Goal: Information Seeking & Learning: Learn about a topic

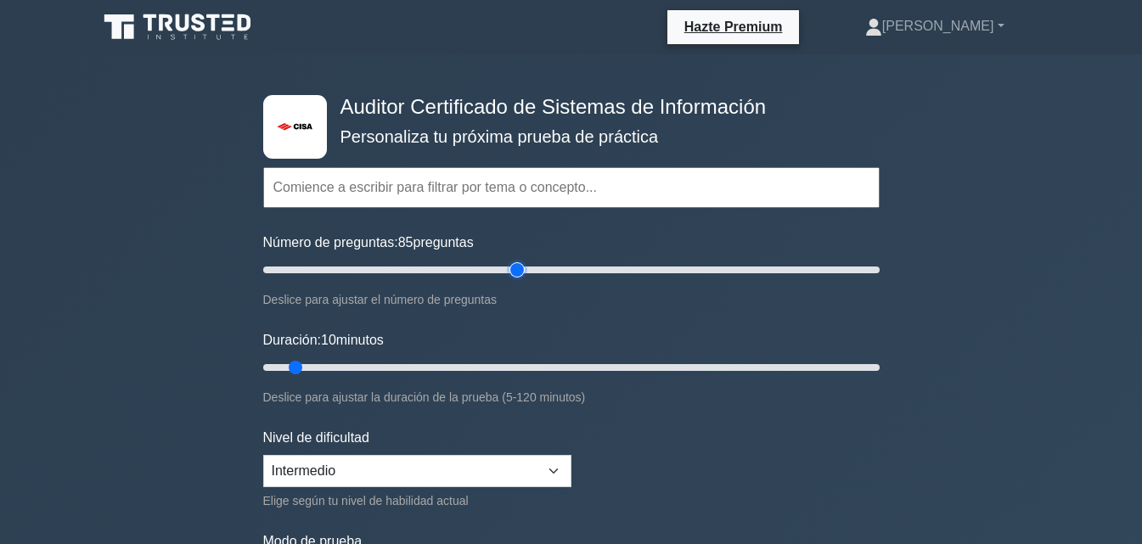
click at [520, 270] on input "Número de preguntas: 85 preguntas" at bounding box center [571, 270] width 617 height 20
drag, startPoint x: 520, startPoint y: 270, endPoint x: 505, endPoint y: 271, distance: 14.5
click at [505, 271] on input "Número de preguntas: 80 preguntas" at bounding box center [571, 270] width 617 height 20
drag, startPoint x: 502, startPoint y: 272, endPoint x: 416, endPoint y: 269, distance: 85.8
type input "50"
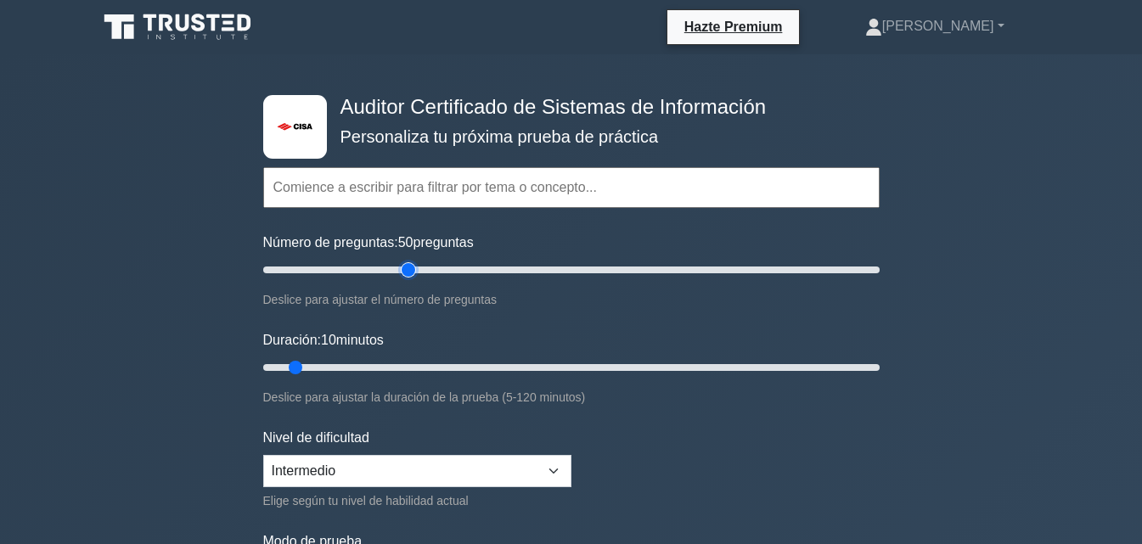
click at [416, 269] on input "Número de preguntas: 50 preguntas" at bounding box center [571, 270] width 617 height 20
click at [451, 365] on input "Duración: 40 minutos" at bounding box center [571, 368] width 617 height 20
click at [470, 367] on input "Duración: 45 minutos" at bounding box center [571, 368] width 617 height 20
click at [505, 363] on input "Duración: 50 minutos" at bounding box center [571, 368] width 617 height 20
type input "55"
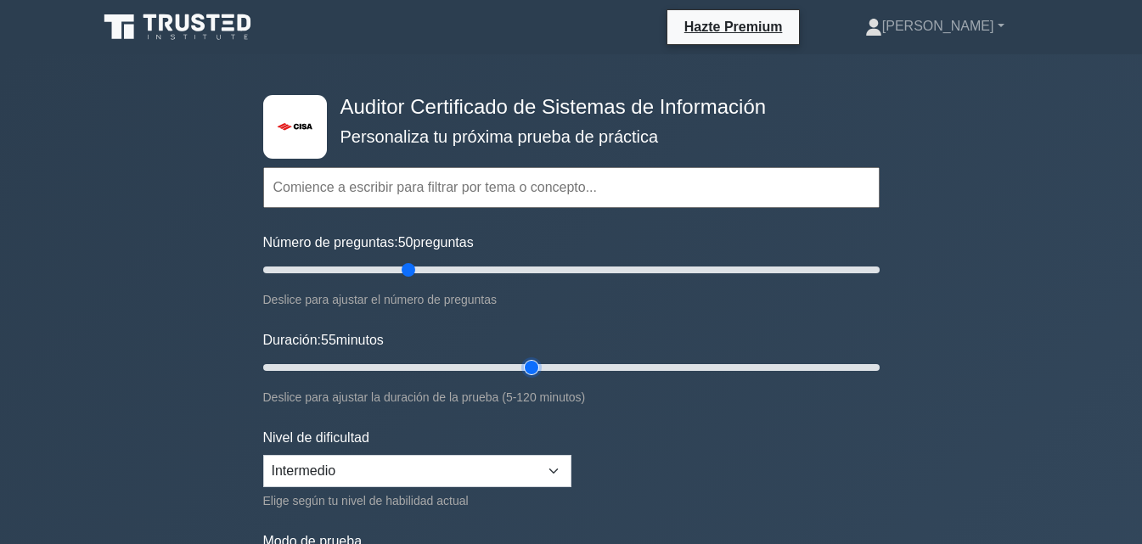
click at [524, 363] on input "Duración: 55 minutos" at bounding box center [571, 368] width 617 height 20
click at [521, 367] on input "Duración: 55 minutos" at bounding box center [571, 368] width 617 height 20
click at [519, 364] on input "Duración: 55 minutos" at bounding box center [571, 368] width 617 height 20
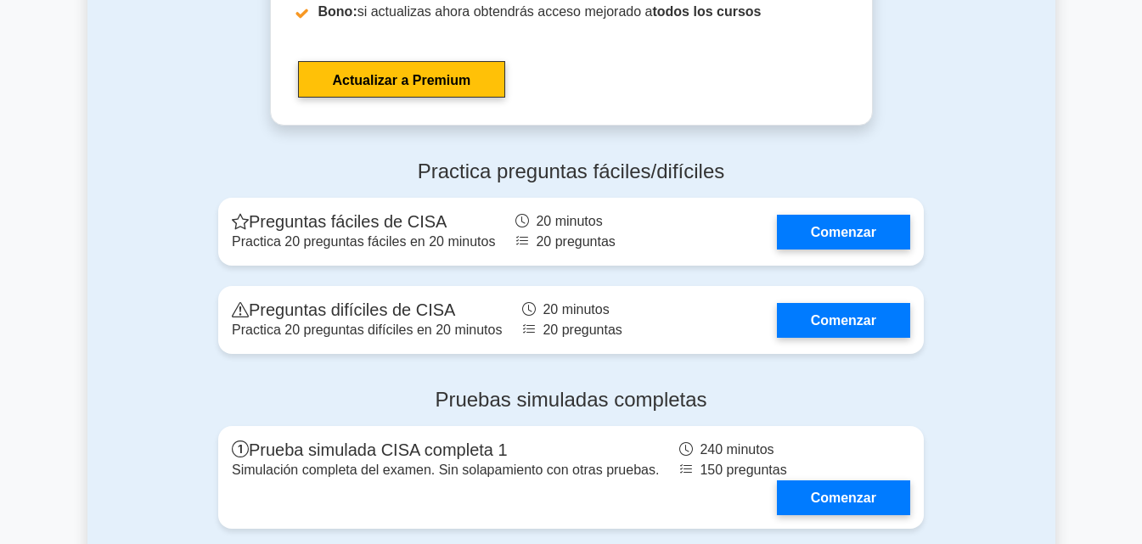
scroll to position [3012, 0]
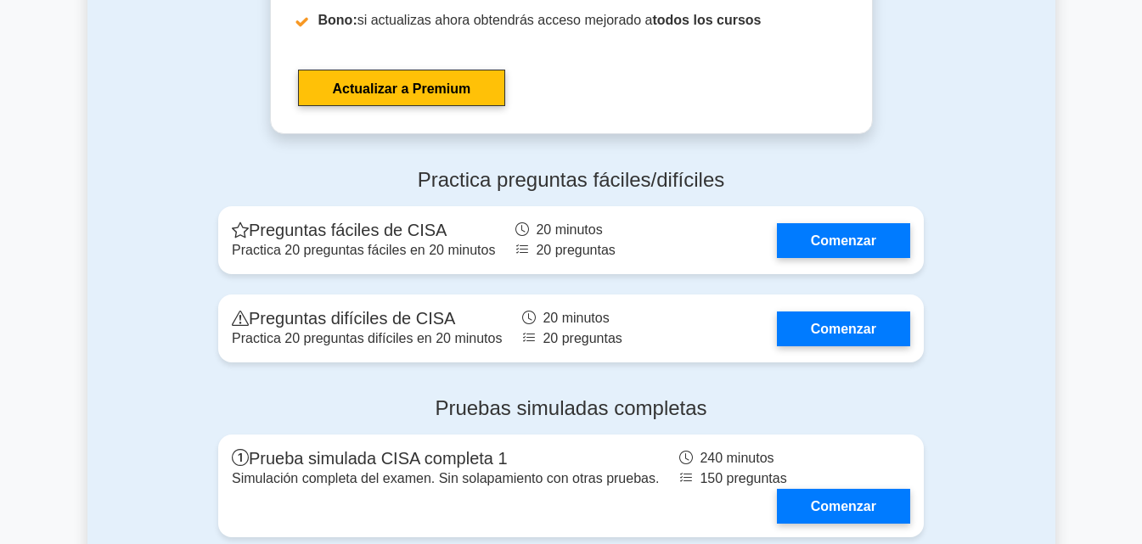
drag, startPoint x: 1129, startPoint y: 324, endPoint x: 1133, endPoint y: 346, distance: 21.5
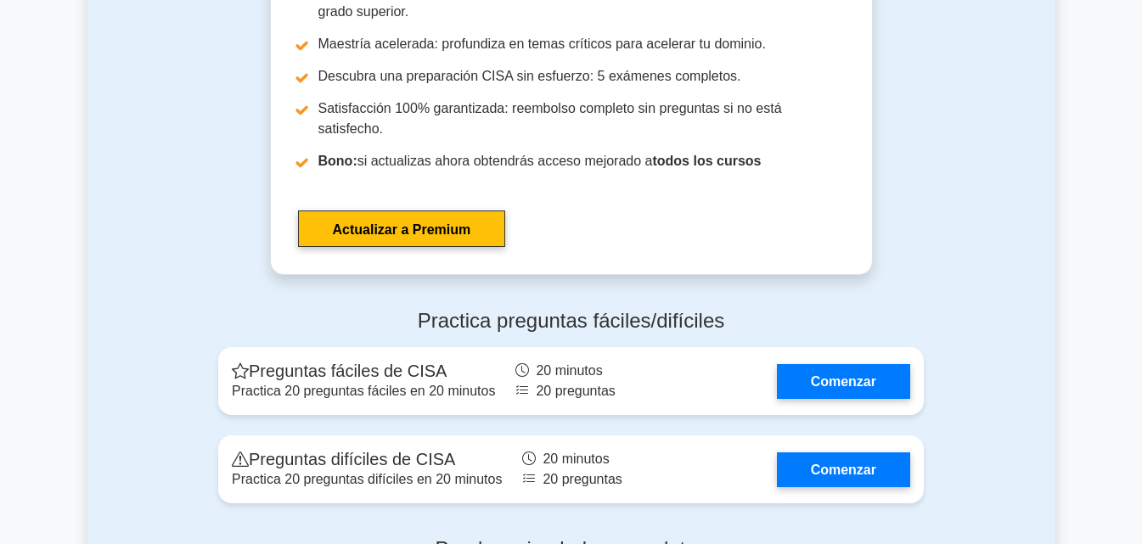
scroll to position [2863, 0]
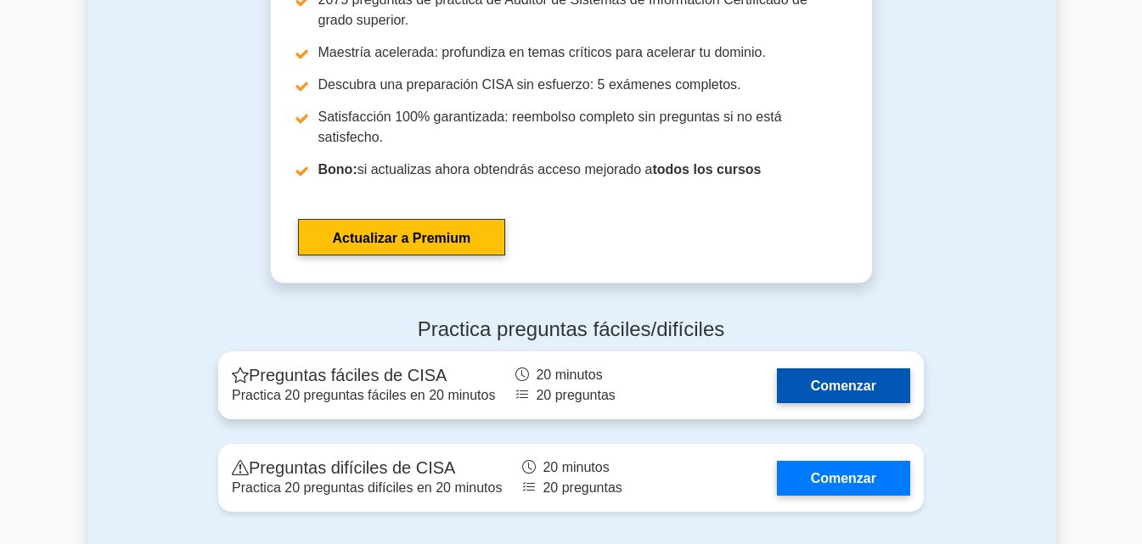
click at [853, 369] on link "Comenzar" at bounding box center [843, 386] width 133 height 35
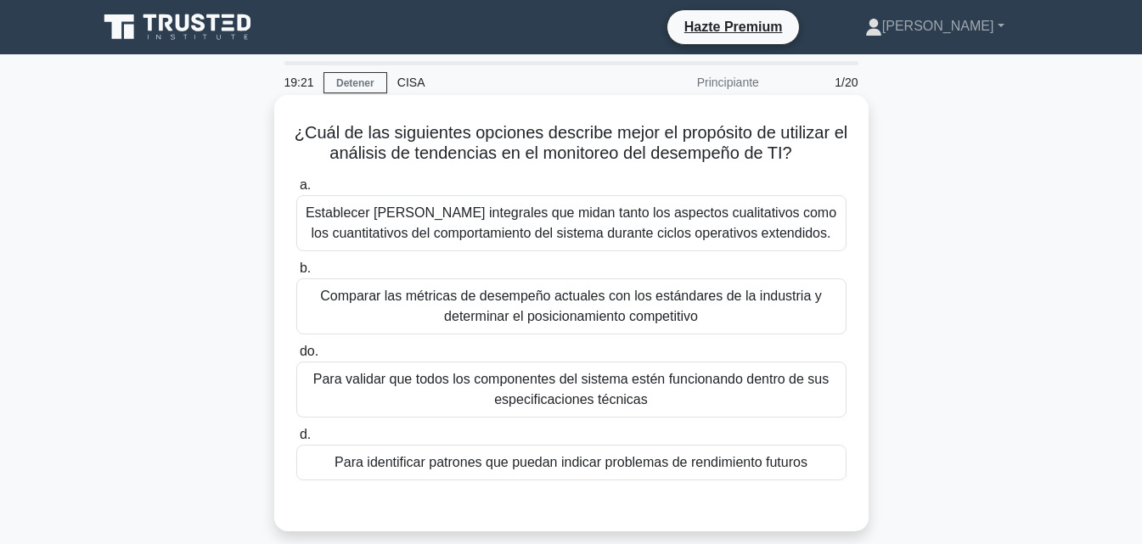
click at [693, 318] on font "Comparar las métricas de desempeño actuales con los estándares de la industria …" at bounding box center [571, 306] width 502 height 35
click at [296, 274] on input "b. Comparar las métricas de desempeño actuales con los estándares de la industr…" at bounding box center [296, 268] width 0 height 11
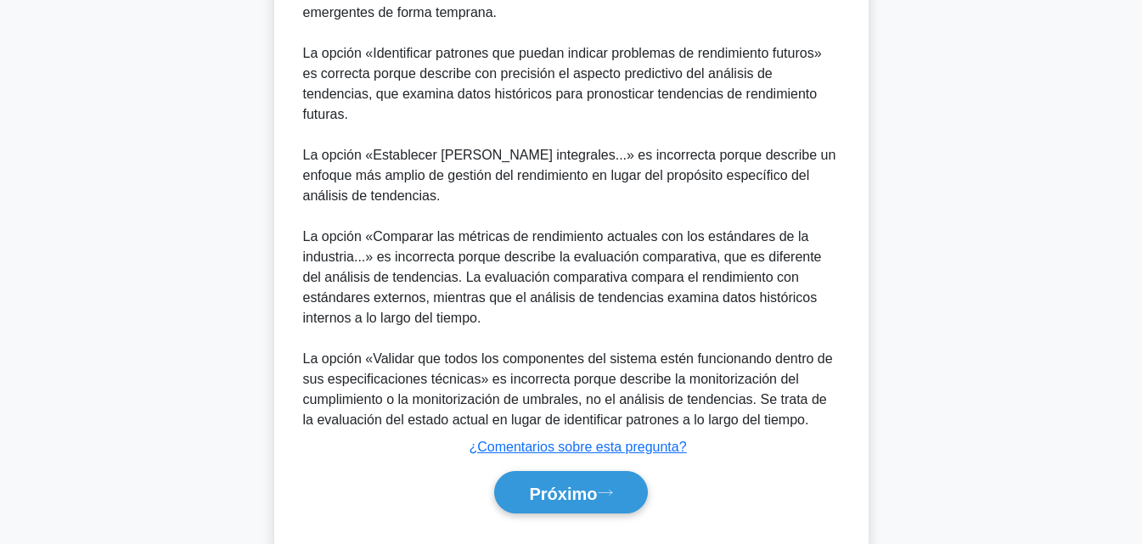
scroll to position [650, 0]
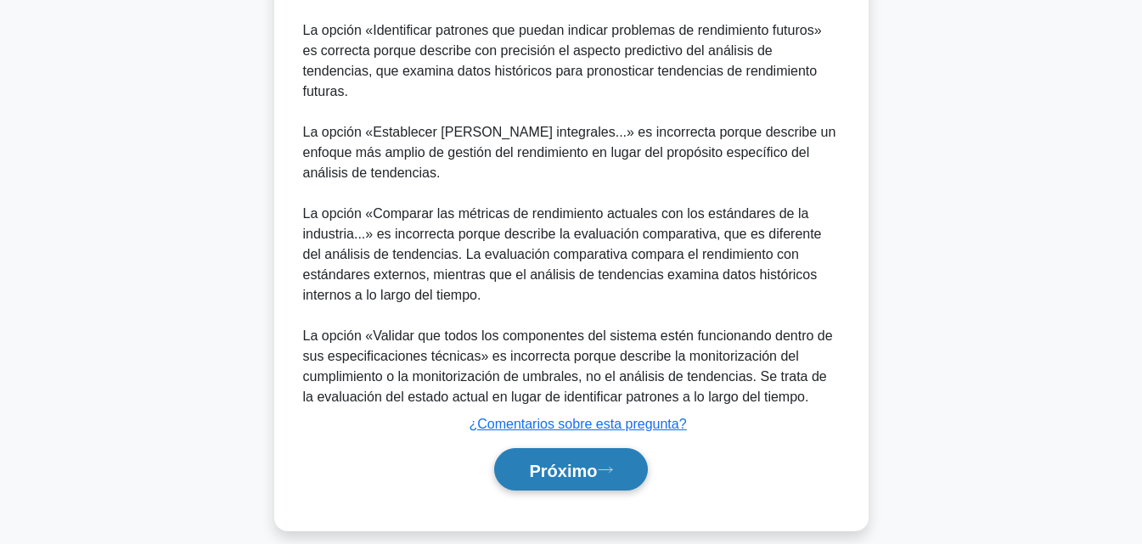
click at [554, 461] on font "Próximo" at bounding box center [563, 470] width 68 height 19
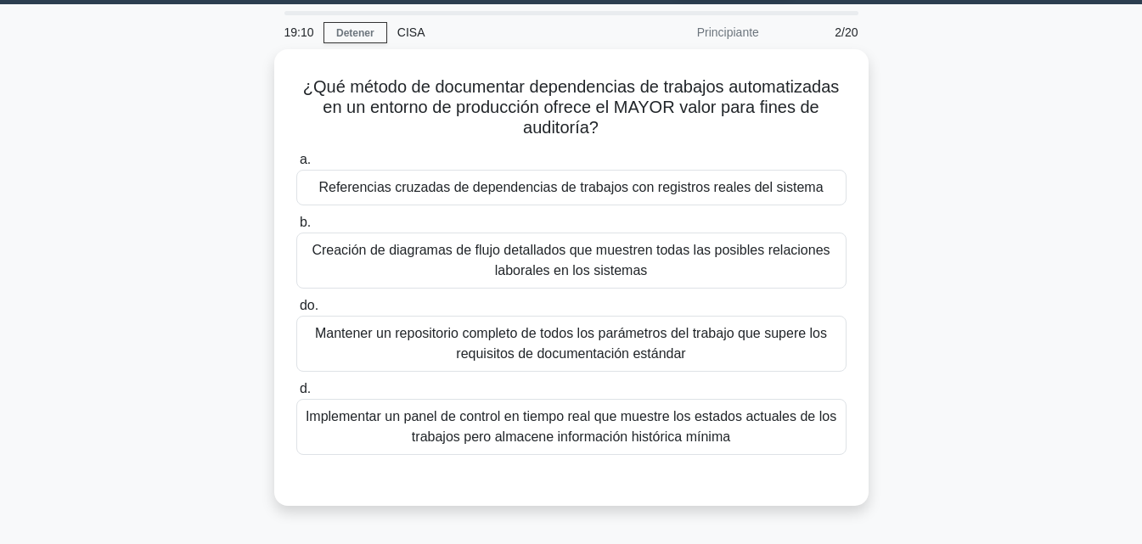
scroll to position [48, 0]
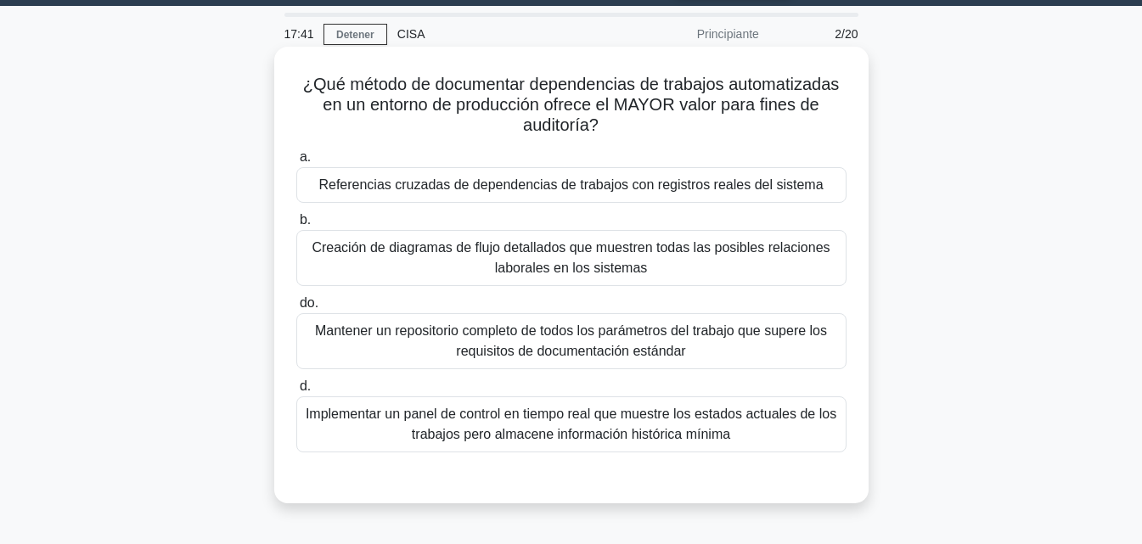
click at [653, 344] on font "Mantener un repositorio completo de todos los parámetros del trabajo que supere…" at bounding box center [571, 341] width 512 height 35
click at [296, 309] on input "do. Mantener un repositorio completo de todos los parámetros del trabajo que su…" at bounding box center [296, 303] width 0 height 11
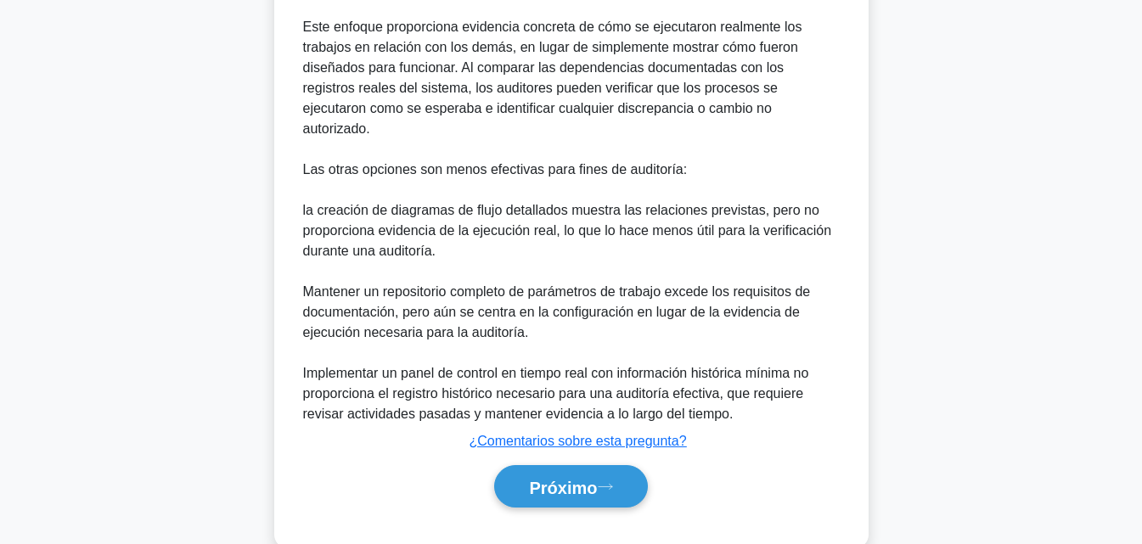
scroll to position [650, 0]
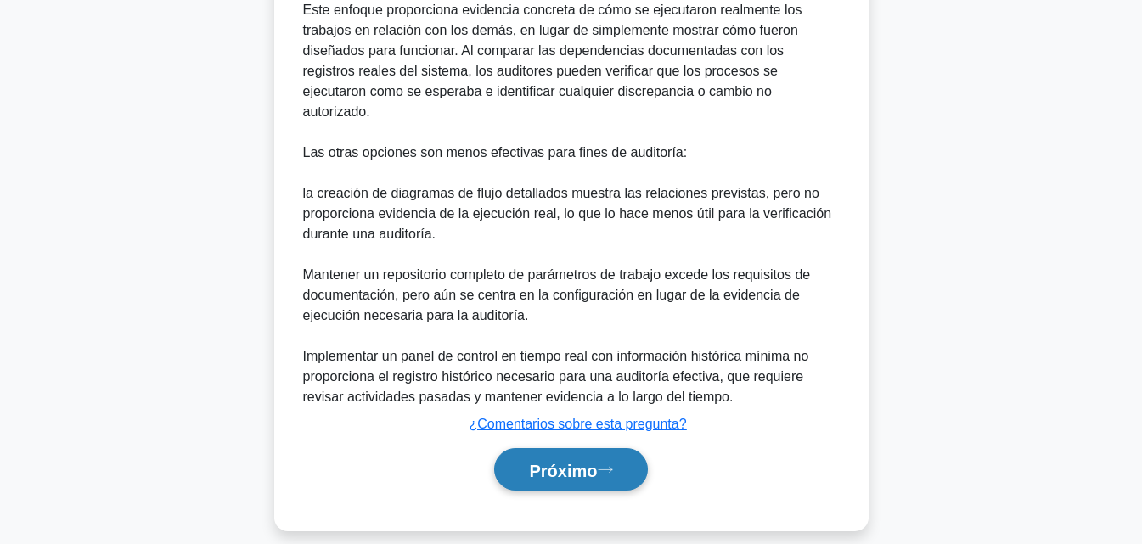
click at [578, 461] on font "Próximo" at bounding box center [563, 470] width 68 height 19
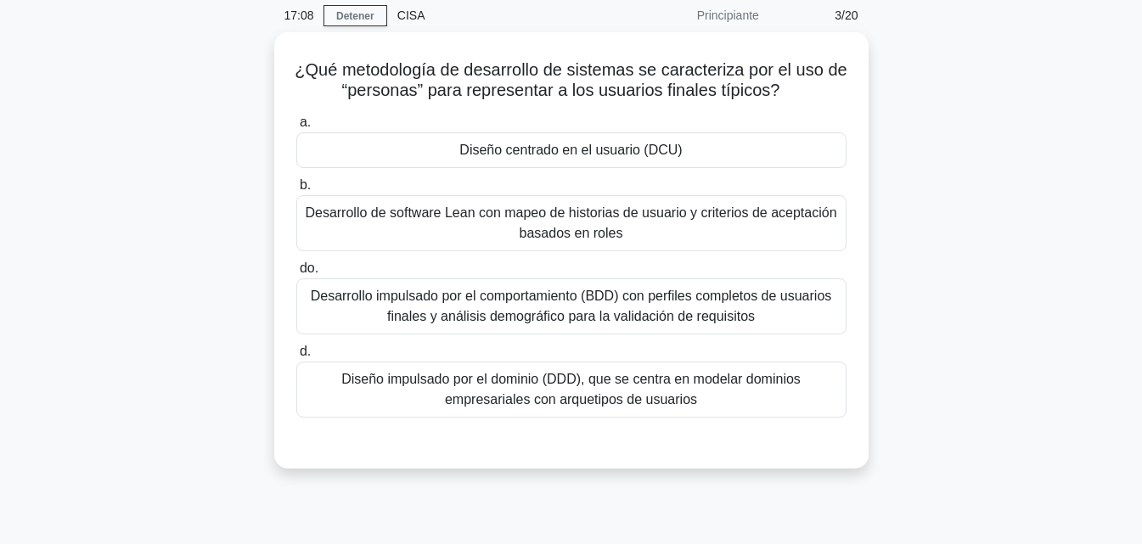
scroll to position [62, 0]
click at [724, 224] on font "Desarrollo de software Lean con mapeo de historias de usuario y criterios de ac…" at bounding box center [571, 224] width 535 height 41
click at [296, 192] on input "b. Desarrollo de software Lean con mapeo de historias de usuario y criterios de…" at bounding box center [296, 186] width 0 height 11
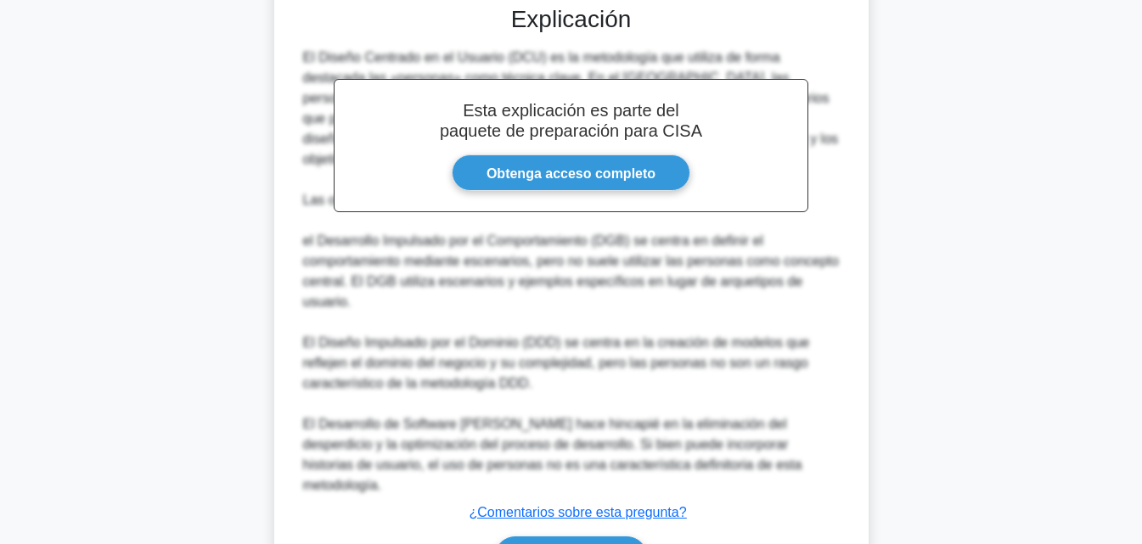
scroll to position [589, 0]
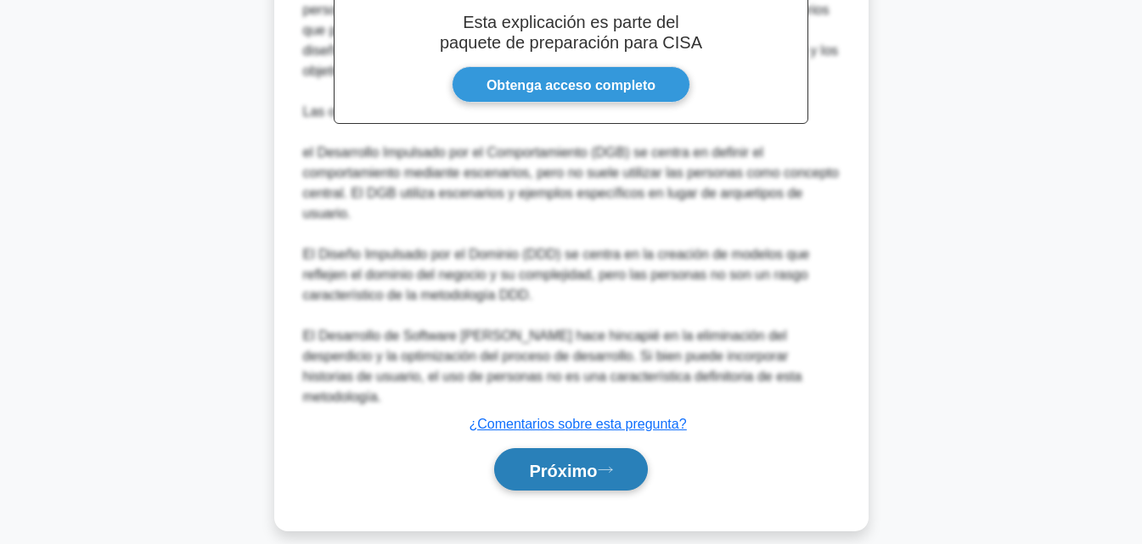
click at [578, 467] on button "Próximo" at bounding box center [570, 469] width 153 height 43
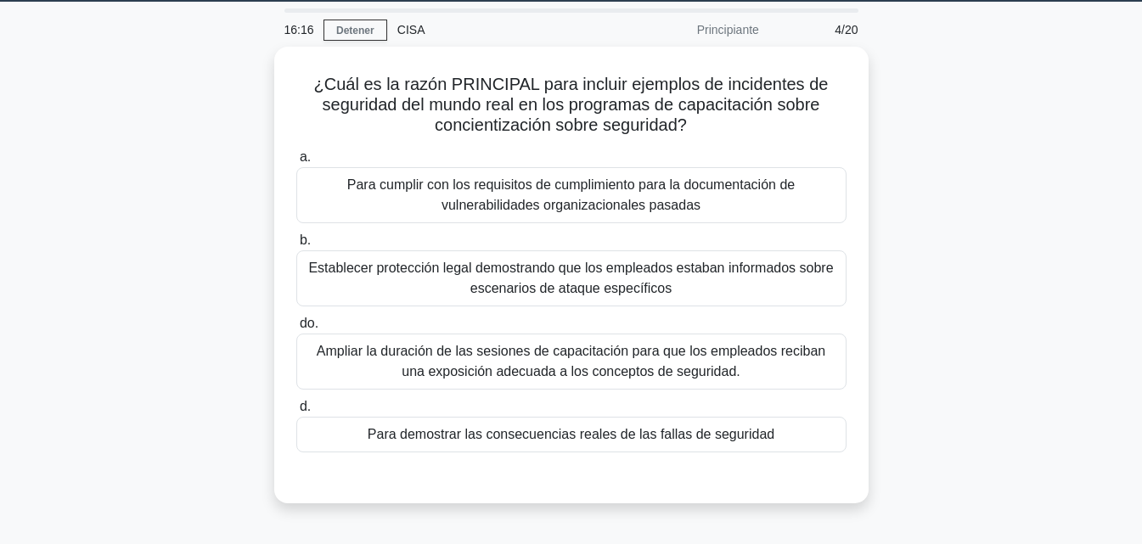
scroll to position [47, 0]
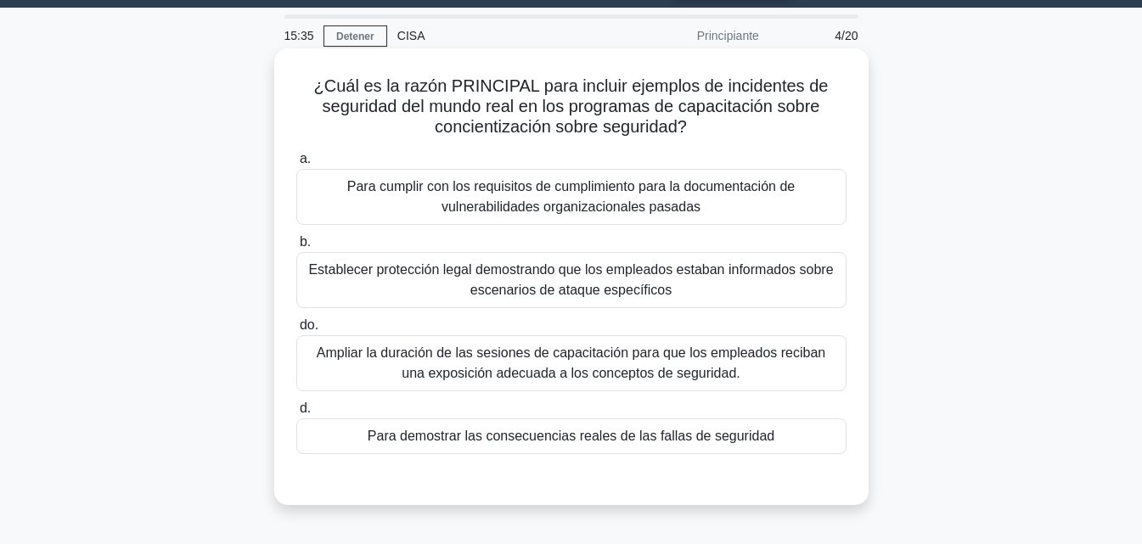
click at [563, 431] on font "Para demostrar las consecuencias reales de las fallas de seguridad" at bounding box center [571, 436] width 407 height 14
click at [296, 414] on input "d. Para demostrar las consecuencias reales de las fallas de seguridad" at bounding box center [296, 408] width 0 height 11
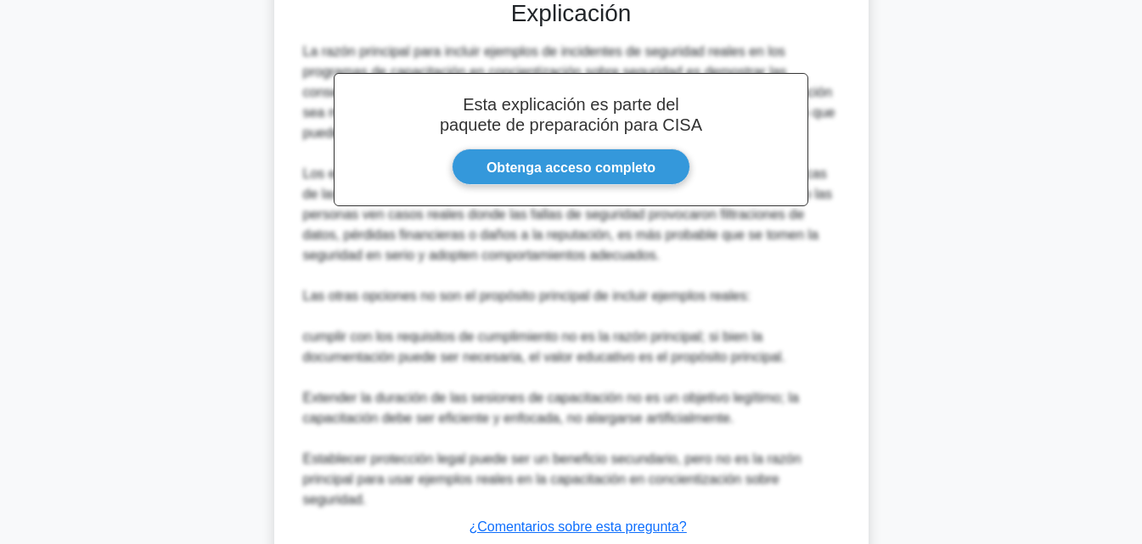
scroll to position [628, 0]
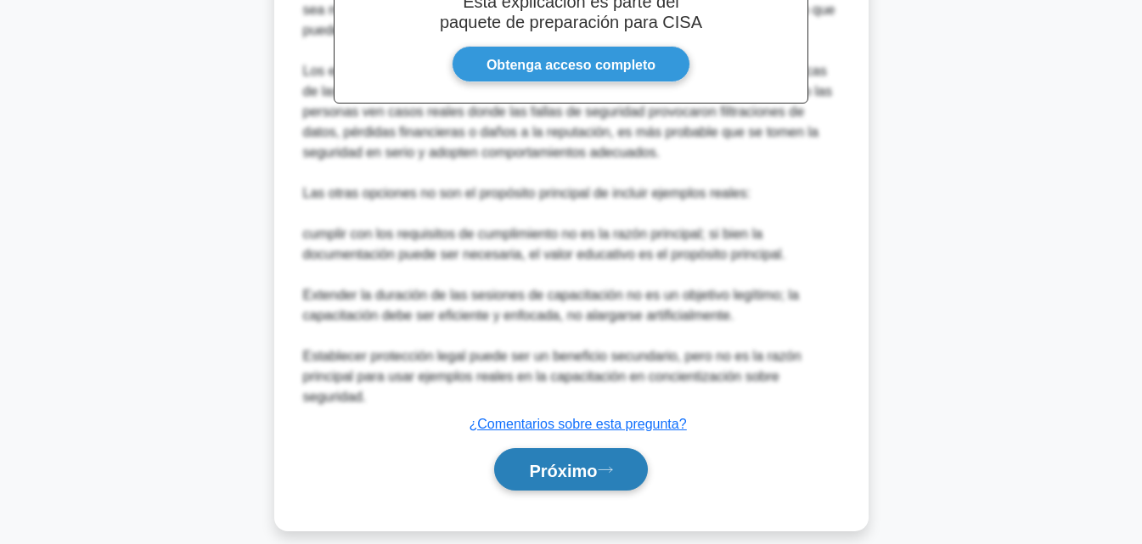
click at [557, 461] on font "Próximo" at bounding box center [563, 470] width 68 height 19
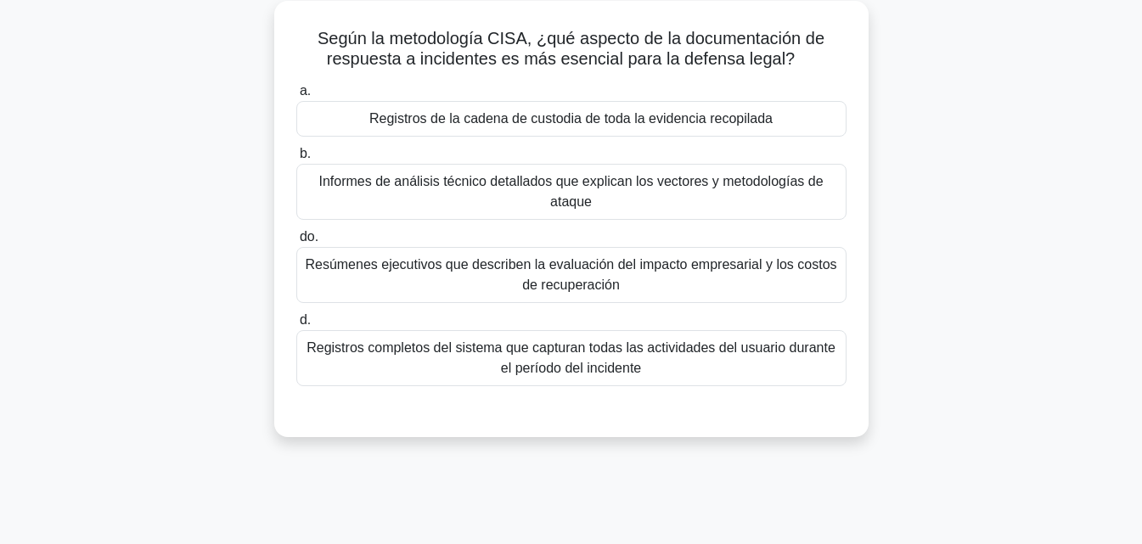
scroll to position [97, 0]
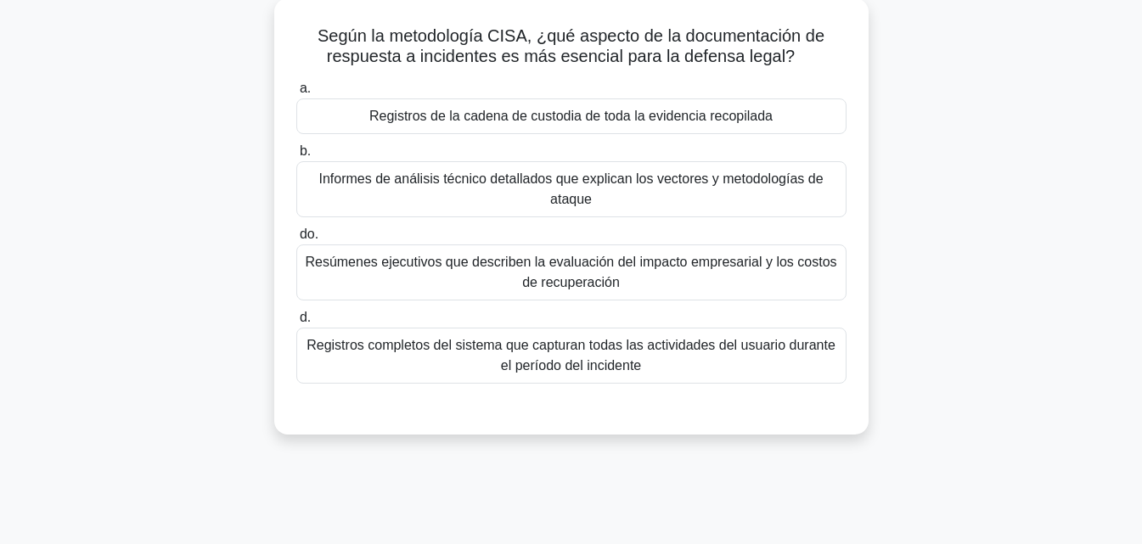
click at [791, 108] on div "Registros de la cadena de custodia de toda la evidencia recopilada" at bounding box center [571, 117] width 550 height 36
click at [296, 94] on input "a. Registros de la cadena de custodia de toda la evidencia recopilada" at bounding box center [296, 88] width 0 height 11
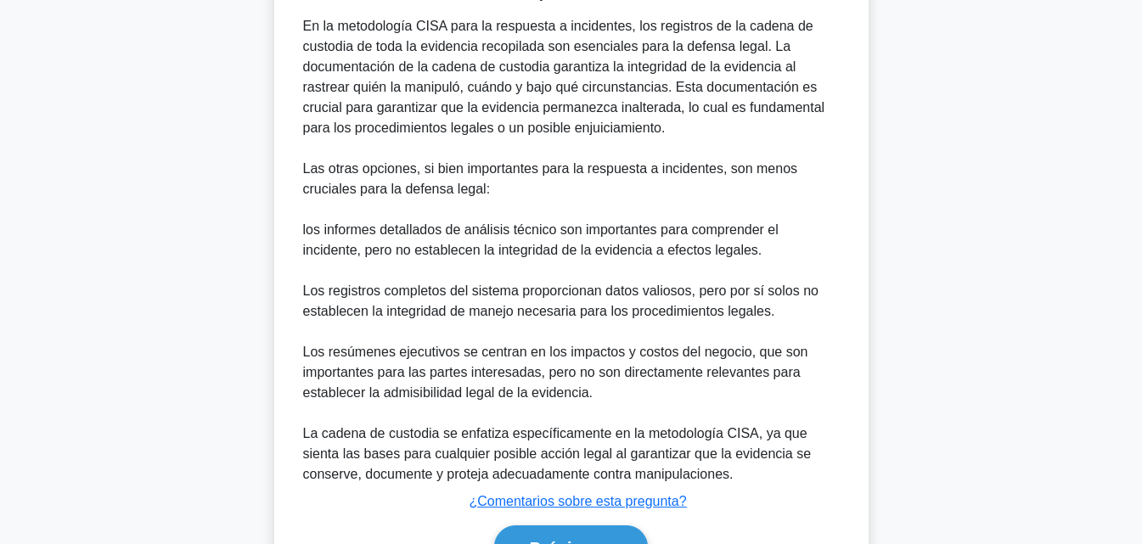
scroll to position [628, 0]
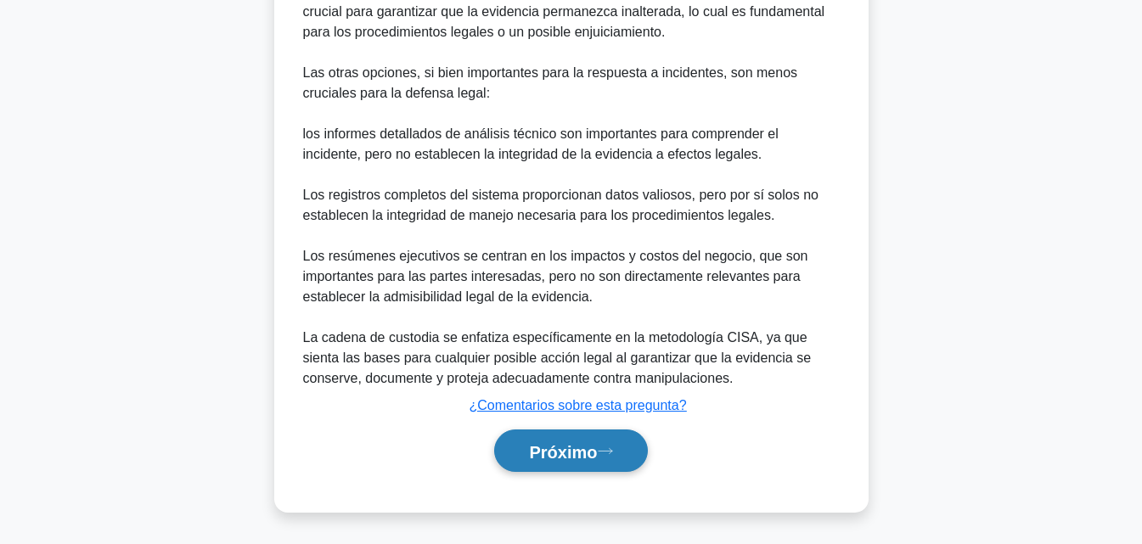
click at [611, 439] on button "Próximo" at bounding box center [570, 451] width 153 height 43
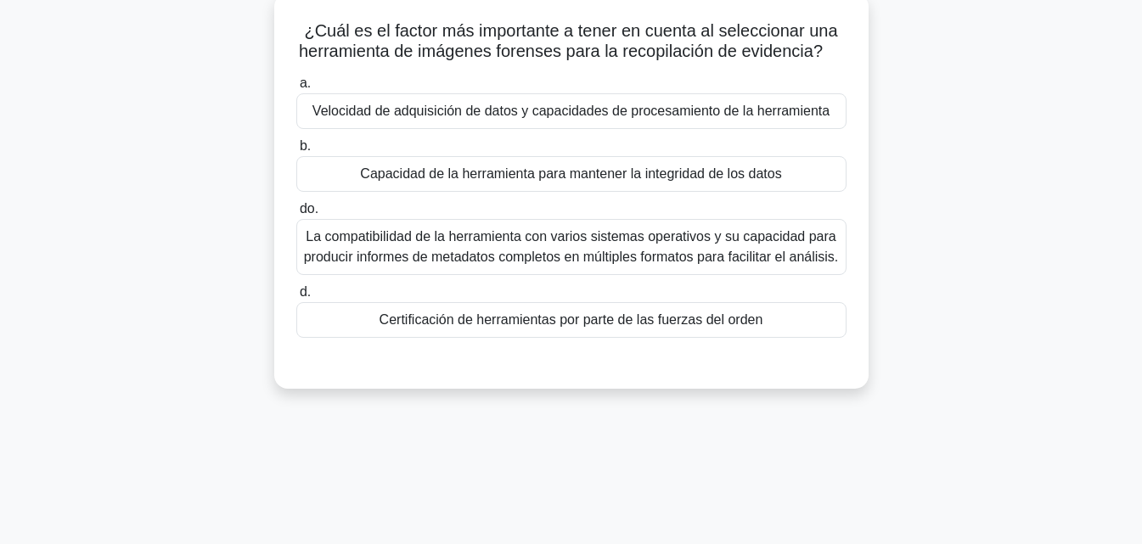
scroll to position [17, 0]
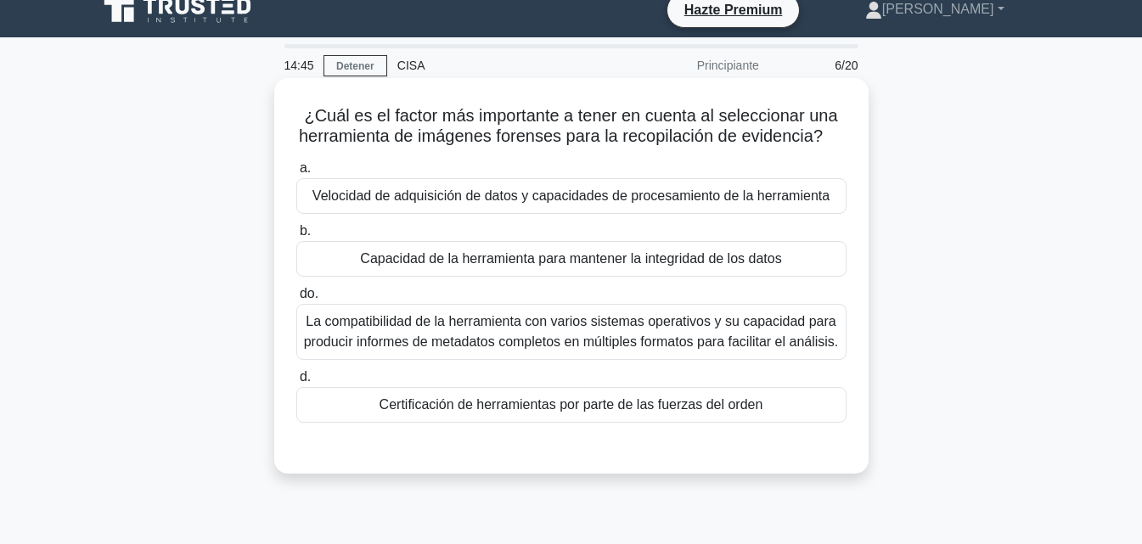
click at [784, 277] on div "Capacidad de la herramienta para mantener la integridad de los datos" at bounding box center [571, 259] width 550 height 36
click at [296, 237] on input "b. Capacidad de la herramienta para mantener la integridad de los datos" at bounding box center [296, 231] width 0 height 11
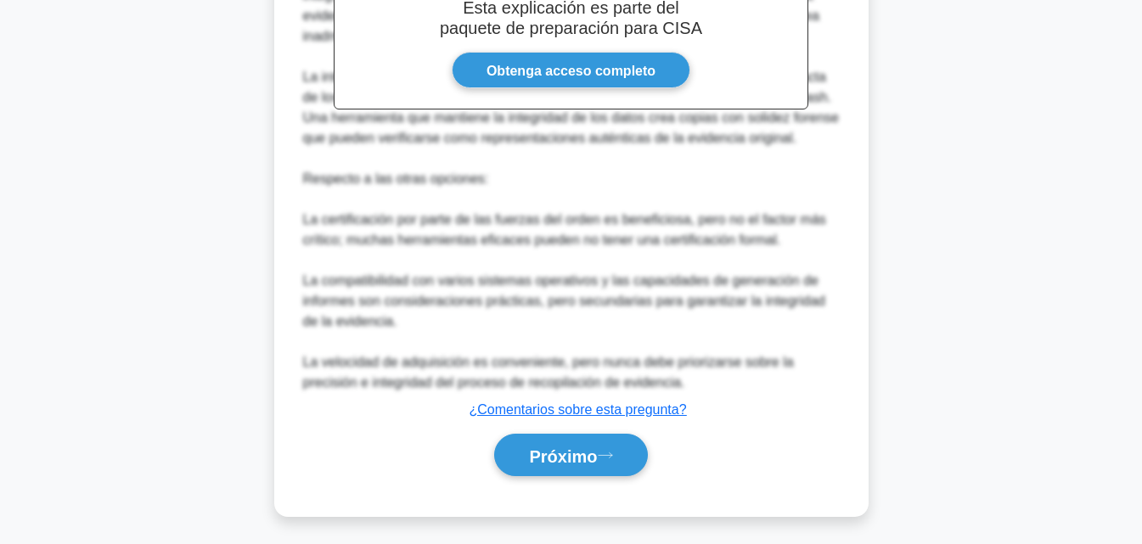
scroll to position [608, 0]
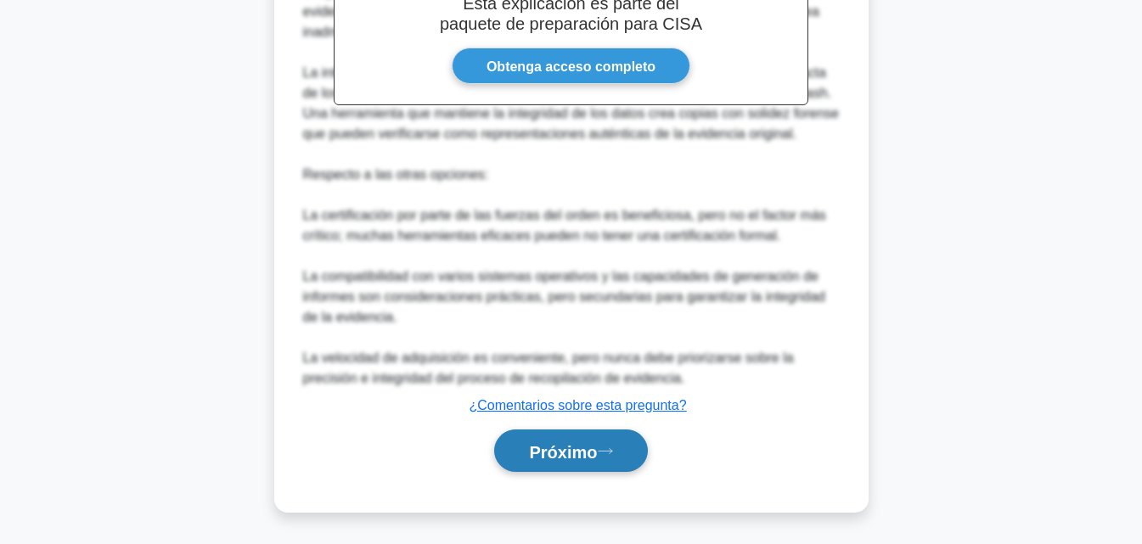
click at [568, 457] on font "Próximo" at bounding box center [563, 451] width 68 height 19
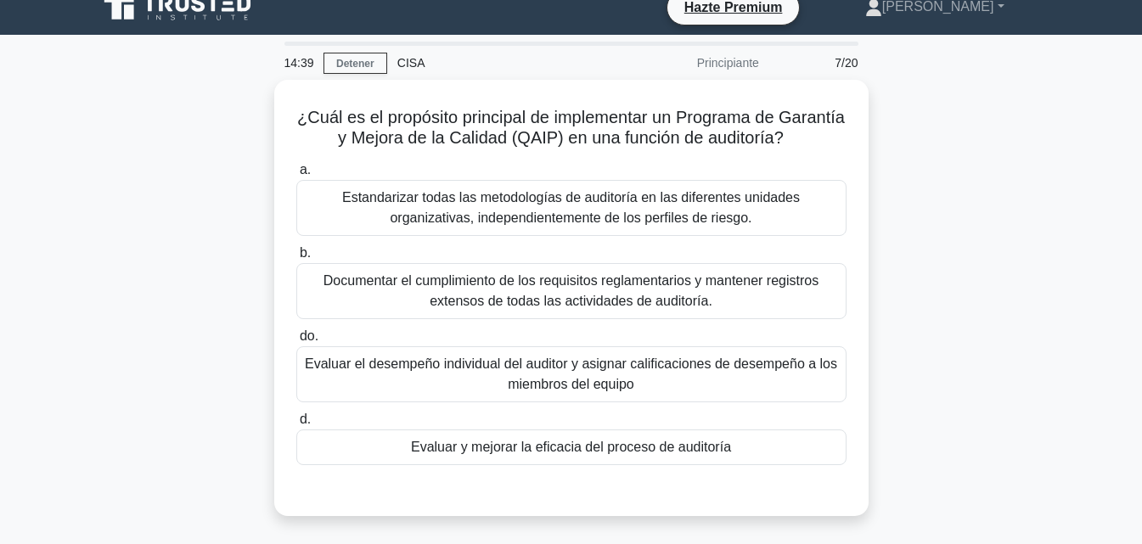
scroll to position [18, 0]
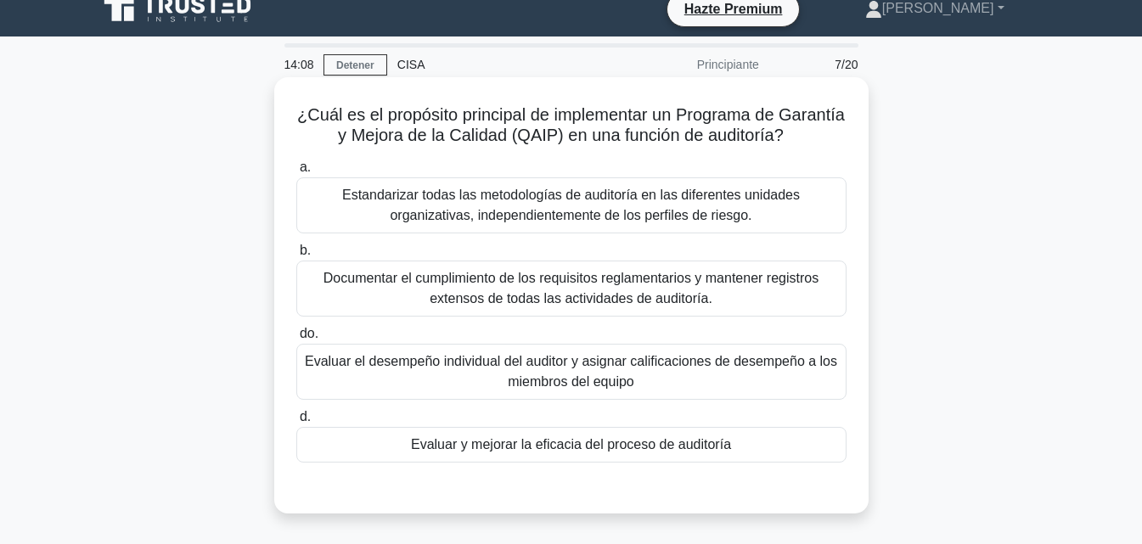
click at [703, 216] on font "Estandarizar todas las metodologías de auditoría en las diferentes unidades org…" at bounding box center [571, 205] width 458 height 35
click at [296, 173] on input "a. Estandarizar todas las metodologías de auditoría en las diferentes unidades …" at bounding box center [296, 167] width 0 height 11
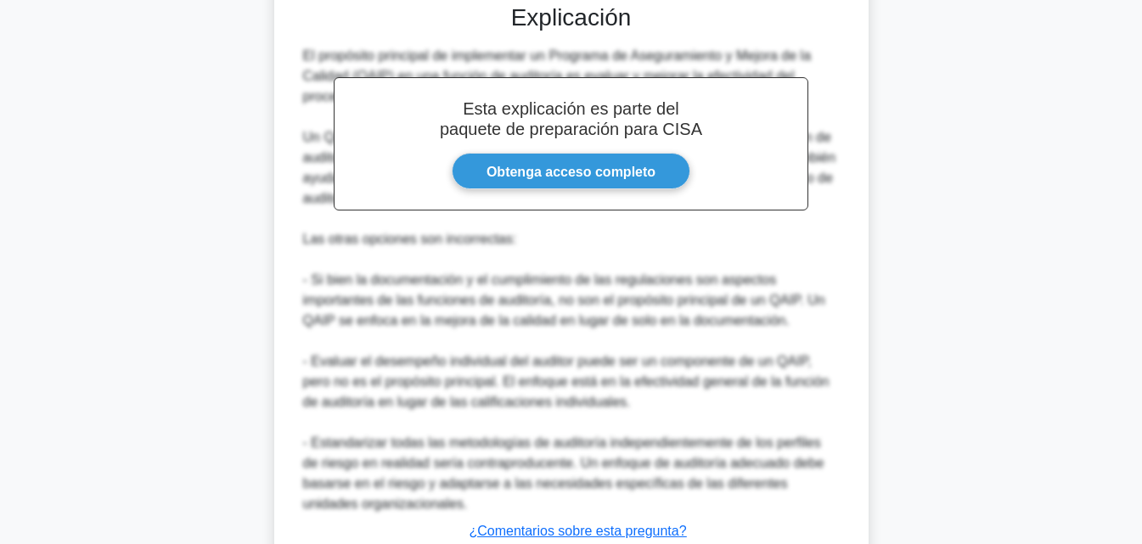
scroll to position [630, 0]
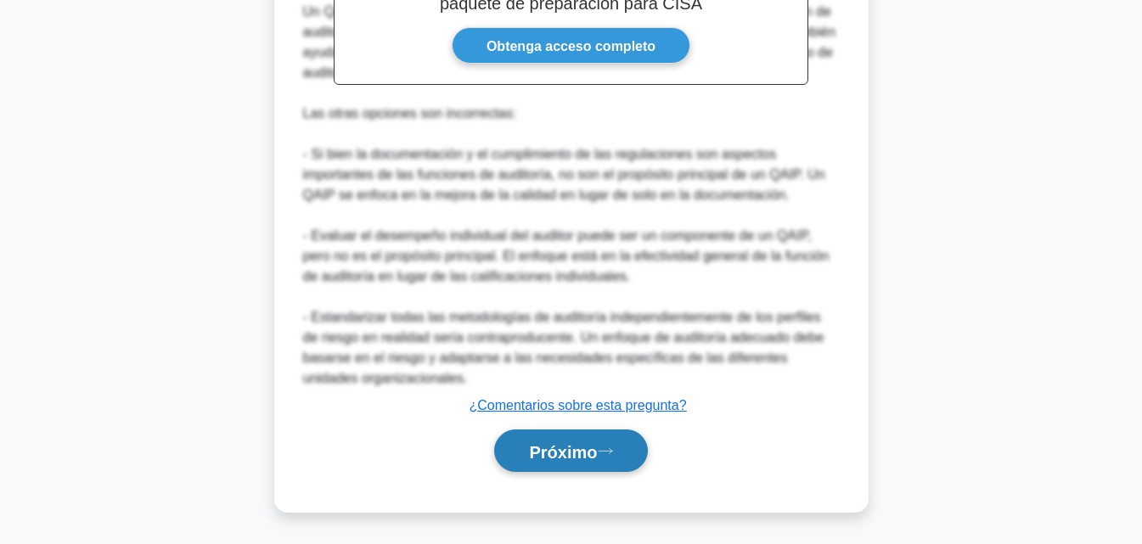
click at [566, 456] on font "Próximo" at bounding box center [563, 451] width 68 height 19
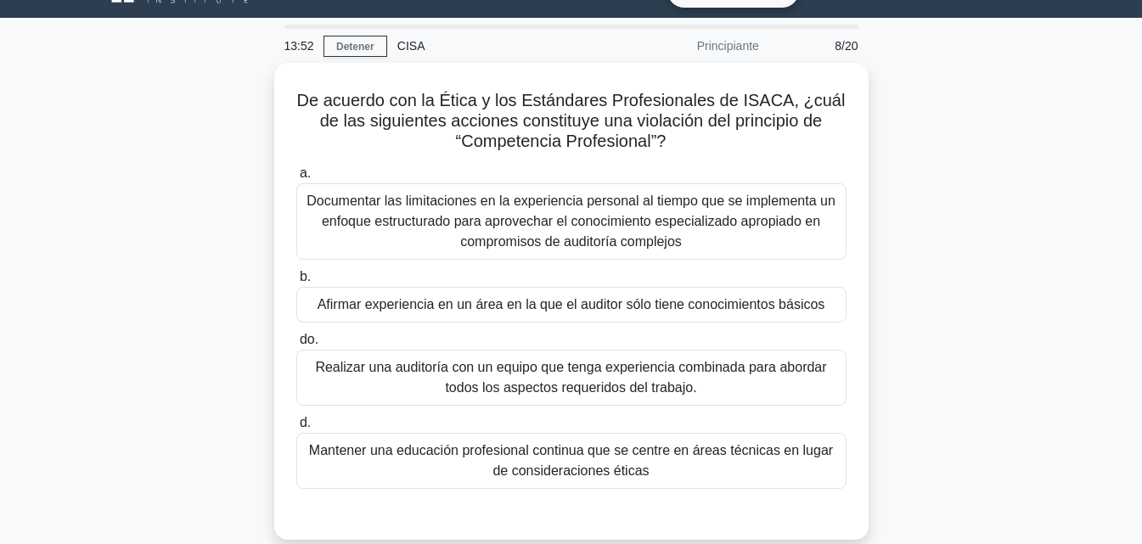
scroll to position [35, 0]
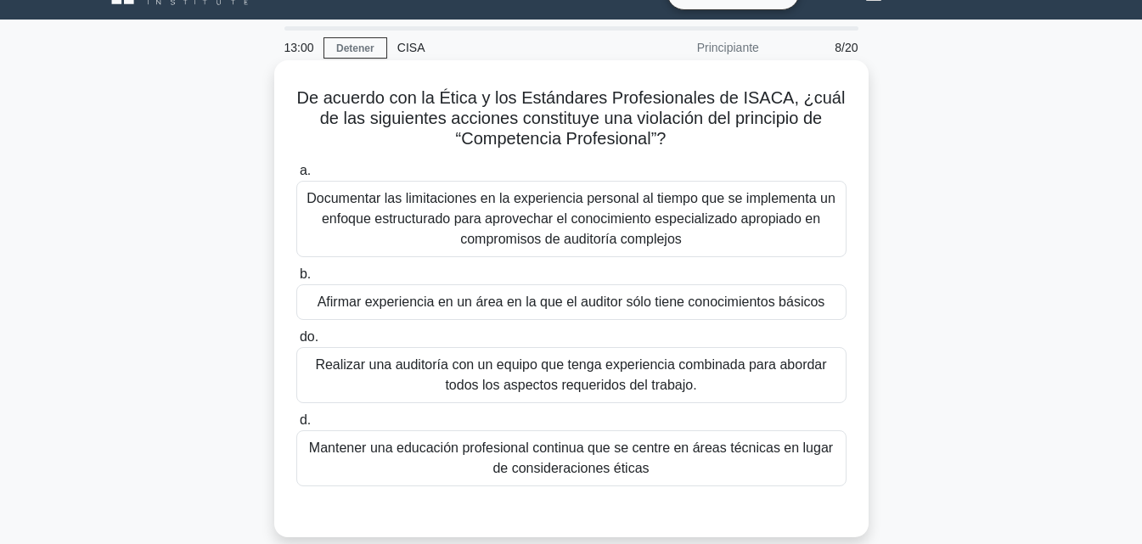
click at [554, 307] on font "Afirmar experiencia en un área en la que el auditor sólo tiene conocimientos bá…" at bounding box center [572, 302] width 508 height 14
click at [296, 280] on input "b. Afirmar experiencia en un área en la que el auditor sólo tiene conocimientos…" at bounding box center [296, 274] width 0 height 11
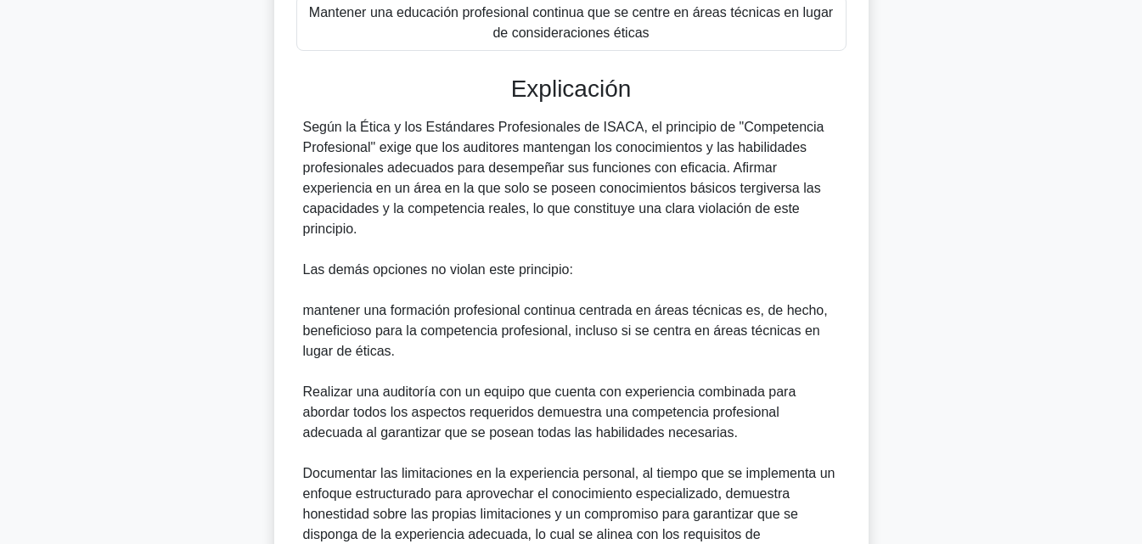
scroll to position [649, 0]
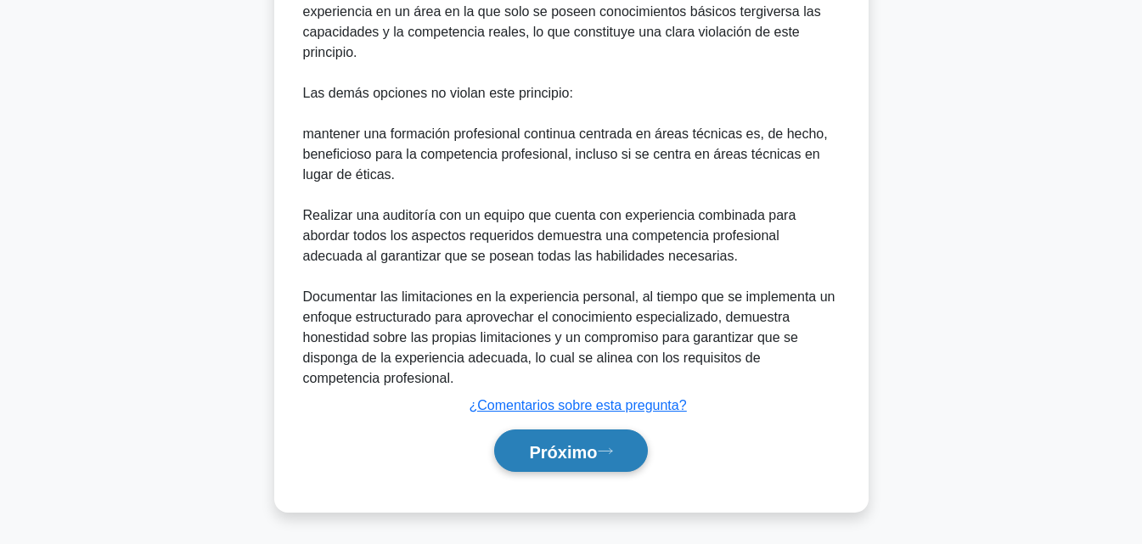
click at [597, 460] on font "Próximo" at bounding box center [563, 451] width 68 height 19
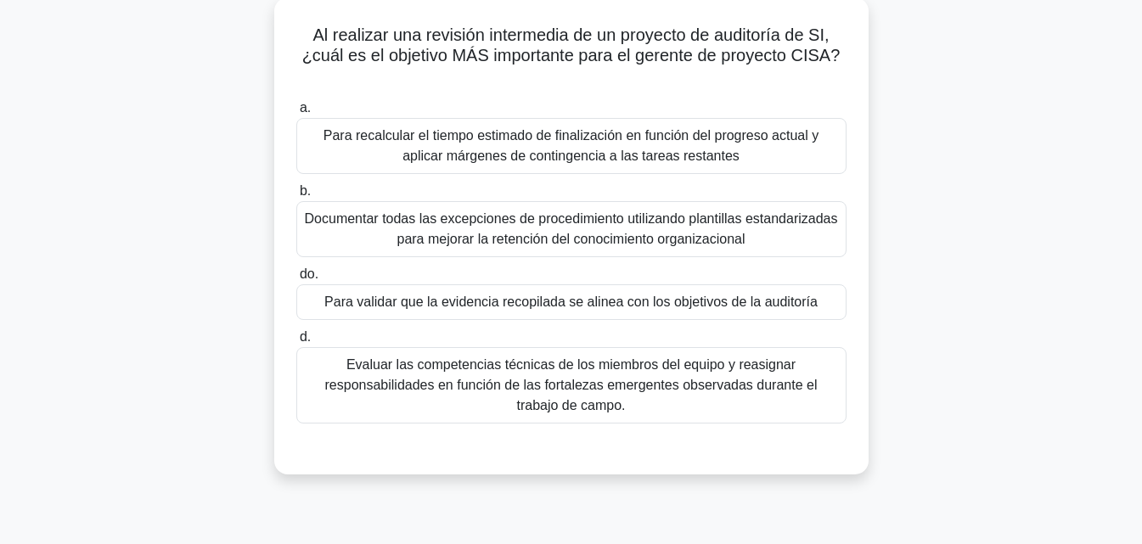
scroll to position [100, 0]
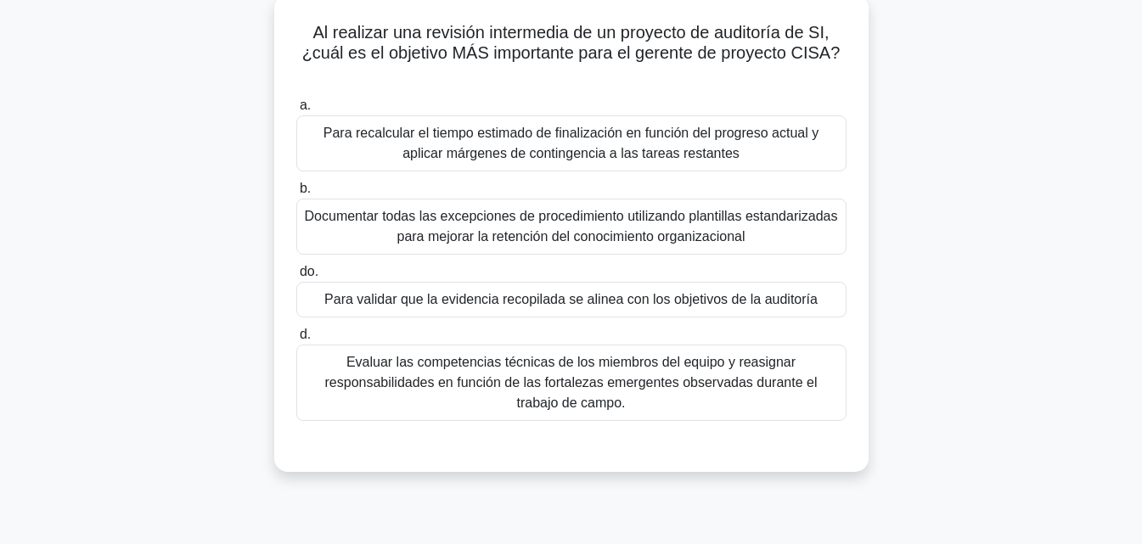
click at [738, 371] on font "Evaluar las competencias técnicas de los miembros del equipo y reasignar respon…" at bounding box center [571, 382] width 493 height 55
click at [296, 341] on input "d. Evaluar las competencias técnicas de los miembros del equipo y reasignar res…" at bounding box center [296, 334] width 0 height 11
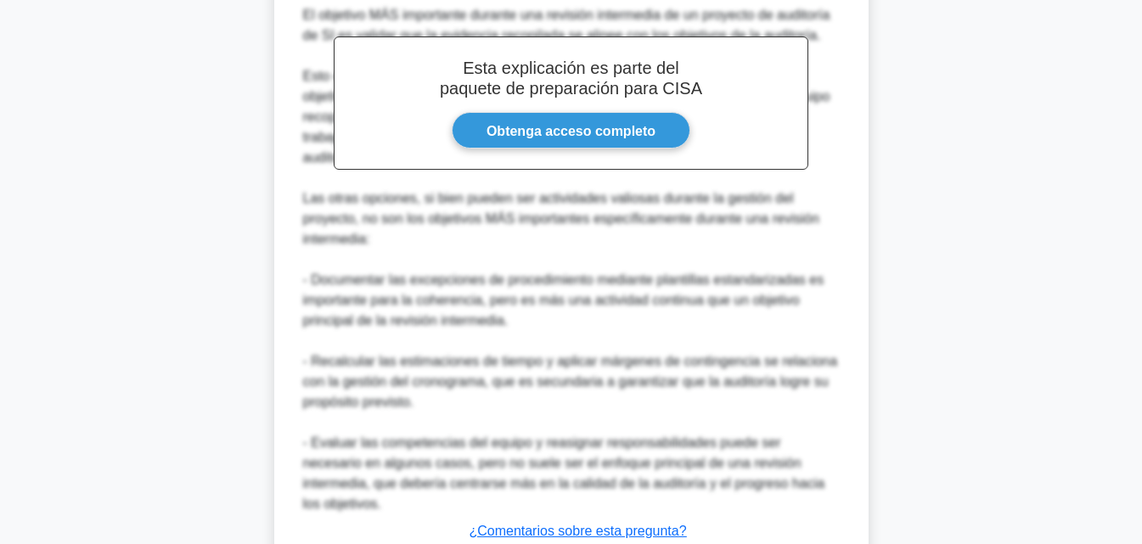
scroll to position [671, 0]
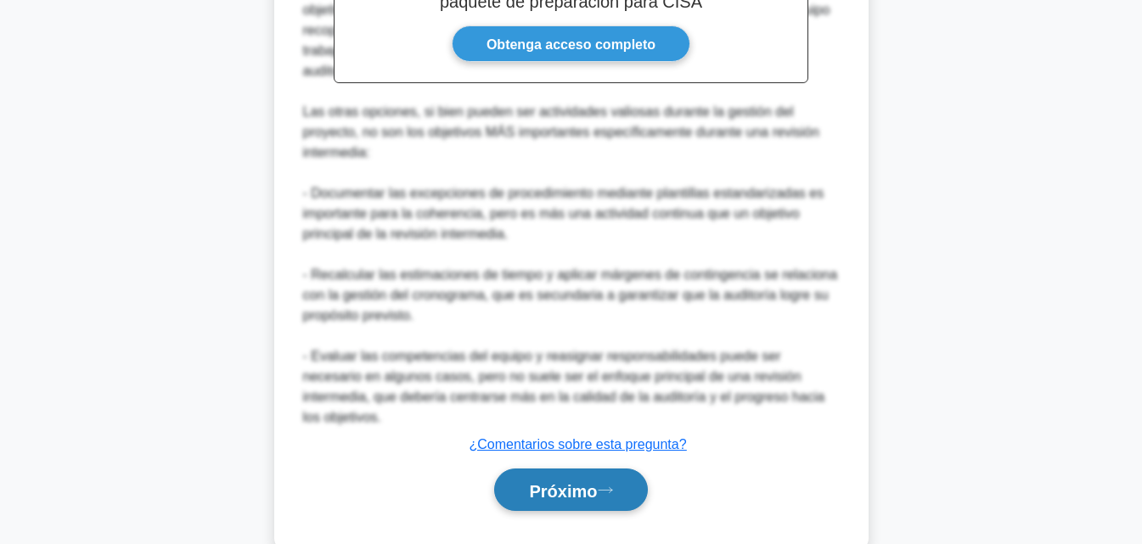
click at [524, 469] on button "Próximo" at bounding box center [570, 490] width 153 height 43
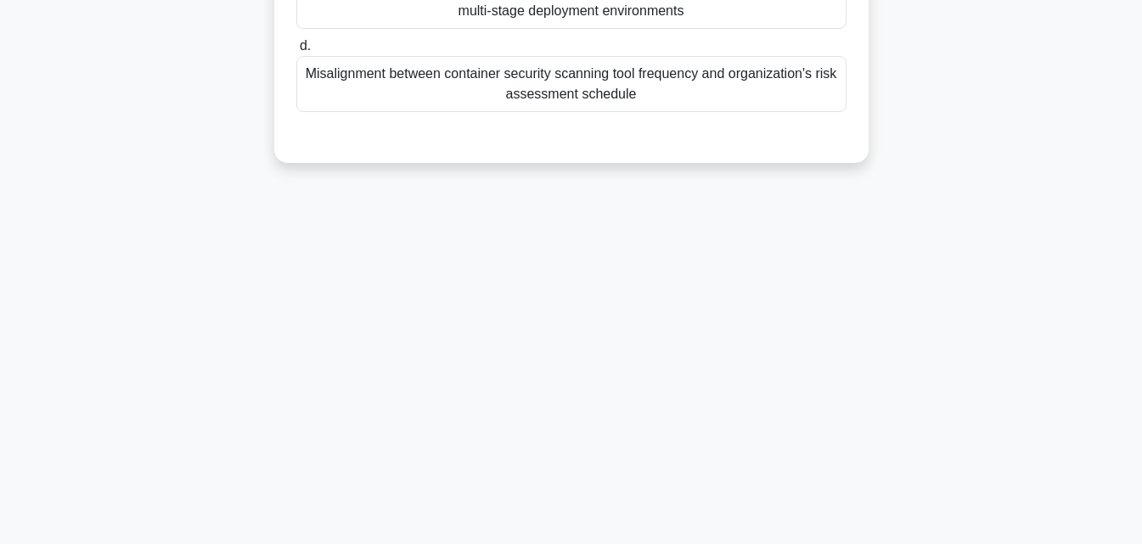
scroll to position [373, 0]
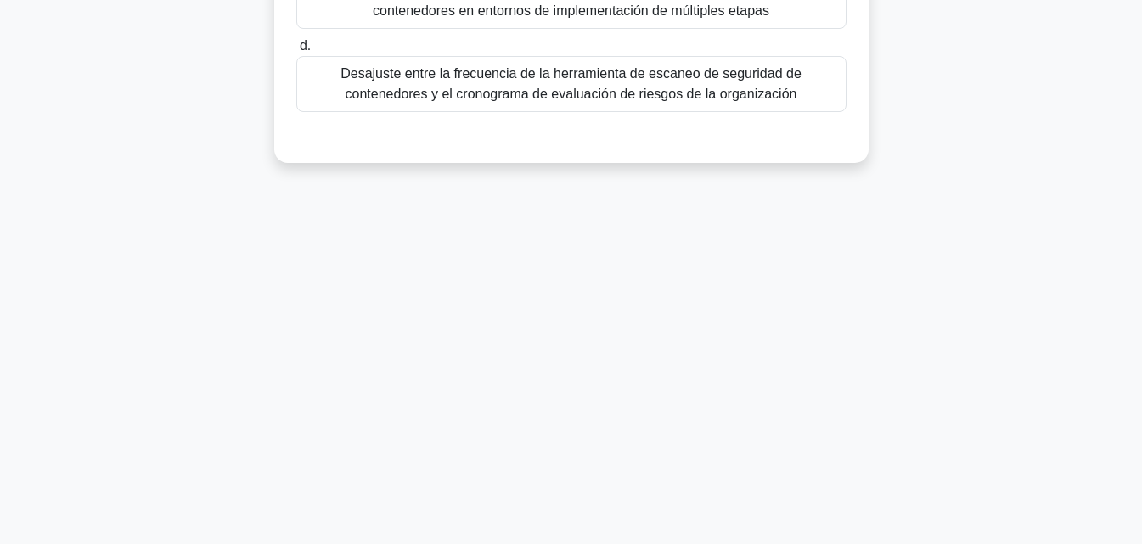
drag, startPoint x: 1141, startPoint y: 347, endPoint x: 1154, endPoint y: 305, distance: 44.3
click at [1141, 305] on html "Hazte Premium Sandra Perfil" at bounding box center [571, 85] width 1142 height 917
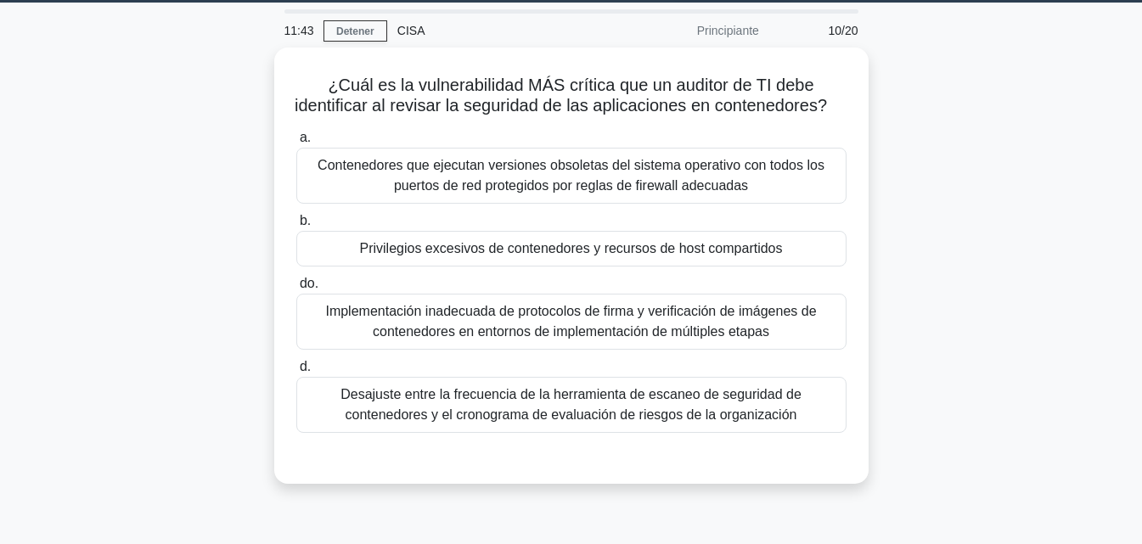
scroll to position [53, 0]
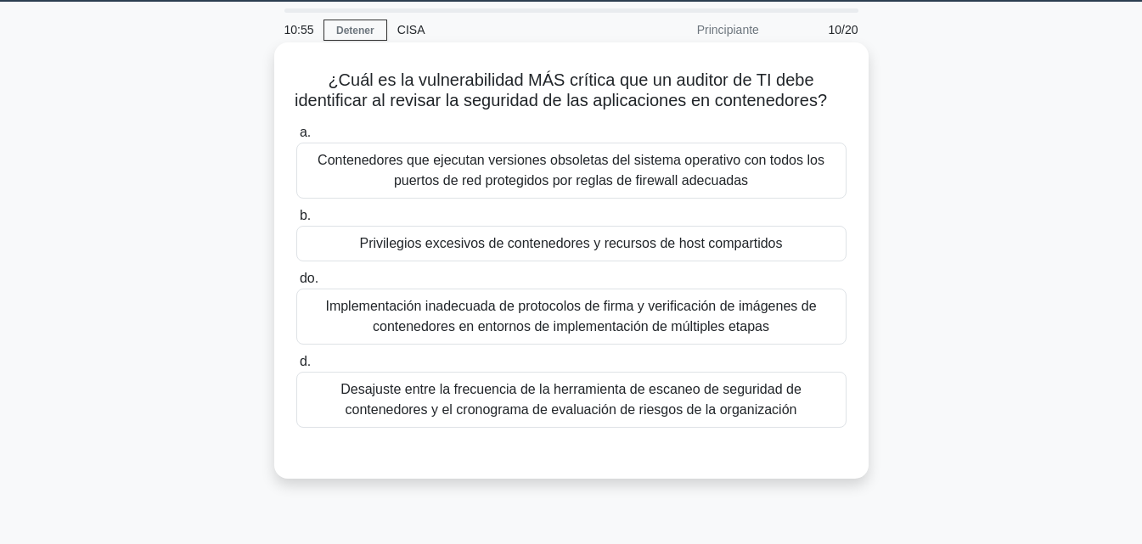
click at [724, 251] on font "Privilegios excesivos de contenedores y recursos de host compartidos" at bounding box center [570, 243] width 423 height 14
click at [296, 222] on input "b. Privilegios excesivos de contenedores y recursos de host compartidos" at bounding box center [296, 216] width 0 height 11
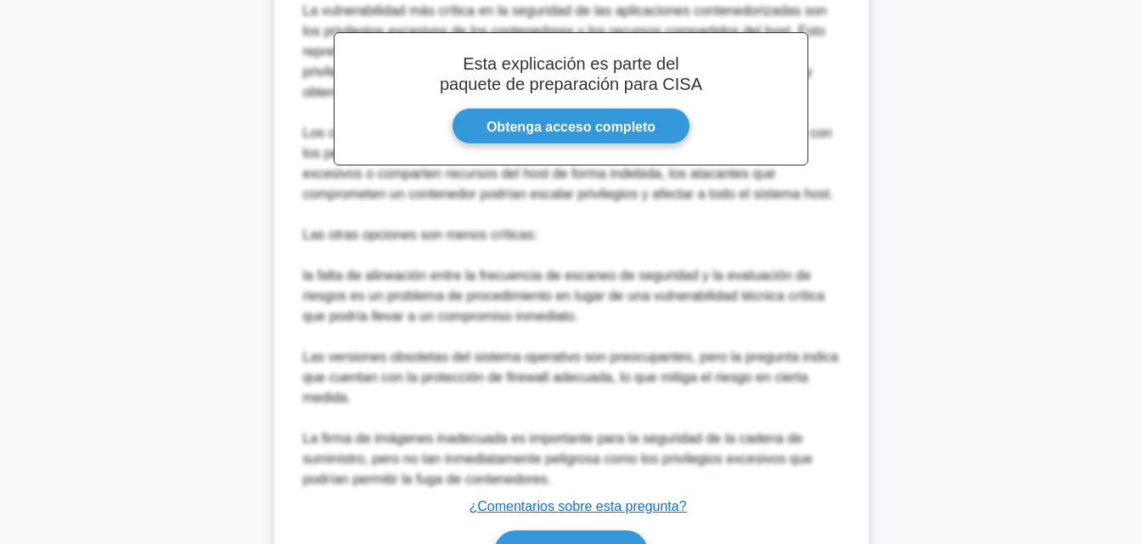
scroll to position [669, 0]
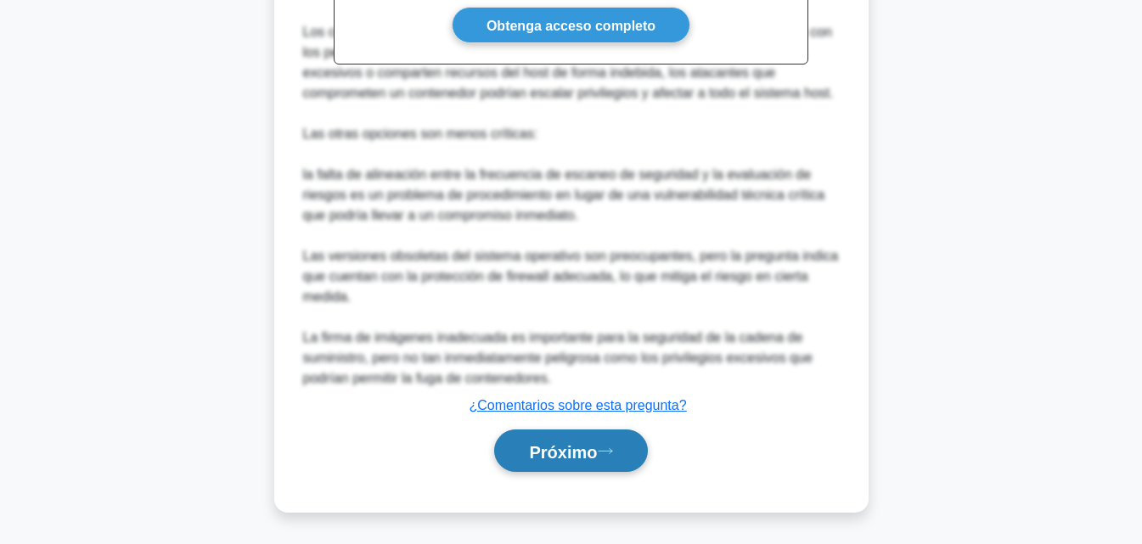
click at [571, 447] on font "Próximo" at bounding box center [563, 451] width 68 height 19
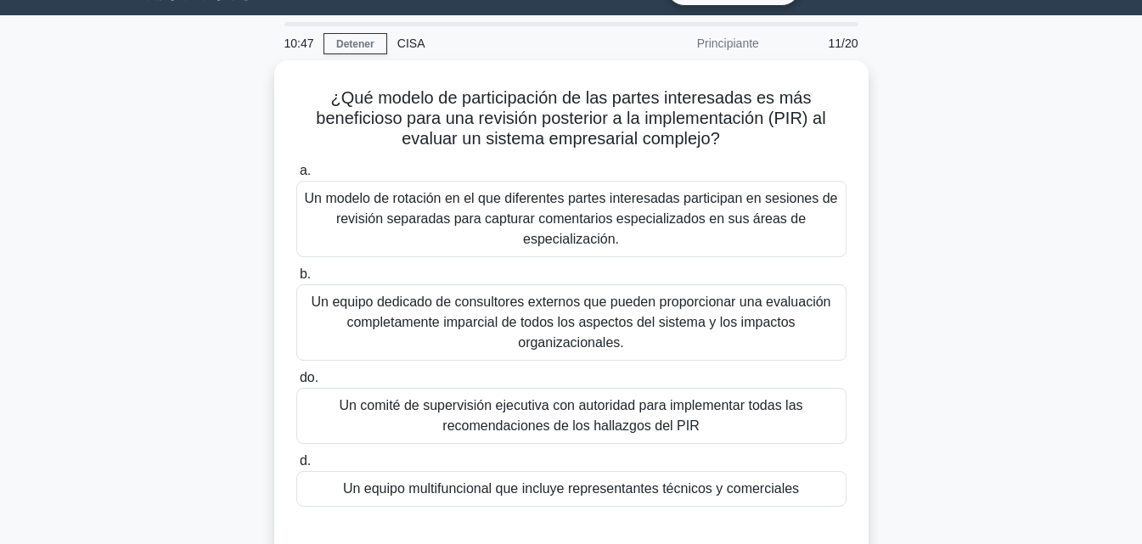
scroll to position [38, 0]
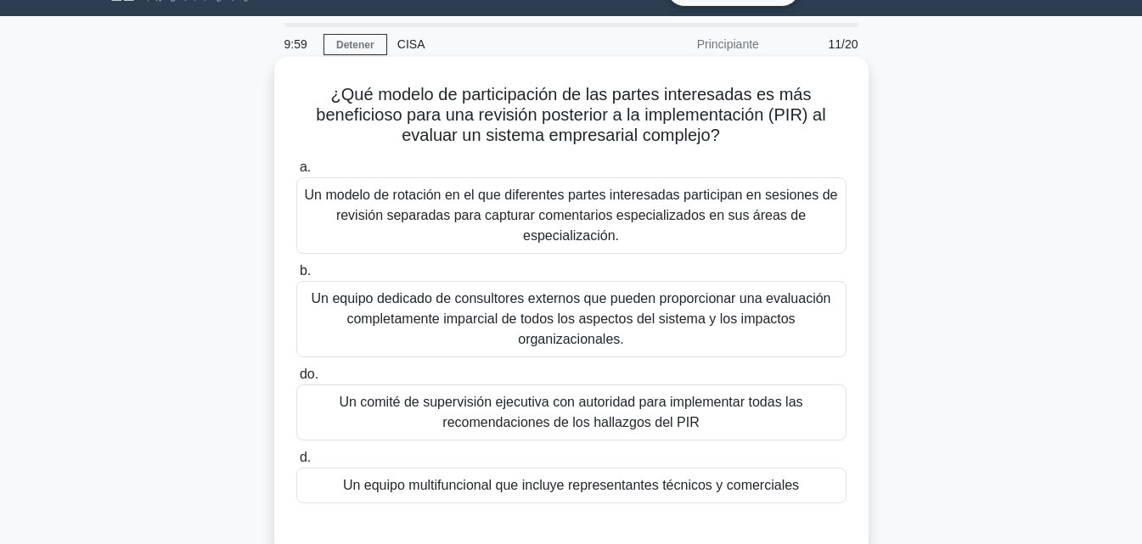
click at [747, 417] on font "Un comité de supervisión ejecutiva con autoridad para implementar todas las rec…" at bounding box center [571, 412] width 535 height 41
click at [296, 380] on input "do. Un comité de supervisión ejecutiva con autoridad para implementar todas las…" at bounding box center [296, 374] width 0 height 11
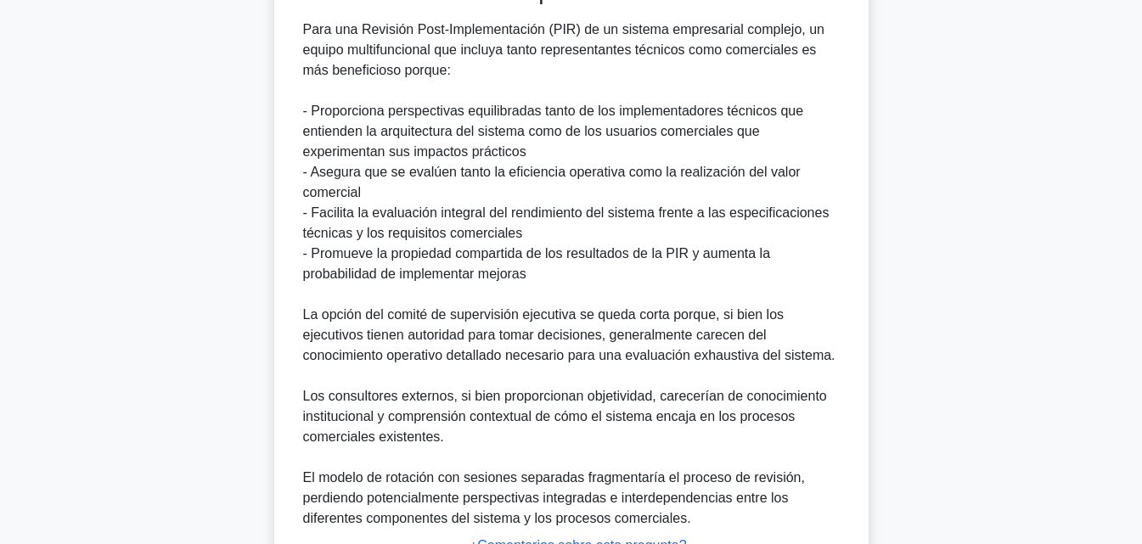
scroll to position [732, 0]
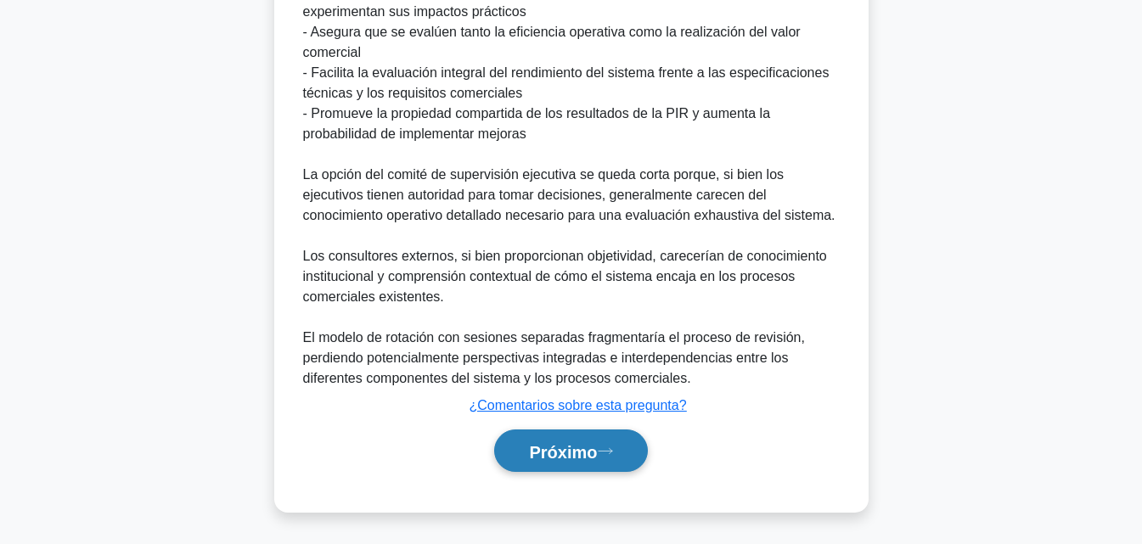
click at [570, 448] on font "Próximo" at bounding box center [563, 451] width 68 height 19
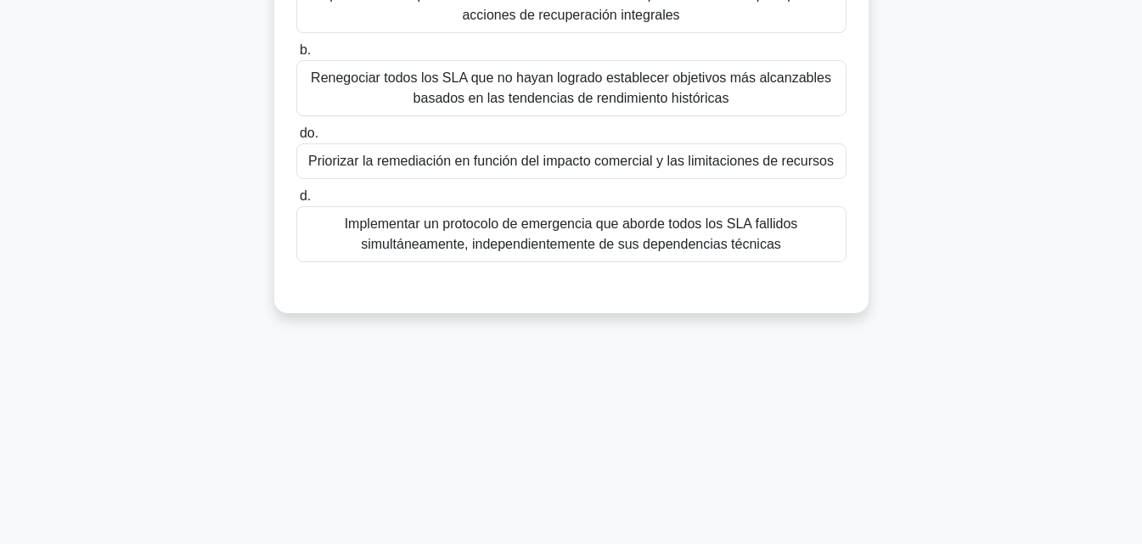
scroll to position [0, 0]
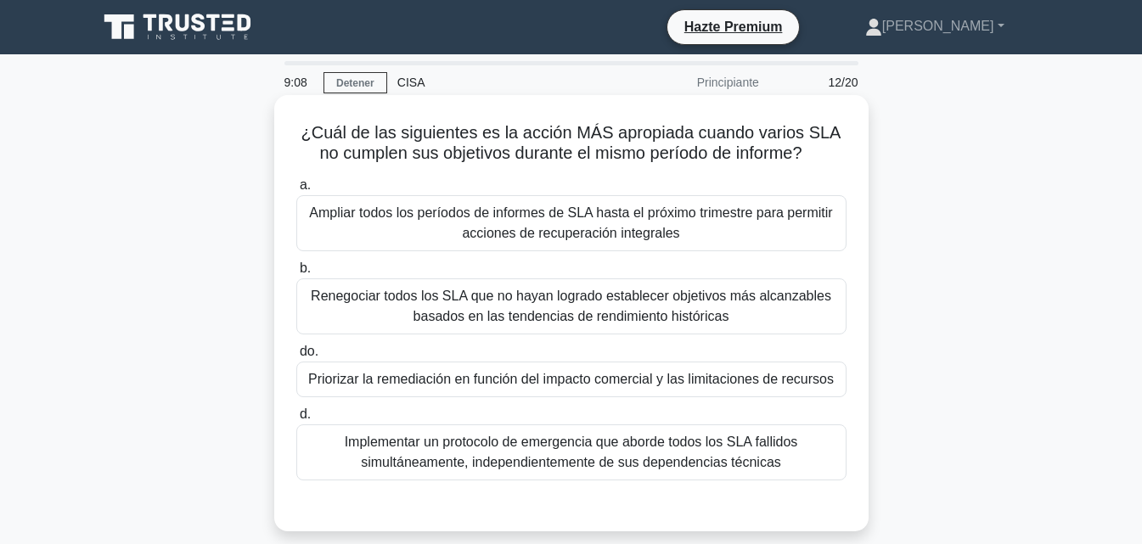
click at [823, 372] on font "Priorizar la remediación en función del impacto comercial y las limitaciones de…" at bounding box center [571, 379] width 526 height 14
click at [296, 358] on input "do. Priorizar la remediación en función del impacto comercial y las limitacione…" at bounding box center [296, 351] width 0 height 11
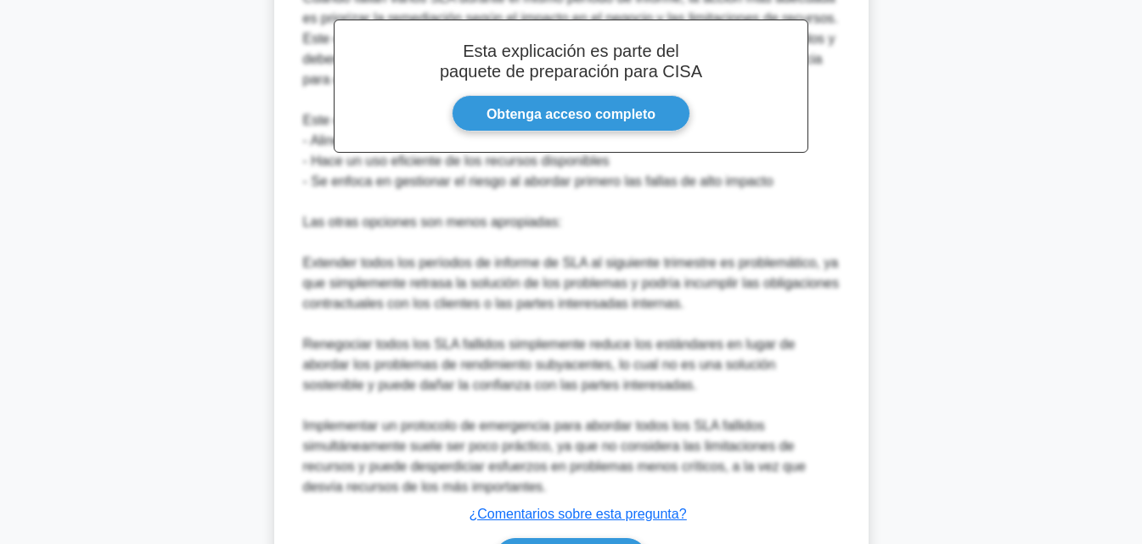
scroll to position [606, 0]
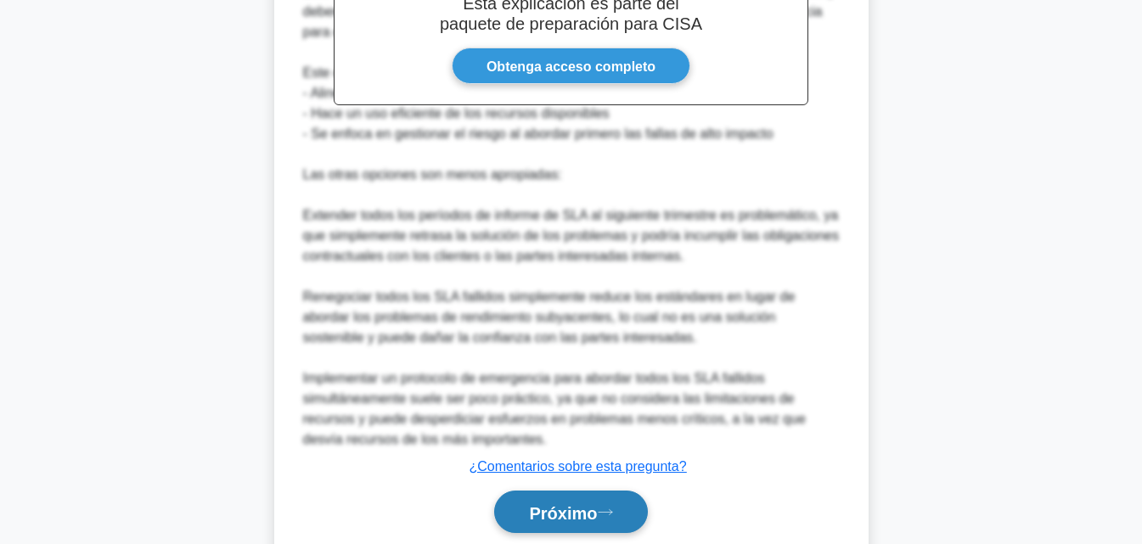
click at [591, 519] on button "Próximo" at bounding box center [570, 512] width 153 height 43
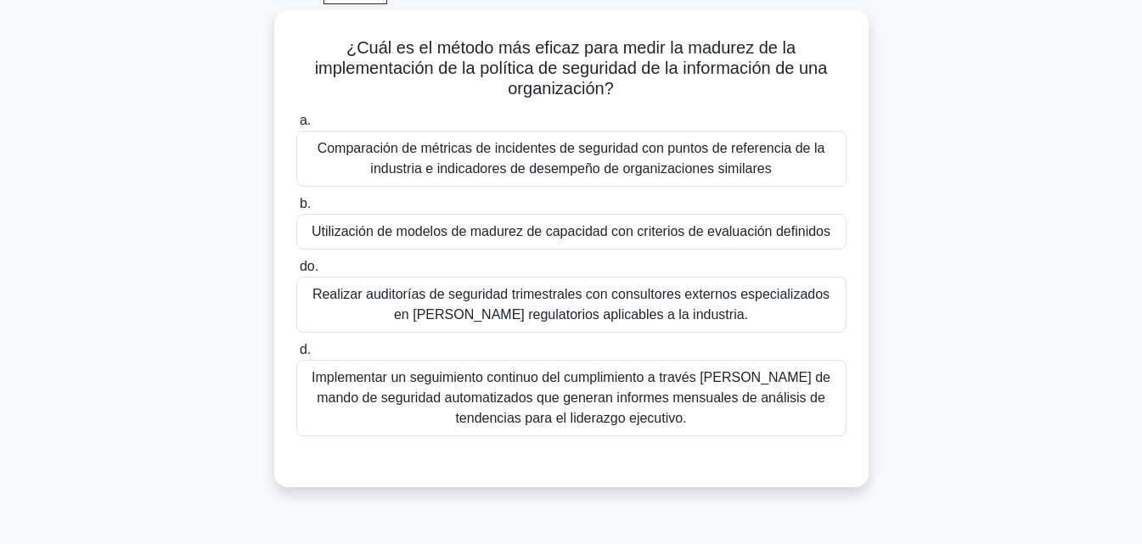
scroll to position [87, 0]
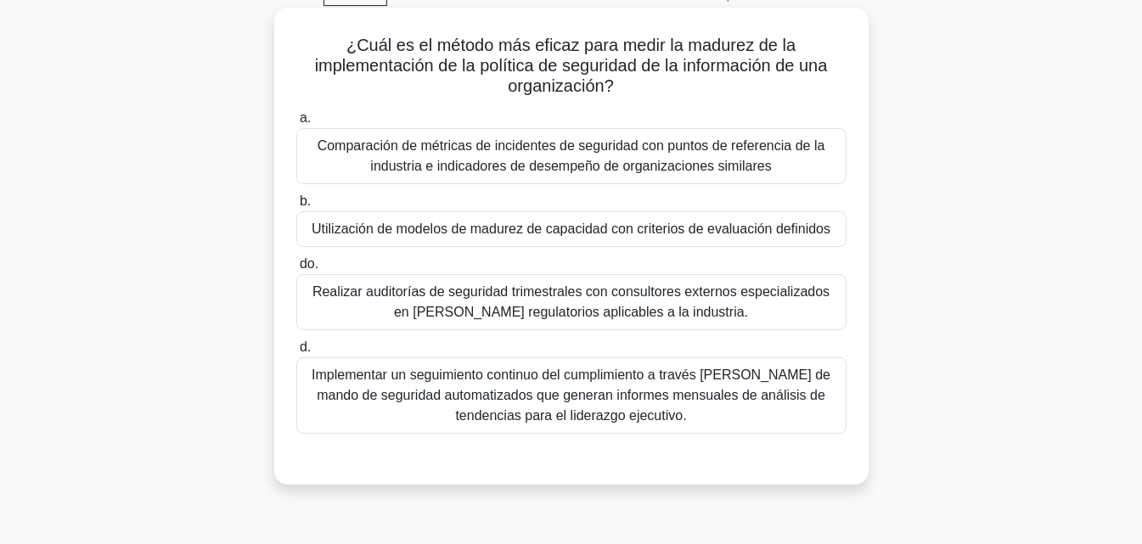
click at [640, 420] on font "Implementar un seguimiento continuo del cumplimiento a través de cuadros de man…" at bounding box center [571, 395] width 519 height 55
click at [296, 353] on input "d. Implementar un seguimiento continuo del cumplimiento a través de cuadros de …" at bounding box center [296, 347] width 0 height 11
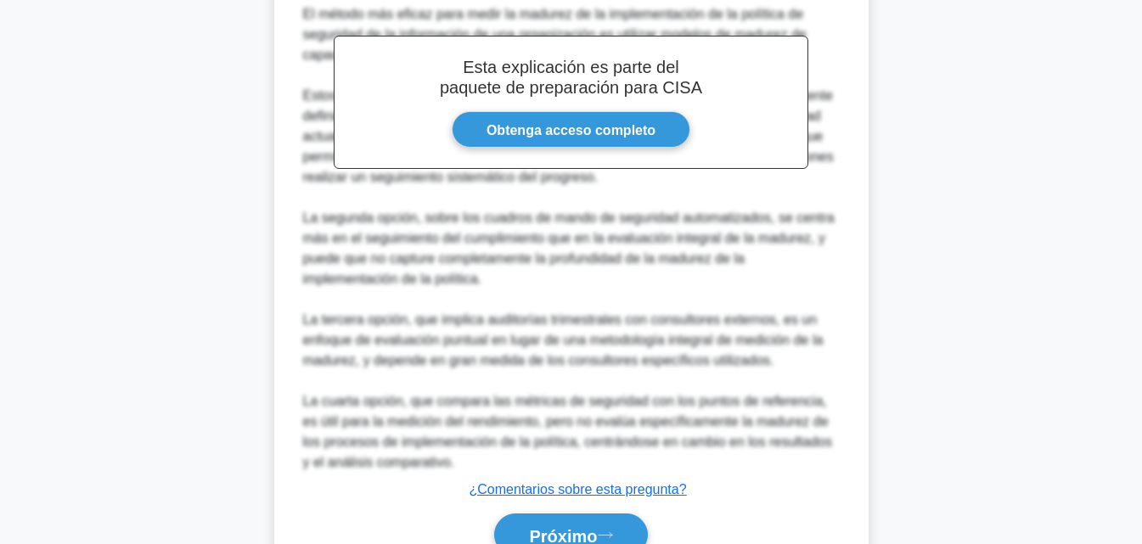
scroll to position [671, 0]
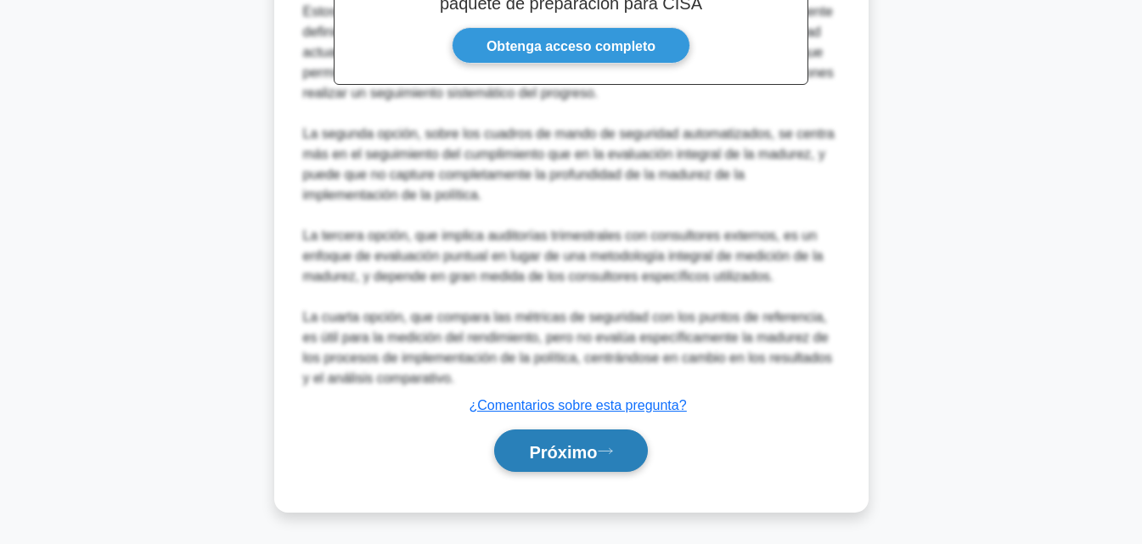
click at [600, 468] on button "Próximo" at bounding box center [570, 451] width 153 height 43
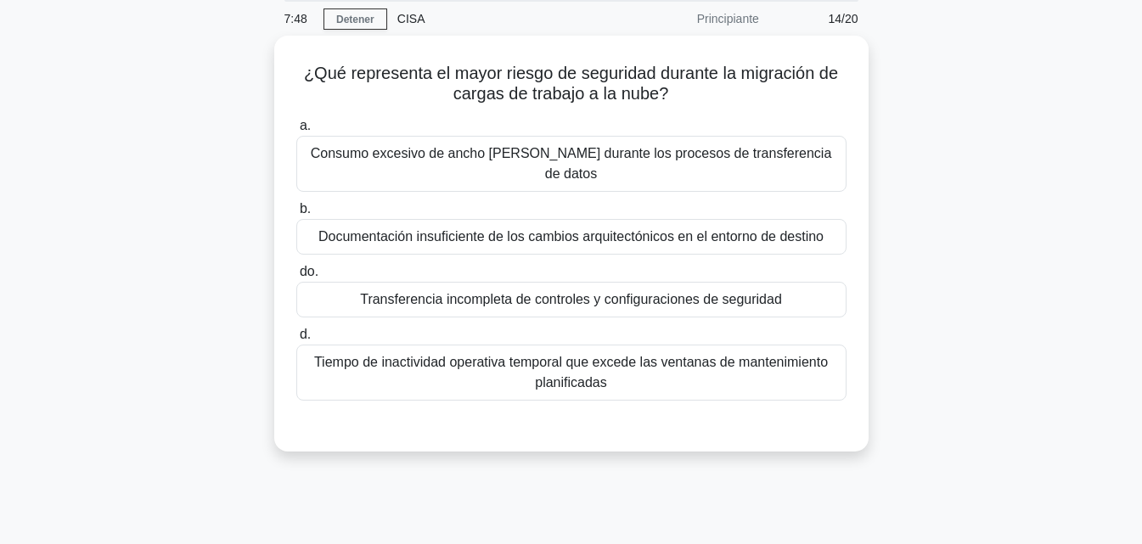
scroll to position [62, 0]
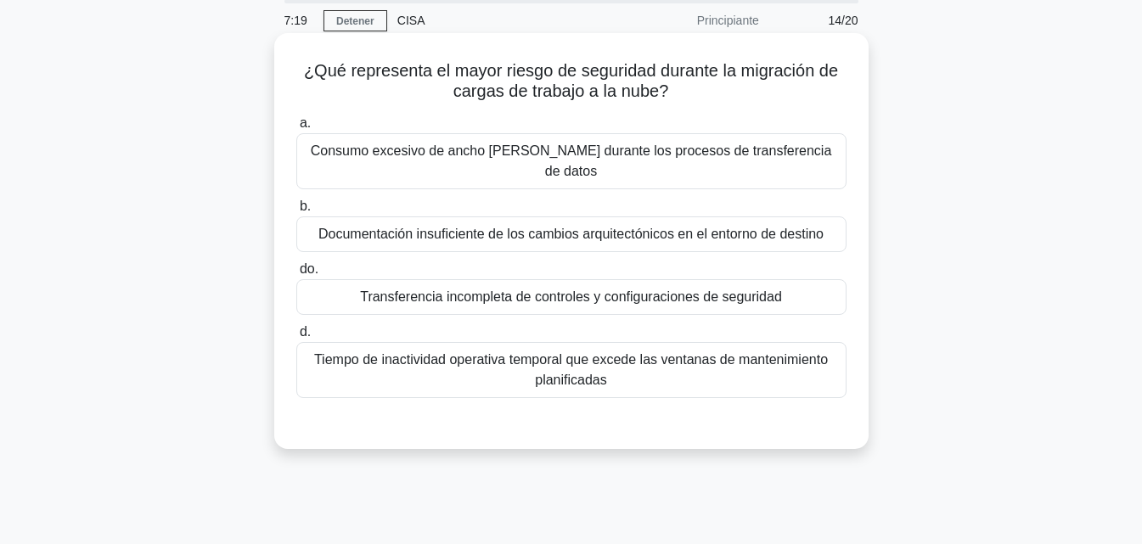
click at [761, 290] on font "Transferencia incompleta de controles y configuraciones de seguridad" at bounding box center [571, 297] width 422 height 14
click at [296, 275] on input "do. Transferencia incompleta de controles y configuraciones de seguridad" at bounding box center [296, 269] width 0 height 11
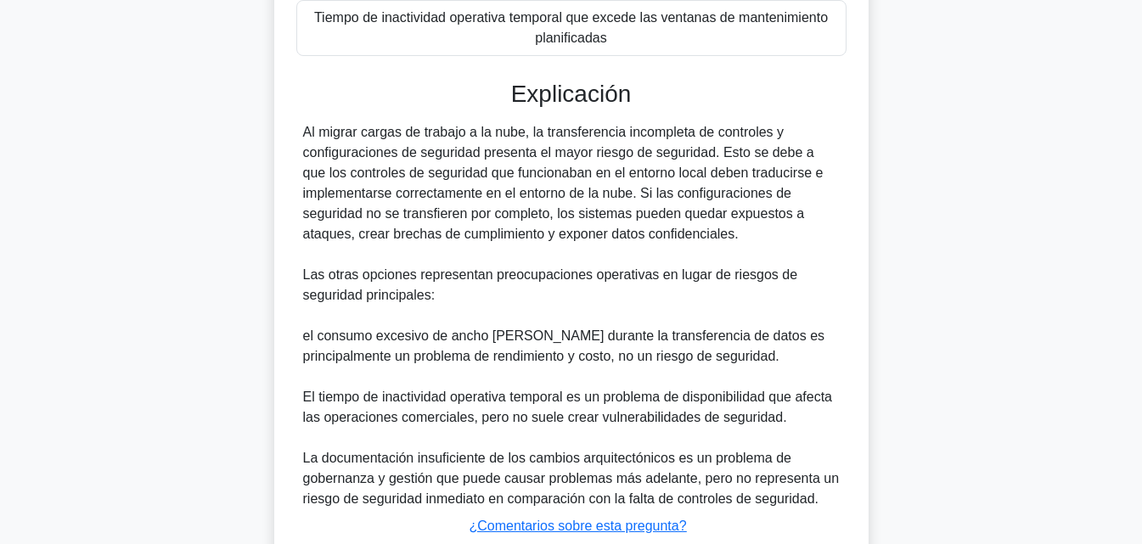
scroll to position [506, 0]
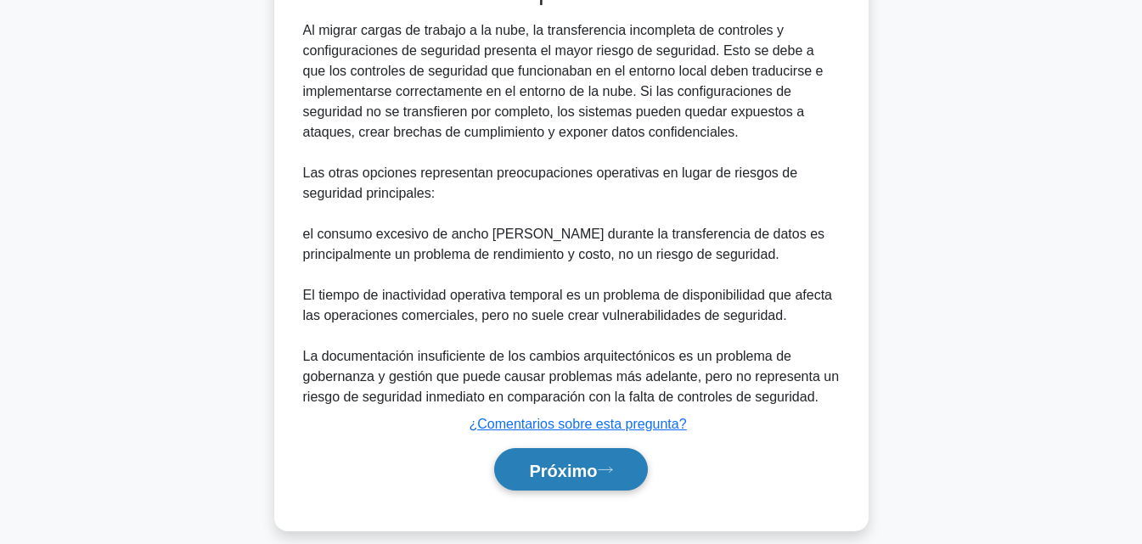
click at [571, 461] on font "Próximo" at bounding box center [563, 470] width 68 height 19
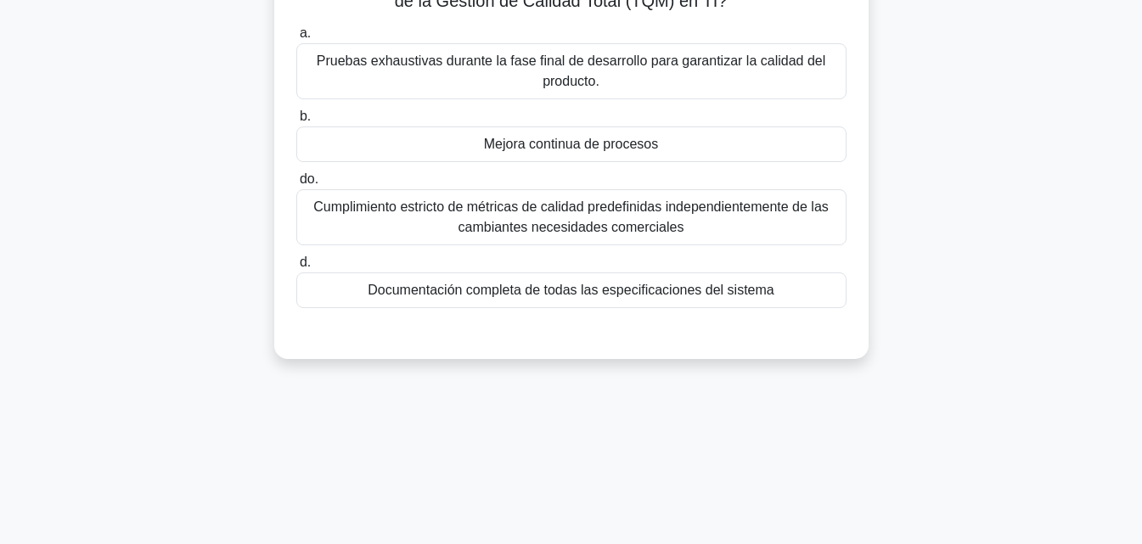
scroll to position [27, 0]
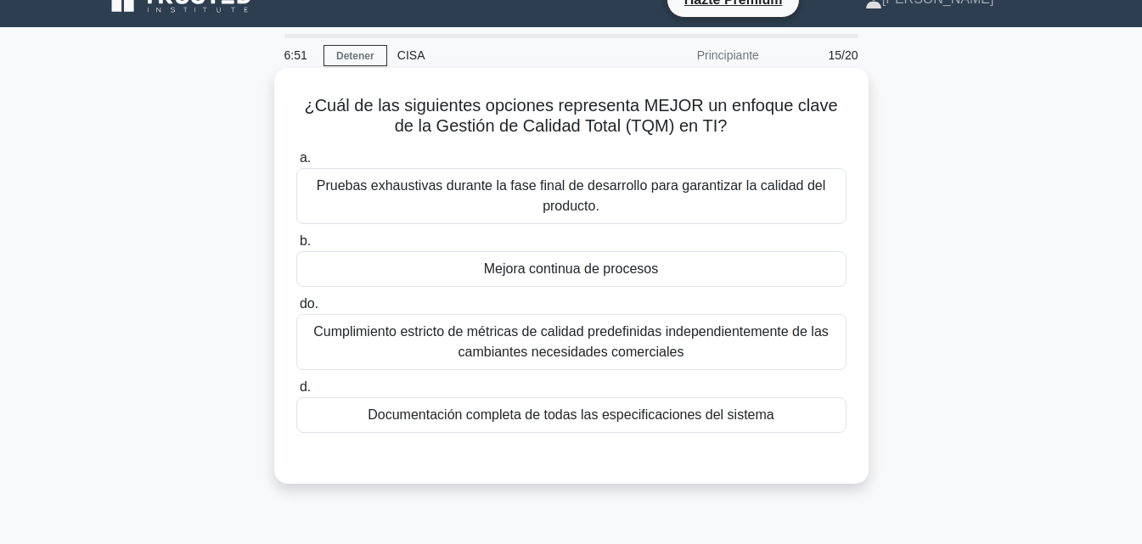
click at [684, 192] on font "Pruebas exhaustivas durante la fase final de desarrollo para garantizar la cali…" at bounding box center [571, 195] width 509 height 35
click at [296, 164] on input "a. Pruebas exhaustivas durante la fase final de desarrollo para garantizar la c…" at bounding box center [296, 158] width 0 height 11
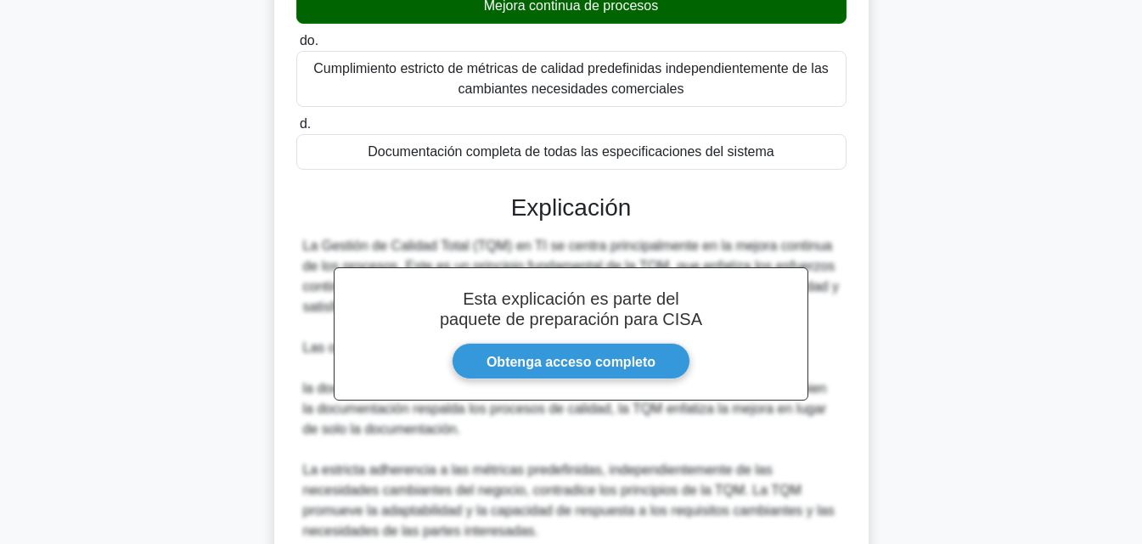
scroll to position [549, 0]
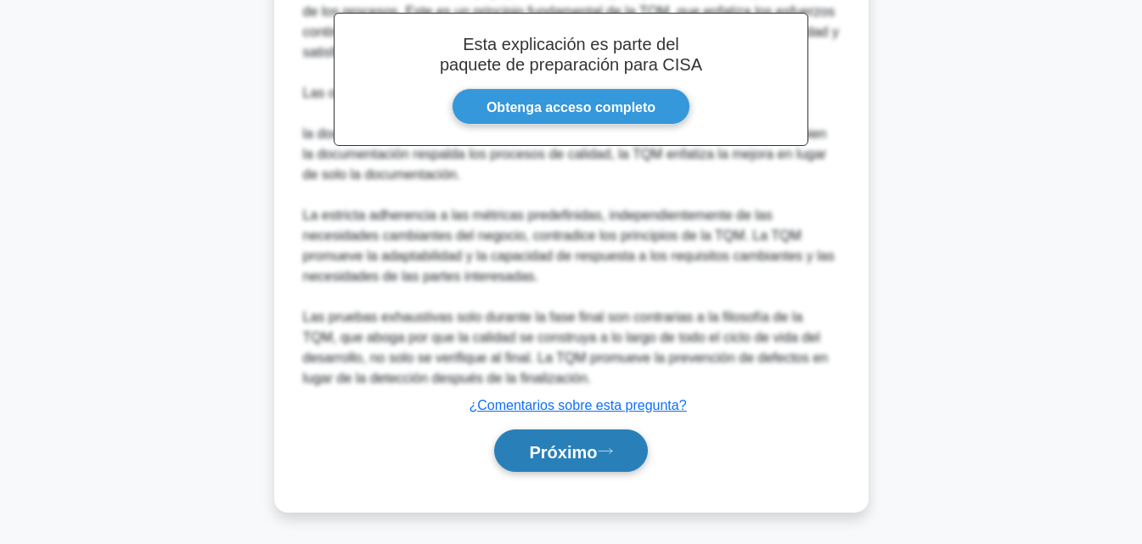
click at [597, 458] on font "Próximo" at bounding box center [563, 451] width 68 height 19
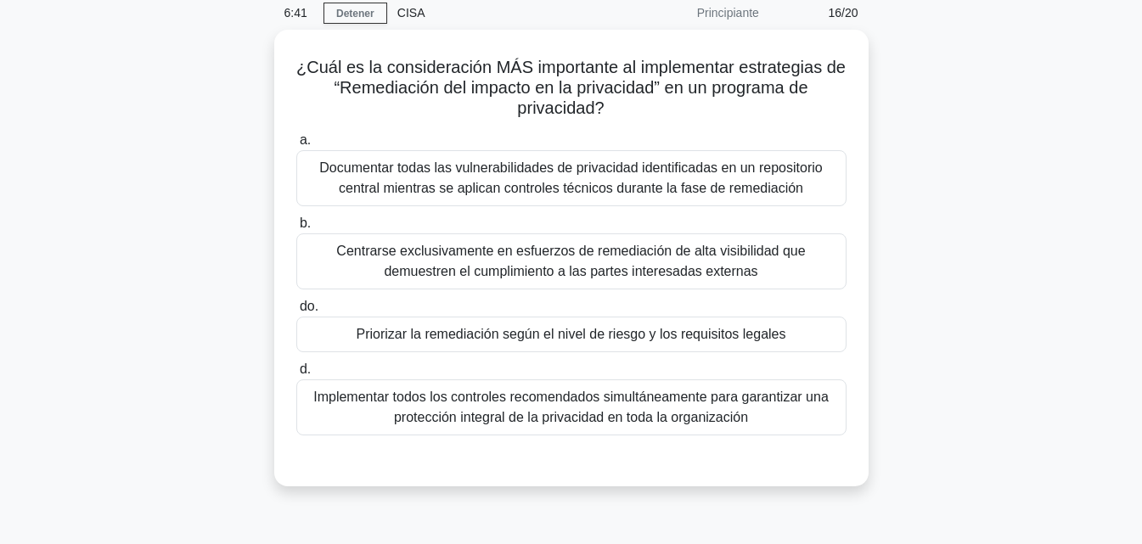
scroll to position [60, 0]
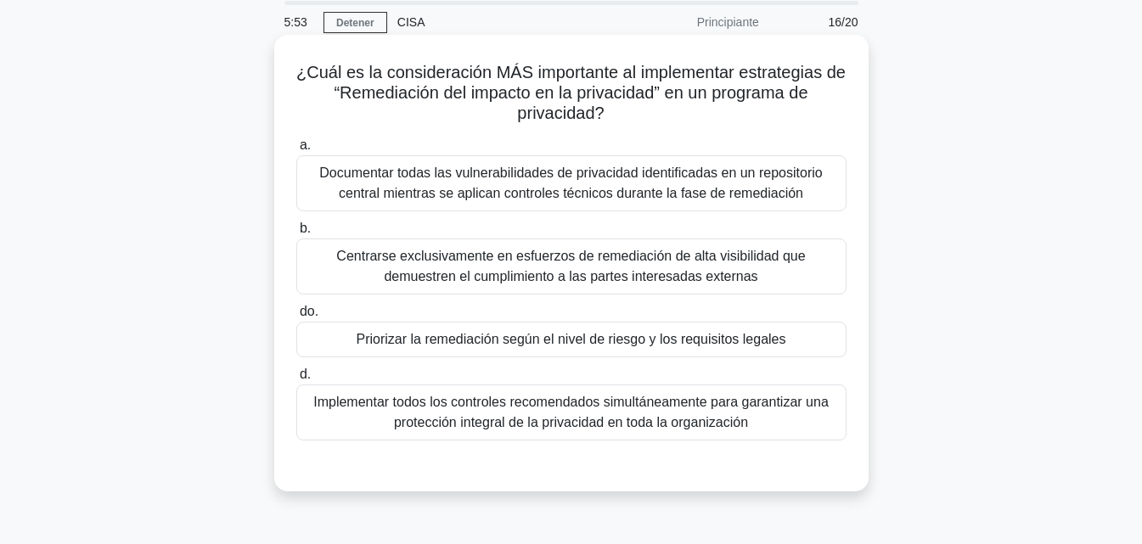
click at [712, 333] on font "Priorizar la remediación según el nivel de riesgo y los requisitos legales" at bounding box center [571, 339] width 430 height 14
click at [296, 318] on input "do. Priorizar la remediación según el nivel de riesgo y los requisitos legales" at bounding box center [296, 312] width 0 height 11
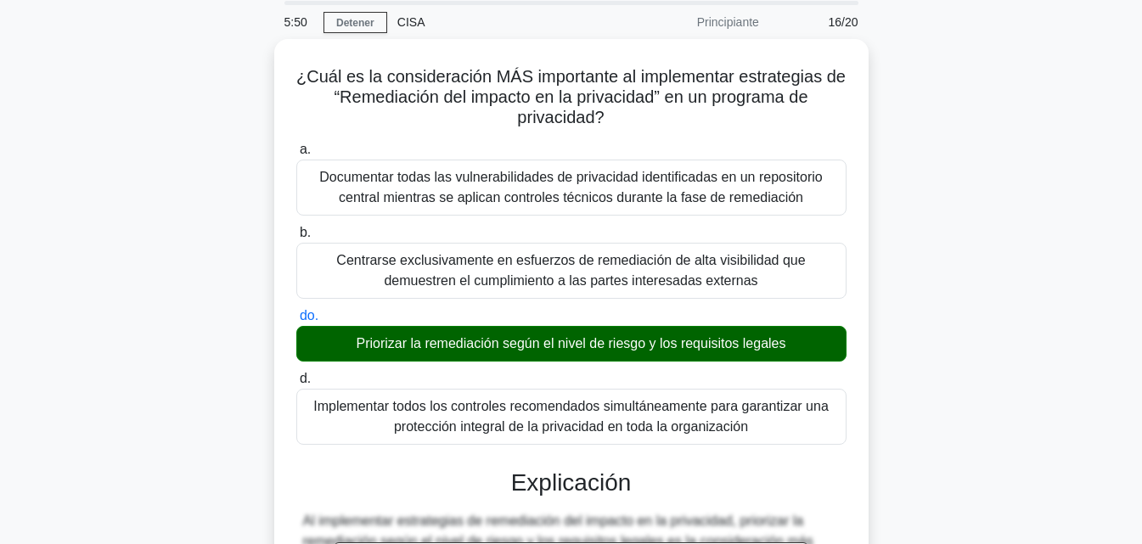
drag, startPoint x: 1152, startPoint y: 229, endPoint x: 1078, endPoint y: 53, distance: 191.5
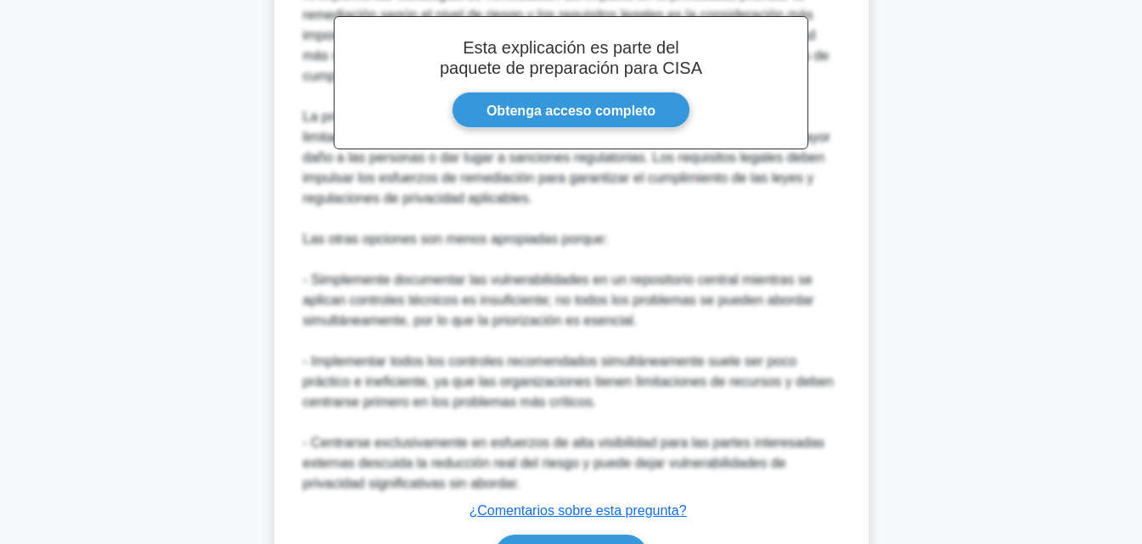
scroll to position [690, 0]
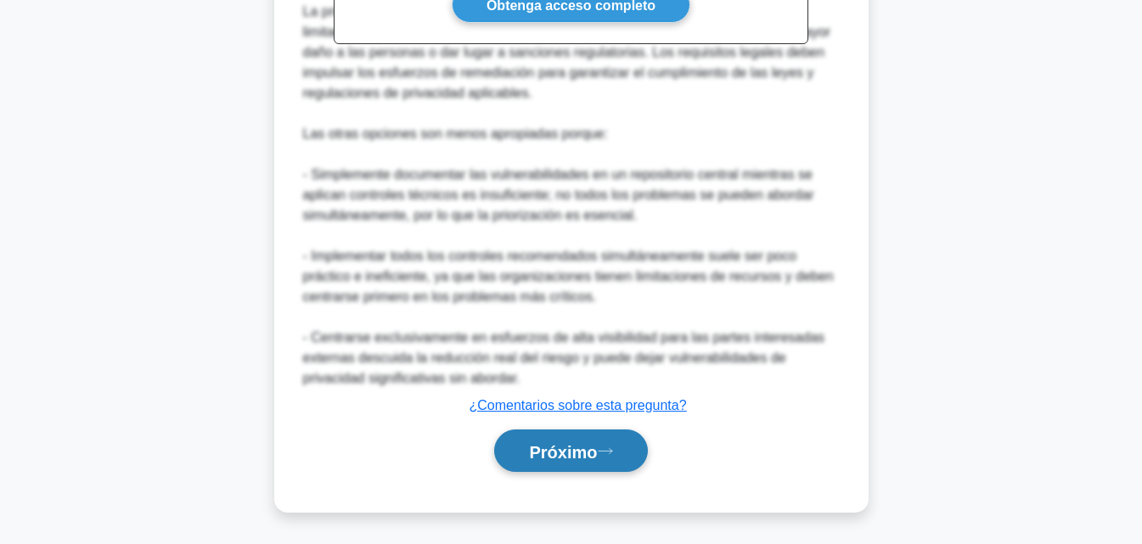
click at [574, 462] on button "Próximo" at bounding box center [570, 451] width 153 height 43
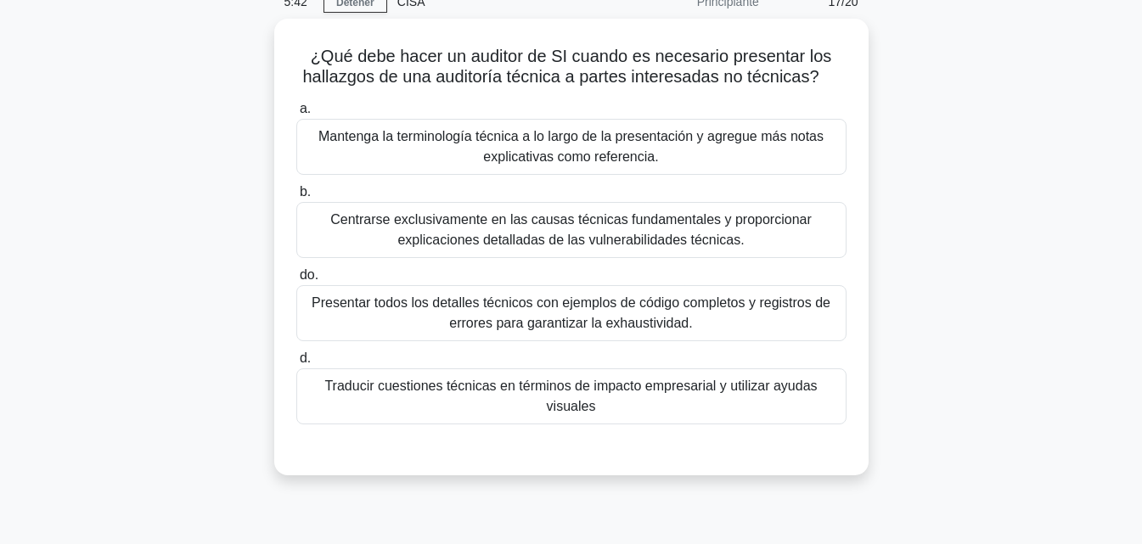
scroll to position [73, 0]
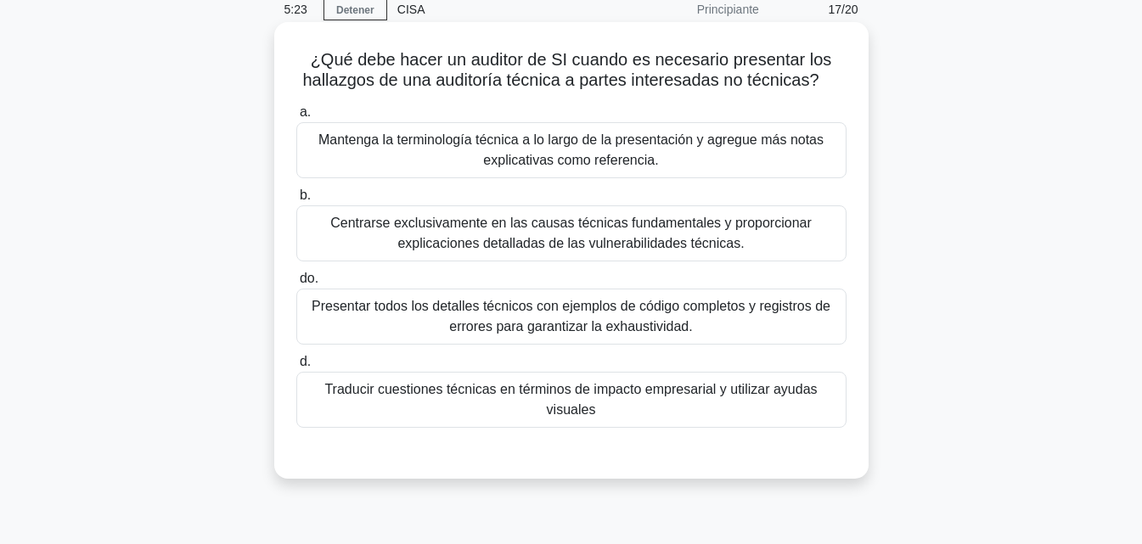
click at [675, 391] on font "Traducir cuestiones técnicas en términos de impacto empresarial y utilizar ayud…" at bounding box center [570, 399] width 493 height 35
click at [296, 368] on input "d. Traducir cuestiones técnicas en términos de impacto empresarial y utilizar a…" at bounding box center [296, 362] width 0 height 11
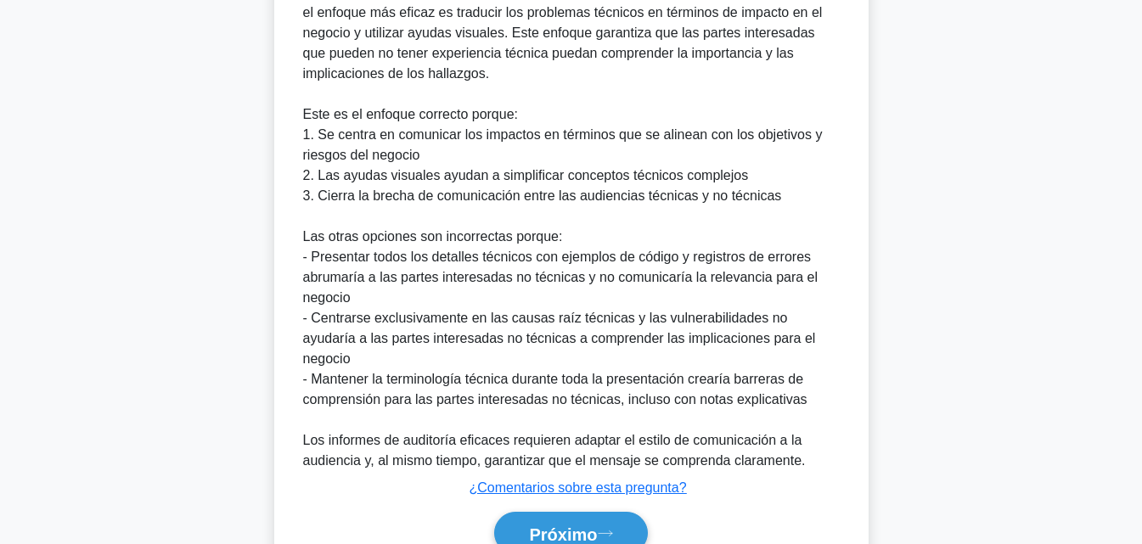
scroll to position [649, 0]
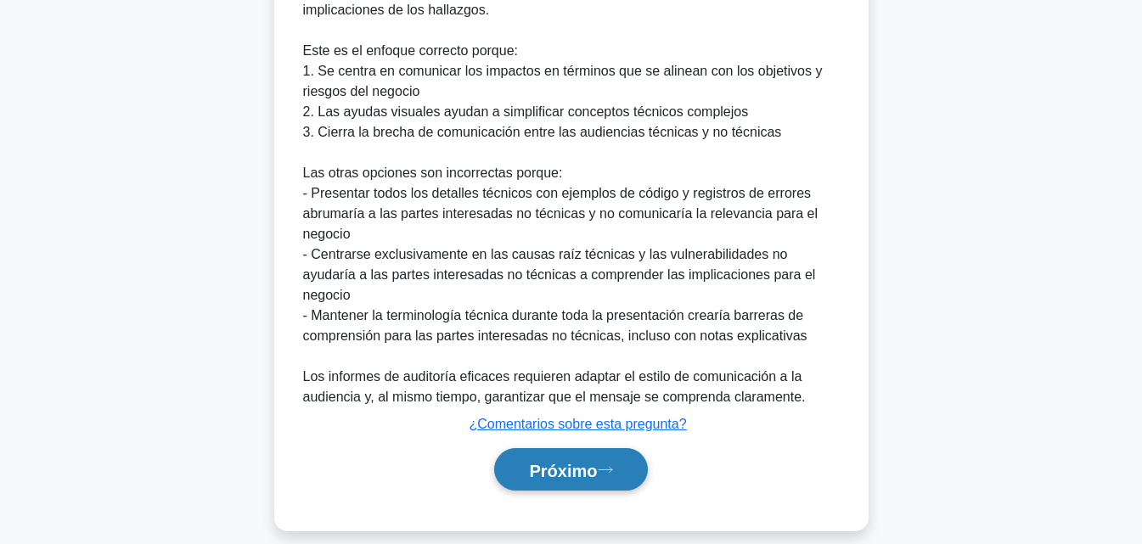
click at [550, 461] on font "Próximo" at bounding box center [563, 470] width 68 height 19
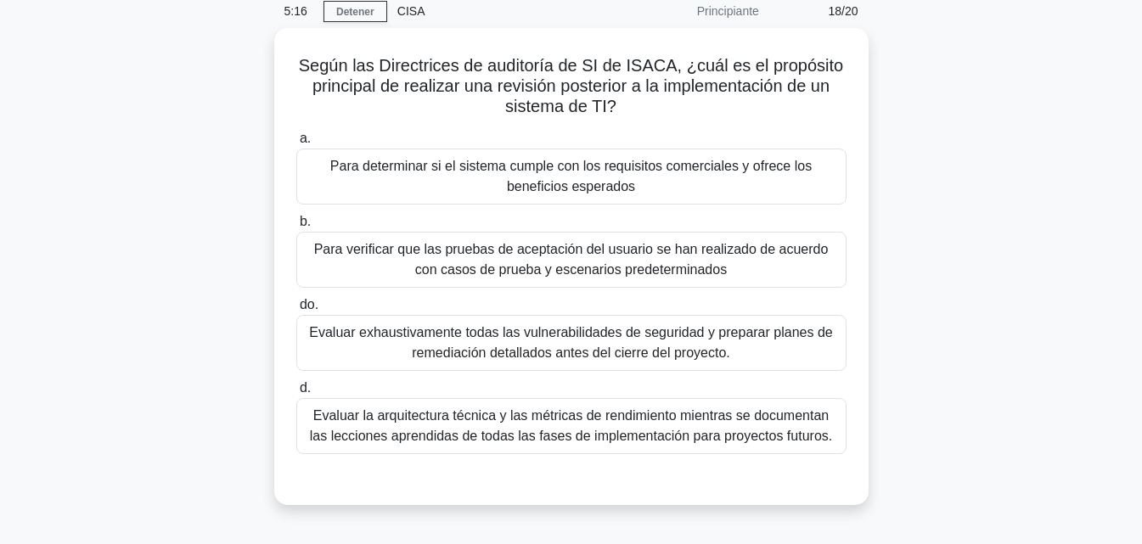
scroll to position [70, 0]
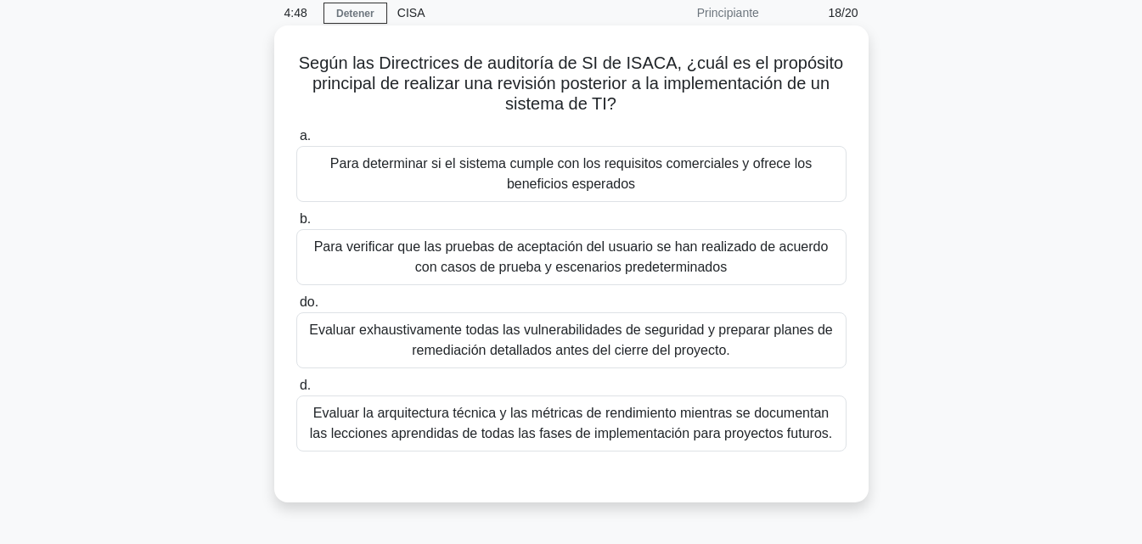
click at [725, 155] on font "Para determinar si el sistema cumple con los requisitos comerciales y ofrece lo…" at bounding box center [571, 174] width 535 height 41
click at [296, 142] on input "a. Para determinar si el sistema cumple con los requisitos comerciales y ofrece…" at bounding box center [296, 136] width 0 height 11
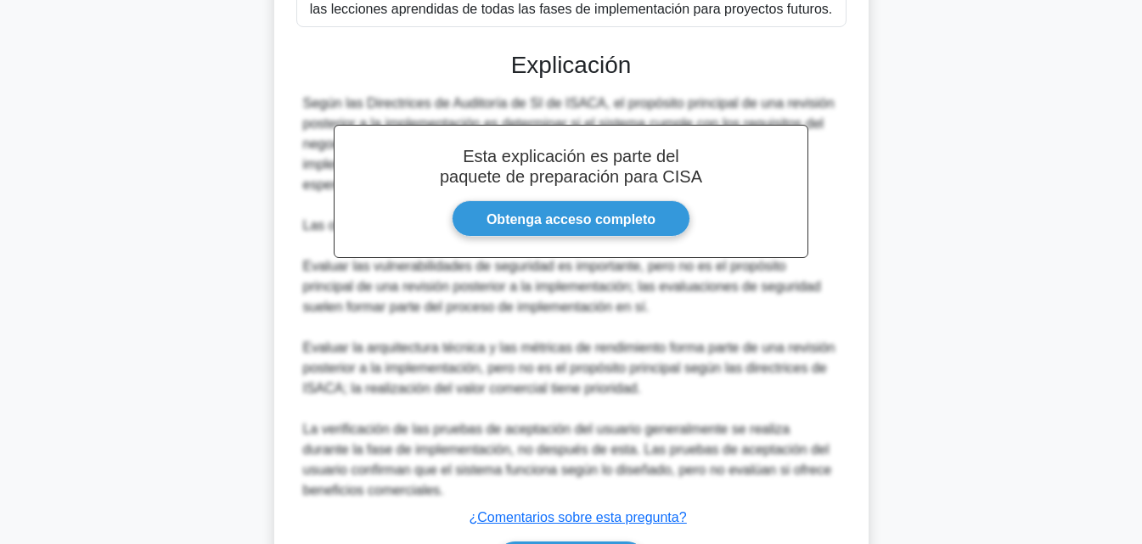
scroll to position [608, 0]
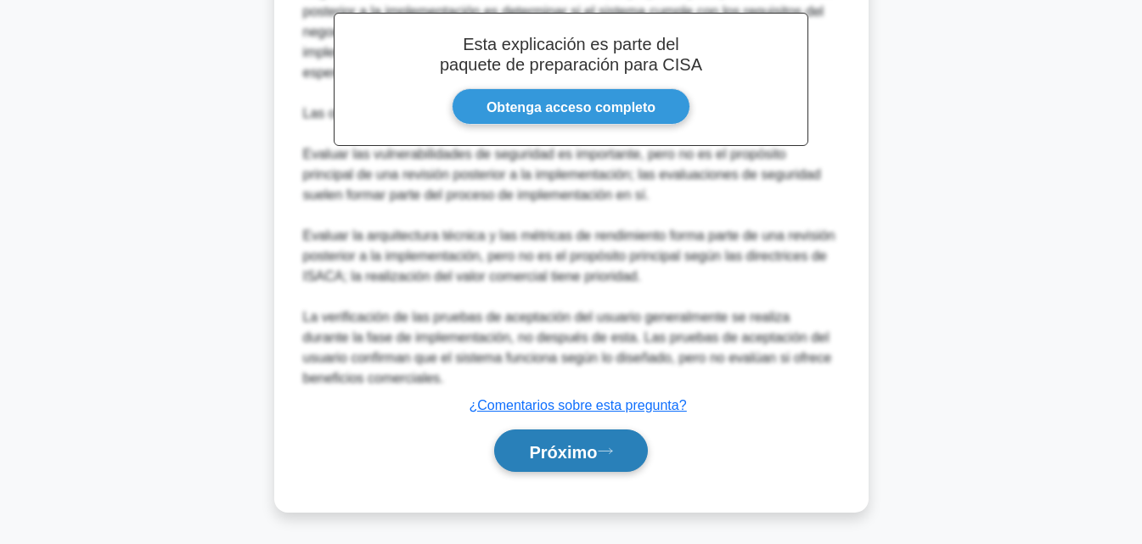
click at [572, 455] on font "Próximo" at bounding box center [563, 451] width 68 height 19
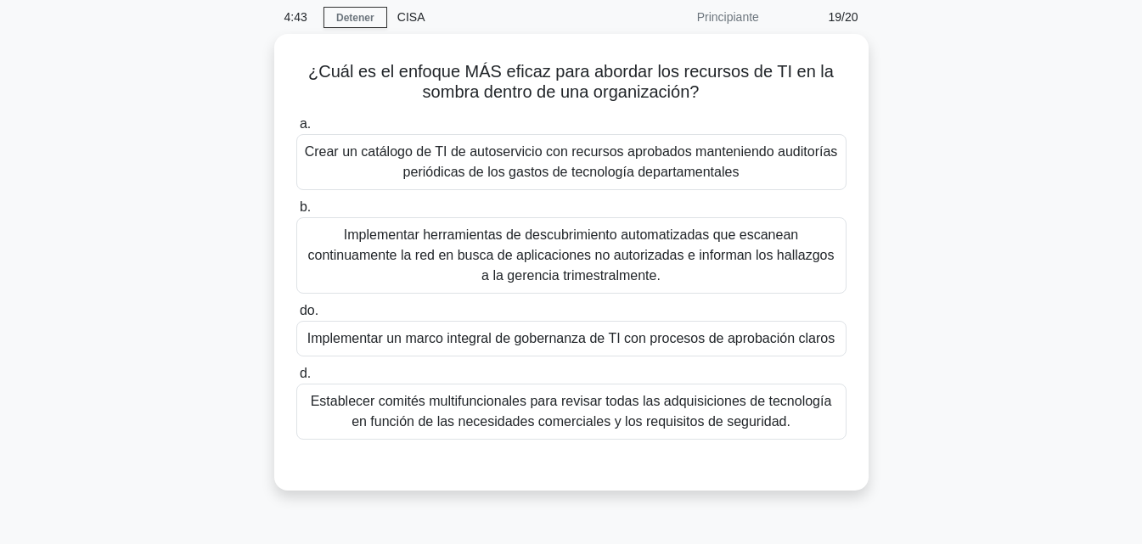
scroll to position [39, 0]
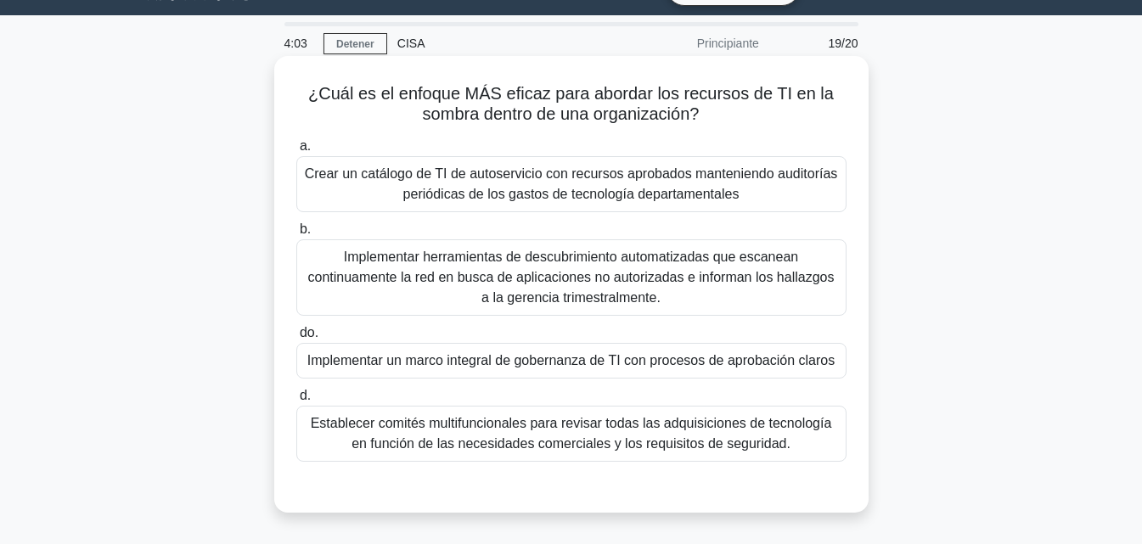
click at [632, 259] on font "Implementar herramientas de descubrimiento automatizadas que escanean continuam…" at bounding box center [571, 277] width 527 height 55
click at [296, 235] on input "b. Implementar herramientas de descubrimiento automatizadas que escanean contin…" at bounding box center [296, 229] width 0 height 11
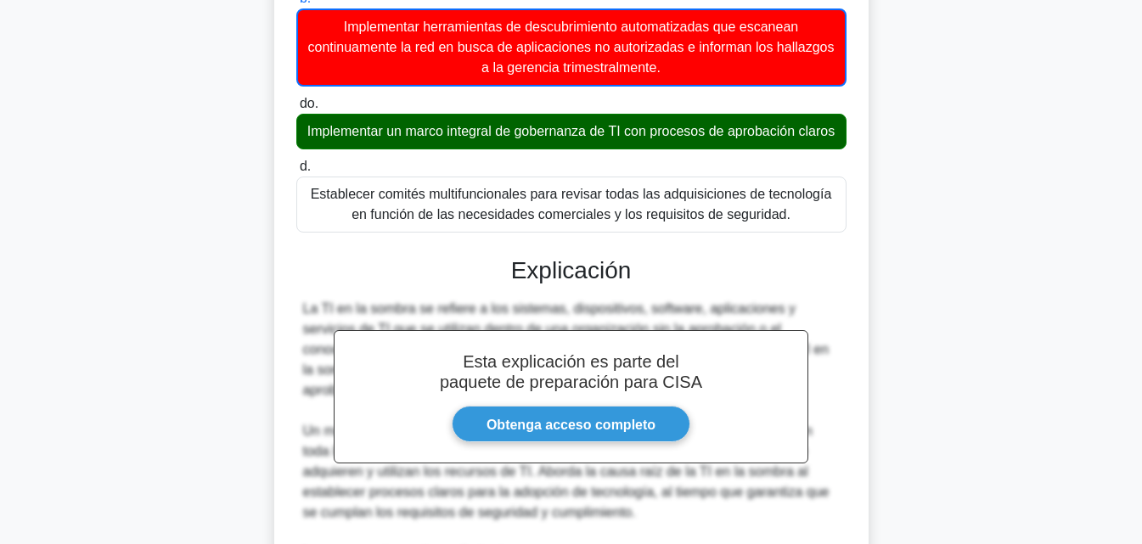
scroll to position [289, 0]
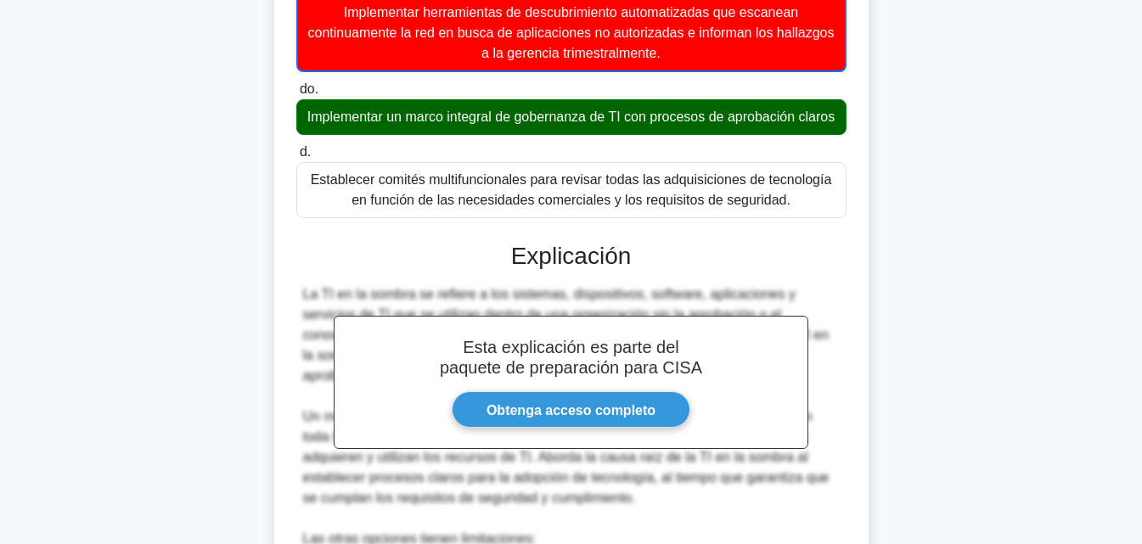
drag, startPoint x: 1127, startPoint y: 220, endPoint x: 1136, endPoint y: 382, distance: 162.5
click at [1136, 382] on main "3:51 Detener CISA Principiante 19/20 ¿Cuál es el enfoque MÁS eficaz para aborda…" at bounding box center [571, 356] width 1142 height 1180
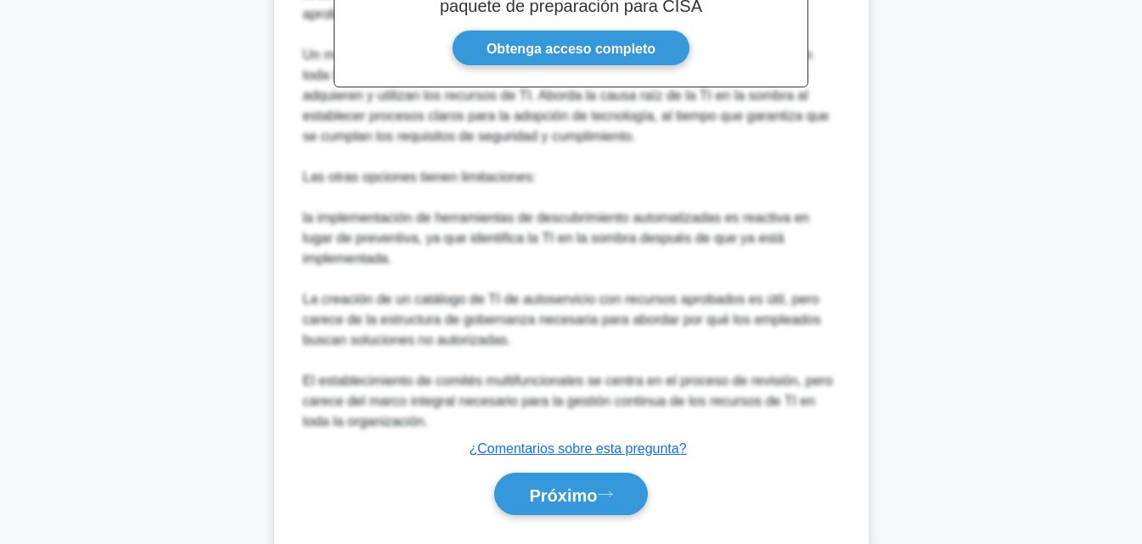
scroll to position [653, 0]
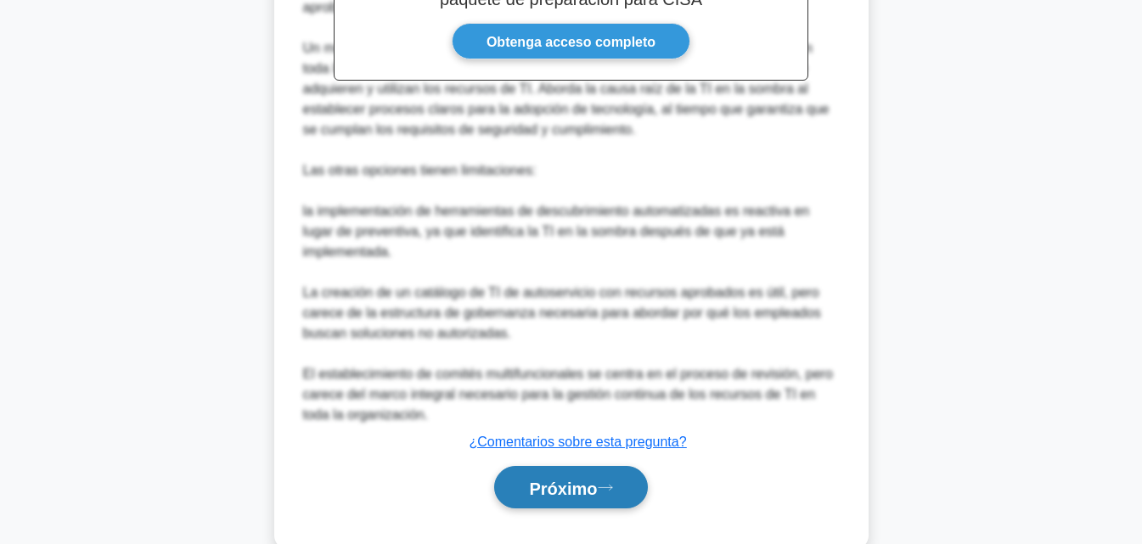
click at [513, 485] on button "Próximo" at bounding box center [570, 487] width 153 height 43
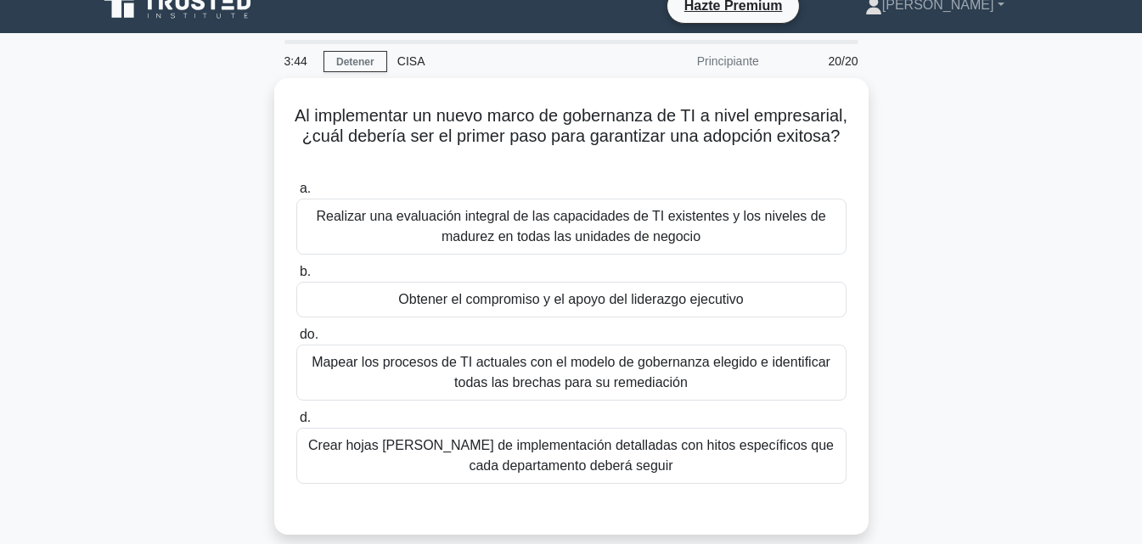
scroll to position [0, 0]
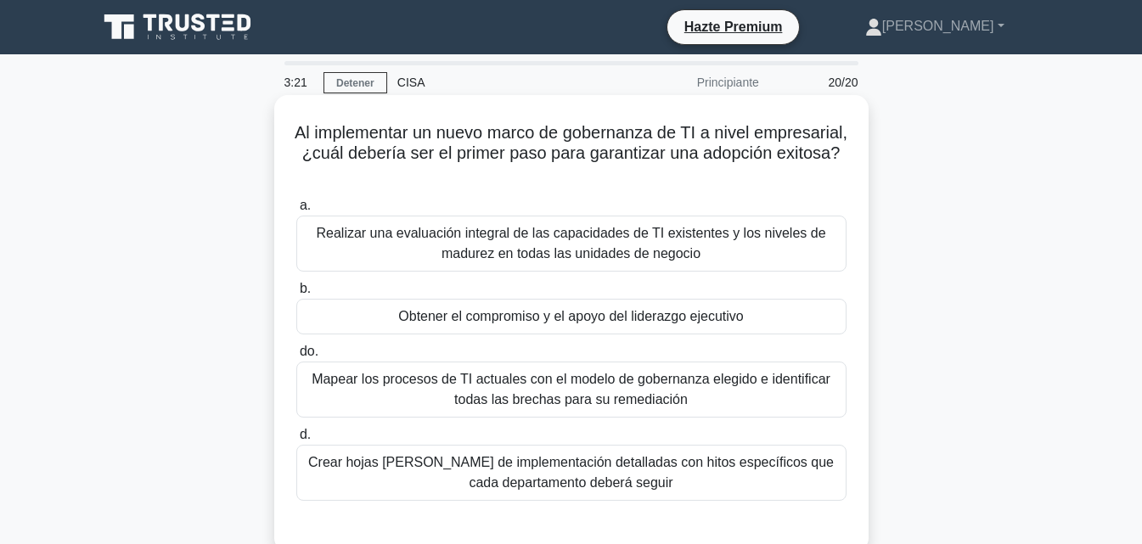
click at [695, 314] on font "Obtener el compromiso y el apoyo del liderazgo ejecutivo" at bounding box center [570, 316] width 345 height 14
click at [296, 295] on input "b. Obtener el compromiso y el apoyo del liderazgo ejecutivo" at bounding box center [296, 289] width 0 height 11
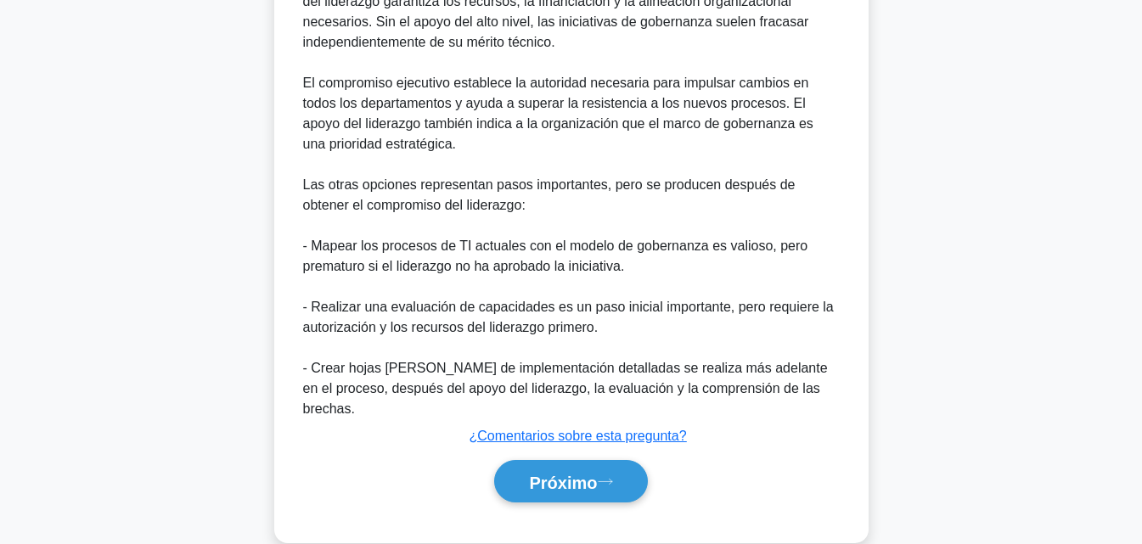
scroll to position [628, 0]
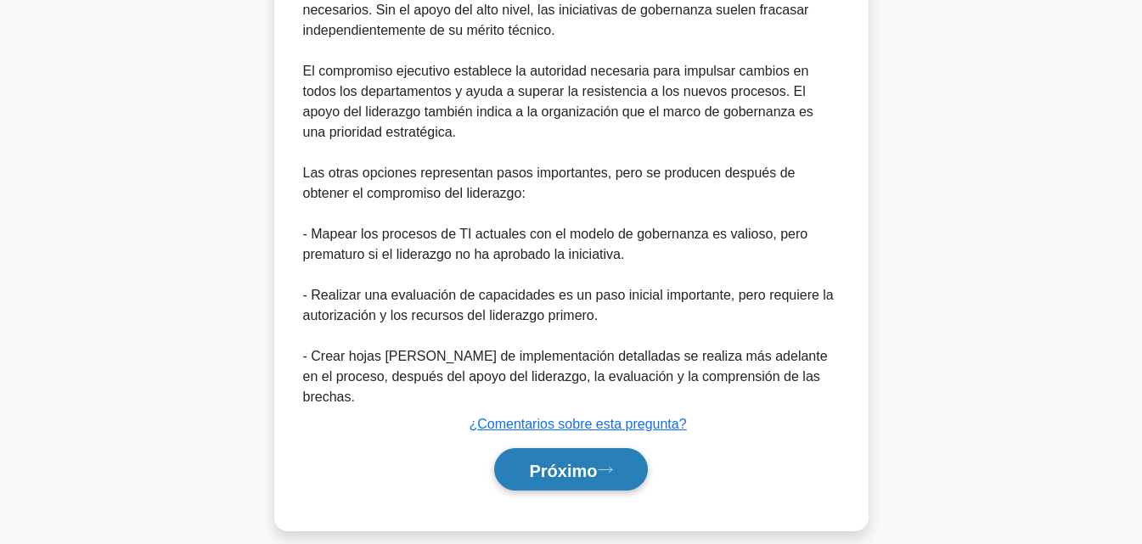
click at [543, 461] on font "Próximo" at bounding box center [563, 470] width 68 height 19
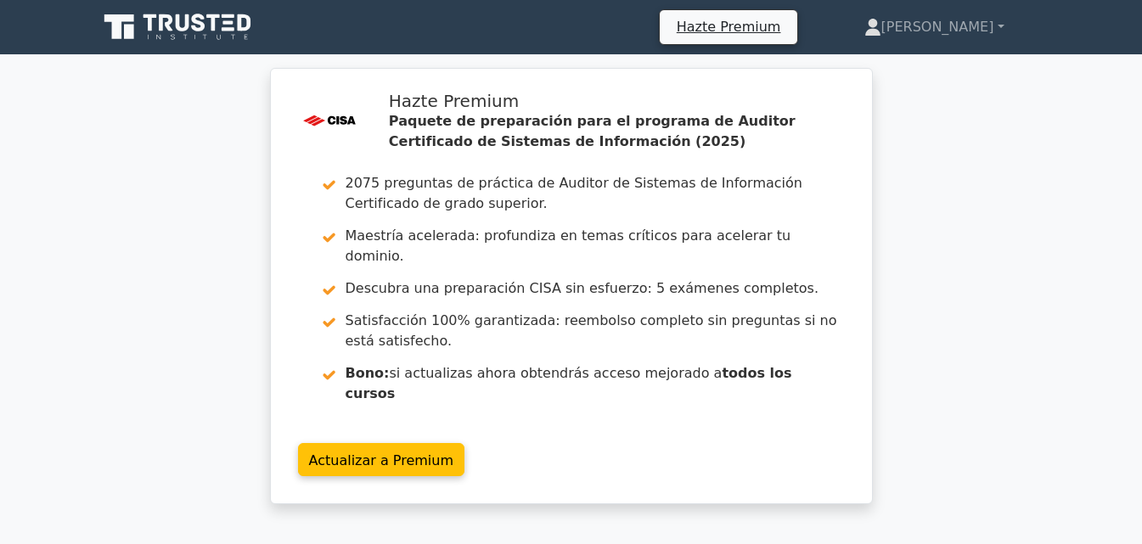
scroll to position [785, 0]
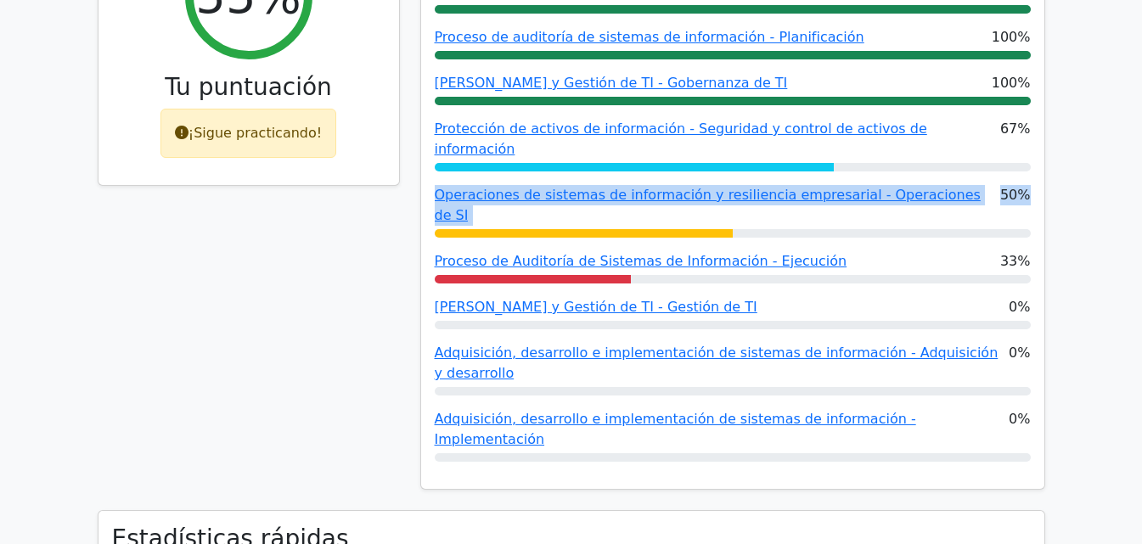
drag, startPoint x: 1139, startPoint y: 162, endPoint x: 1154, endPoint y: 90, distance: 73.8
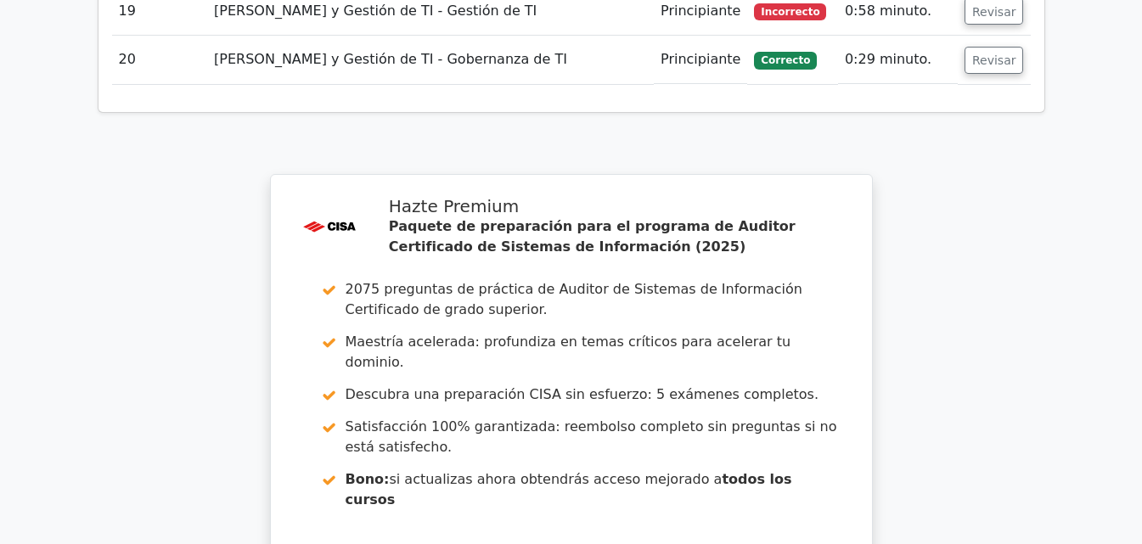
scroll to position [3984, 0]
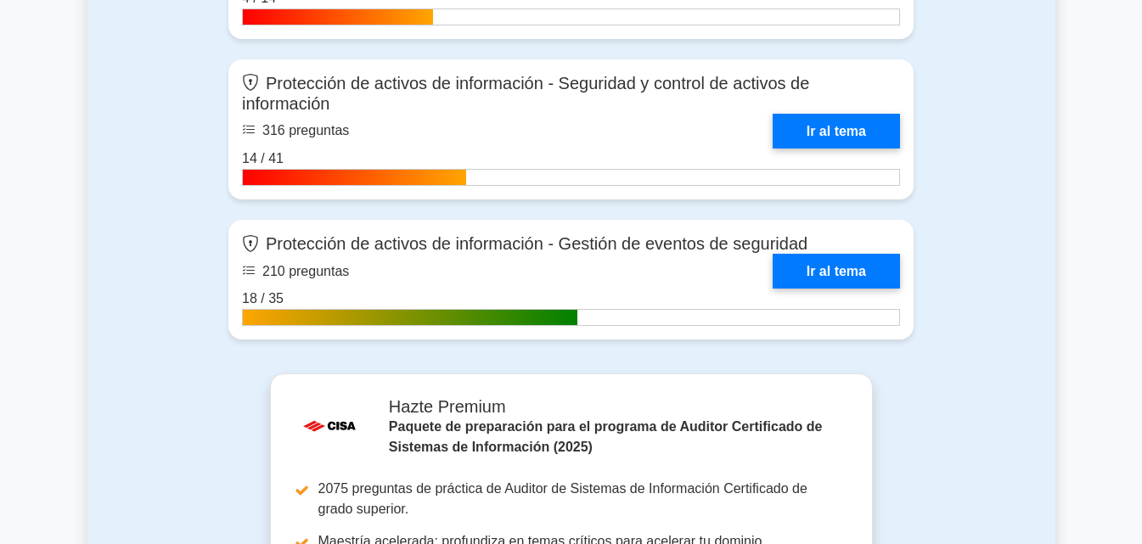
scroll to position [2332, 0]
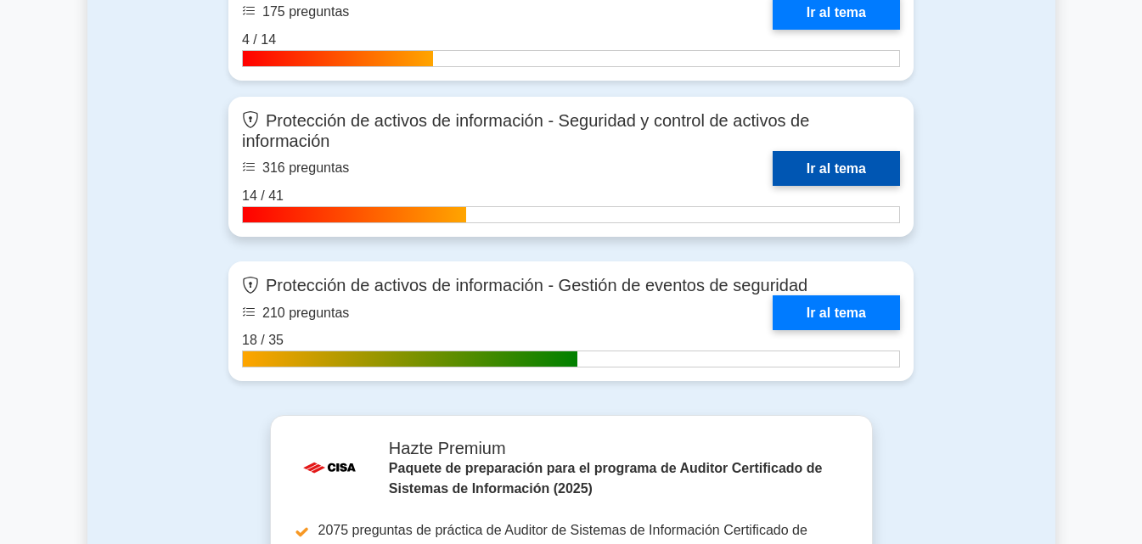
click at [850, 151] on link "Ir al tema" at bounding box center [836, 168] width 127 height 35
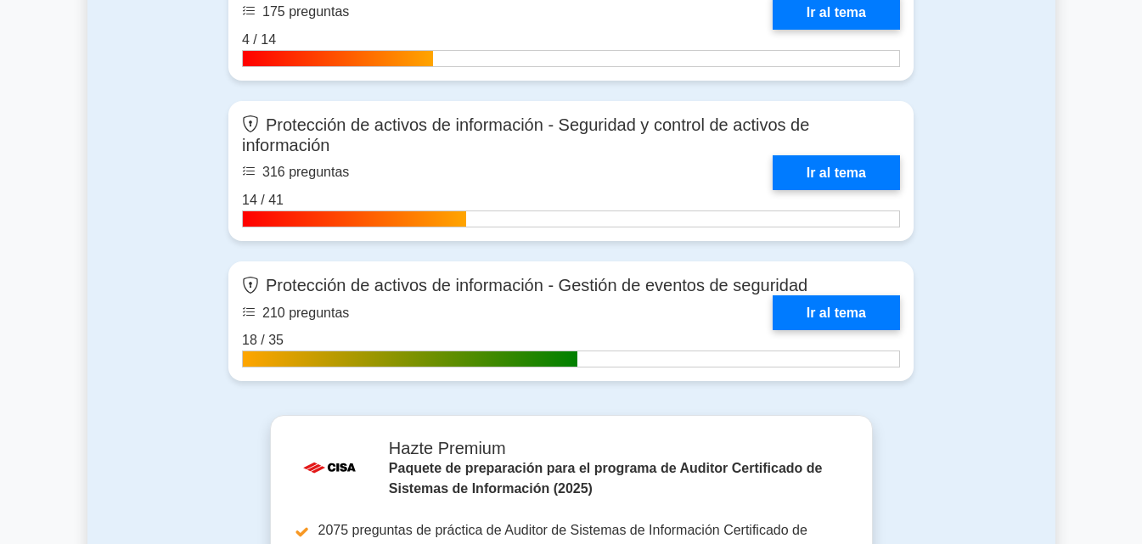
drag, startPoint x: 1140, startPoint y: 299, endPoint x: 1142, endPoint y: 353, distance: 54.4
click at [1141, 353] on html "Hazte Premium [PERSON_NAME] Perfil" at bounding box center [571, 218] width 1142 height 5100
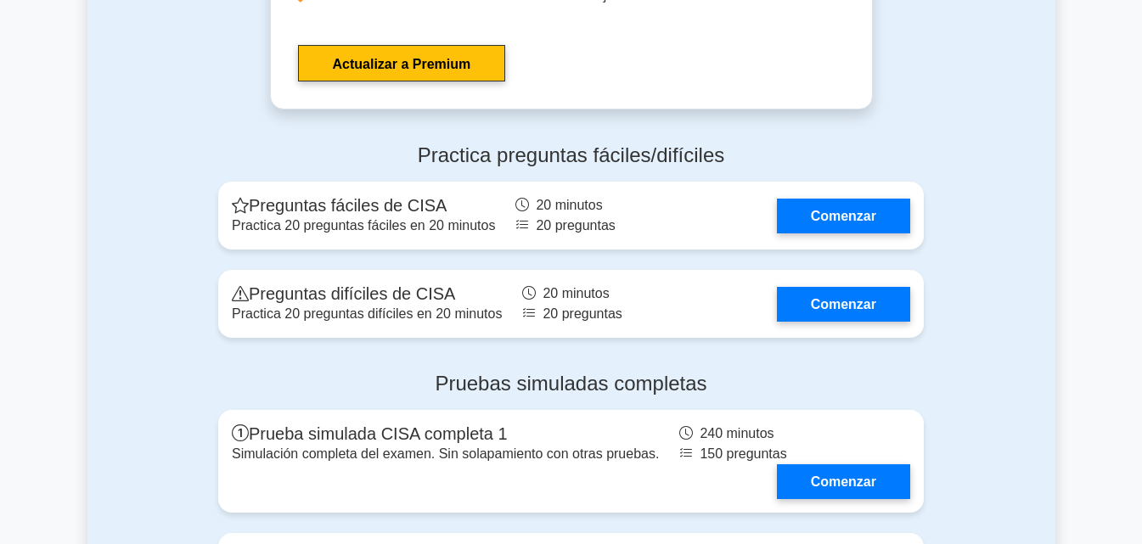
scroll to position [3054, 0]
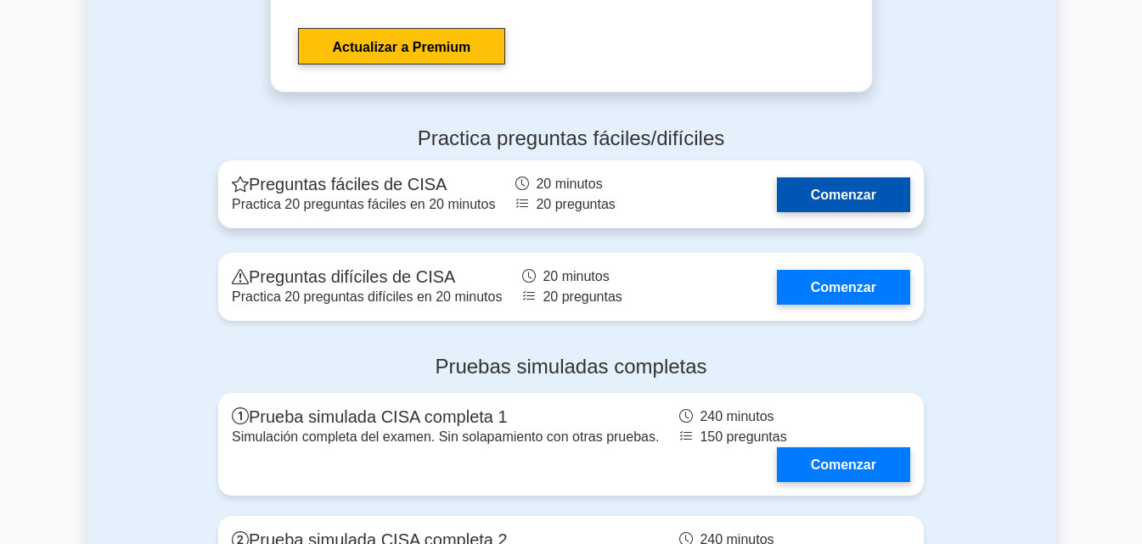
click at [824, 177] on link "Comenzar" at bounding box center [843, 194] width 133 height 35
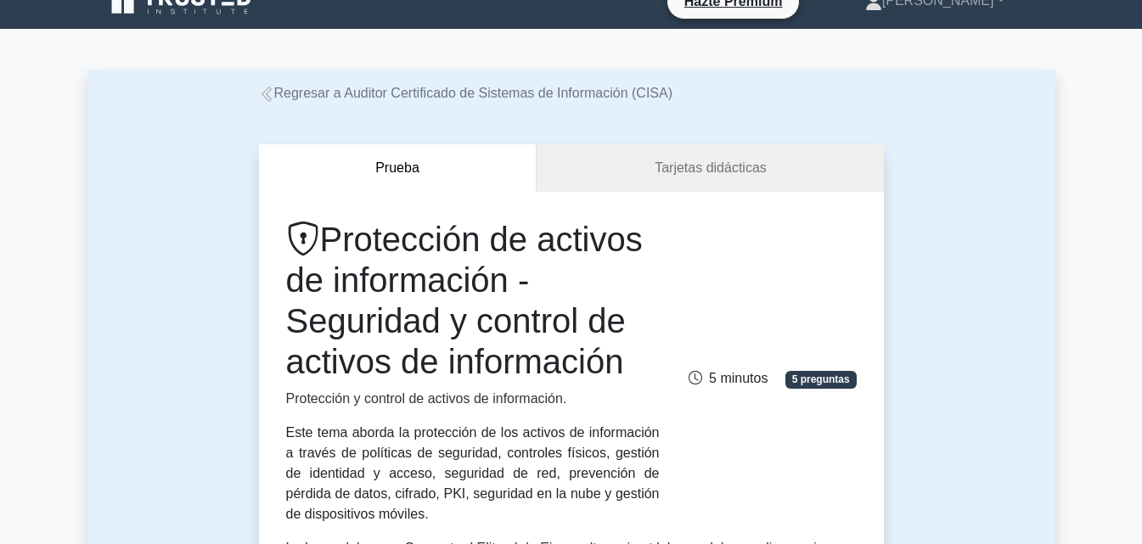
scroll to position [20, 0]
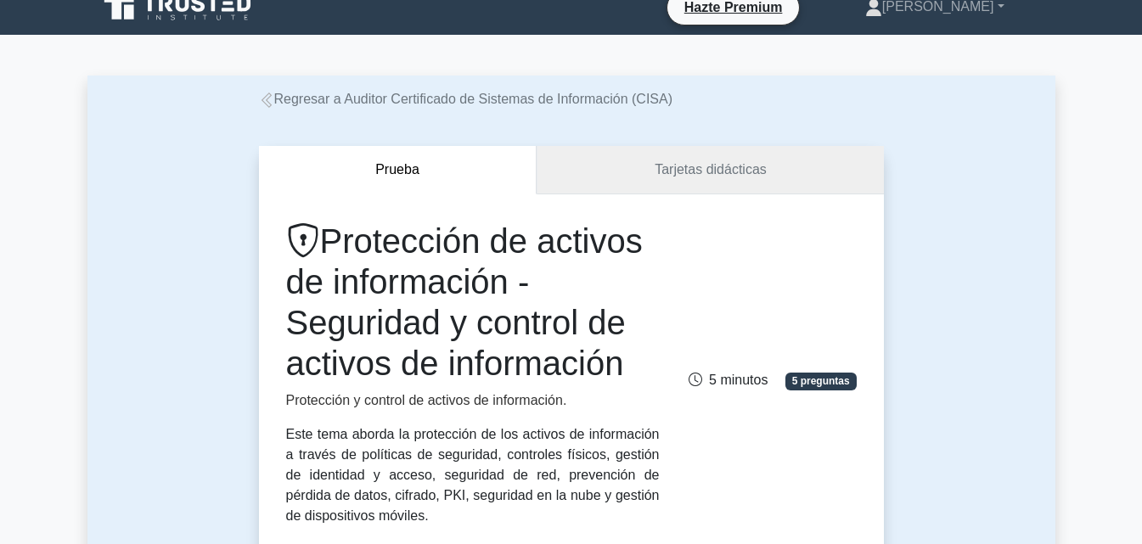
click at [697, 181] on link "Tarjetas didácticas" at bounding box center [710, 170] width 346 height 48
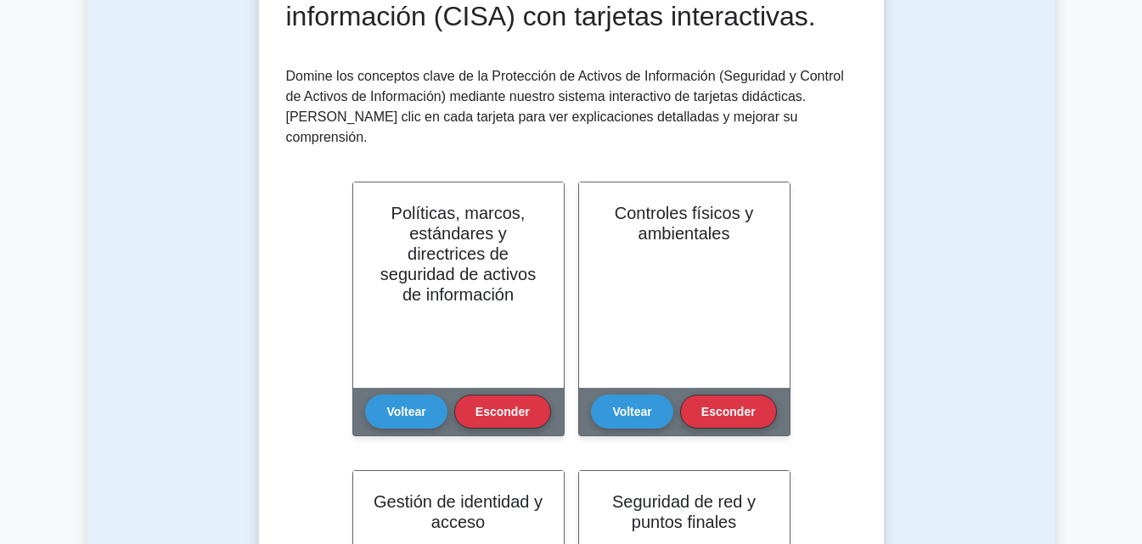
scroll to position [296, 0]
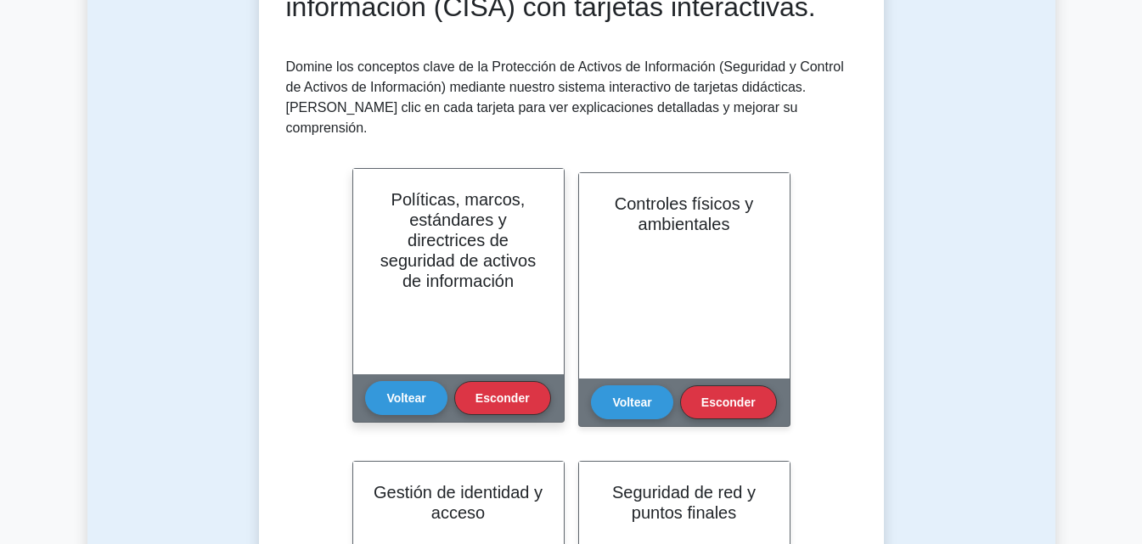
click at [434, 241] on font "Políticas, marcos, estándares y directrices de seguridad de activos de informac…" at bounding box center [457, 240] width 155 height 100
click at [414, 380] on button "Voltear" at bounding box center [406, 397] width 82 height 34
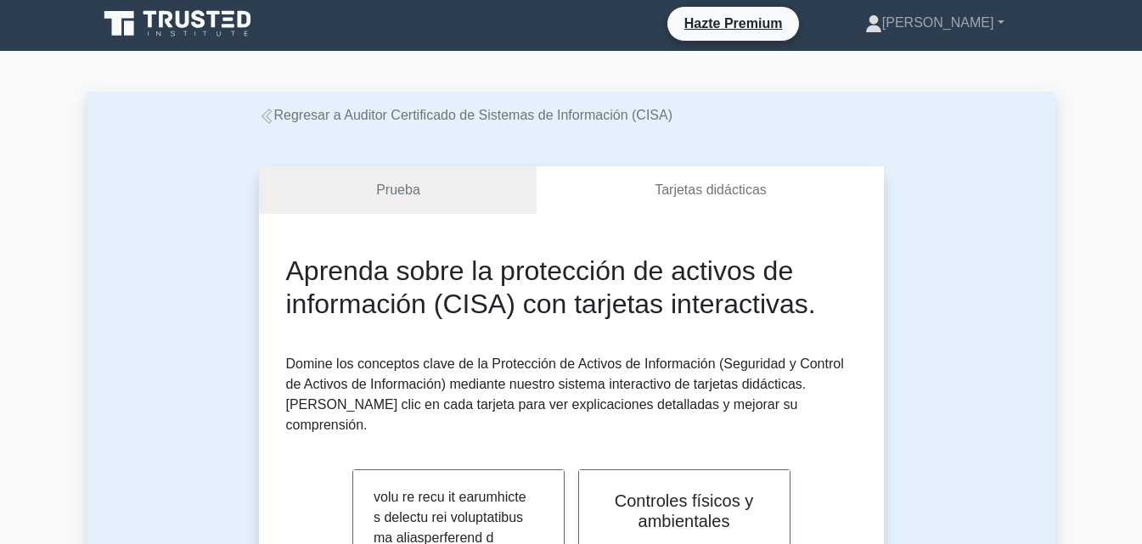
scroll to position [0, 0]
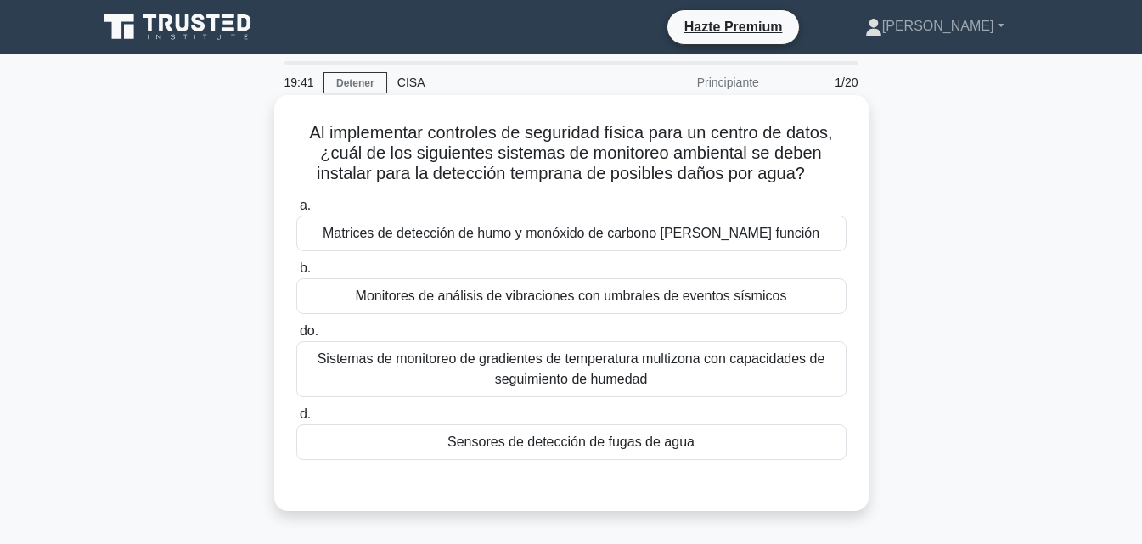
click at [504, 426] on div "Sensores de detección de fugas de agua" at bounding box center [571, 443] width 550 height 36
click at [296, 420] on input "d. Sensores de detección de fugas de agua" at bounding box center [296, 414] width 0 height 11
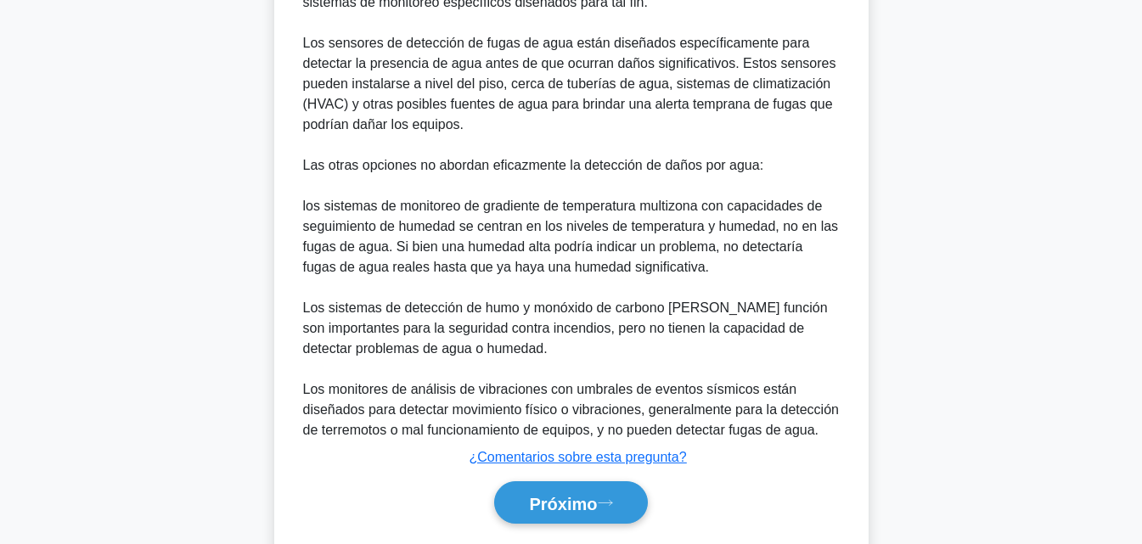
scroll to position [608, 0]
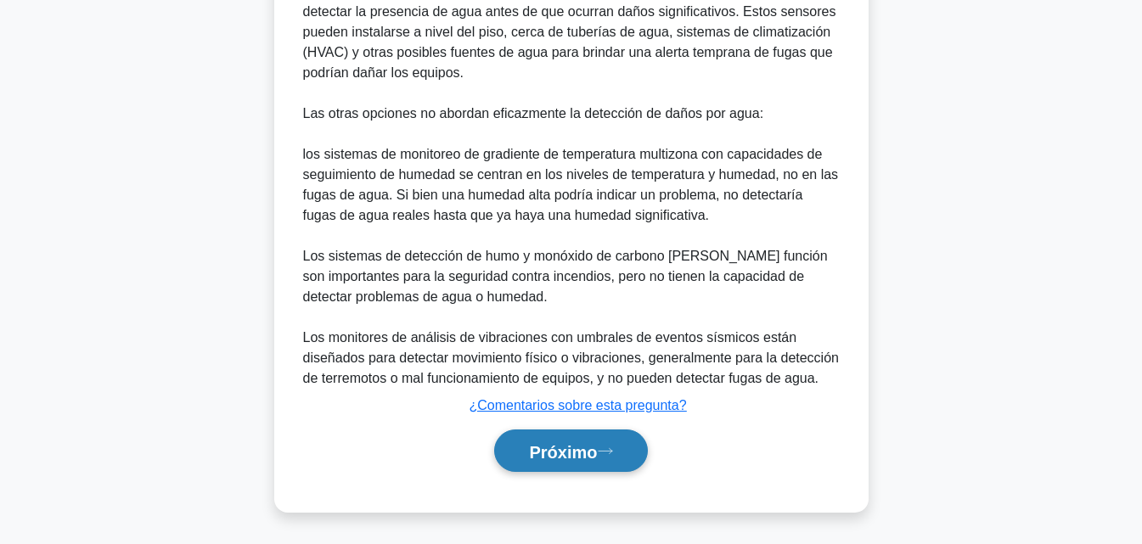
click at [604, 452] on icon at bounding box center [605, 451] width 15 height 9
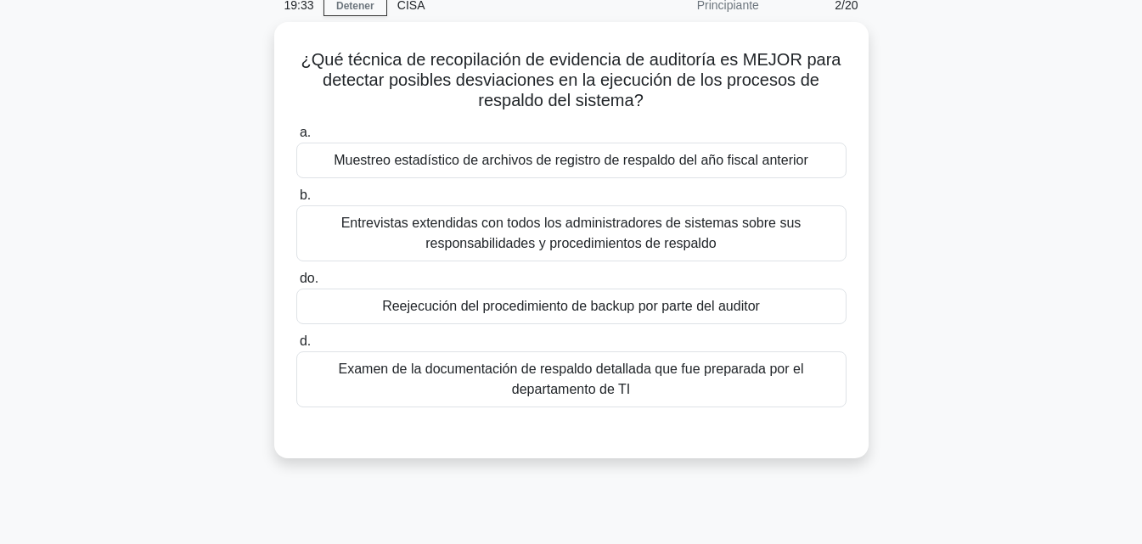
scroll to position [76, 0]
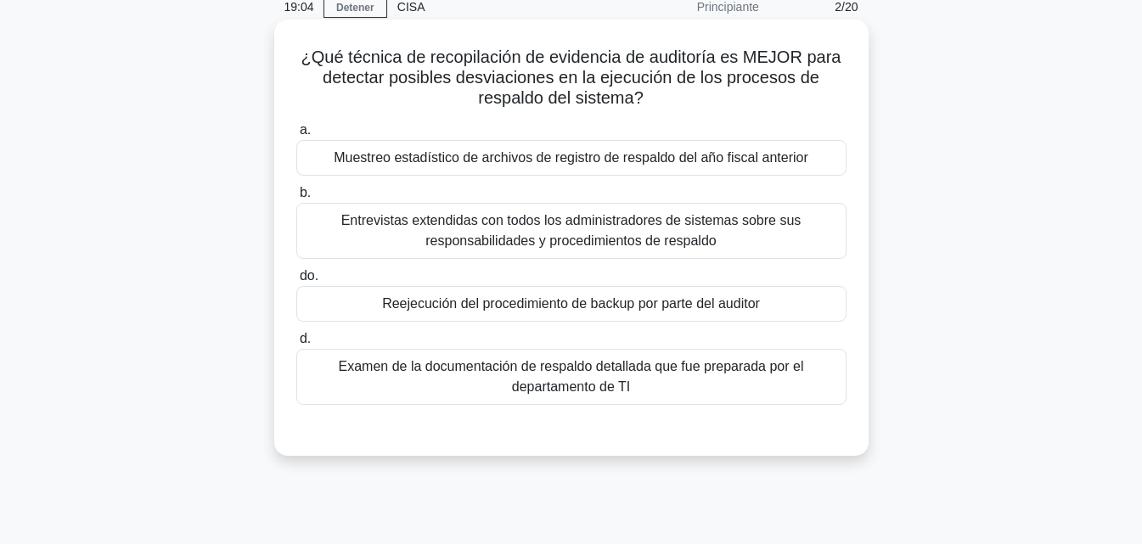
click at [694, 309] on font "Reejecución del procedimiento de backup por parte del auditor" at bounding box center [571, 303] width 378 height 14
click at [296, 282] on input "do. Reejecución del procedimiento de backup por parte del auditor" at bounding box center [296, 276] width 0 height 11
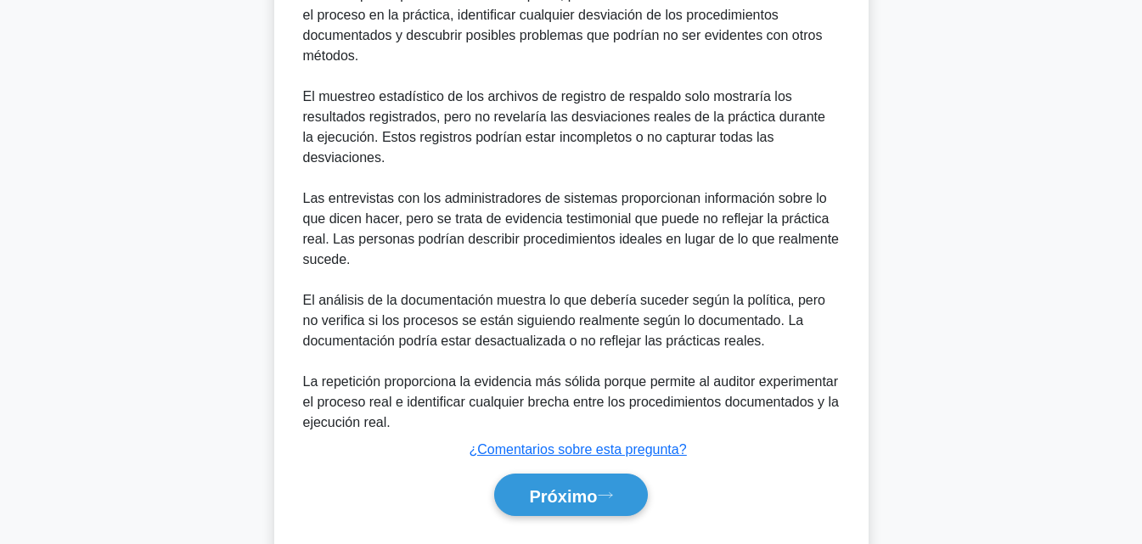
scroll to position [628, 0]
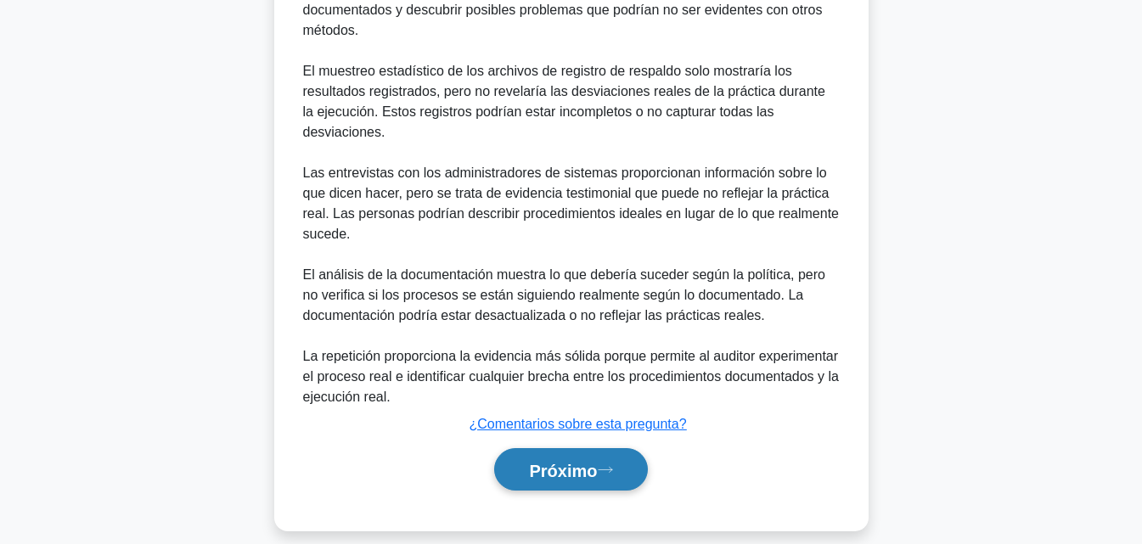
click at [570, 467] on button "Próximo" at bounding box center [570, 469] width 153 height 43
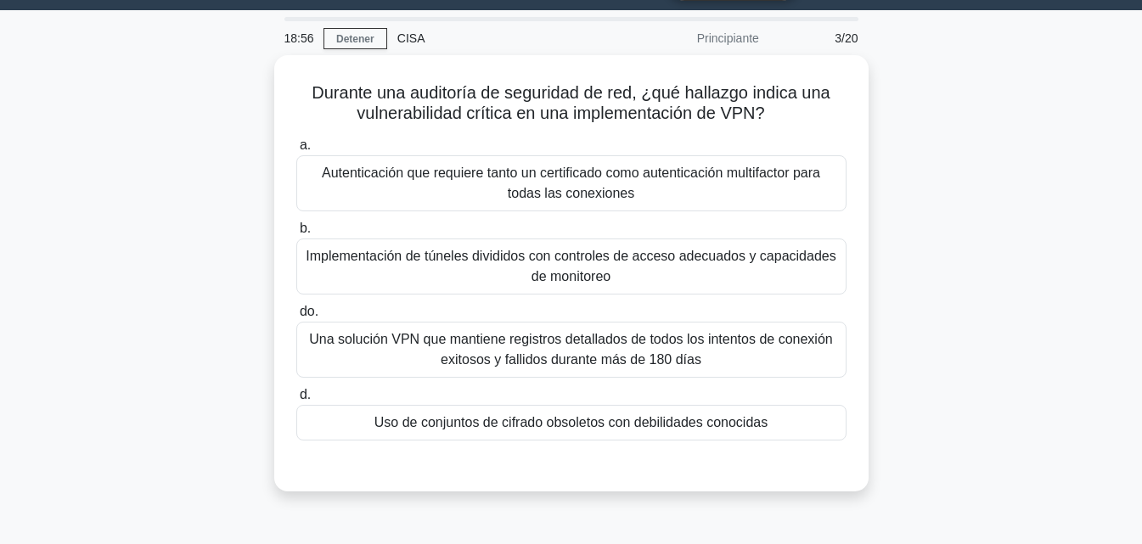
scroll to position [15, 0]
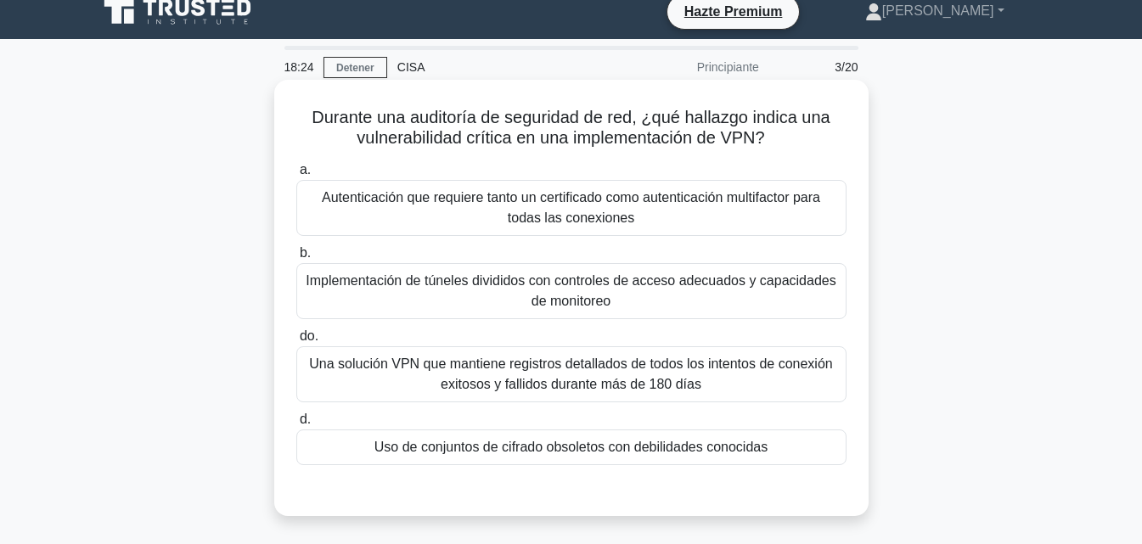
click at [718, 450] on font "Uso de conjuntos de cifrado obsoletos con debilidades conocidas" at bounding box center [571, 447] width 393 height 14
click at [296, 425] on input "d. Uso de conjuntos de cifrado obsoletos con debilidades conocidas" at bounding box center [296, 419] width 0 height 11
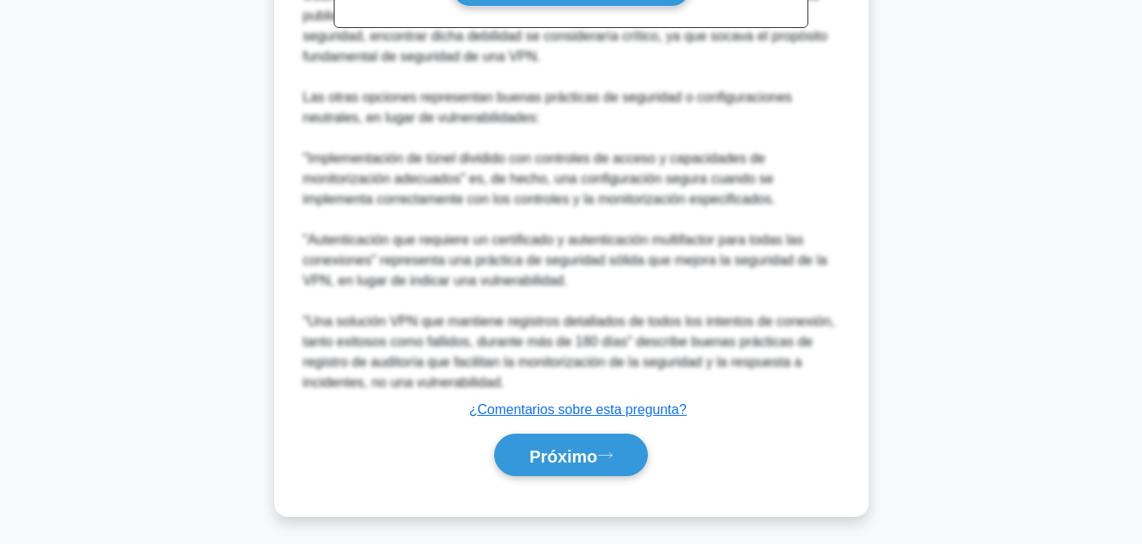
scroll to position [690, 0]
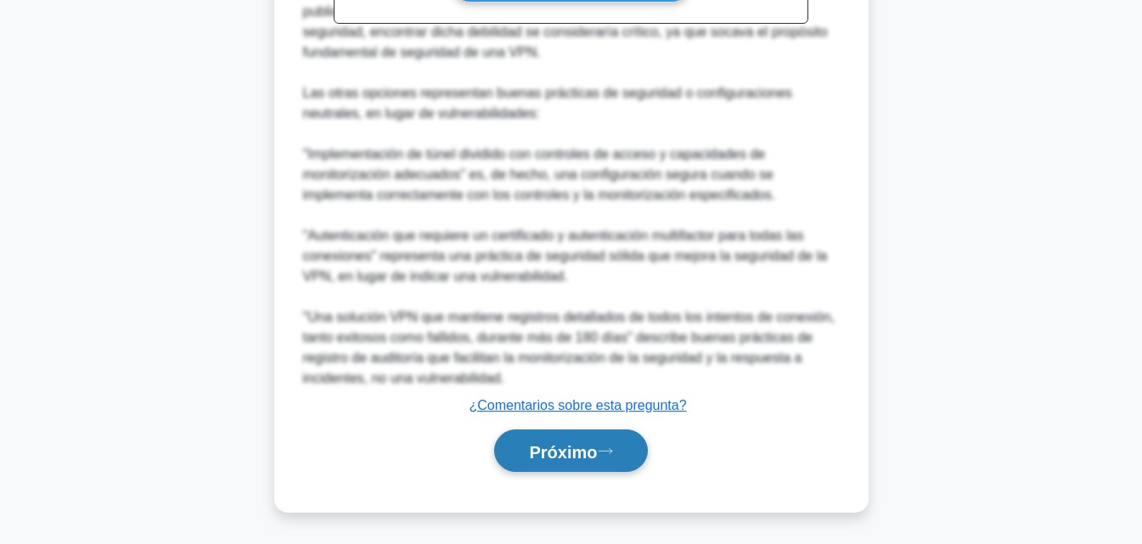
click at [589, 452] on font "Próximo" at bounding box center [563, 451] width 68 height 19
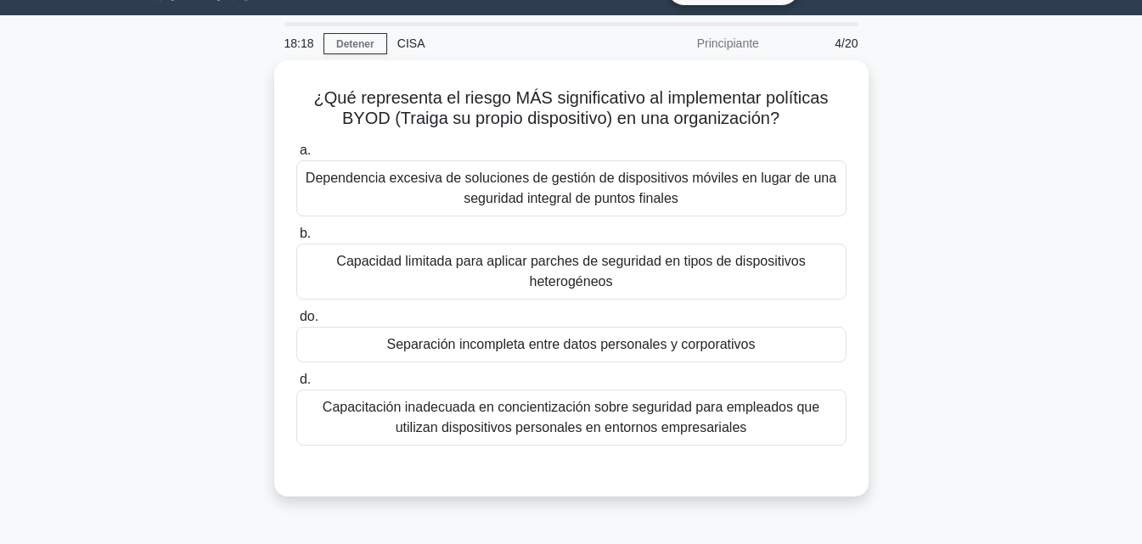
scroll to position [38, 0]
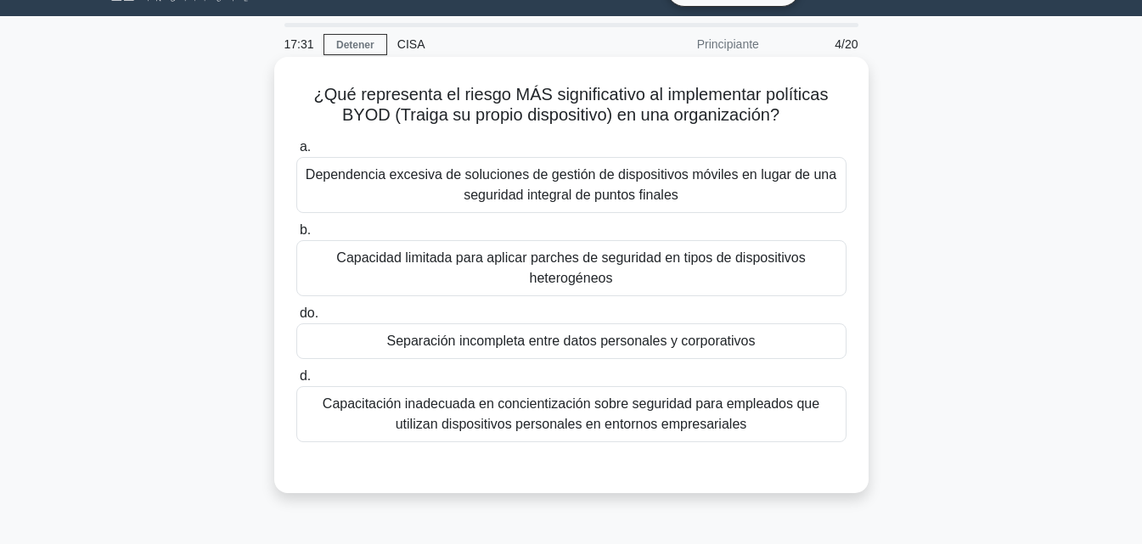
click at [729, 273] on font "Capacidad limitada para aplicar parches de seguridad en tipos de dispositivos h…" at bounding box center [571, 268] width 535 height 41
click at [296, 236] on input "b. Capacidad limitada para aplicar parches de seguridad en tipos de dispositivo…" at bounding box center [296, 230] width 0 height 11
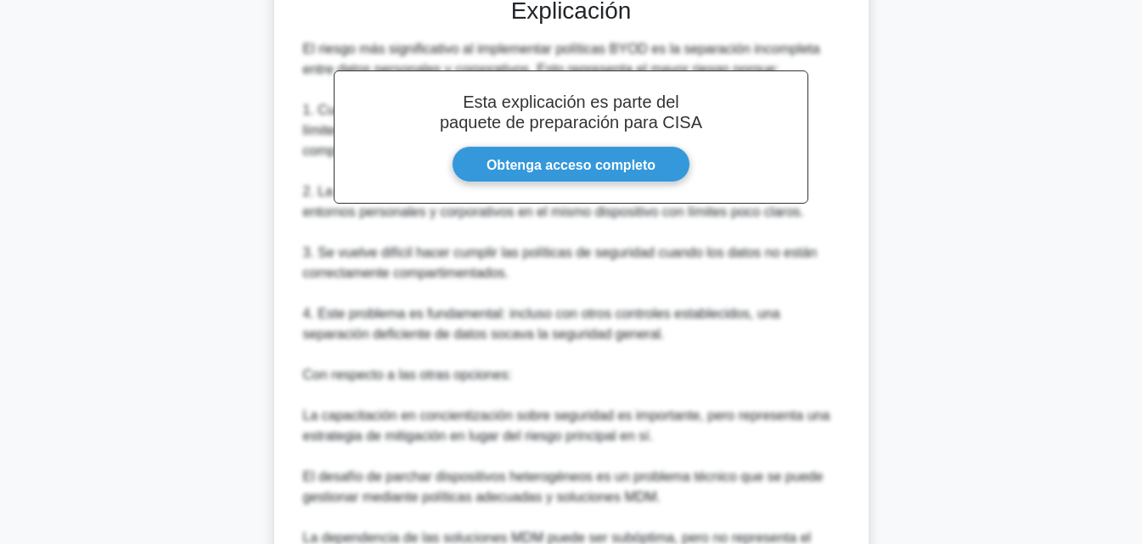
scroll to position [712, 0]
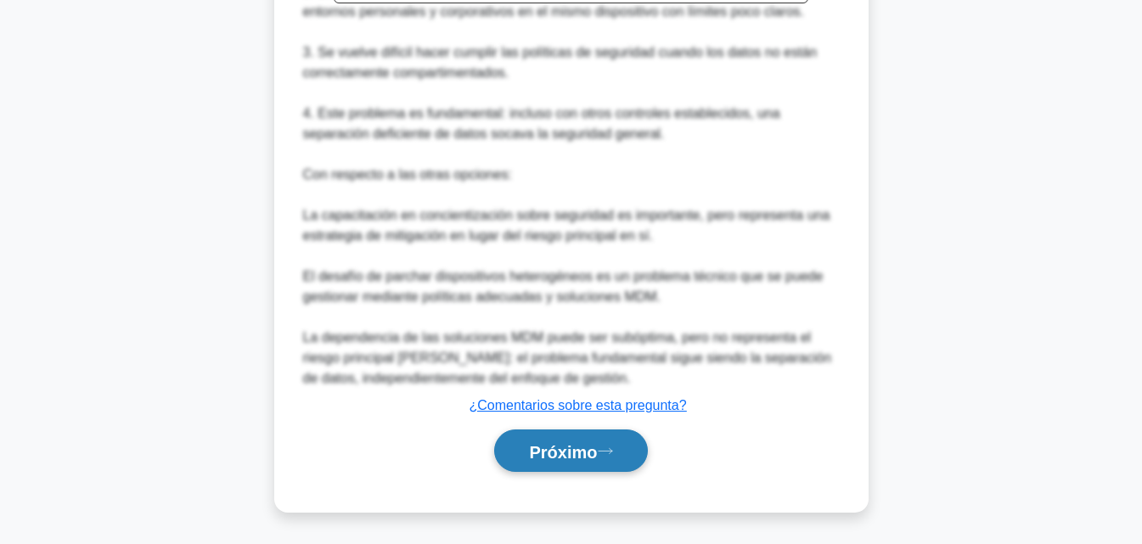
click at [592, 453] on font "Próximo" at bounding box center [563, 451] width 68 height 19
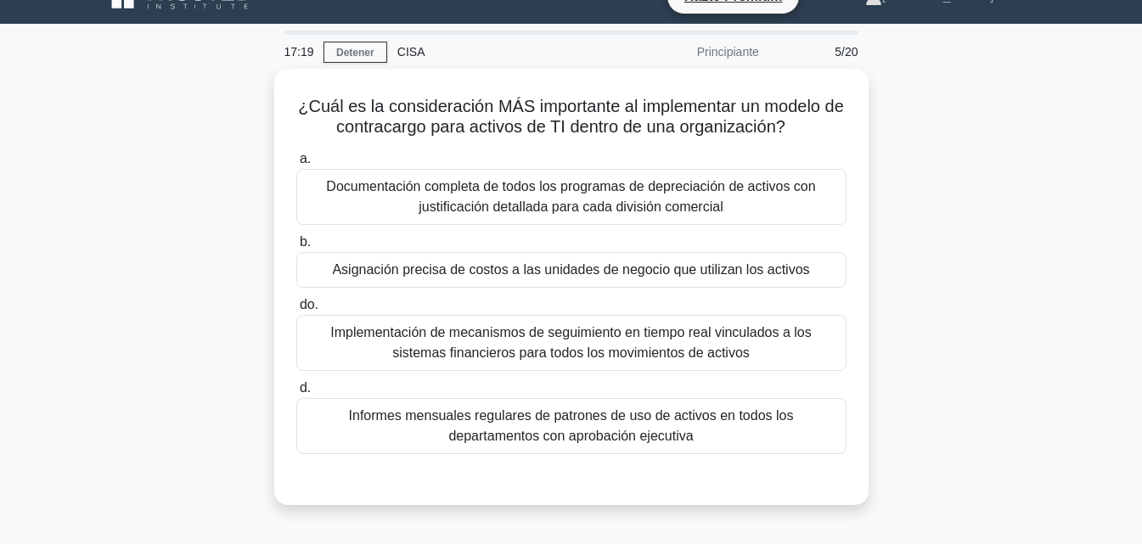
scroll to position [25, 0]
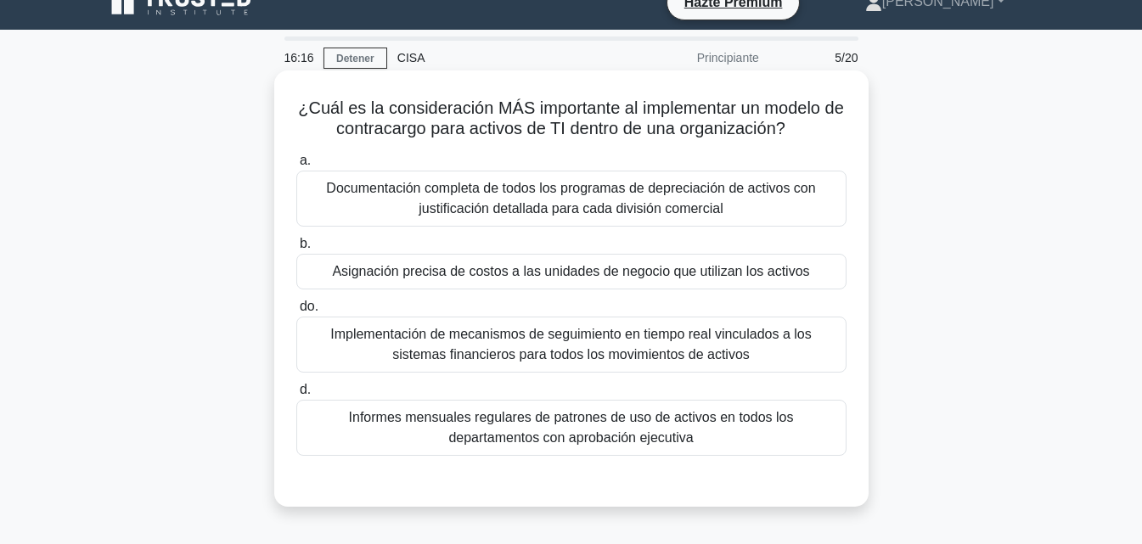
click at [705, 206] on font "Documentación completa de todos los programas de depreciación de activos con ju…" at bounding box center [570, 198] width 489 height 35
click at [296, 166] on input "a. Documentación completa de todos los programas de depreciación de activos con…" at bounding box center [296, 160] width 0 height 11
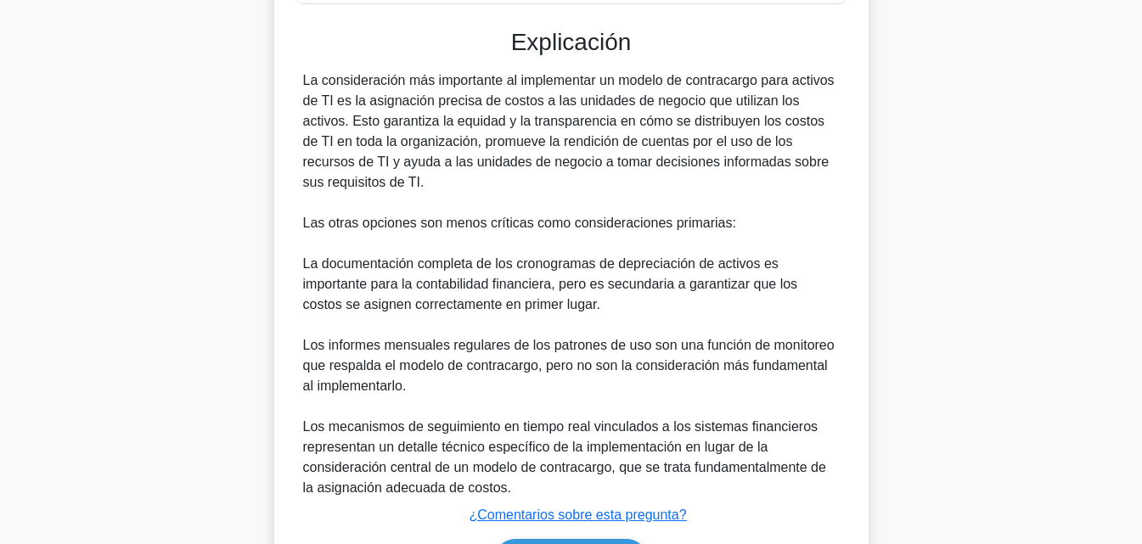
scroll to position [589, 0]
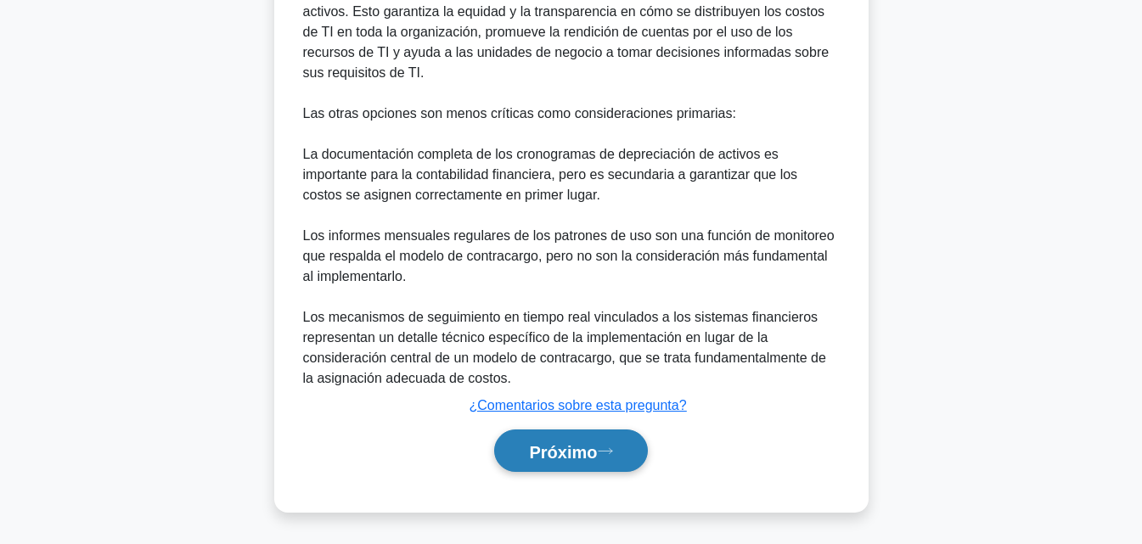
click at [585, 457] on font "Próximo" at bounding box center [563, 451] width 68 height 19
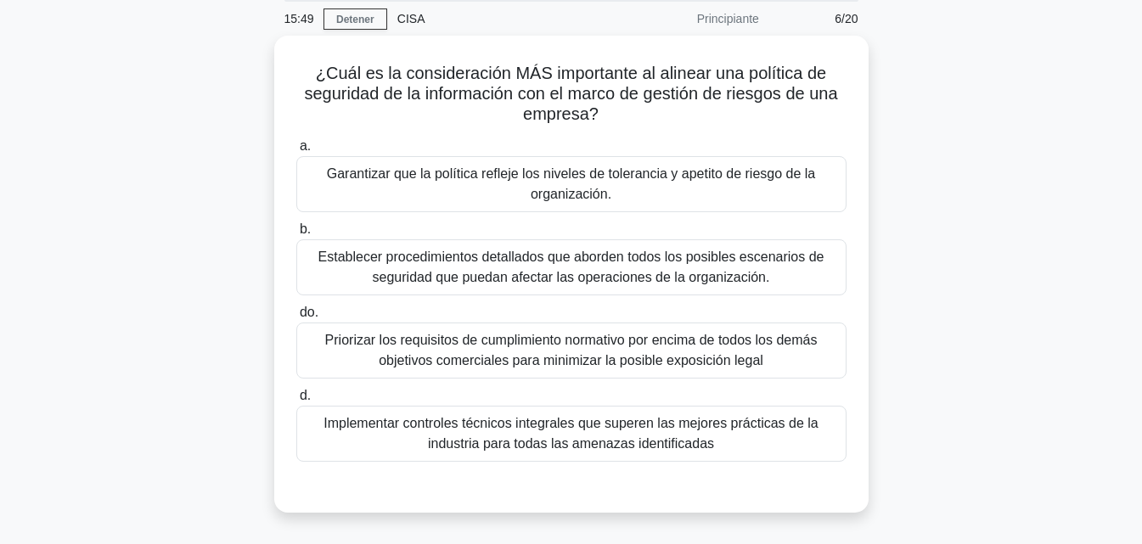
scroll to position [62, 0]
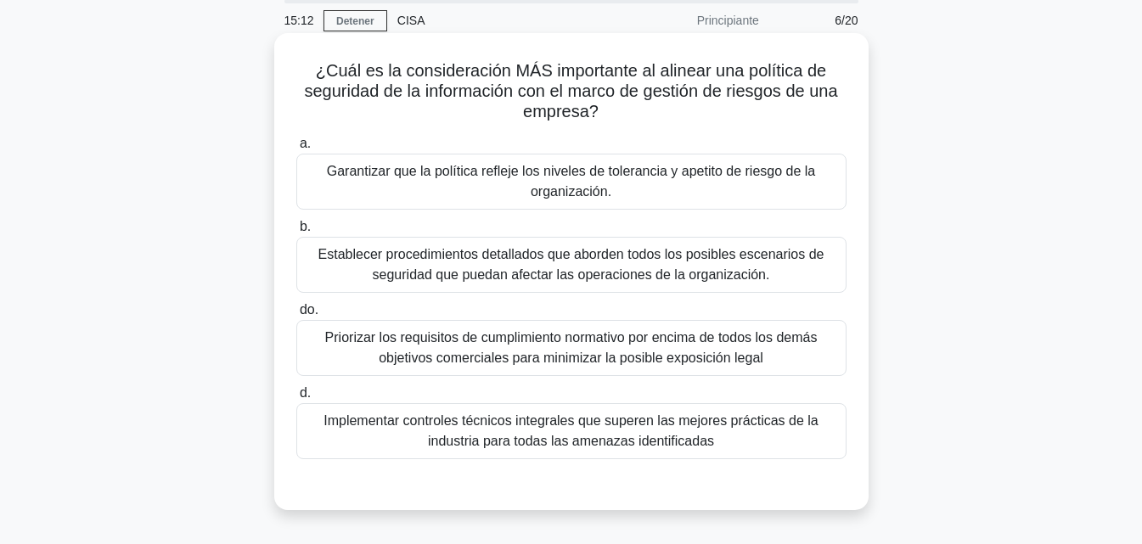
click at [704, 362] on font "Priorizar los requisitos de cumplimiento normativo por encima de todos los demá…" at bounding box center [571, 347] width 493 height 35
click at [296, 316] on input "do. Priorizar los requisitos de cumplimiento normativo por encima de todos los …" at bounding box center [296, 310] width 0 height 11
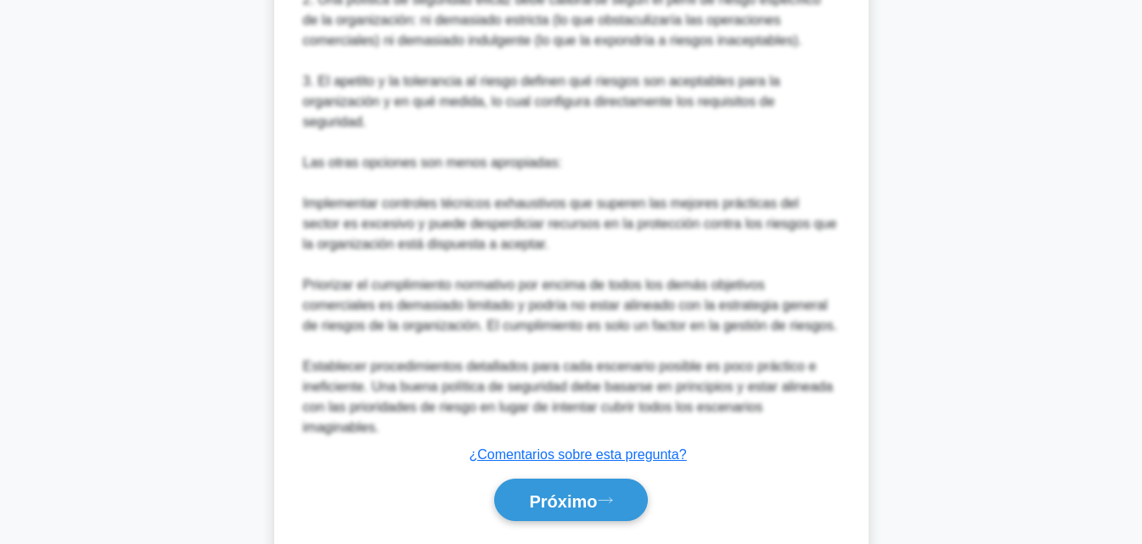
scroll to position [771, 0]
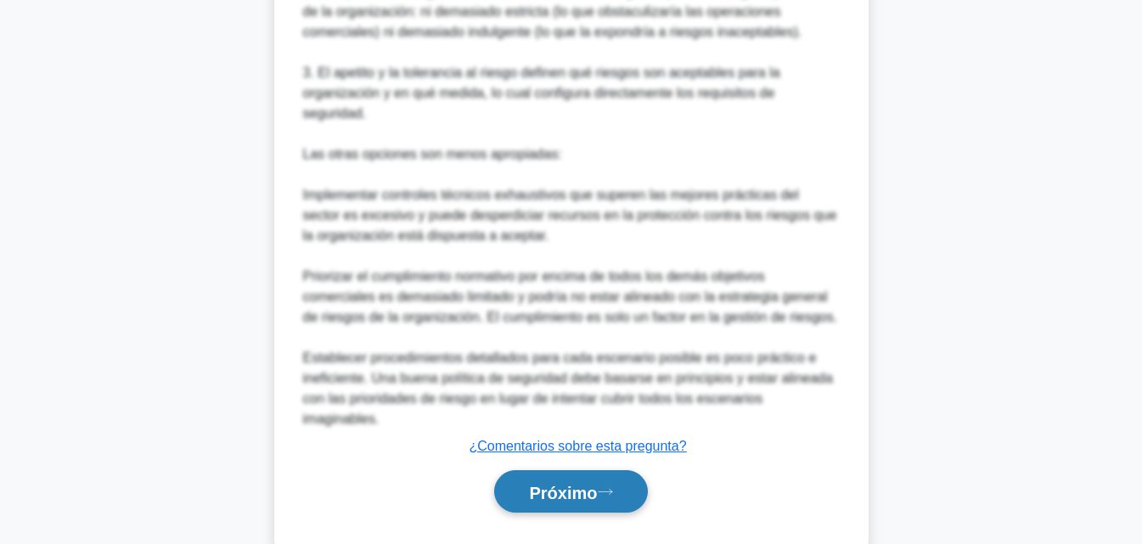
click at [579, 483] on font "Próximo" at bounding box center [563, 492] width 68 height 19
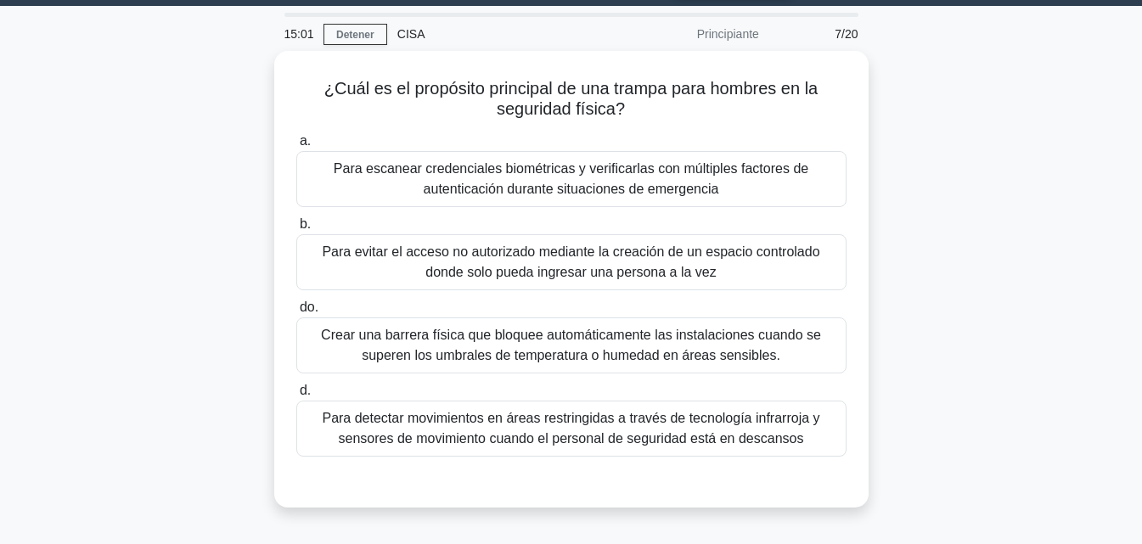
scroll to position [47, 0]
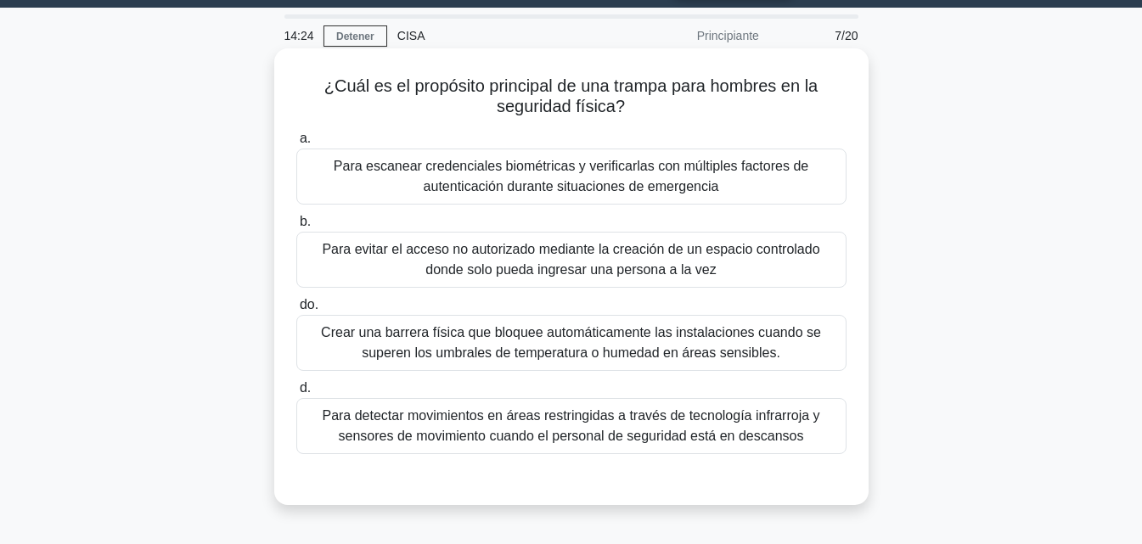
click at [701, 442] on font "Para detectar movimientos en áreas restringidas a través de tecnología infrarro…" at bounding box center [571, 425] width 498 height 35
click at [296, 394] on input "d. Para detectar movimientos en áreas restringidas a través de tecnología infra…" at bounding box center [296, 388] width 0 height 11
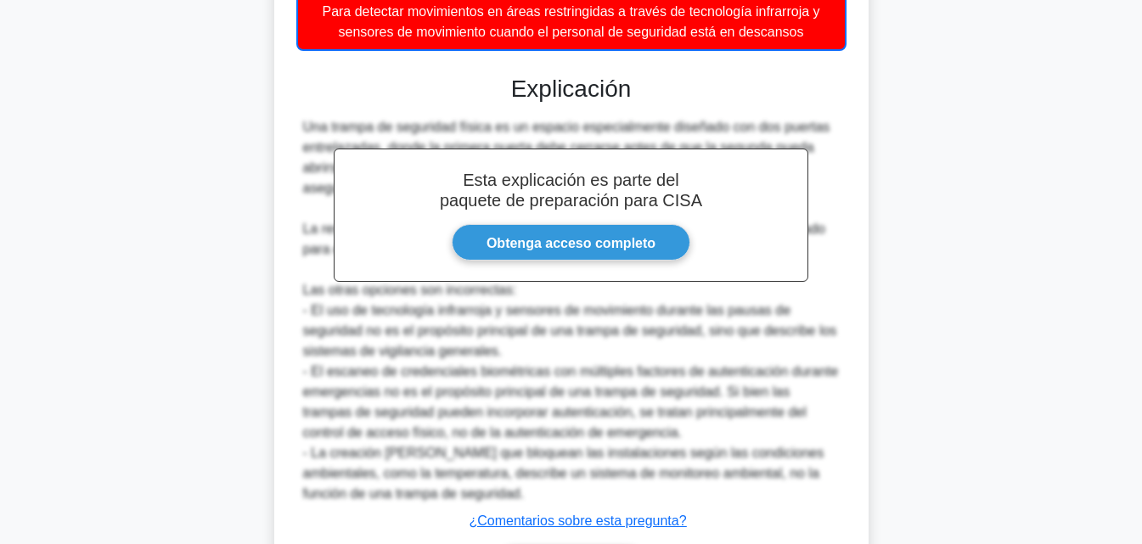
scroll to position [505, 0]
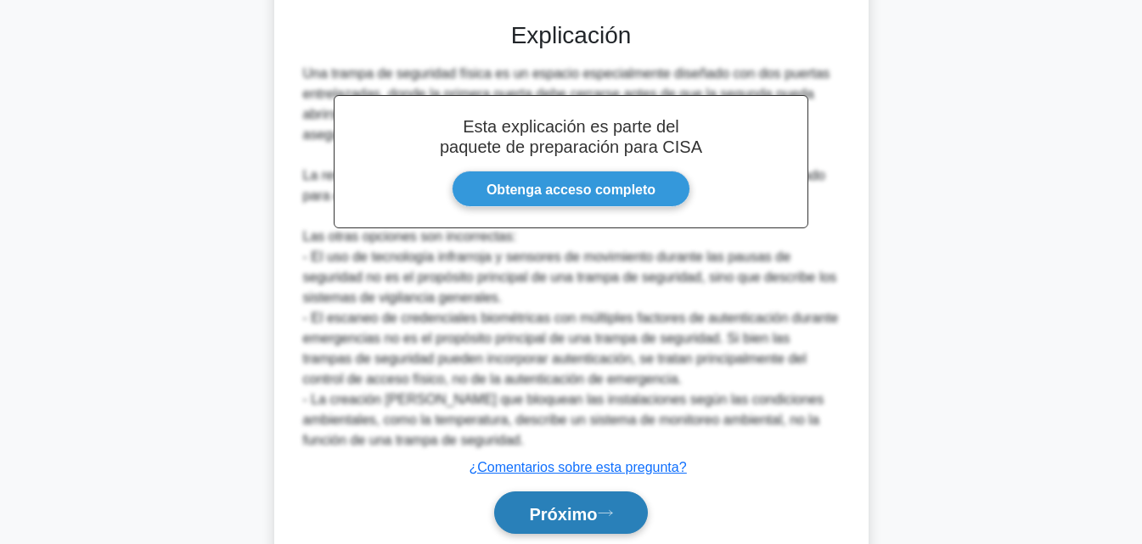
click at [587, 498] on button "Próximo" at bounding box center [570, 513] width 153 height 43
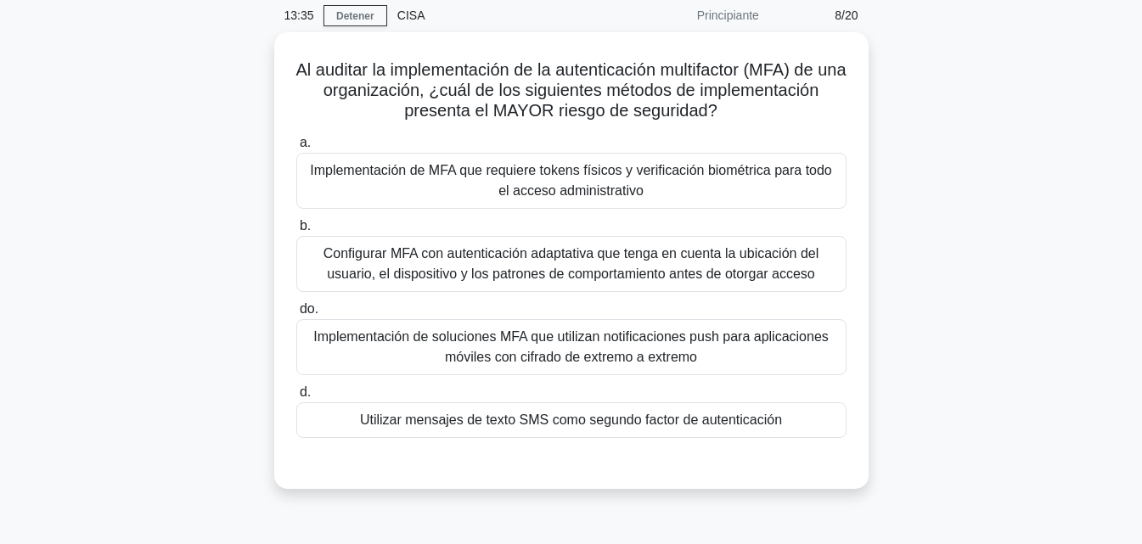
scroll to position [70, 0]
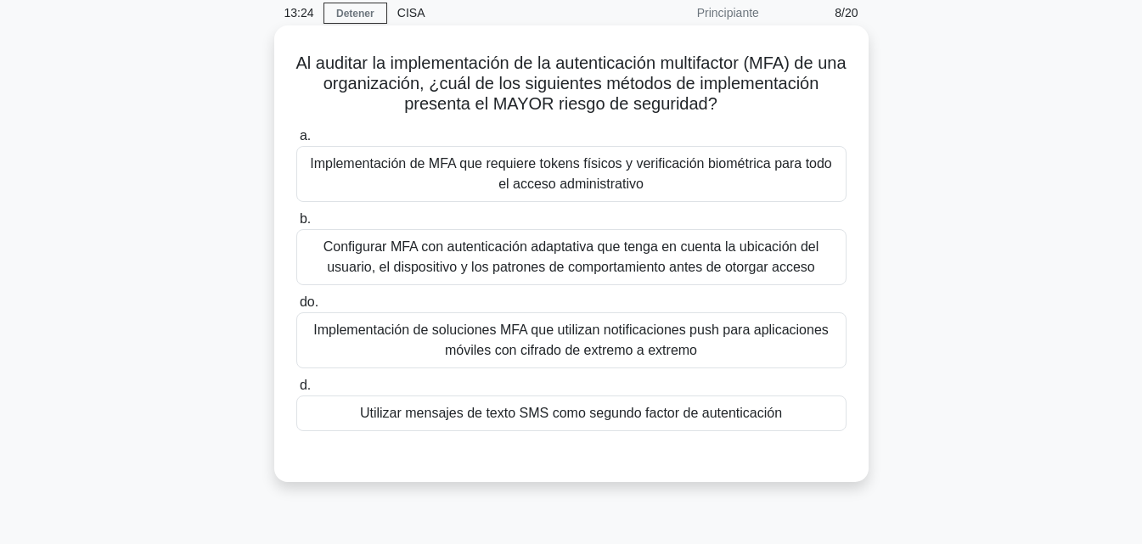
click at [769, 268] on font "Configurar MFA con autenticación adaptativa que tenga en cuenta la ubicación de…" at bounding box center [572, 256] width 496 height 35
click at [296, 225] on input "b. Configurar MFA con autenticación adaptativa que tenga en cuenta la ubicación…" at bounding box center [296, 219] width 0 height 11
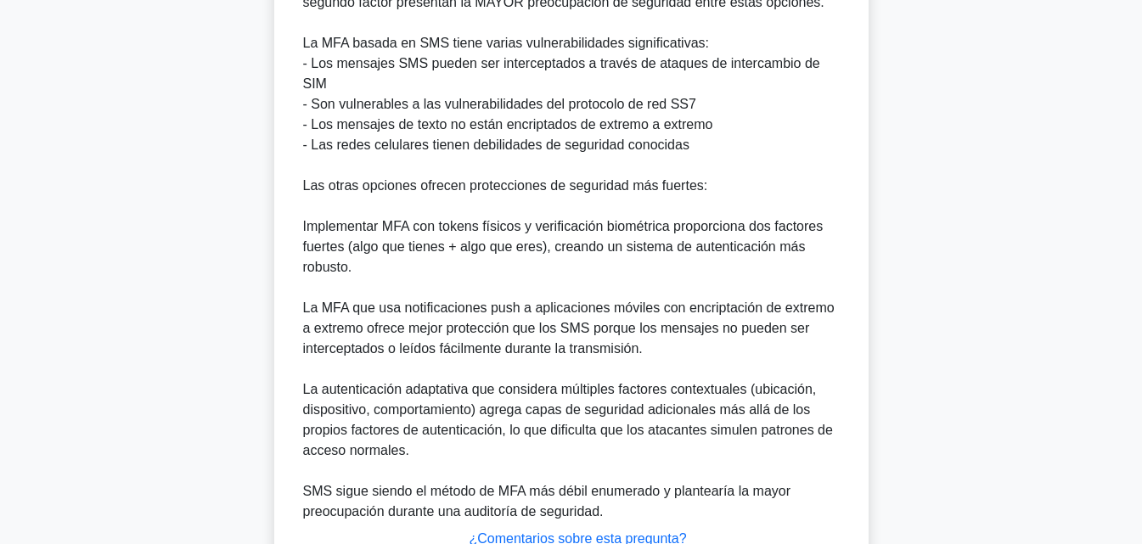
scroll to position [712, 0]
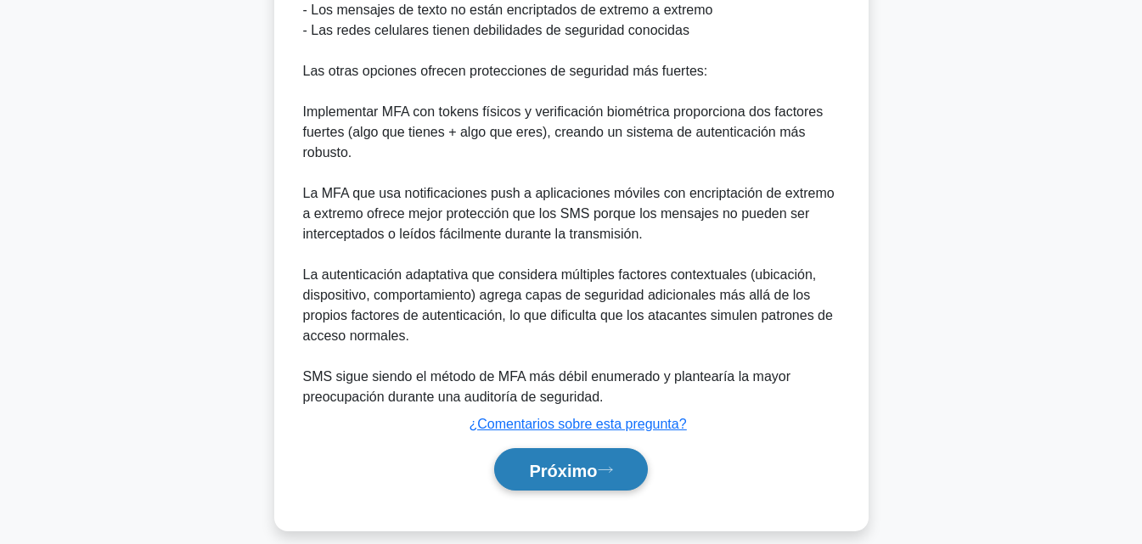
click at [522, 469] on button "Próximo" at bounding box center [570, 469] width 153 height 43
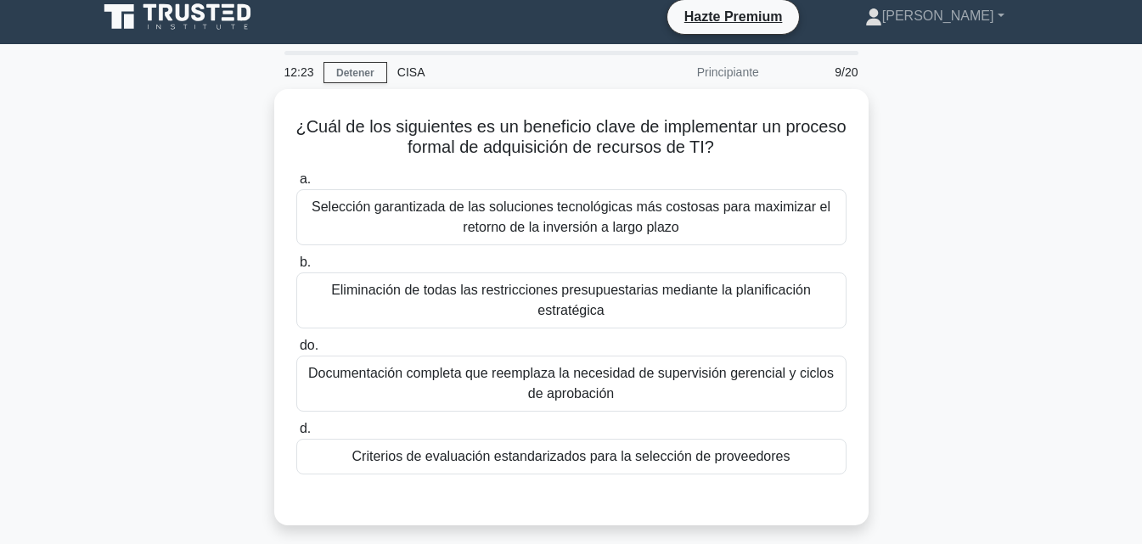
scroll to position [18, 0]
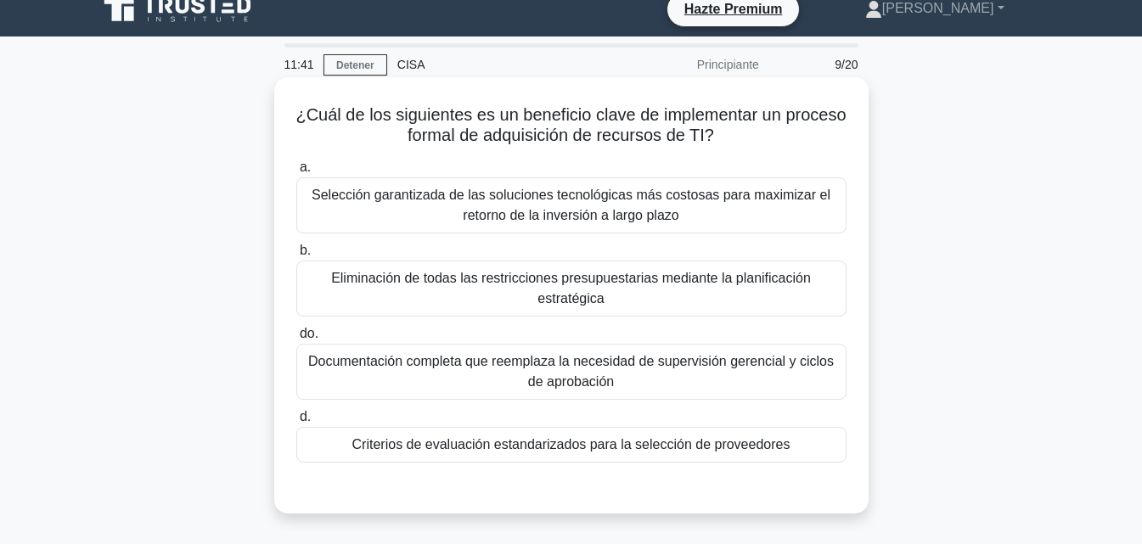
click at [645, 449] on font "Criterios de evaluación estandarizados para la selección de proveedores" at bounding box center [571, 444] width 438 height 14
click at [296, 423] on input "d. Criterios de evaluación estandarizados para la selección de proveedores" at bounding box center [296, 417] width 0 height 11
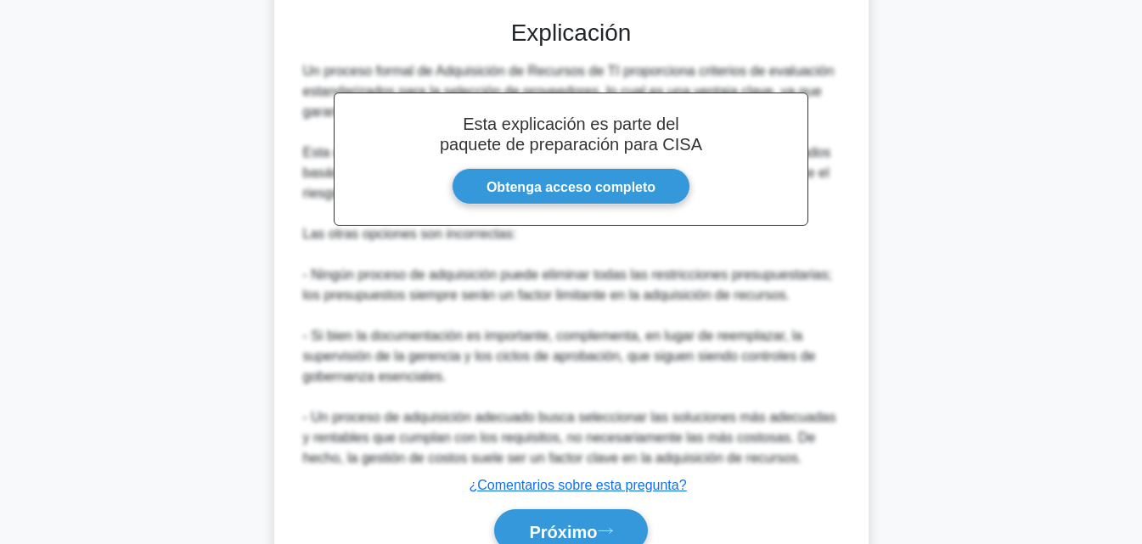
scroll to position [567, 0]
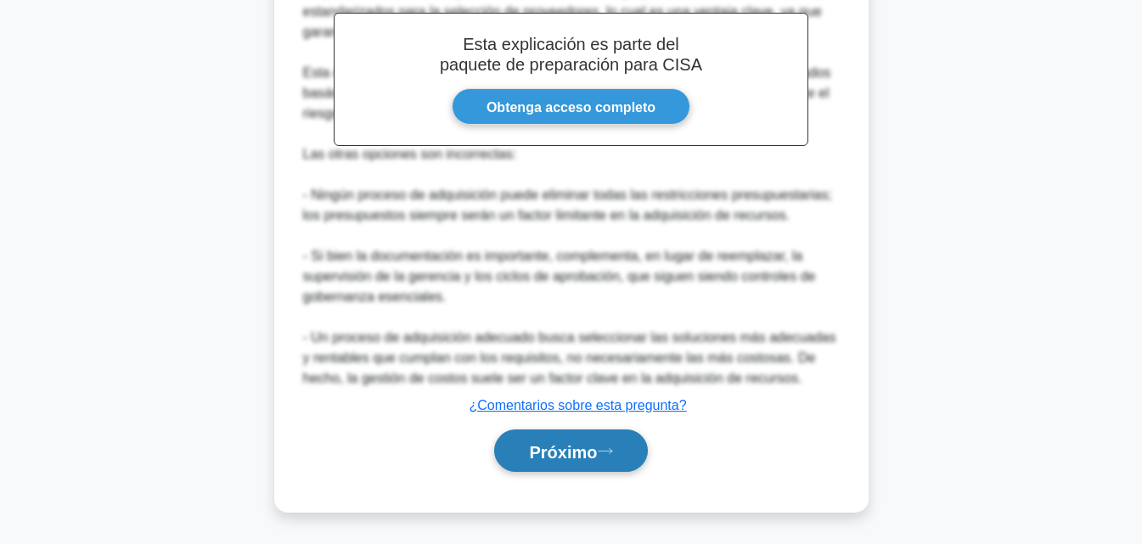
click at [571, 459] on font "Próximo" at bounding box center [563, 451] width 68 height 19
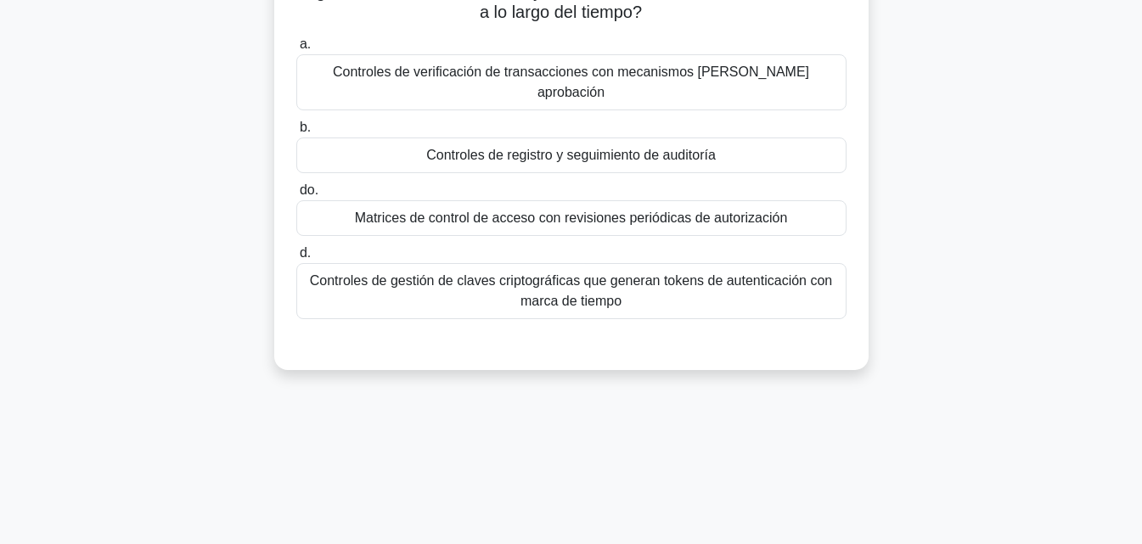
scroll to position [0, 0]
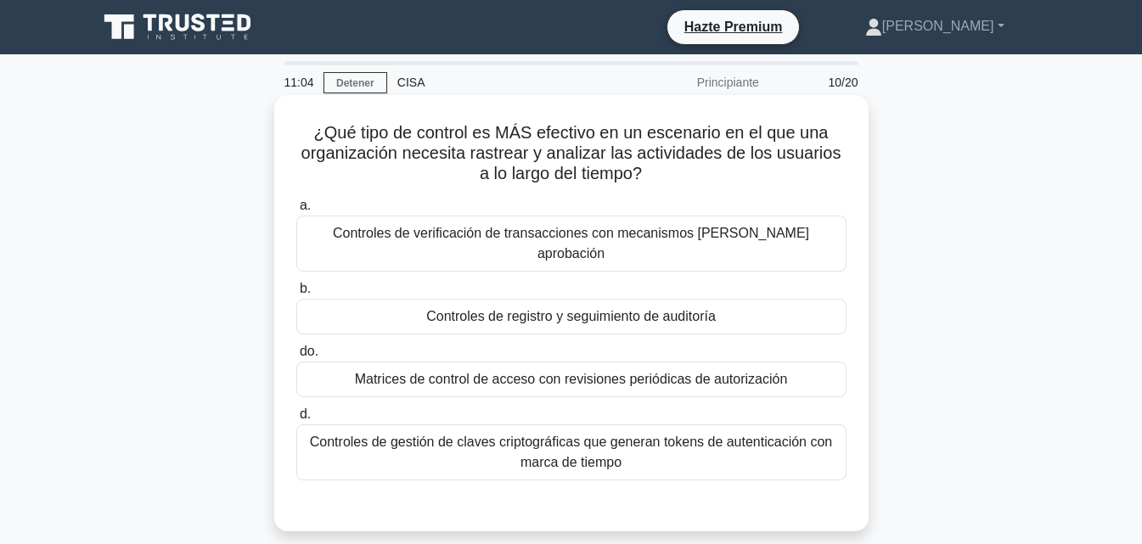
click at [597, 309] on font "Controles de registro y seguimiento de auditoría" at bounding box center [571, 316] width 290 height 14
click at [296, 295] on input "b. Controles de registro y seguimiento de auditoría" at bounding box center [296, 289] width 0 height 11
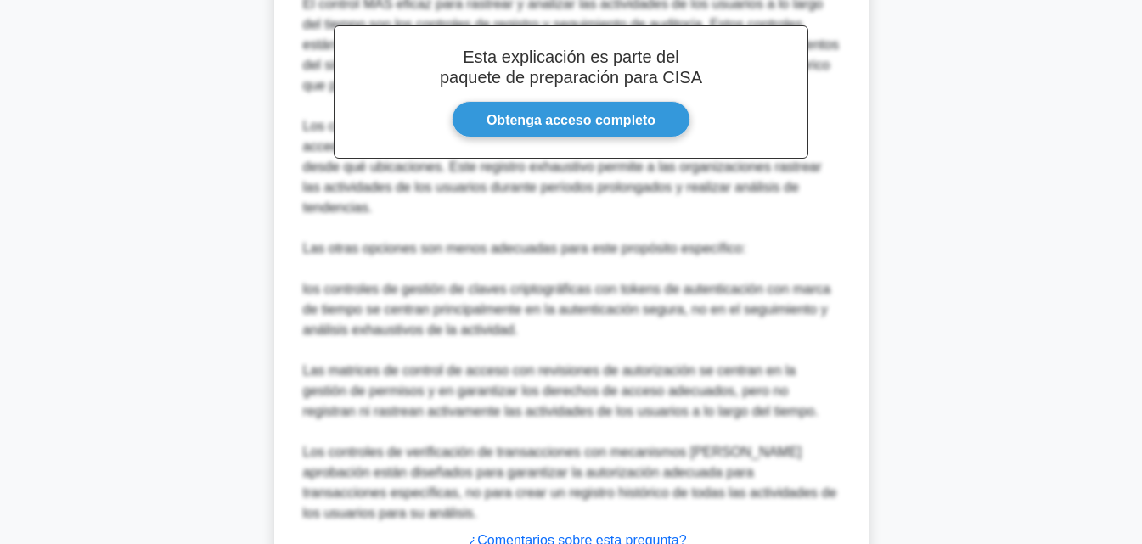
scroll to position [669, 0]
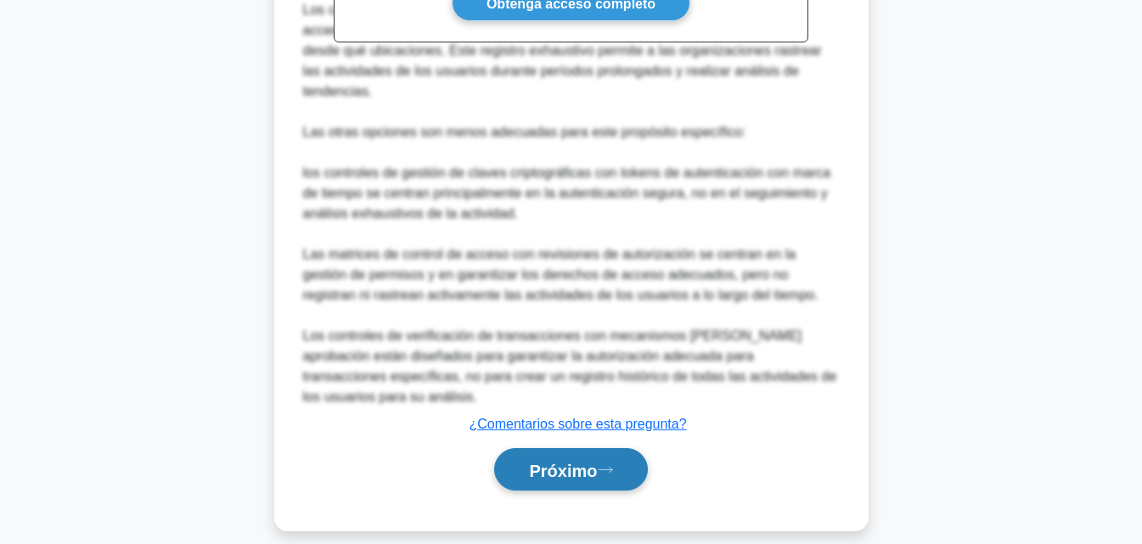
click at [561, 460] on font "Próximo" at bounding box center [563, 469] width 68 height 19
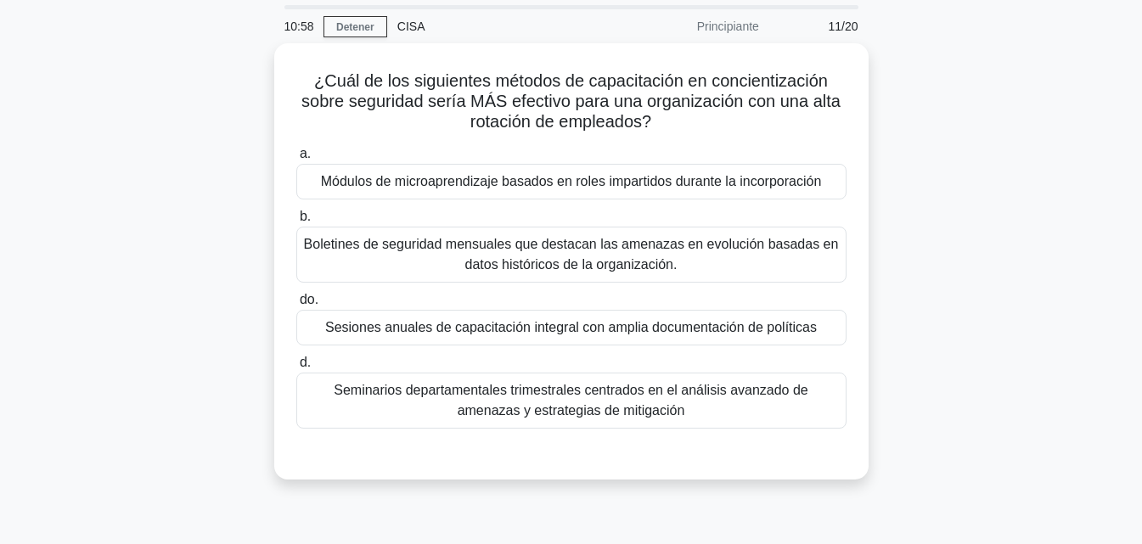
scroll to position [53, 0]
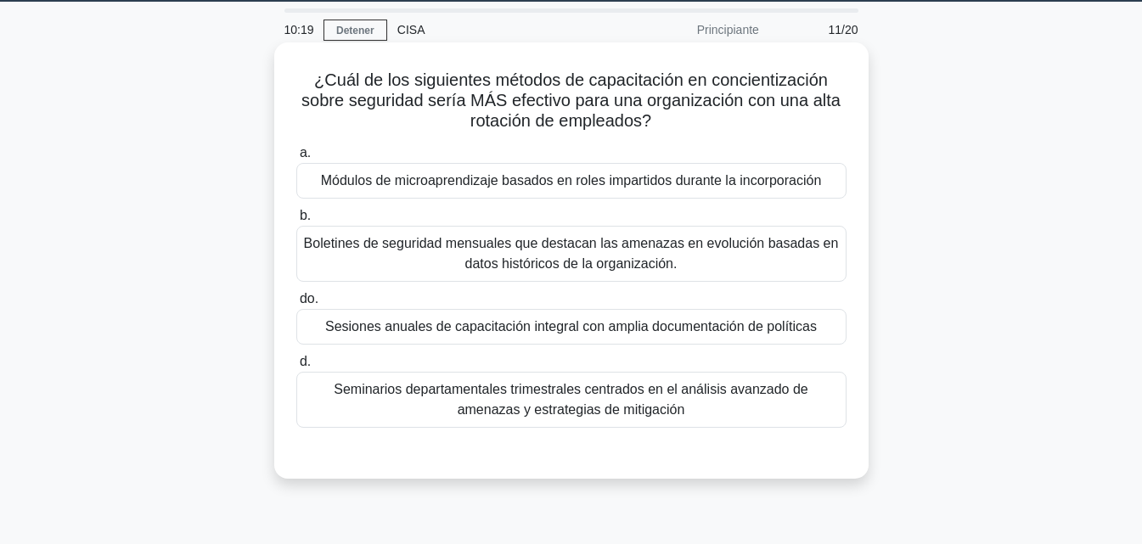
click at [787, 180] on font "Módulos de microaprendizaje basados ​​en roles impartidos durante la incorporac…" at bounding box center [571, 180] width 501 height 14
click at [296, 159] on input "a. Módulos de microaprendizaje basados ​​en roles impartidos durante la incorpo…" at bounding box center [296, 153] width 0 height 11
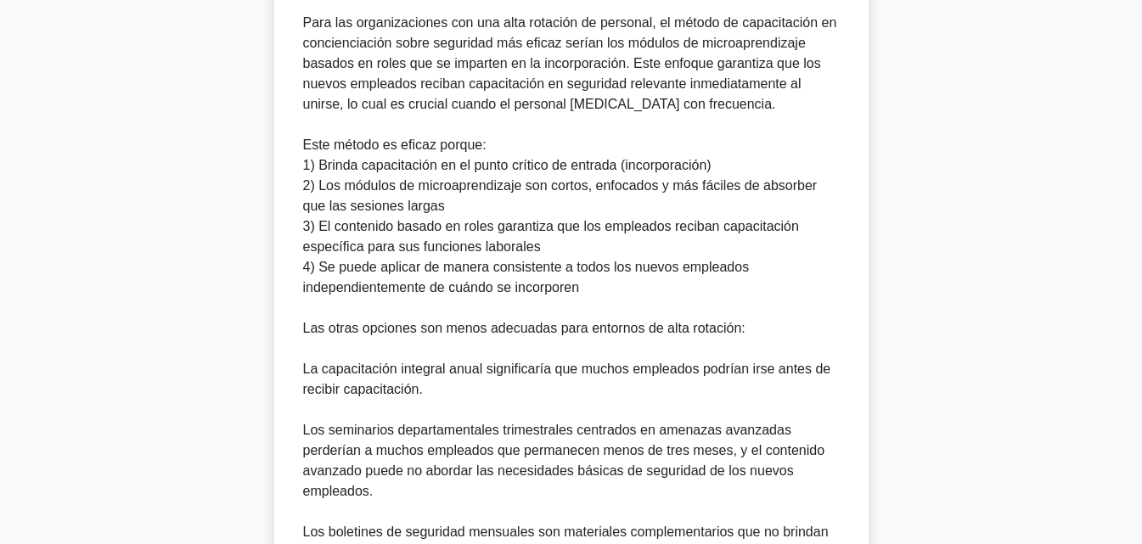
scroll to position [710, 0]
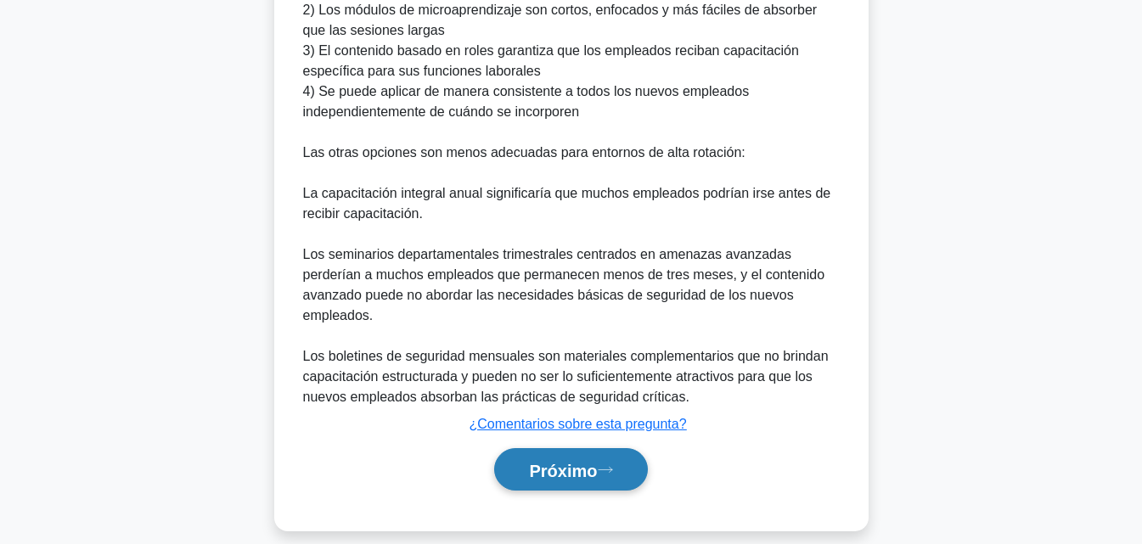
click at [588, 469] on button "Próximo" at bounding box center [570, 469] width 153 height 43
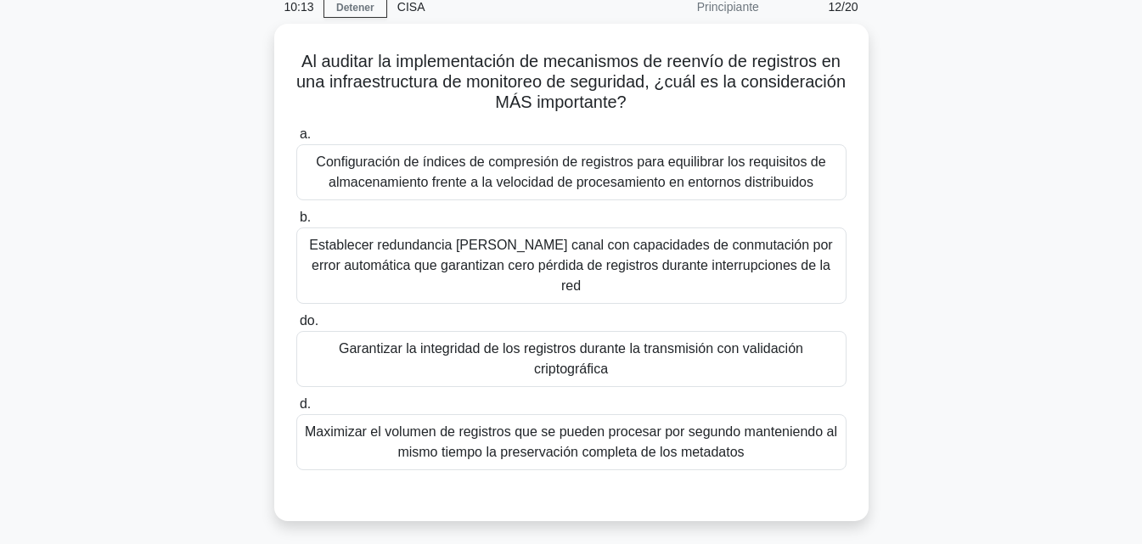
scroll to position [71, 0]
click at [720, 355] on font "Garantizar la integridad de los registros durante la transmisión con validación…" at bounding box center [571, 359] width 535 height 41
click at [296, 327] on input "do. Garantizar la integridad de los registros durante la transmisión con valida…" at bounding box center [296, 321] width 0 height 11
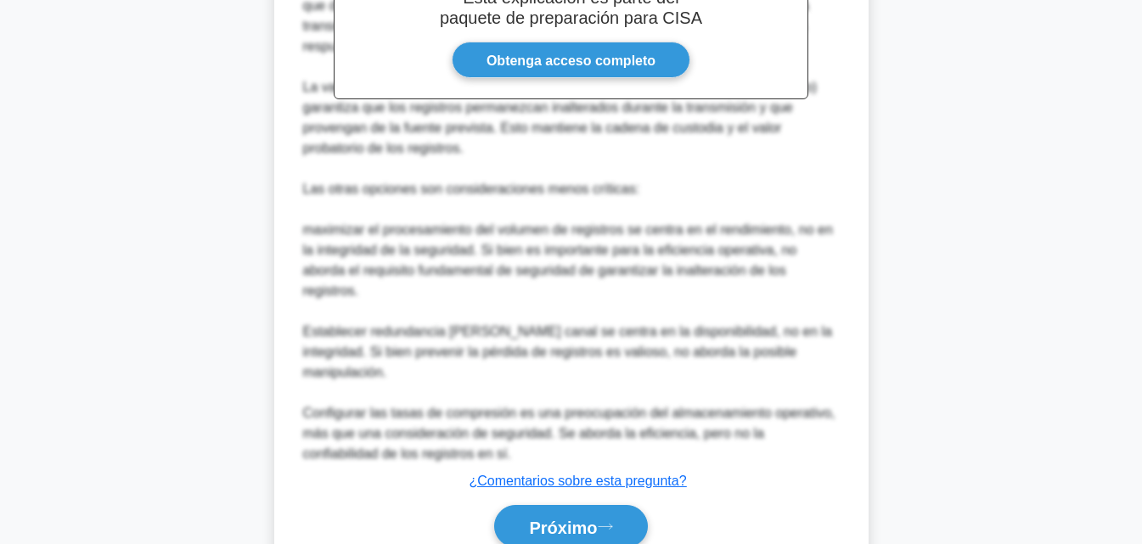
scroll to position [710, 0]
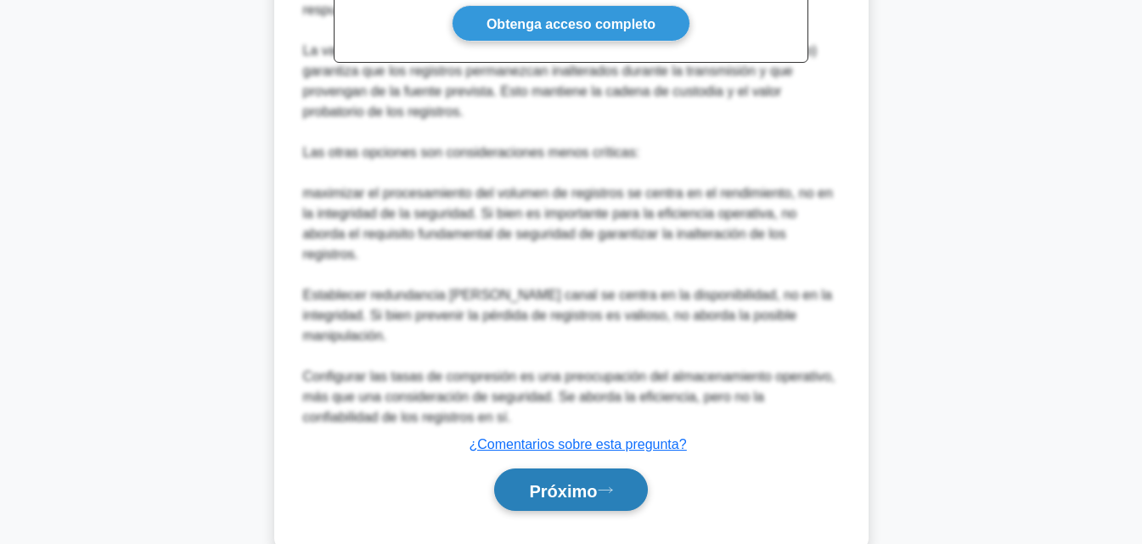
click at [551, 482] on font "Próximo" at bounding box center [563, 491] width 68 height 19
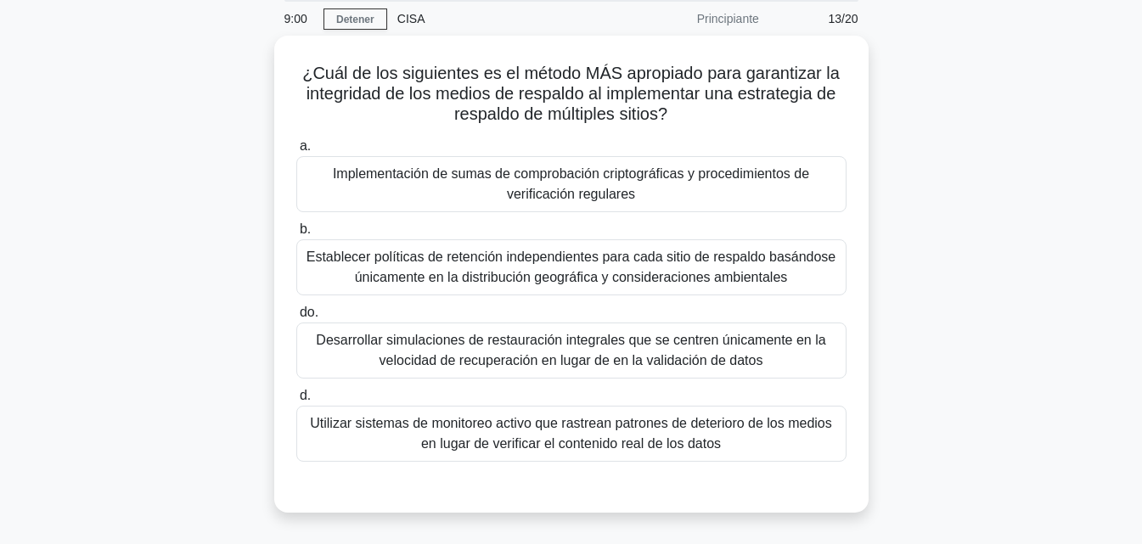
scroll to position [60, 0]
click at [651, 202] on font "Implementación de sumas de comprobación criptográficas y procedimientos de veri…" at bounding box center [571, 183] width 535 height 41
click at [296, 151] on input "a. Implementación de sumas de comprobación criptográficas y procedimientos de v…" at bounding box center [296, 145] width 0 height 11
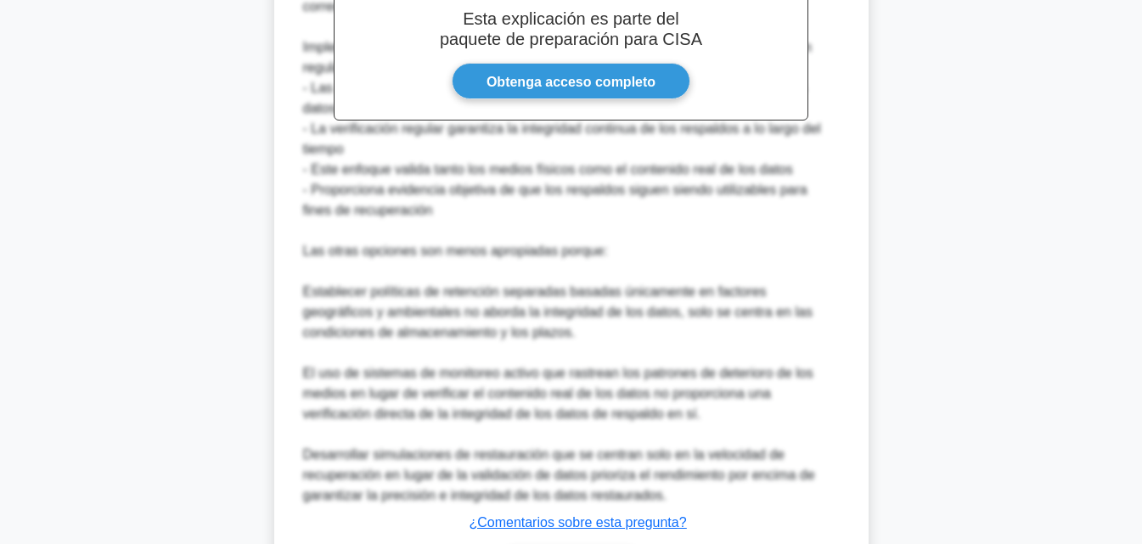
scroll to position [751, 0]
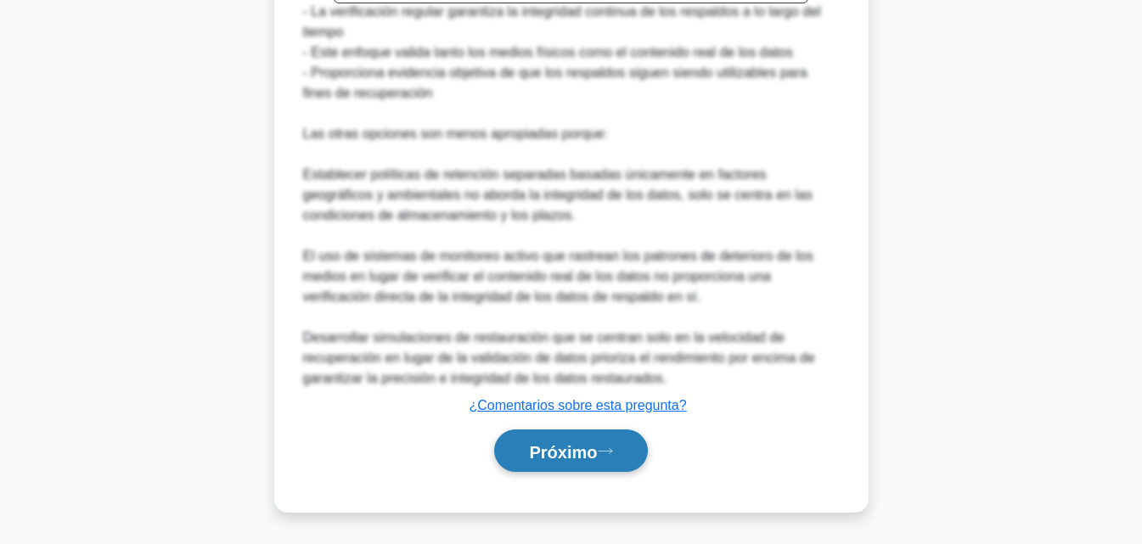
click at [573, 442] on font "Próximo" at bounding box center [563, 451] width 68 height 19
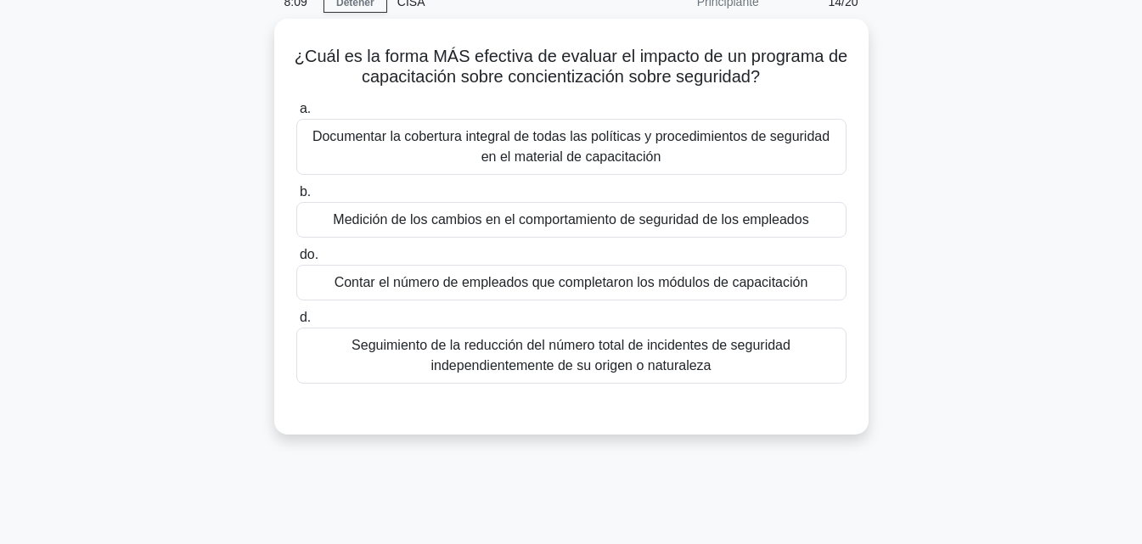
scroll to position [0, 0]
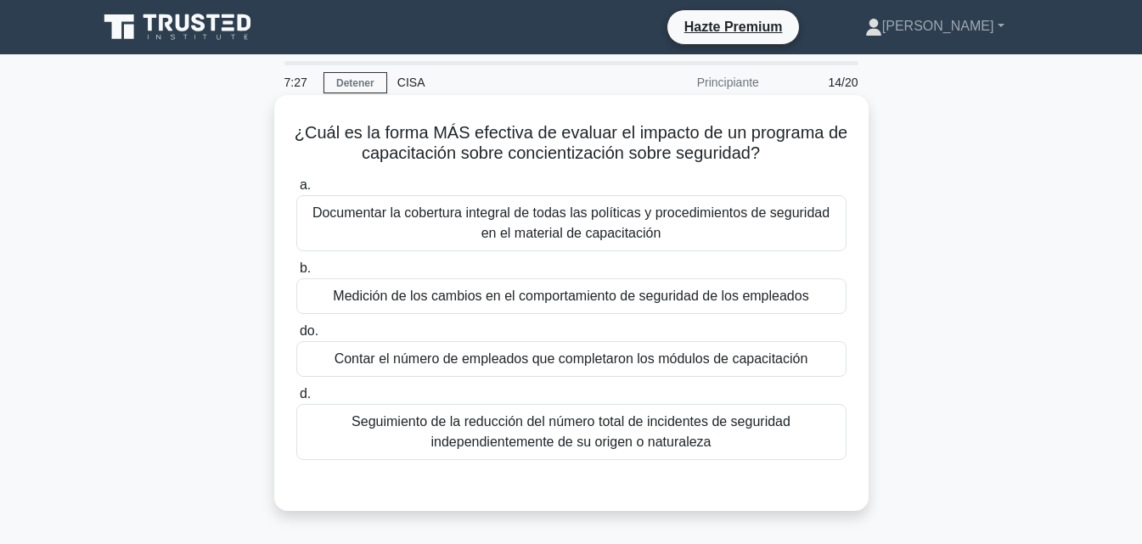
click at [555, 293] on font "Medición de los cambios en el comportamiento de seguridad de los empleados" at bounding box center [571, 296] width 476 height 14
click at [296, 274] on input "b. Medición de los cambios en el comportamiento de seguridad de los empleados" at bounding box center [296, 268] width 0 height 11
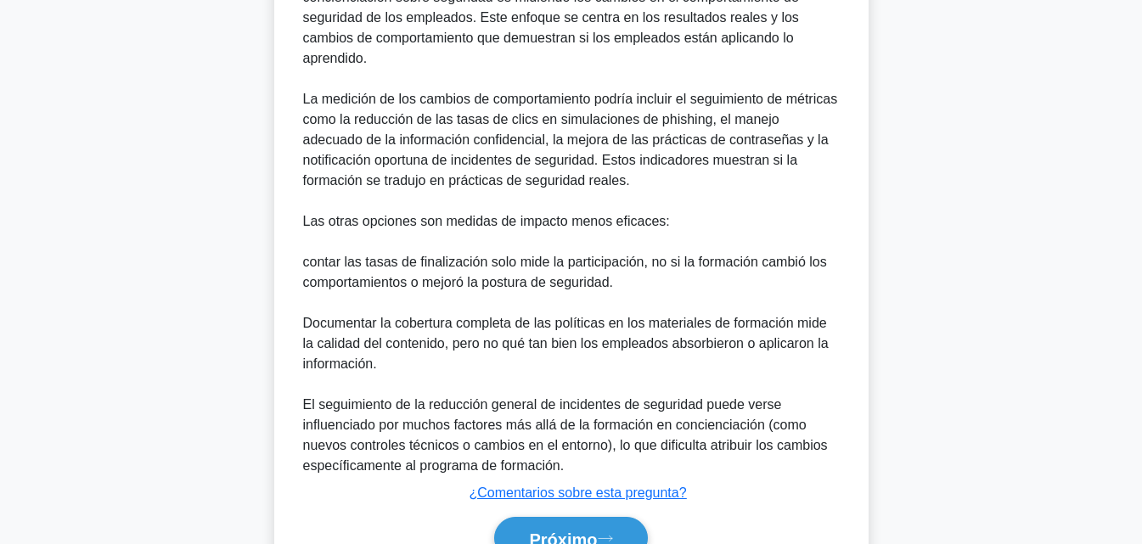
scroll to position [649, 0]
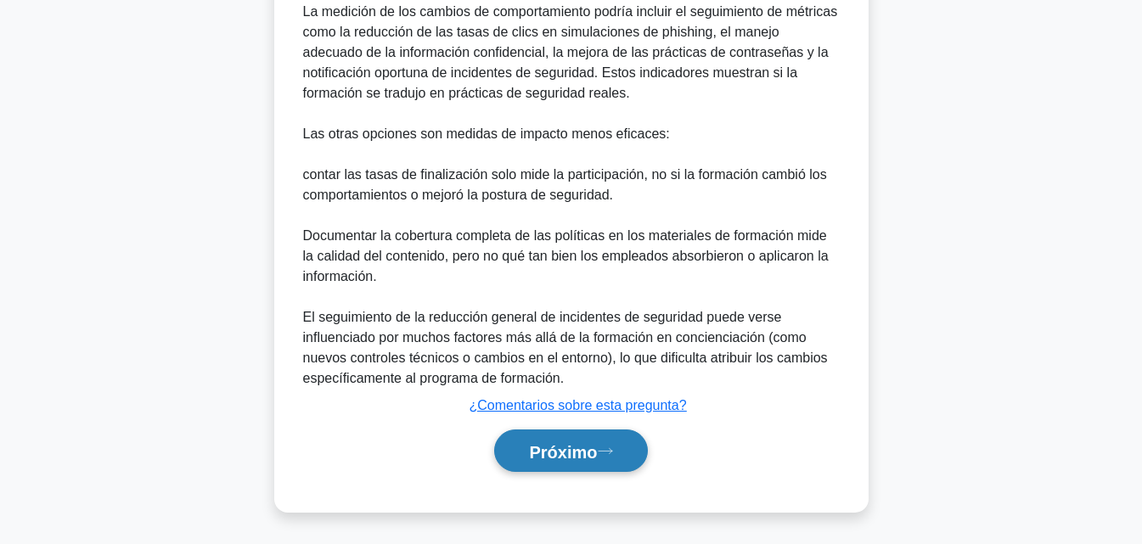
click at [575, 449] on font "Próximo" at bounding box center [563, 451] width 68 height 19
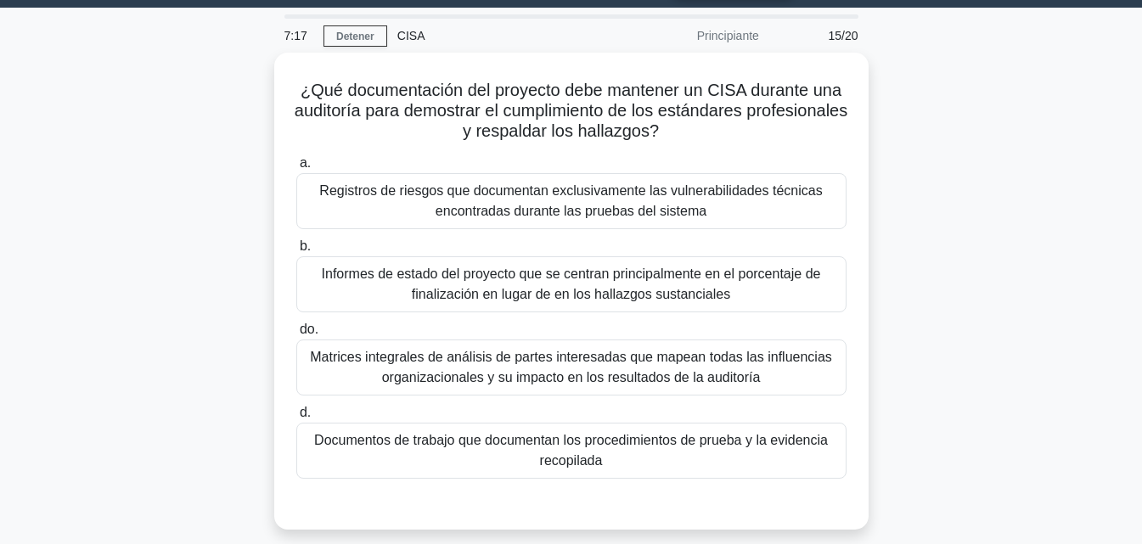
scroll to position [52, 0]
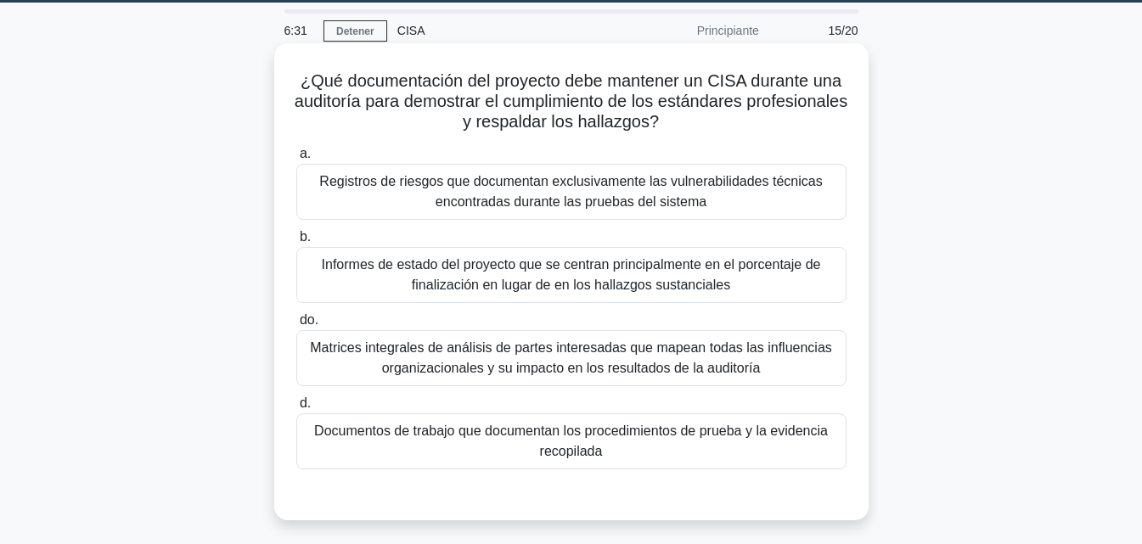
click at [726, 446] on font "Documentos de trabajo que documentan los procedimientos de prueba y la evidenci…" at bounding box center [571, 441] width 535 height 41
click at [296, 409] on input "d. Documentos de trabajo que documentan los procedimientos de prueba y la evide…" at bounding box center [296, 403] width 0 height 11
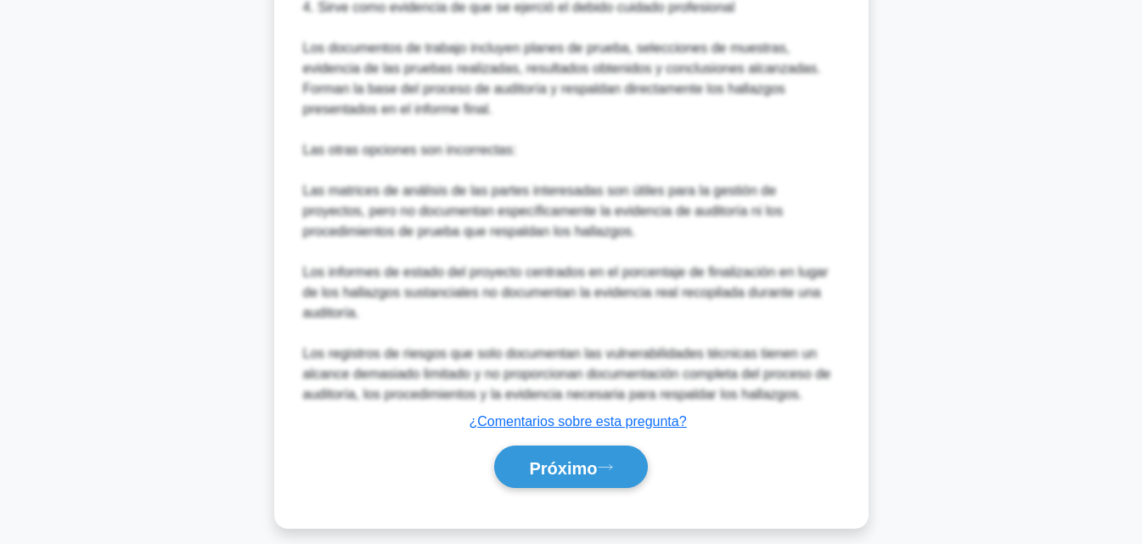
scroll to position [771, 0]
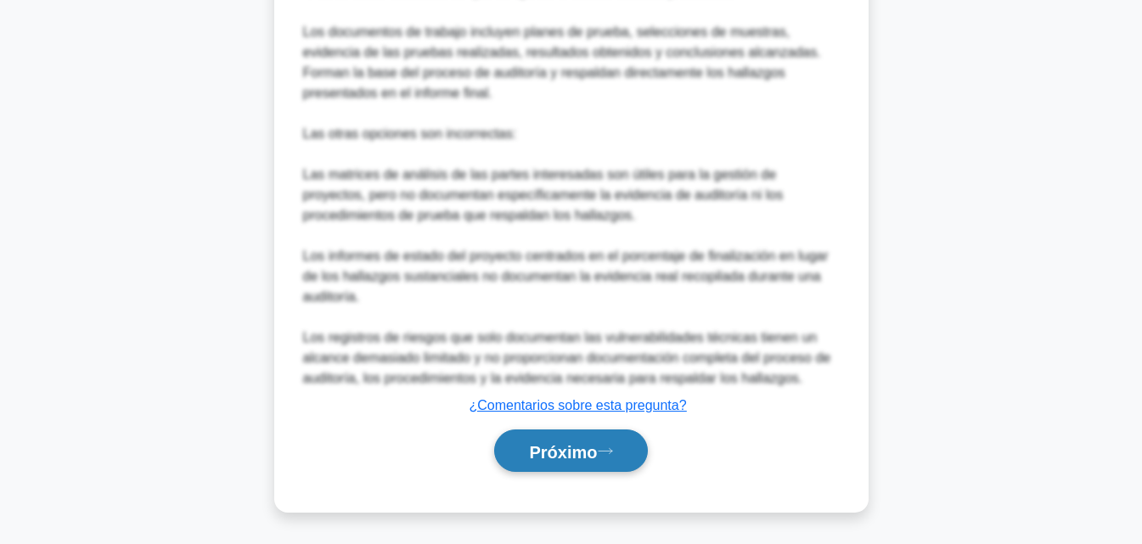
click at [542, 451] on font "Próximo" at bounding box center [563, 451] width 68 height 19
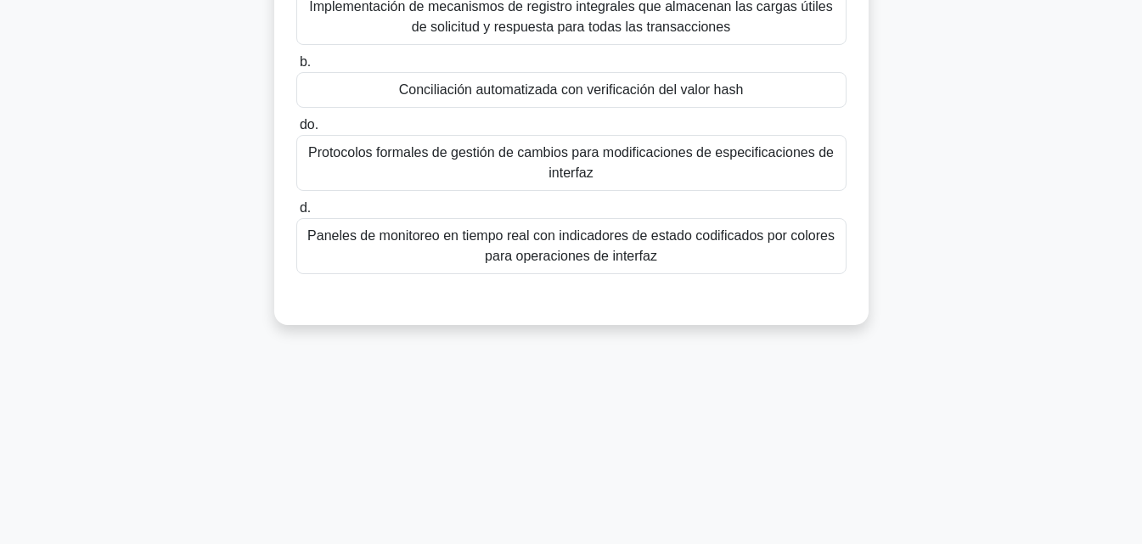
scroll to position [0, 0]
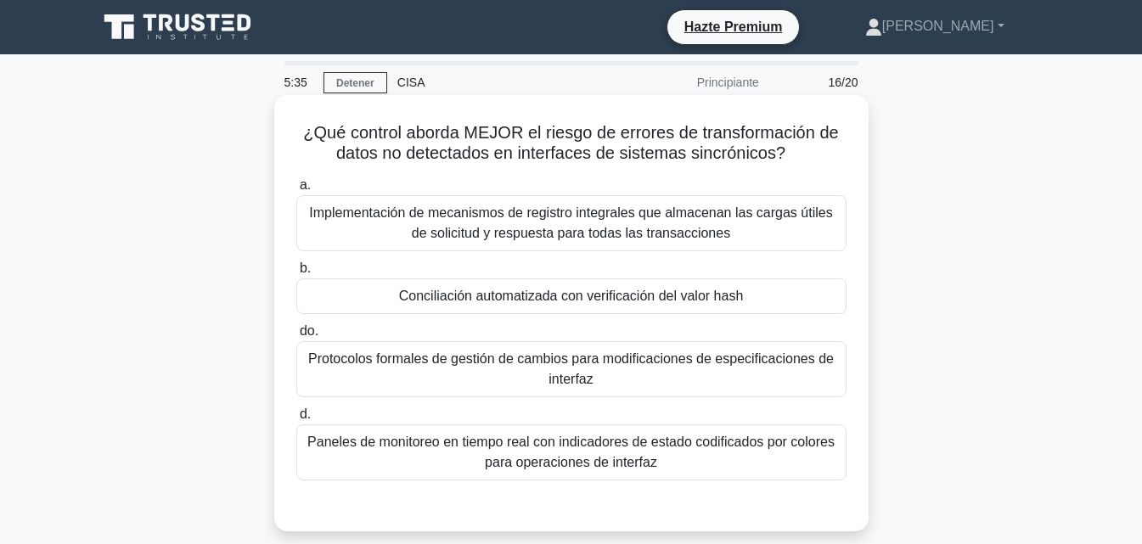
click at [758, 234] on font "Implementación de mecanismos de registro integrales que almacenan las cargas út…" at bounding box center [571, 223] width 535 height 41
click at [296, 191] on input "a. Implementación de mecanismos de registro integrales que almacenan las cargas…" at bounding box center [296, 185] width 0 height 11
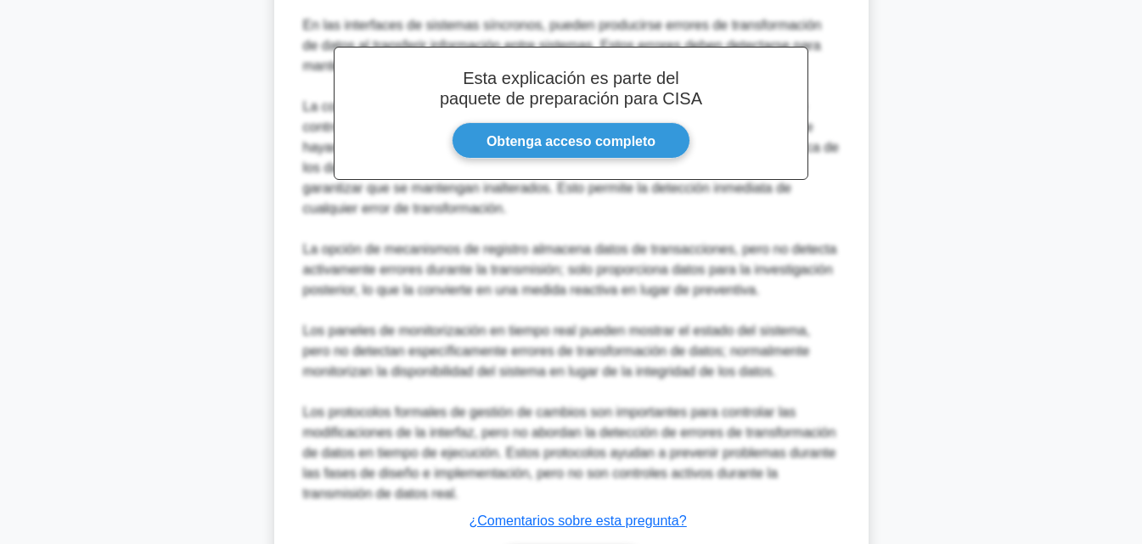
scroll to position [650, 0]
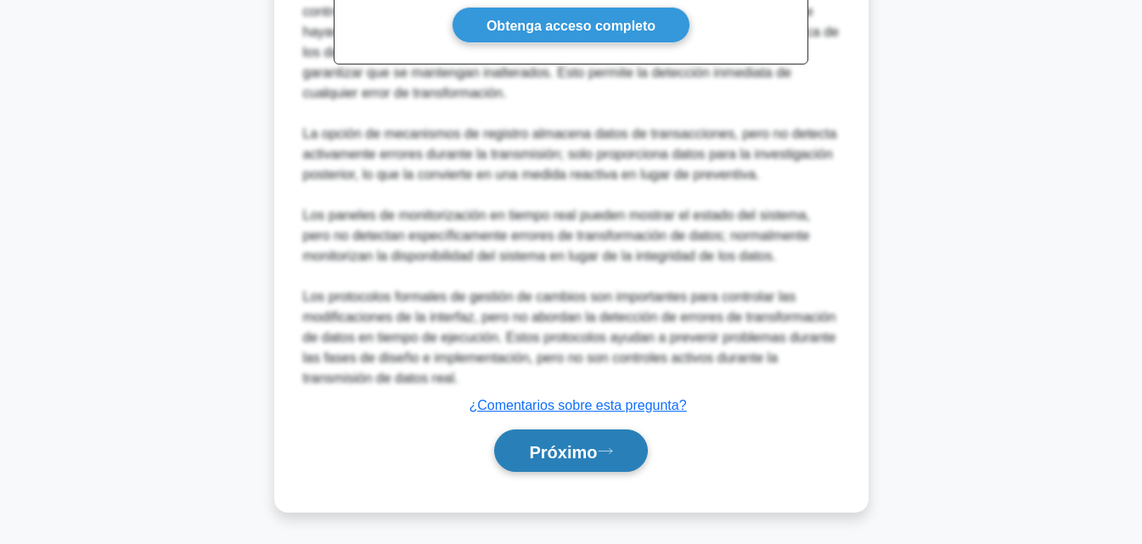
click at [548, 448] on font "Próximo" at bounding box center [563, 451] width 68 height 19
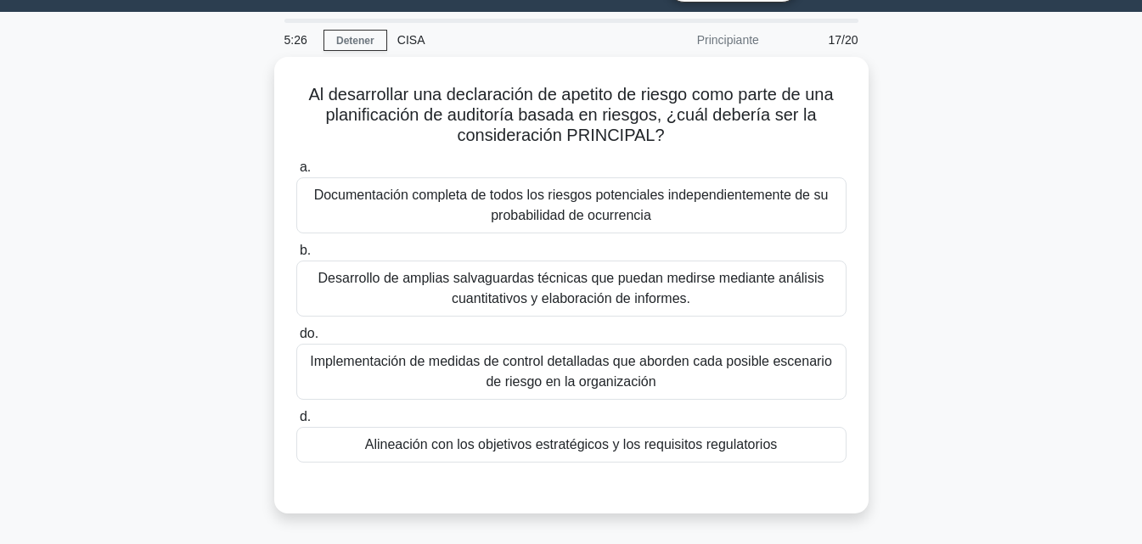
scroll to position [46, 0]
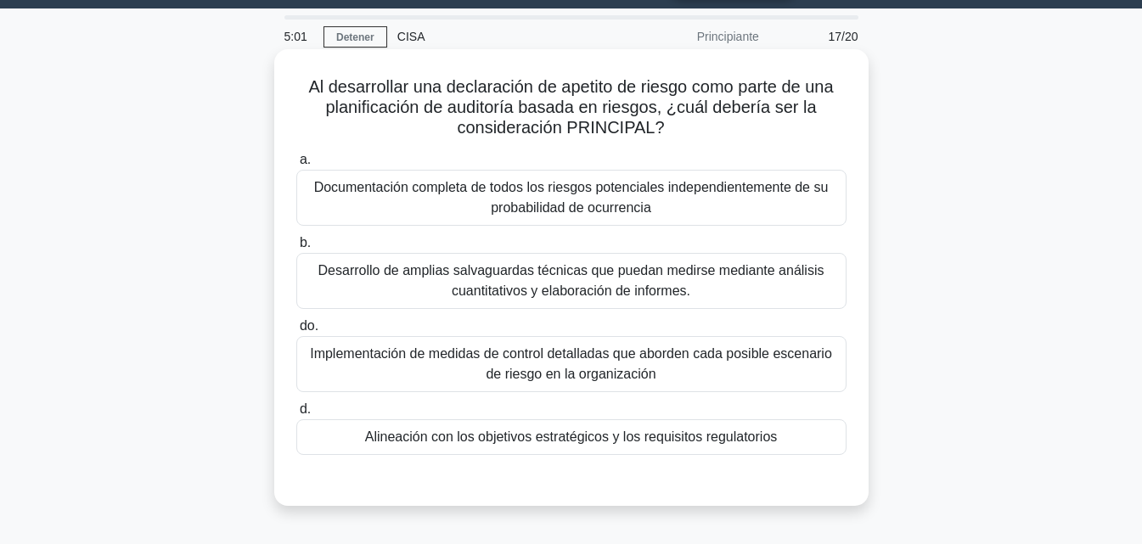
click at [778, 429] on div "Alineación con los objetivos estratégicos y los requisitos regulatorios" at bounding box center [571, 438] width 550 height 36
click at [296, 415] on input "d. Alineación con los objetivos estratégicos y los requisitos regulatorios" at bounding box center [296, 409] width 0 height 11
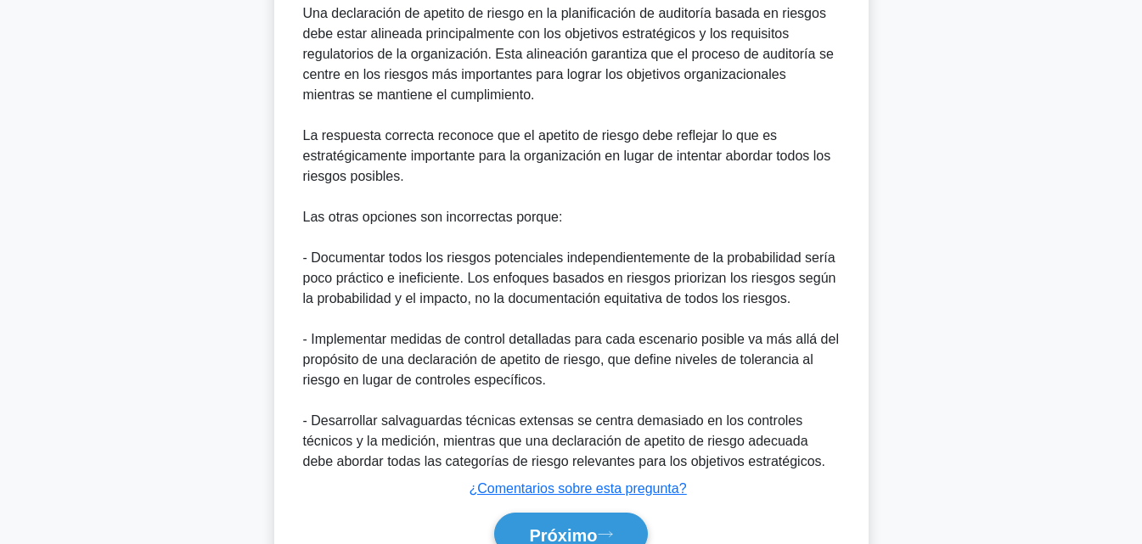
scroll to position [625, 0]
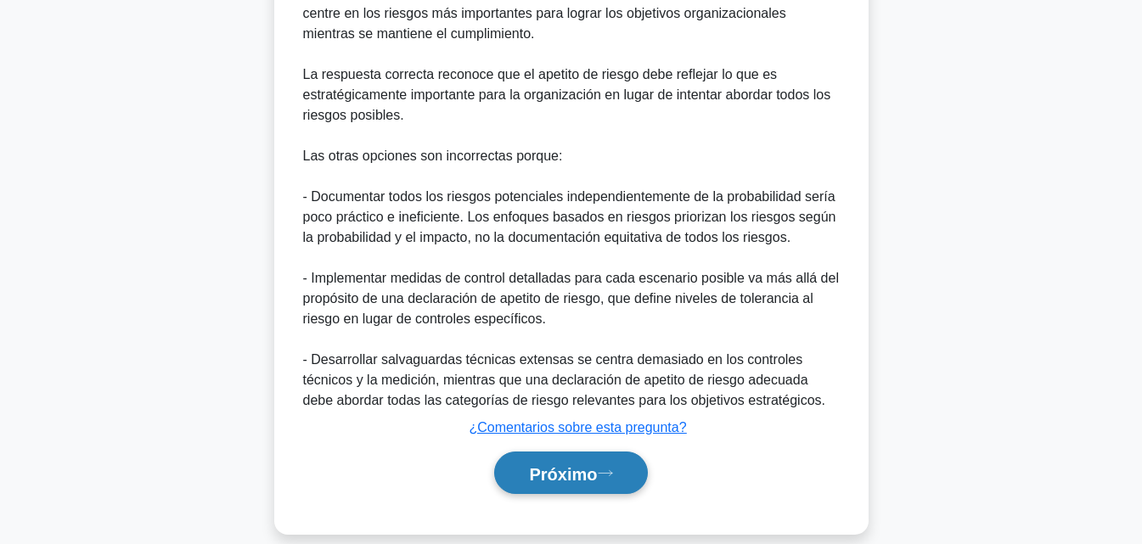
click at [598, 458] on button "Próximo" at bounding box center [570, 473] width 153 height 43
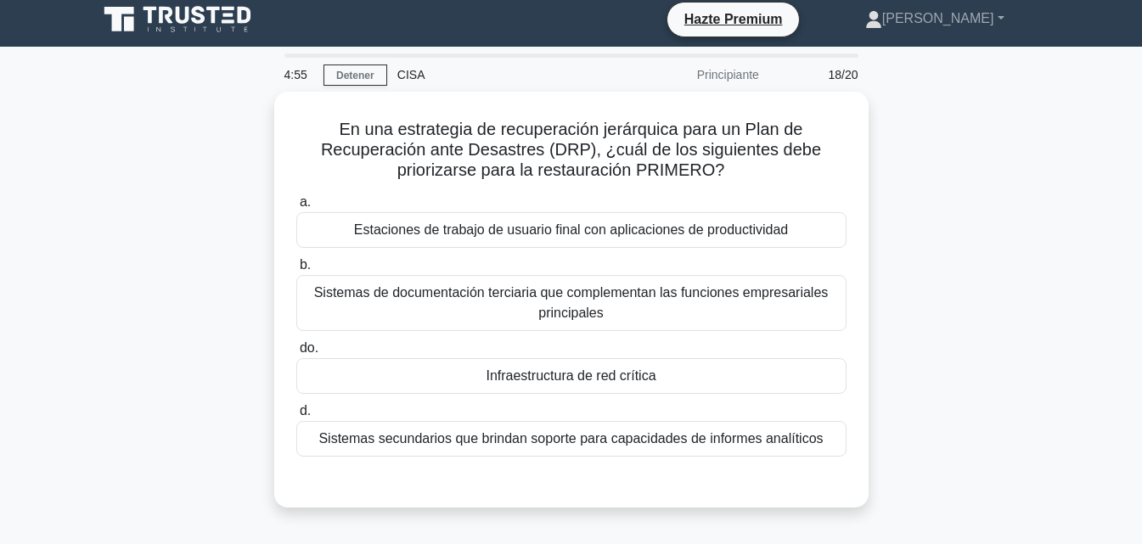
scroll to position [0, 0]
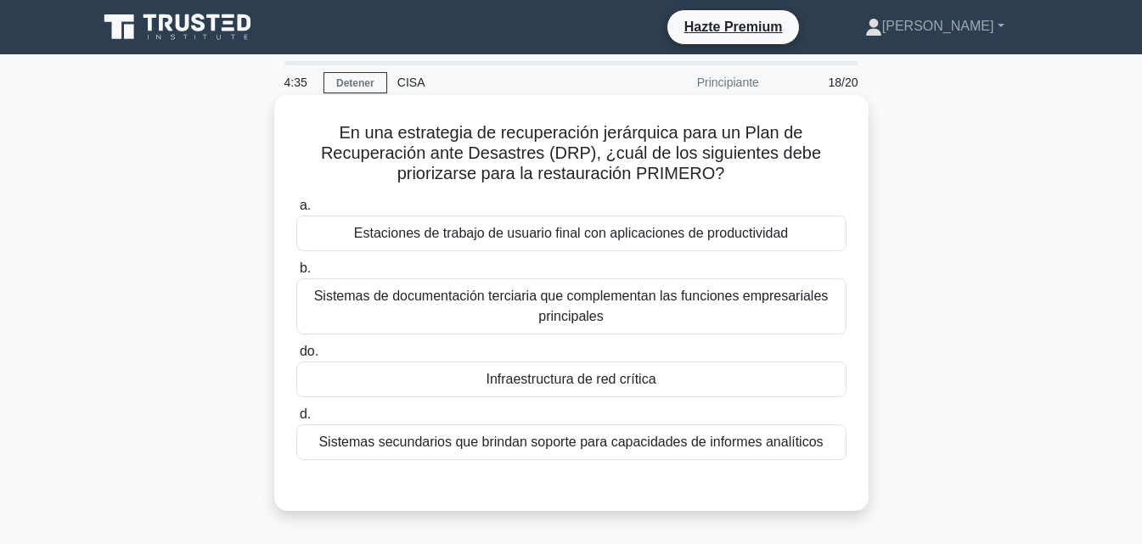
click at [734, 385] on div "Infraestructura de red crítica" at bounding box center [571, 380] width 550 height 36
click at [296, 358] on input "do. Infraestructura de red crítica" at bounding box center [296, 351] width 0 height 11
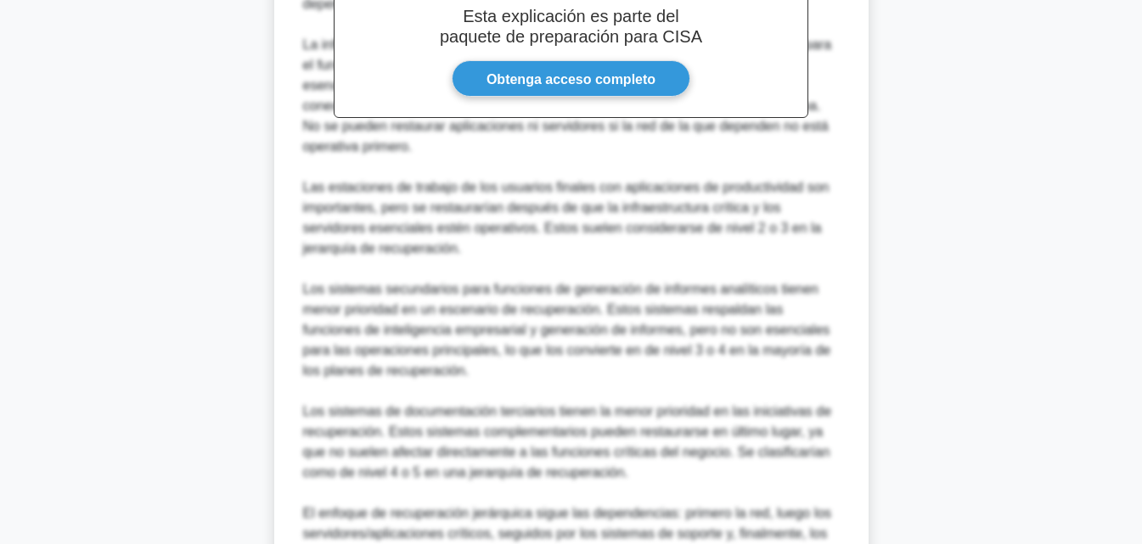
scroll to position [751, 0]
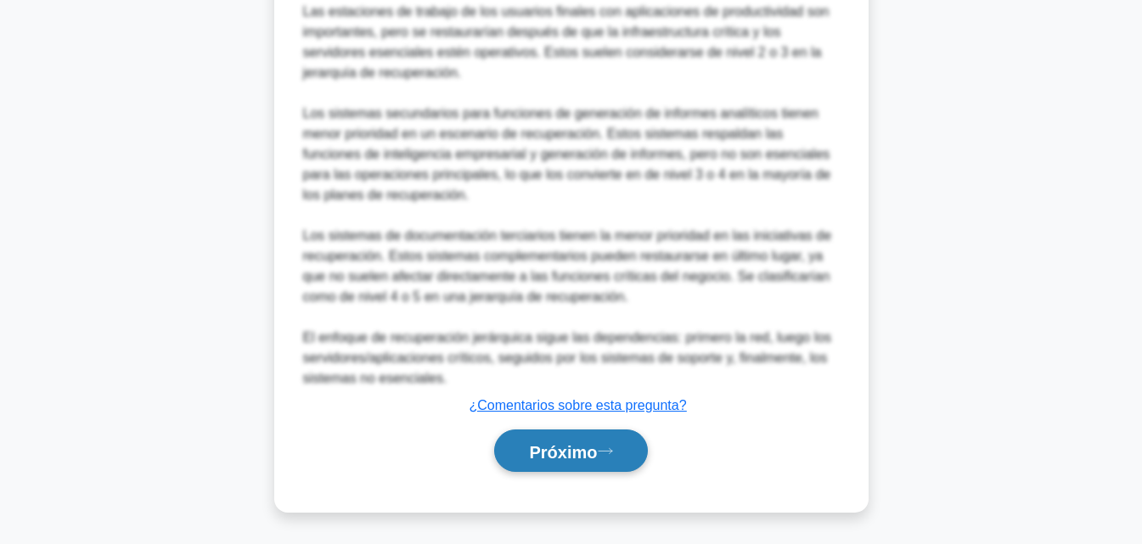
click at [597, 459] on font "Próximo" at bounding box center [563, 451] width 68 height 19
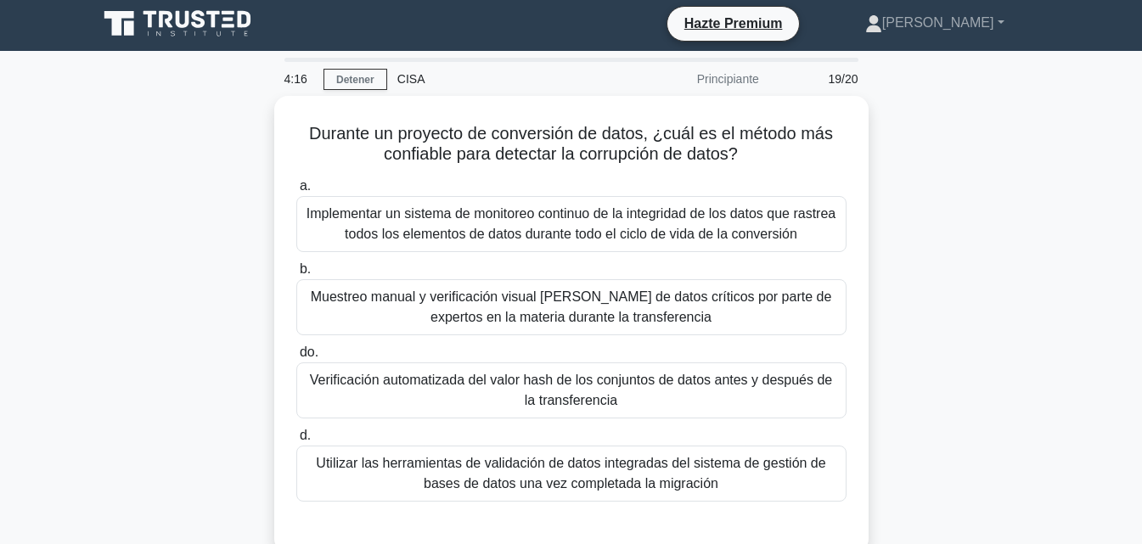
scroll to position [6, 0]
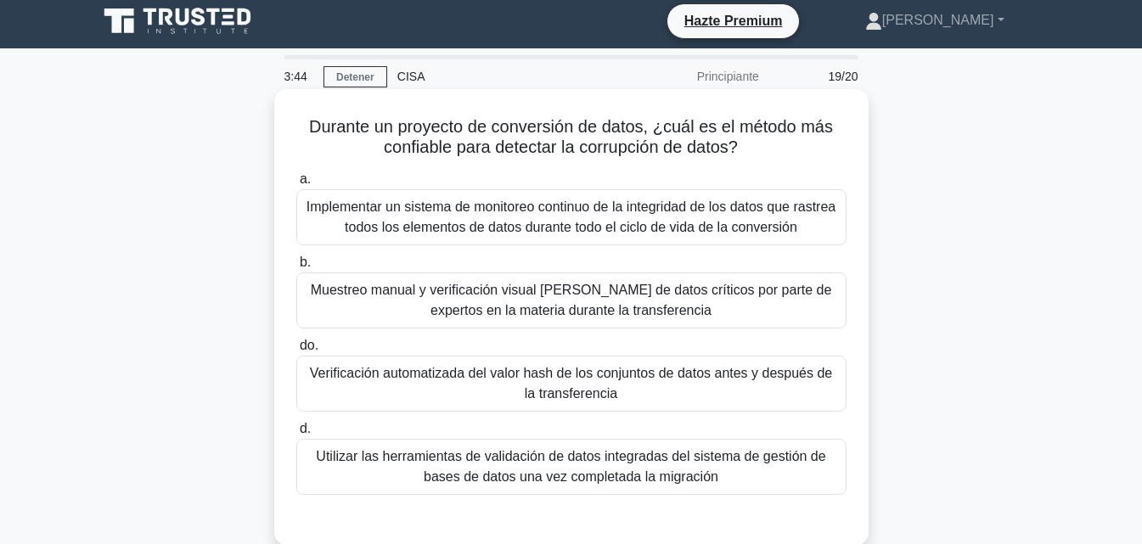
click at [636, 217] on font "Implementar un sistema de monitoreo continuo de la integridad de los datos que …" at bounding box center [571, 217] width 535 height 41
click at [296, 185] on input "a. Implementar un sistema de monitoreo continuo de la integridad de los datos q…" at bounding box center [296, 179] width 0 height 11
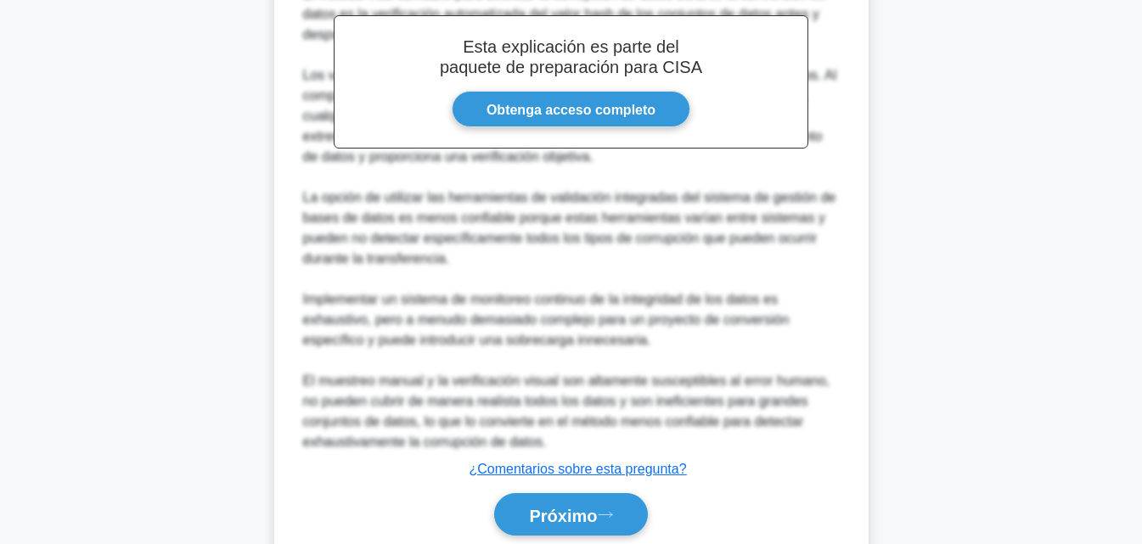
scroll to position [633, 0]
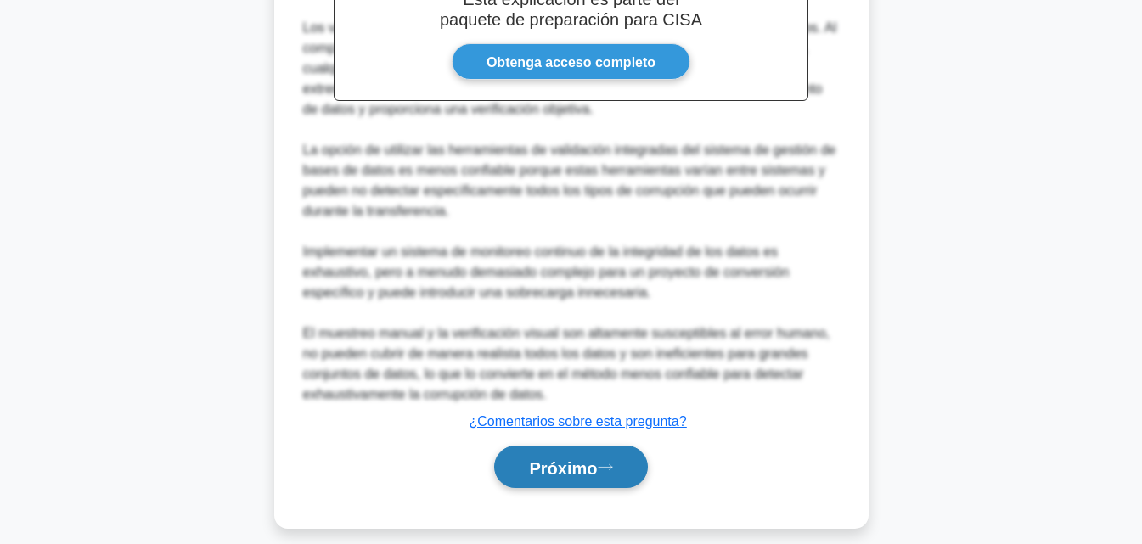
click at [647, 467] on button "Próximo" at bounding box center [570, 467] width 153 height 43
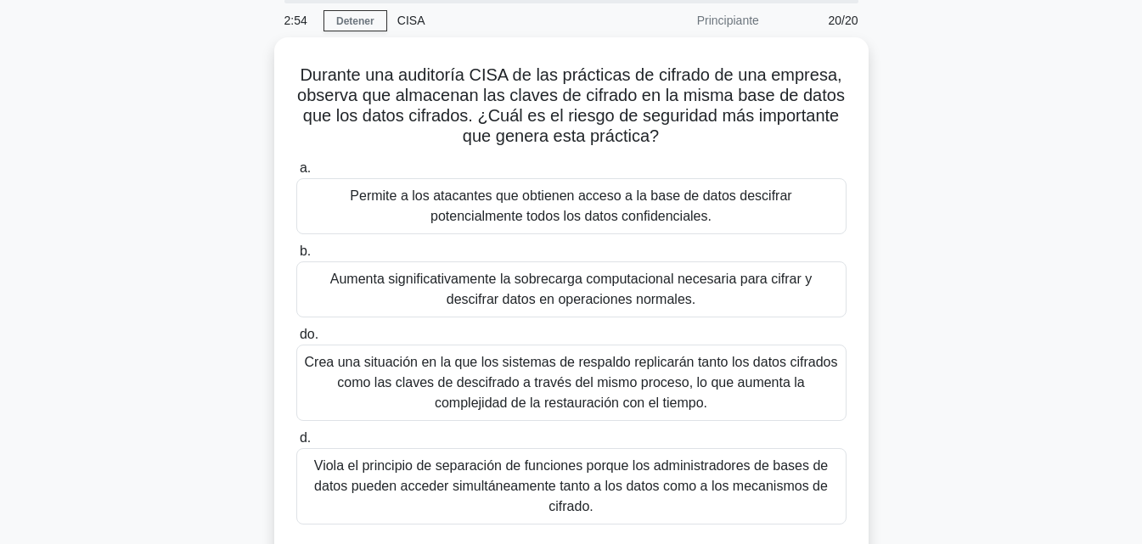
scroll to position [65, 0]
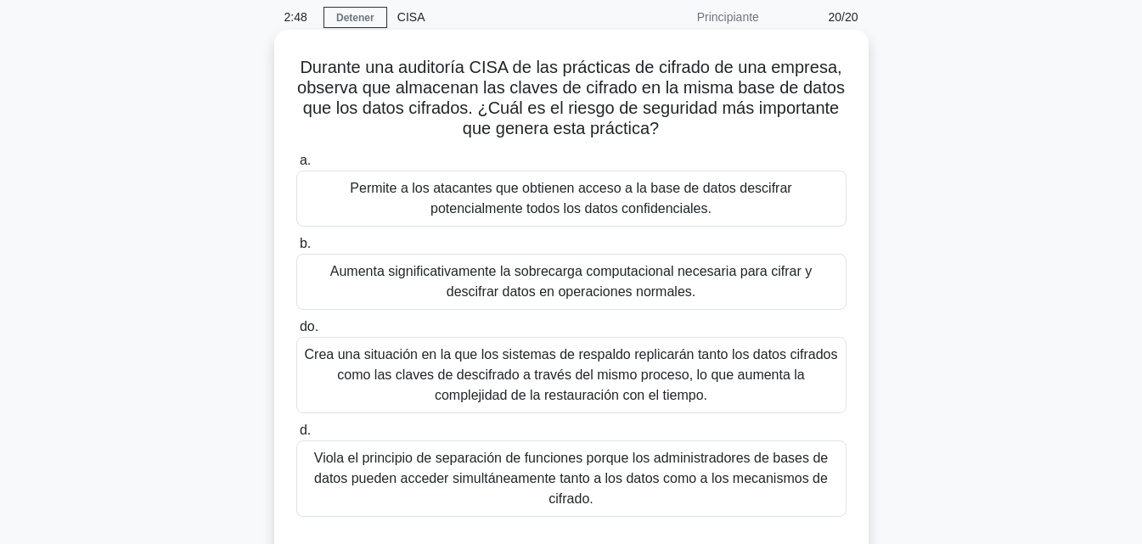
click at [768, 508] on font "Viola el principio de separación de funciones porque los administradores de bas…" at bounding box center [571, 478] width 535 height 61
click at [296, 436] on input "d. Viola el principio de separación de funciones porque los administradores de …" at bounding box center [296, 430] width 0 height 11
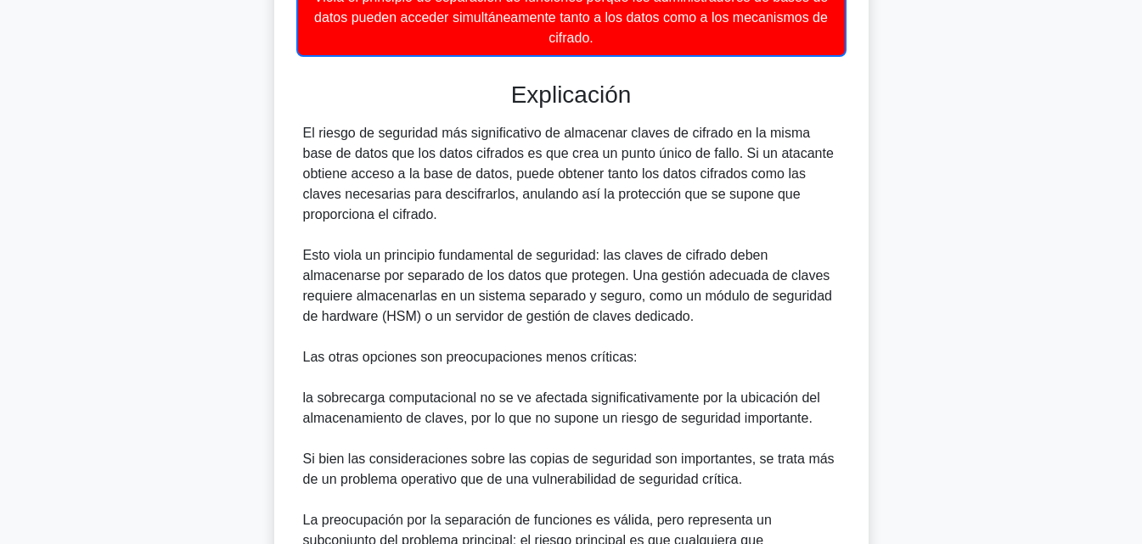
scroll to position [732, 0]
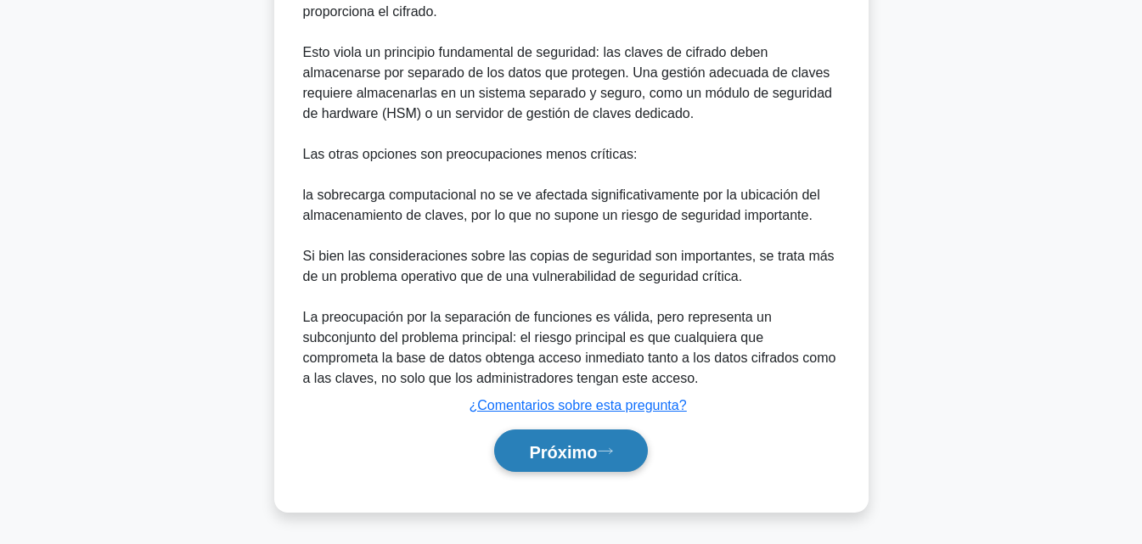
click at [605, 452] on icon at bounding box center [605, 451] width 15 height 9
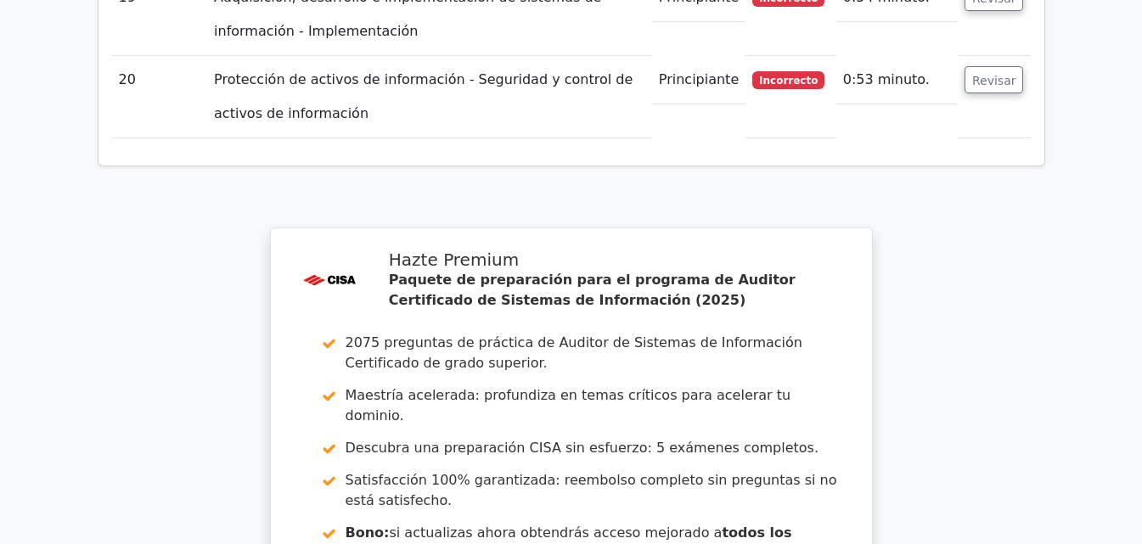
scroll to position [4131, 0]
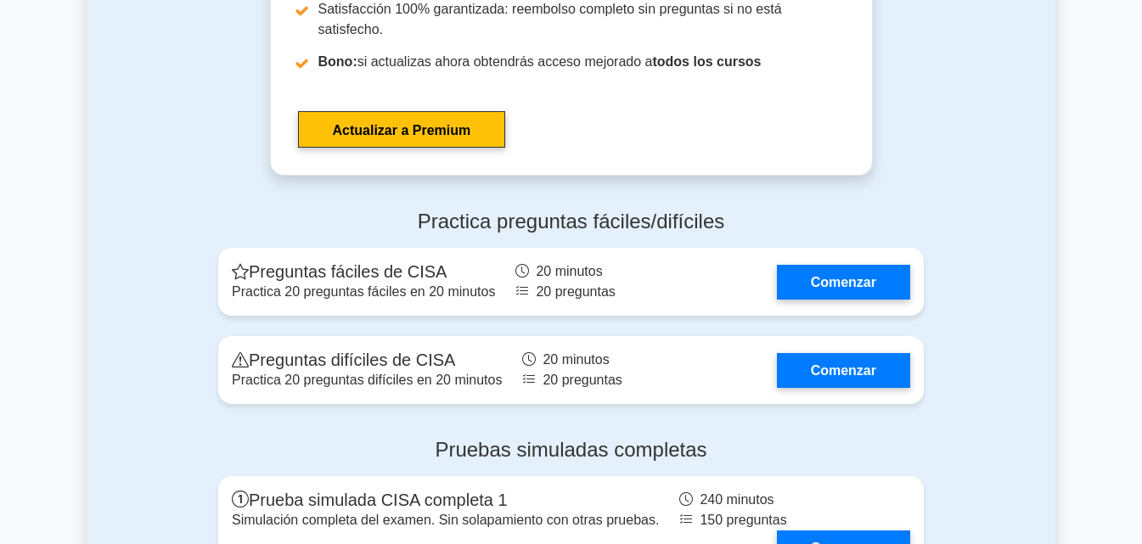
scroll to position [2979, 0]
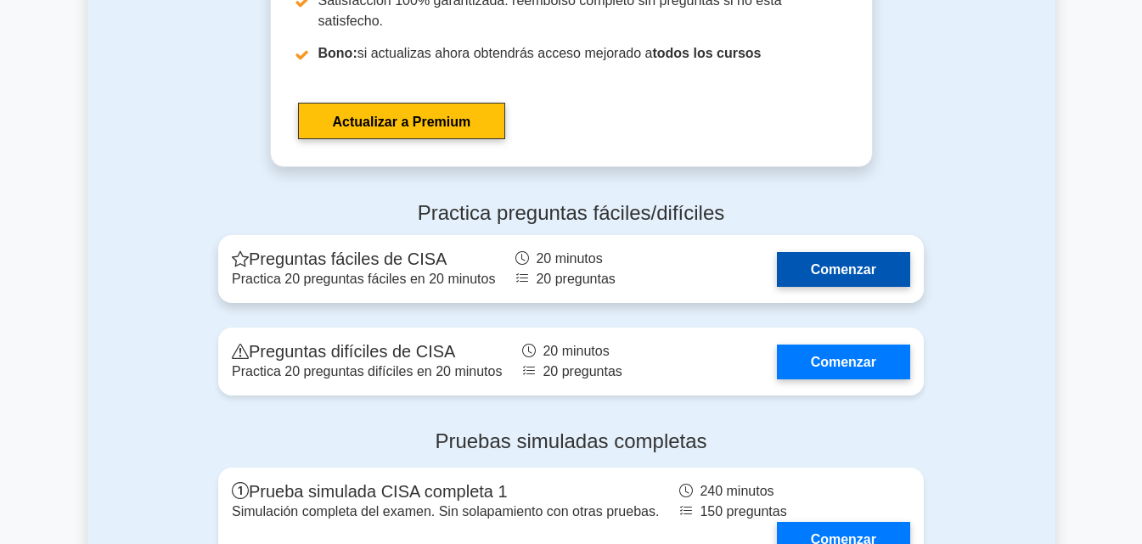
click at [876, 252] on link "Comenzar" at bounding box center [843, 269] width 133 height 35
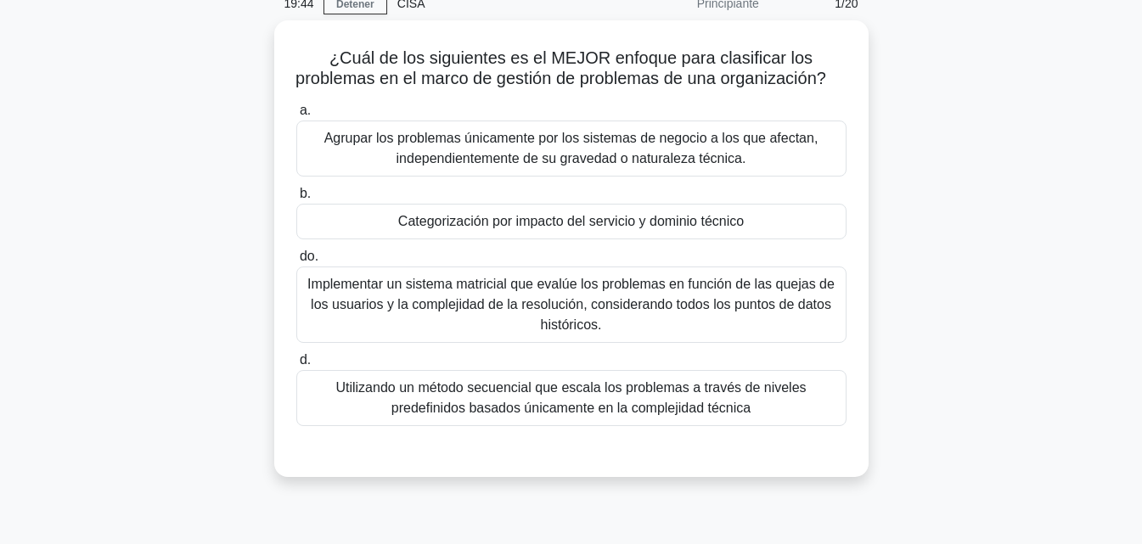
scroll to position [83, 0]
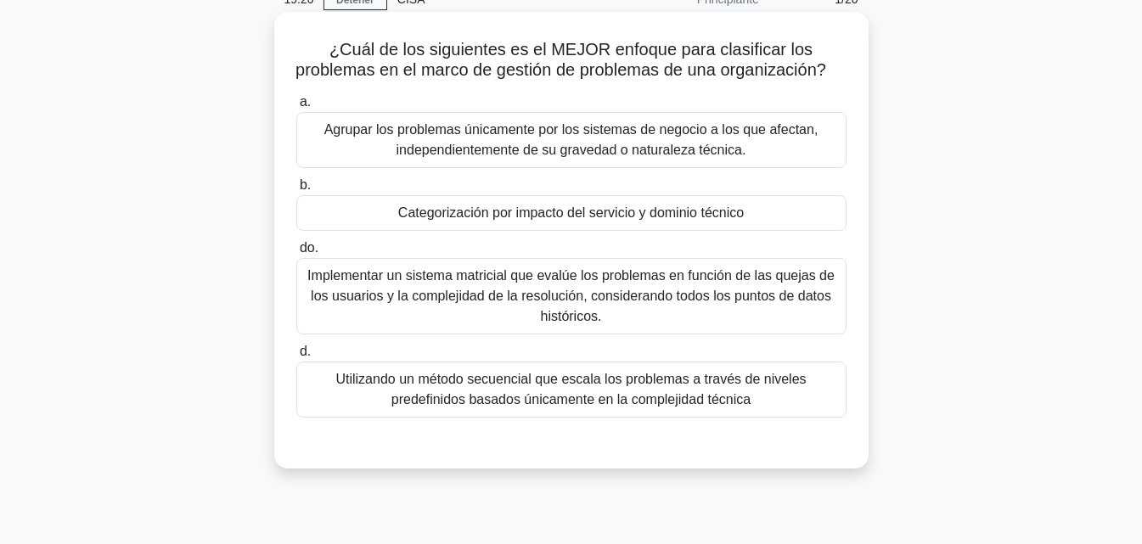
click at [744, 220] on font "Categorización por impacto del servicio y dominio técnico" at bounding box center [571, 213] width 346 height 14
click at [296, 191] on input "b. Categorización por impacto del servicio y dominio técnico" at bounding box center [296, 185] width 0 height 11
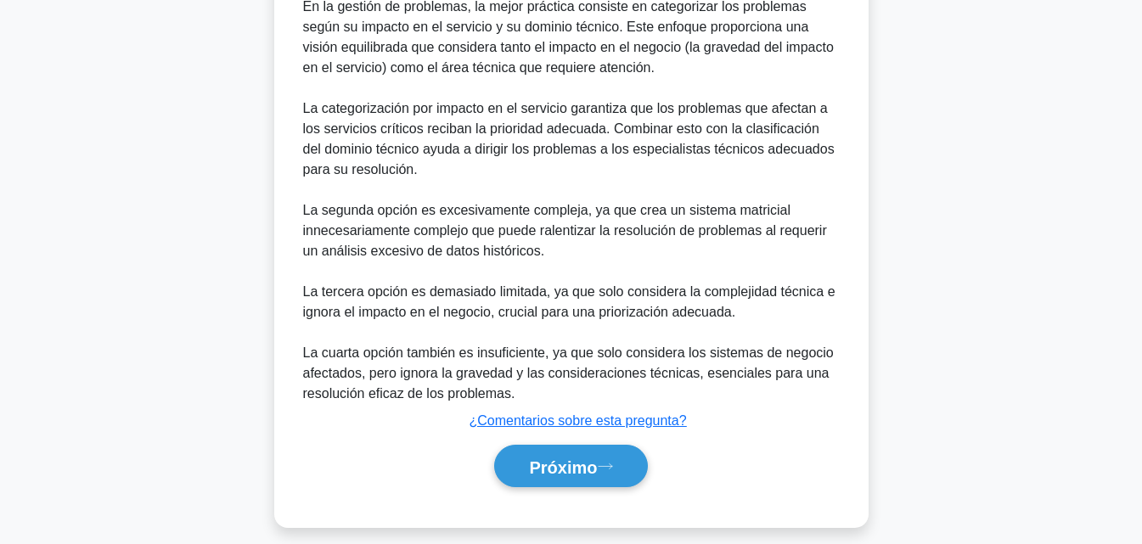
scroll to position [579, 0]
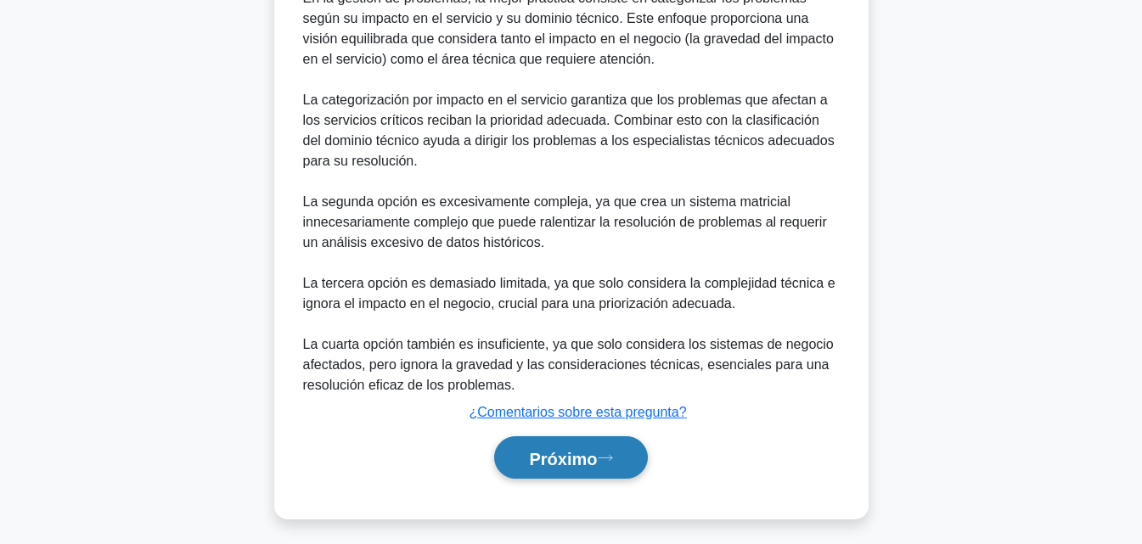
click at [566, 468] on font "Próximo" at bounding box center [563, 458] width 68 height 19
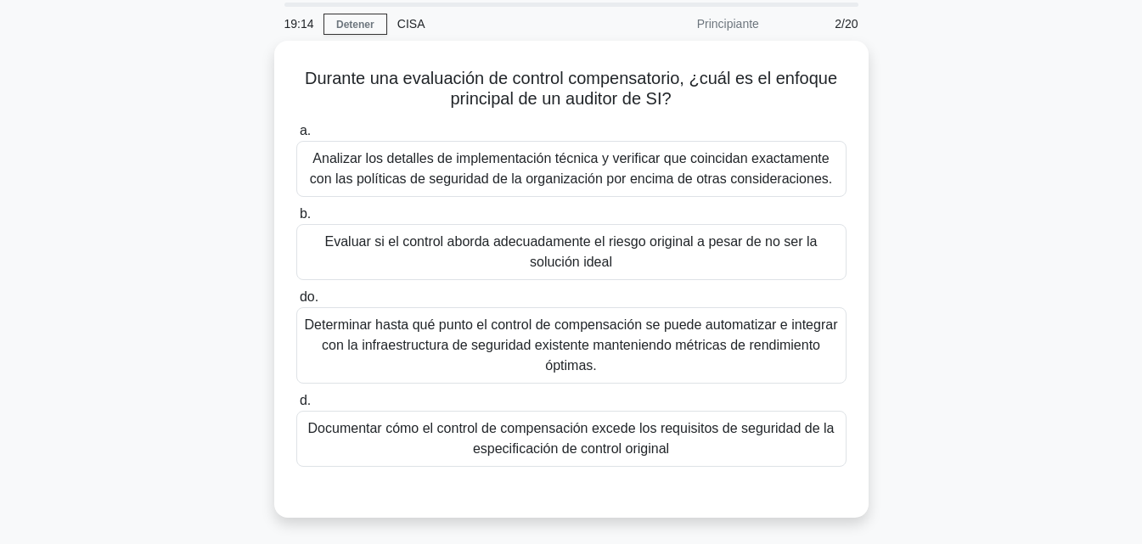
scroll to position [58, 0]
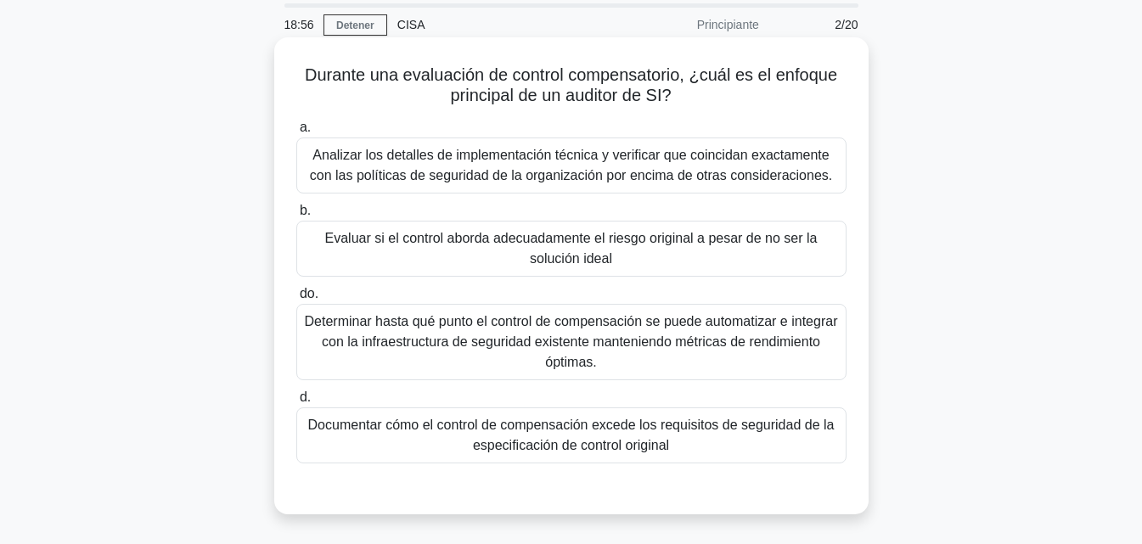
click at [634, 258] on font "Evaluar si el control aborda adecuadamente el riesgo original a pesar de no ser…" at bounding box center [571, 248] width 535 height 41
click at [296, 217] on input "b. Evaluar si el control aborda adecuadamente el riesgo original a pesar de no …" at bounding box center [296, 211] width 0 height 11
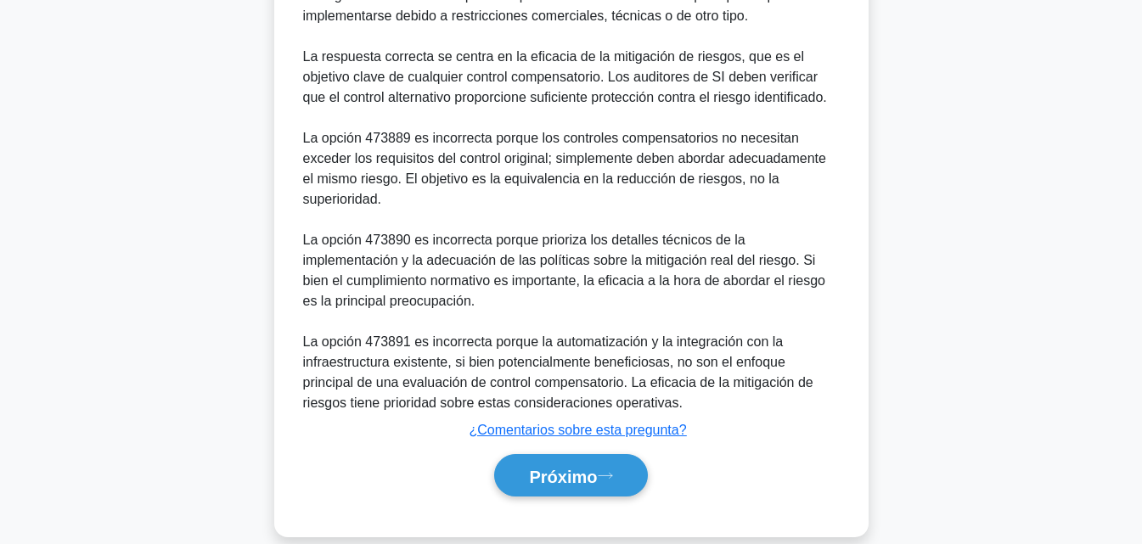
scroll to position [690, 0]
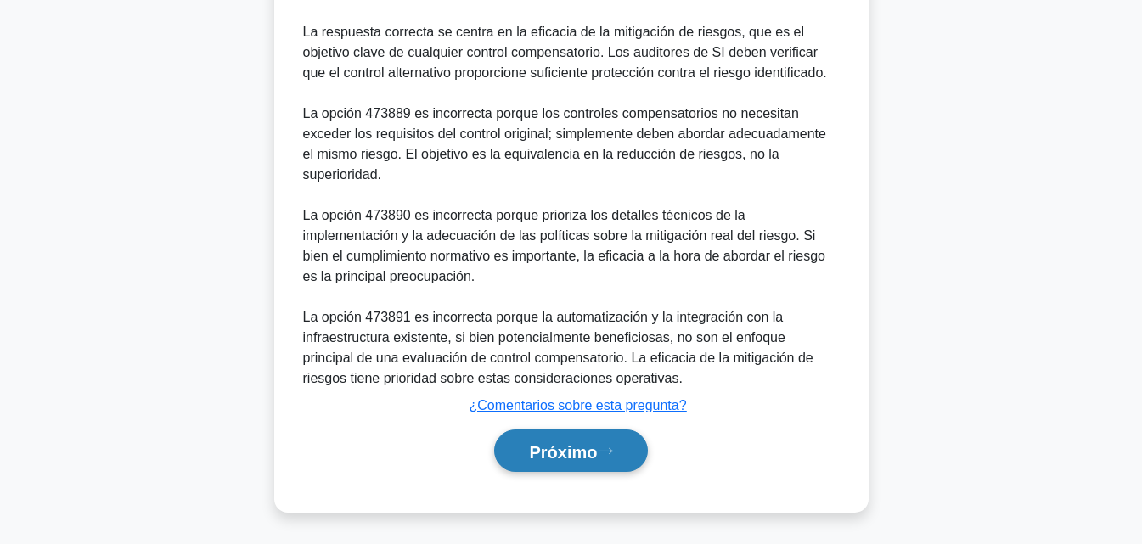
click at [543, 449] on font "Próximo" at bounding box center [563, 451] width 68 height 19
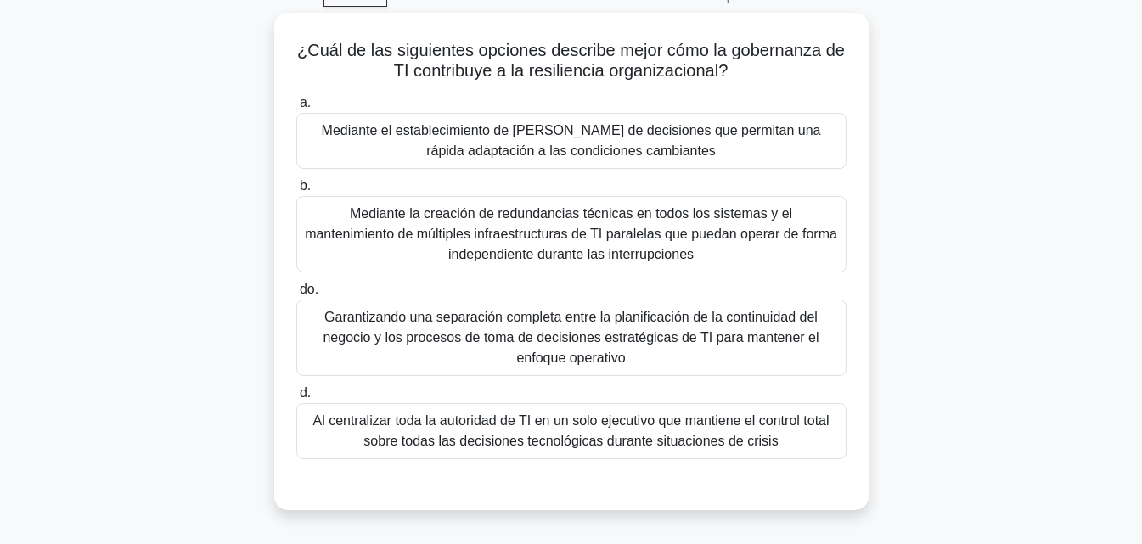
scroll to position [81, 0]
click at [617, 155] on font "Mediante el establecimiento de [PERSON_NAME] de decisiones que permitan una ráp…" at bounding box center [571, 142] width 499 height 35
click at [296, 110] on input "a. Mediante el establecimiento de [PERSON_NAME] de decisiones que permitan una …" at bounding box center [296, 104] width 0 height 11
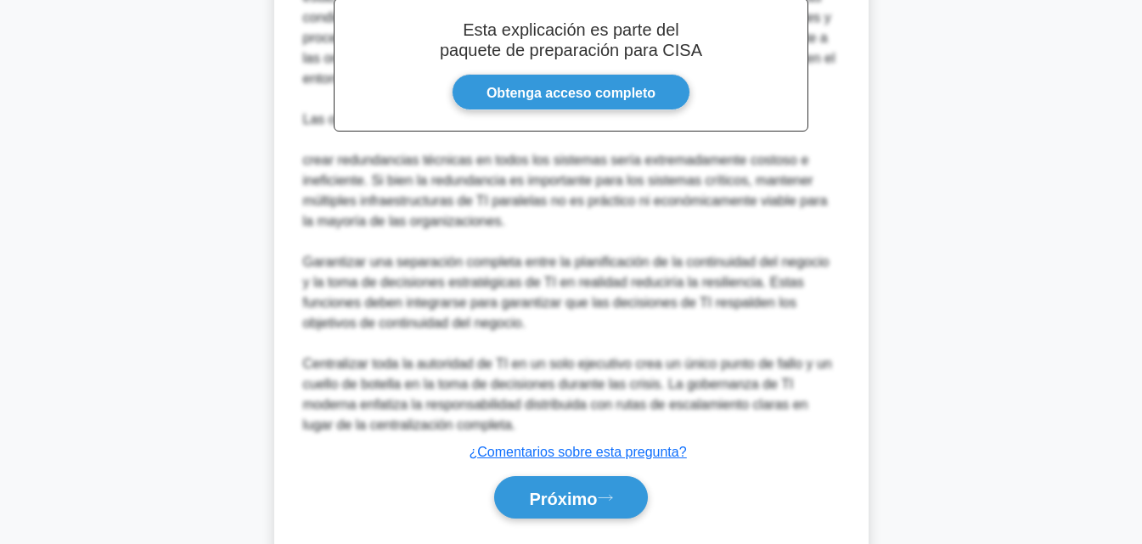
scroll to position [690, 0]
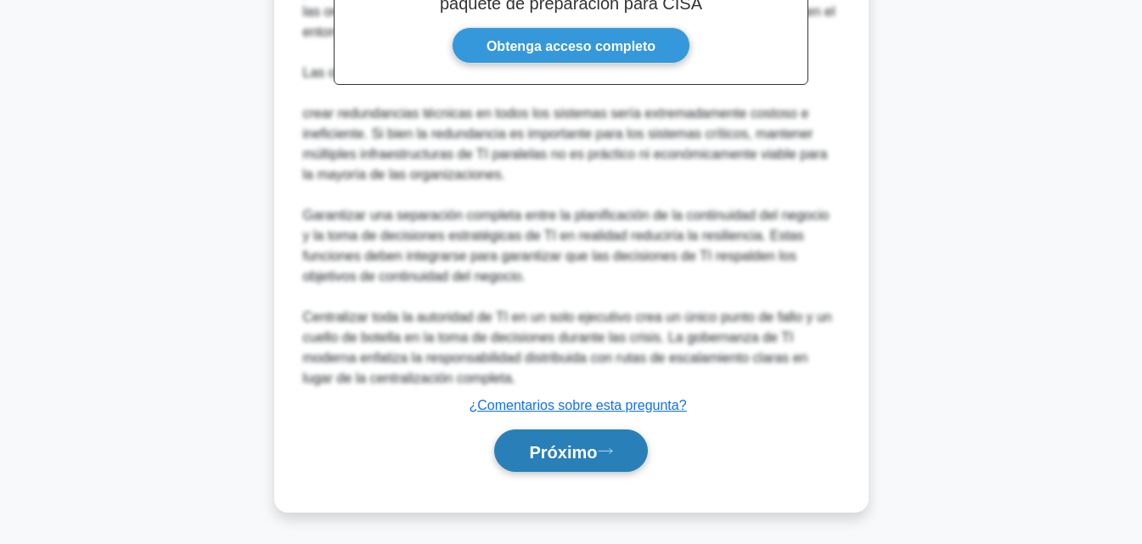
click at [600, 430] on button "Próximo" at bounding box center [570, 451] width 153 height 43
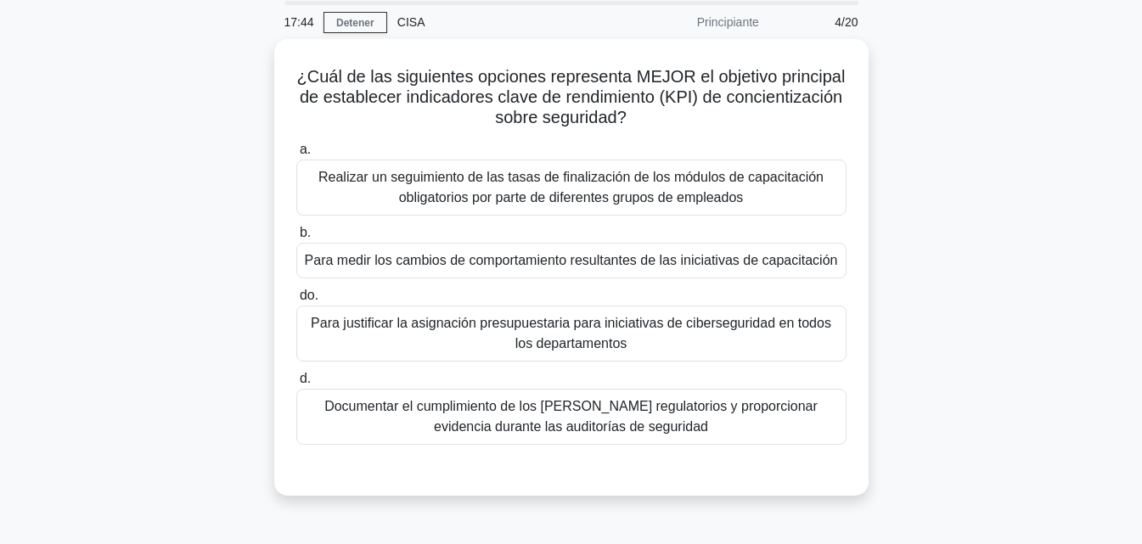
scroll to position [62, 0]
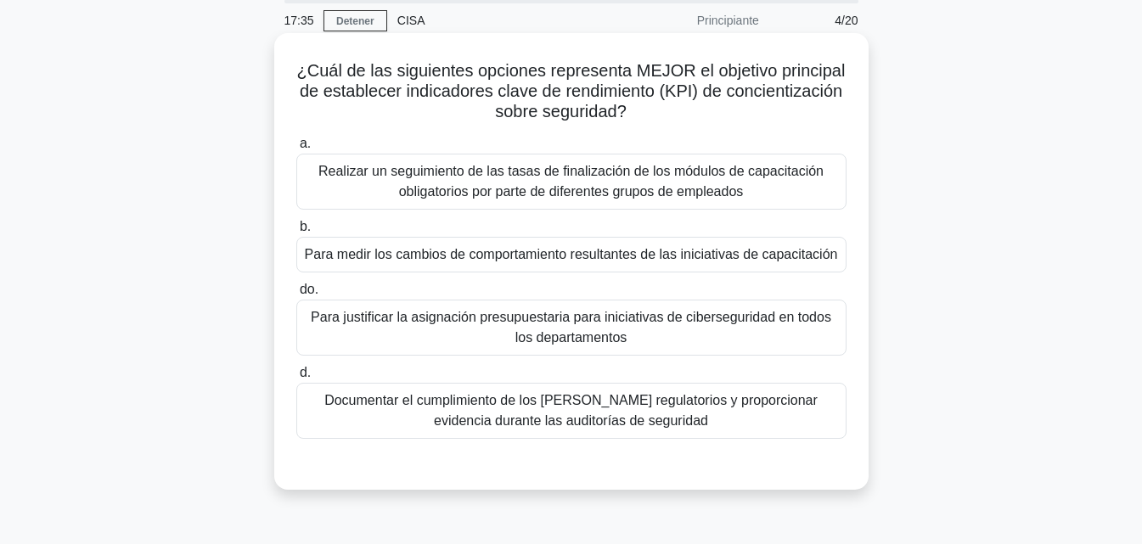
click at [574, 262] on font "Para medir los cambios de comportamiento resultantes de las iniciativas de capa…" at bounding box center [571, 254] width 533 height 14
click at [296, 233] on input "b. Para medir los cambios de comportamiento resultantes de las iniciativas de c…" at bounding box center [296, 227] width 0 height 11
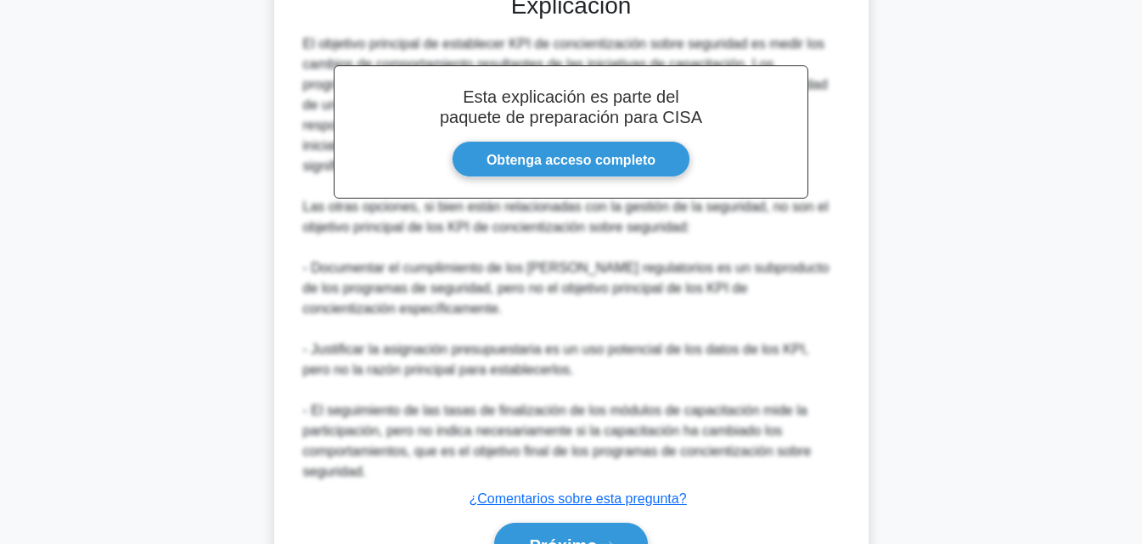
scroll to position [628, 0]
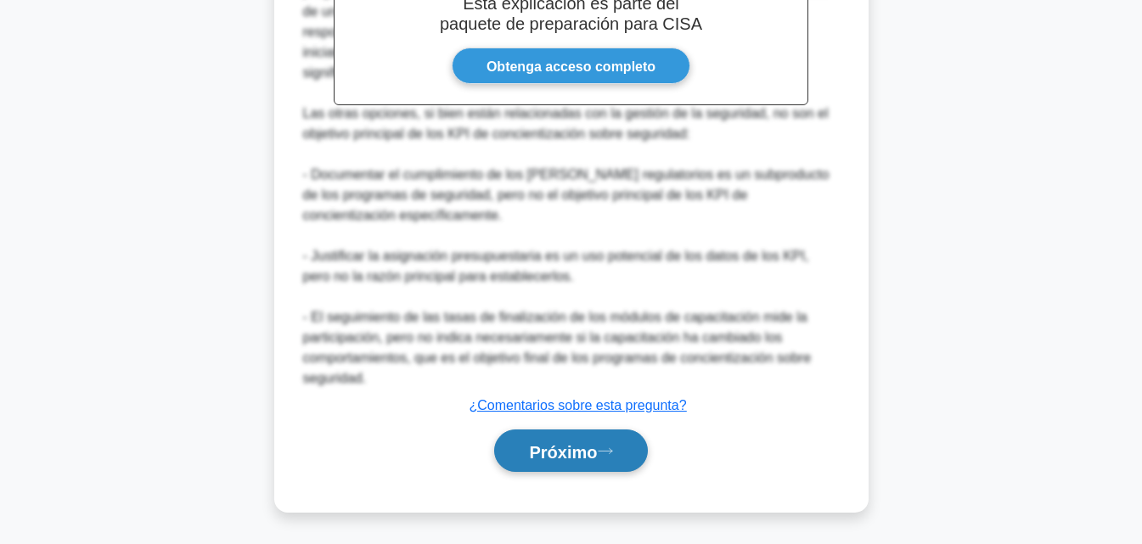
click at [590, 454] on font "Próximo" at bounding box center [563, 451] width 68 height 19
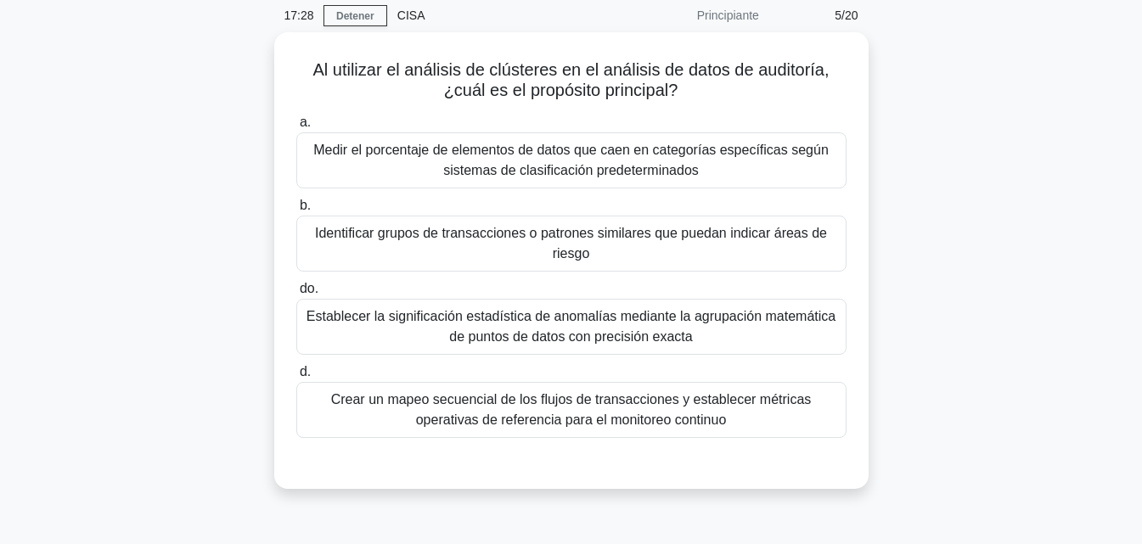
scroll to position [62, 0]
click at [757, 245] on font "Identificar grupos de transacciones o patrones similares que puedan indicar áre…" at bounding box center [571, 244] width 535 height 41
click at [296, 212] on input "b. Identificar grupos de transacciones o patrones similares que puedan indicar …" at bounding box center [296, 206] width 0 height 11
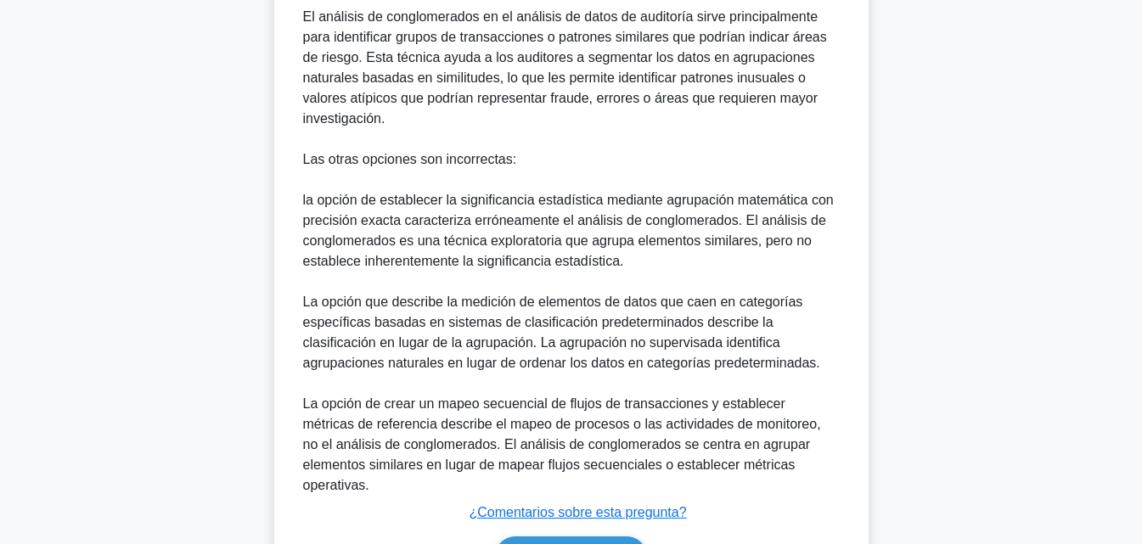
scroll to position [649, 0]
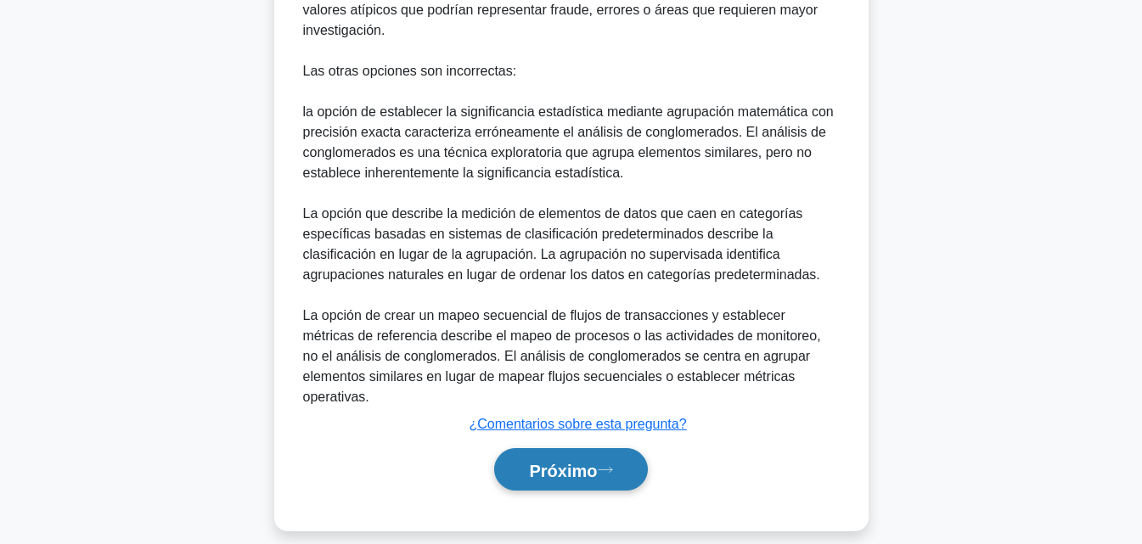
click at [566, 461] on font "Próximo" at bounding box center [563, 470] width 68 height 19
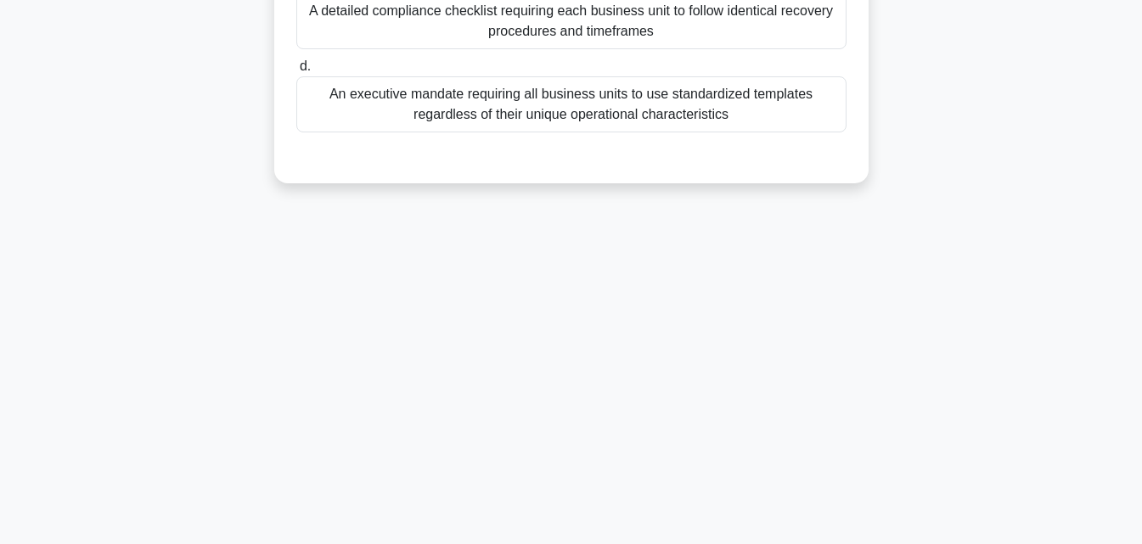
scroll to position [373, 0]
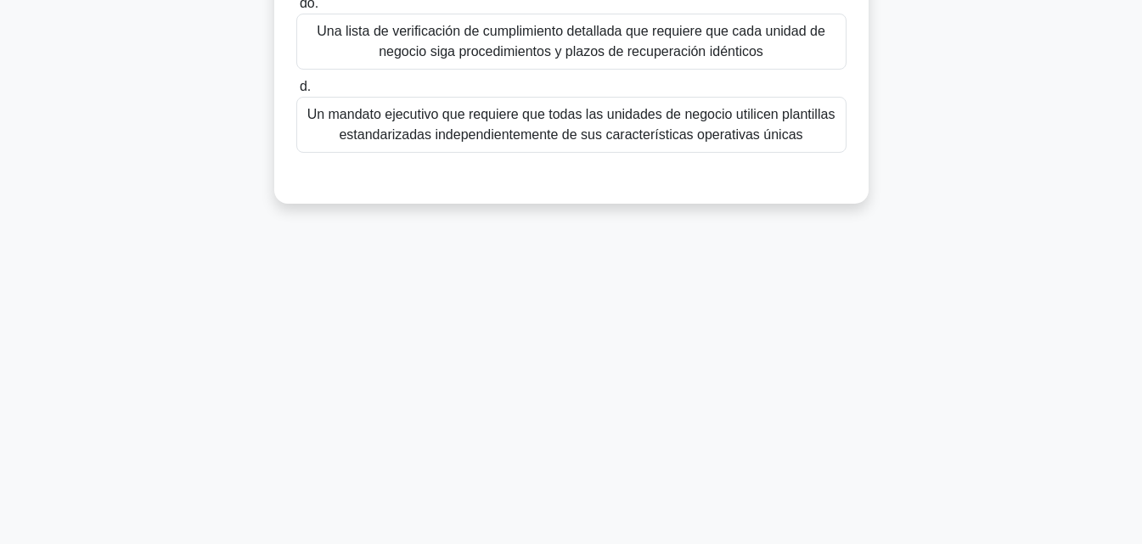
drag, startPoint x: 1138, startPoint y: 262, endPoint x: 1140, endPoint y: 211, distance: 50.2
click at [1140, 211] on main "16:21 Detener CISA Principiante 6/20 En una organización grande que implementa …" at bounding box center [571, 113] width 1142 height 863
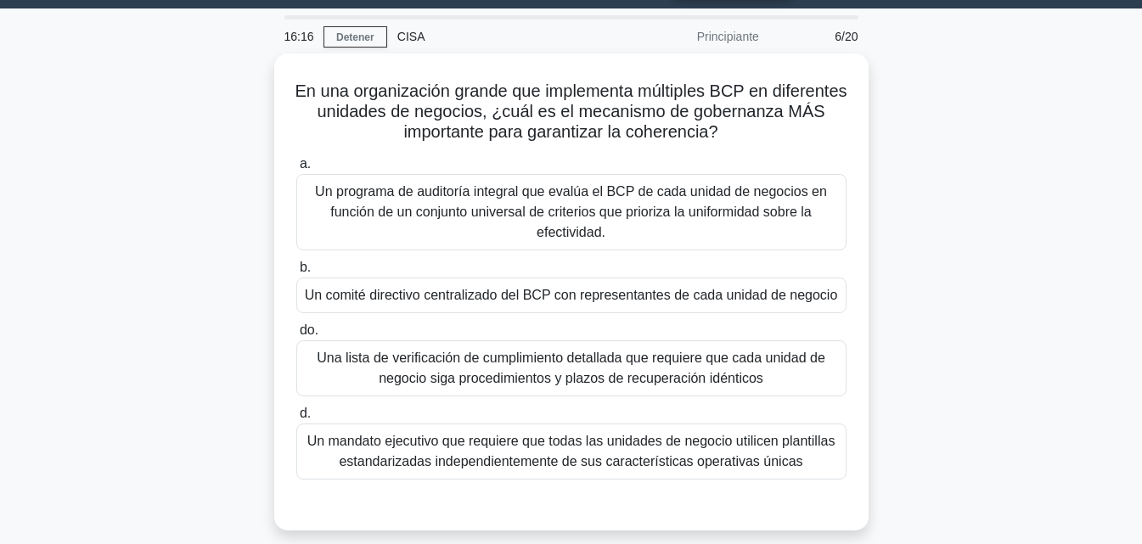
scroll to position [44, 0]
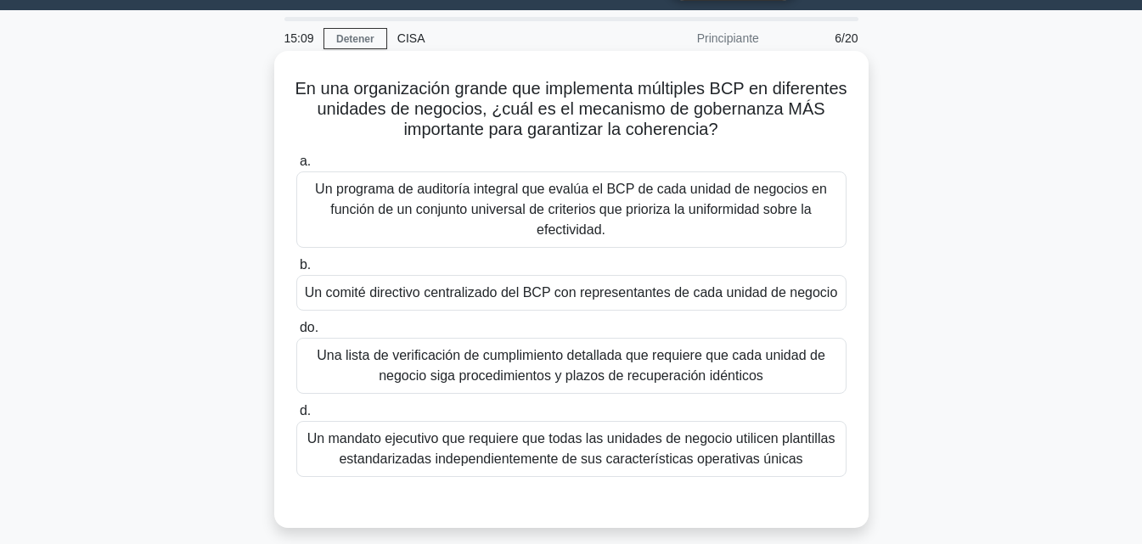
click at [589, 211] on font "Un programa de auditoría integral que evalúa el BCP de cada unidad de negocios …" at bounding box center [571, 209] width 512 height 55
click at [296, 167] on input "a. Un programa de auditoría integral que evalúa el BCP de cada unidad de negoci…" at bounding box center [296, 161] width 0 height 11
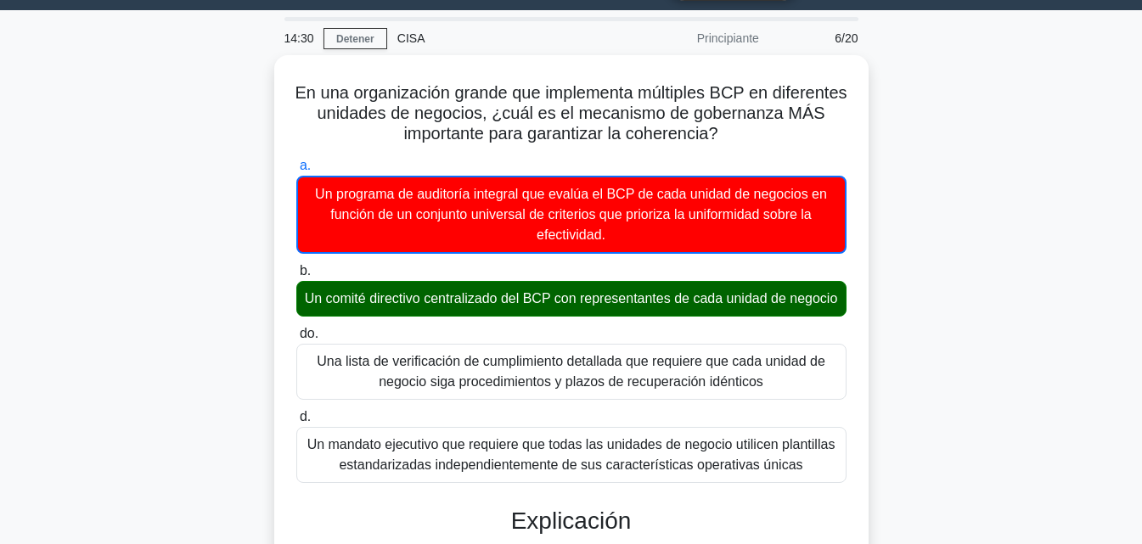
drag, startPoint x: 1140, startPoint y: 171, endPoint x: 1127, endPoint y: 253, distance: 83.5
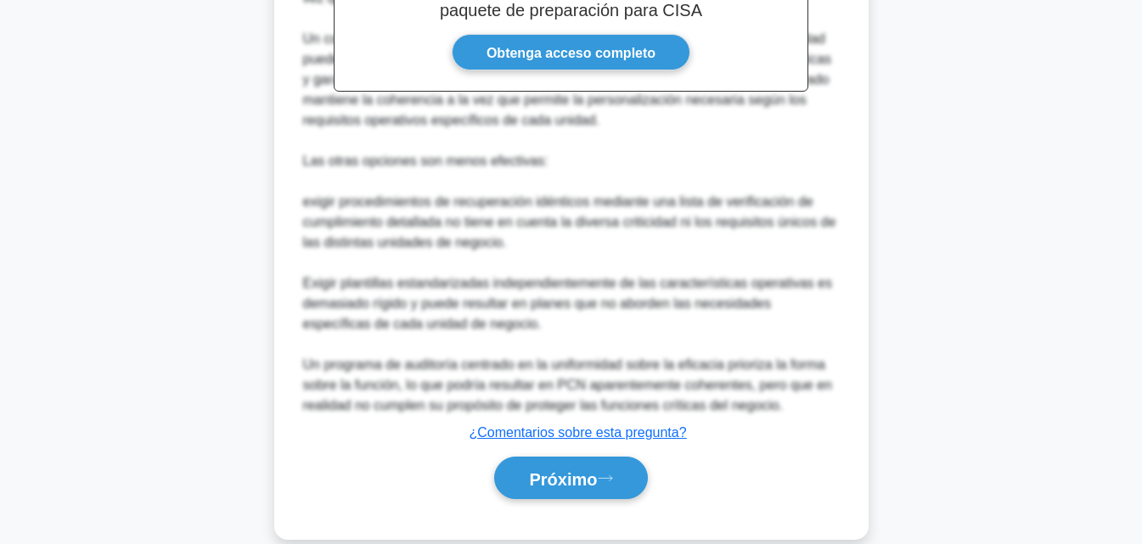
scroll to position [712, 0]
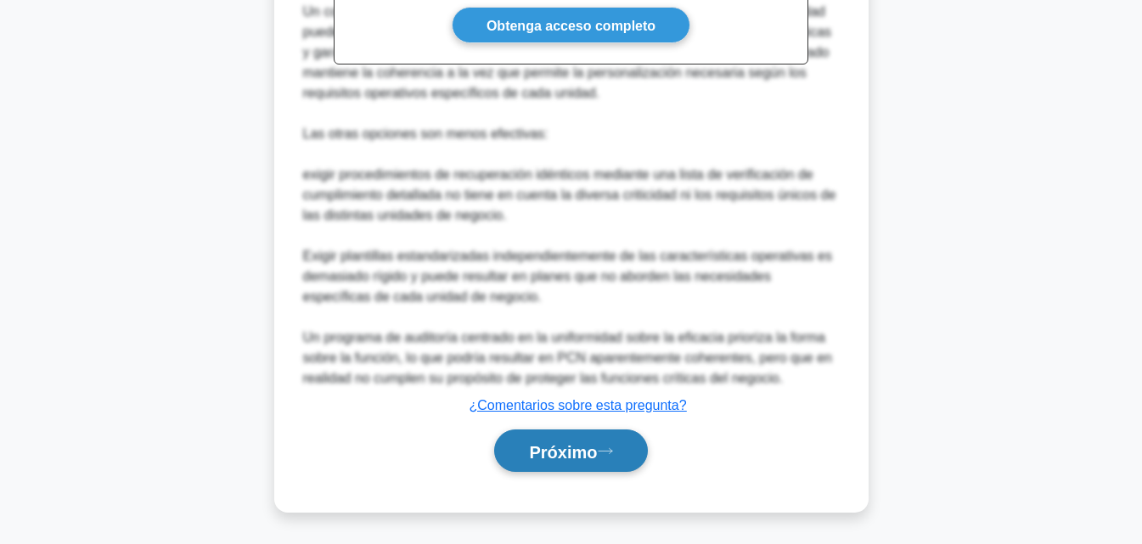
click at [560, 457] on font "Próximo" at bounding box center [563, 451] width 68 height 19
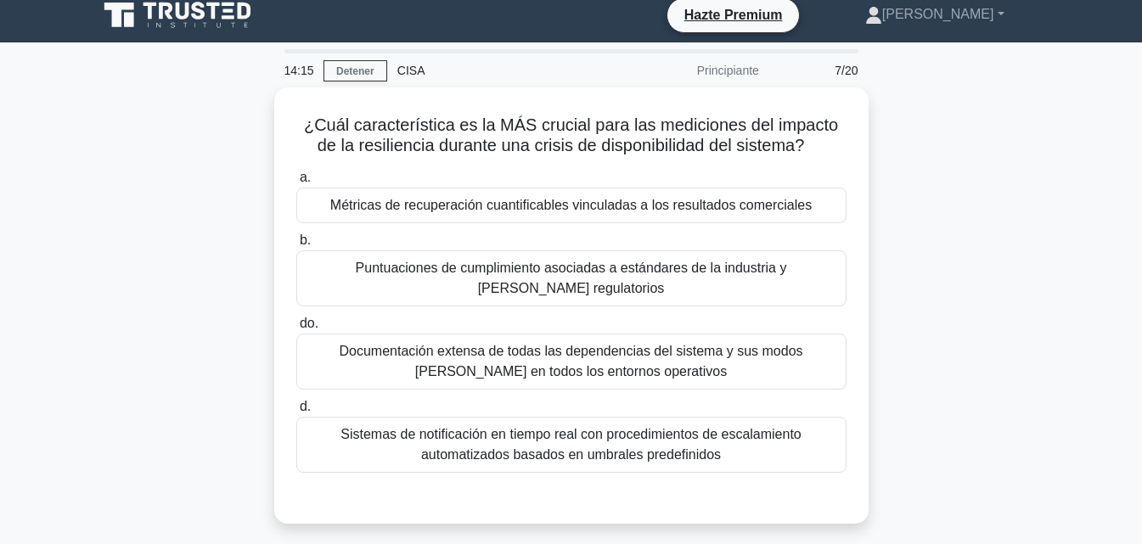
scroll to position [10, 0]
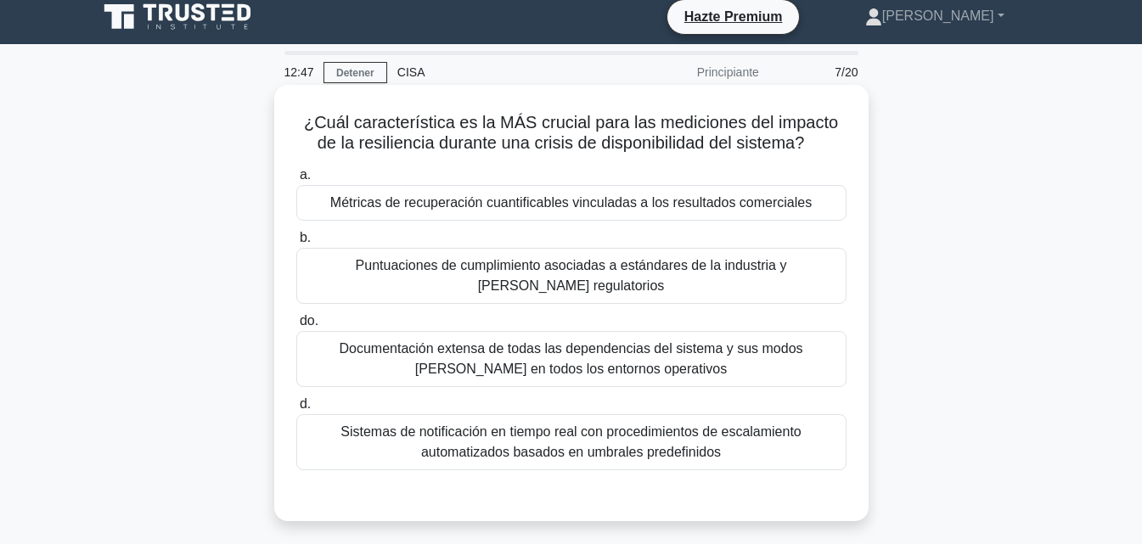
click at [644, 447] on font "Sistemas de notificación en tiempo real con procedimientos de escalamiento auto…" at bounding box center [571, 442] width 461 height 35
click at [296, 410] on input "d. Sistemas de notificación en tiempo real con procedimientos de escalamiento a…" at bounding box center [296, 404] width 0 height 11
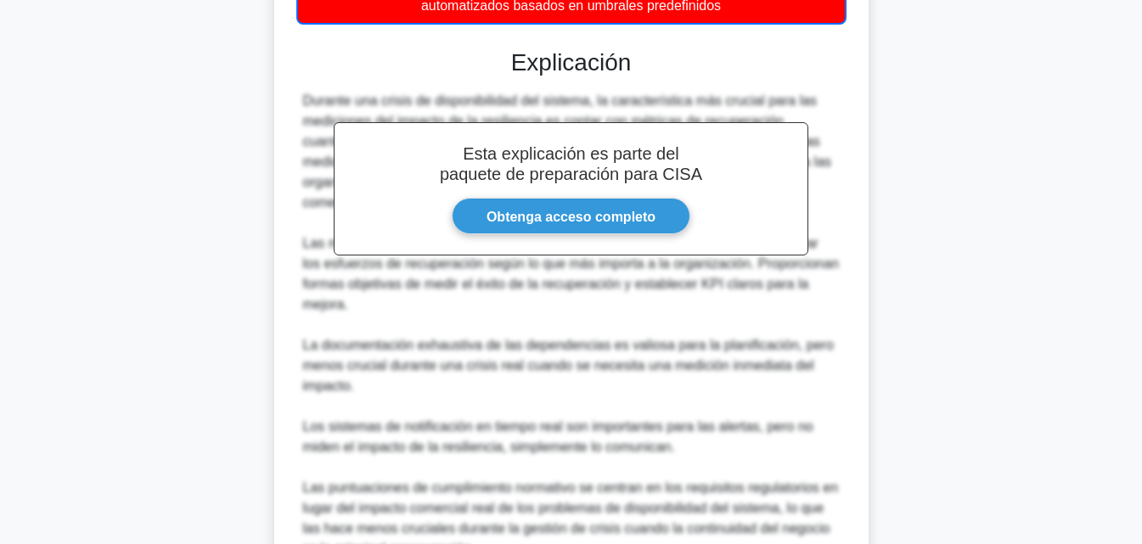
scroll to position [630, 0]
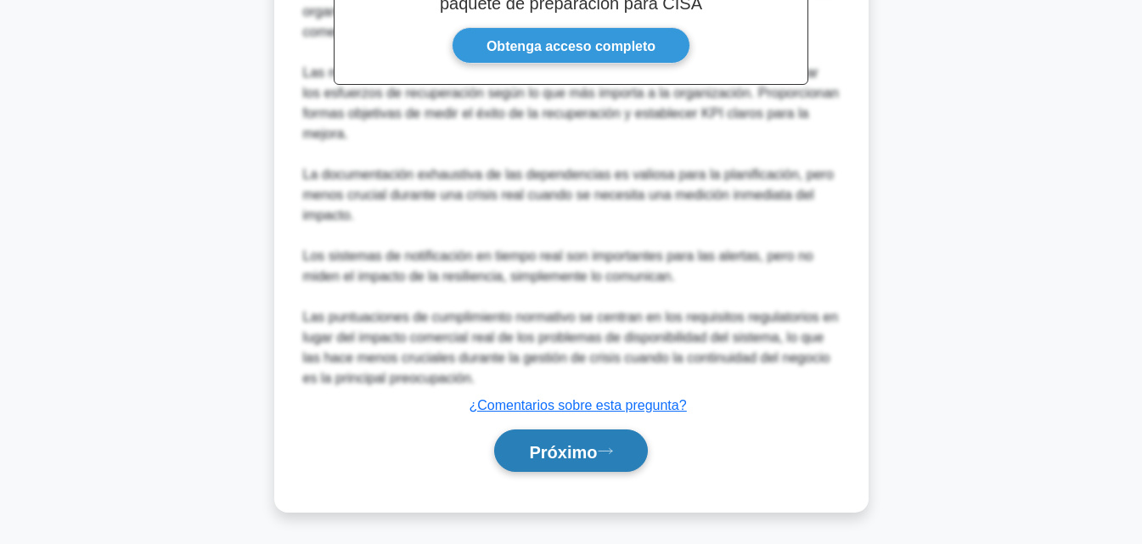
click at [540, 444] on font "Próximo" at bounding box center [563, 451] width 68 height 19
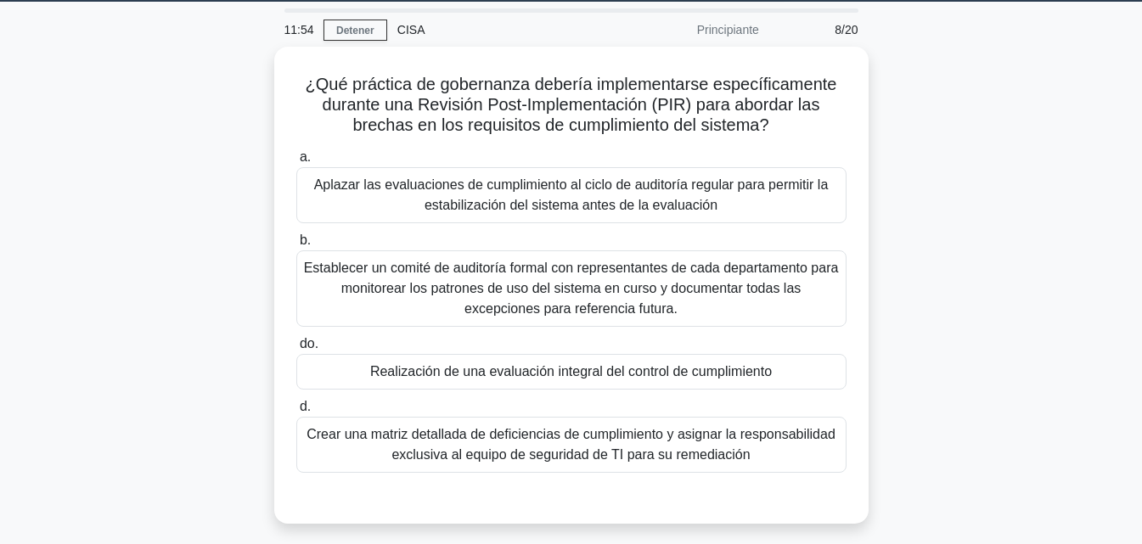
scroll to position [54, 0]
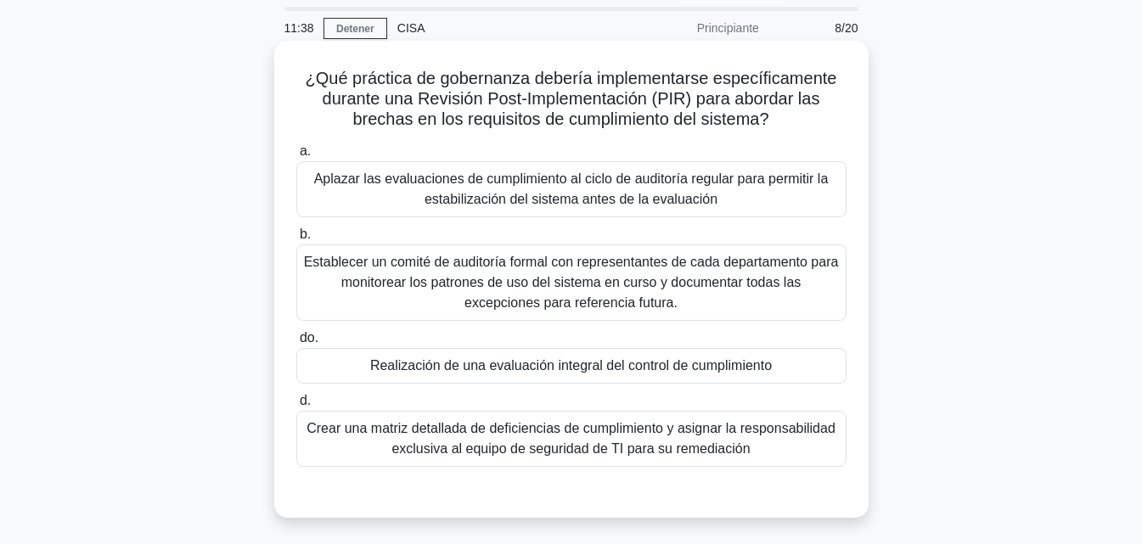
click at [645, 365] on font "Realización de una evaluación integral del control de cumplimiento" at bounding box center [571, 365] width 402 height 14
click at [296, 344] on input "do. Realización de una evaluación integral del control de cumplimiento" at bounding box center [296, 338] width 0 height 11
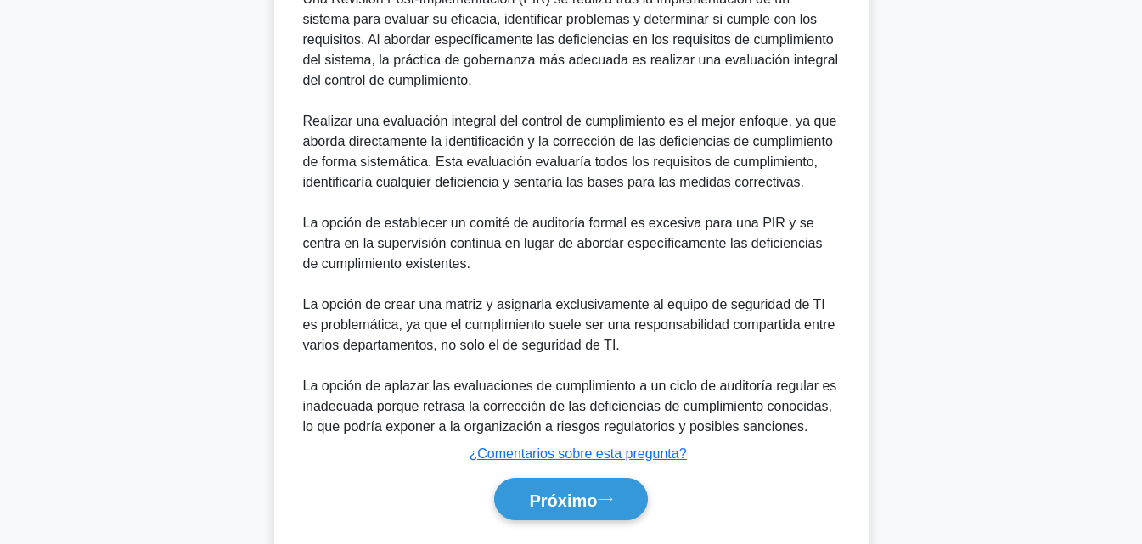
scroll to position [649, 0]
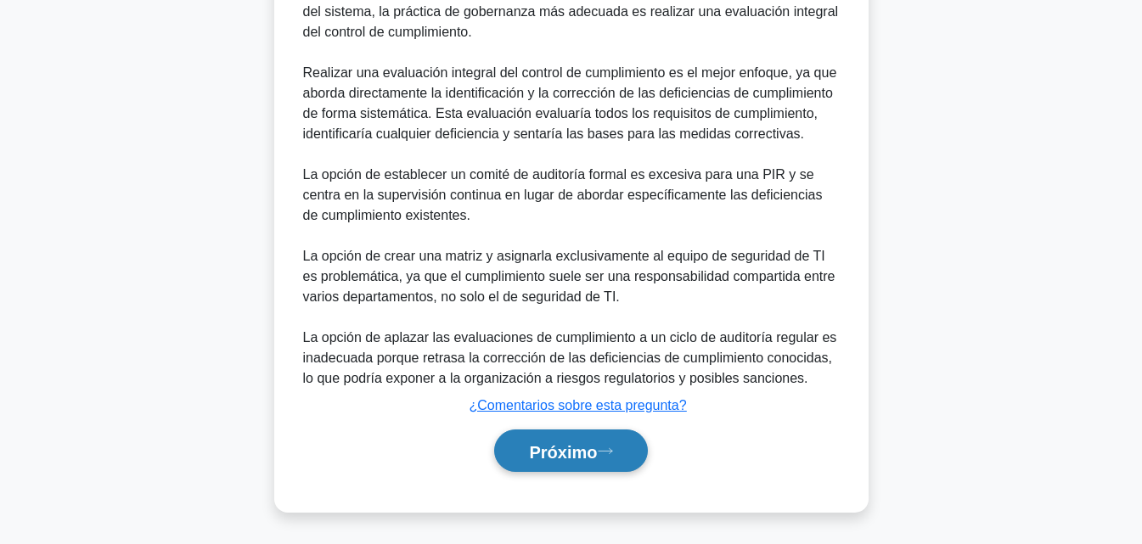
click at [536, 452] on font "Próximo" at bounding box center [563, 451] width 68 height 19
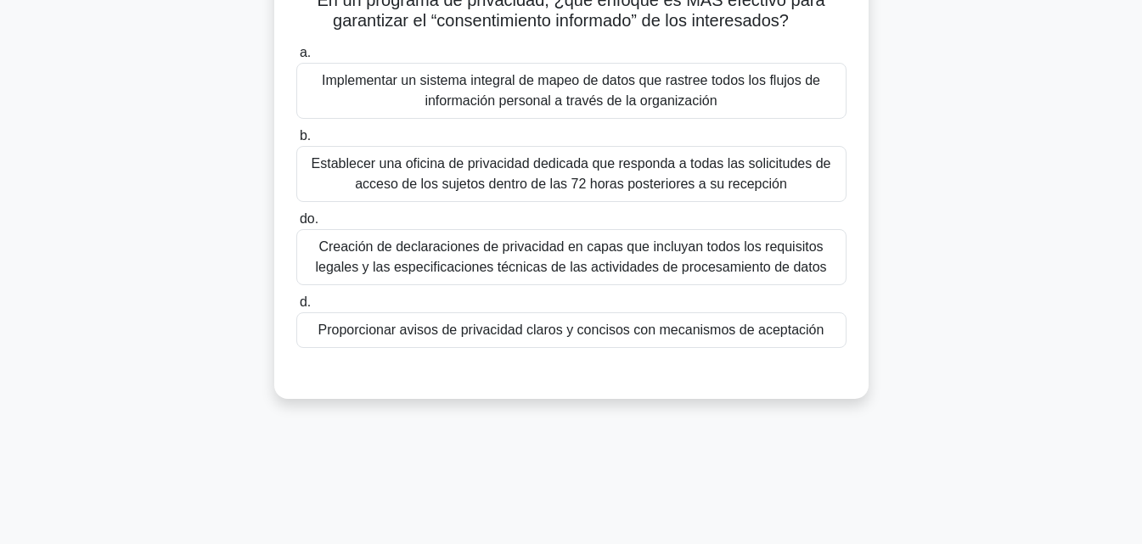
scroll to position [38, 0]
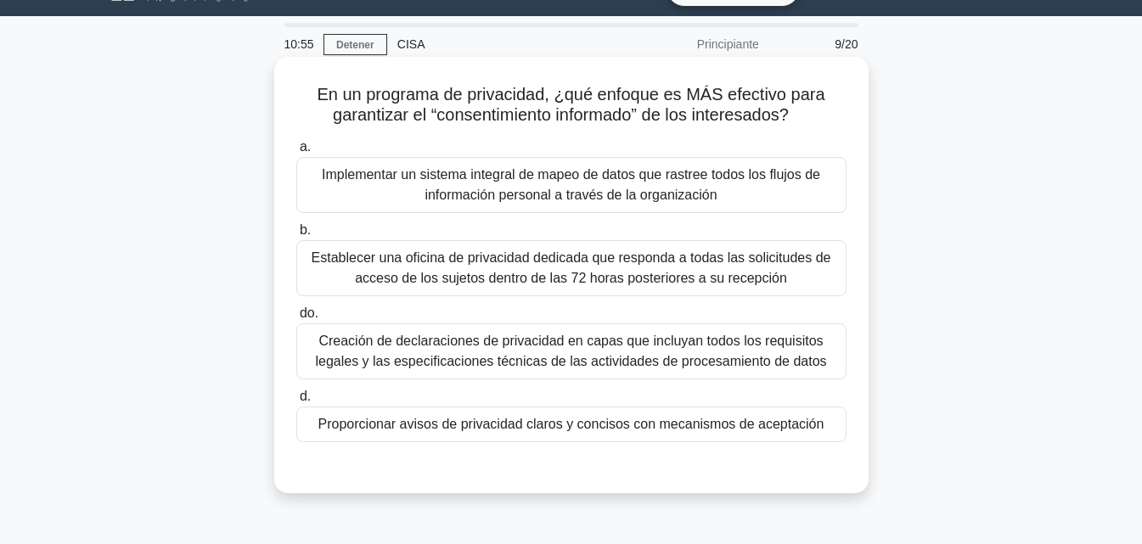
click at [574, 431] on font "Proporcionar avisos de privacidad claros y concisos con mecanismos de aceptación" at bounding box center [571, 424] width 506 height 14
click at [296, 403] on input "d. Proporcionar avisos de privacidad claros y concisos con mecanismos de acepta…" at bounding box center [296, 396] width 0 height 11
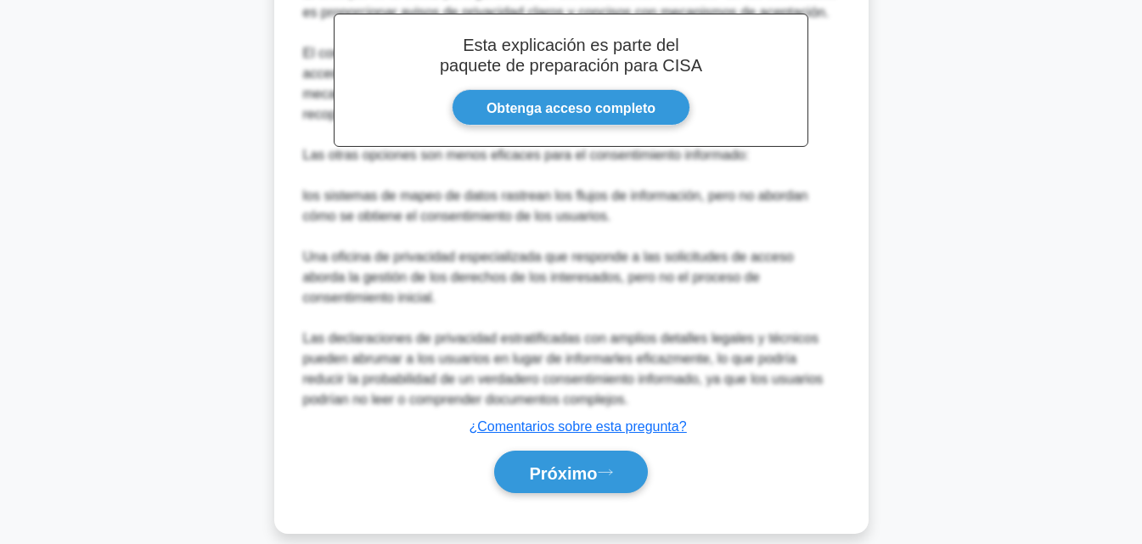
scroll to position [588, 0]
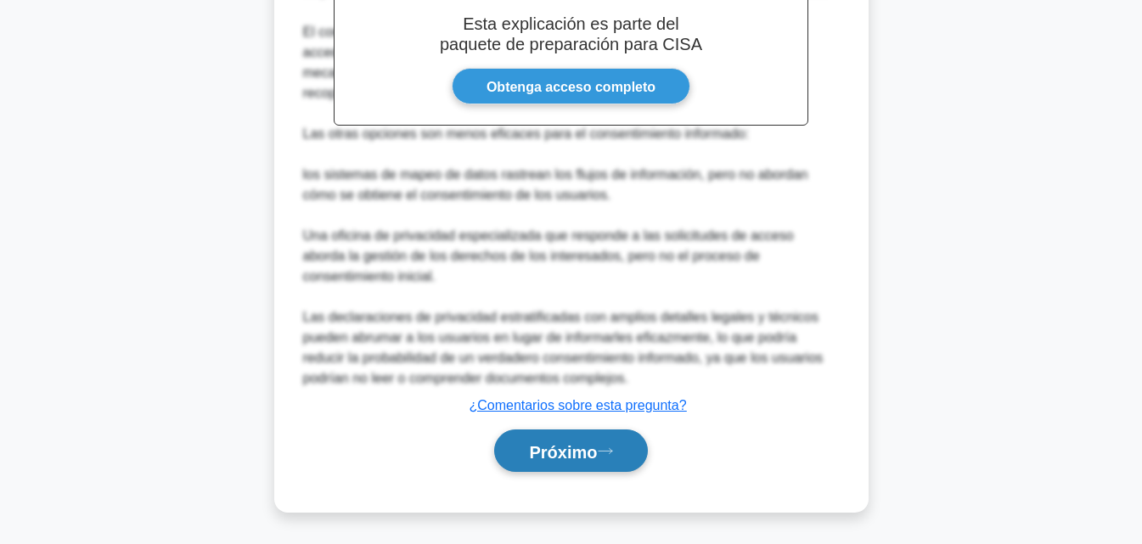
click at [578, 452] on font "Próximo" at bounding box center [563, 451] width 68 height 19
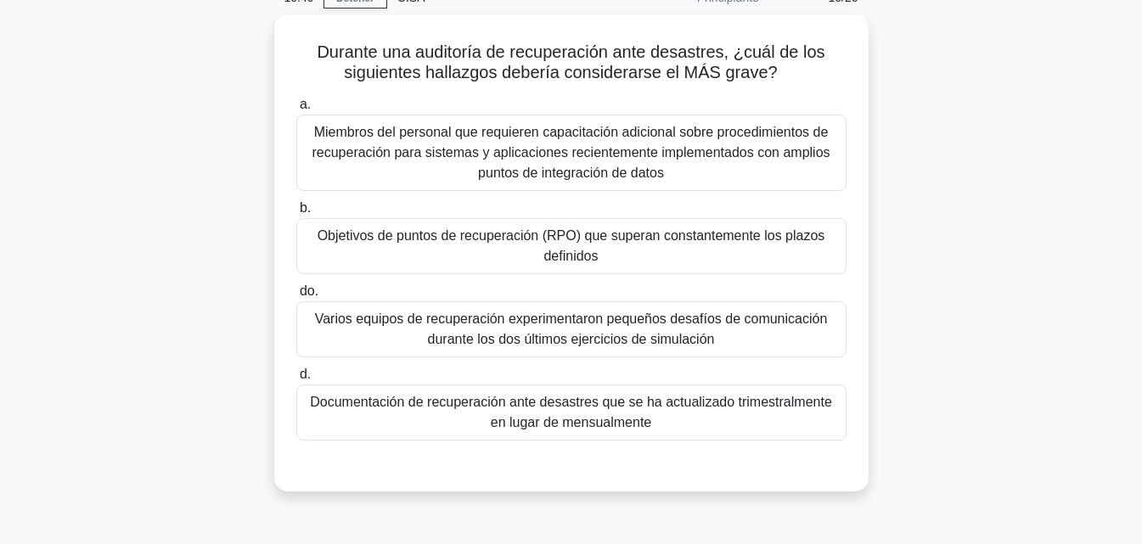
scroll to position [71, 0]
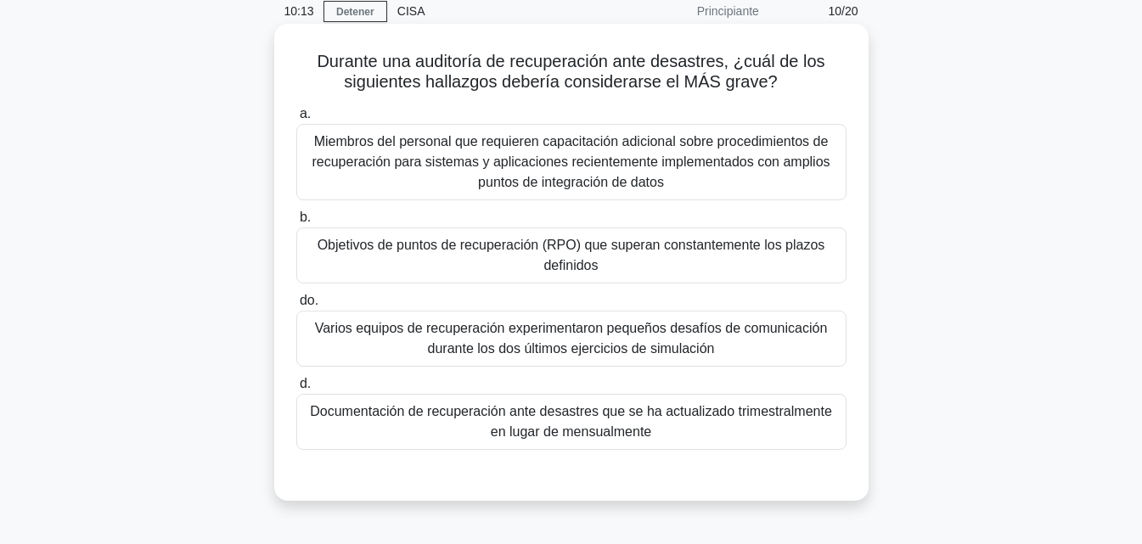
click at [659, 267] on font "Objetivos de puntos de recuperación (RPO) que superan constantemente los plazos…" at bounding box center [571, 255] width 535 height 41
click at [296, 223] on input "b. Objetivos de puntos de recuperación (RPO) que superan constantemente los pla…" at bounding box center [296, 217] width 0 height 11
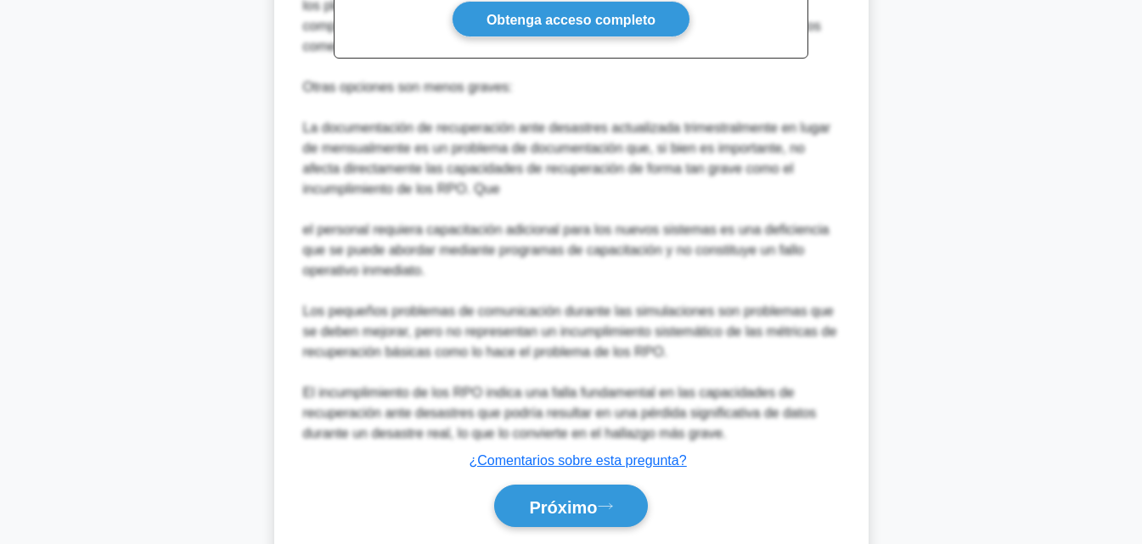
scroll to position [724, 0]
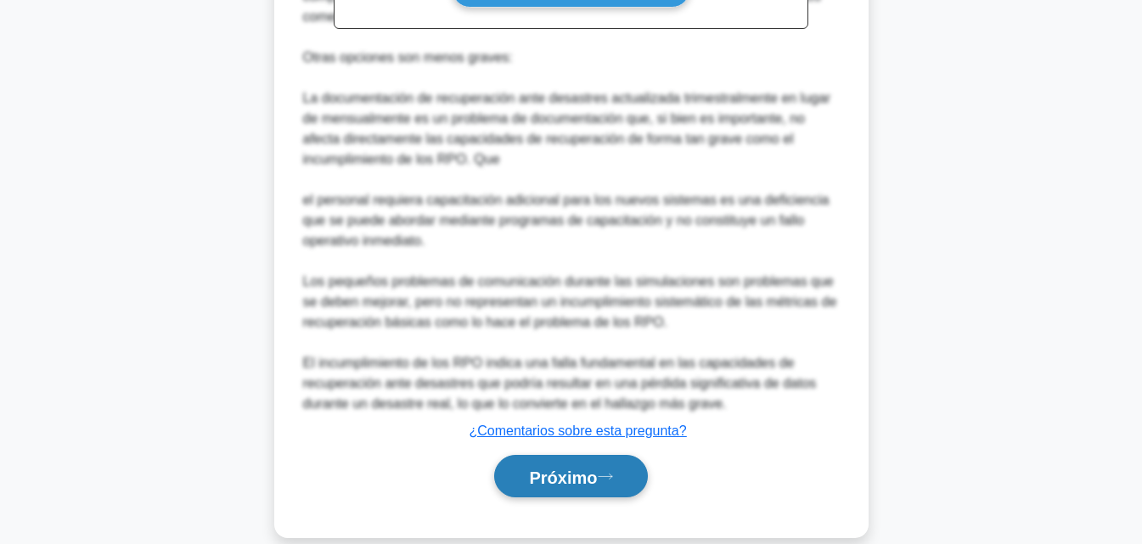
click at [559, 470] on font "Próximo" at bounding box center [563, 477] width 68 height 19
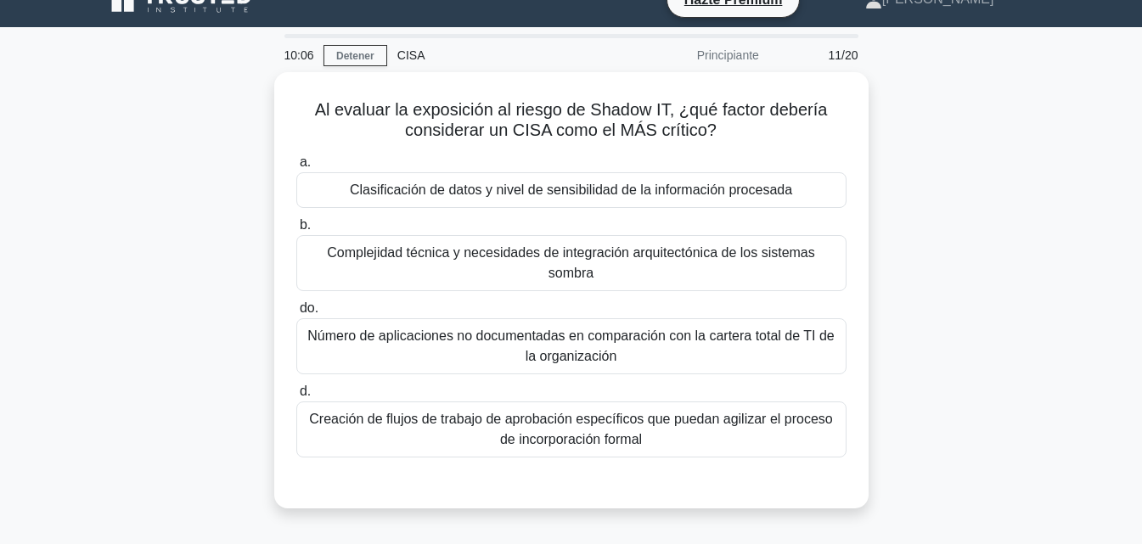
scroll to position [25, 0]
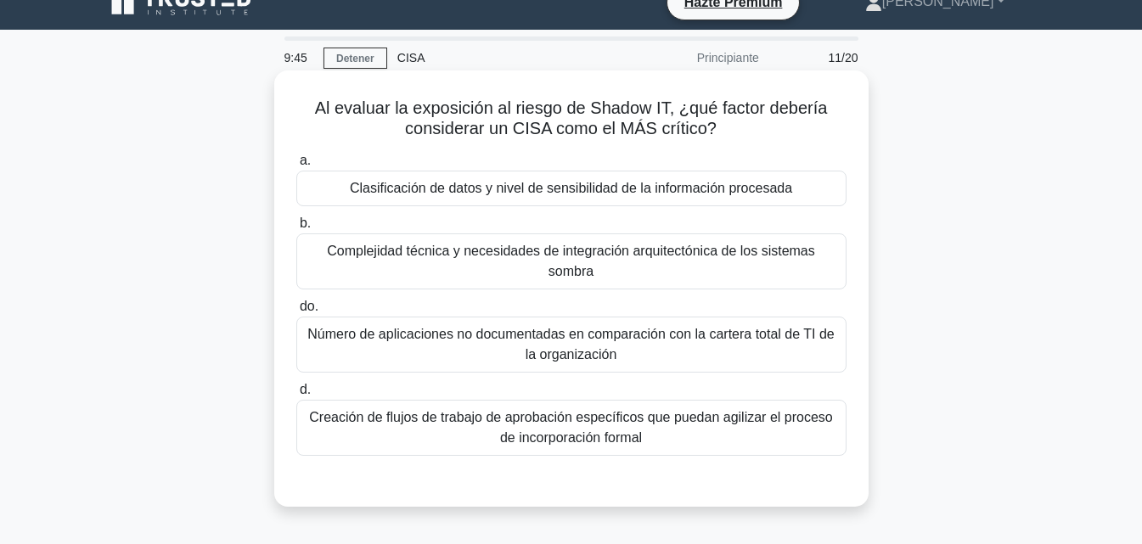
click at [695, 201] on div "Clasificación de datos y nivel de sensibilidad de la información procesada" at bounding box center [571, 189] width 550 height 36
click at [296, 166] on input "a. Clasificación de datos y nivel de sensibilidad de la información procesada" at bounding box center [296, 160] width 0 height 11
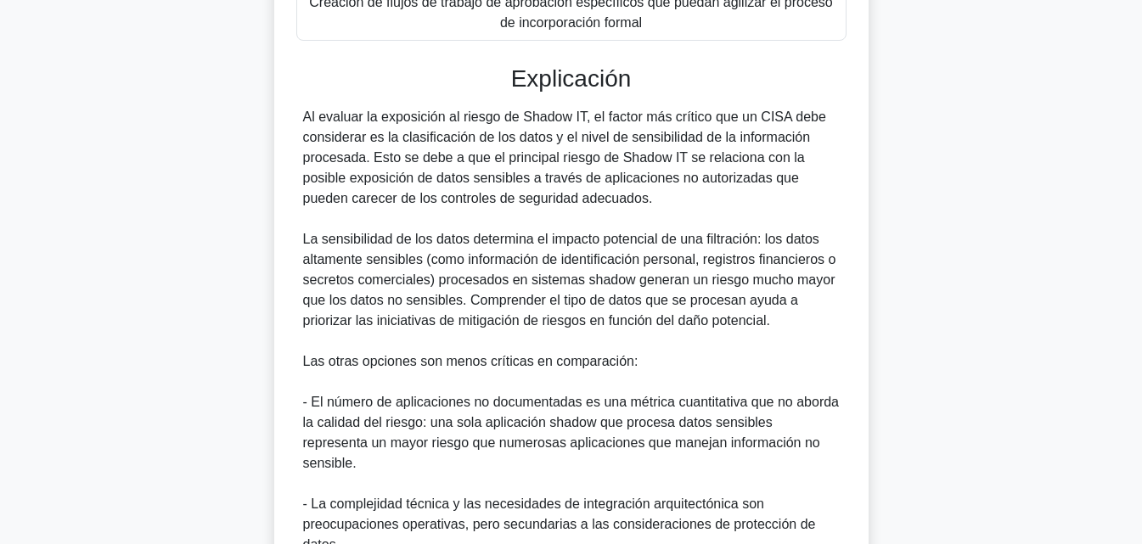
scroll to position [649, 0]
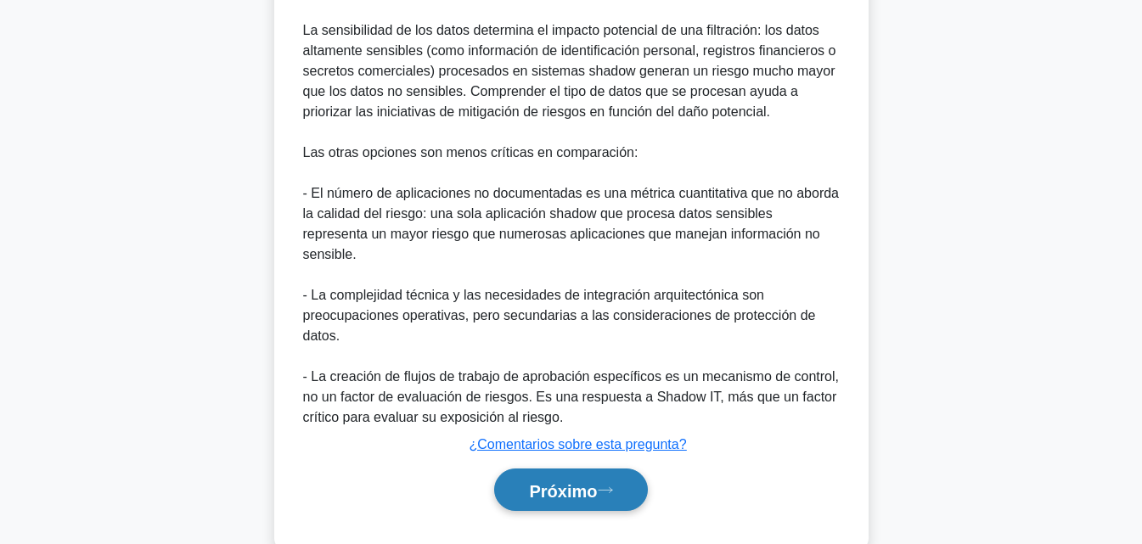
click at [549, 482] on font "Próximo" at bounding box center [563, 491] width 68 height 19
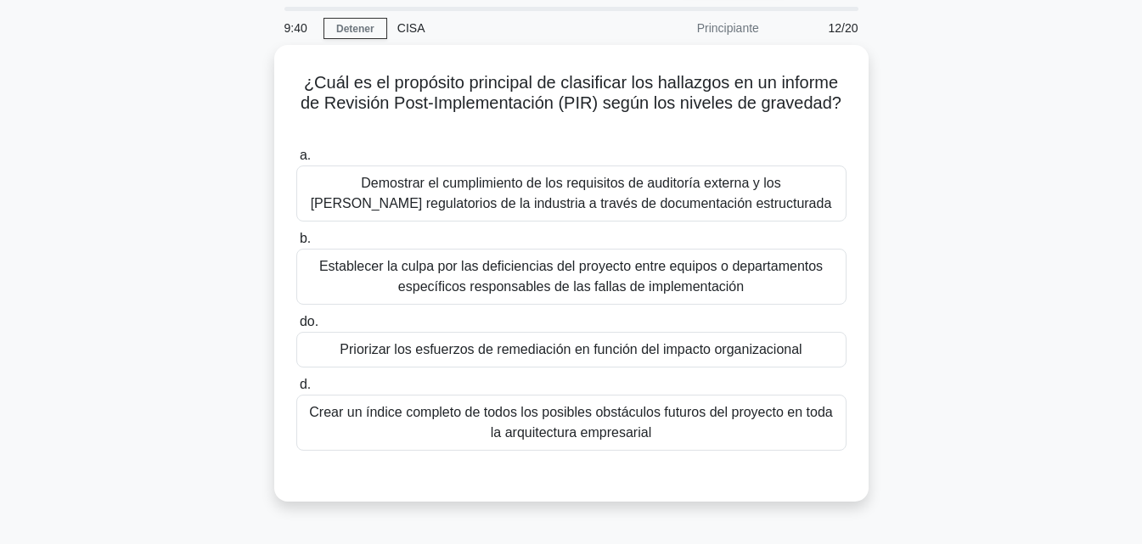
scroll to position [52, 0]
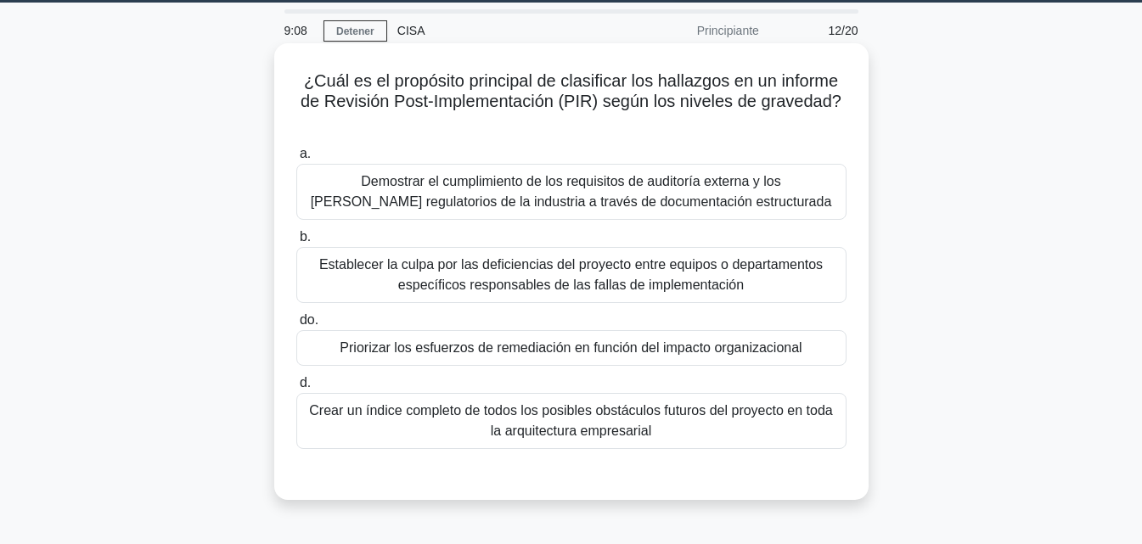
click at [688, 420] on font "Crear un índice completo de todos los posibles obstáculos futuros del proyecto …" at bounding box center [570, 420] width 523 height 35
click at [296, 389] on input "d. Crear un índice completo de todos los posibles obstáculos futuros del proyec…" at bounding box center [296, 383] width 0 height 11
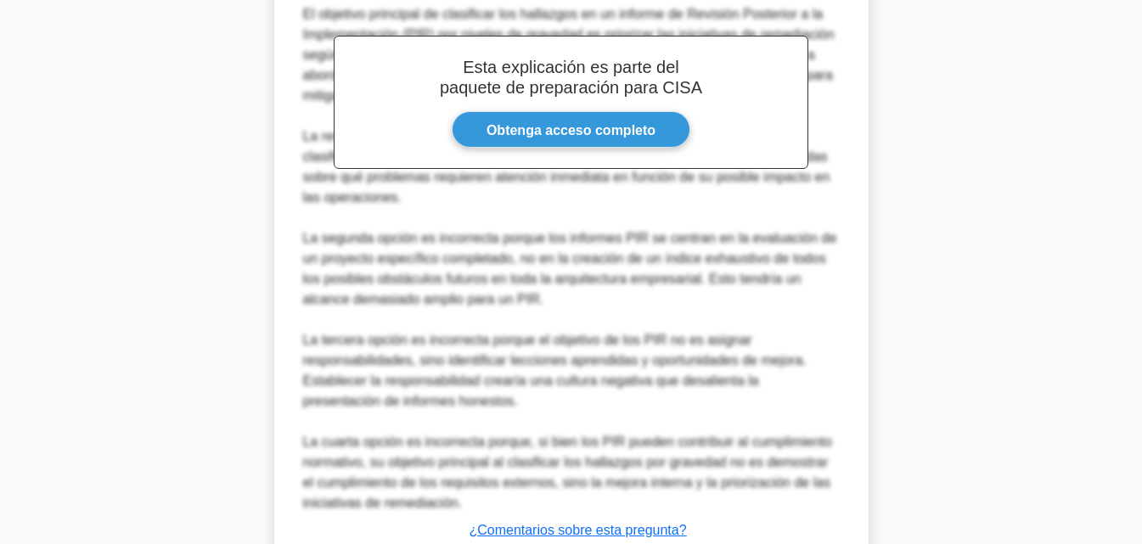
scroll to position [691, 0]
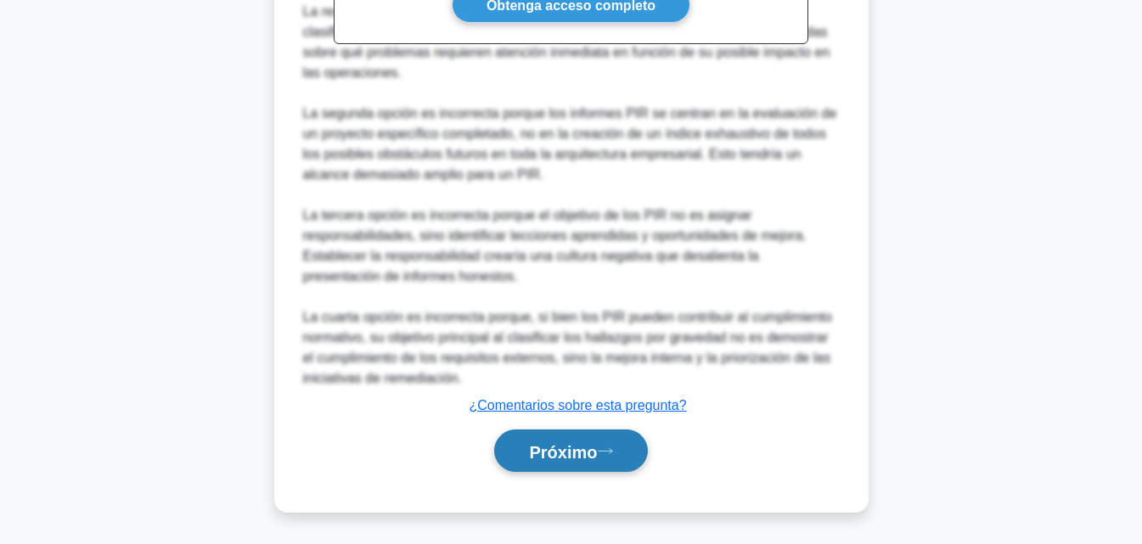
click at [570, 459] on font "Próximo" at bounding box center [563, 451] width 68 height 19
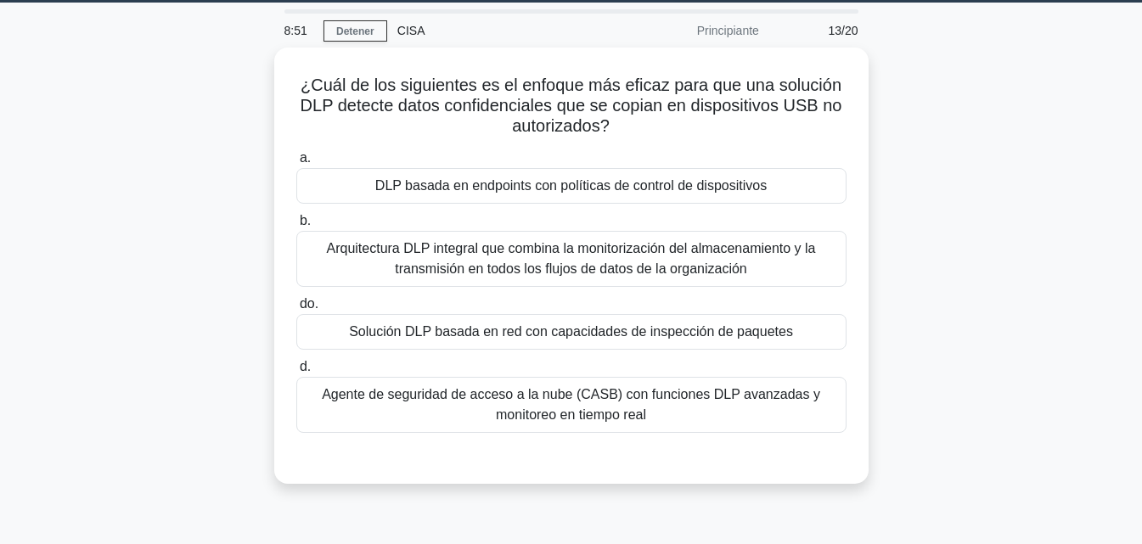
scroll to position [48, 0]
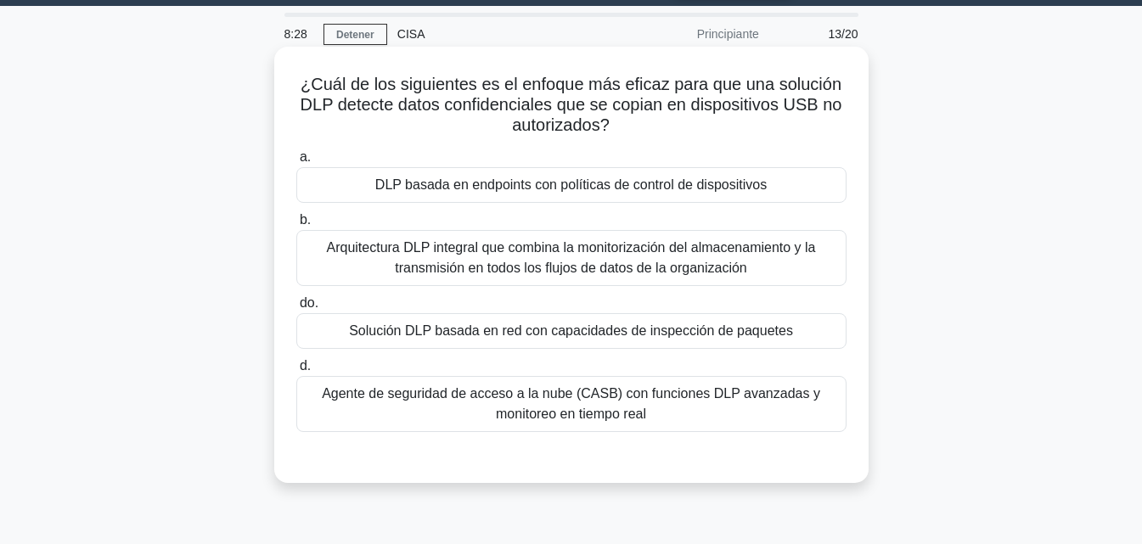
click at [631, 191] on font "DLP basada en endpoints con políticas de control de dispositivos" at bounding box center [570, 184] width 391 height 14
click at [296, 163] on input "a. DLP basada en endpoints con políticas de control de dispositivos" at bounding box center [296, 157] width 0 height 11
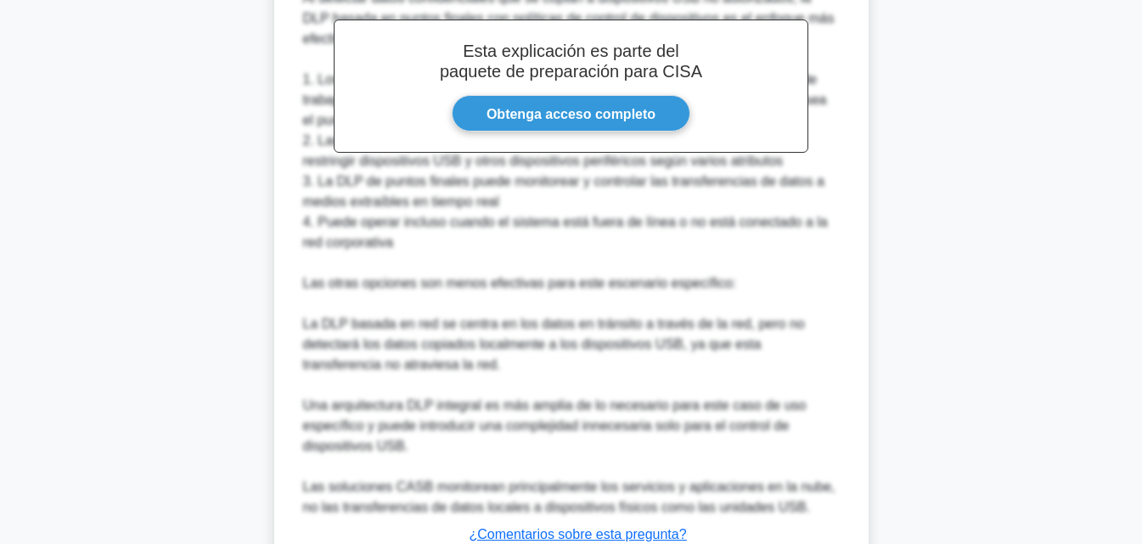
scroll to position [690, 0]
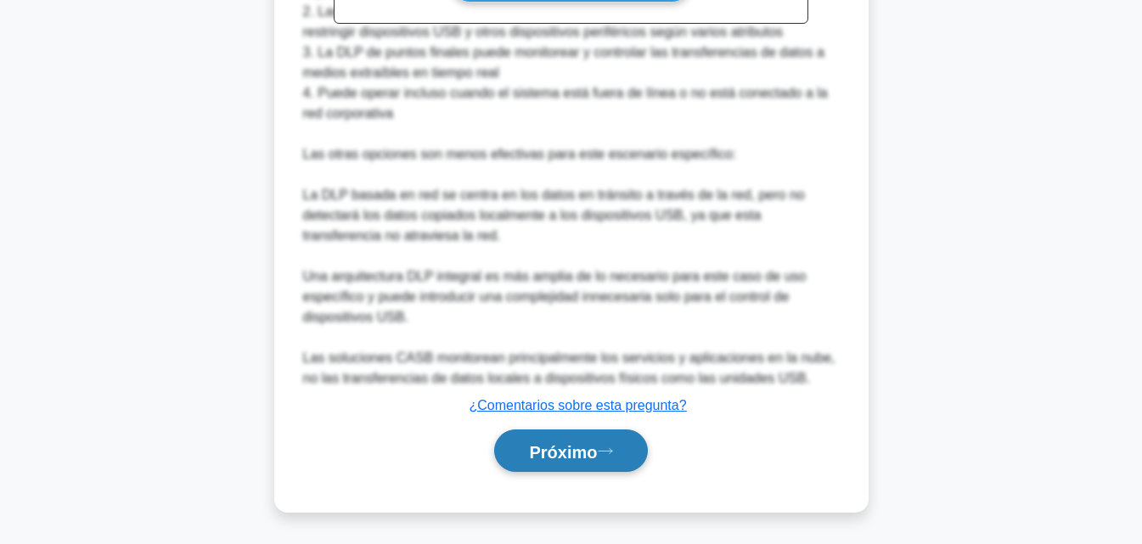
click at [538, 447] on font "Próximo" at bounding box center [563, 451] width 68 height 19
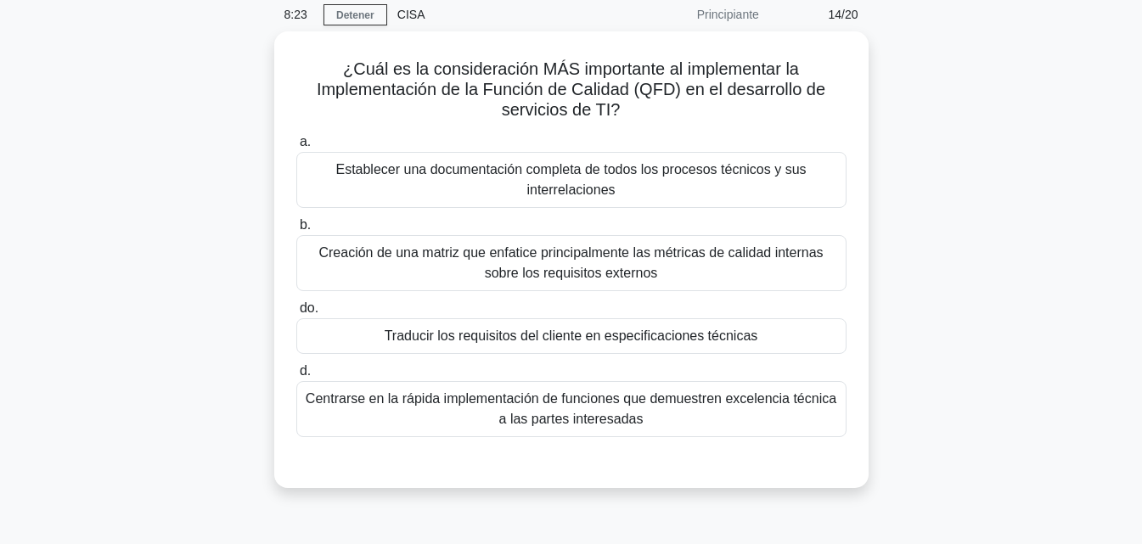
scroll to position [67, 0]
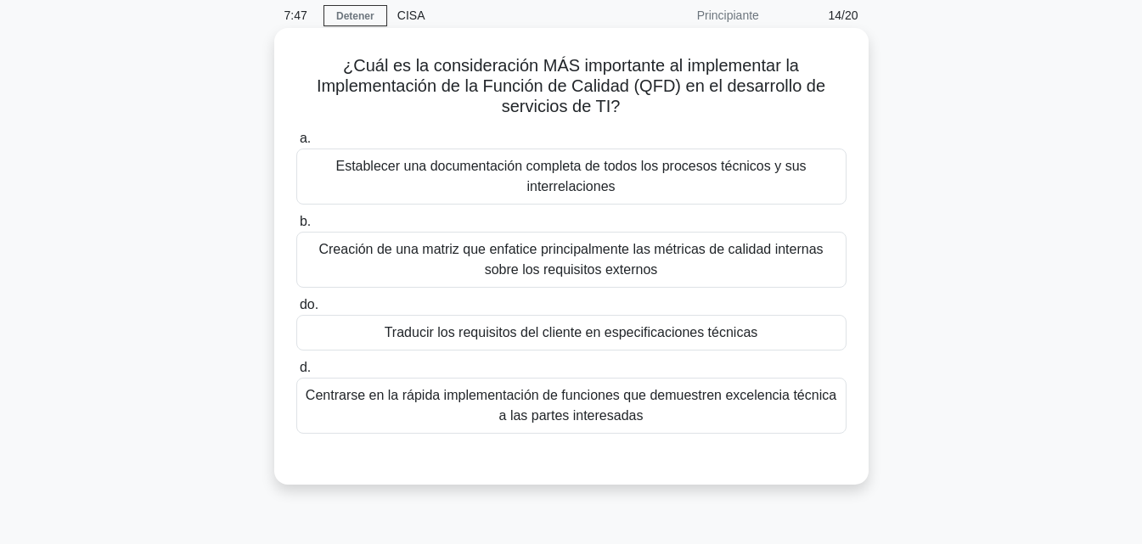
click at [656, 343] on font "Traducir los requisitos del cliente en especificaciones técnicas" at bounding box center [572, 333] width 374 height 20
click at [296, 311] on input "do. Traducir los requisitos del cliente en especificaciones técnicas" at bounding box center [296, 305] width 0 height 11
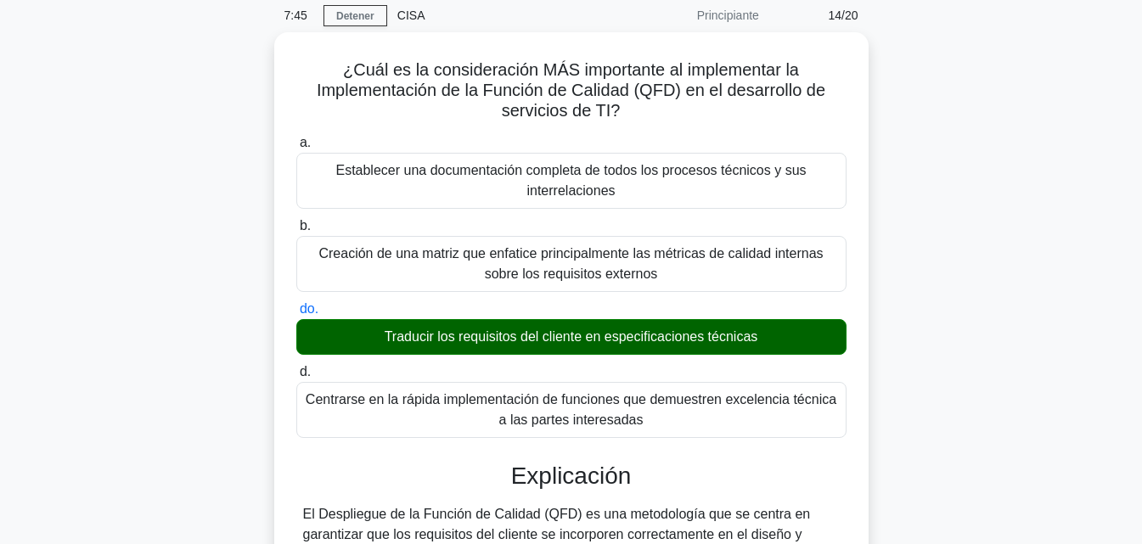
drag, startPoint x: 1140, startPoint y: 199, endPoint x: 1154, endPoint y: 345, distance: 146.8
click at [1141, 345] on html "Hazte Premium Sandra Perfil" at bounding box center [571, 528] width 1142 height 1191
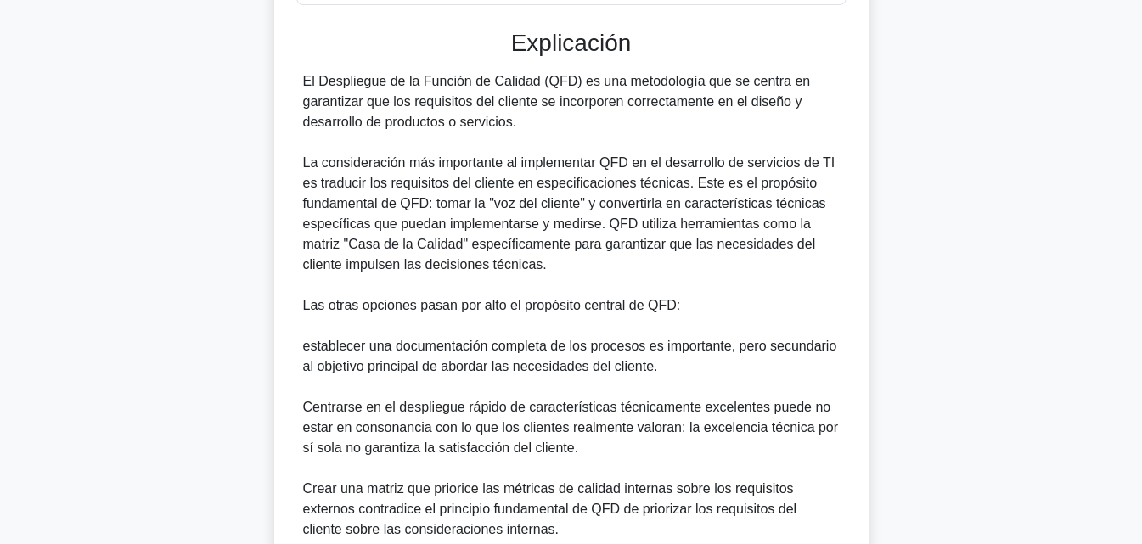
scroll to position [649, 0]
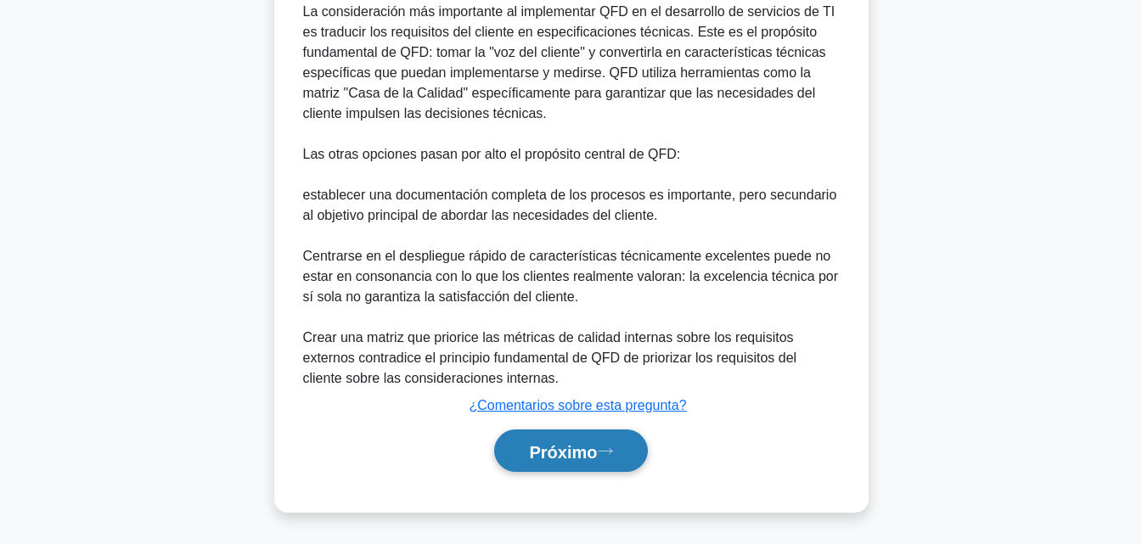
click at [583, 433] on button "Próximo" at bounding box center [570, 451] width 153 height 43
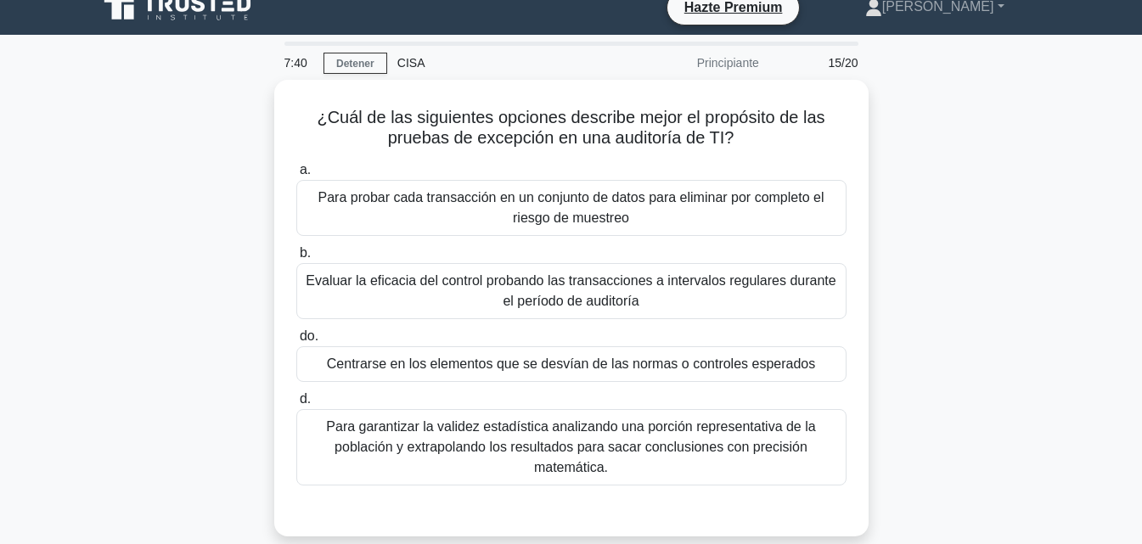
scroll to position [0, 0]
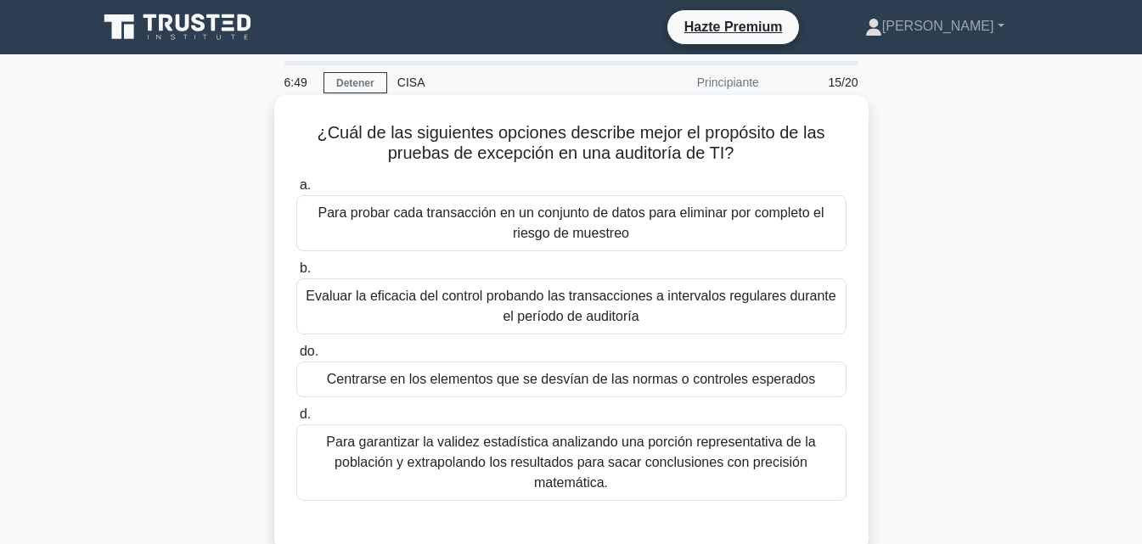
click at [701, 450] on font "Para garantizar la validez estadística analizando una porción representativa de…" at bounding box center [570, 462] width 489 height 55
click at [296, 420] on input "d. Para garantizar la validez estadística analizando una porción representativa…" at bounding box center [296, 414] width 0 height 11
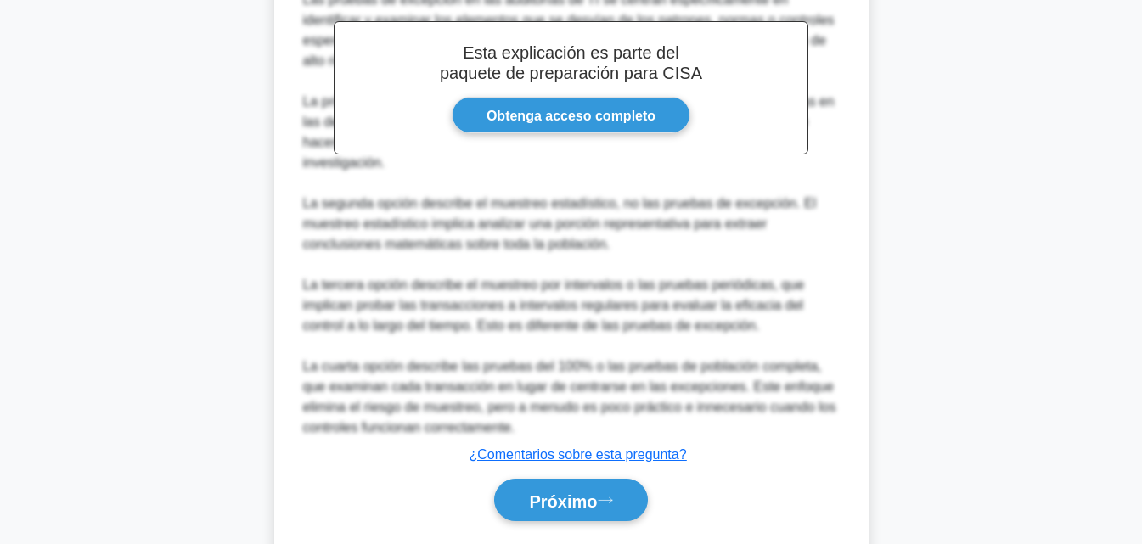
scroll to position [610, 0]
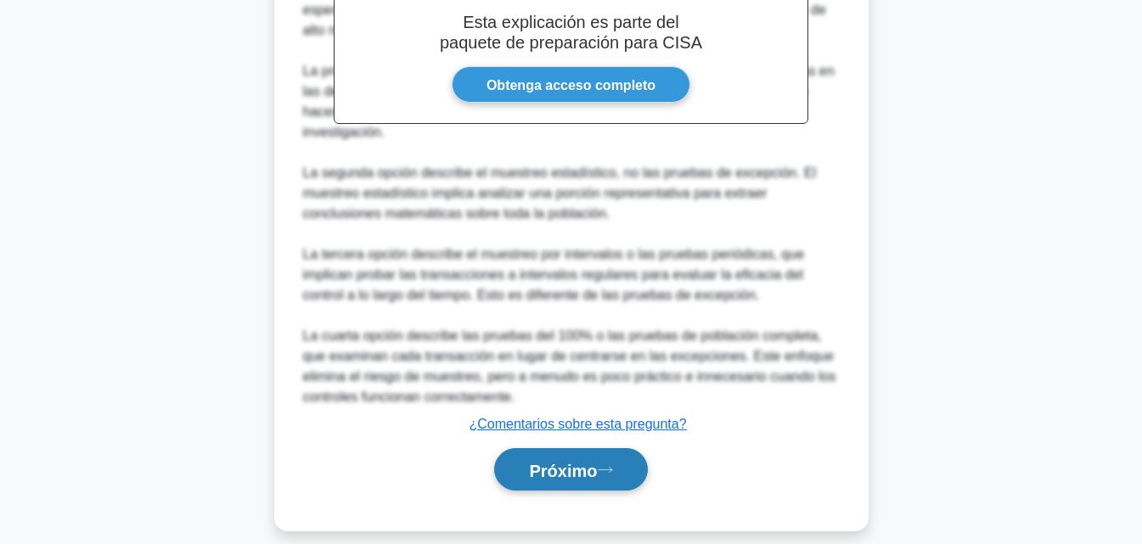
click at [554, 465] on button "Próximo" at bounding box center [570, 469] width 153 height 43
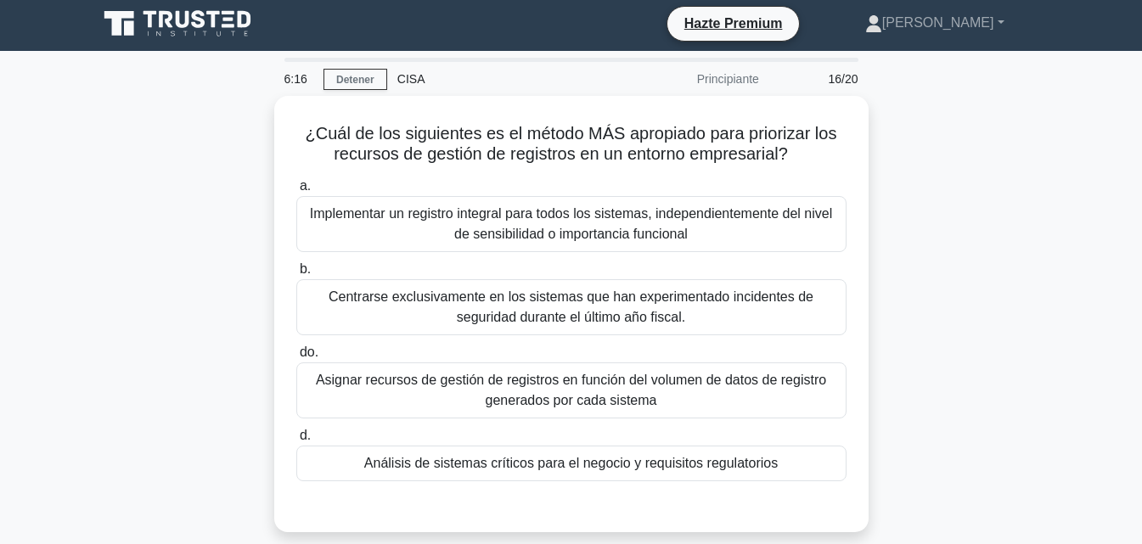
scroll to position [0, 0]
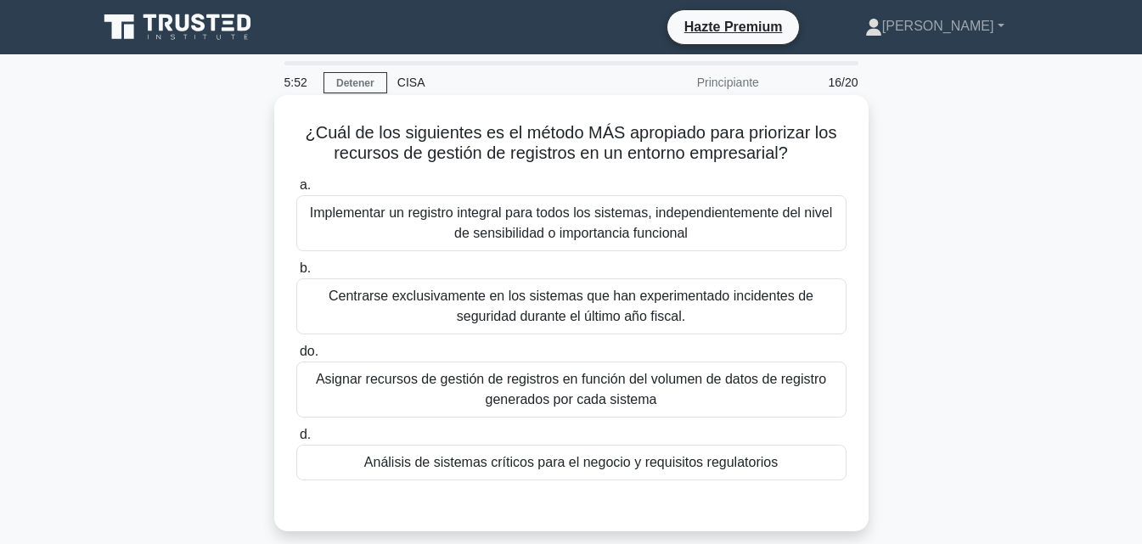
click at [761, 460] on font "Análisis de sistemas críticos para el negocio y requisitos regulatorios" at bounding box center [571, 462] width 414 height 14
click at [296, 441] on input "d. Análisis de sistemas críticos para el negocio y requisitos regulatorios" at bounding box center [296, 435] width 0 height 11
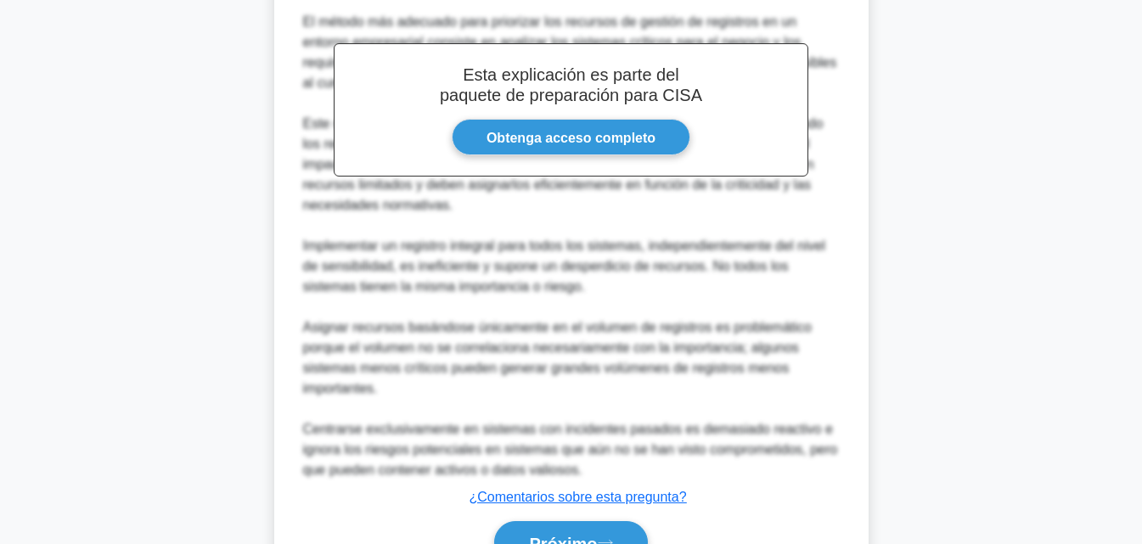
scroll to position [547, 0]
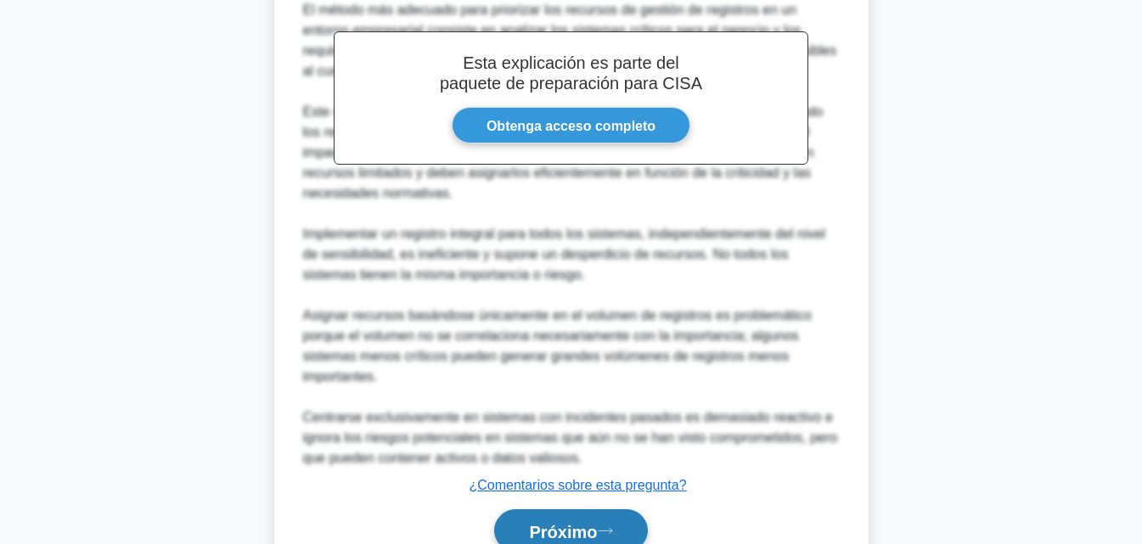
click at [597, 525] on font "Próximo" at bounding box center [563, 531] width 68 height 19
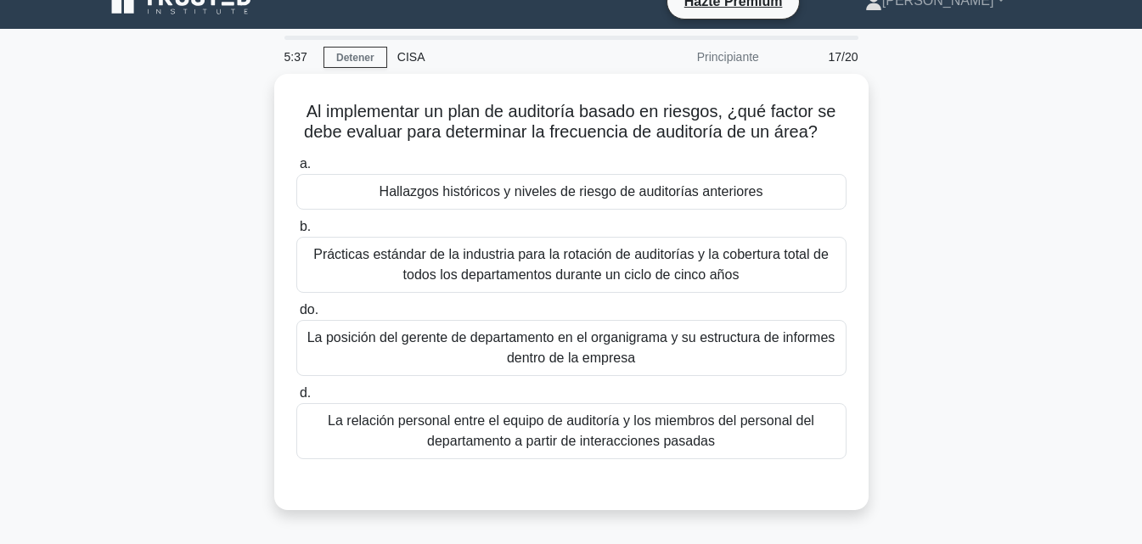
scroll to position [25, 0]
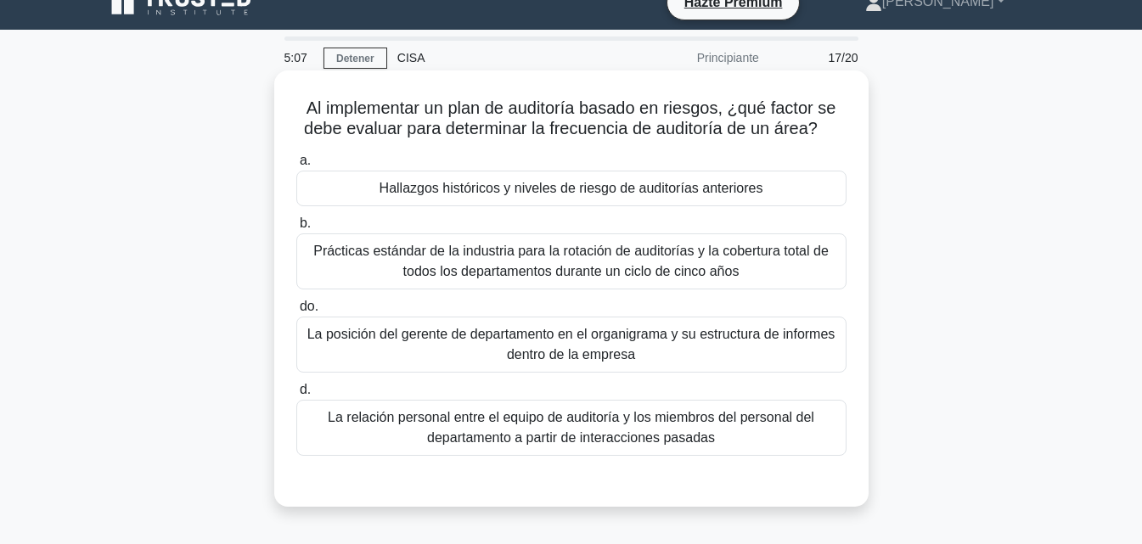
click at [770, 191] on div "Hallazgos históricos y niveles de riesgo de auditorías anteriores" at bounding box center [571, 189] width 550 height 36
click at [296, 166] on input "a. Hallazgos históricos y niveles de riesgo de auditorías anteriores" at bounding box center [296, 160] width 0 height 11
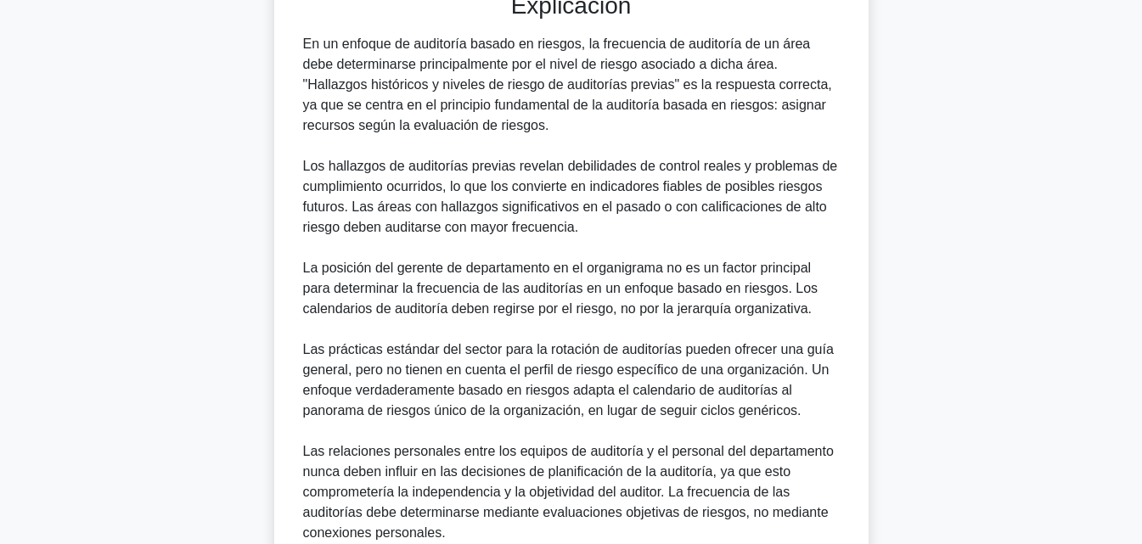
scroll to position [669, 0]
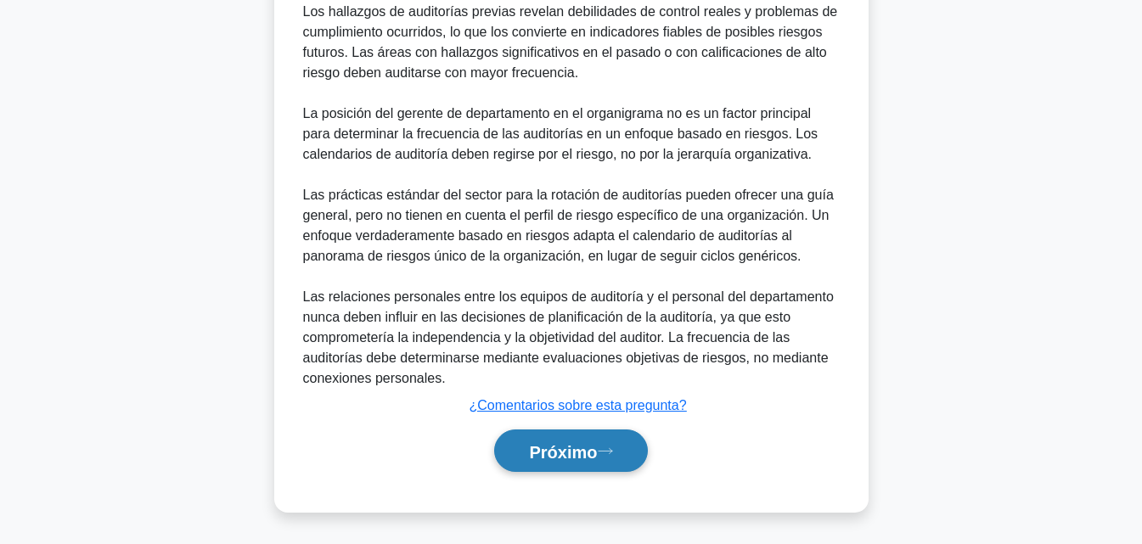
click at [529, 444] on font "Próximo" at bounding box center [563, 451] width 68 height 19
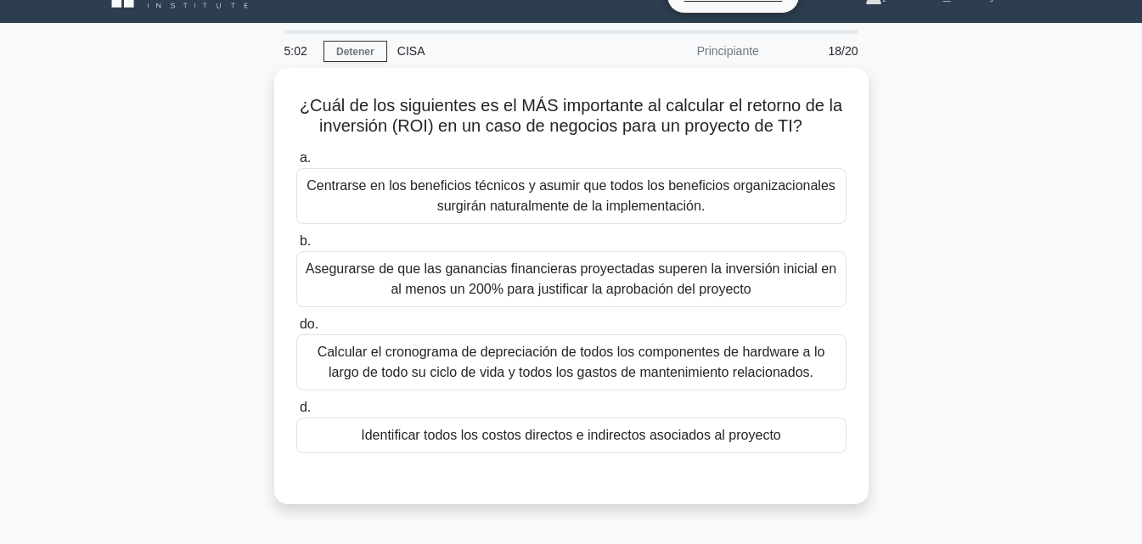
scroll to position [31, 0]
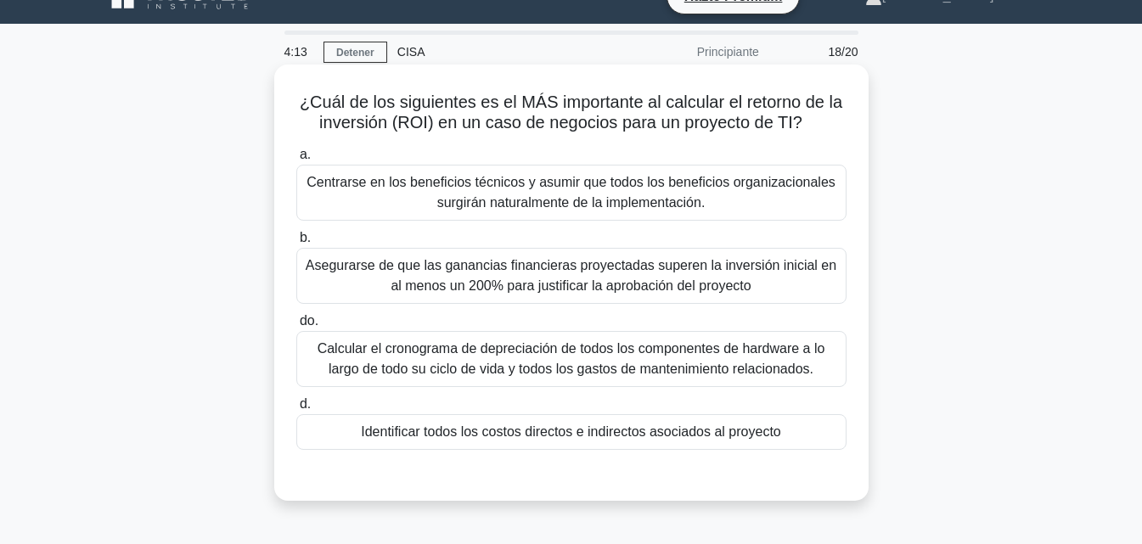
click at [638, 439] on font "Identificar todos los costos directos e indirectos asociados al proyecto" at bounding box center [571, 432] width 420 height 14
click at [296, 410] on input "d. Identificar todos los costos directos e indirectos asociados al proyecto" at bounding box center [296, 404] width 0 height 11
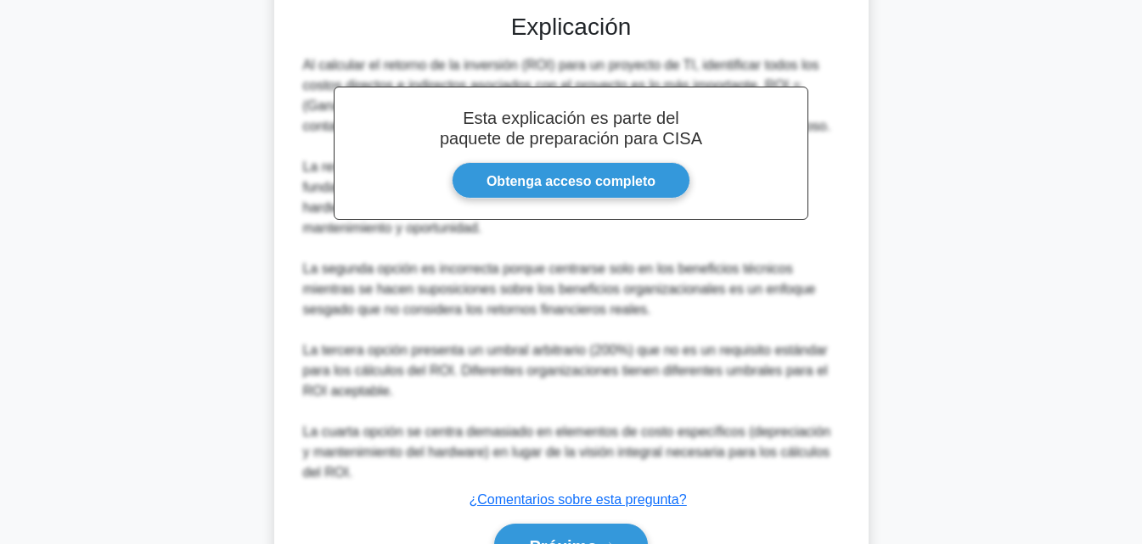
scroll to position [588, 0]
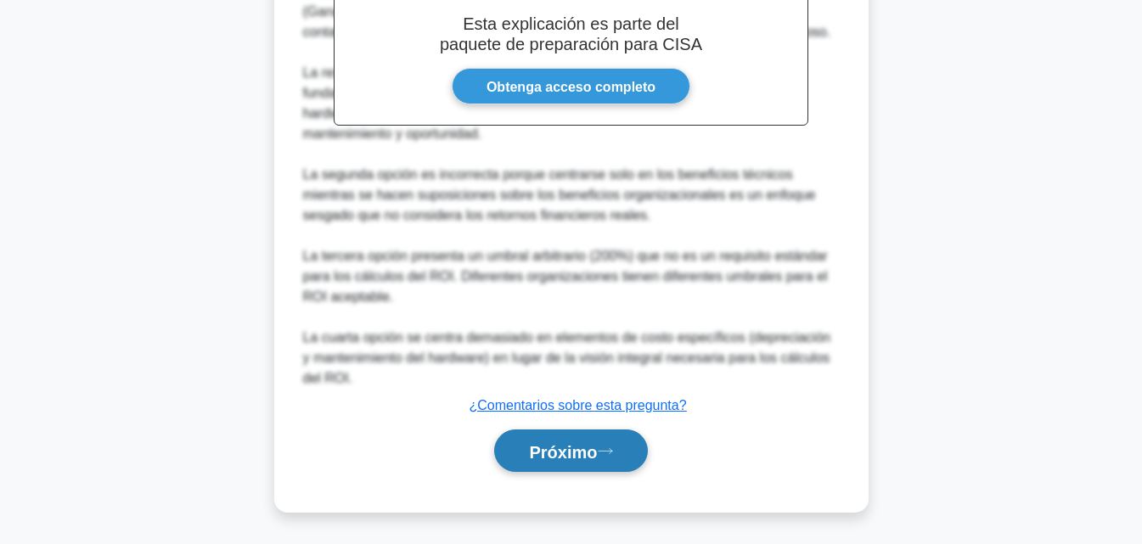
click at [549, 471] on button "Próximo" at bounding box center [570, 451] width 153 height 43
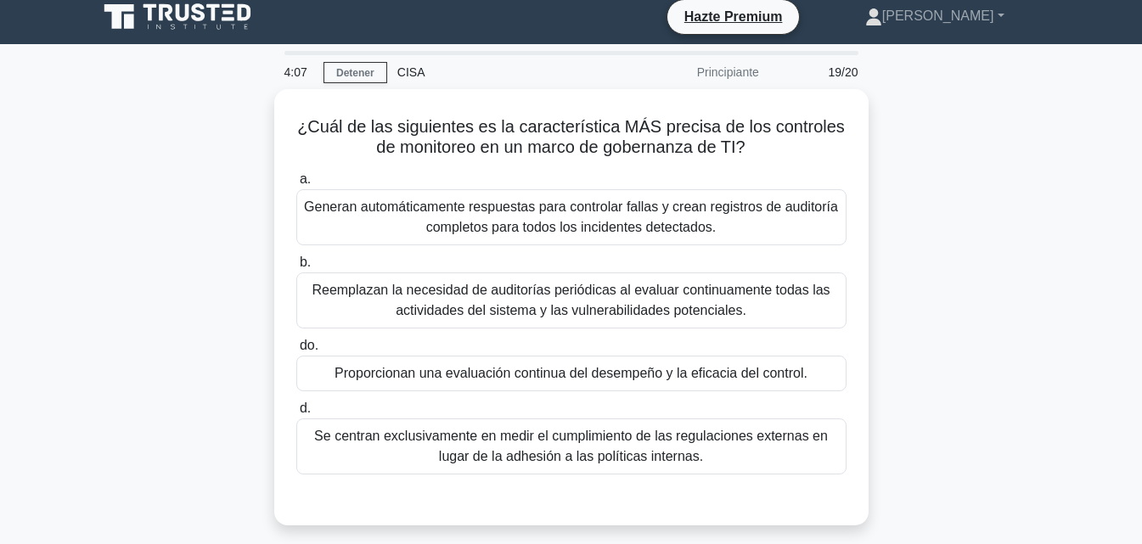
scroll to position [6, 0]
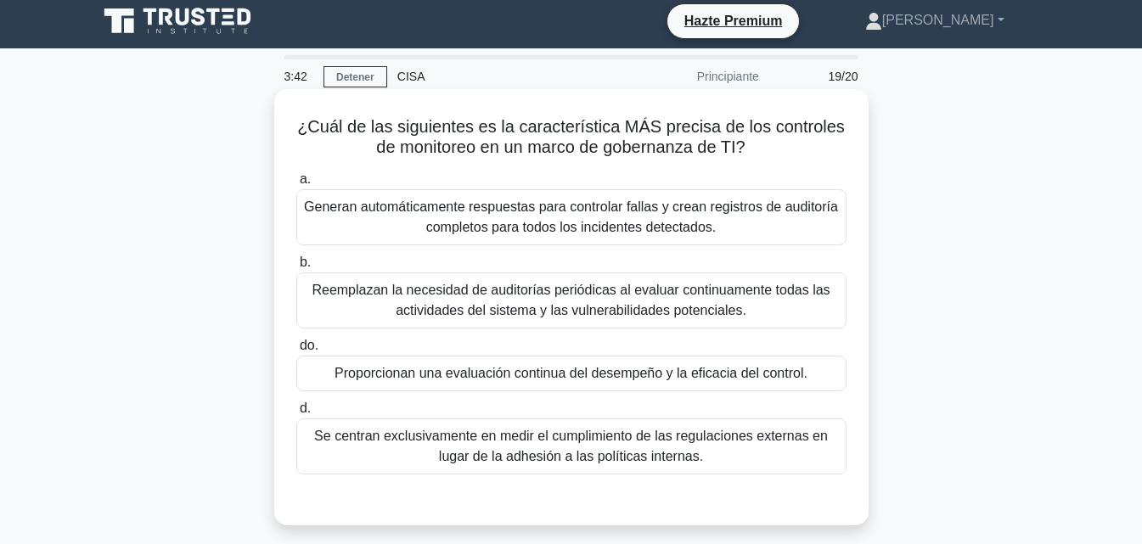
click at [484, 375] on font "Proporcionan una evaluación continua del desempeño y la eficacia del control." at bounding box center [571, 373] width 473 height 14
click at [296, 352] on input "do. Proporcionan una evaluación continua del desempeño y la eficacia del contro…" at bounding box center [296, 346] width 0 height 11
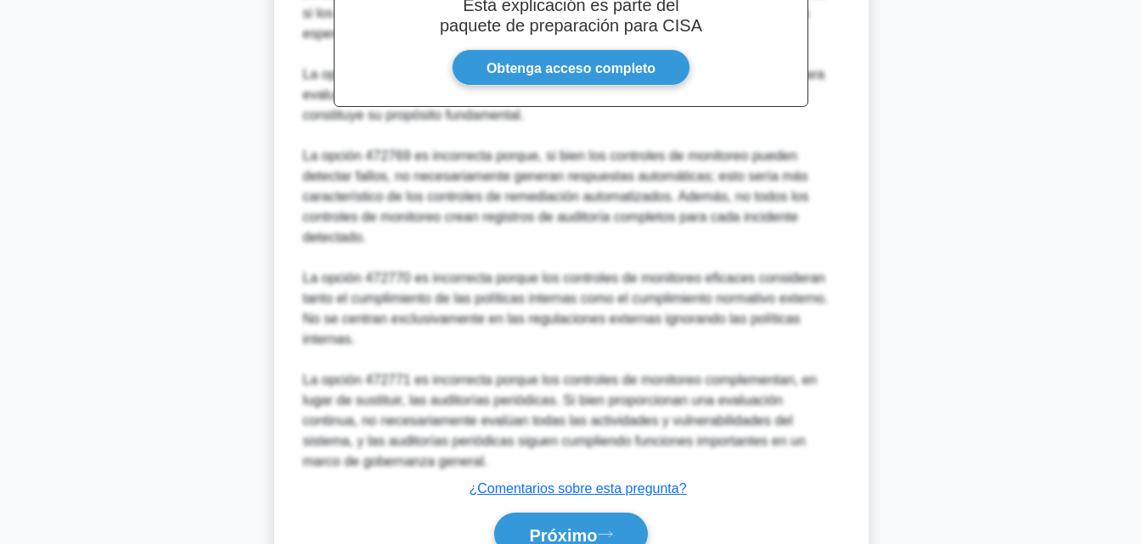
scroll to position [643, 0]
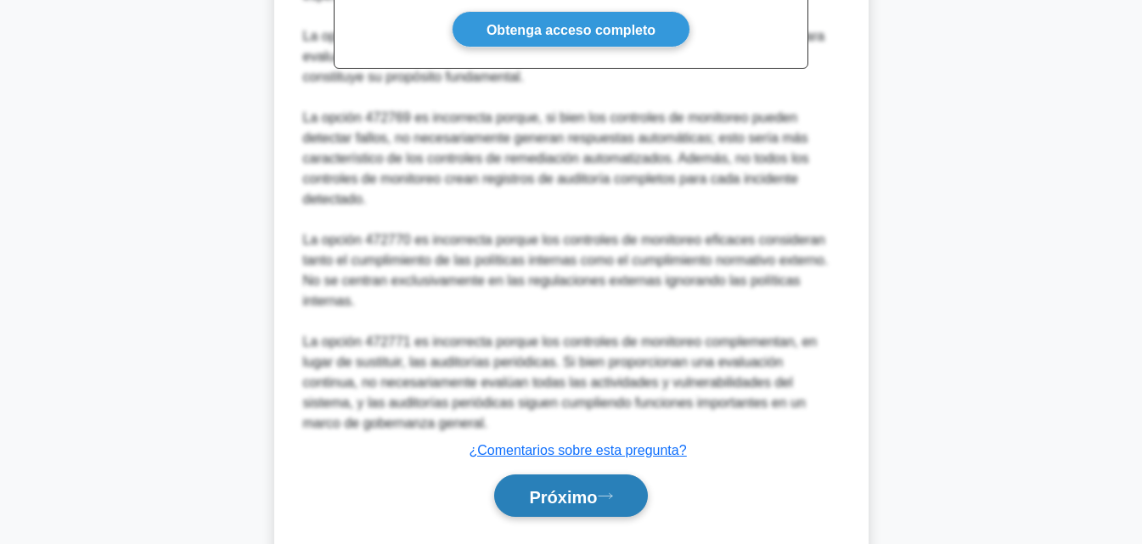
click at [534, 487] on font "Próximo" at bounding box center [563, 496] width 68 height 19
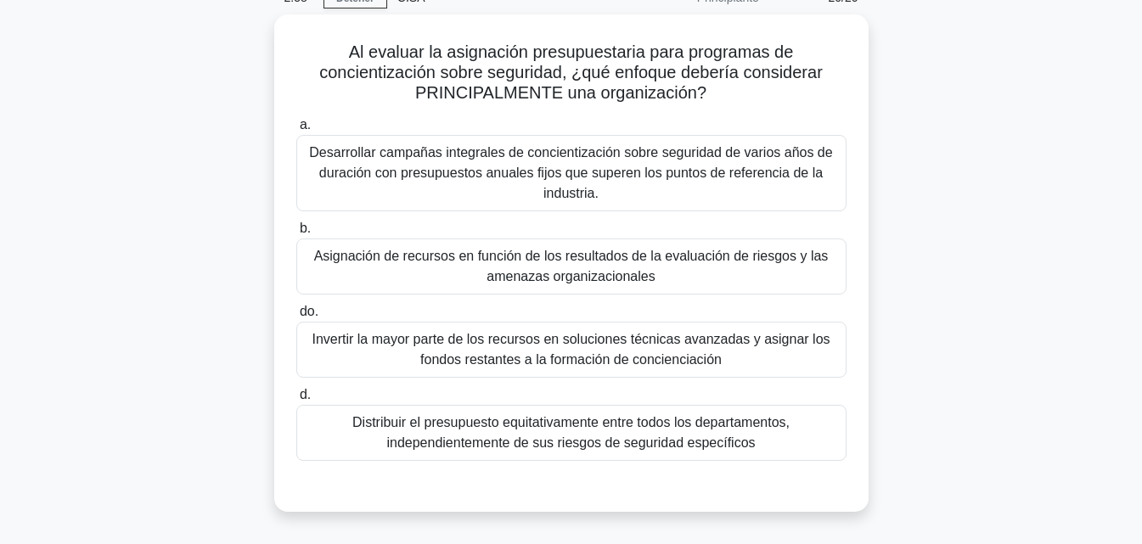
scroll to position [82, 0]
click at [733, 189] on font "Desarrollar campañas integrales de concientización sobre seguridad de varios añ…" at bounding box center [571, 172] width 535 height 61
click at [296, 130] on input "a. Desarrollar campañas integrales de concientización sobre seguridad de varios…" at bounding box center [296, 124] width 0 height 11
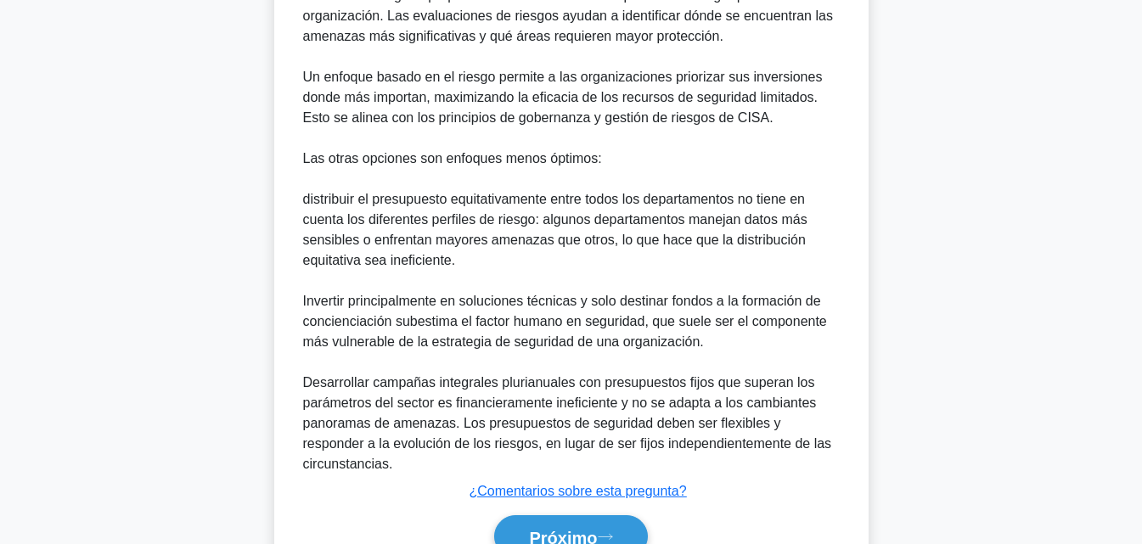
scroll to position [773, 0]
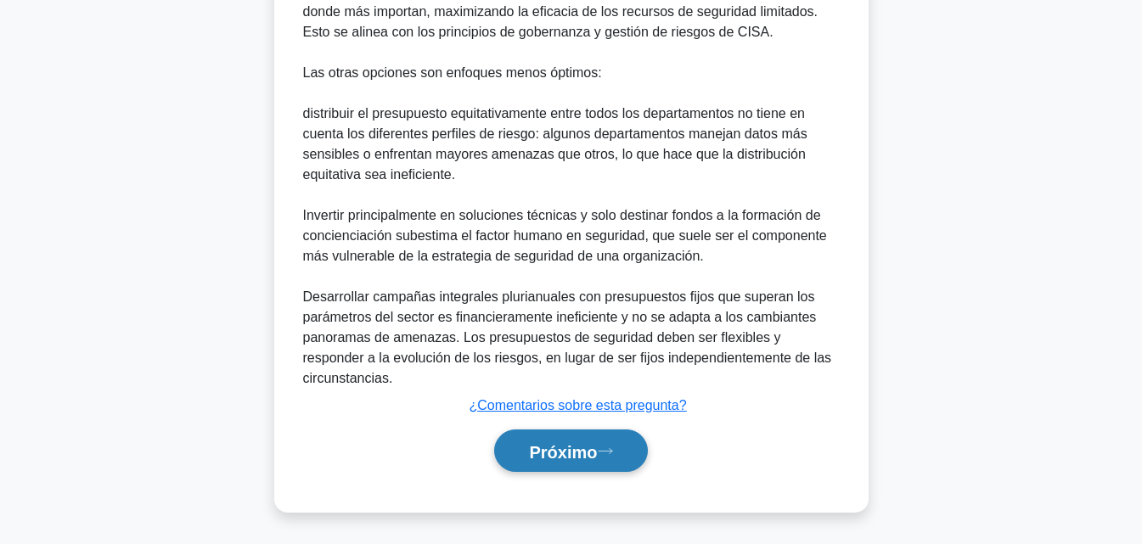
click at [543, 436] on button "Próximo" at bounding box center [570, 451] width 153 height 43
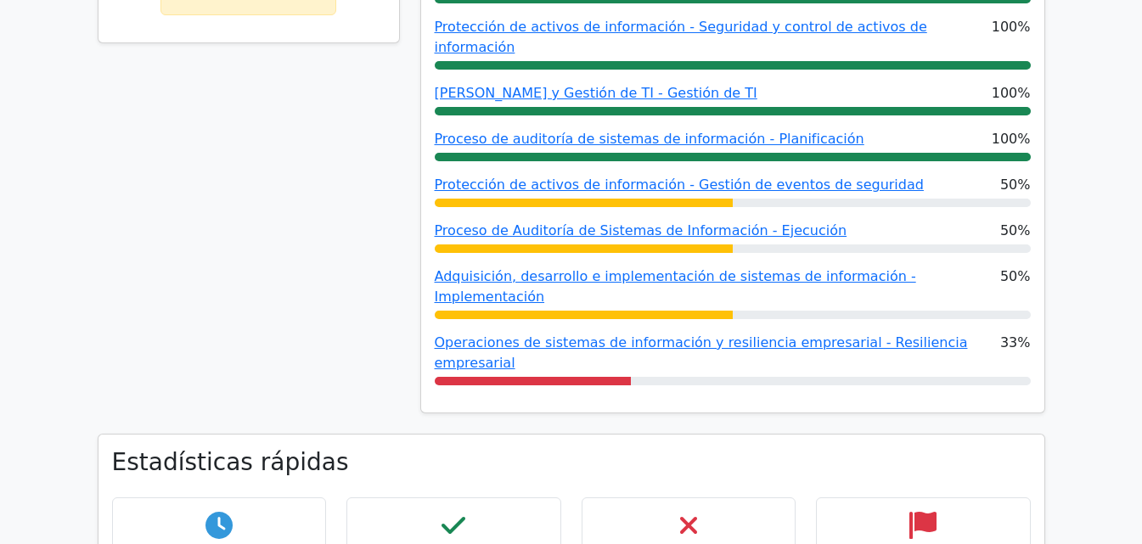
scroll to position [911, 0]
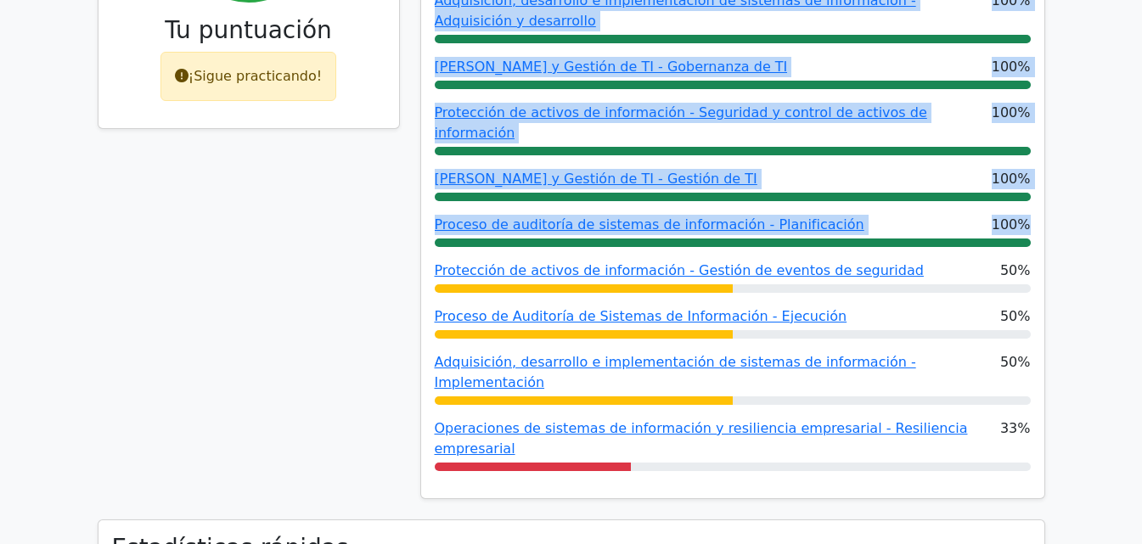
drag, startPoint x: 1135, startPoint y: 149, endPoint x: 757, endPoint y: -74, distance: 438.5
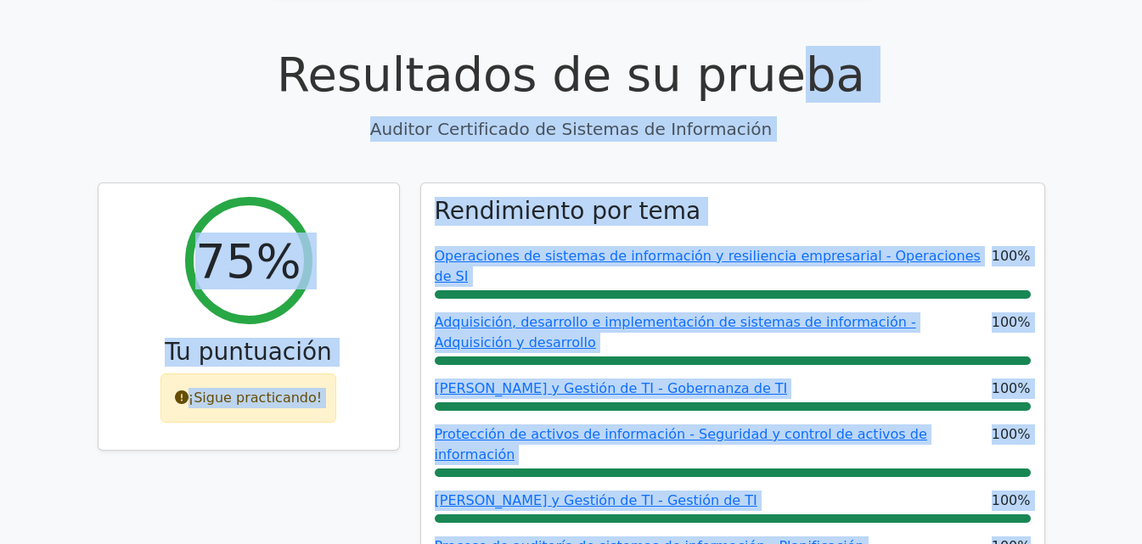
click at [933, 70] on div "Resultados de su prueba Auditor Certificado de Sistemas de Información" at bounding box center [572, 94] width 948 height 96
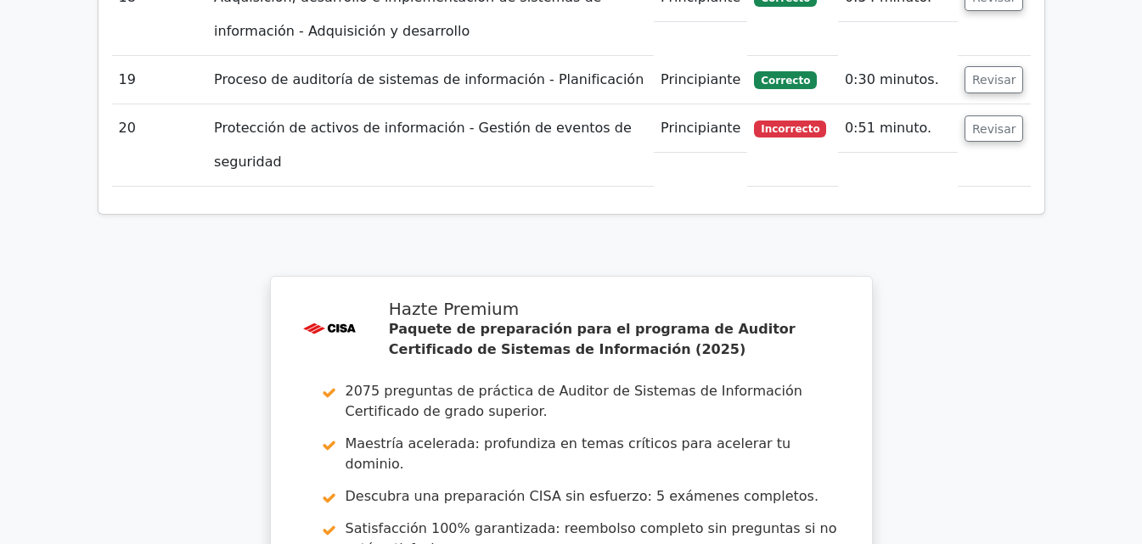
scroll to position [4138, 0]
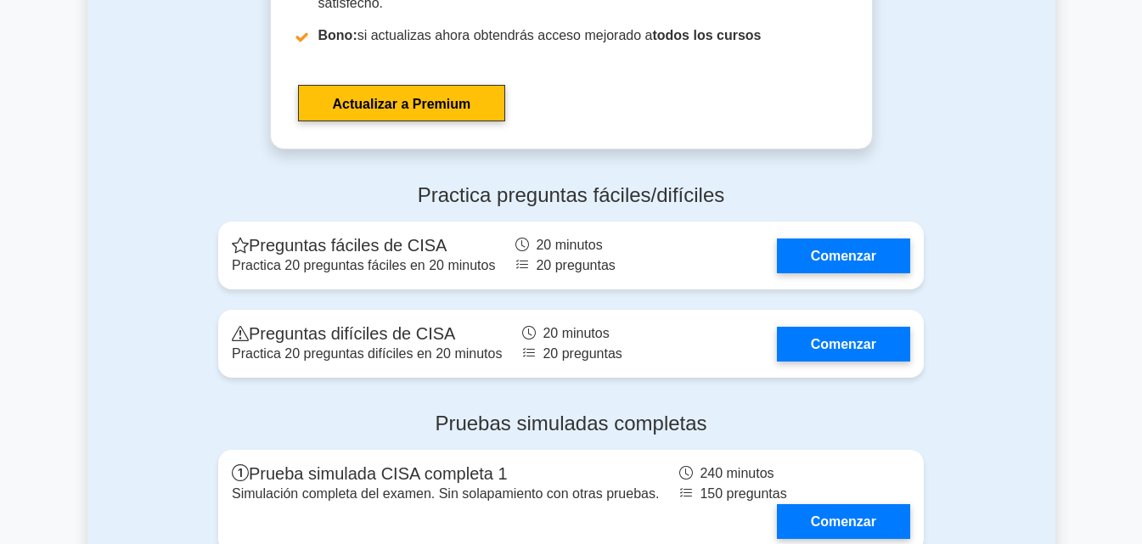
scroll to position [2988, 0]
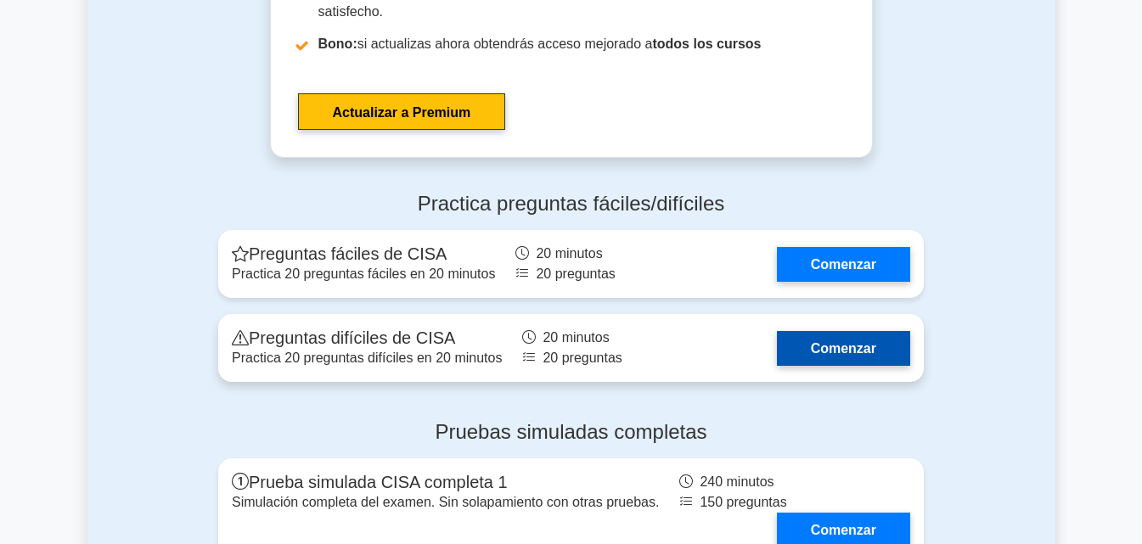
click at [867, 331] on link "Comenzar" at bounding box center [843, 348] width 133 height 35
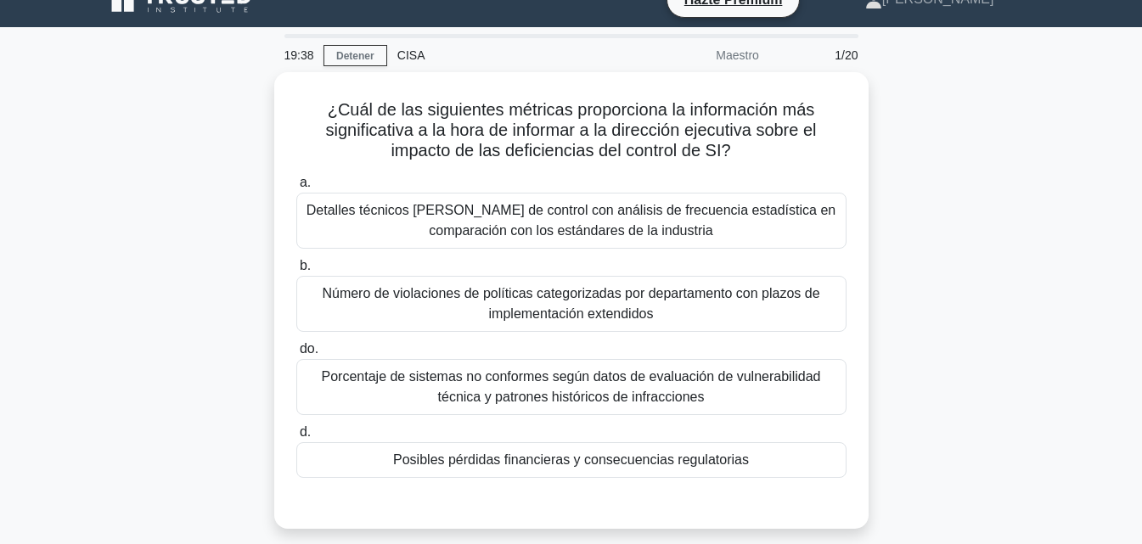
scroll to position [29, 0]
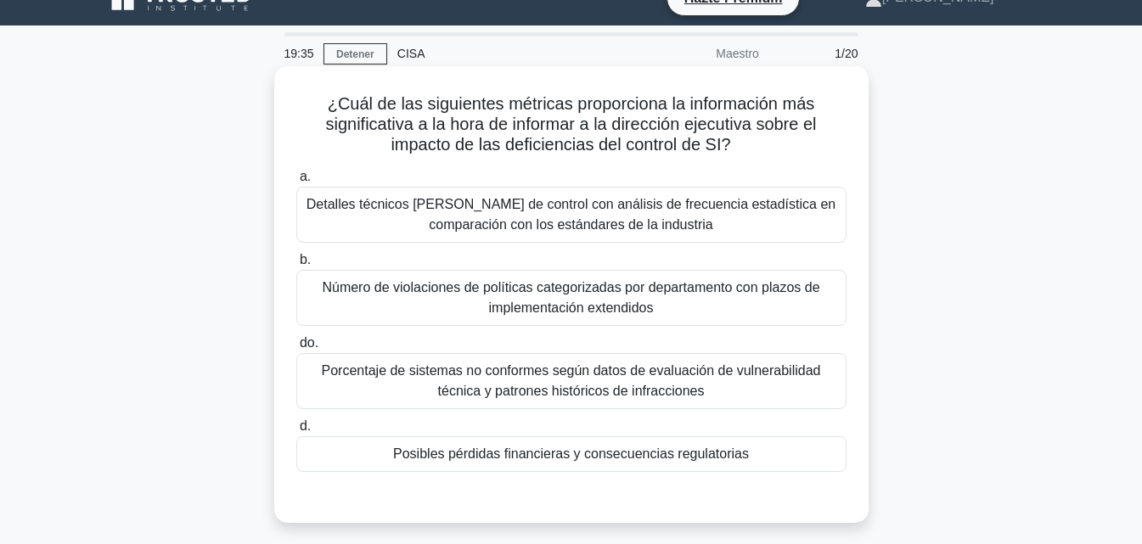
click at [741, 449] on font "Posibles pérdidas financieras y consecuencias regulatorias" at bounding box center [571, 454] width 356 height 14
click at [296, 432] on input "d. Posibles pérdidas financieras y consecuencias regulatorias" at bounding box center [296, 426] width 0 height 11
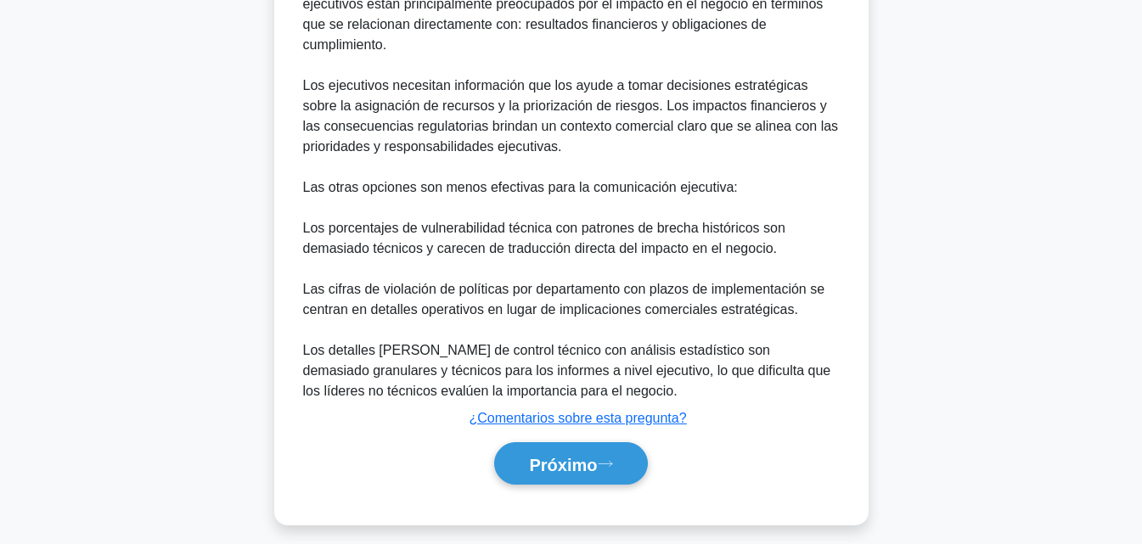
scroll to position [628, 0]
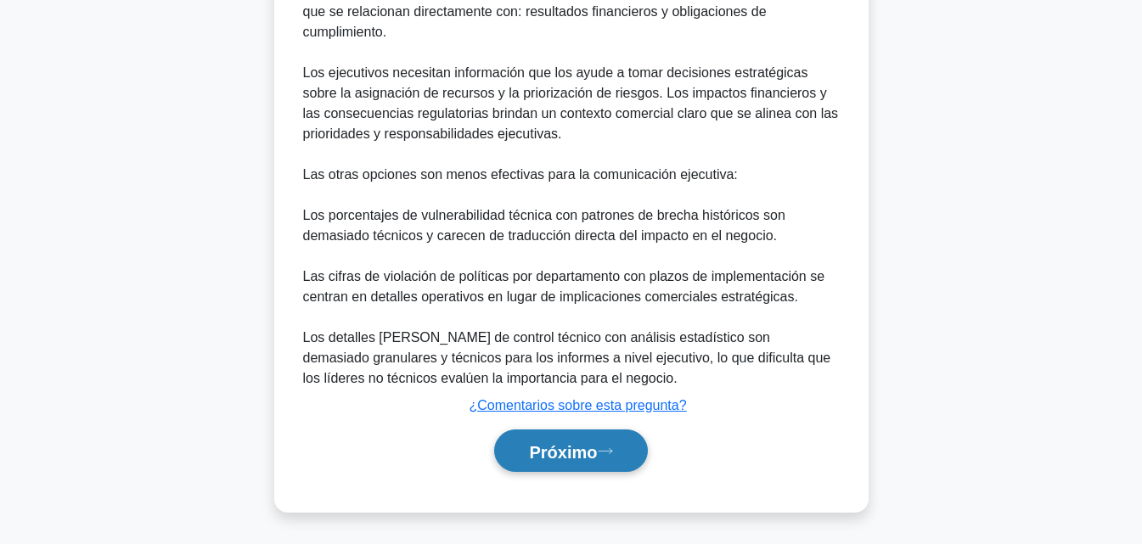
click at [580, 459] on font "Próximo" at bounding box center [563, 451] width 68 height 19
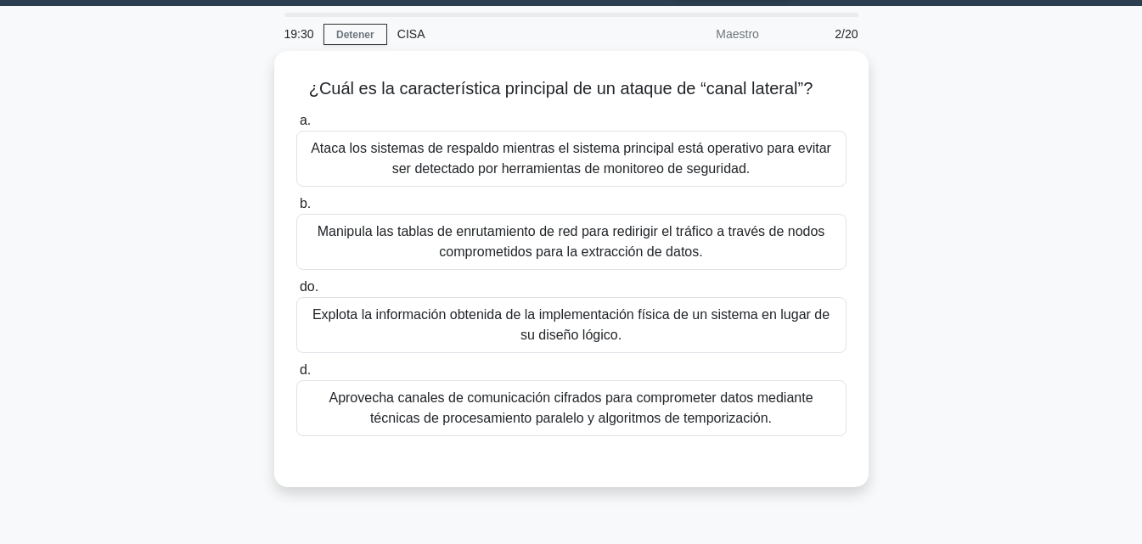
scroll to position [0, 0]
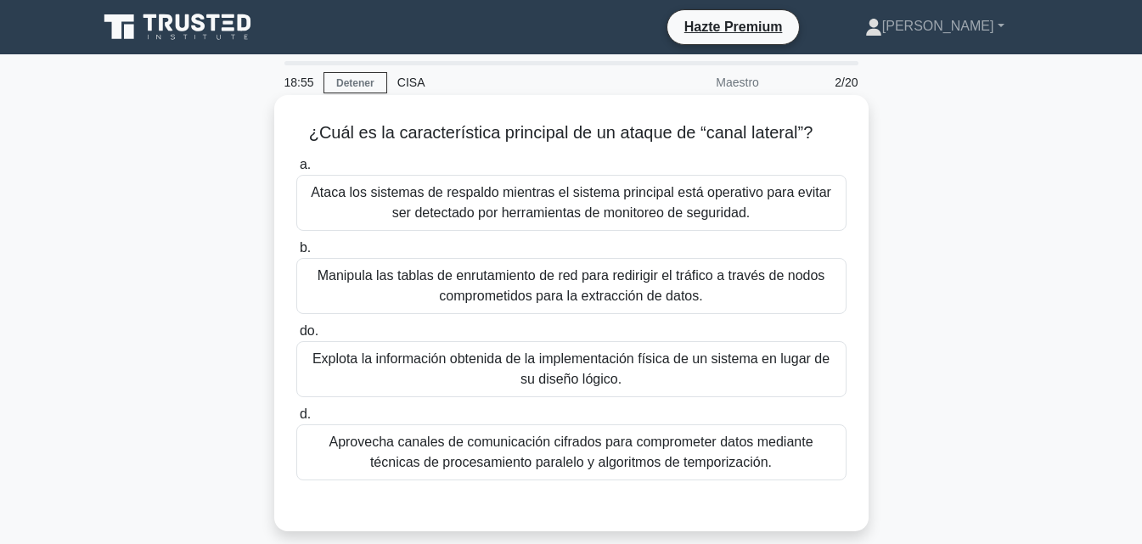
click at [709, 470] on font "Aprovecha canales de comunicación cifrados para comprometer datos mediante técn…" at bounding box center [571, 452] width 484 height 35
click at [296, 420] on input "d. Aprovecha canales de comunicación cifrados para comprometer datos mediante t…" at bounding box center [296, 414] width 0 height 11
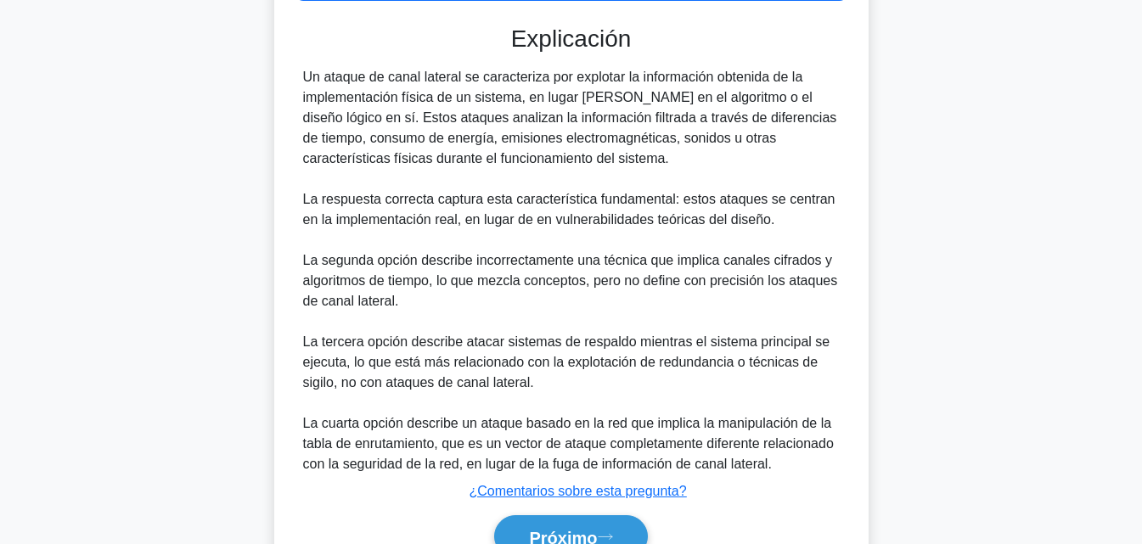
scroll to position [569, 0]
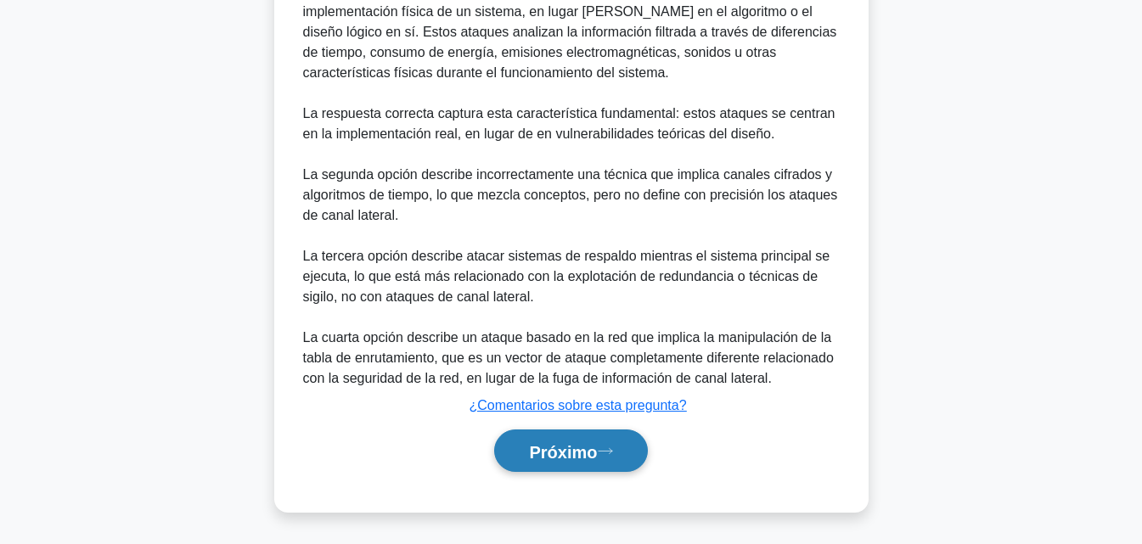
click at [613, 452] on icon at bounding box center [605, 451] width 15 height 9
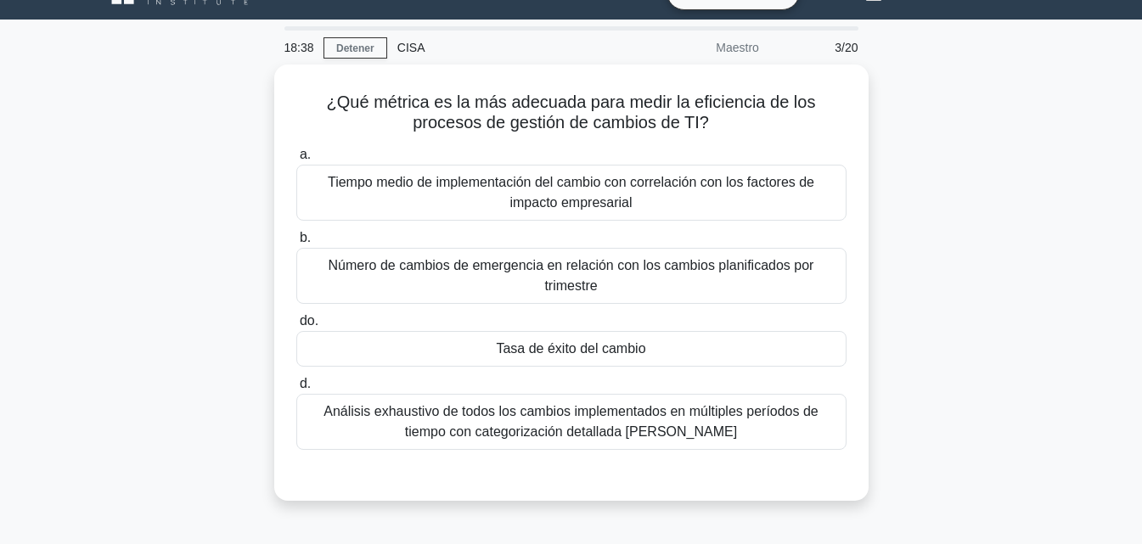
scroll to position [31, 0]
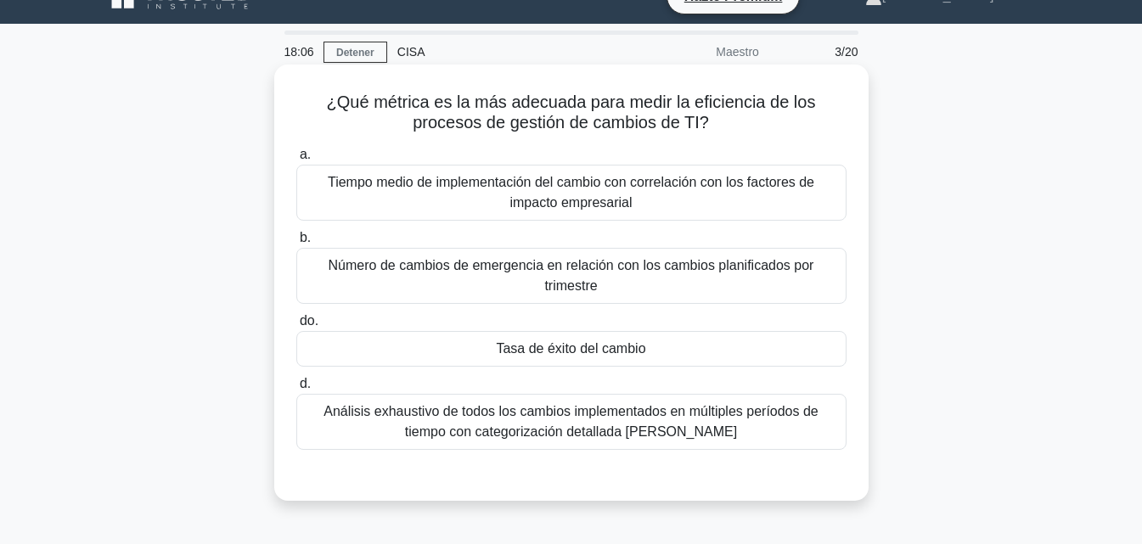
click at [707, 209] on font "Tiempo medio de implementación del cambio con correlación con los factores de i…" at bounding box center [571, 192] width 535 height 41
click at [296, 161] on input "a. Tiempo medio de implementación del cambio con correlación con los factores d…" at bounding box center [296, 154] width 0 height 11
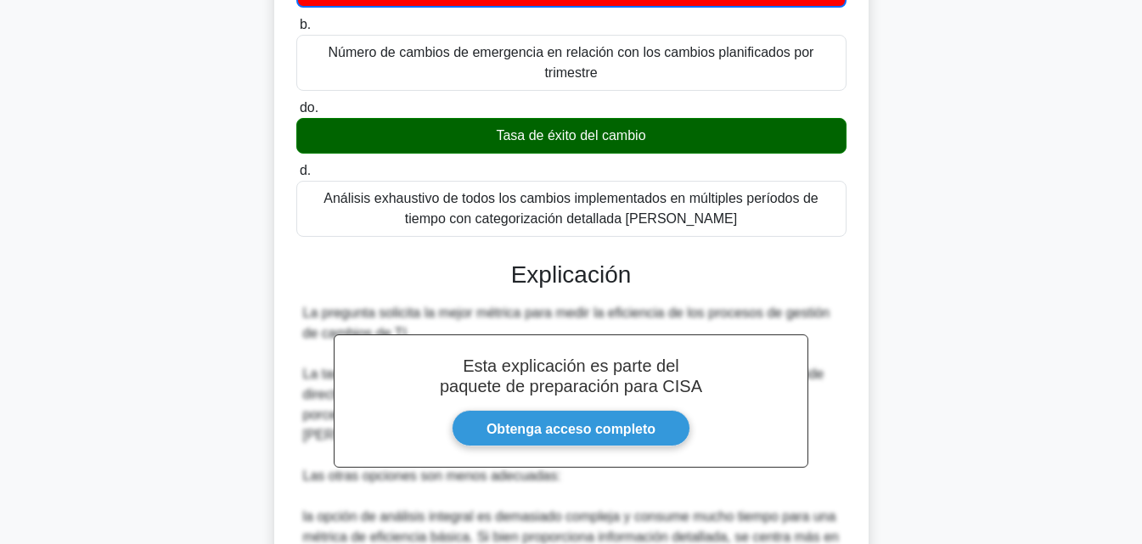
scroll to position [630, 0]
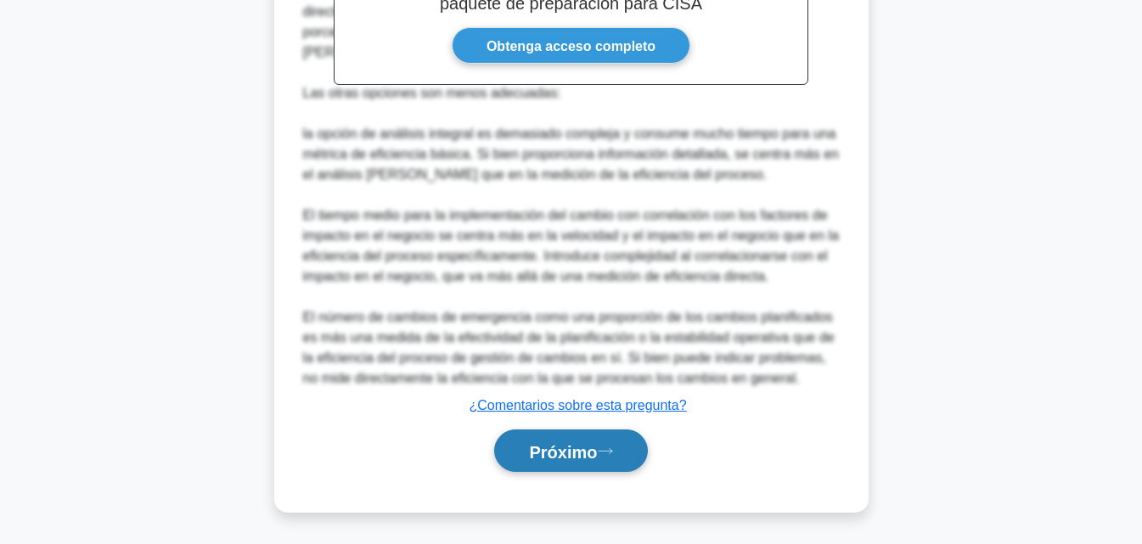
click at [597, 453] on font "Próximo" at bounding box center [563, 451] width 68 height 19
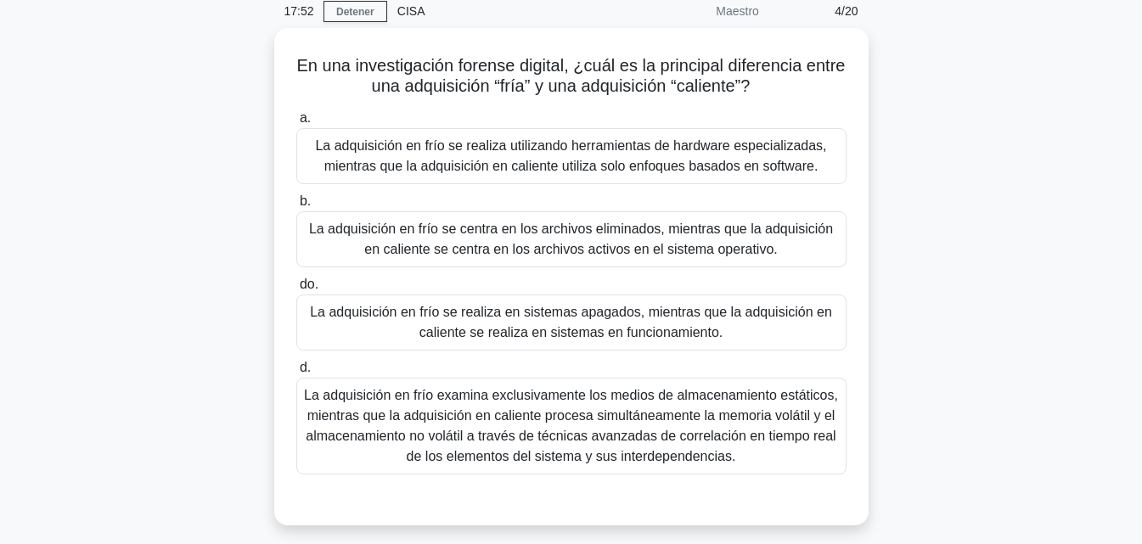
scroll to position [54, 0]
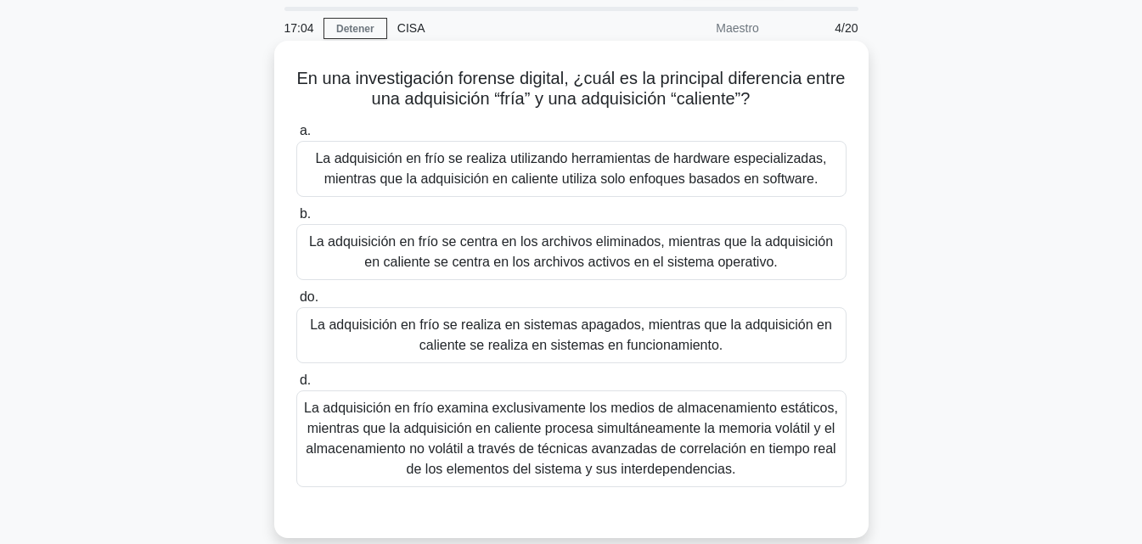
click at [796, 467] on font "La adquisición en frío examina exclusivamente los medios de almacenamiento está…" at bounding box center [571, 439] width 535 height 82
click at [296, 386] on input "d. La adquisición en frío examina exclusivamente los medios de almacenamiento e…" at bounding box center [296, 380] width 0 height 11
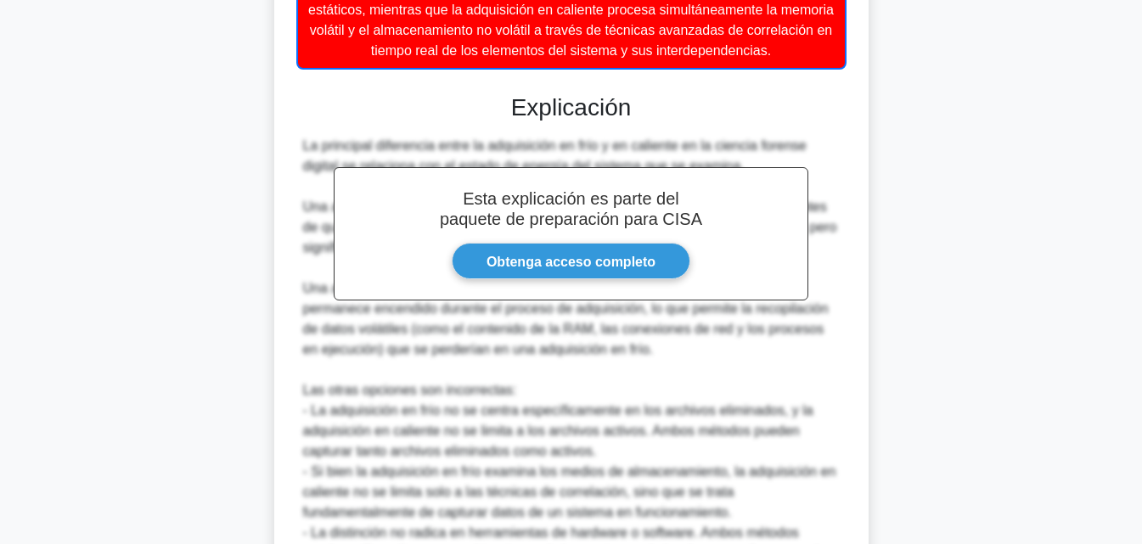
scroll to position [671, 0]
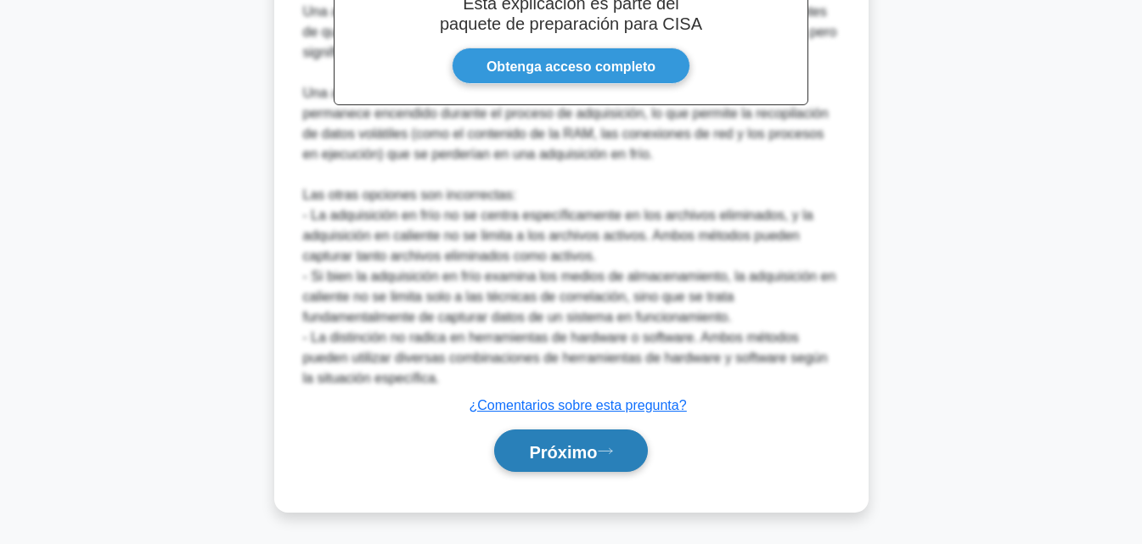
click at [590, 459] on font "Próximo" at bounding box center [563, 451] width 68 height 19
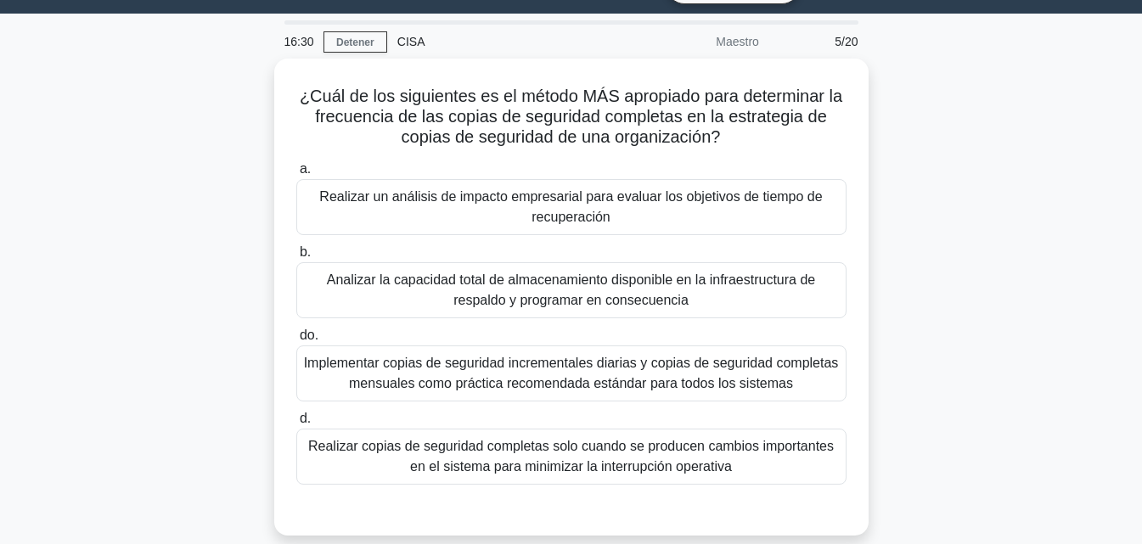
scroll to position [42, 0]
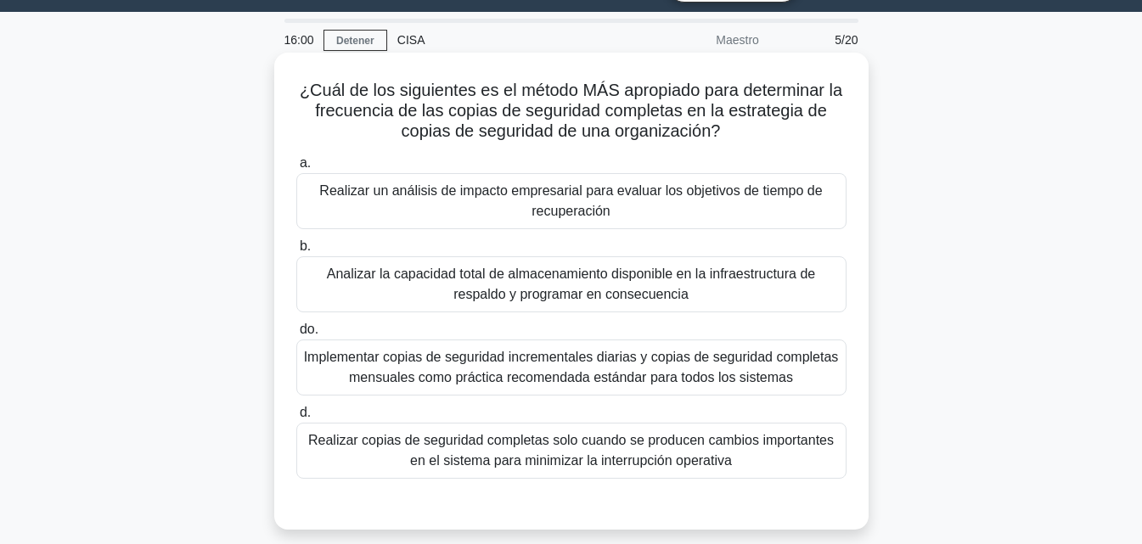
click at [593, 199] on font "Realizar un análisis de impacto empresarial para evaluar los objetivos de tiemp…" at bounding box center [570, 200] width 503 height 35
click at [296, 169] on input "a. Realizar un análisis de impacto empresarial para evaluar los objetivos de ti…" at bounding box center [296, 163] width 0 height 11
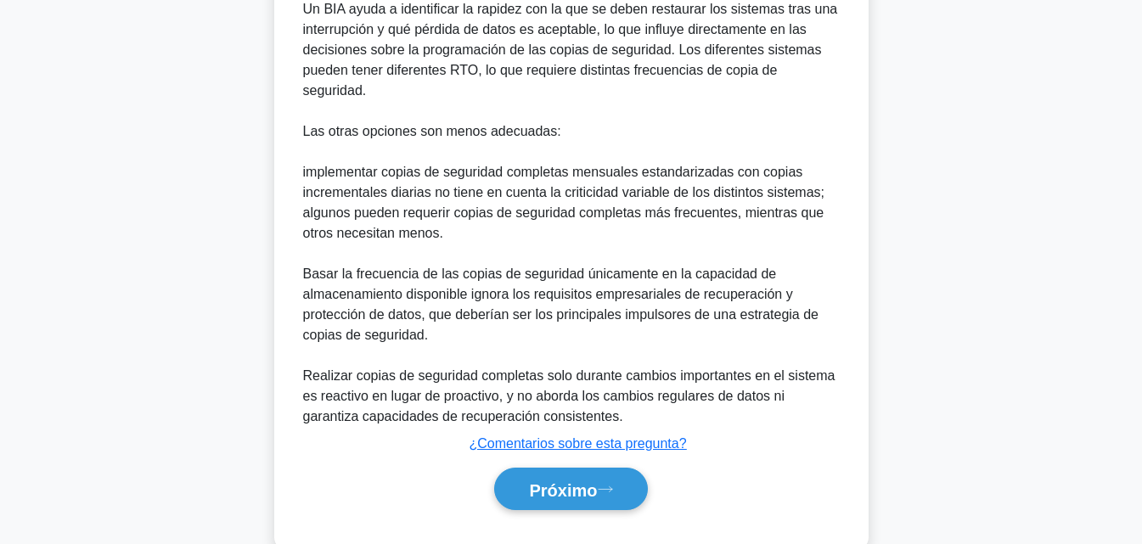
scroll to position [751, 0]
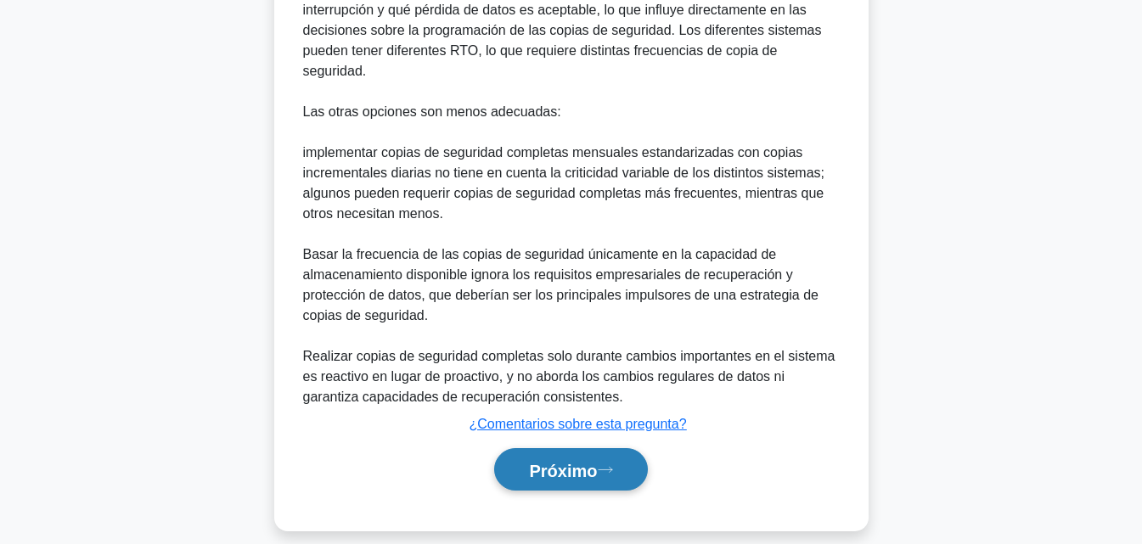
click at [576, 461] on button "Próximo" at bounding box center [570, 469] width 153 height 43
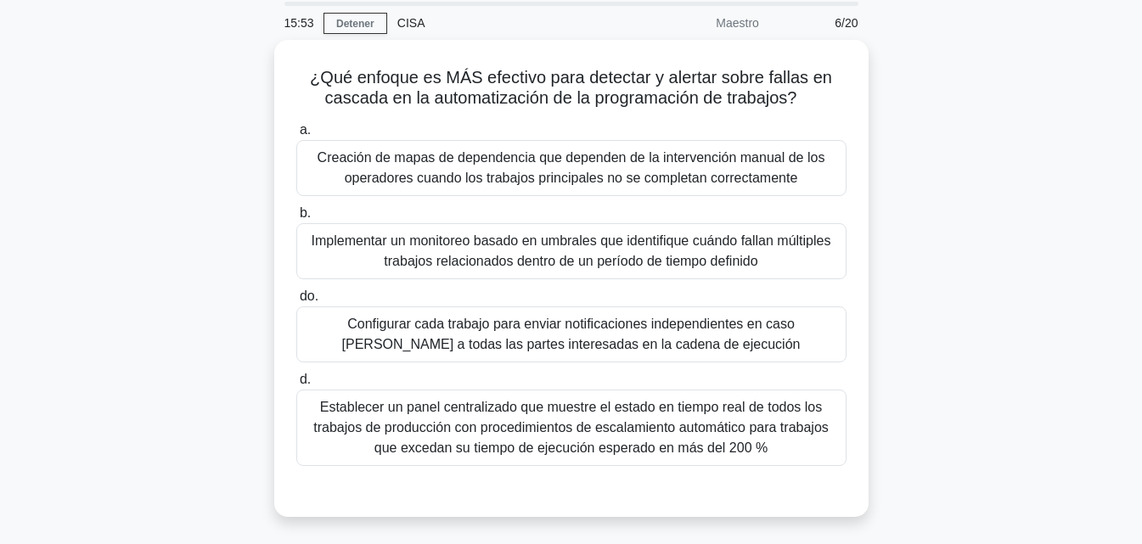
scroll to position [58, 0]
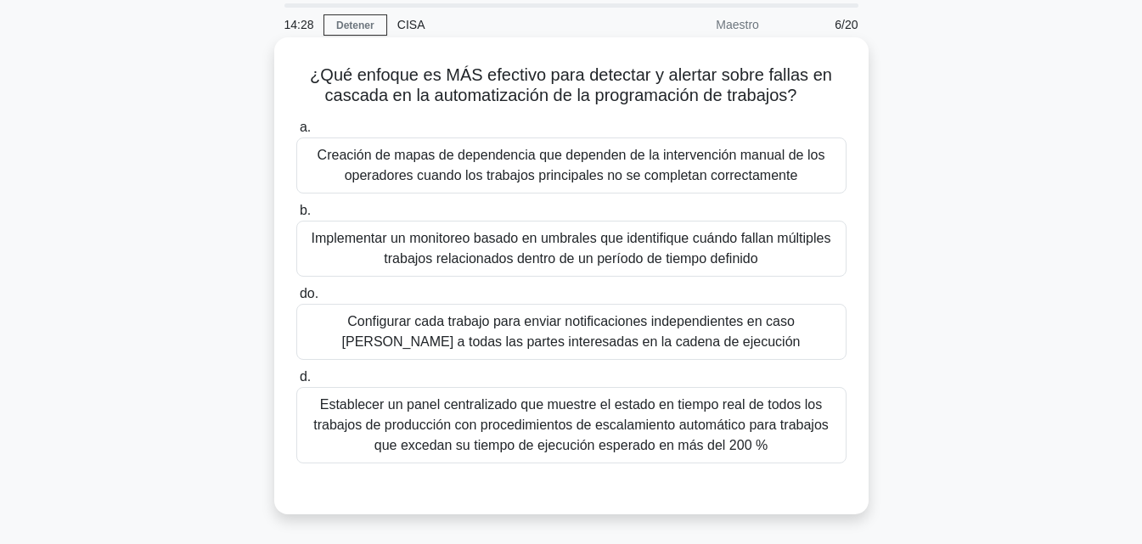
click at [605, 263] on font "Implementar un monitoreo basado en umbrales que identifique cuándo fallan múlti…" at bounding box center [572, 248] width 520 height 35
click at [296, 217] on input "b. Implementar un monitoreo basado en umbrales que identifique cuándo fallan mú…" at bounding box center [296, 211] width 0 height 11
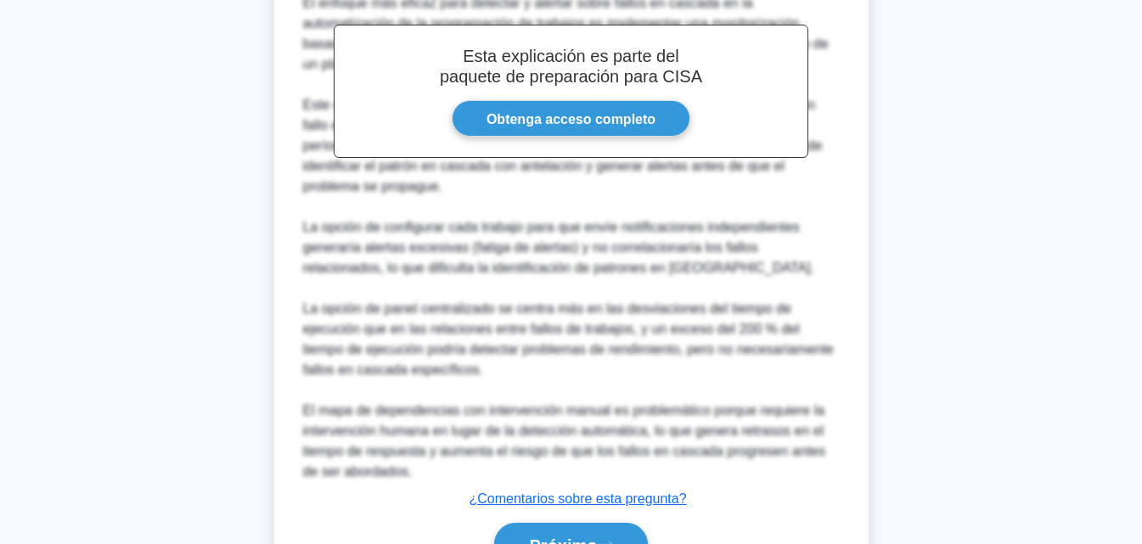
scroll to position [627, 0]
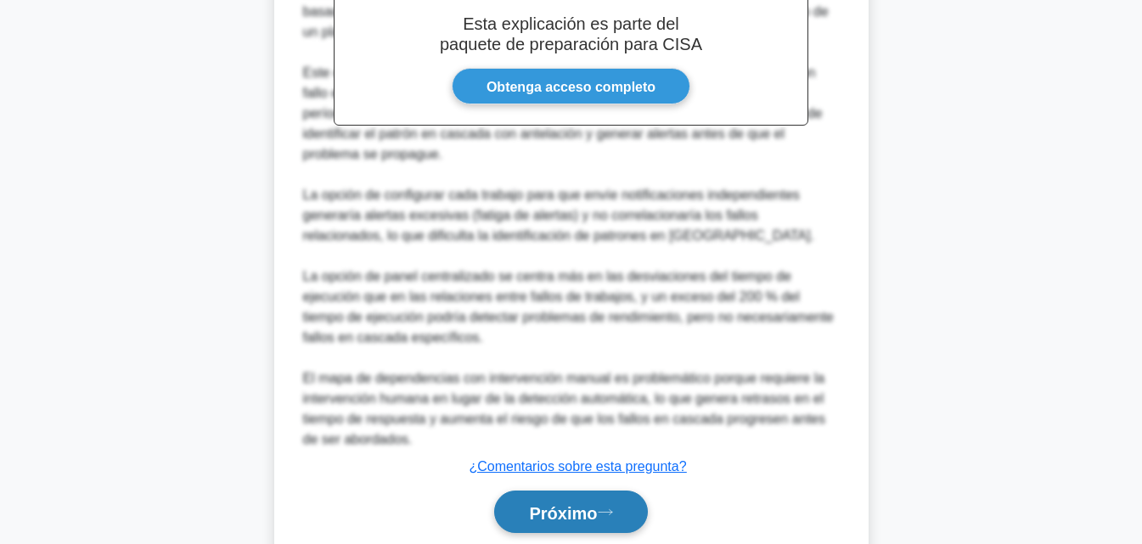
click at [571, 504] on font "Próximo" at bounding box center [563, 513] width 68 height 19
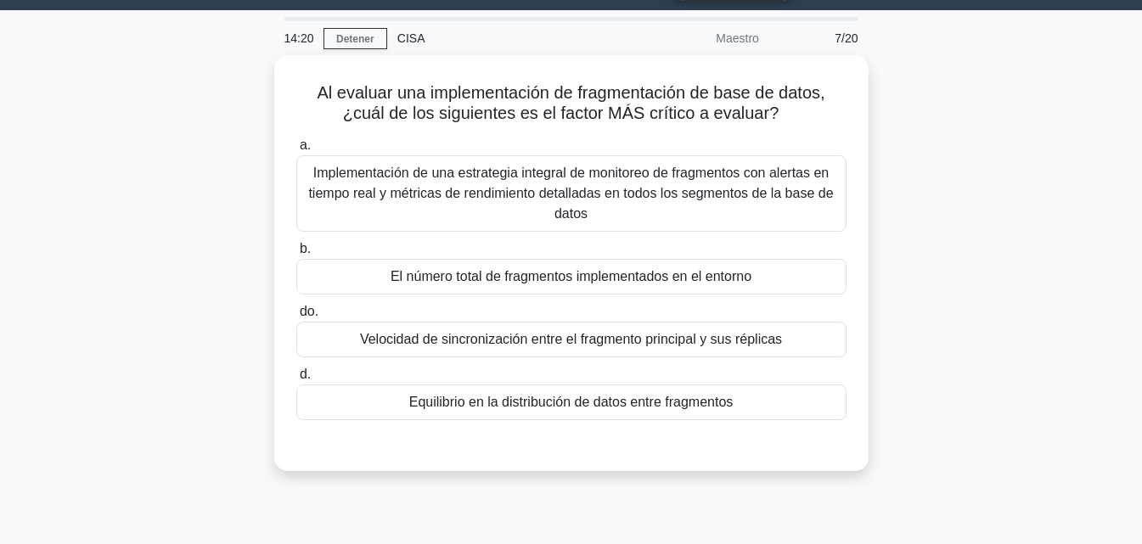
scroll to position [35, 0]
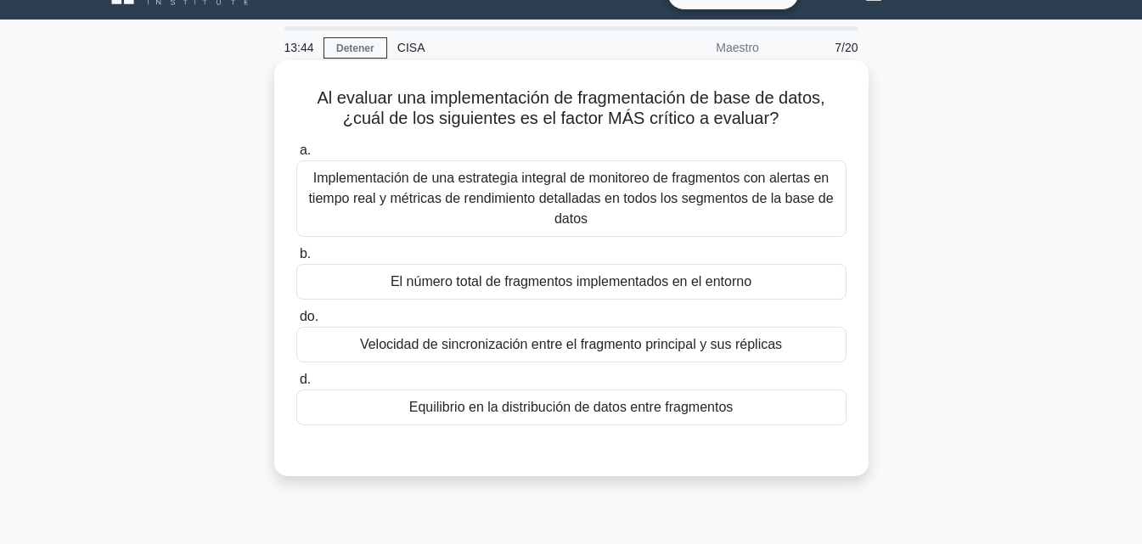
click at [598, 351] on font "Velocidad de sincronización entre el fragmento principal y sus réplicas" at bounding box center [571, 344] width 422 height 14
click at [296, 323] on input "do. Velocidad de sincronización entre el fragmento principal y sus réplicas" at bounding box center [296, 317] width 0 height 11
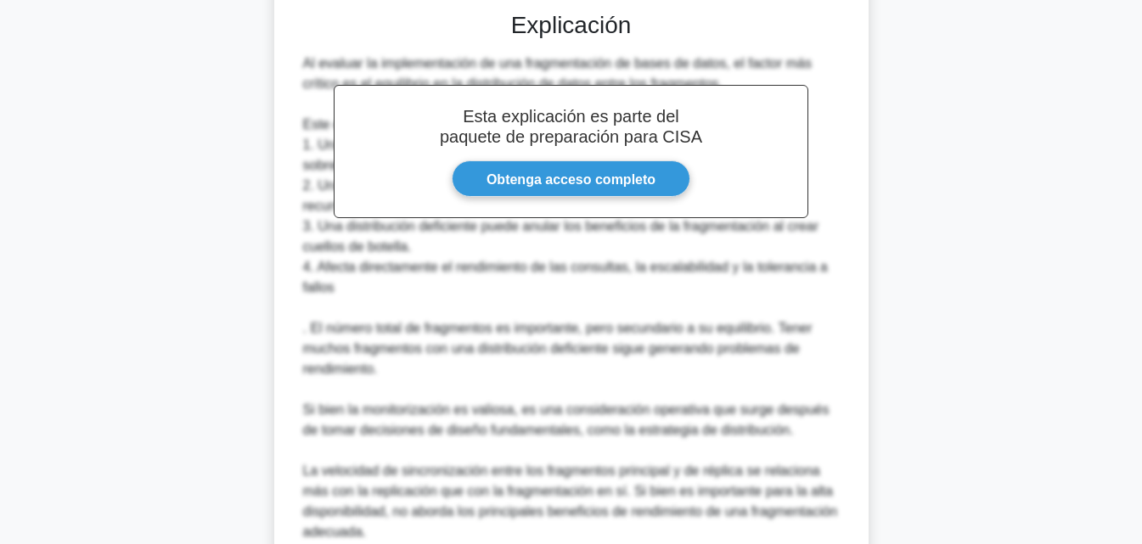
scroll to position [630, 0]
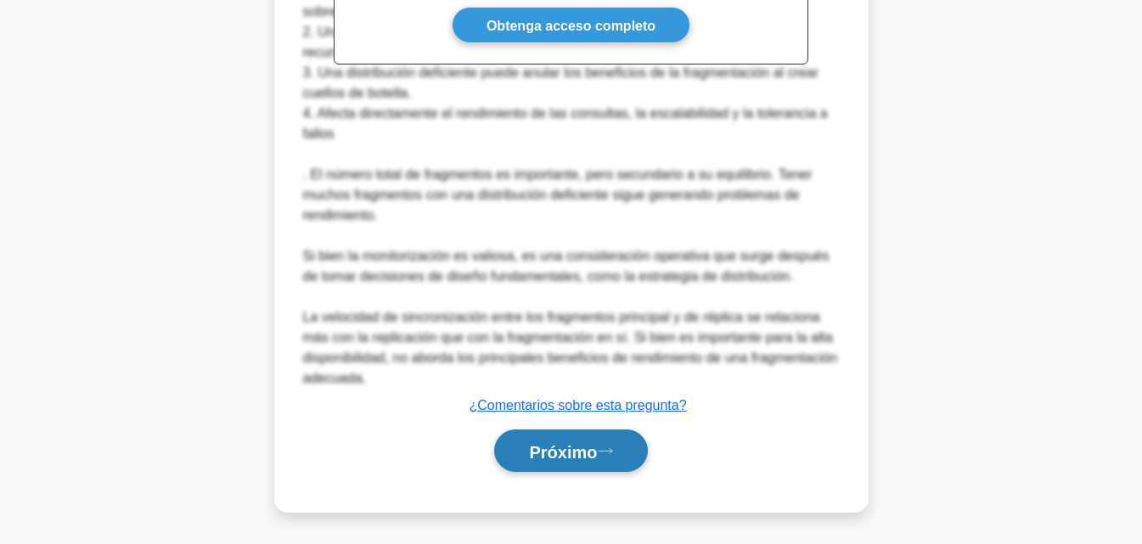
click at [563, 453] on font "Próximo" at bounding box center [563, 451] width 68 height 19
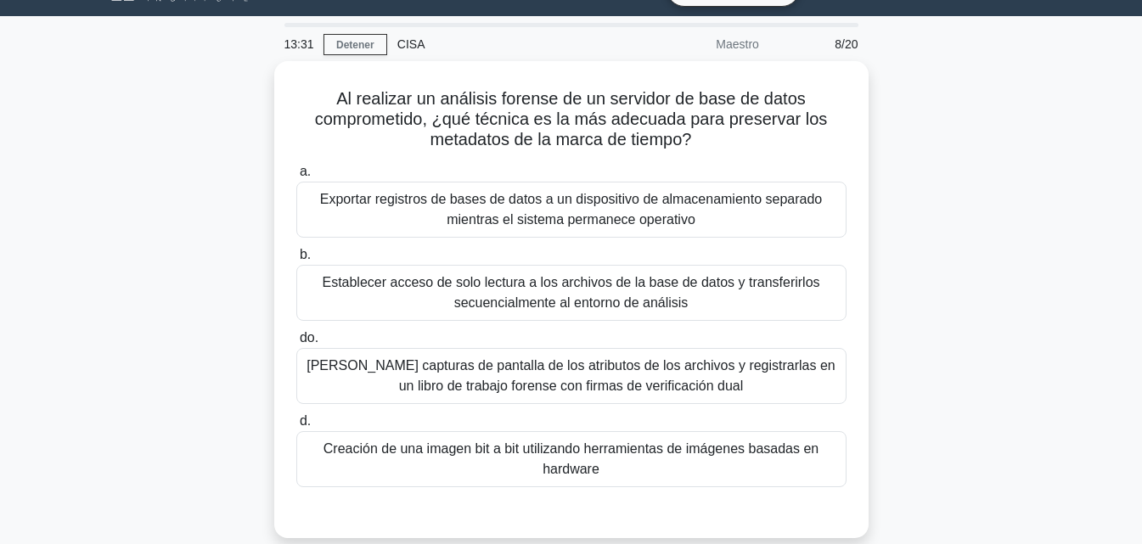
scroll to position [37, 0]
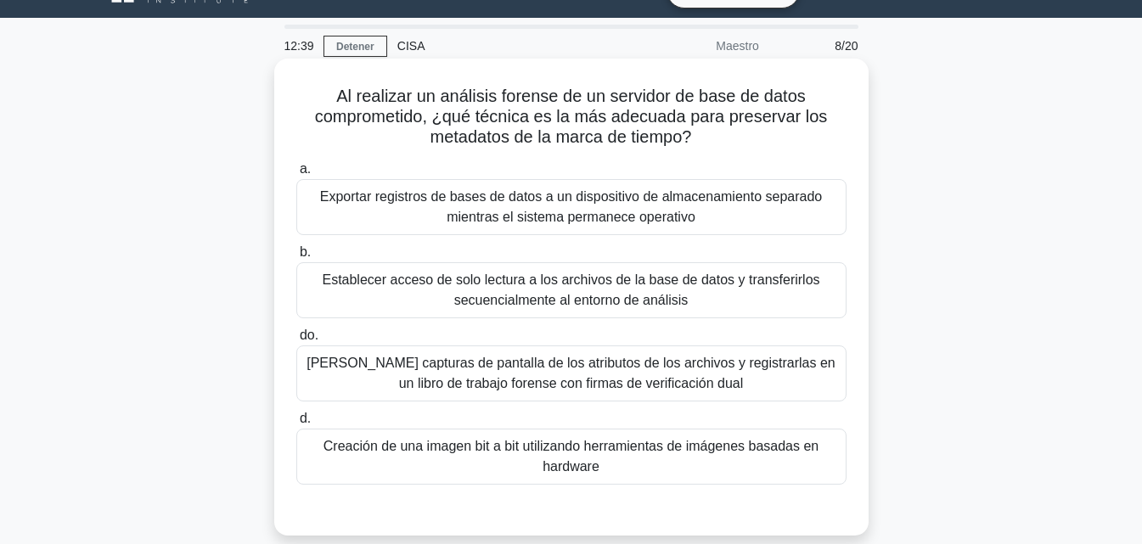
click at [714, 389] on font "Tomar capturas de pantalla de los atributos de los archivos y registrarlas en u…" at bounding box center [571, 373] width 535 height 41
click at [296, 341] on input "do. Tomar capturas de pantalla de los atributos de los archivos y registrarlas …" at bounding box center [296, 335] width 0 height 11
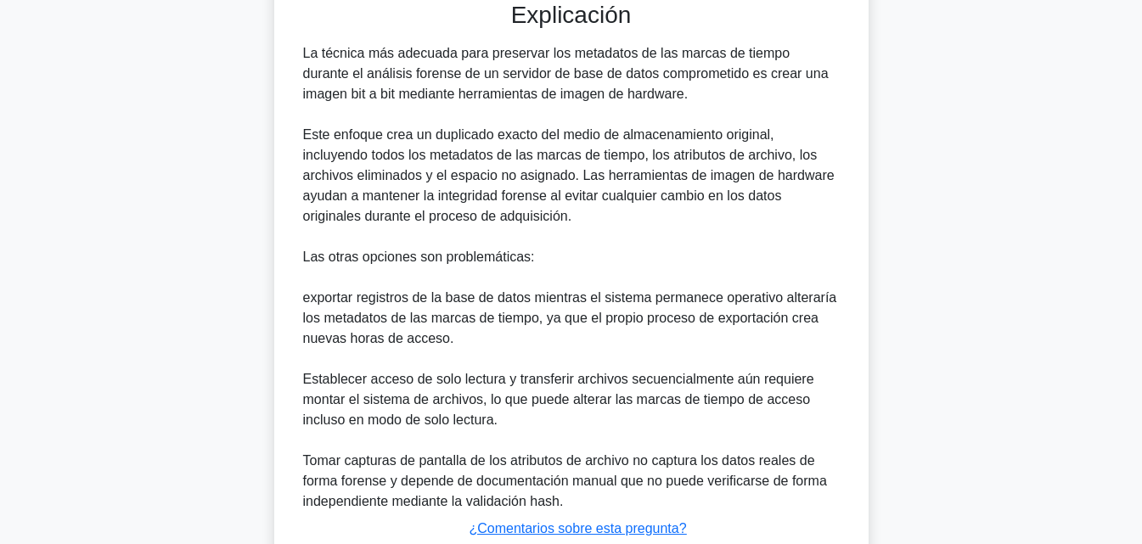
scroll to position [671, 0]
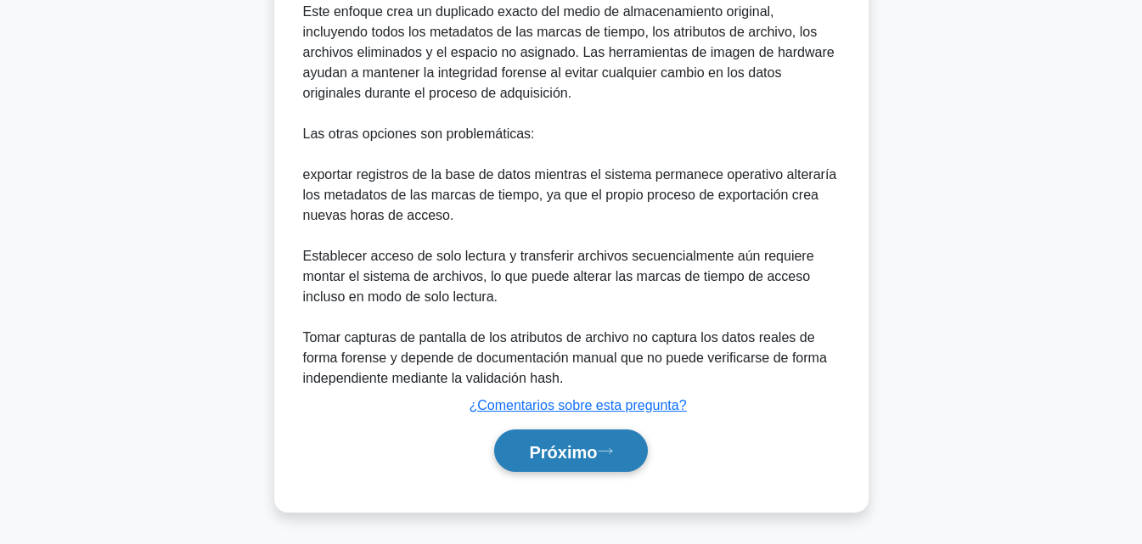
click at [576, 464] on button "Próximo" at bounding box center [570, 451] width 153 height 43
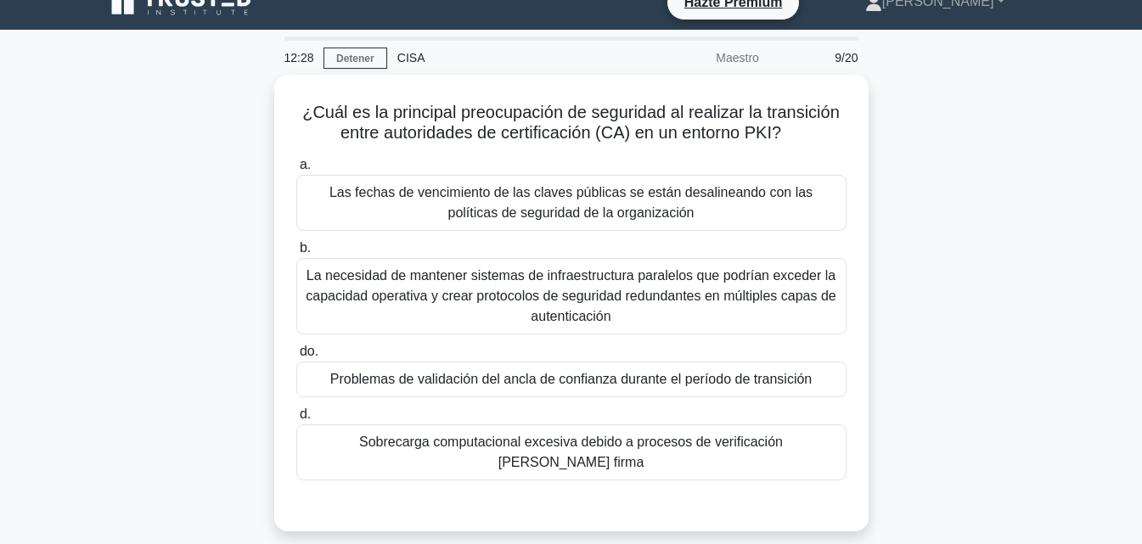
scroll to position [44, 0]
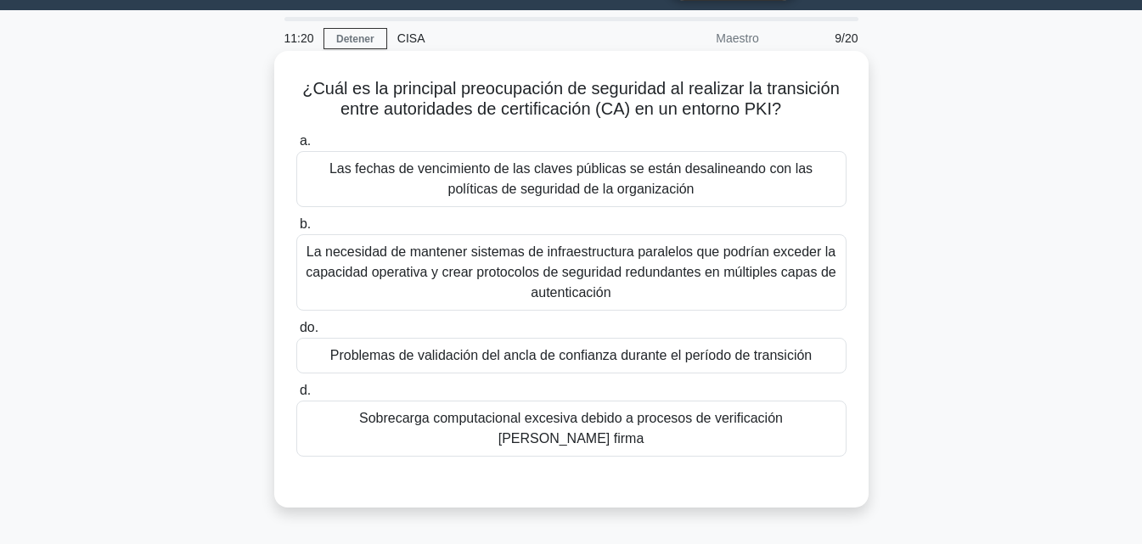
click at [580, 195] on font "Las fechas de vencimiento de las claves públicas se están desalineando con las …" at bounding box center [570, 178] width 483 height 35
click at [296, 147] on input "a. Las fechas de vencimiento de las claves públicas se están desalineando con l…" at bounding box center [296, 141] width 0 height 11
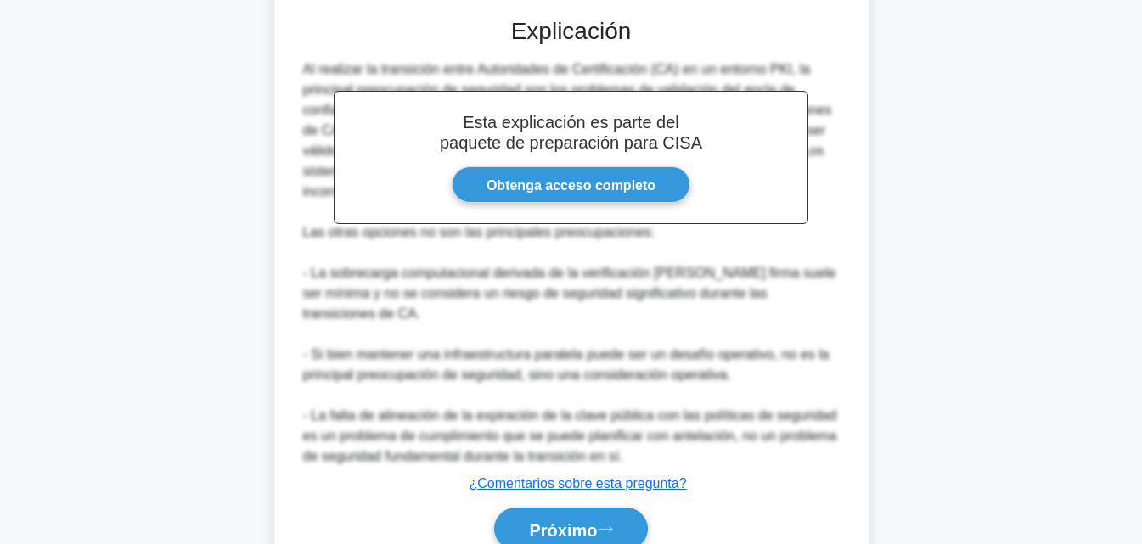
scroll to position [539, 0]
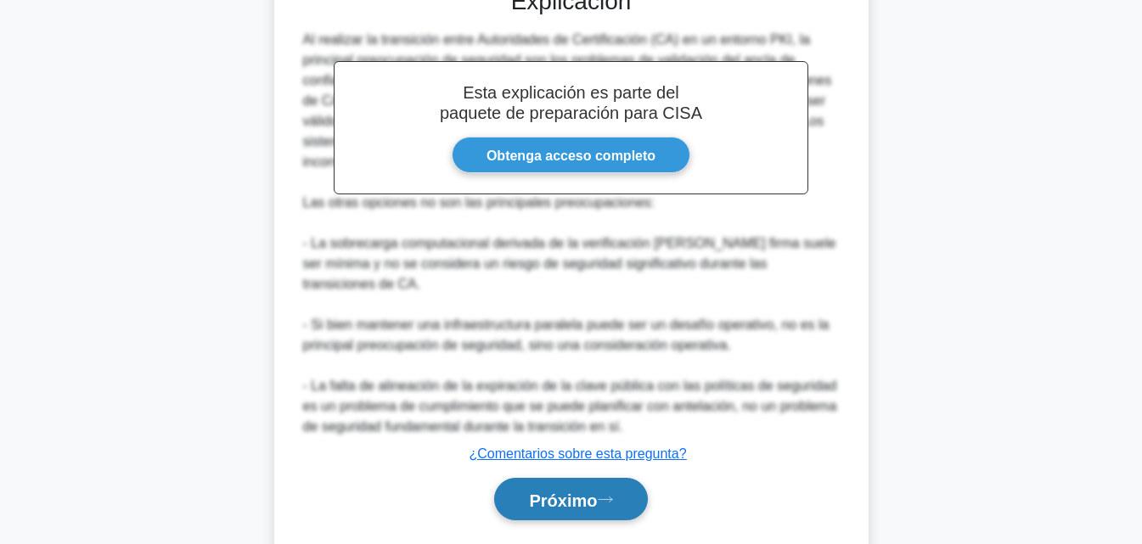
click at [554, 493] on button "Próximo" at bounding box center [570, 499] width 153 height 43
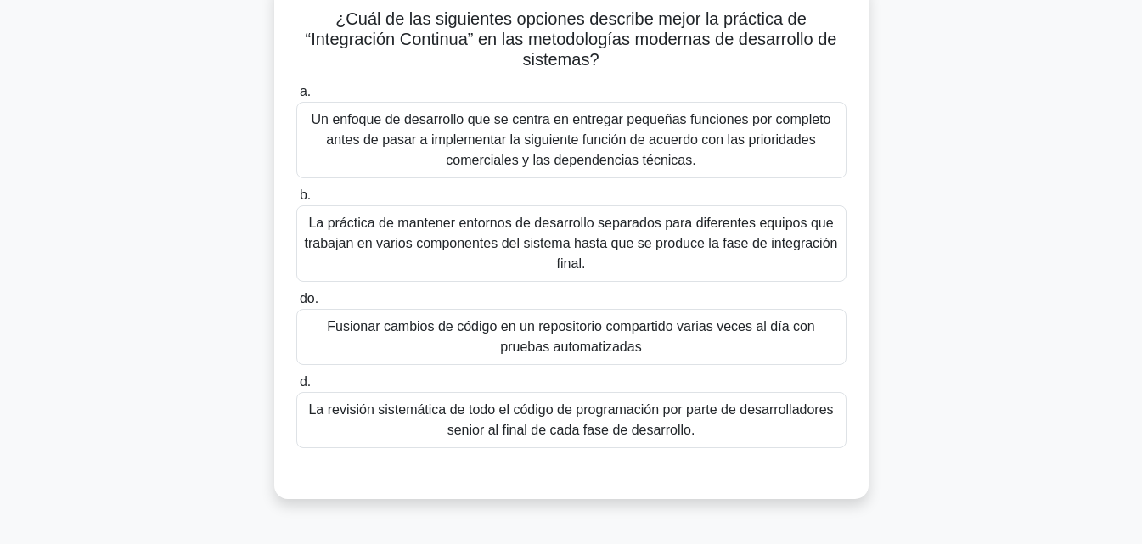
scroll to position [110, 0]
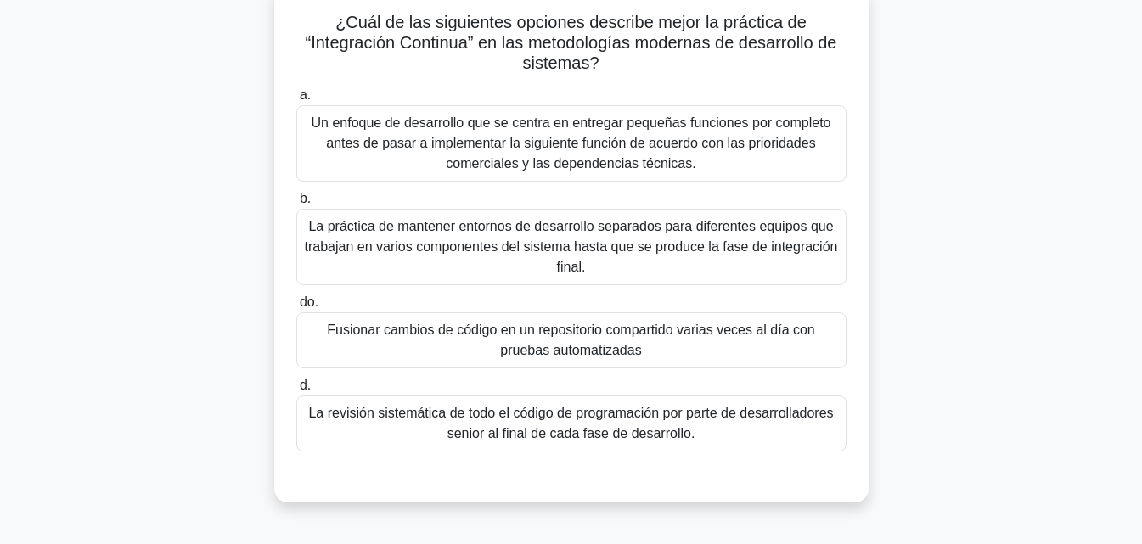
click at [554, 257] on font "La práctica de mantener entornos de desarrollo separados para diferentes equipo…" at bounding box center [571, 247] width 535 height 61
click at [296, 205] on input "b. La práctica de mantener entornos de desarrollo separados para diferentes equ…" at bounding box center [296, 199] width 0 height 11
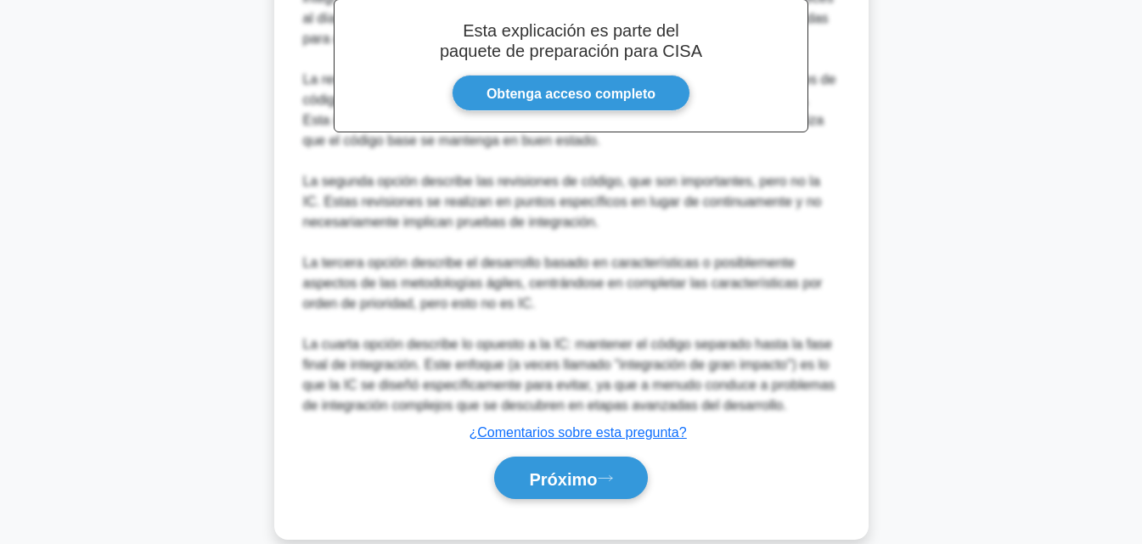
scroll to position [691, 0]
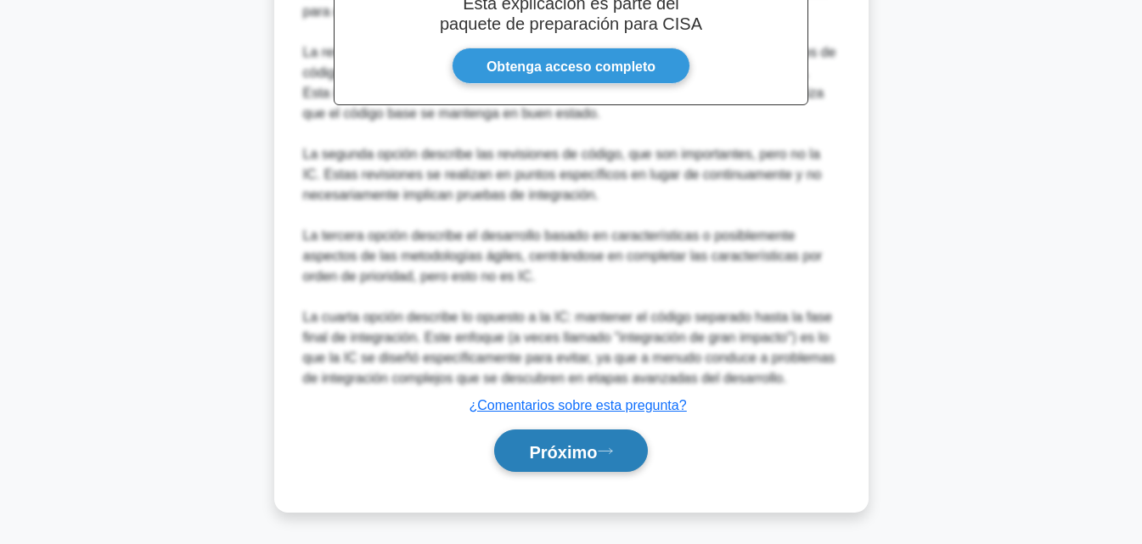
click at [552, 450] on font "Próximo" at bounding box center [563, 451] width 68 height 19
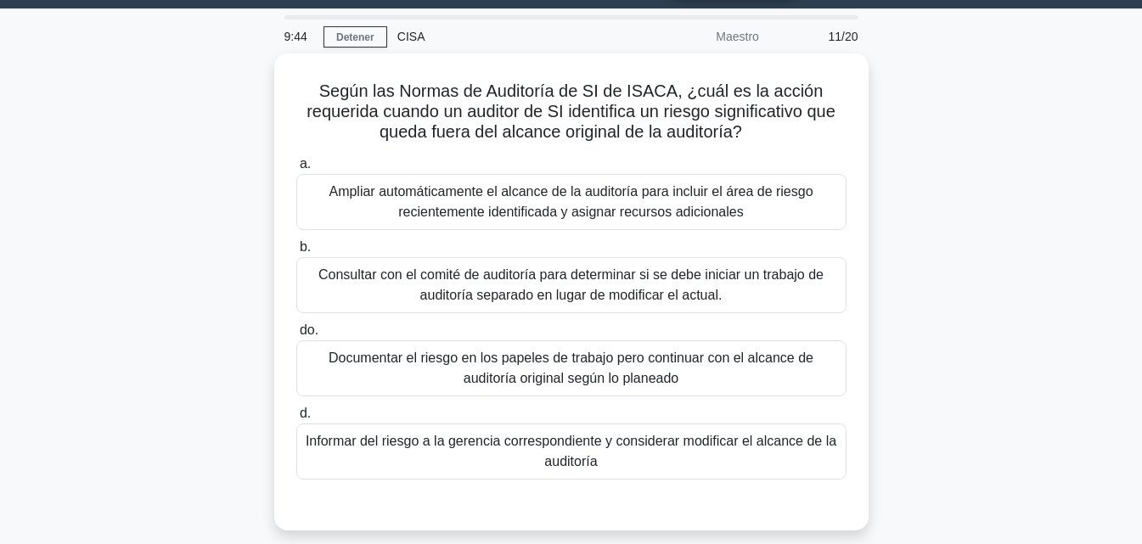
scroll to position [35, 0]
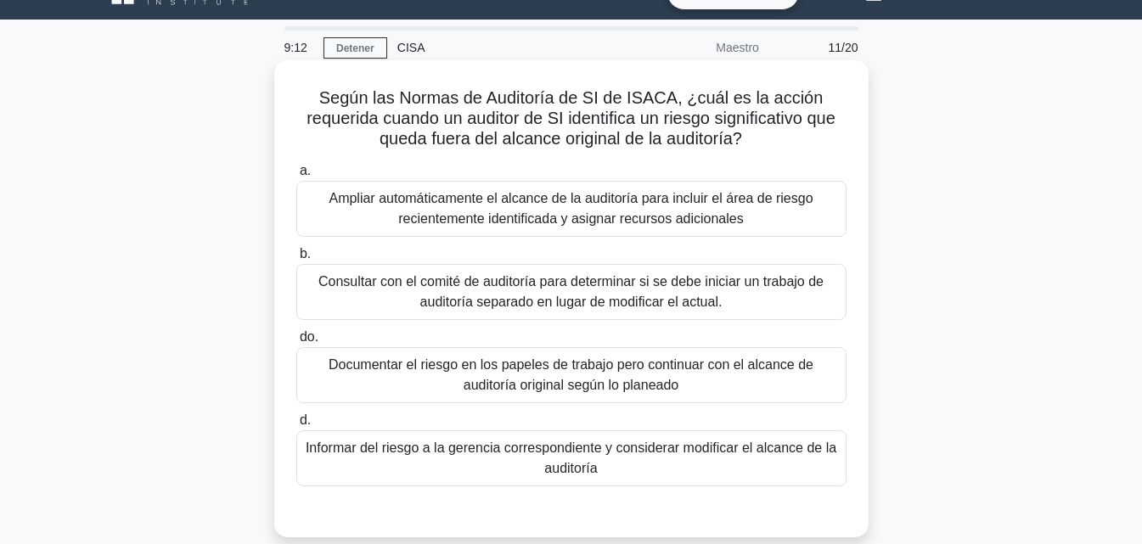
click at [595, 460] on font "Informar del riesgo a la gerencia correspondiente y considerar modificar el alc…" at bounding box center [571, 458] width 531 height 35
click at [296, 426] on input "d. Informar del riesgo a la gerencia correspondiente y considerar modificar el …" at bounding box center [296, 420] width 0 height 11
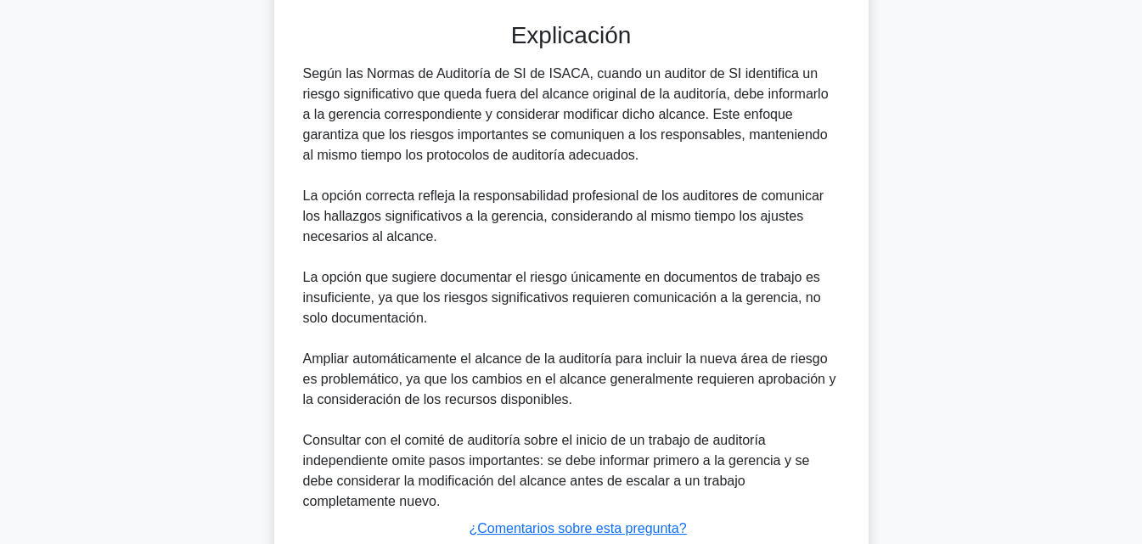
scroll to position [649, 0]
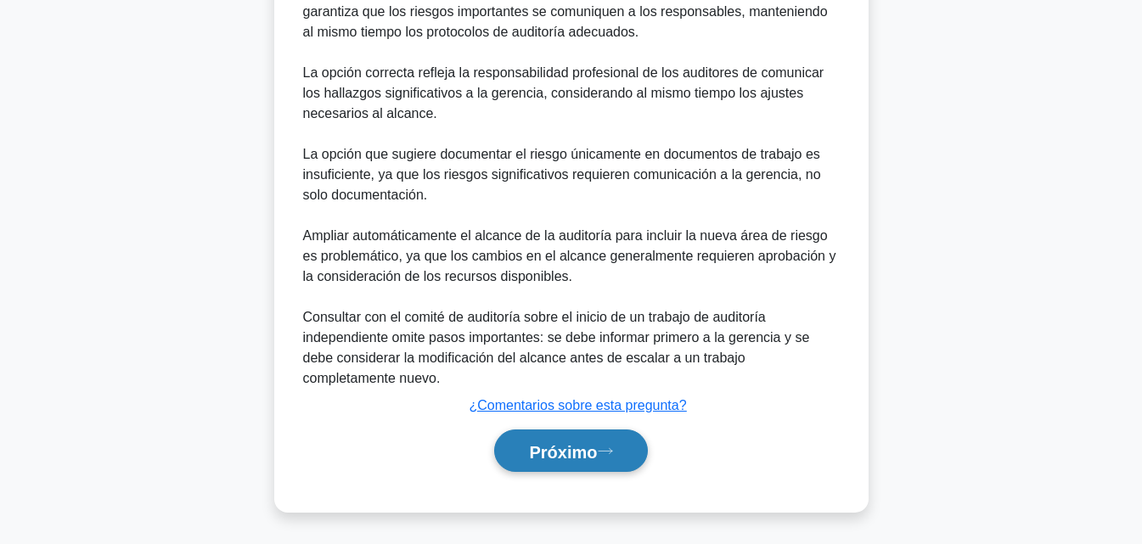
click at [566, 436] on button "Próximo" at bounding box center [570, 451] width 153 height 43
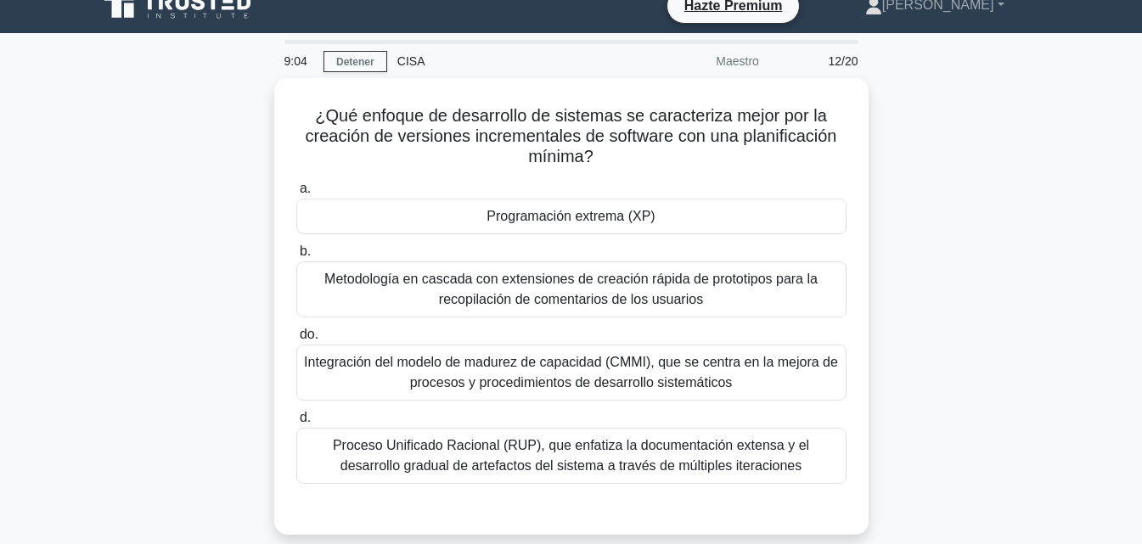
scroll to position [23, 0]
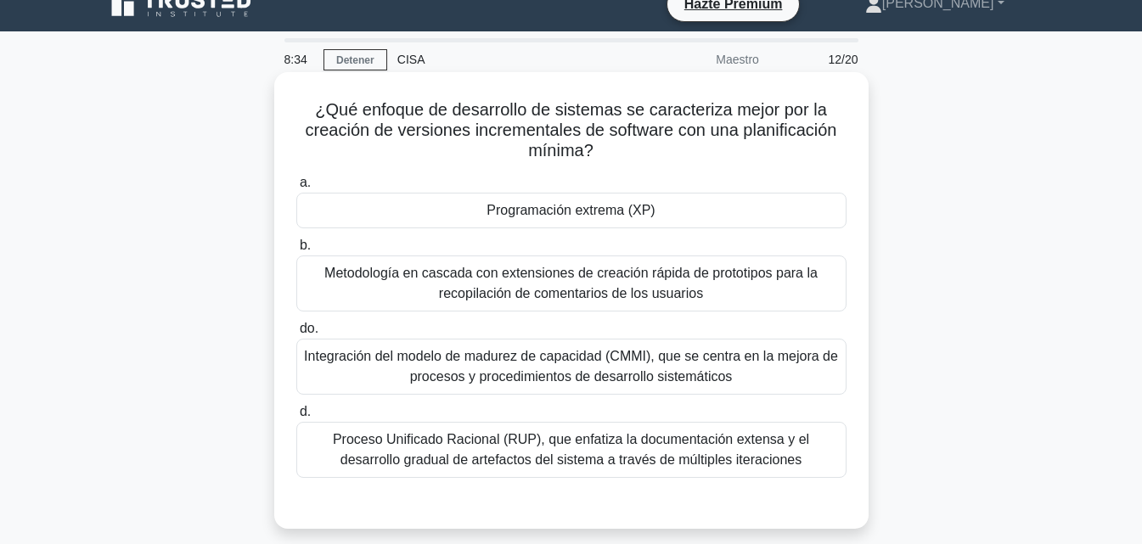
click at [679, 213] on div "Programación extrema (XP)" at bounding box center [571, 211] width 550 height 36
click at [296, 189] on input "a. Programación extrema (XP)" at bounding box center [296, 182] width 0 height 11
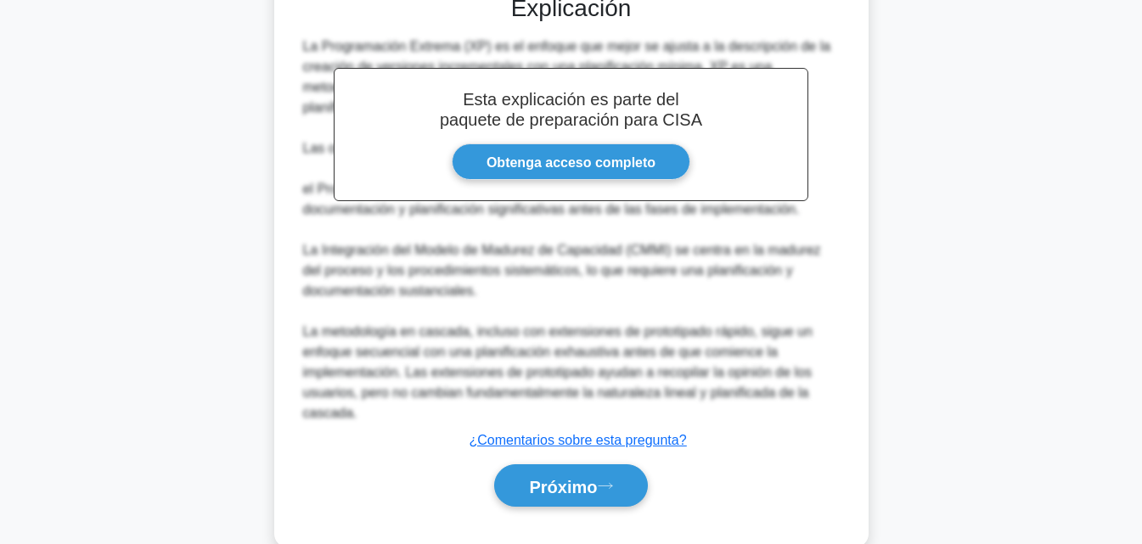
scroll to position [567, 0]
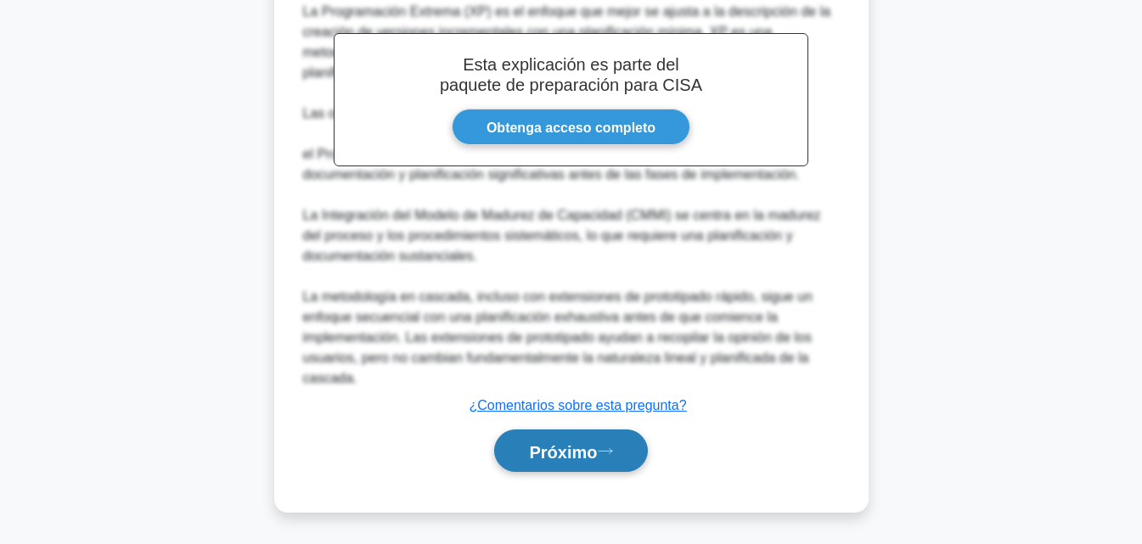
click at [587, 462] on button "Próximo" at bounding box center [570, 451] width 153 height 43
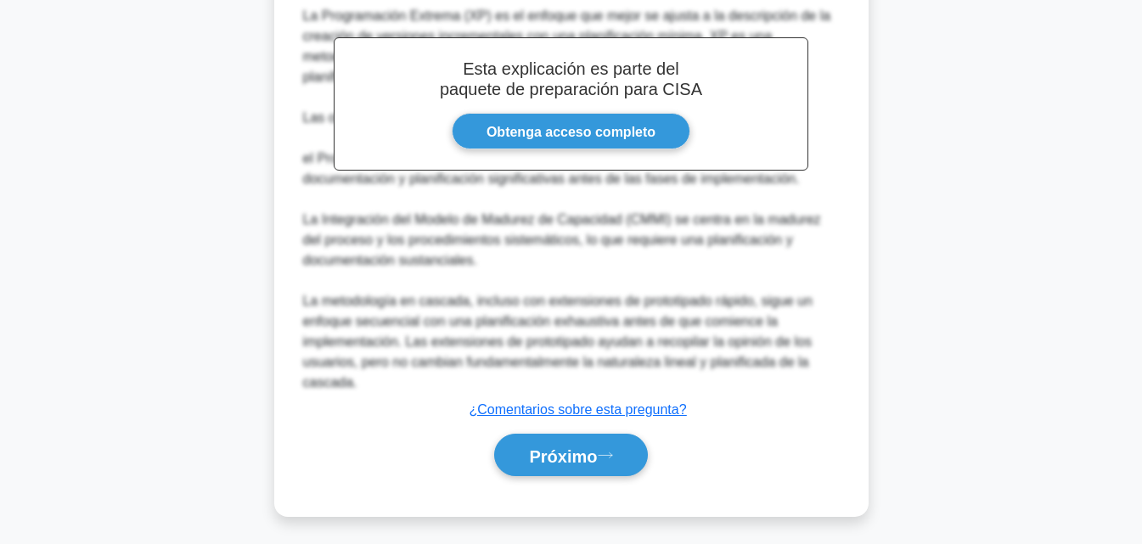
scroll to position [373, 0]
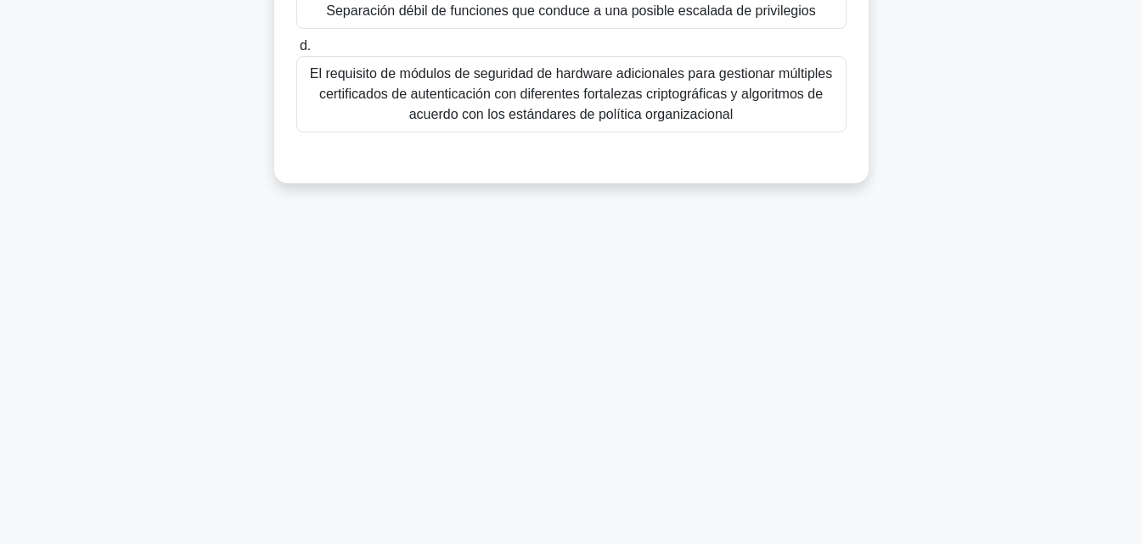
drag, startPoint x: 1141, startPoint y: 374, endPoint x: 1129, endPoint y: 227, distance: 147.5
click at [1129, 227] on main "8:28 Detener CISA Maestro 13/20 En una implementación de PKI, ¿cuál es la preoc…" at bounding box center [571, 113] width 1142 height 863
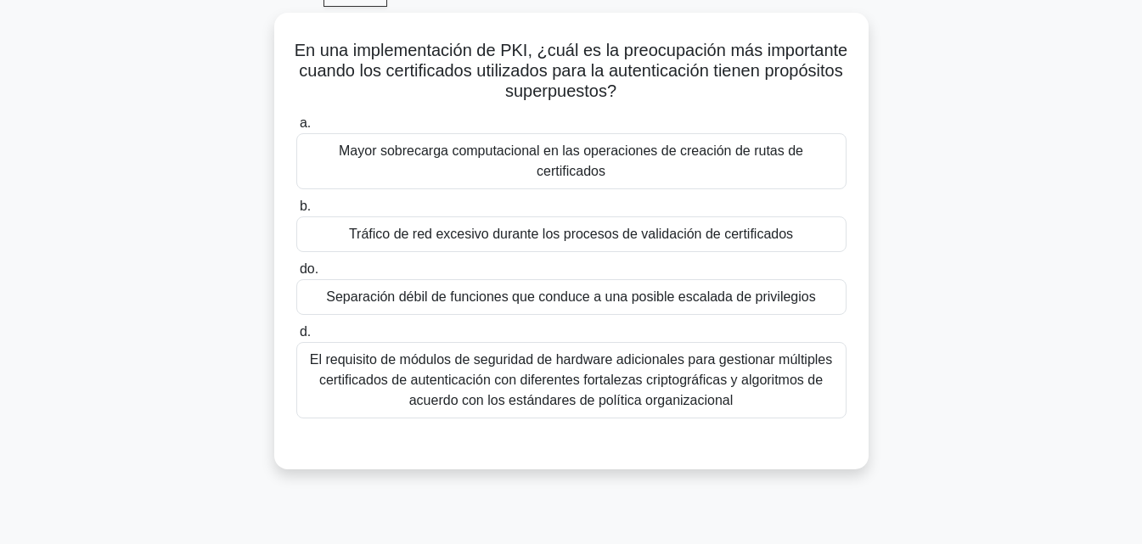
scroll to position [48, 0]
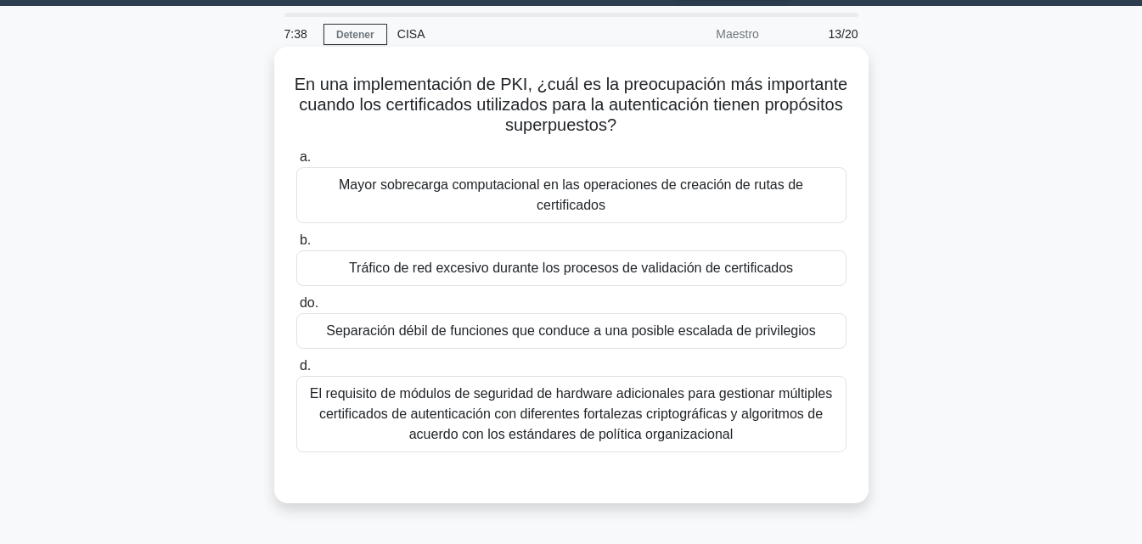
click at [803, 188] on font "Mayor sobrecarga computacional en las operaciones de creación de rutas de certi…" at bounding box center [571, 194] width 465 height 35
click at [296, 163] on input "a. Mayor sobrecarga computacional en las operaciones de creación de rutas de ce…" at bounding box center [296, 157] width 0 height 11
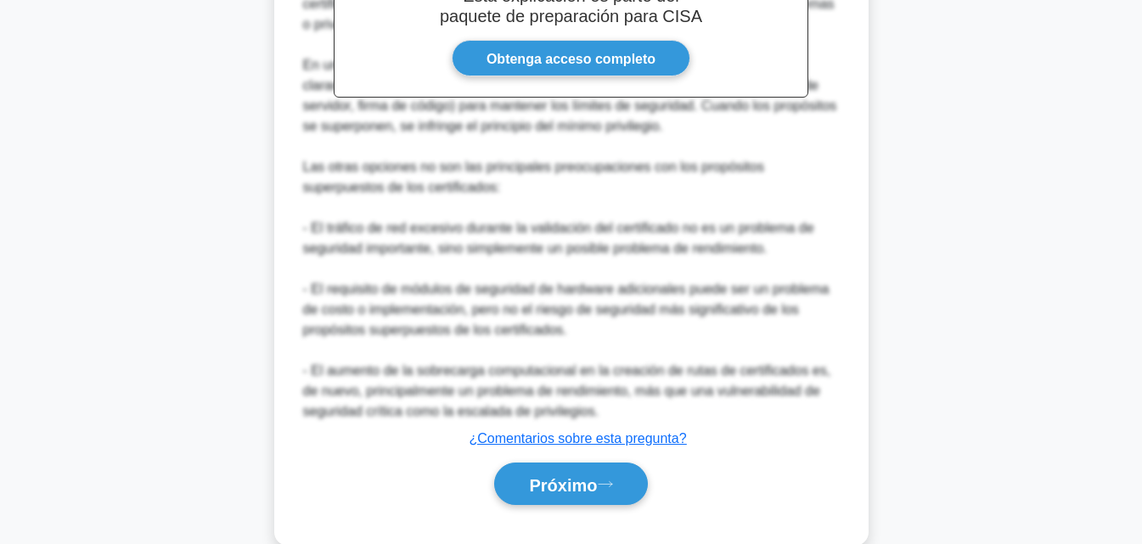
scroll to position [671, 0]
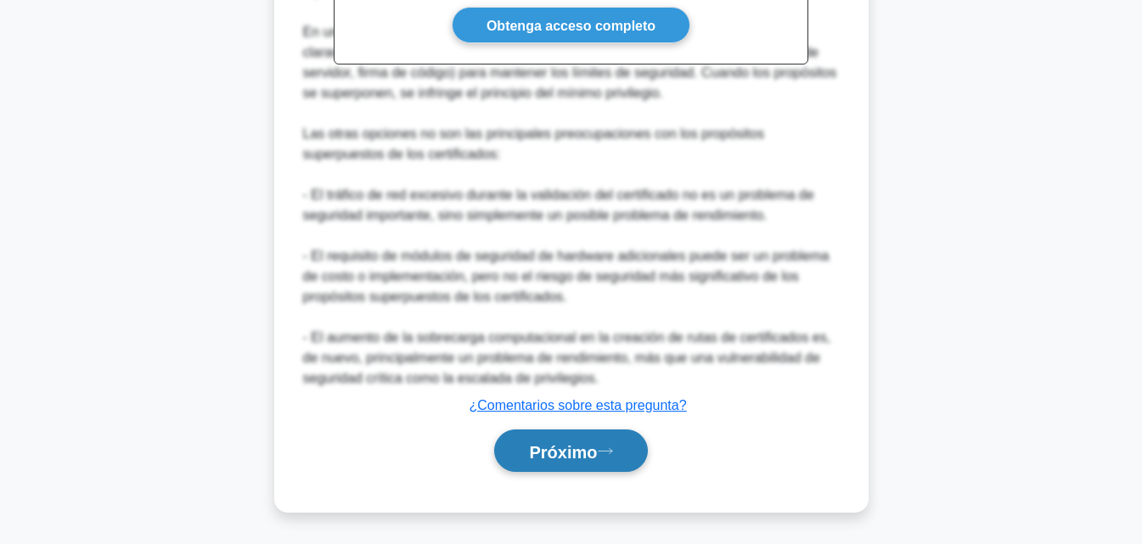
click at [592, 452] on font "Próximo" at bounding box center [563, 451] width 68 height 19
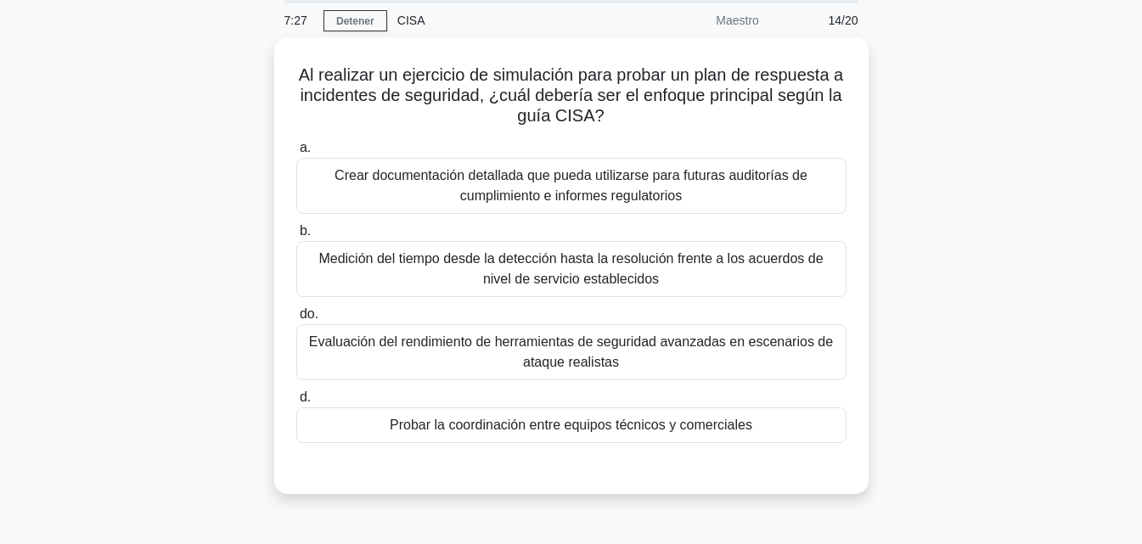
scroll to position [52, 0]
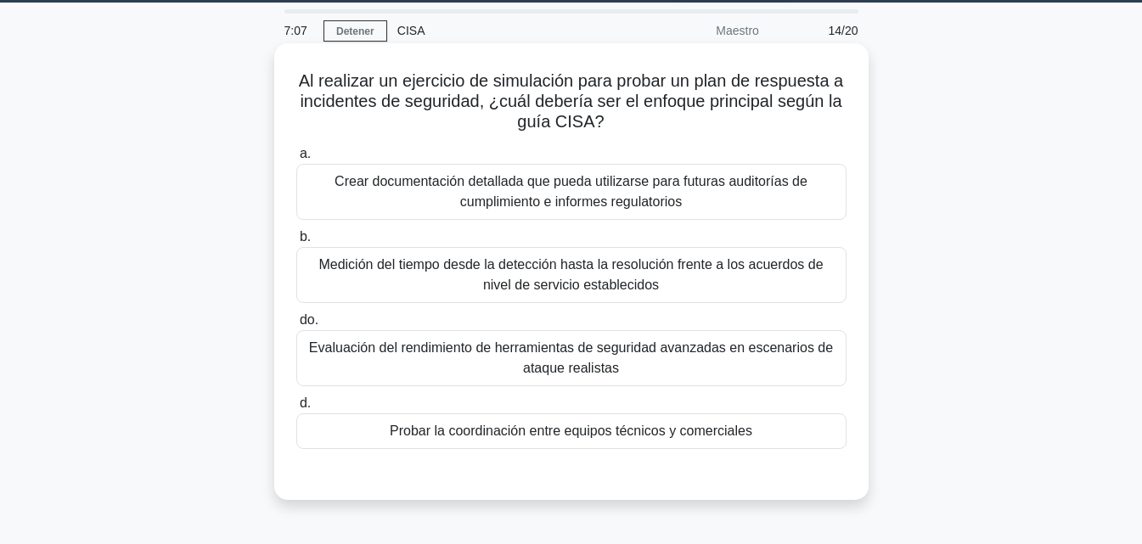
click at [601, 281] on font "Medición del tiempo desde la detección hasta la resolución frente a los acuerdo…" at bounding box center [570, 274] width 504 height 35
click at [296, 243] on input "b. Medición del tiempo desde la detección hasta la resolución frente a los acue…" at bounding box center [296, 237] width 0 height 11
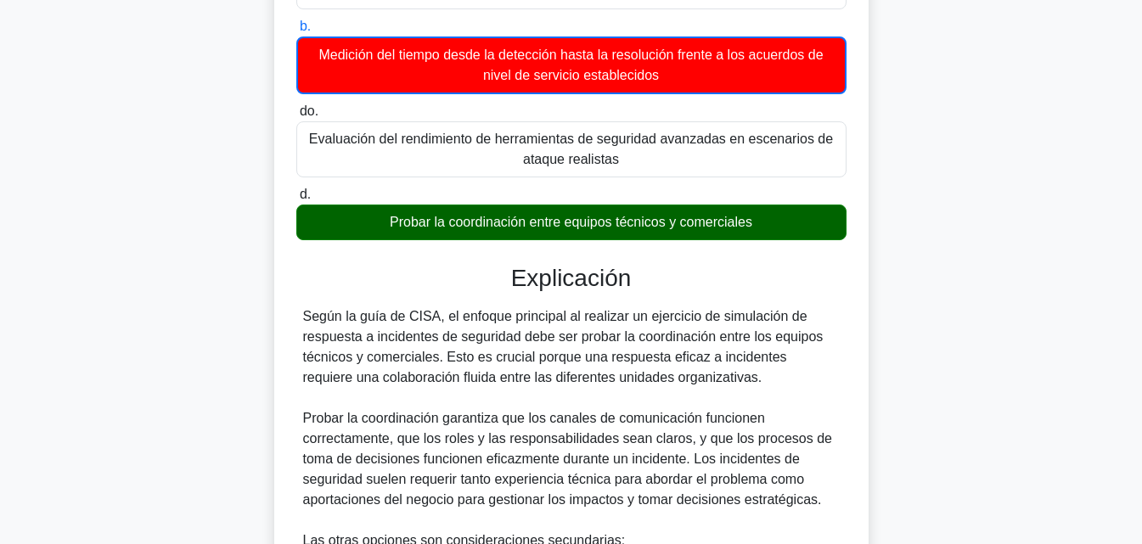
scroll to position [329, 0]
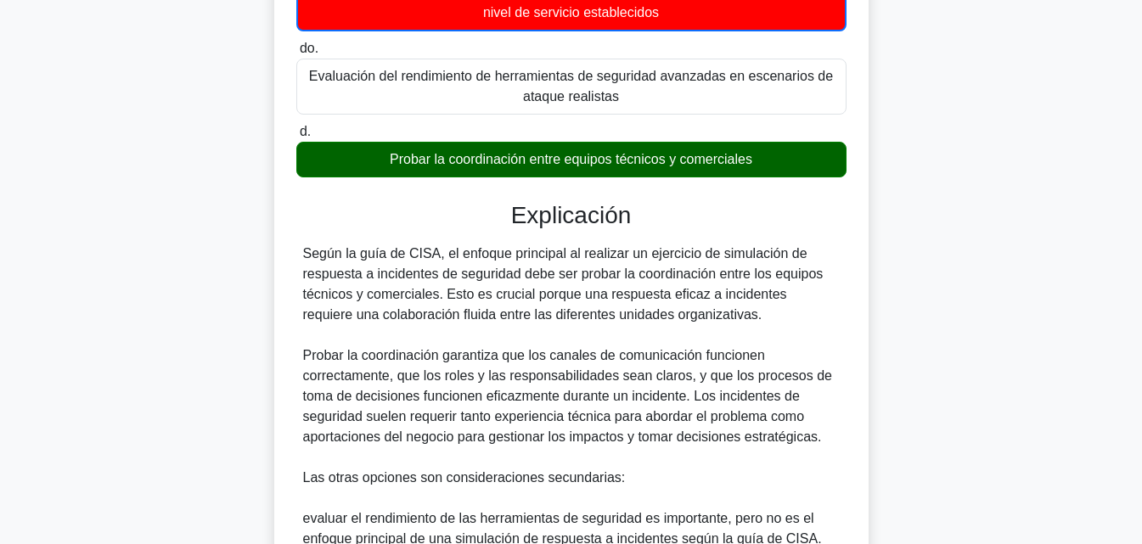
click at [1118, 283] on main "6:58 Detener CISA Maestro 14/20 Al realizar un ejercicio de simulación para pro…" at bounding box center [571, 274] width 1142 height 1098
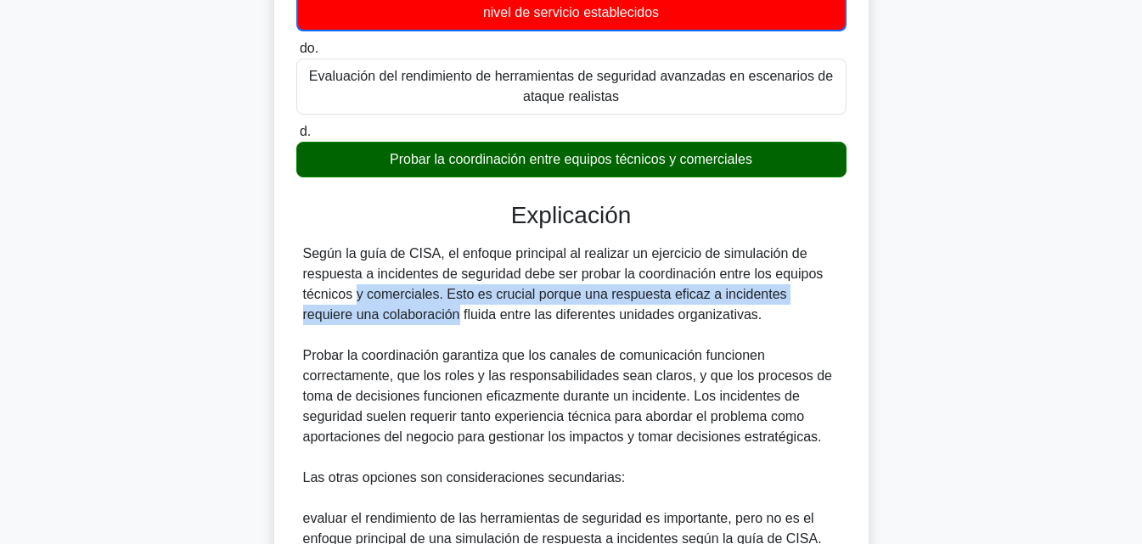
drag, startPoint x: 1118, startPoint y: 283, endPoint x: 1129, endPoint y: 304, distance: 23.9
click at [1129, 304] on main "6:57 Detener CISA Maestro 14/20 Al realizar un ejercicio de simulación para pro…" at bounding box center [571, 274] width 1142 height 1098
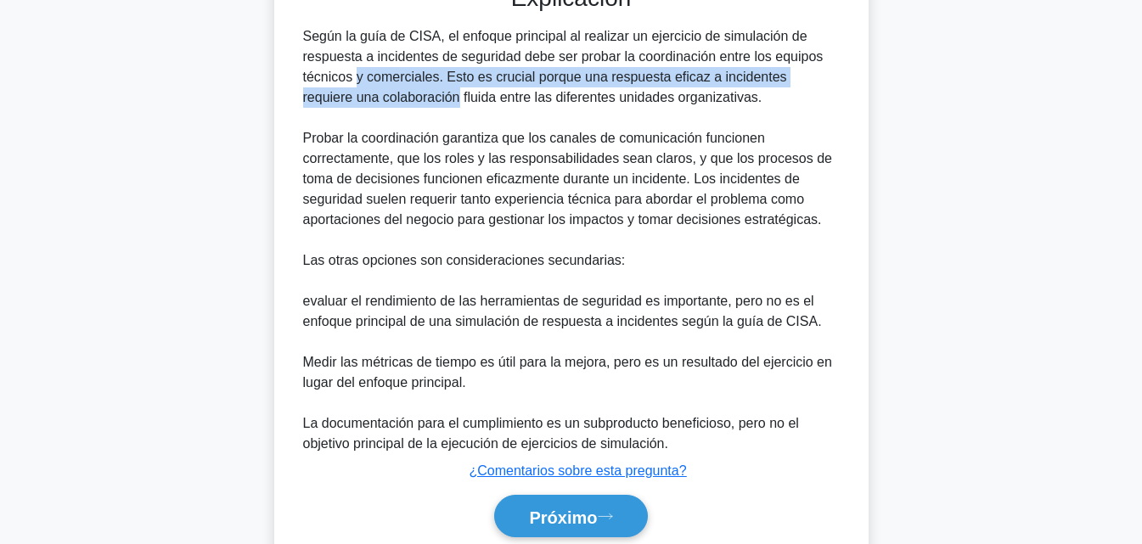
scroll to position [610, 0]
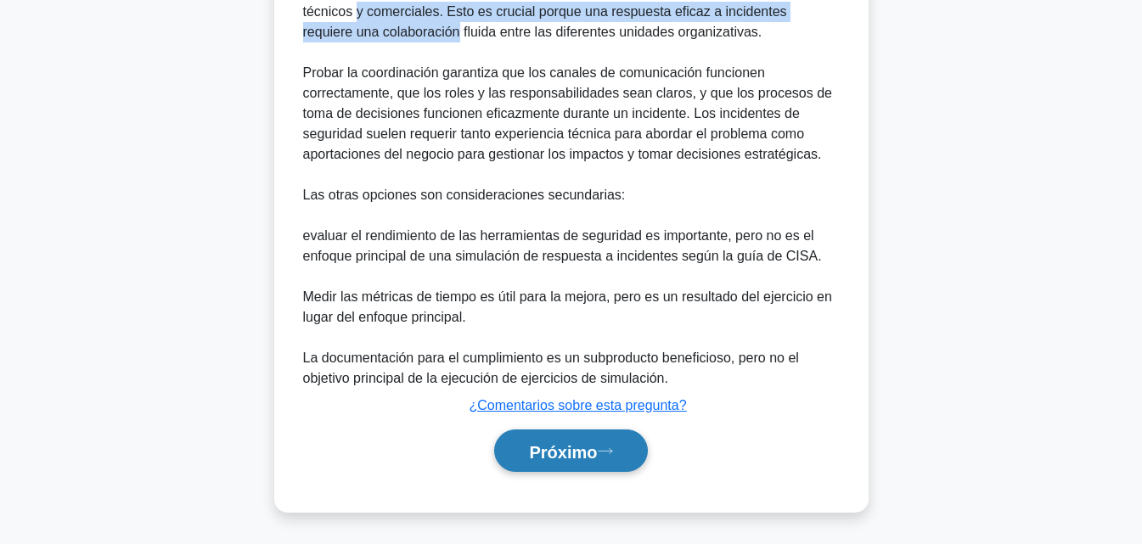
click at [572, 444] on font "Próximo" at bounding box center [563, 451] width 68 height 19
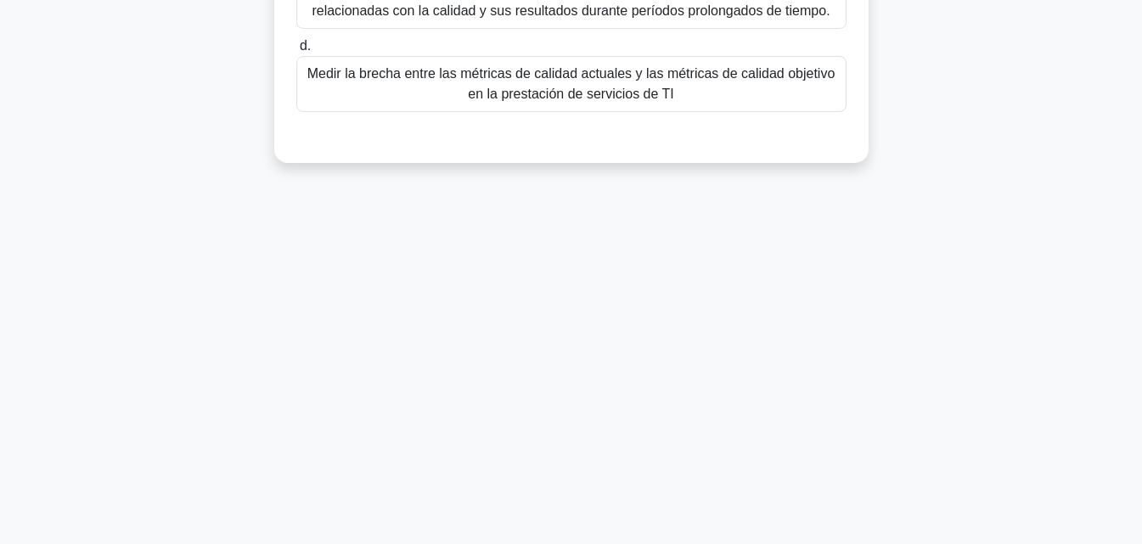
scroll to position [0, 0]
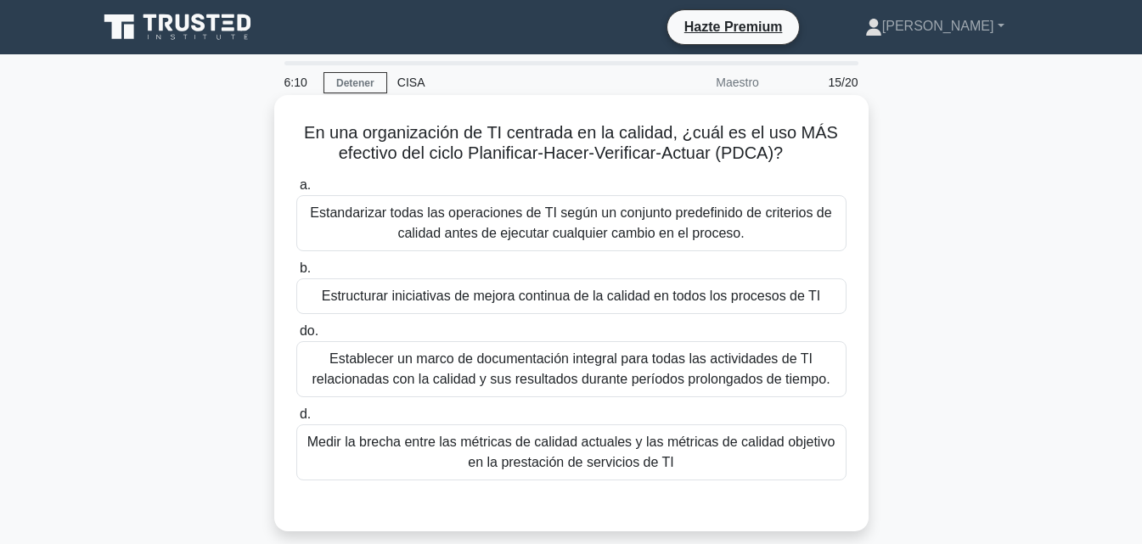
click at [729, 373] on font "Establecer un marco de documentación integral para todas las actividades de TI …" at bounding box center [571, 369] width 518 height 35
click at [296, 337] on input "do. Establecer un marco de documentación integral para todas las actividades de…" at bounding box center [296, 331] width 0 height 11
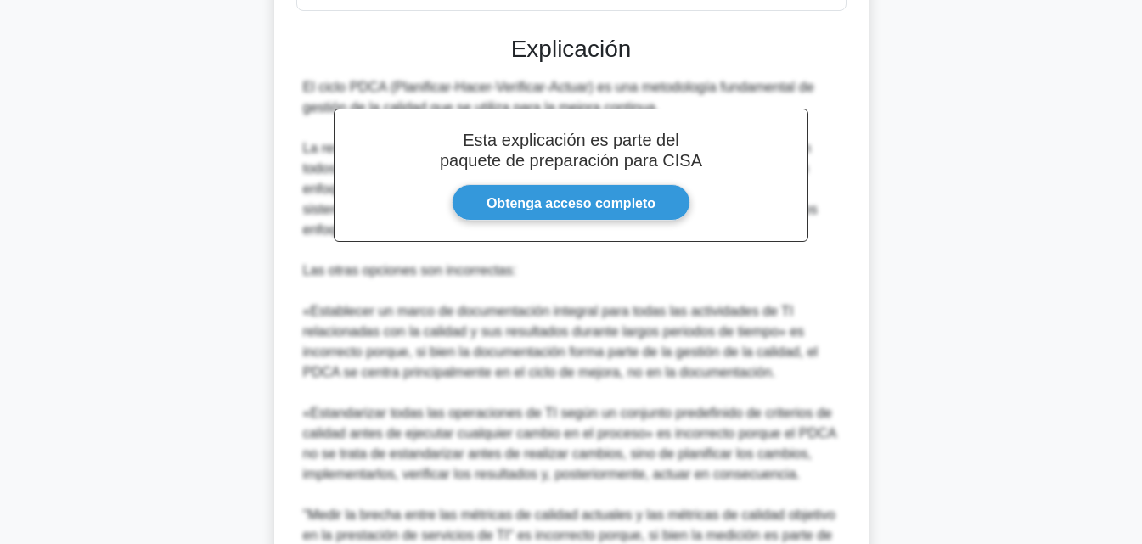
scroll to position [671, 0]
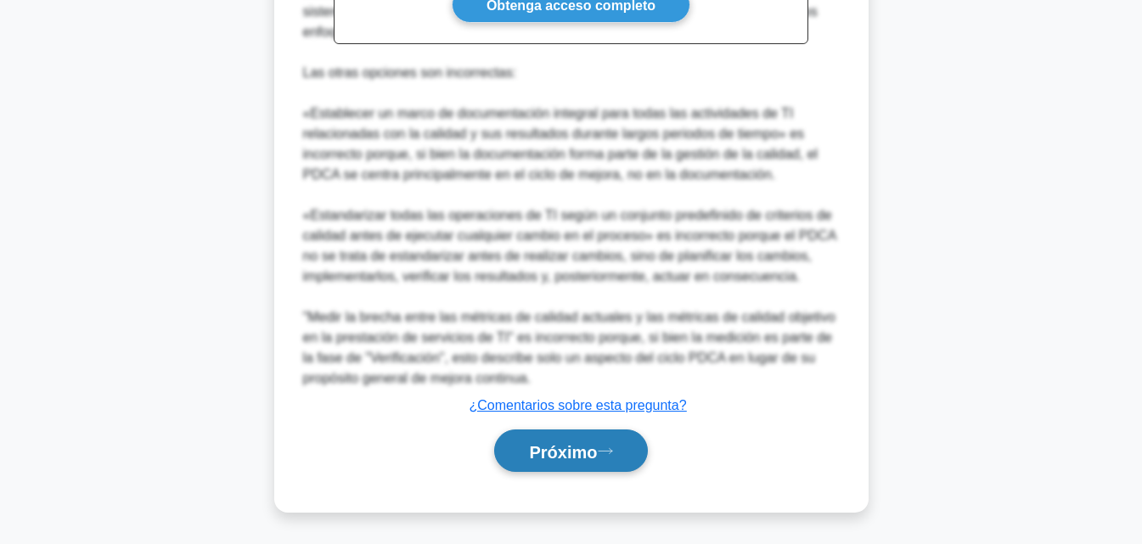
click at [585, 461] on button "Próximo" at bounding box center [570, 451] width 153 height 43
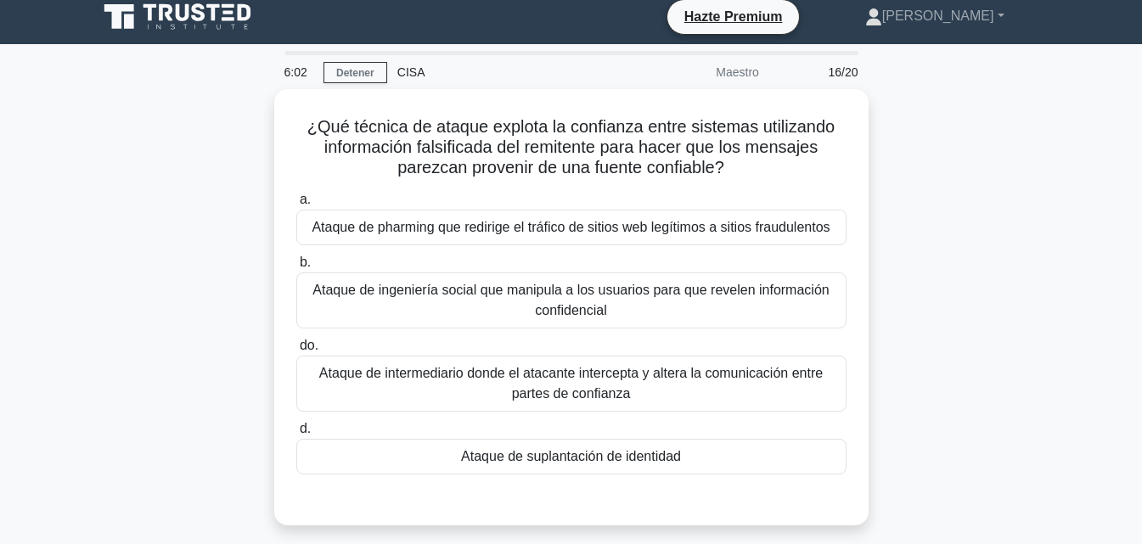
scroll to position [6, 0]
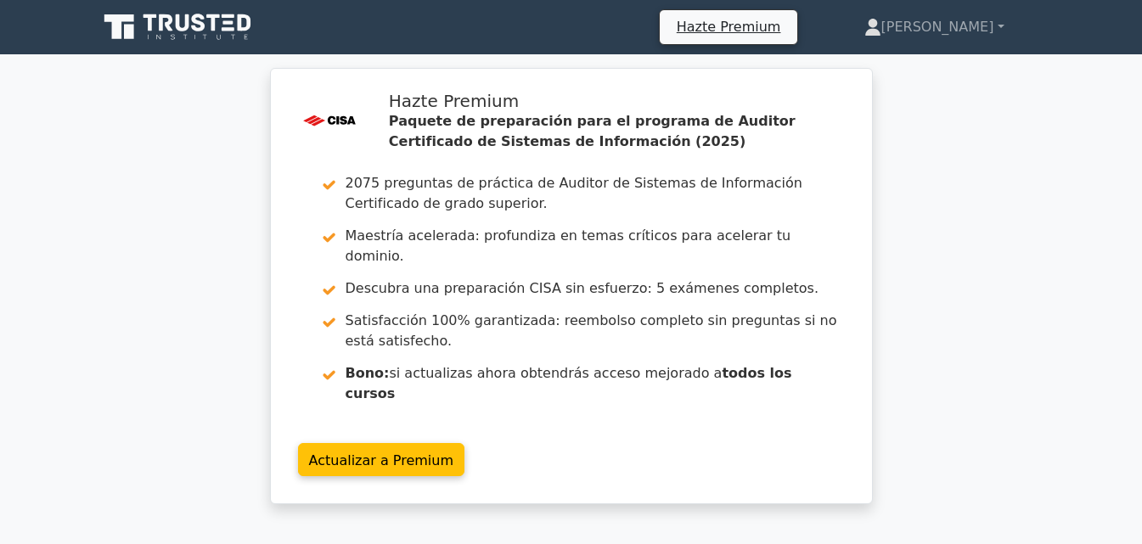
click at [1101, 185] on div ".st0{fill:#E31818;} Hazte Premium Paquete de preparación para el programa de Au…" at bounding box center [571, 296] width 1142 height 457
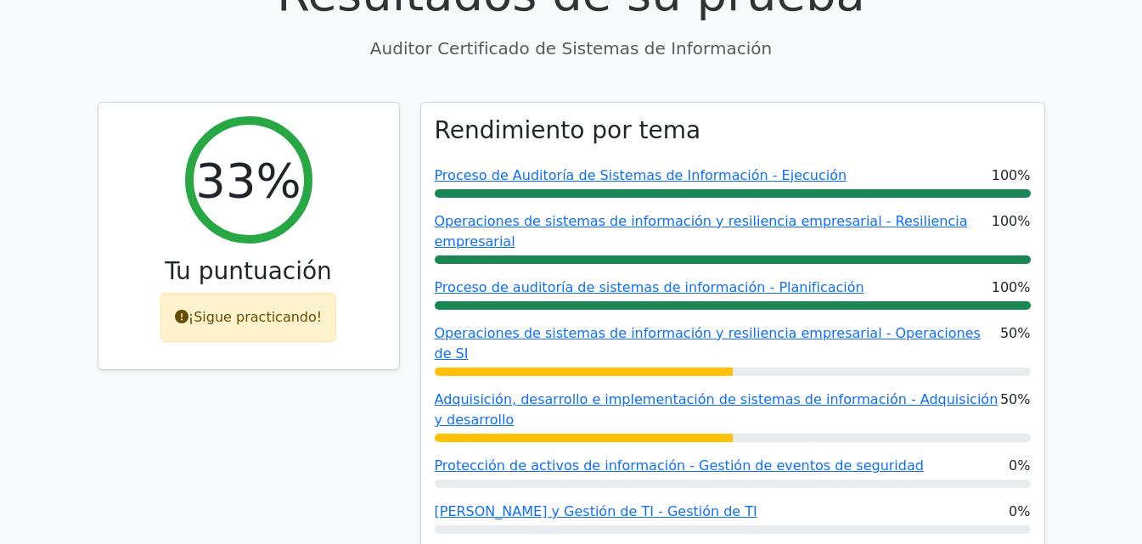
scroll to position [634, 0]
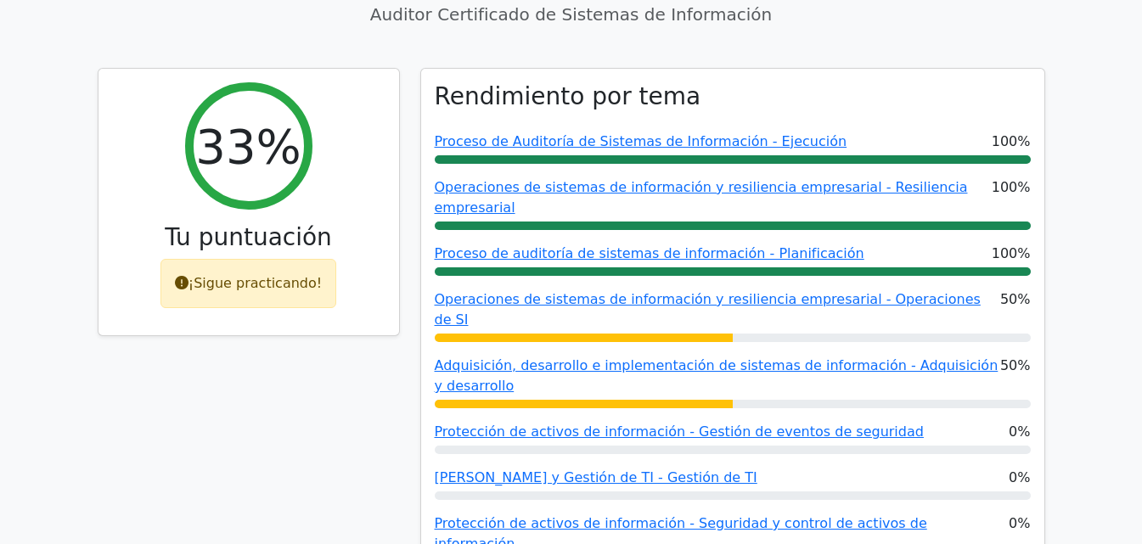
drag, startPoint x: 1151, startPoint y: 62, endPoint x: 1154, endPoint y: 143, distance: 80.7
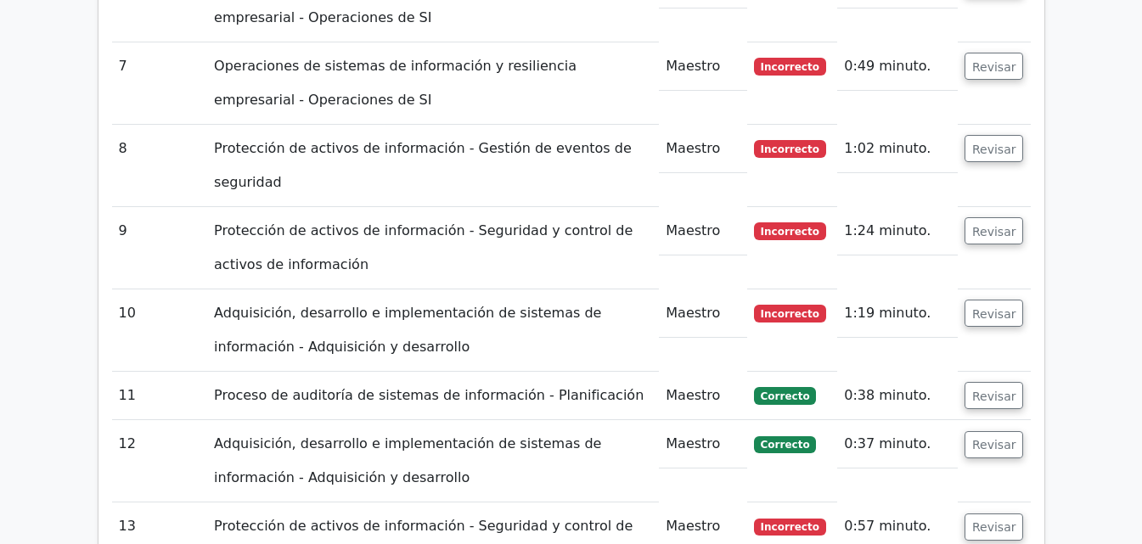
scroll to position [3038, 0]
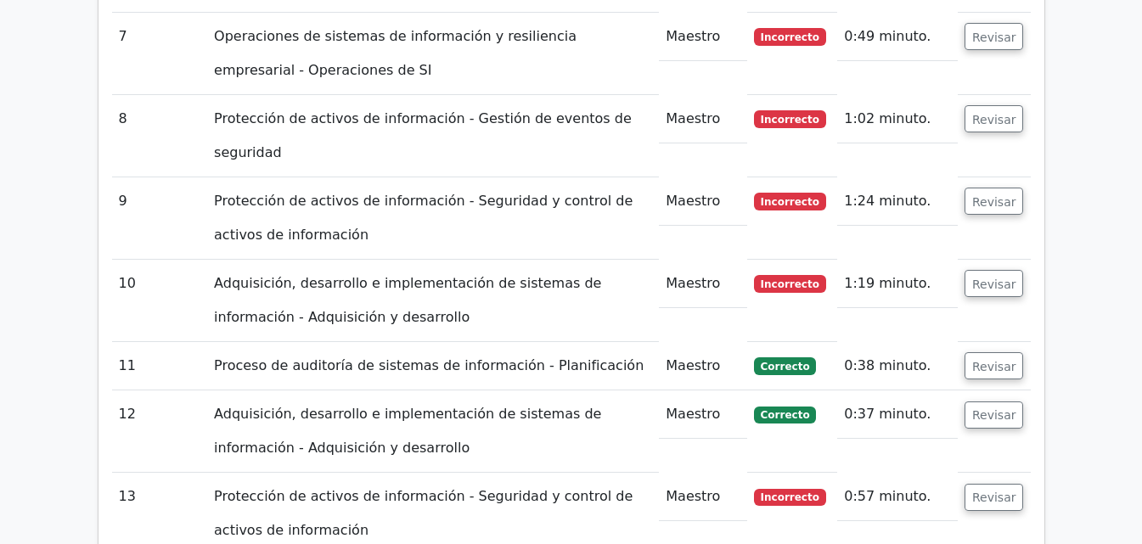
scroll to position [3082, 0]
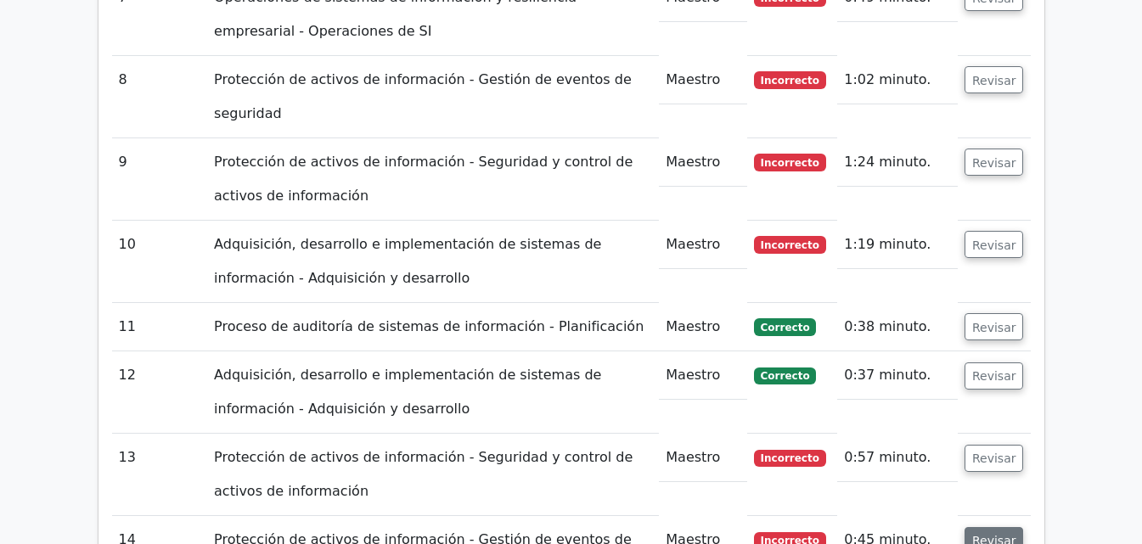
click at [1010, 534] on font "Revisar" at bounding box center [994, 541] width 44 height 14
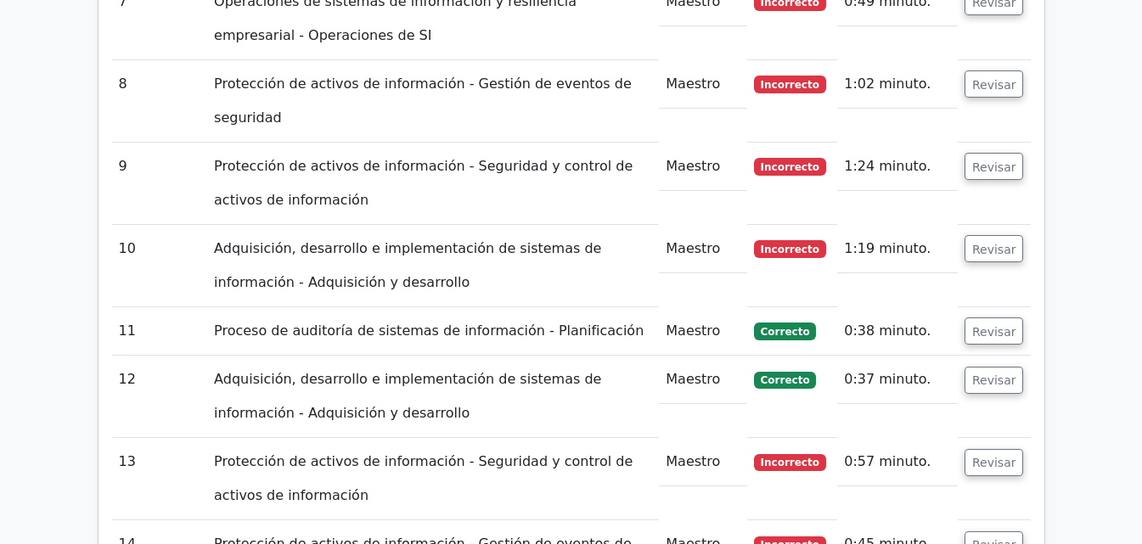
drag, startPoint x: 1140, startPoint y: 290, endPoint x: 1140, endPoint y: 313, distance: 23.8
click at [1140, 313] on main ".st0{fill:#E31818;} Hazte Premium Paquete de preparación para el programa de Au…" at bounding box center [571, 179] width 1142 height 6412
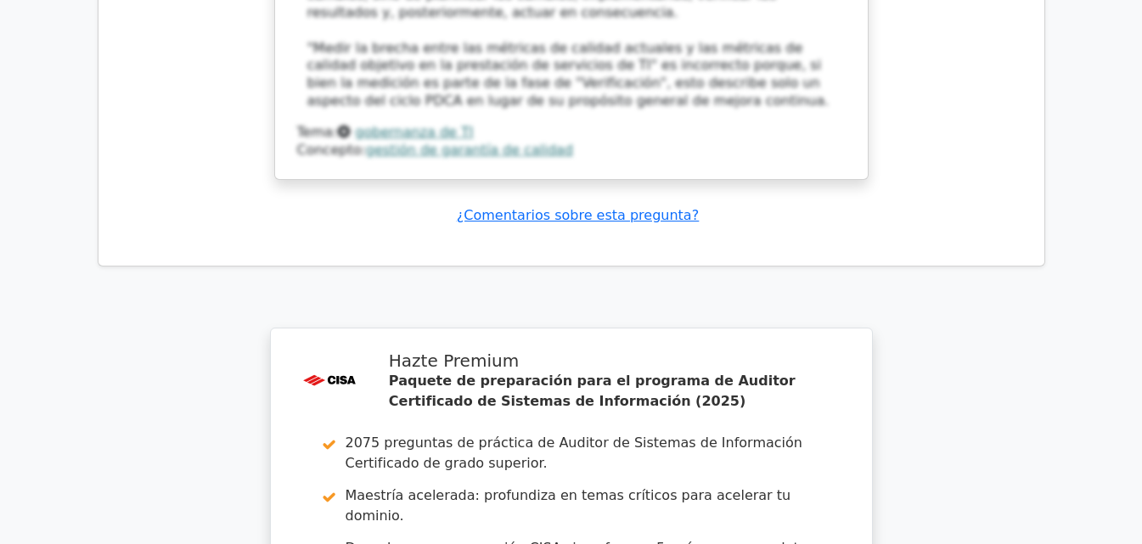
scroll to position [5670, 0]
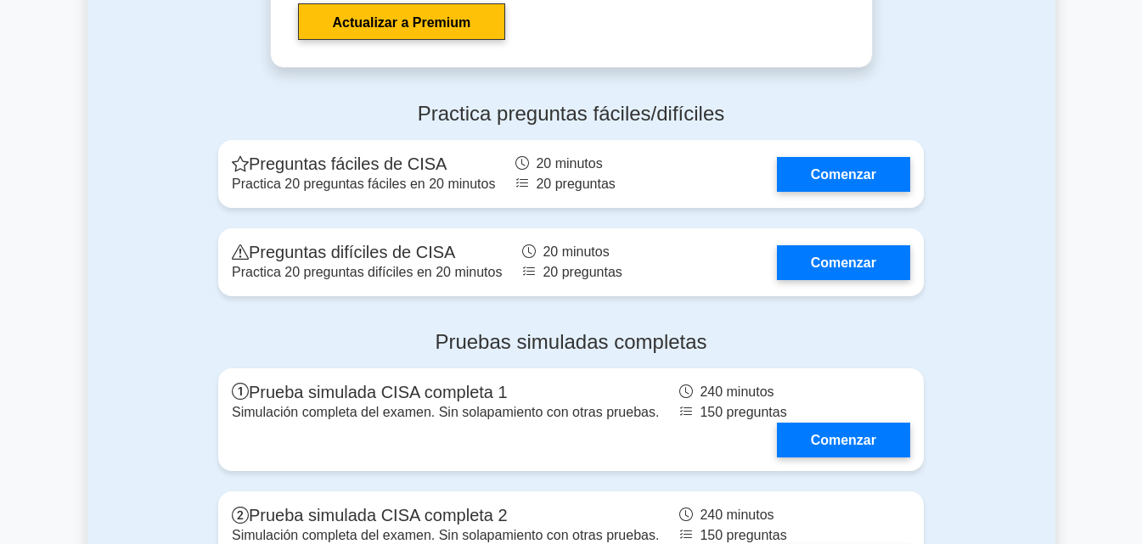
scroll to position [3037, 0]
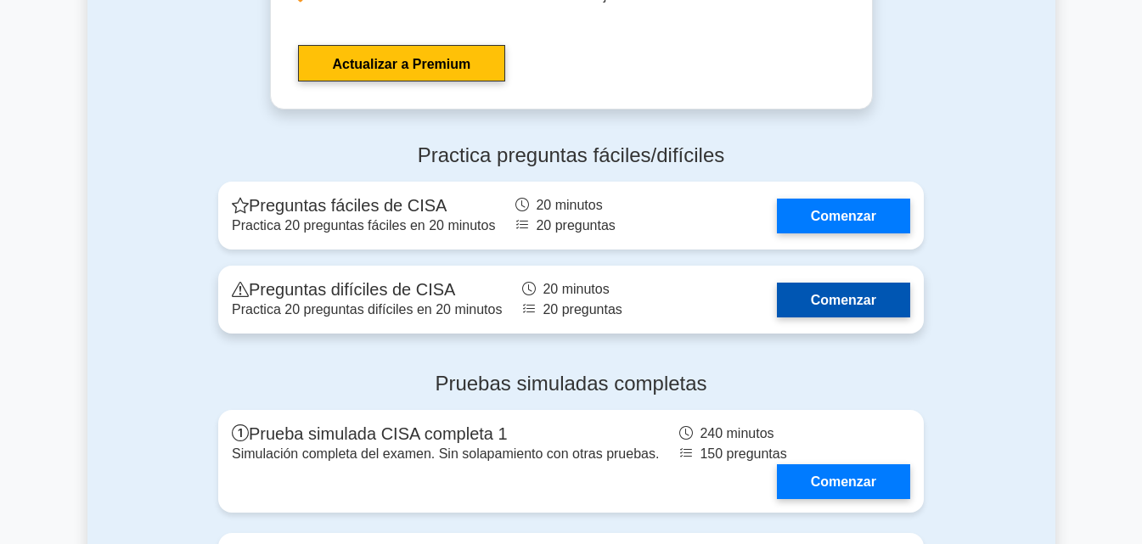
click at [797, 283] on link "Comenzar" at bounding box center [843, 300] width 133 height 35
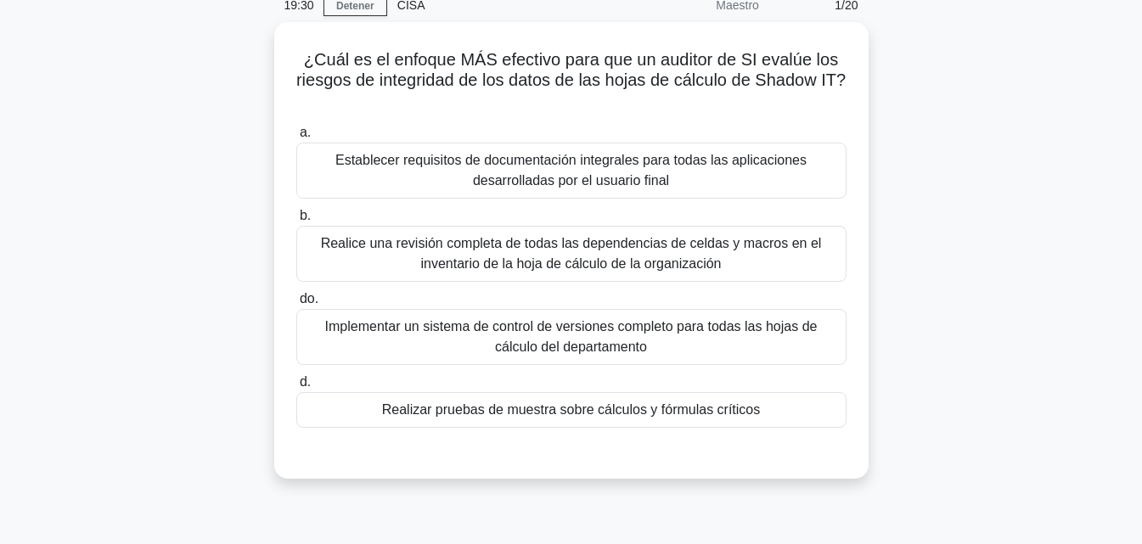
scroll to position [79, 0]
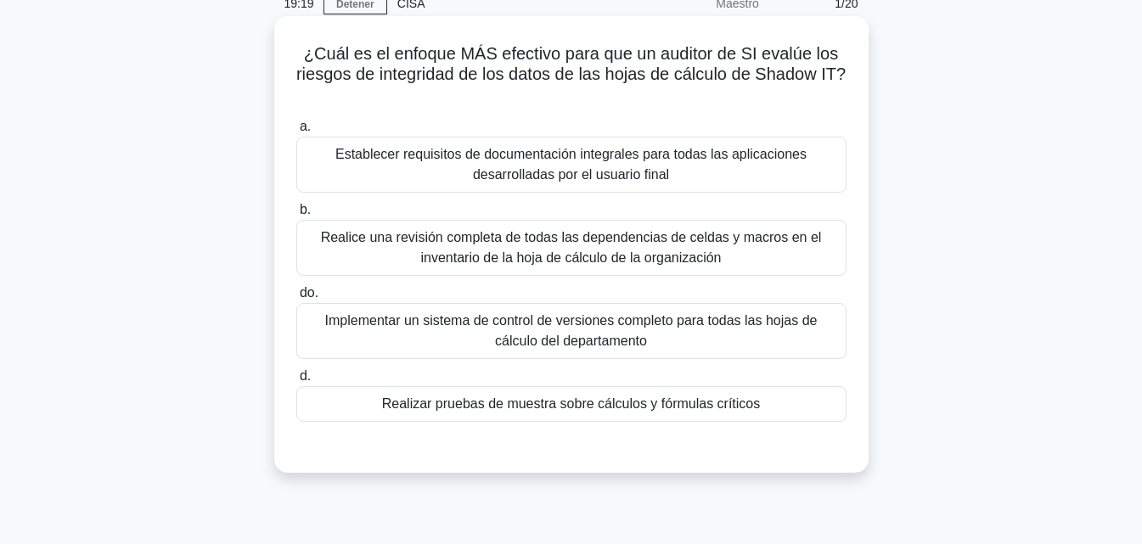
click at [648, 243] on font "Realice una revisión completa de todas las dependencias de celdas y macros en e…" at bounding box center [571, 247] width 501 height 35
click at [296, 216] on input "b. Realice una revisión completa de todas las dependencias de celdas y macros e…" at bounding box center [296, 210] width 0 height 11
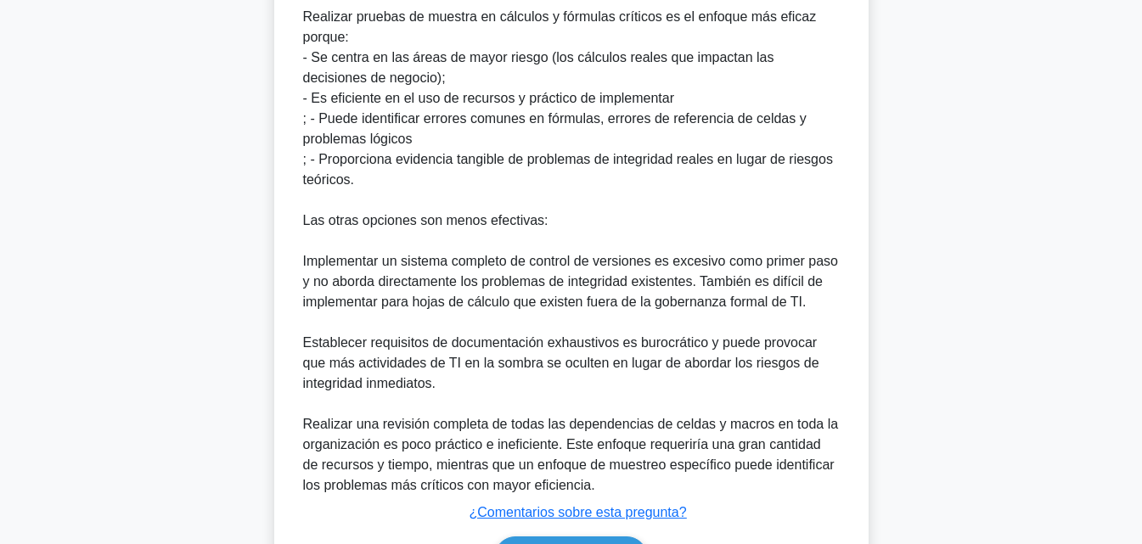
scroll to position [773, 0]
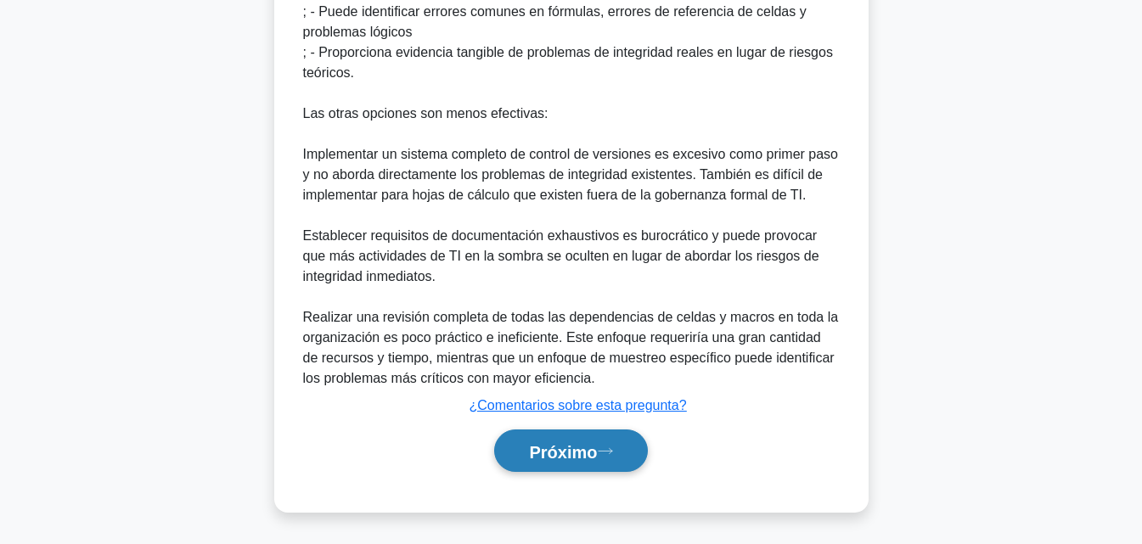
click at [581, 449] on font "Próximo" at bounding box center [563, 451] width 68 height 19
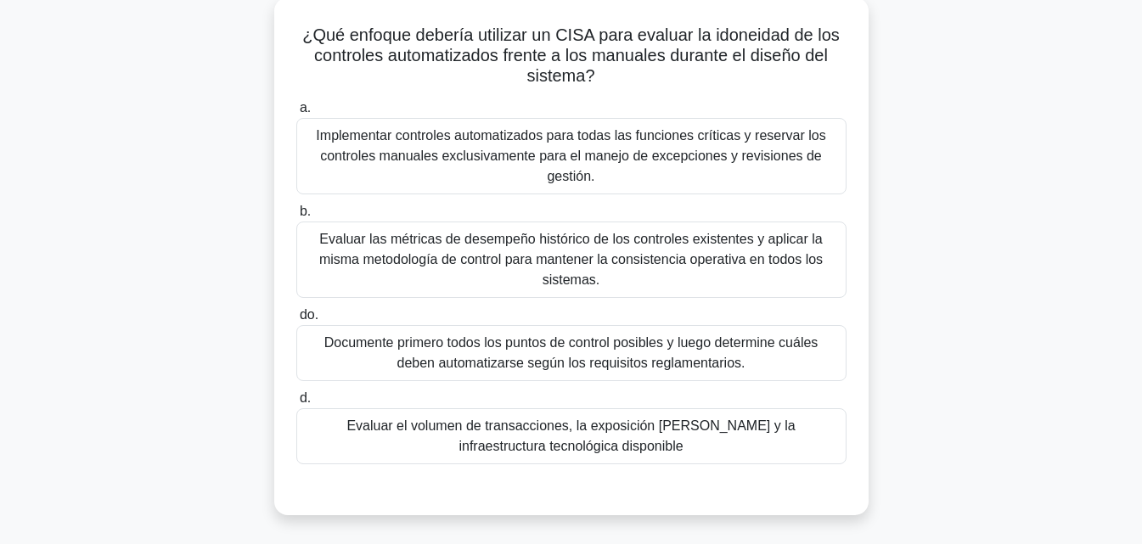
scroll to position [100, 0]
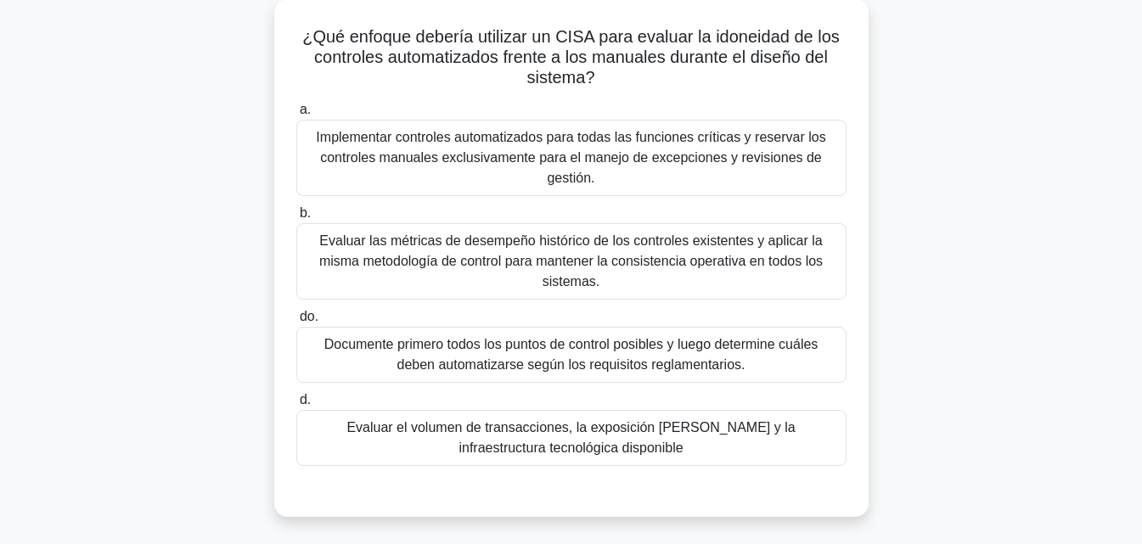
click at [1139, 177] on main "17:49 Detener CISA Maestro 2/20 ¿Qué enfoque debería utilizar un CISA para eval…" at bounding box center [571, 385] width 1142 height 863
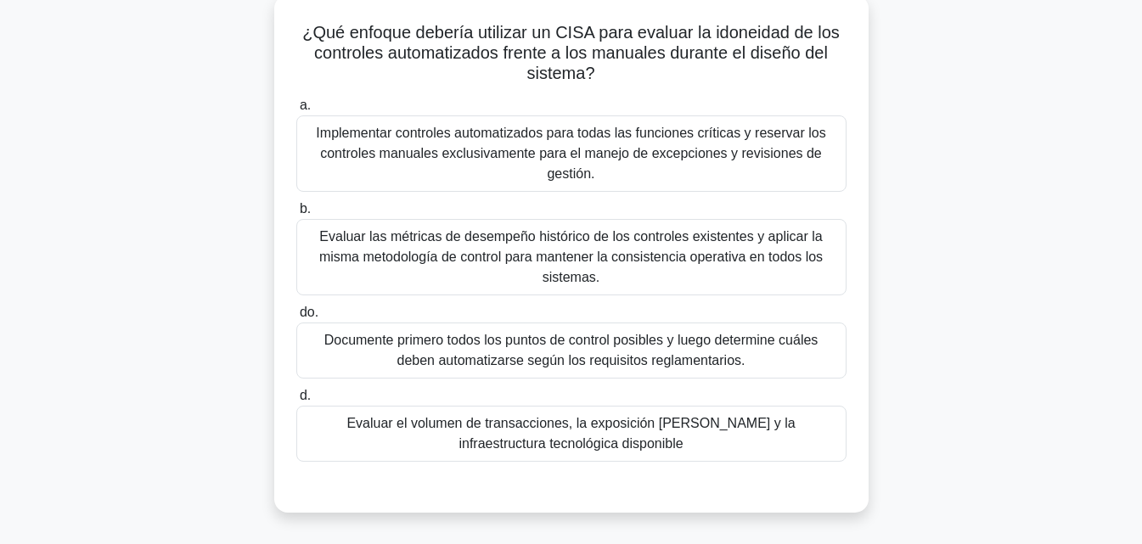
click at [762, 169] on font "Implementar controles automatizados para todas las funciones críticas y reserva…" at bounding box center [571, 153] width 535 height 61
click at [296, 111] on input "a. Implementar controles automatizados para todas las funciones críticas y rese…" at bounding box center [296, 105] width 0 height 11
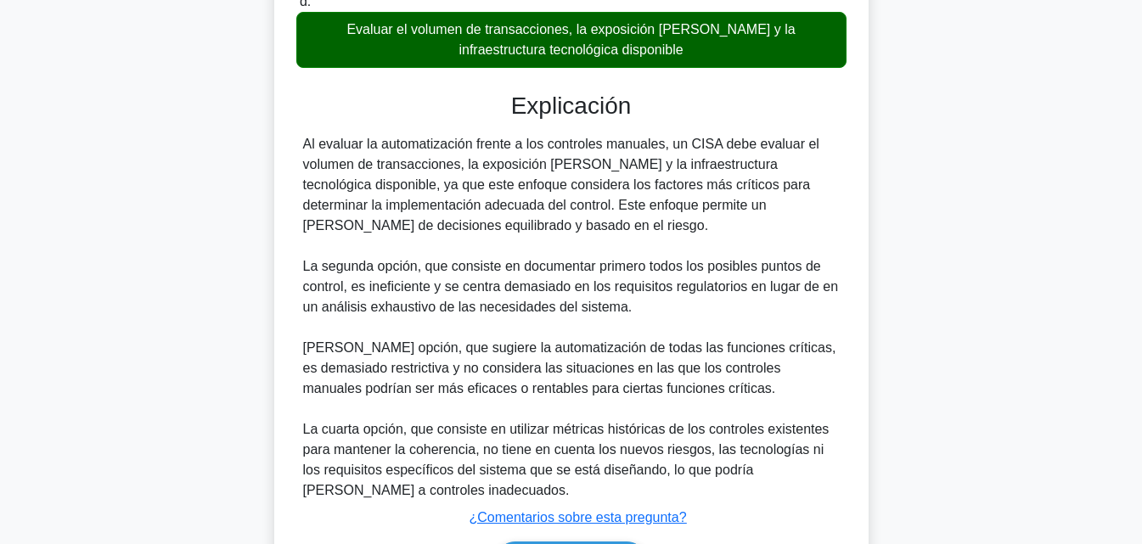
scroll to position [610, 0]
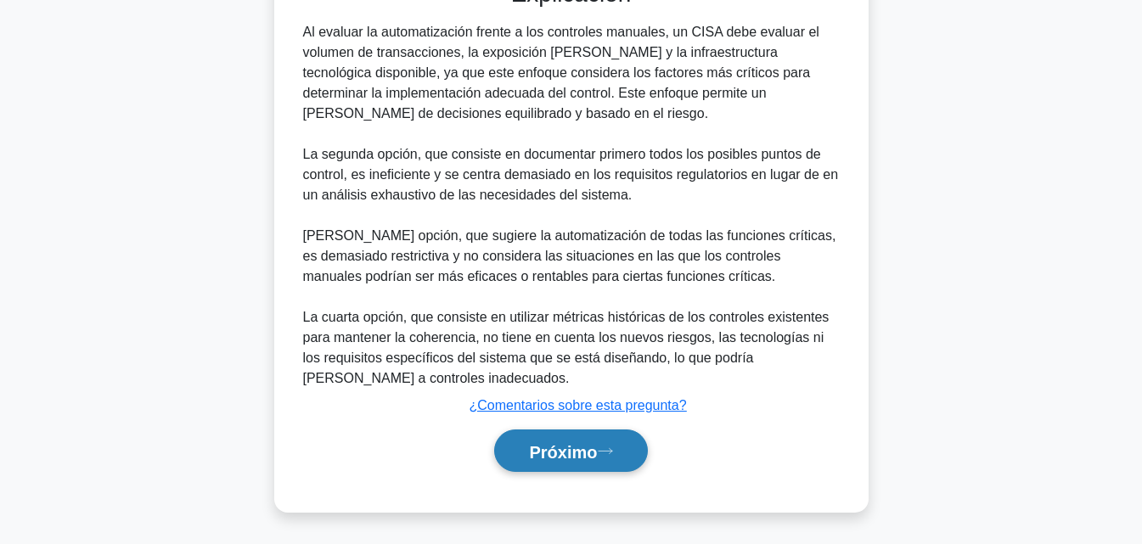
click at [542, 449] on font "Próximo" at bounding box center [563, 451] width 68 height 19
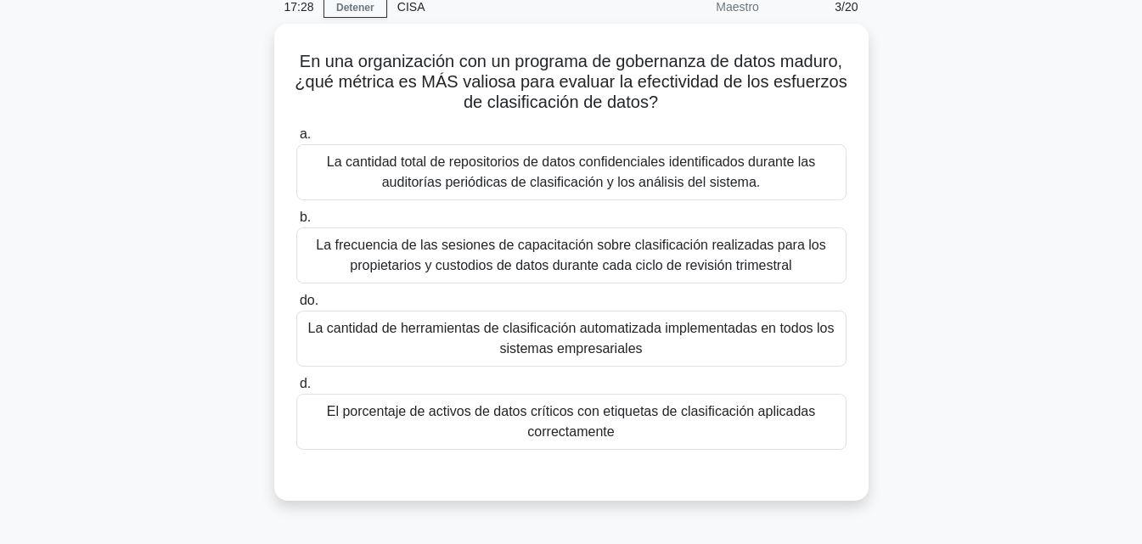
scroll to position [74, 0]
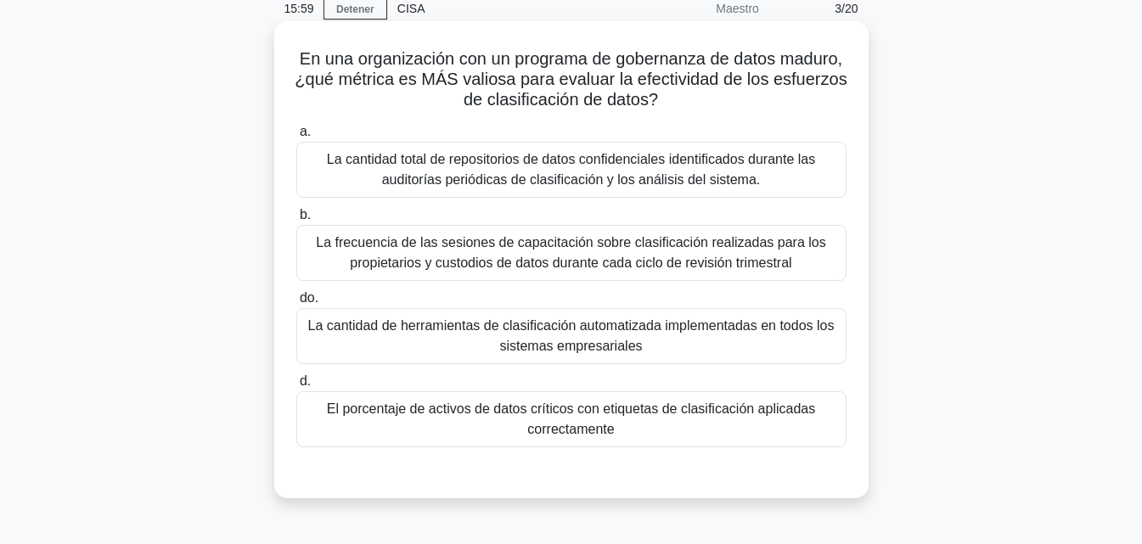
click at [549, 428] on font "El porcentaje de activos de datos críticos con etiquetas de clasificación aplic…" at bounding box center [571, 419] width 488 height 35
click at [296, 387] on input "d. El porcentaje de activos de datos críticos con etiquetas de clasificación ap…" at bounding box center [296, 381] width 0 height 11
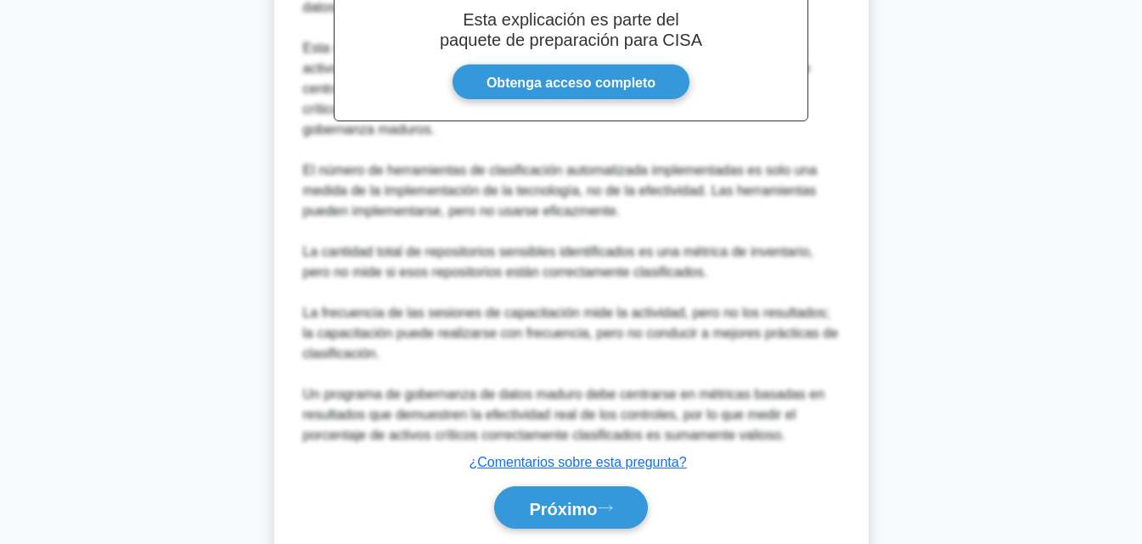
scroll to position [669, 0]
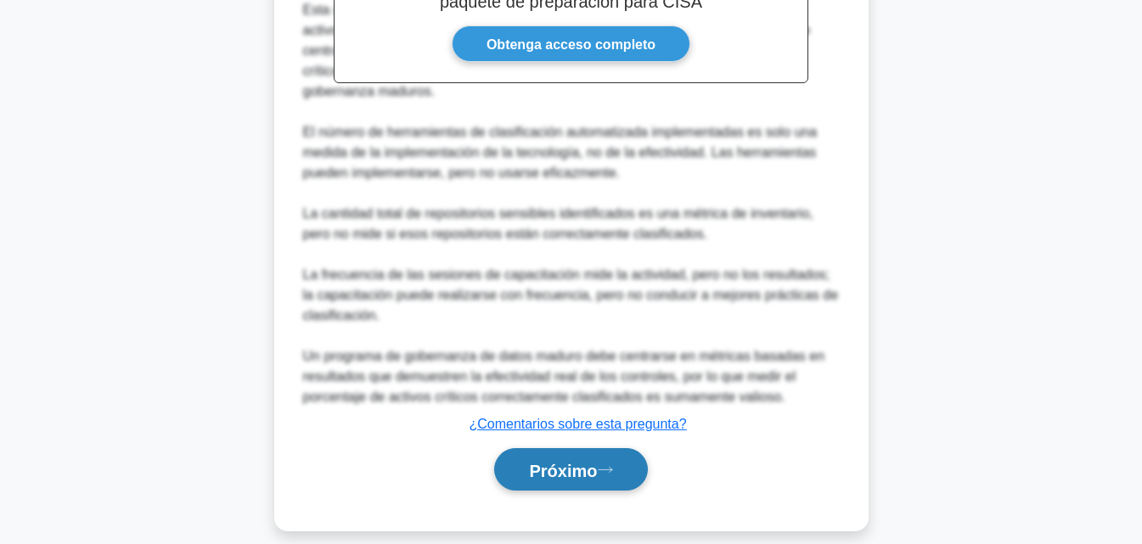
click at [596, 461] on font "Próximo" at bounding box center [563, 470] width 68 height 19
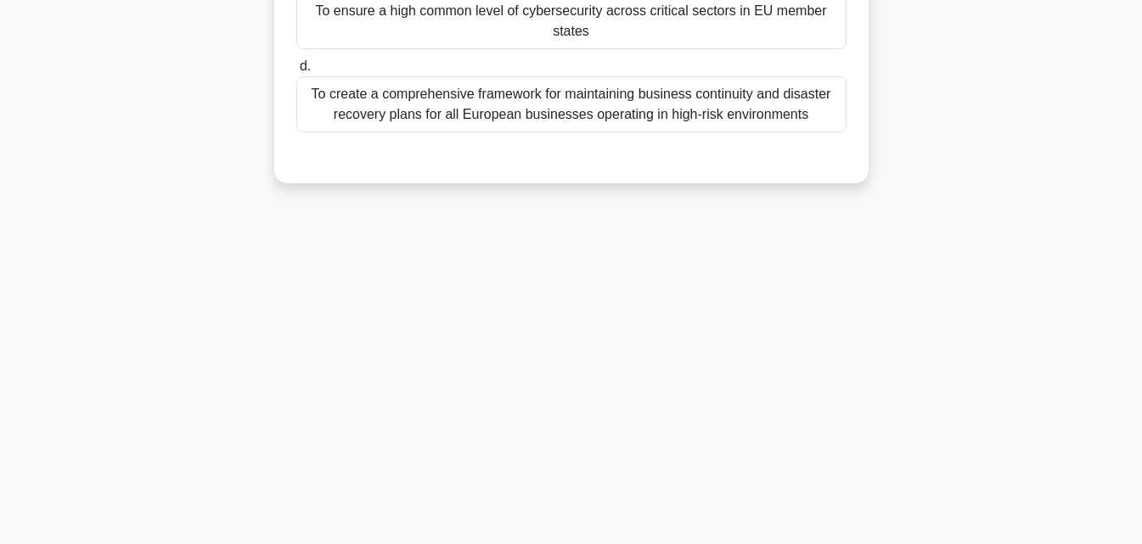
scroll to position [373, 0]
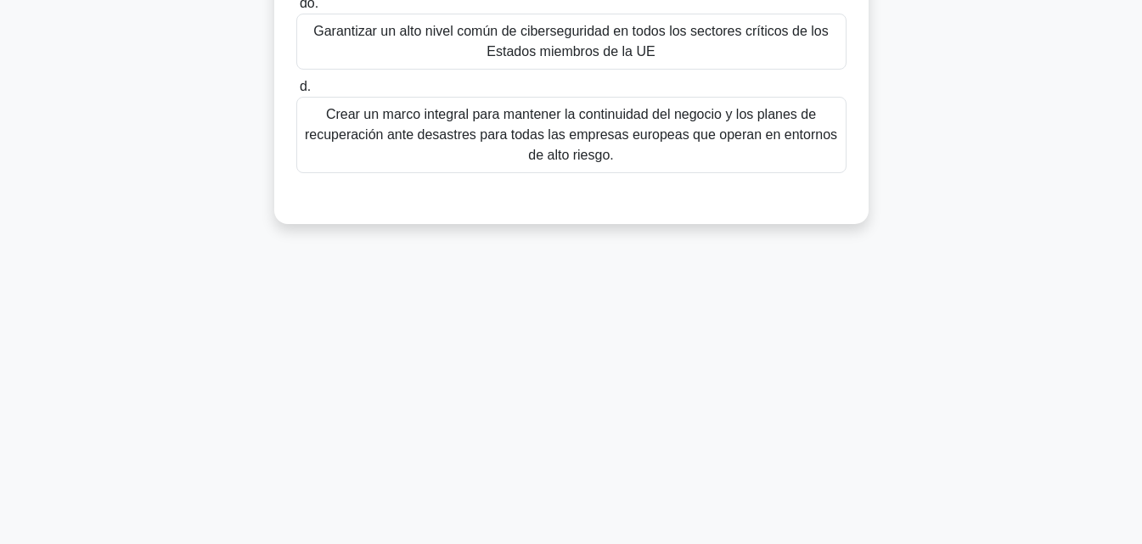
click at [1069, 310] on main "15:53 Detener CISA Maestro 4/20 ¿Cuál de las siguientes opciones describe mejor…" at bounding box center [571, 113] width 1142 height 863
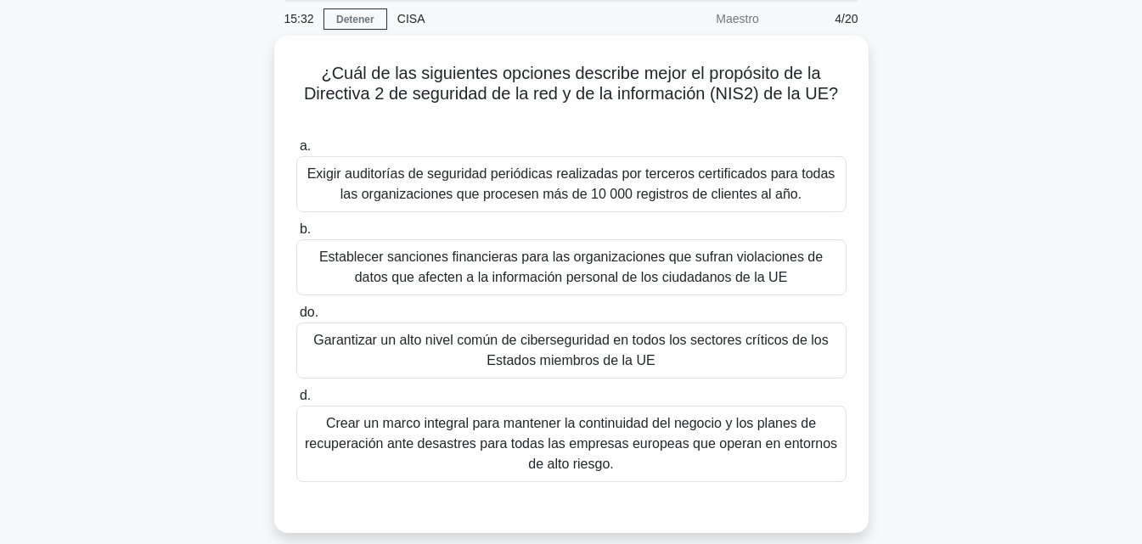
scroll to position [65, 0]
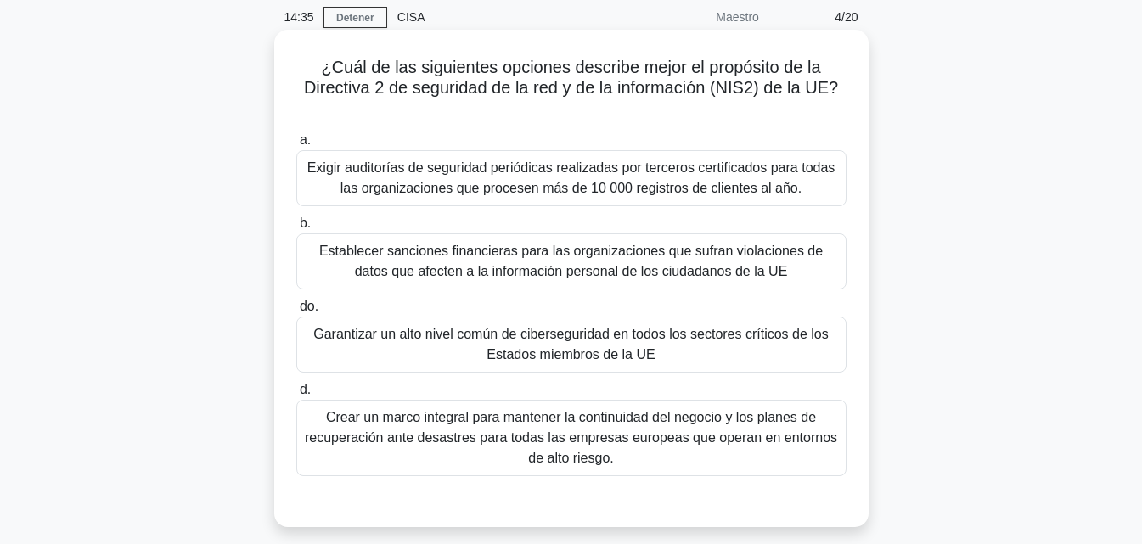
click at [601, 252] on font "Establecer sanciones financieras para las organizaciones que sufran violaciones…" at bounding box center [571, 261] width 504 height 35
click at [296, 229] on input "b. Establecer sanciones financieras para las organizaciones que sufran violacio…" at bounding box center [296, 223] width 0 height 11
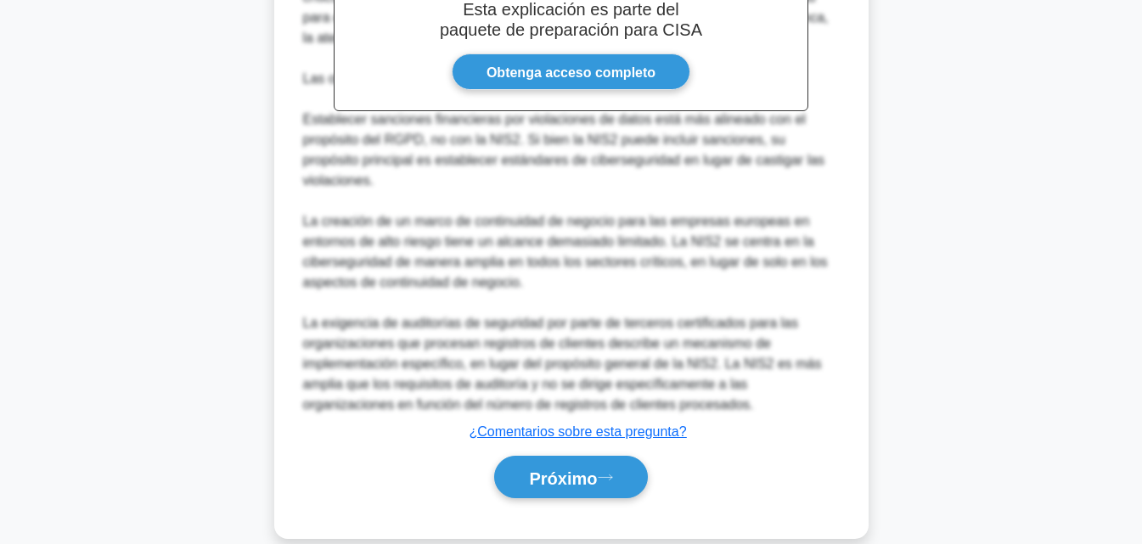
scroll to position [671, 0]
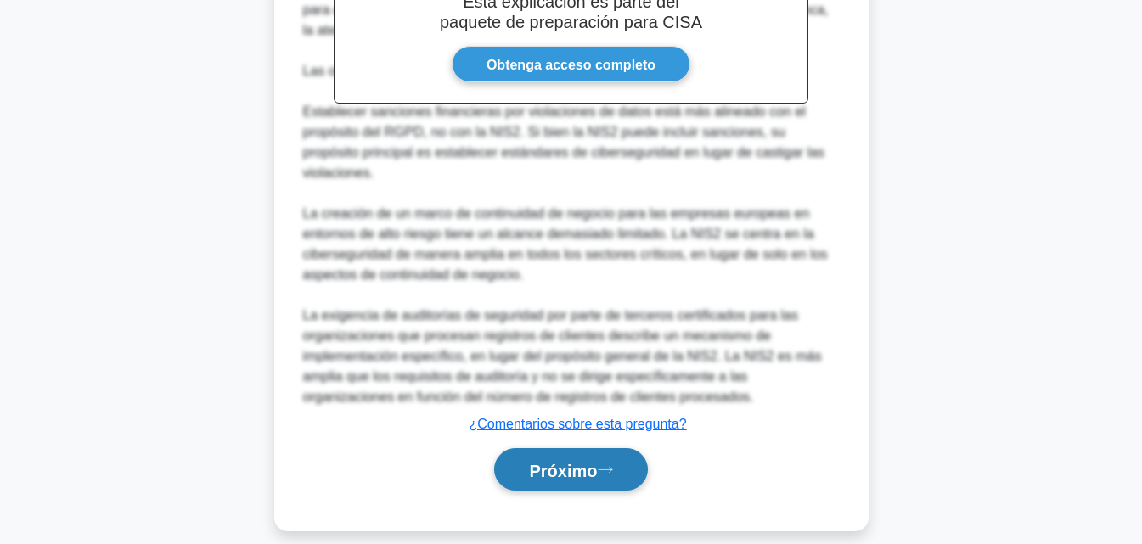
click at [555, 461] on font "Próximo" at bounding box center [563, 470] width 68 height 19
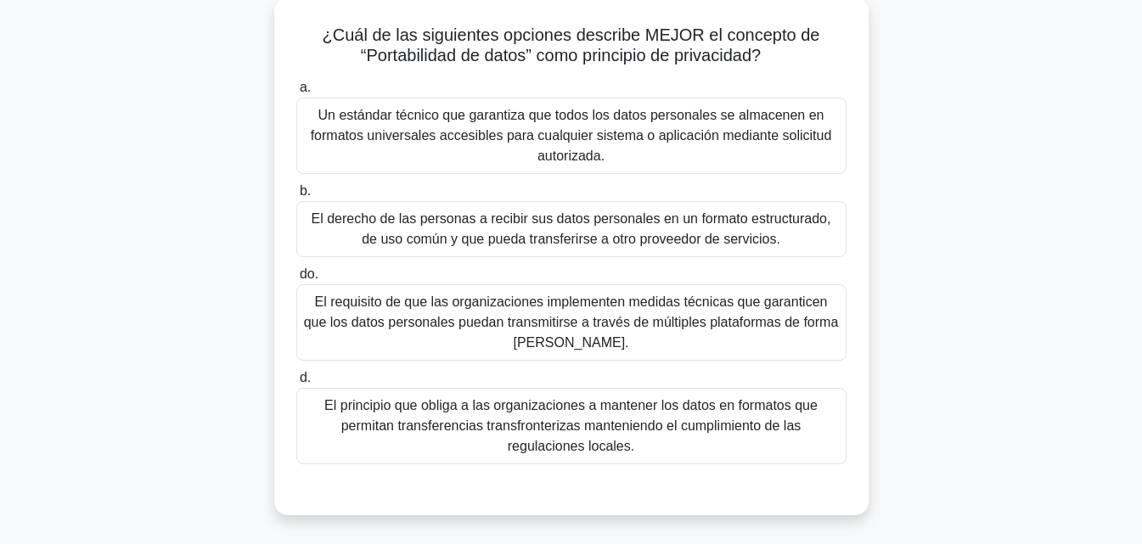
scroll to position [103, 0]
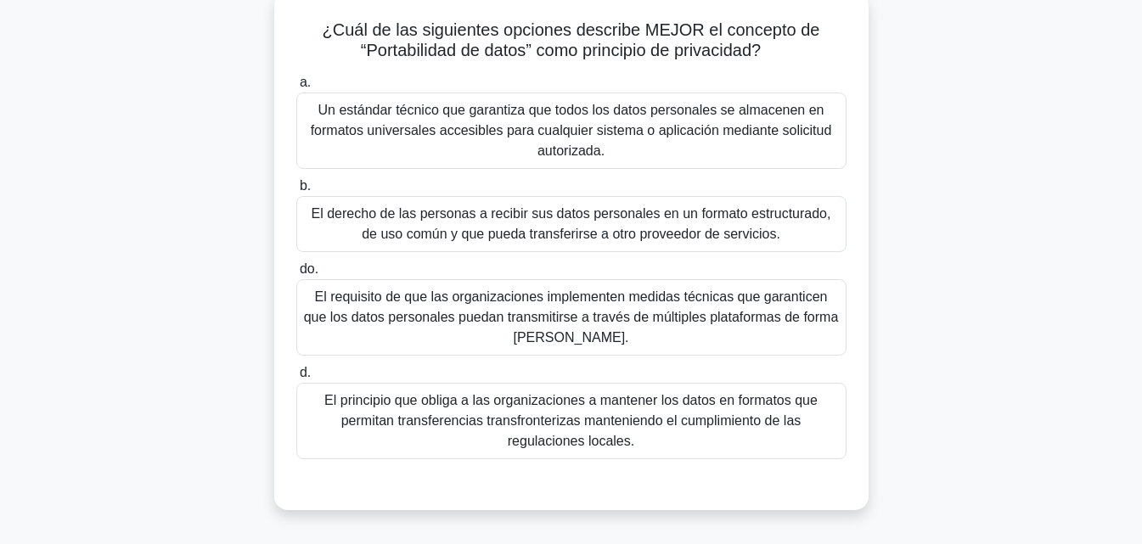
click at [650, 427] on font "El principio que obliga a las organizaciones a mantener los datos en formatos q…" at bounding box center [570, 420] width 493 height 55
click at [296, 379] on input "d. El principio que obliga a las organizaciones a mantener los datos en formato…" at bounding box center [296, 373] width 0 height 11
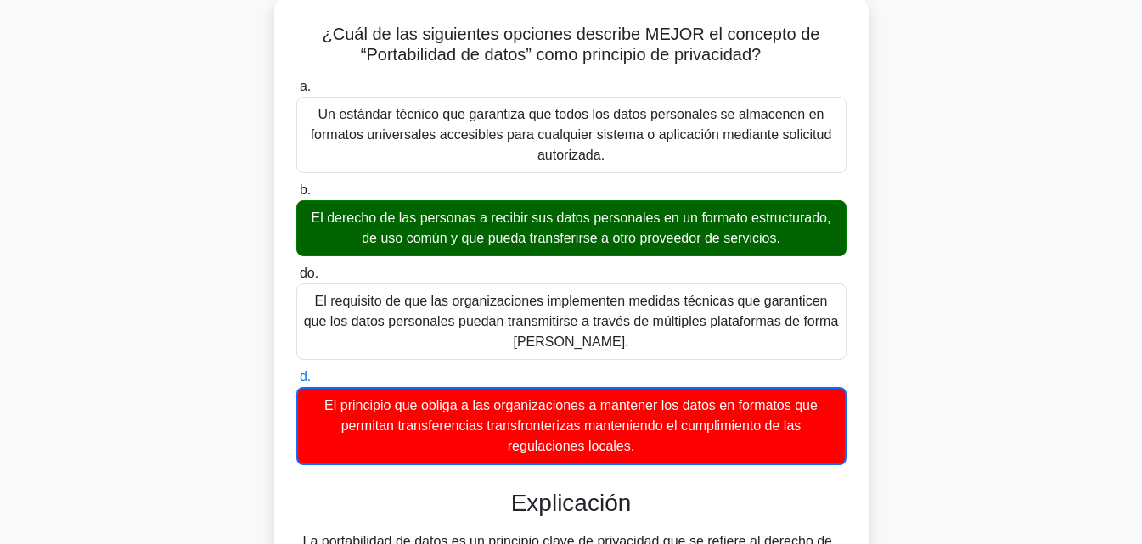
drag, startPoint x: 1139, startPoint y: 266, endPoint x: 1133, endPoint y: 216, distance: 50.5
click at [1133, 216] on main "13:37 Detener CISA Maestro 5/20 ¿Cuál de las siguientes opciones describe MEJOR…" at bounding box center [571, 552] width 1142 height 1200
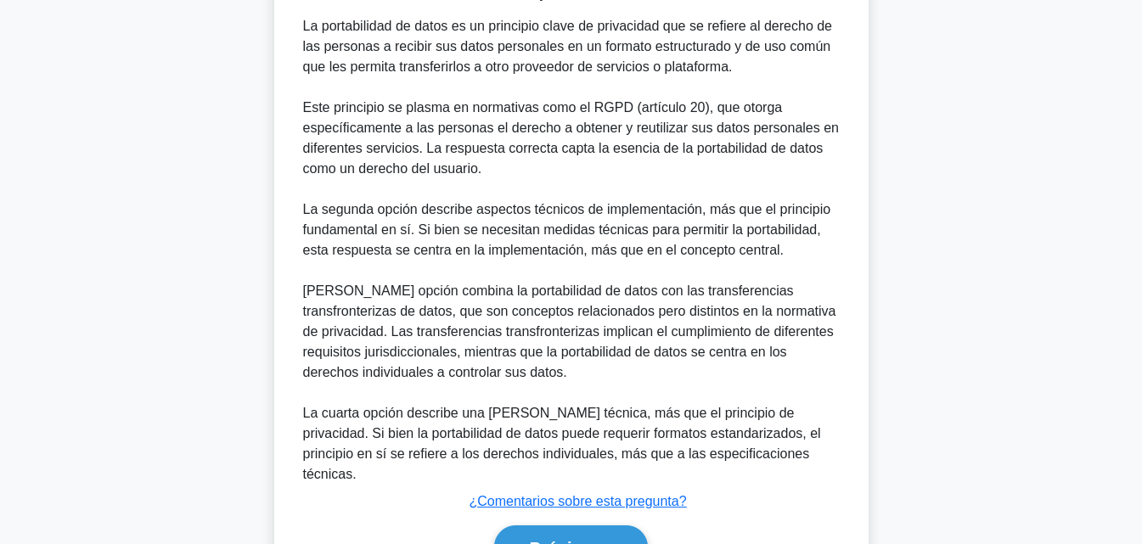
scroll to position [628, 0]
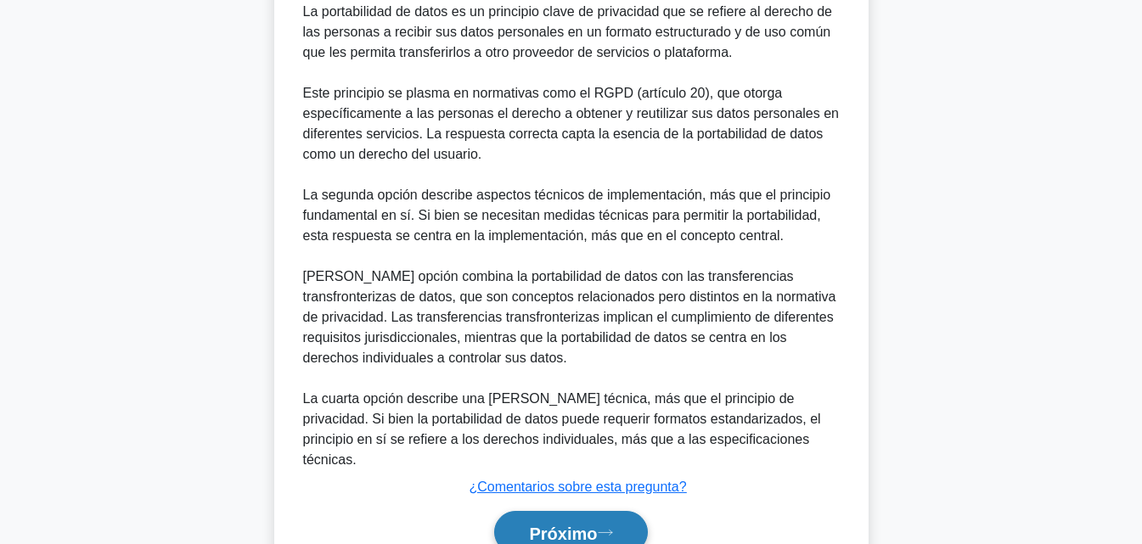
click at [597, 524] on font "Próximo" at bounding box center [563, 533] width 68 height 19
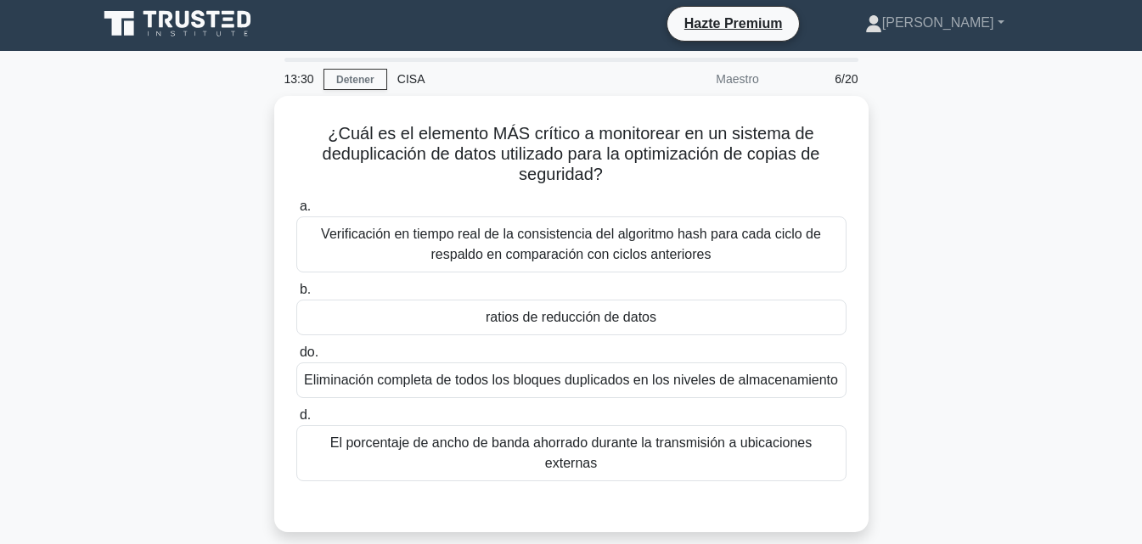
scroll to position [0, 0]
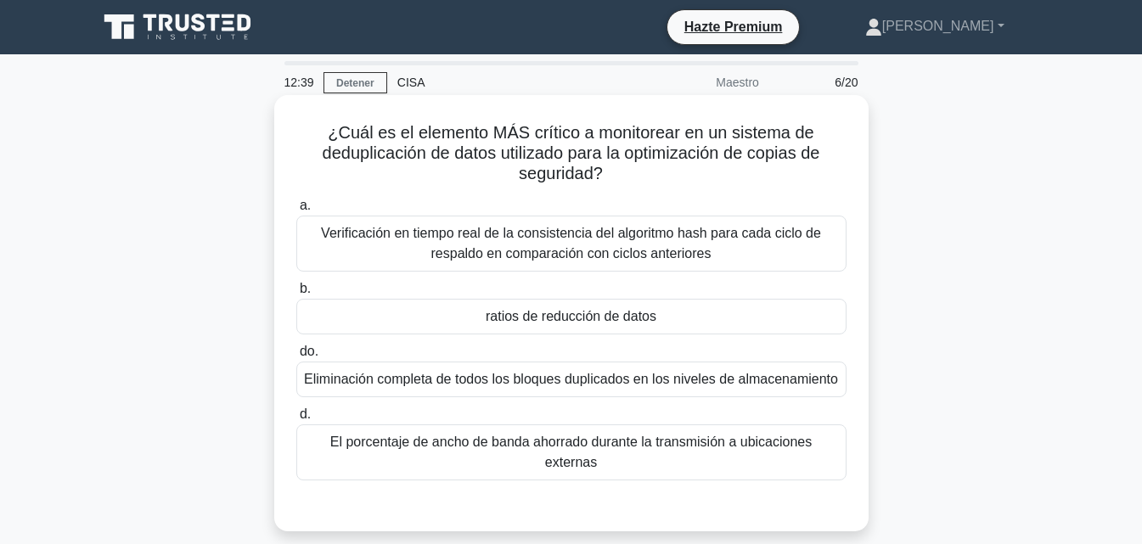
click at [641, 248] on font "Verificación en tiempo real de la consistencia del algoritmo hash para cada cic…" at bounding box center [571, 243] width 500 height 35
click at [296, 211] on input "a. Verificación en tiempo real de la consistencia del algoritmo hash para cada …" at bounding box center [296, 205] width 0 height 11
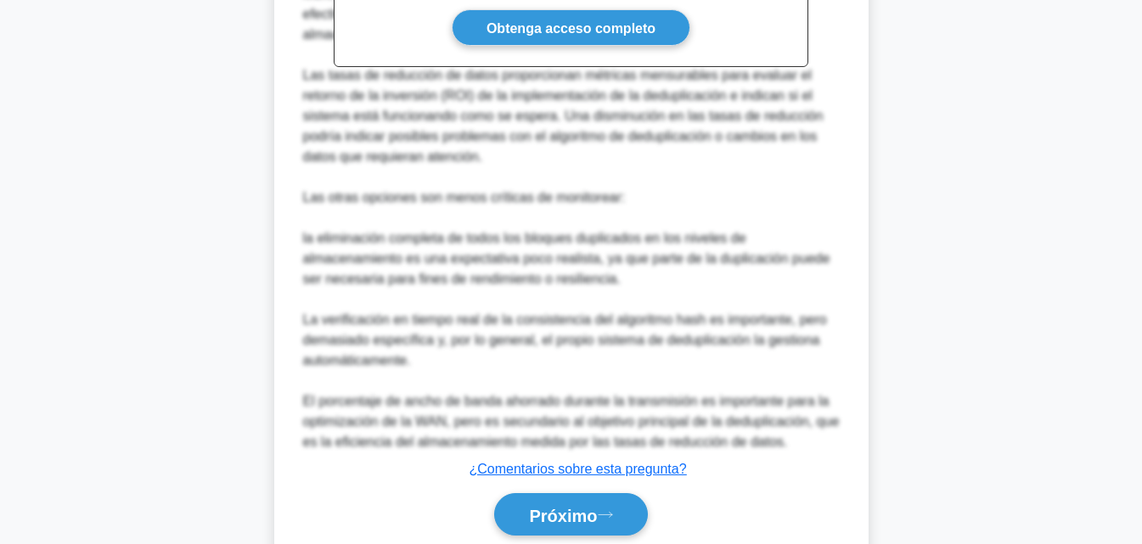
scroll to position [691, 0]
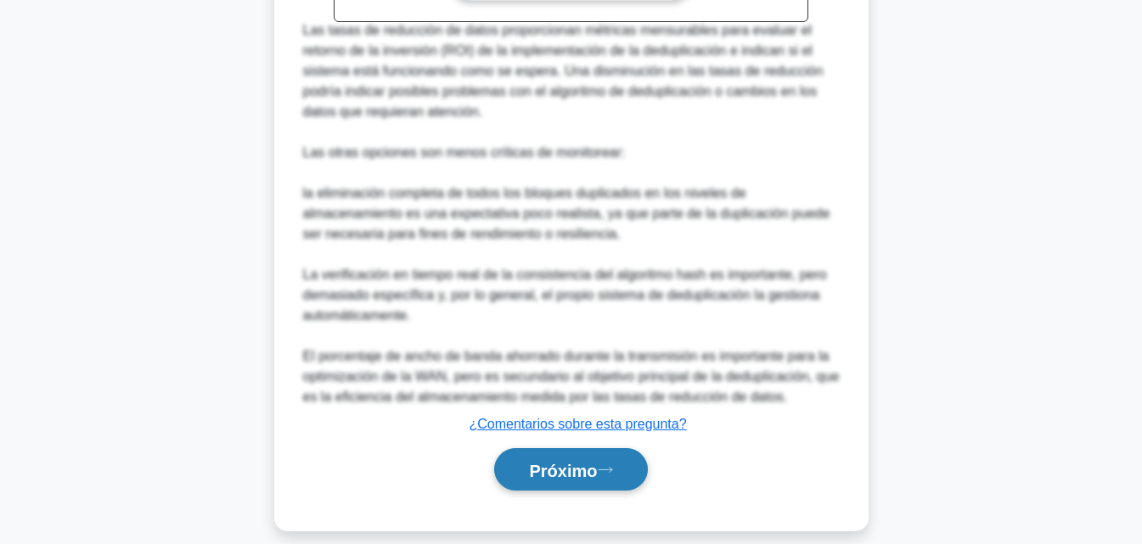
click at [585, 461] on font "Próximo" at bounding box center [563, 470] width 68 height 19
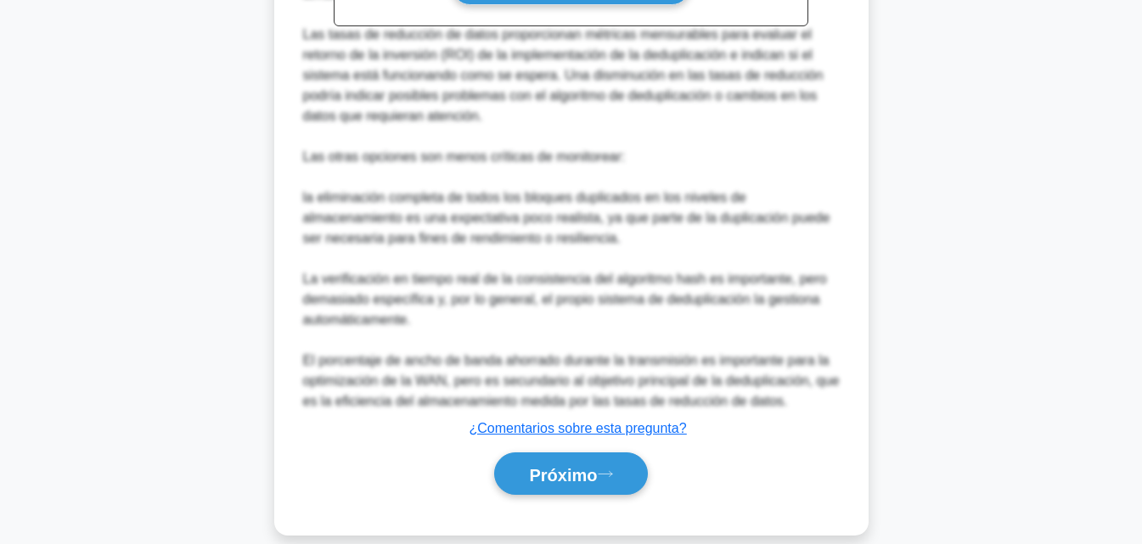
scroll to position [373, 0]
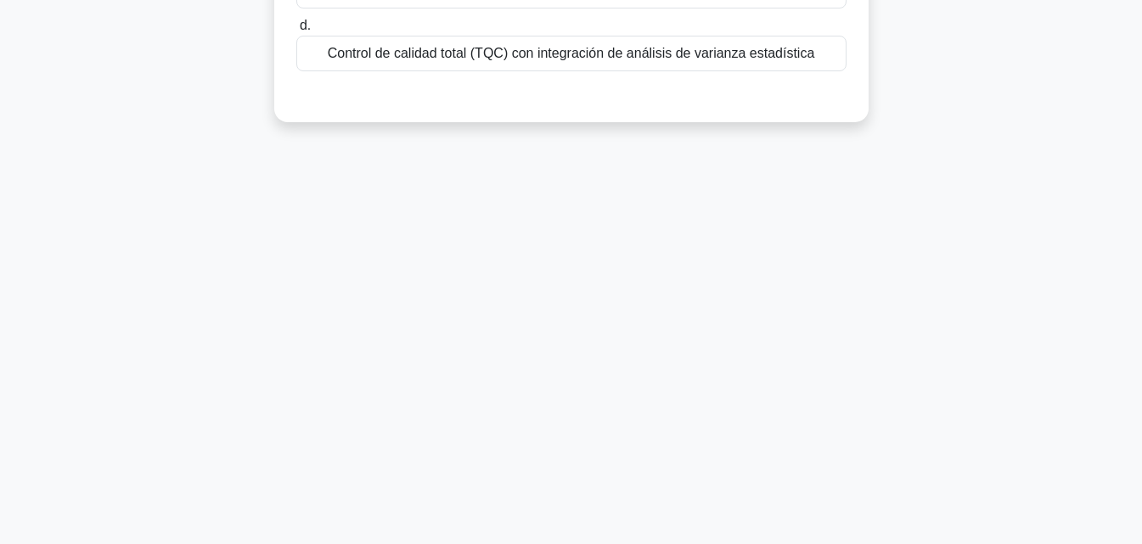
click at [1129, 329] on main "12:33 Detener CISA Maestro 7/20 ¿Cuál de los siguientes marcos es MÁS apropiado…" at bounding box center [571, 113] width 1142 height 863
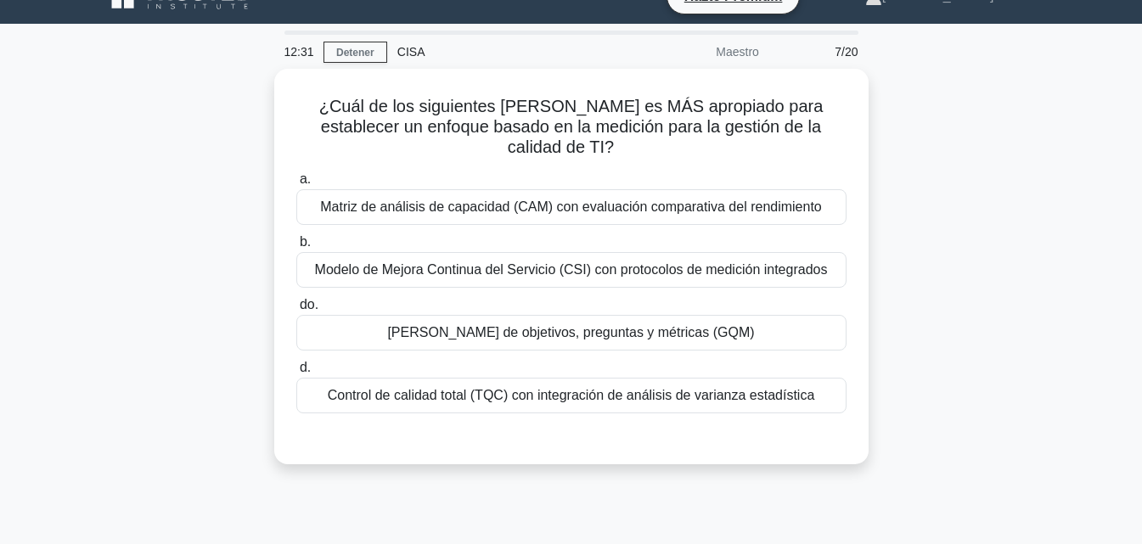
scroll to position [0, 0]
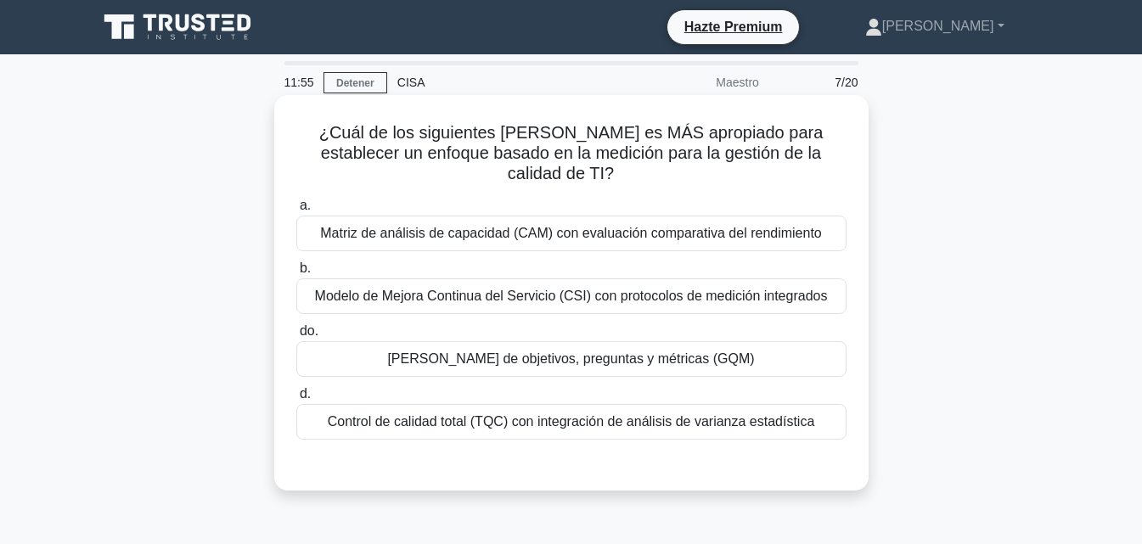
click at [578, 289] on font "Modelo de Mejora Continua del Servicio (CSI) con protocolos de medición integra…" at bounding box center [571, 296] width 513 height 14
click at [296, 270] on input "b. Modelo de Mejora Continua del Servicio (CSI) con protocolos de medición inte…" at bounding box center [296, 268] width 0 height 11
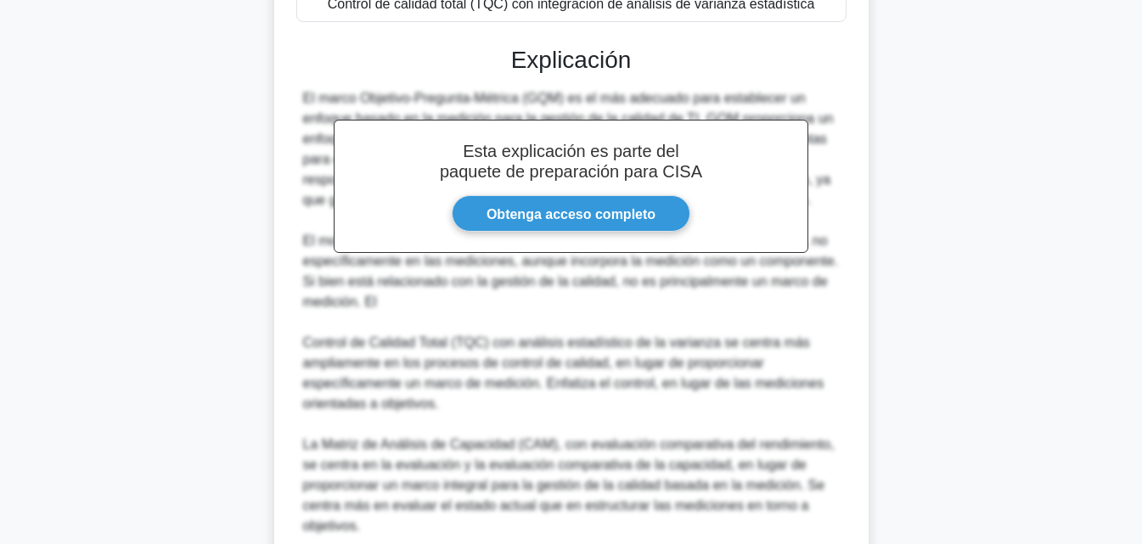
scroll to position [549, 0]
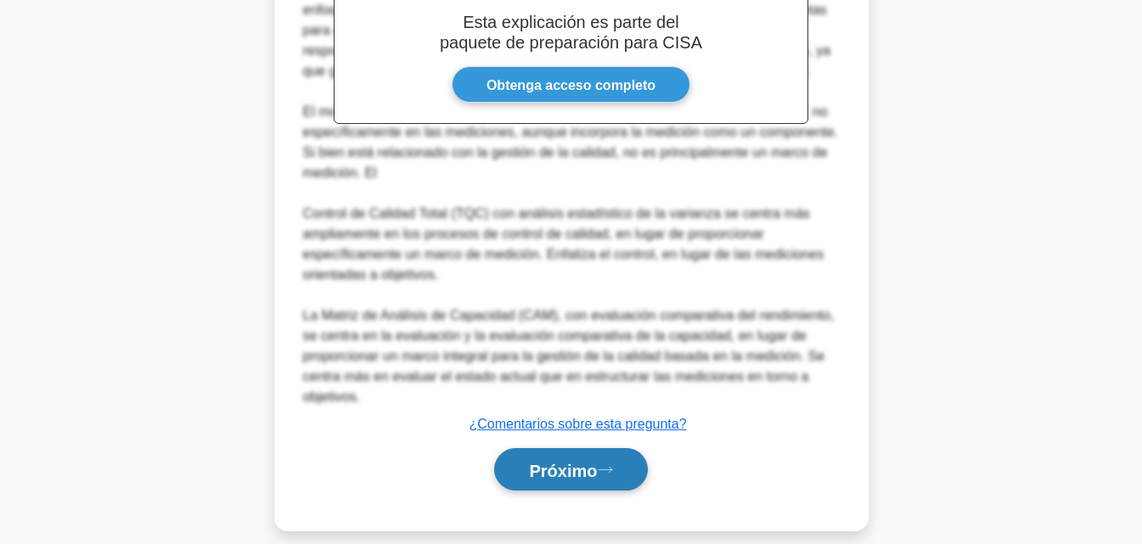
click at [541, 461] on font "Próximo" at bounding box center [563, 470] width 68 height 19
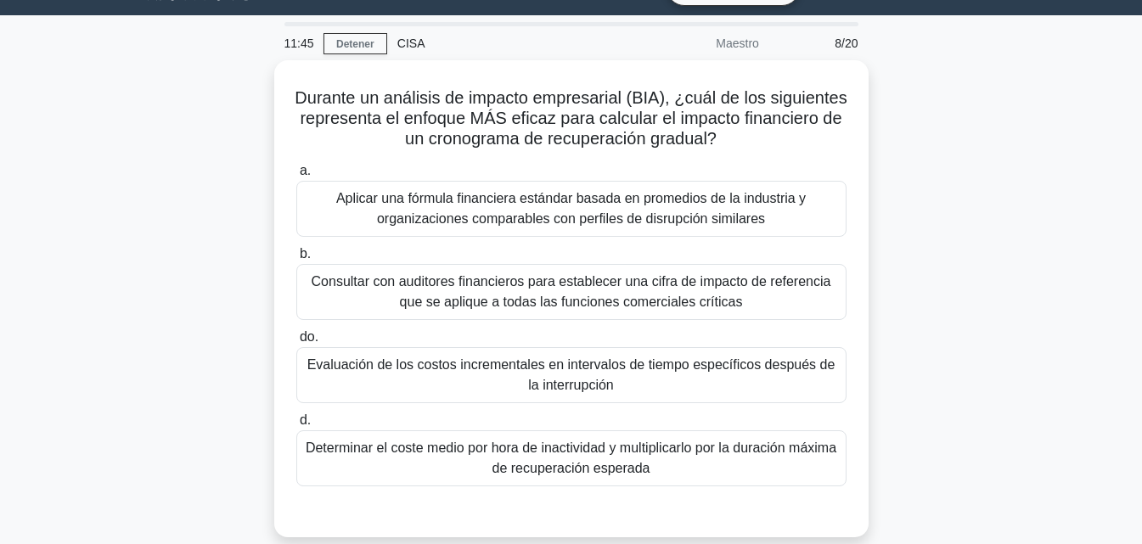
scroll to position [41, 0]
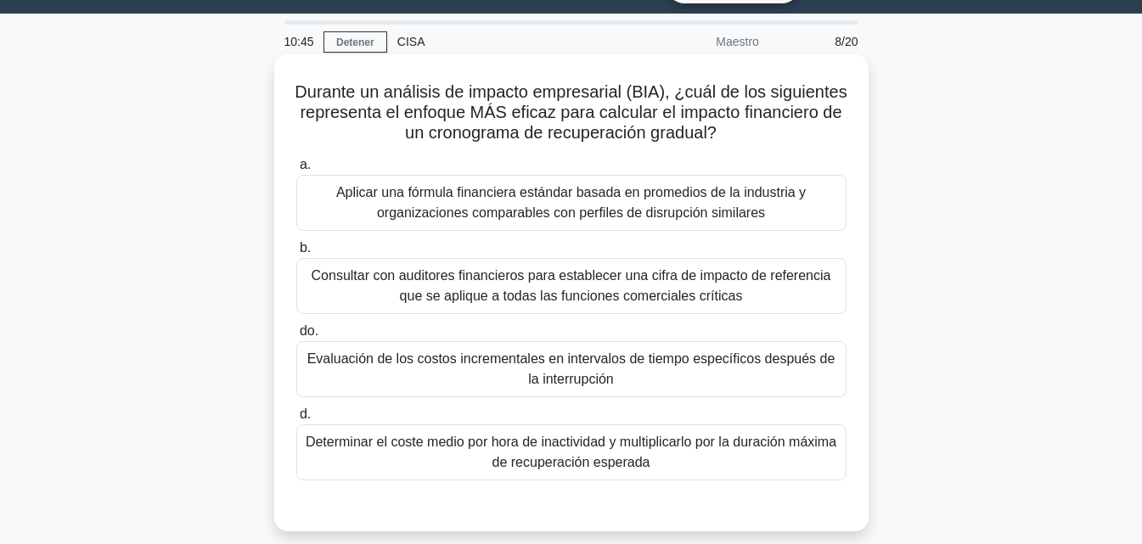
click at [475, 463] on font "Determinar el coste medio por hora de inactividad y multiplicarlo por la duraci…" at bounding box center [571, 452] width 535 height 41
click at [296, 420] on input "d. Determinar el coste medio por hora de inactividad y multiplicarlo por la dur…" at bounding box center [296, 414] width 0 height 11
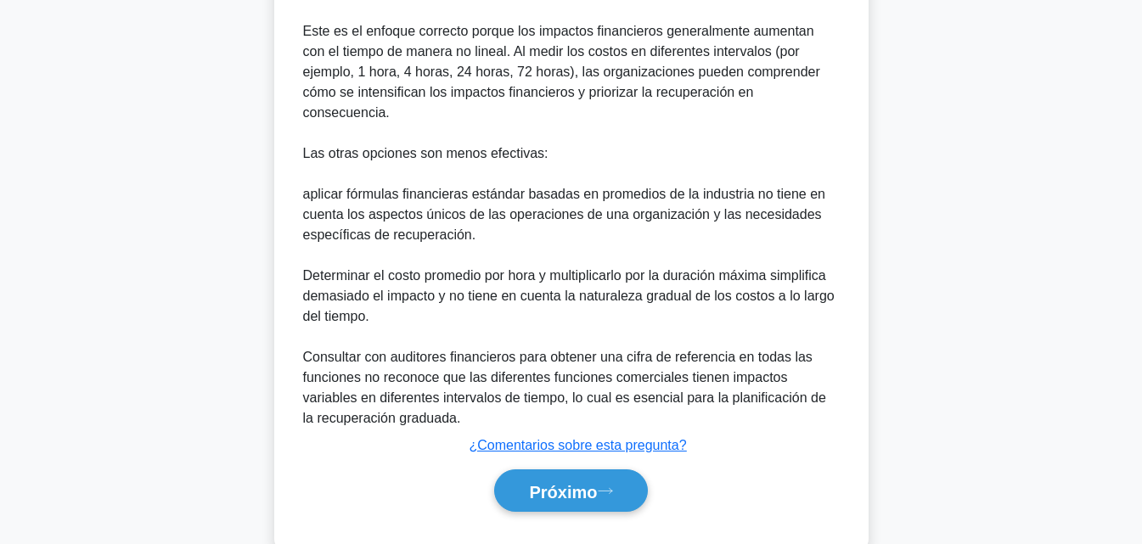
scroll to position [671, 0]
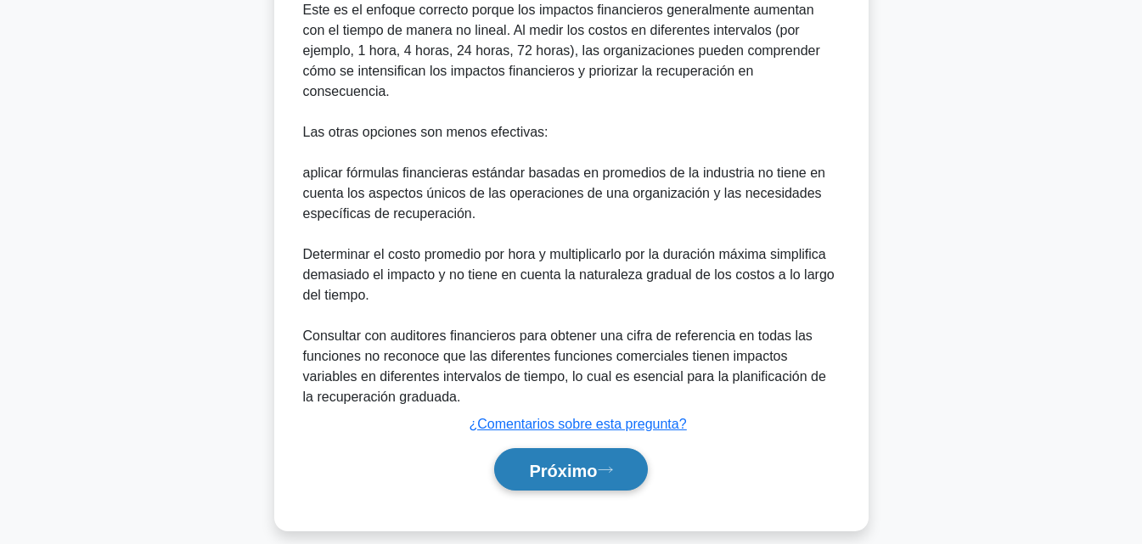
click at [590, 461] on font "Próximo" at bounding box center [563, 470] width 68 height 19
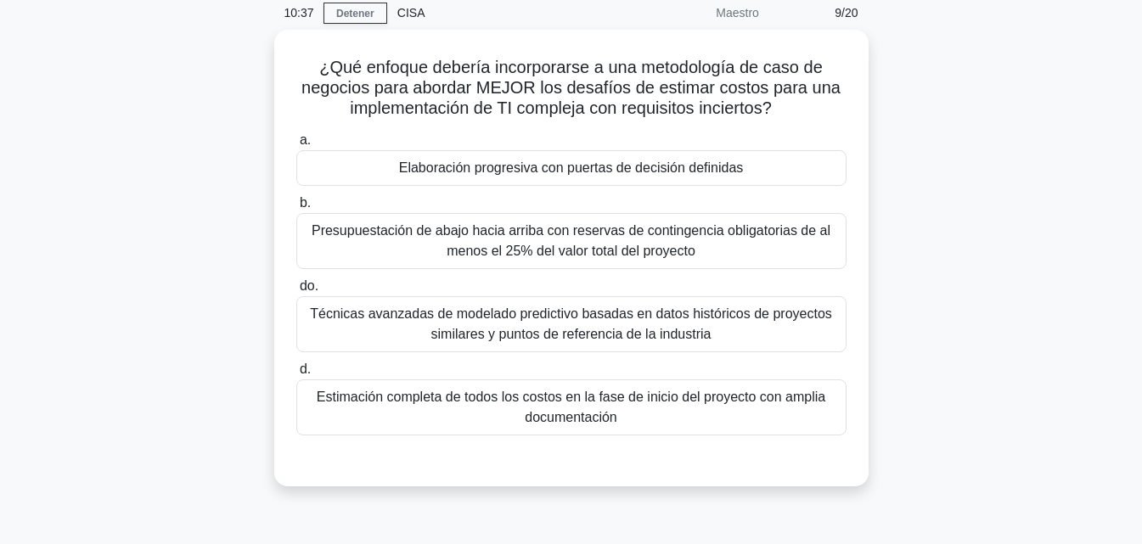
scroll to position [67, 0]
drag, startPoint x: 518, startPoint y: 172, endPoint x: 438, endPoint y: 222, distance: 93.8
click at [438, 222] on div "a. Elaboración progresiva con puertas de decisión definidas b. do. d." at bounding box center [571, 281] width 571 height 313
click at [686, 397] on font "Estimación completa de todos los costos en la fase de inicio del proyecto con a…" at bounding box center [571, 405] width 509 height 35
click at [296, 374] on input "d. Estimación completa de todos los costos en la fase de inicio del proyecto co…" at bounding box center [296, 368] width 0 height 11
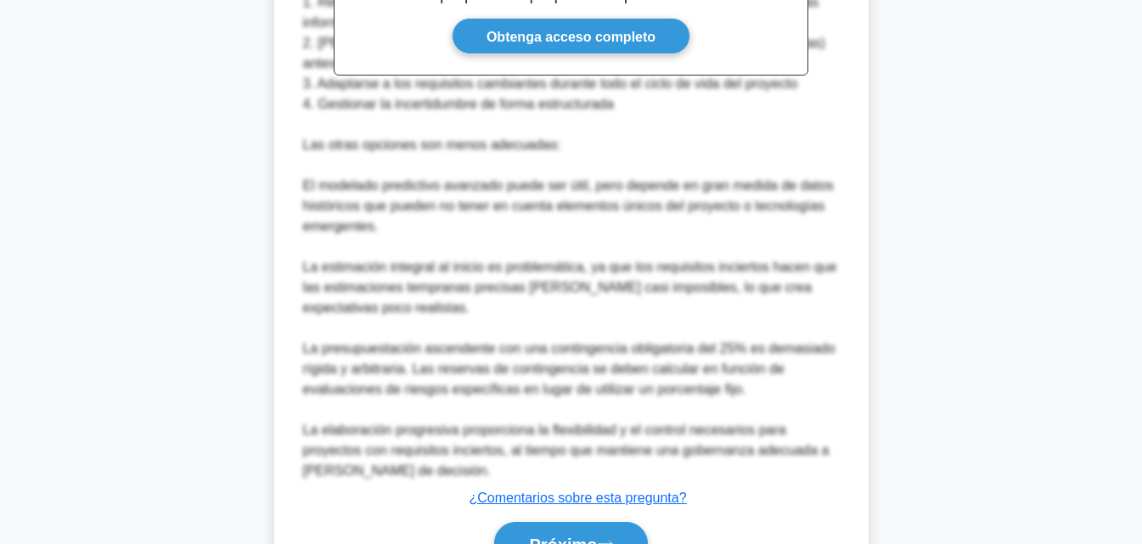
scroll to position [752, 0]
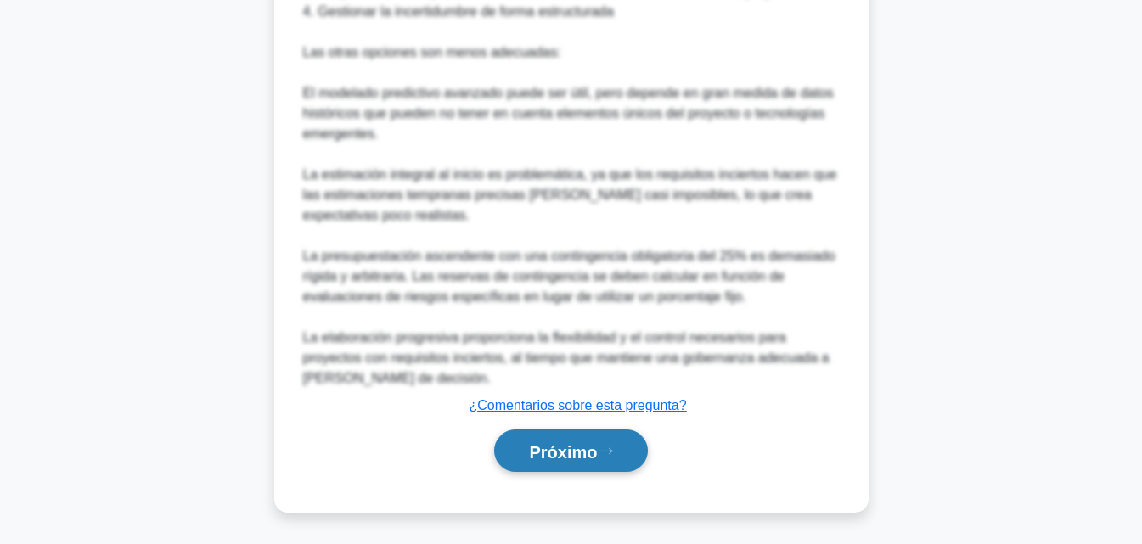
click at [518, 436] on button "Próximo" at bounding box center [570, 451] width 153 height 43
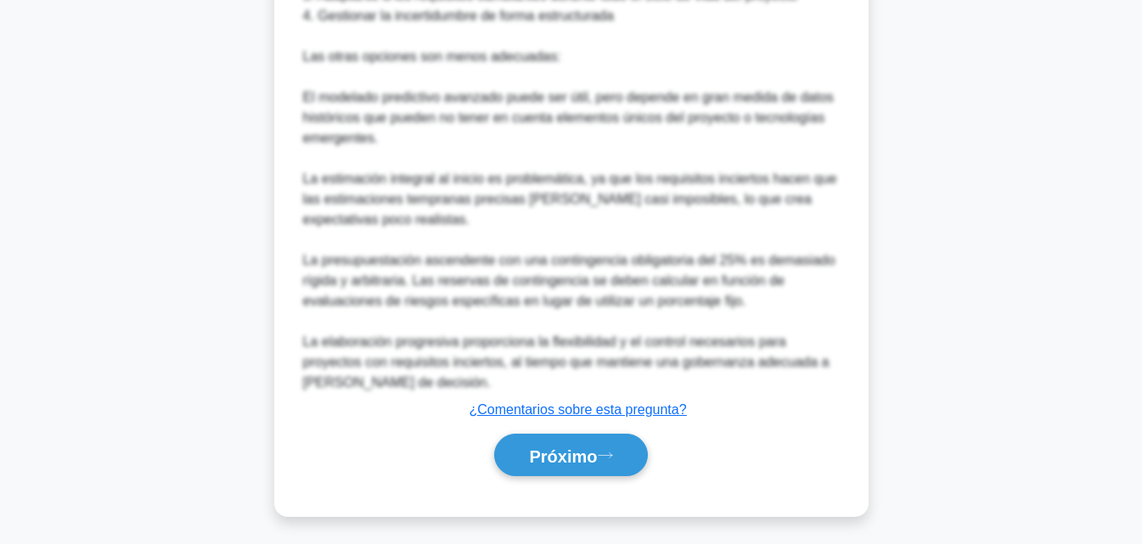
scroll to position [373, 0]
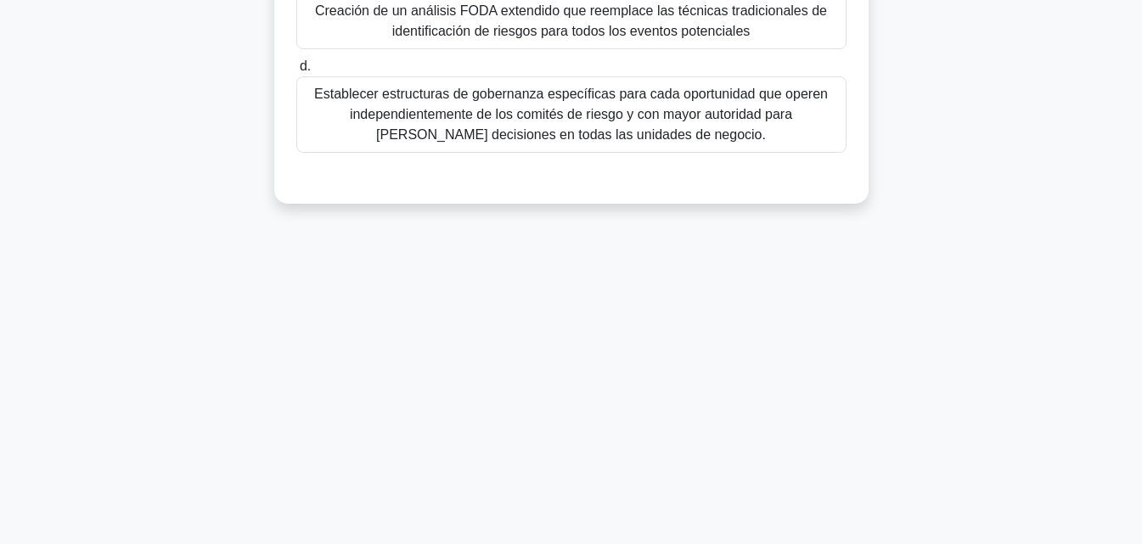
click at [1118, 338] on main "9:58 Detener CISA Maestro 10/20 ¿Cuál es la forma más eficaz de incorporar opor…" at bounding box center [571, 113] width 1142 height 863
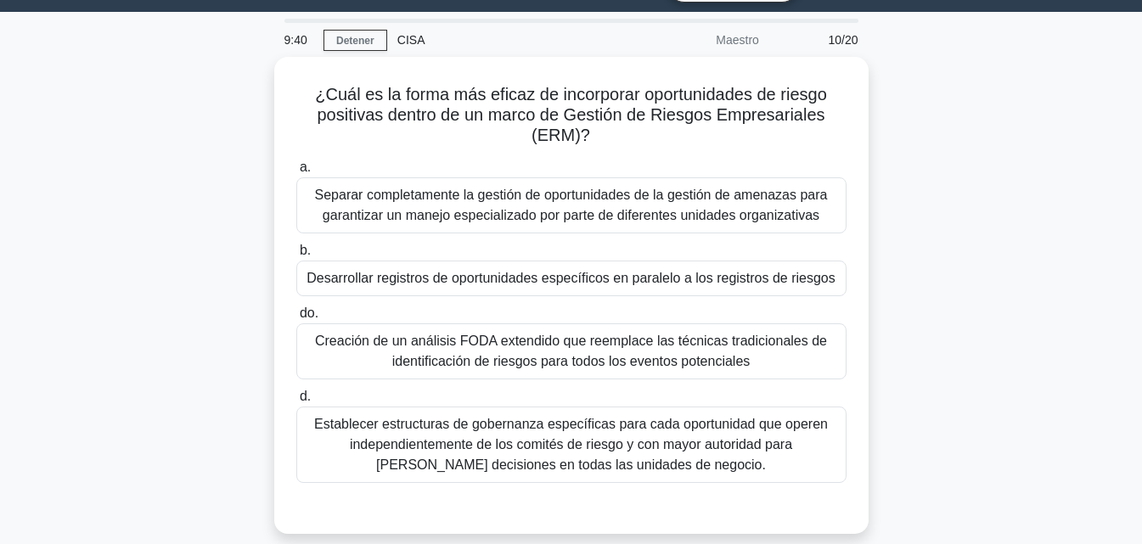
scroll to position [44, 0]
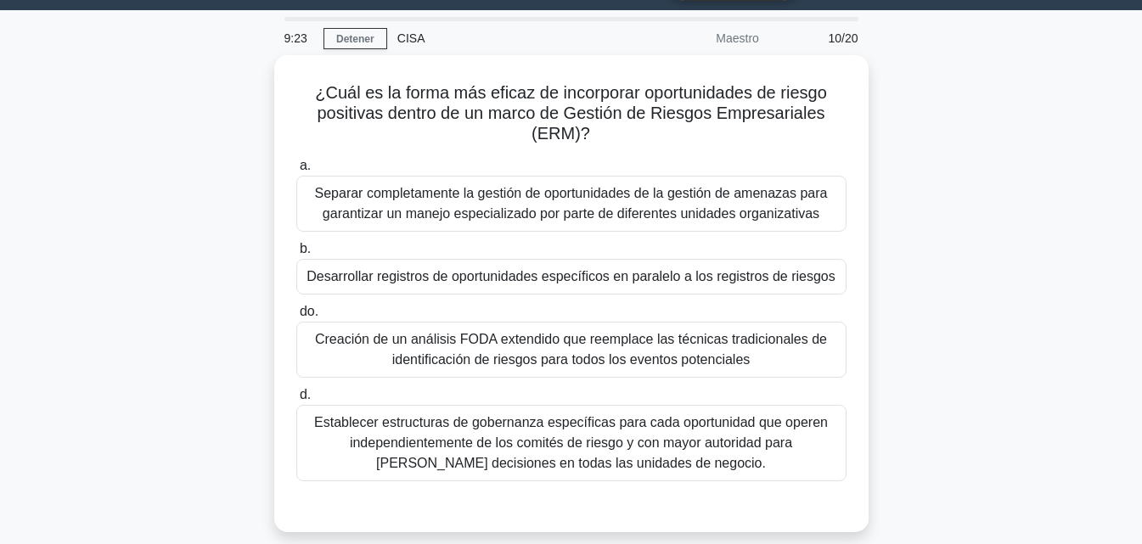
click at [1135, 155] on main "9:23 Detener CISA Maestro 10/20 ¿Cuál es la forma más eficaz de incorporar opor…" at bounding box center [571, 441] width 1142 height 863
click at [1134, 155] on main "9:22 Detener CISA Maestro 10/20 ¿Cuál es la forma más eficaz de incorporar opor…" at bounding box center [571, 441] width 1142 height 863
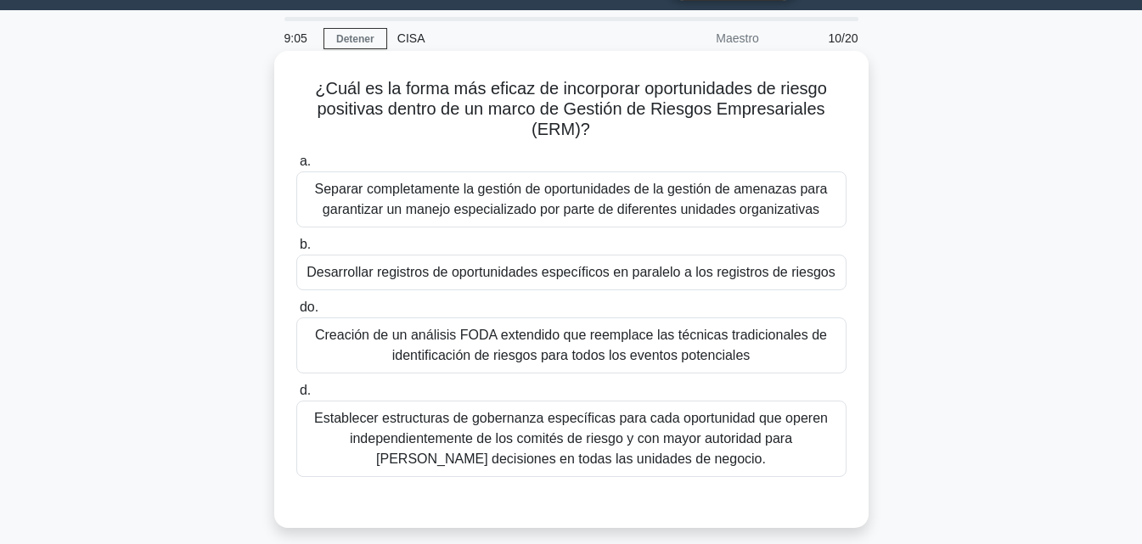
click at [637, 434] on font "Establecer estructuras de gobernanza específicas para cada oportunidad que oper…" at bounding box center [571, 438] width 514 height 55
click at [296, 397] on input "d. Establecer estructuras de gobernanza específicas para cada oportunidad que o…" at bounding box center [296, 391] width 0 height 11
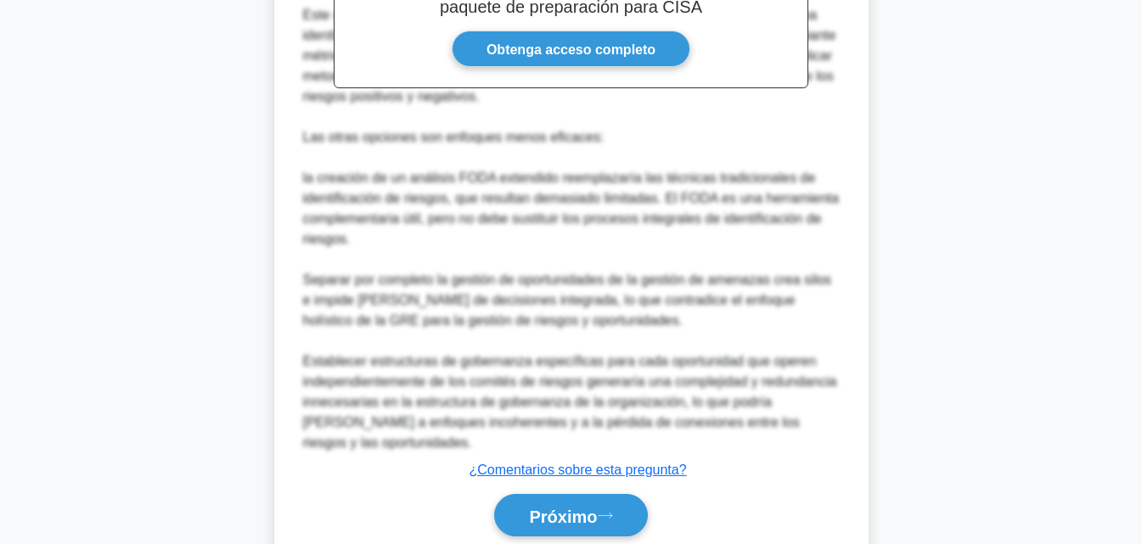
scroll to position [698, 0]
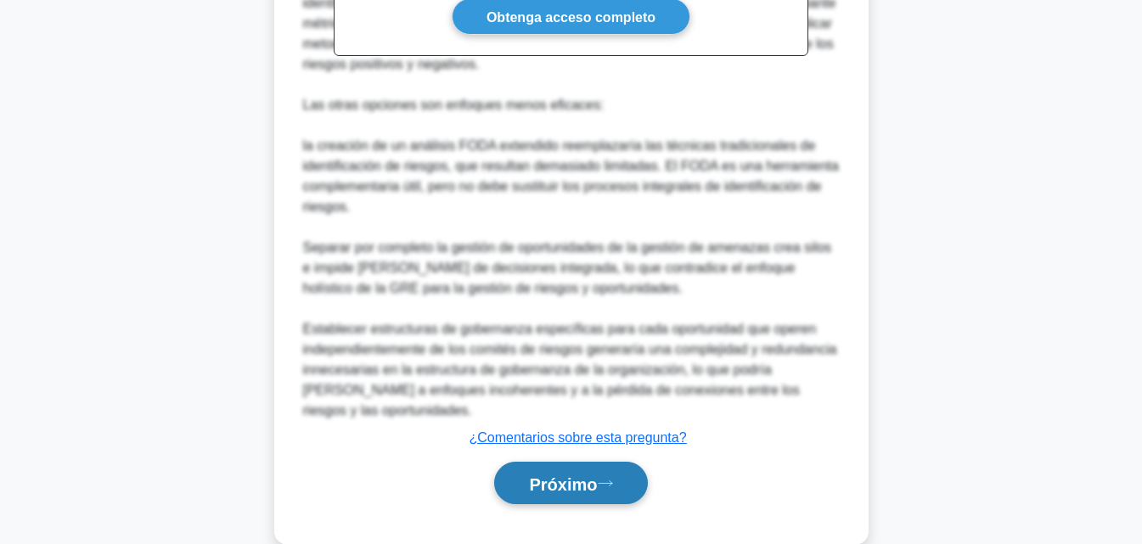
click at [597, 493] on font "Próximo" at bounding box center [563, 484] width 68 height 19
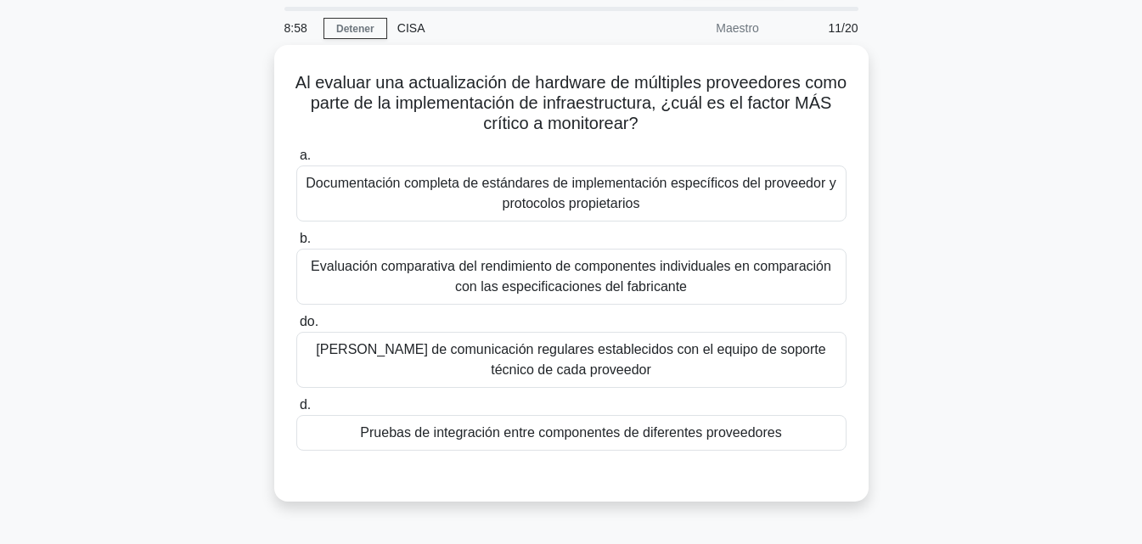
scroll to position [30, 0]
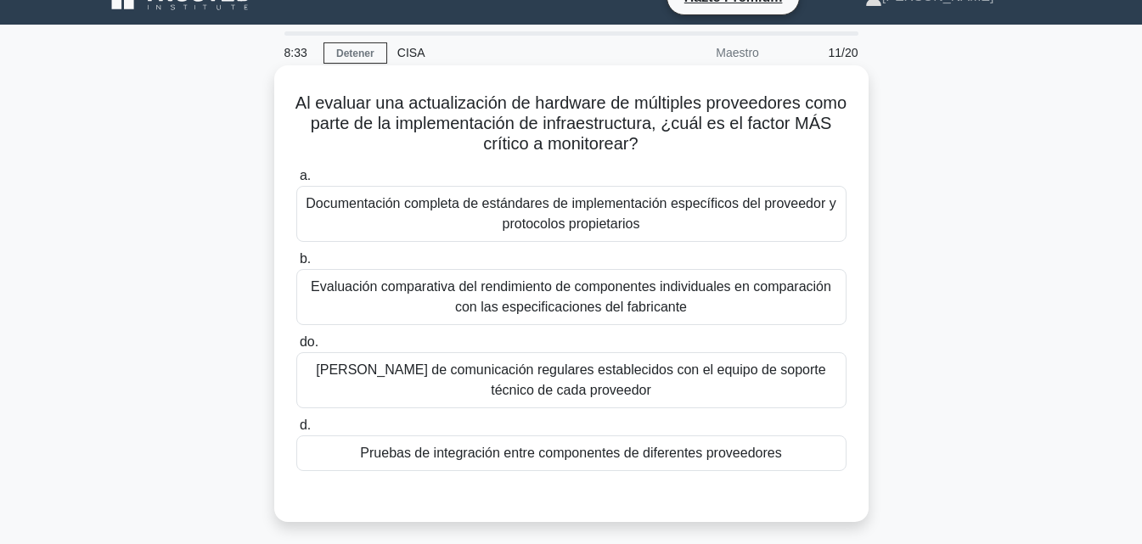
click at [533, 453] on font "Pruebas de integración entre componentes de diferentes proveedores" at bounding box center [570, 453] width 421 height 14
click at [296, 431] on input "d. Pruebas de integración entre componentes de diferentes proveedores" at bounding box center [296, 425] width 0 height 11
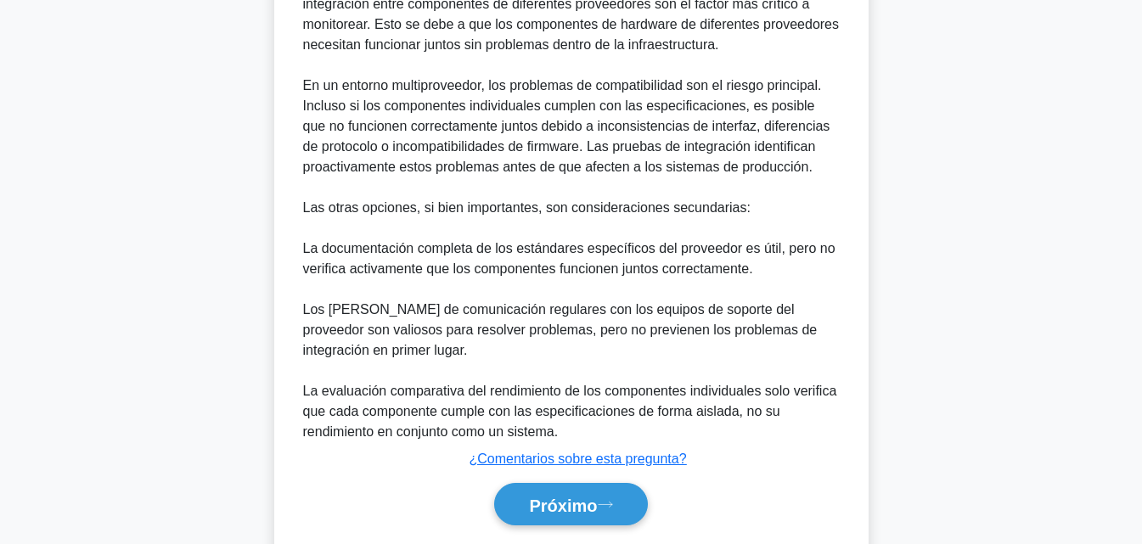
scroll to position [629, 0]
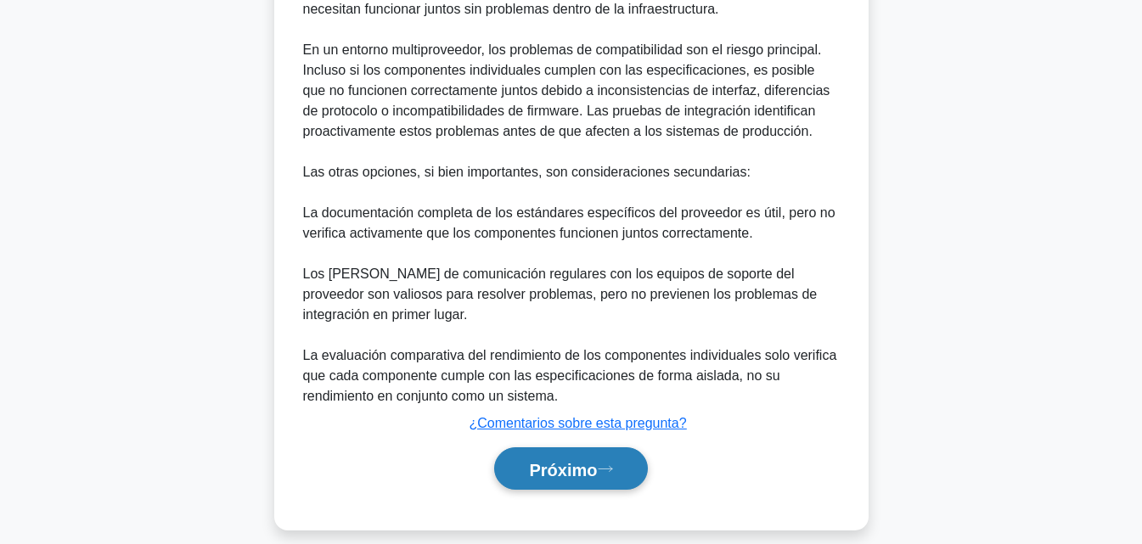
click at [605, 454] on button "Próximo" at bounding box center [570, 469] width 153 height 43
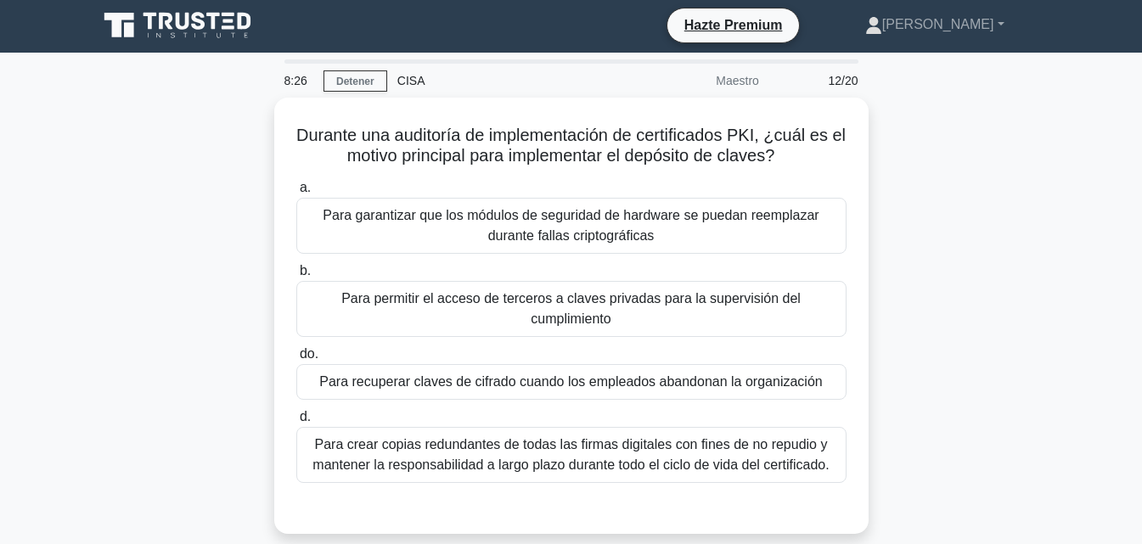
scroll to position [0, 0]
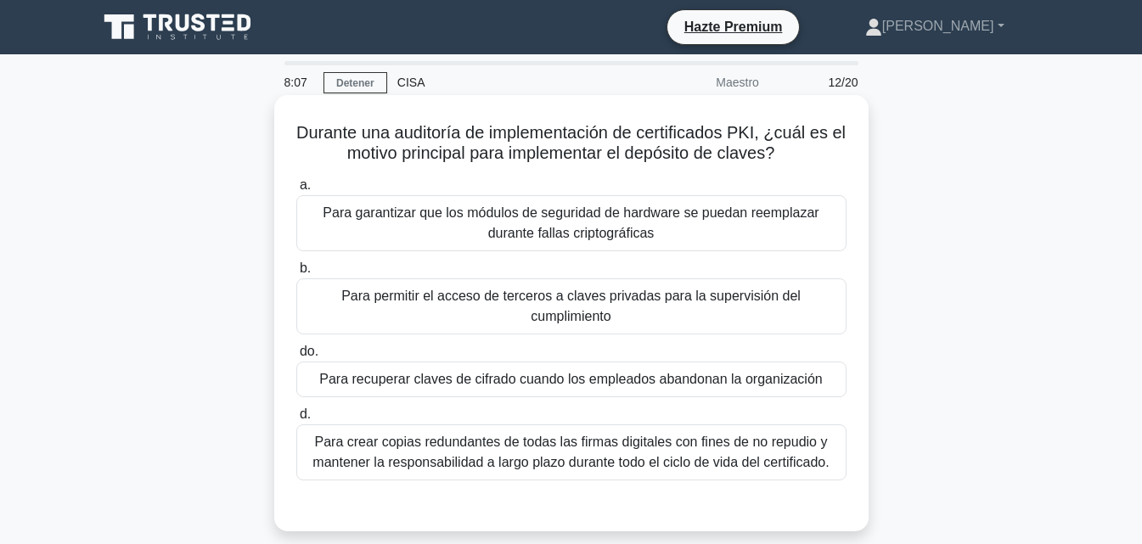
click at [786, 372] on font "Para recuperar claves de cifrado cuando los empleados abandonan la organización" at bounding box center [570, 379] width 503 height 14
click at [296, 358] on input "do. Para recuperar claves de cifrado cuando los empleados abandonan la organiza…" at bounding box center [296, 351] width 0 height 11
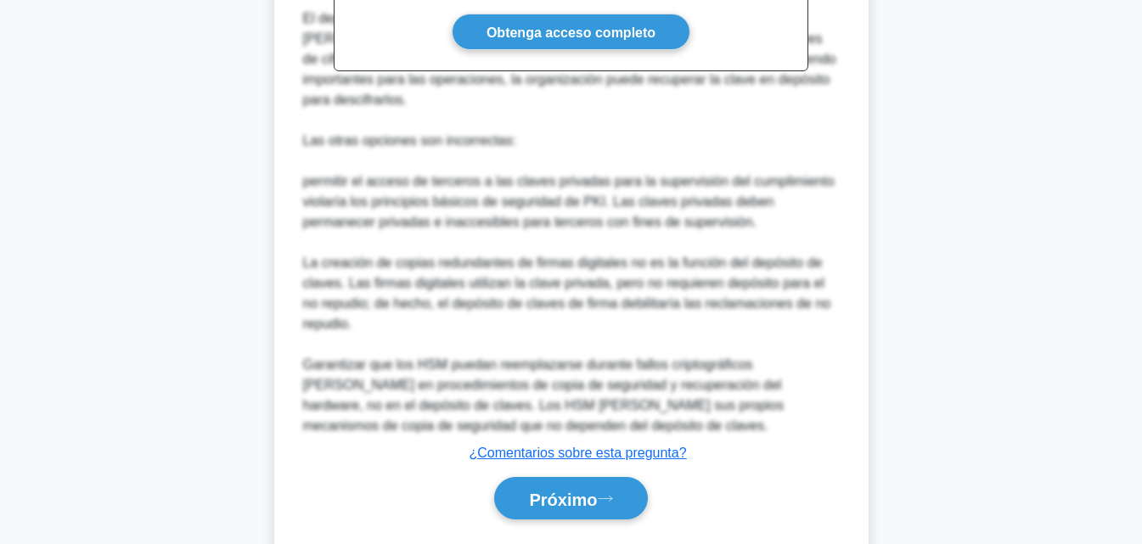
scroll to position [649, 0]
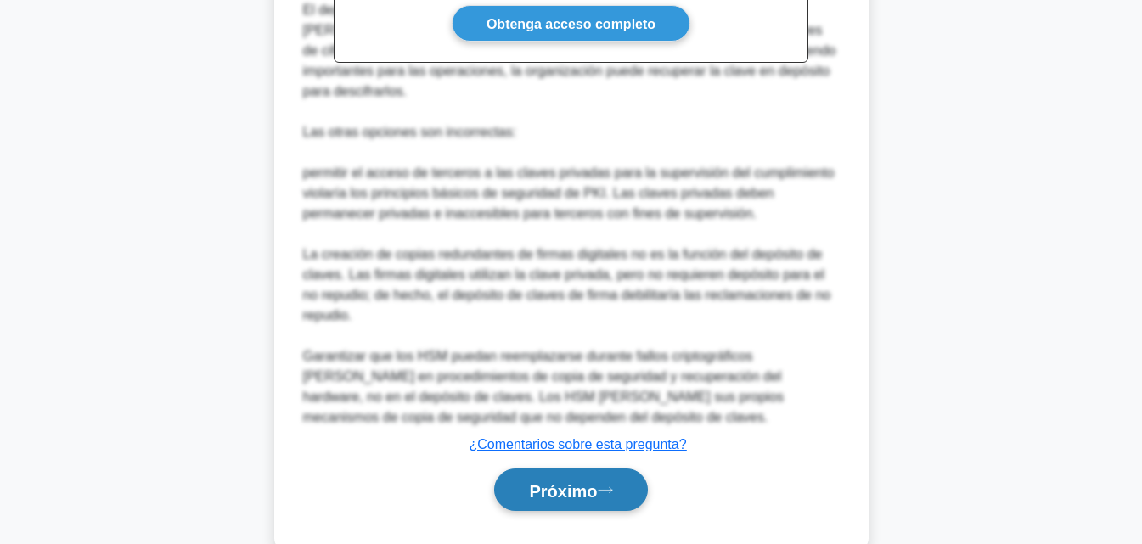
click at [572, 469] on button "Próximo" at bounding box center [570, 490] width 153 height 43
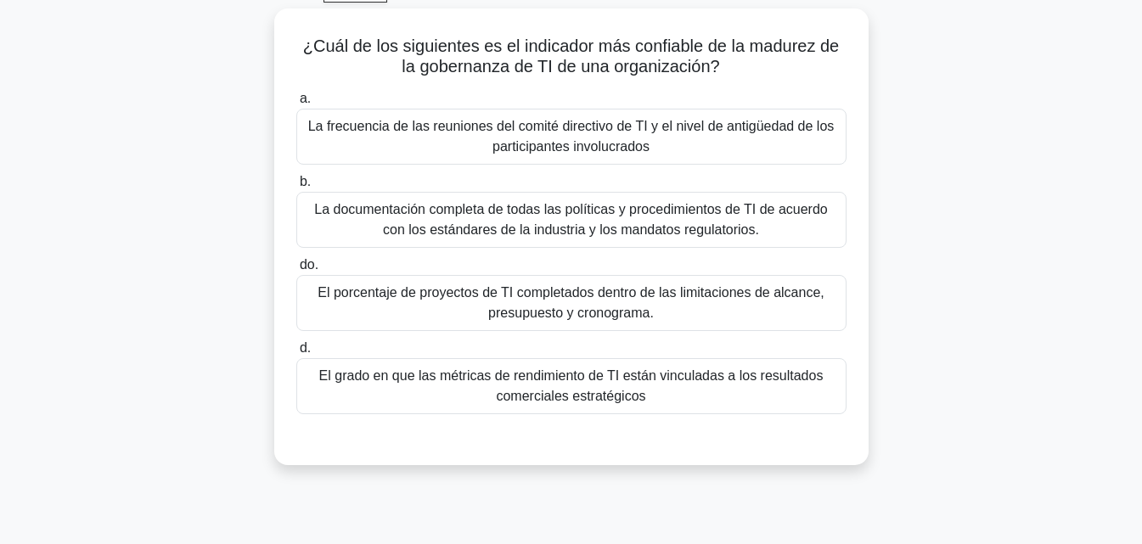
scroll to position [20, 0]
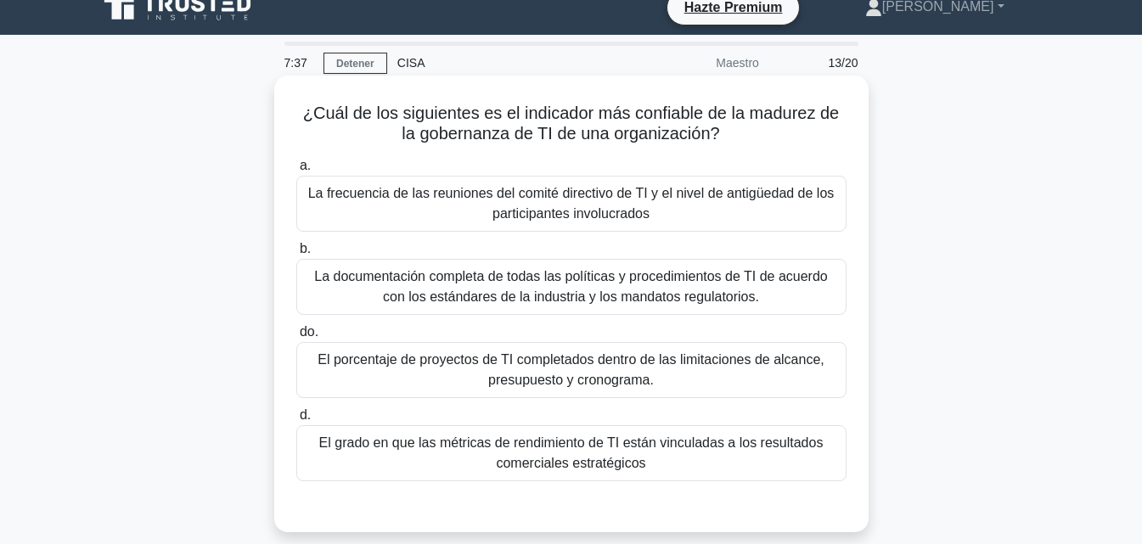
click at [764, 454] on font "El grado en que las métricas de rendimiento de TI están vinculadas a los result…" at bounding box center [571, 453] width 535 height 41
click at [296, 421] on input "d. El grado en que las métricas de rendimiento de TI están vinculadas a los res…" at bounding box center [296, 415] width 0 height 11
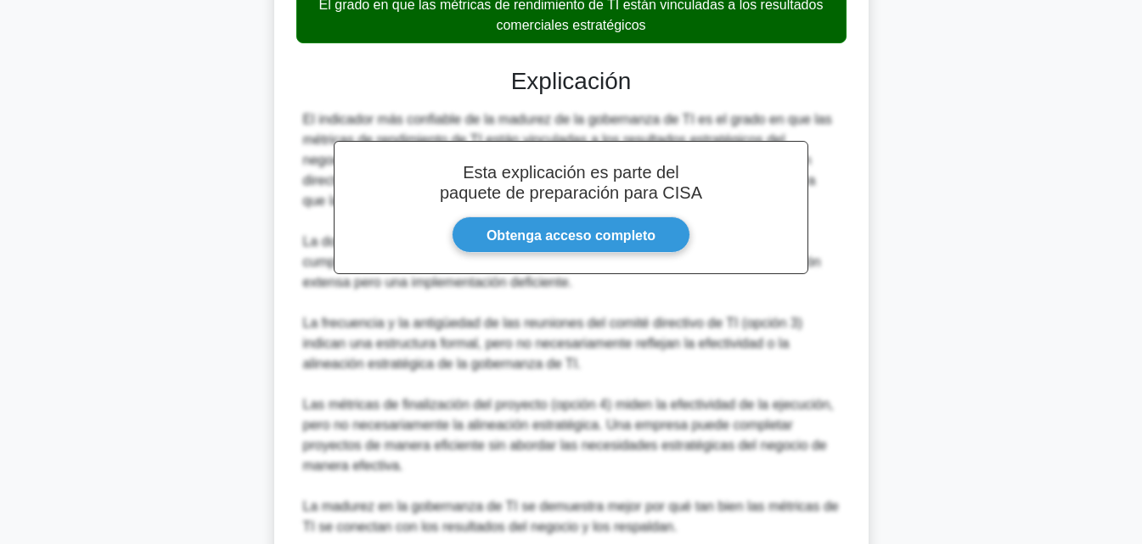
scroll to position [608, 0]
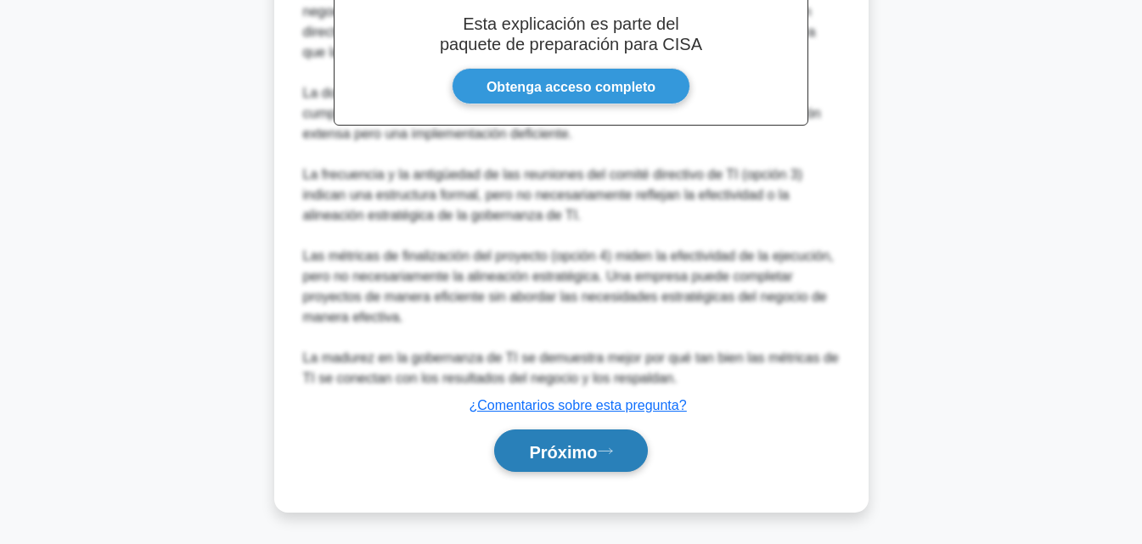
click at [600, 465] on button "Próximo" at bounding box center [570, 451] width 153 height 43
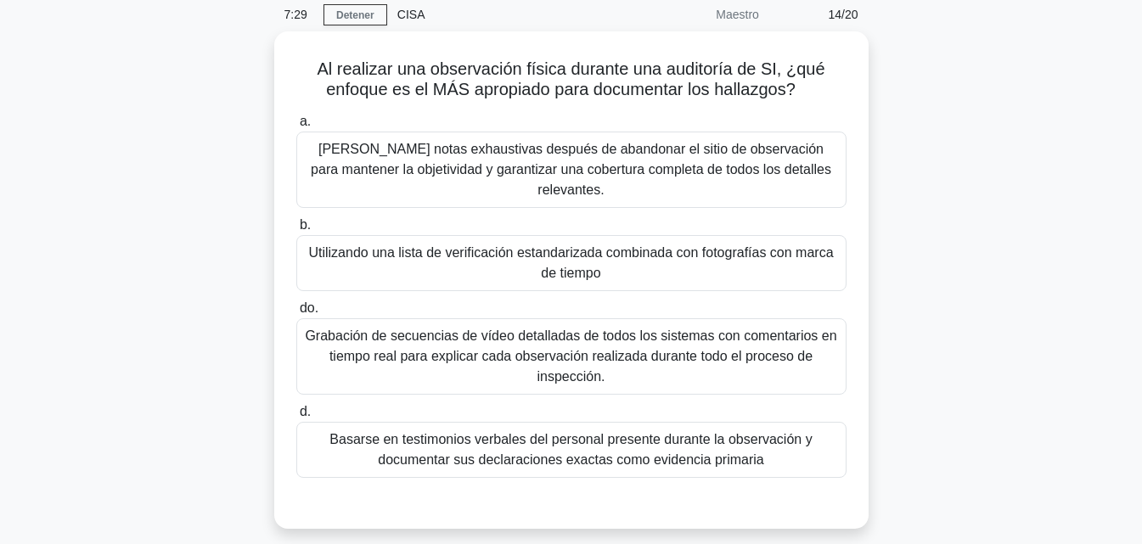
scroll to position [64, 0]
click at [815, 258] on font "Utilizando una lista de verificación estandarizada combinada con fotografías co…" at bounding box center [571, 263] width 535 height 41
click at [296, 231] on input "b. Utilizando una lista de verificación estandarizada combinada con fotografías…" at bounding box center [296, 225] width 0 height 11
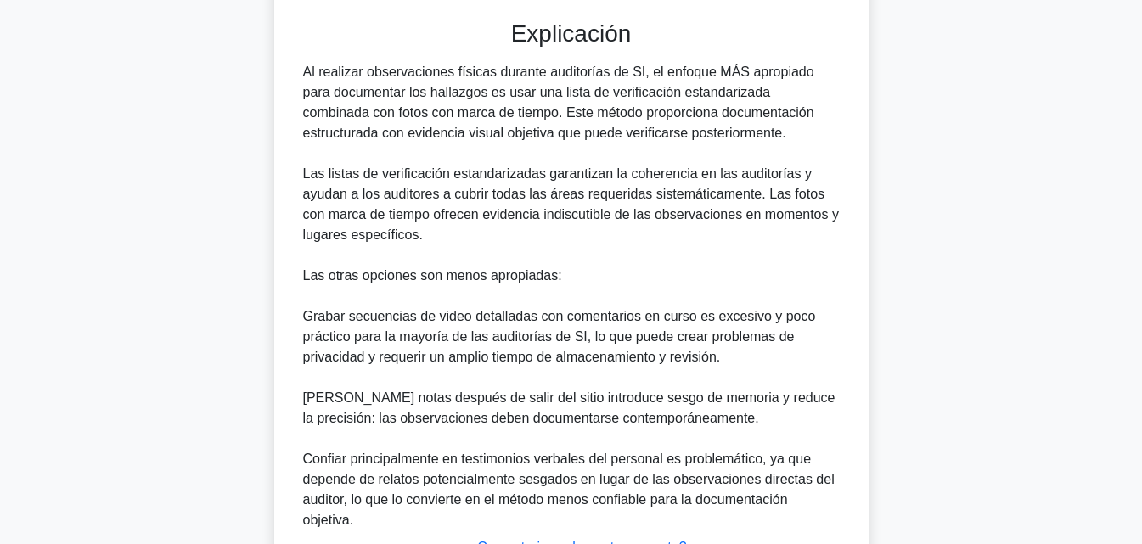
scroll to position [669, 0]
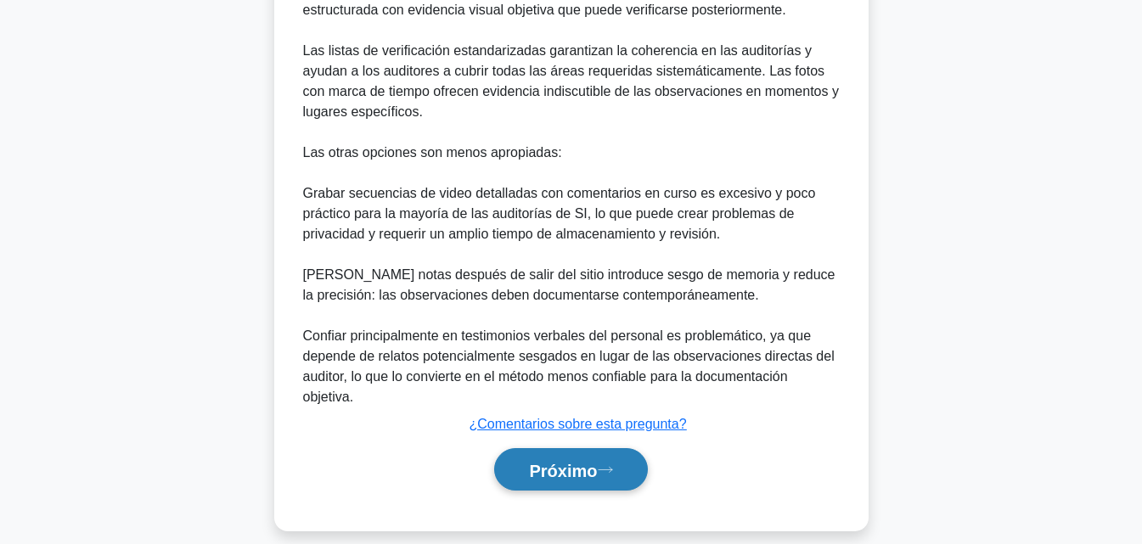
click at [597, 461] on font "Próximo" at bounding box center [563, 470] width 68 height 19
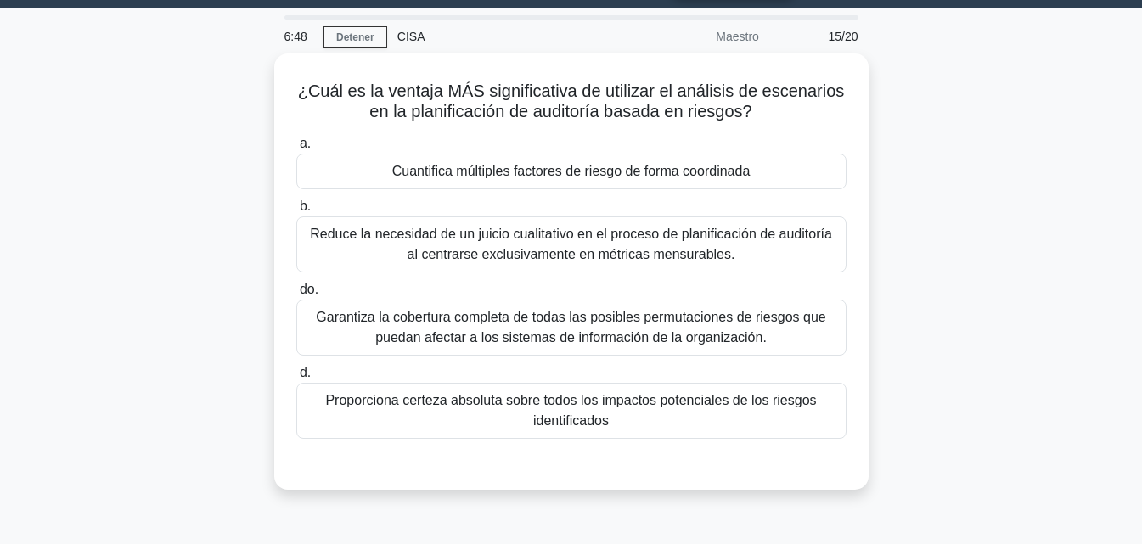
scroll to position [44, 0]
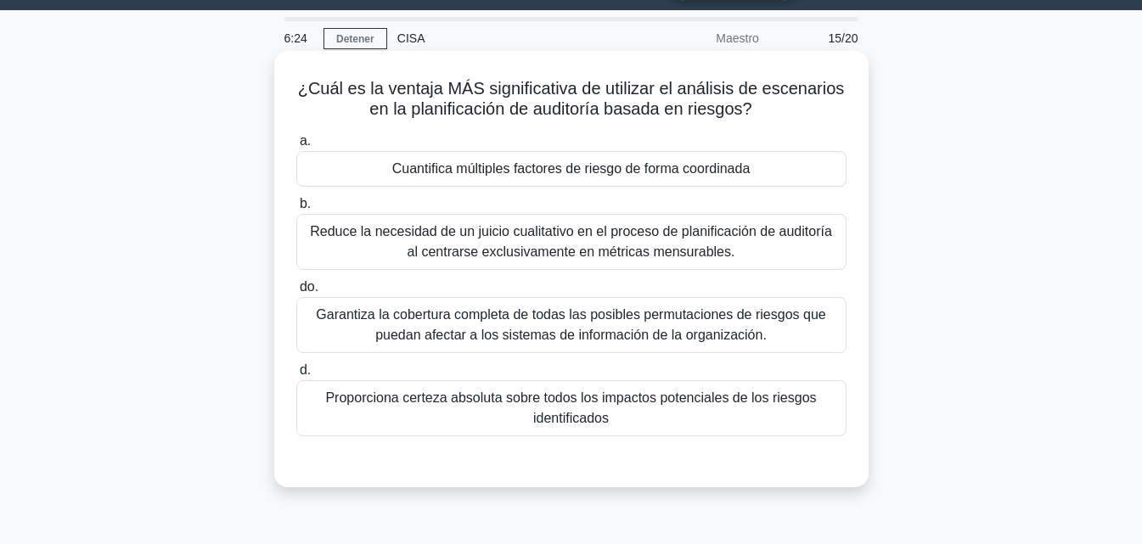
click at [743, 313] on font "Garantiza la cobertura completa de todas las posibles permutaciones de riesgos …" at bounding box center [571, 324] width 510 height 35
click at [296, 293] on input "do. Garantiza la cobertura completa de todas las posibles permutaciones de ries…" at bounding box center [296, 287] width 0 height 11
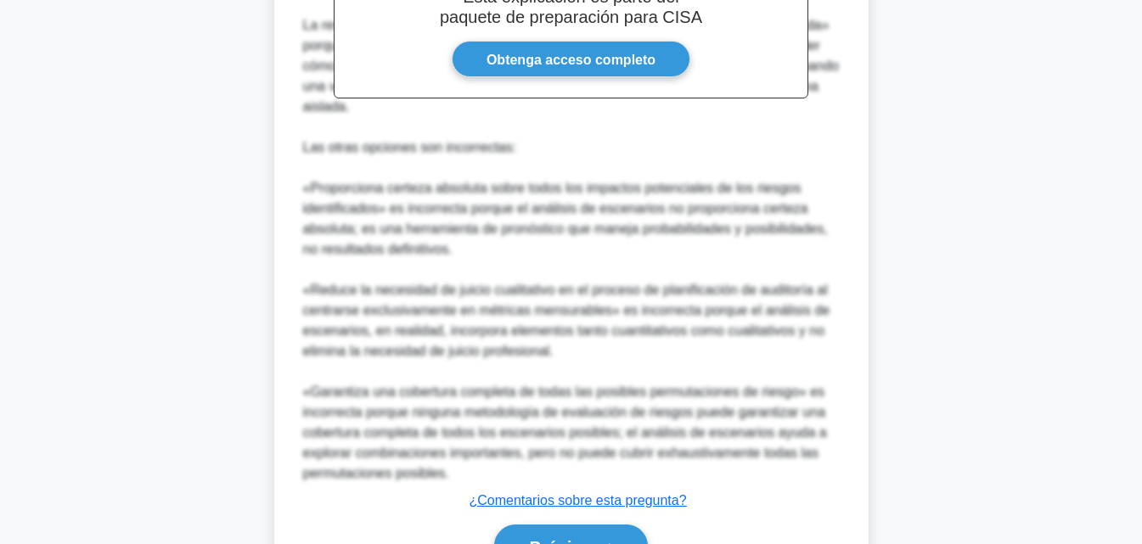
scroll to position [712, 0]
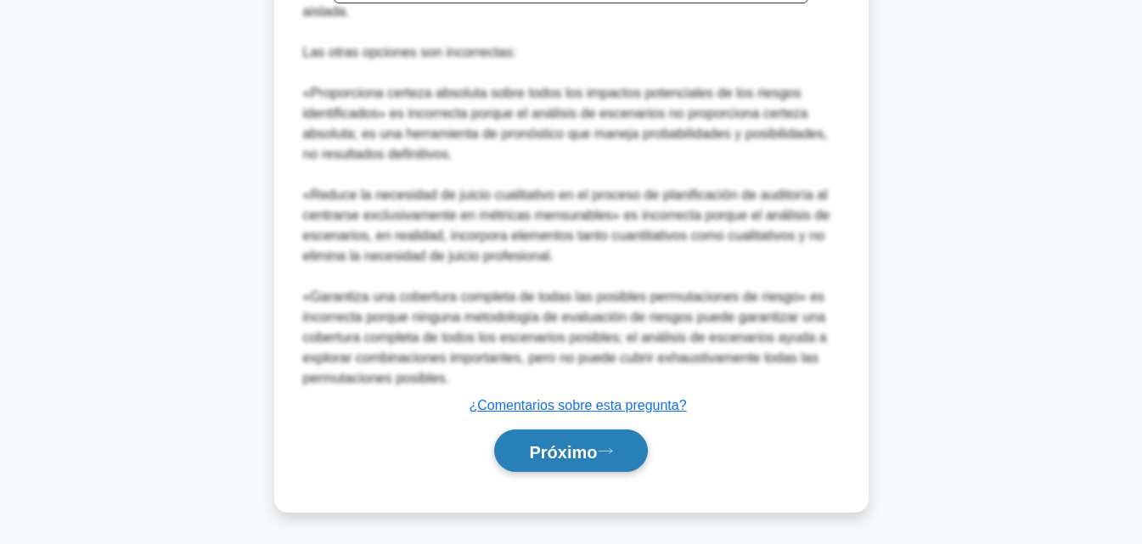
click at [595, 457] on font "Próximo" at bounding box center [563, 451] width 68 height 19
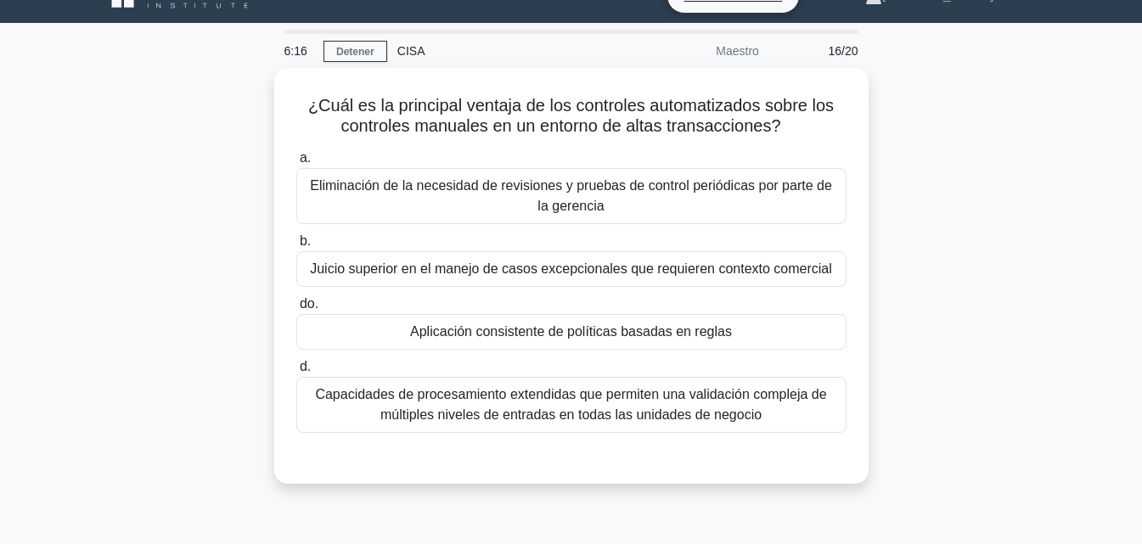
scroll to position [17, 0]
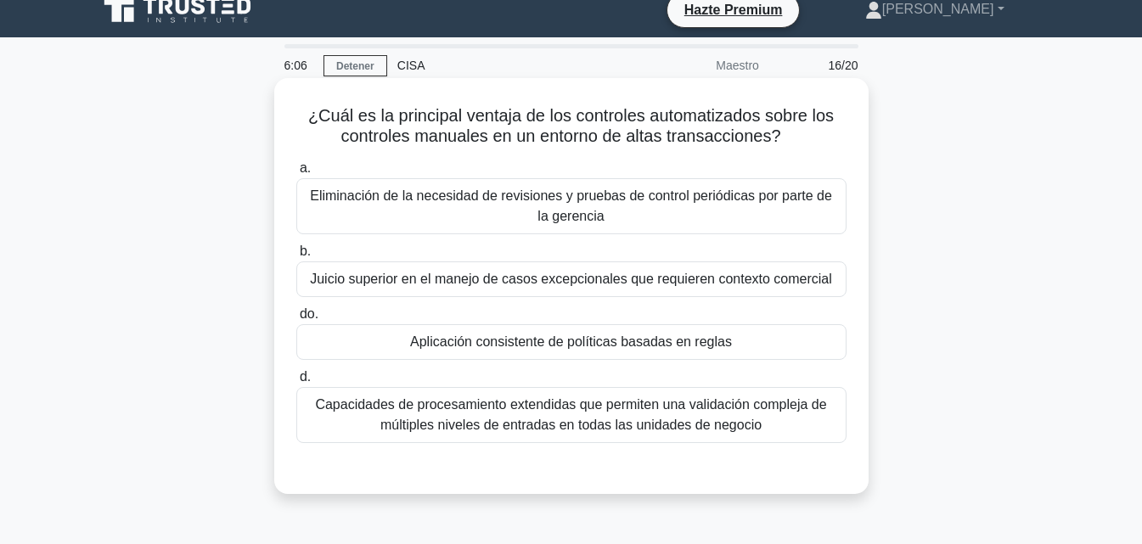
click at [738, 205] on font "Eliminación de la necesidad de revisiones y pruebas de control periódicas por p…" at bounding box center [571, 206] width 522 height 35
click at [296, 174] on input "a. Eliminación de la necesidad de revisiones y pruebas de control periódicas po…" at bounding box center [296, 168] width 0 height 11
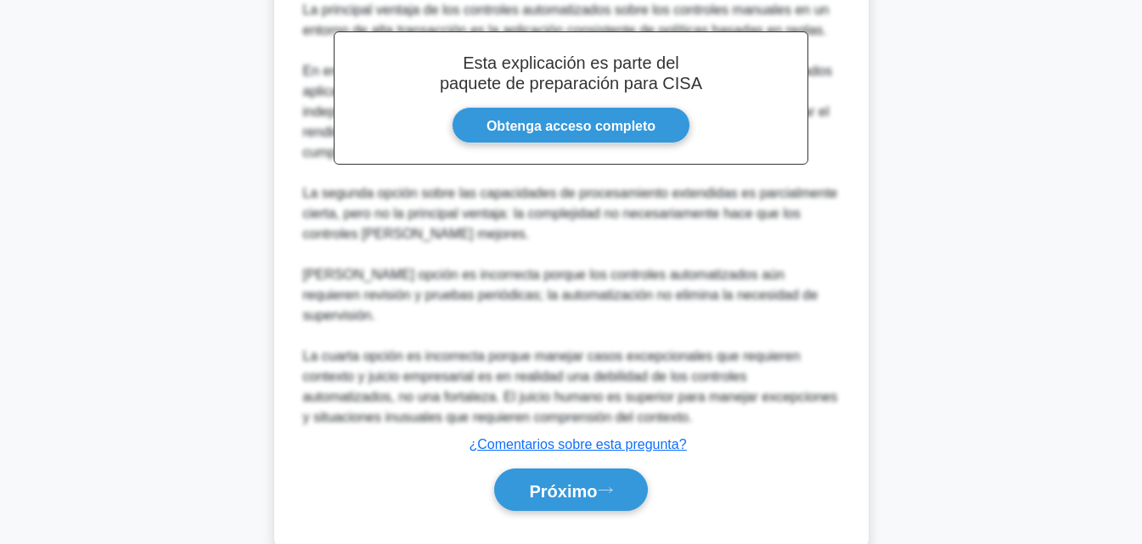
scroll to position [549, 0]
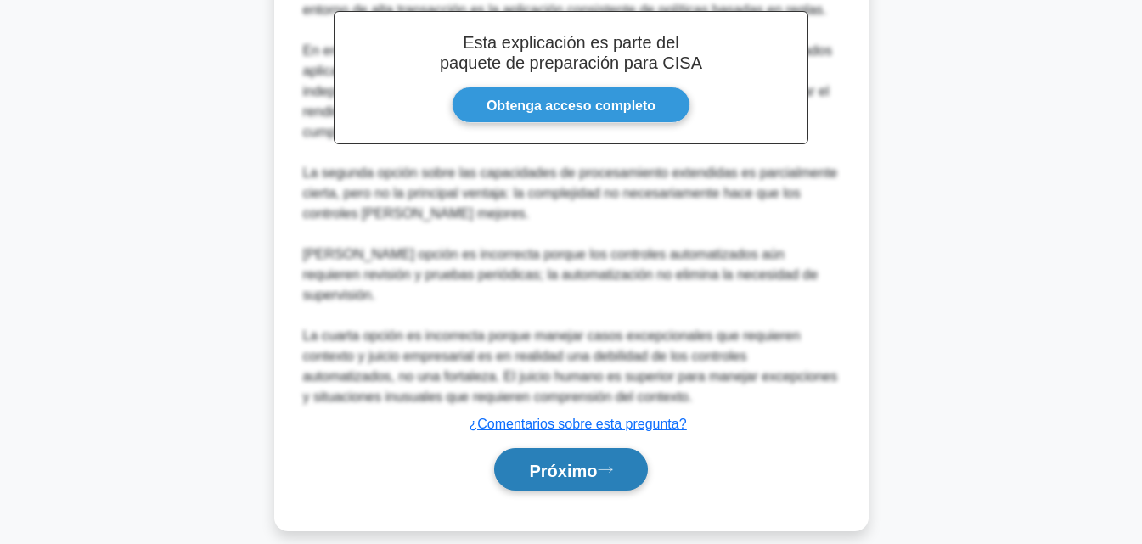
click at [574, 461] on font "Próximo" at bounding box center [563, 470] width 68 height 19
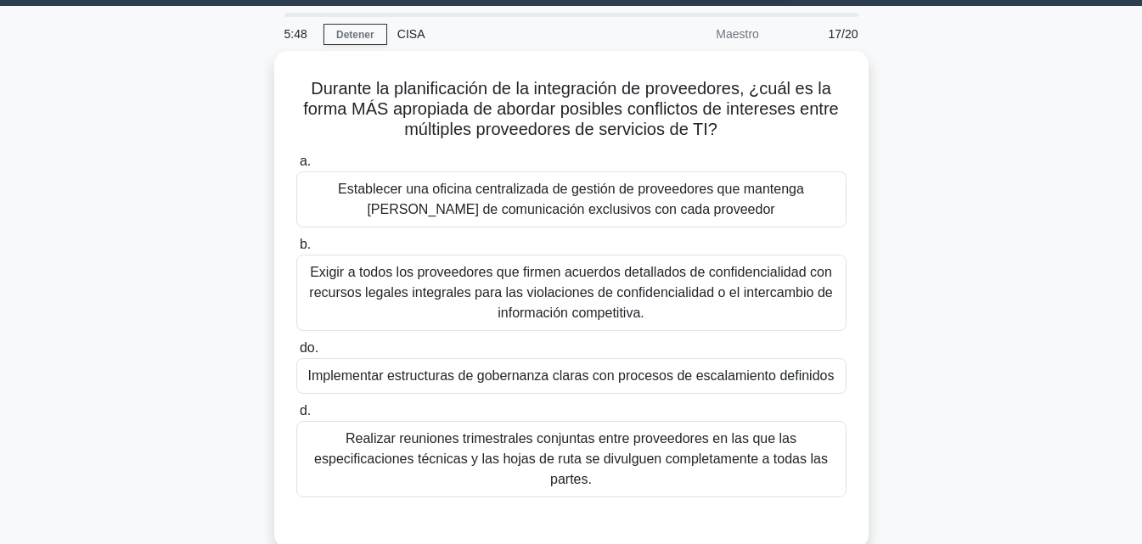
scroll to position [52, 0]
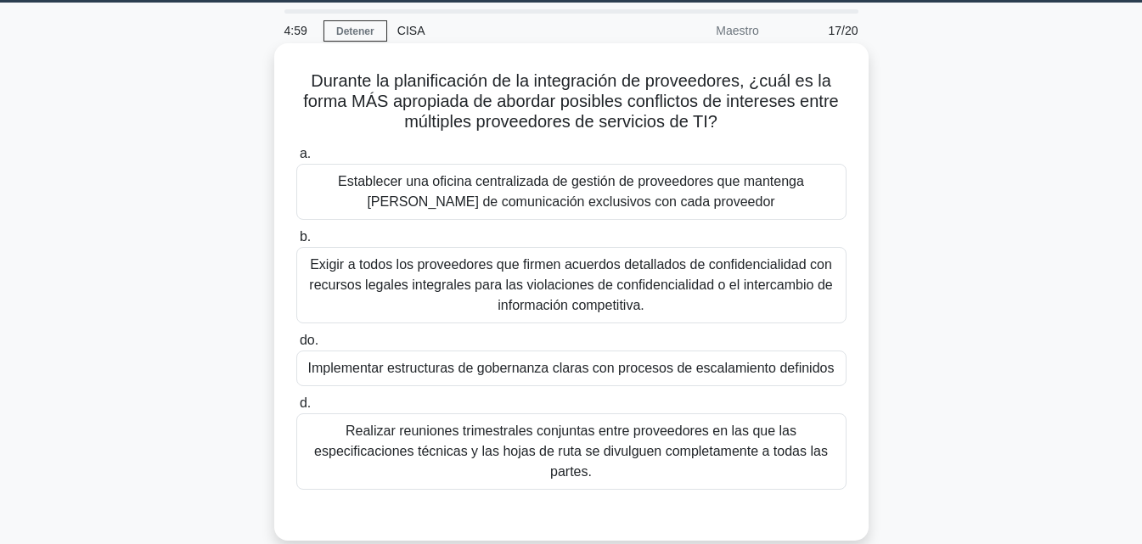
click at [673, 293] on font "Exigir a todos los proveedores que firmen acuerdos detallados de confidencialid…" at bounding box center [570, 284] width 523 height 55
click at [296, 243] on input "b. Exigir a todos los proveedores que firmen acuerdos detallados de confidencia…" at bounding box center [296, 237] width 0 height 11
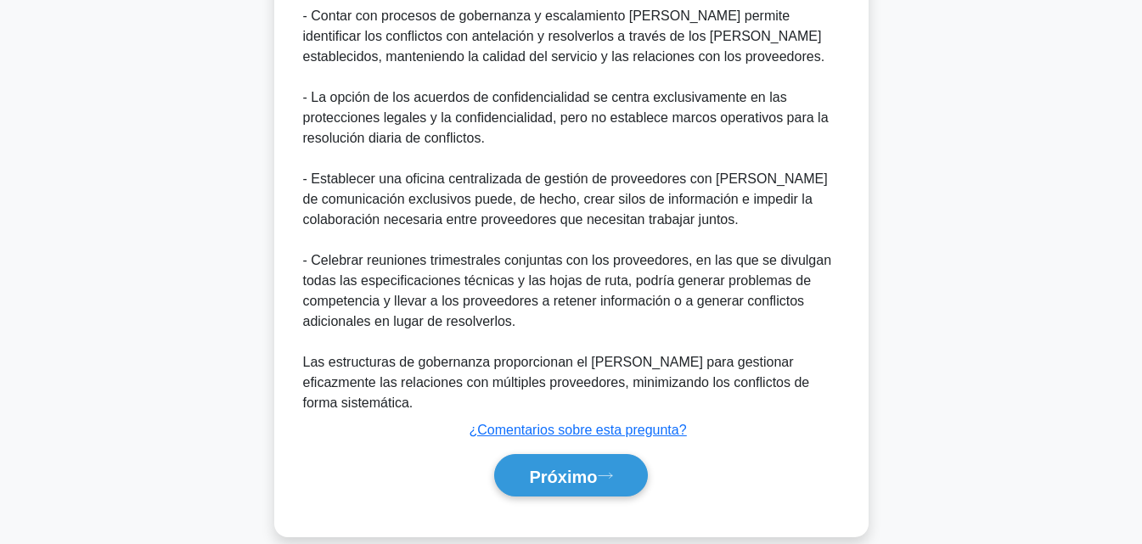
scroll to position [814, 0]
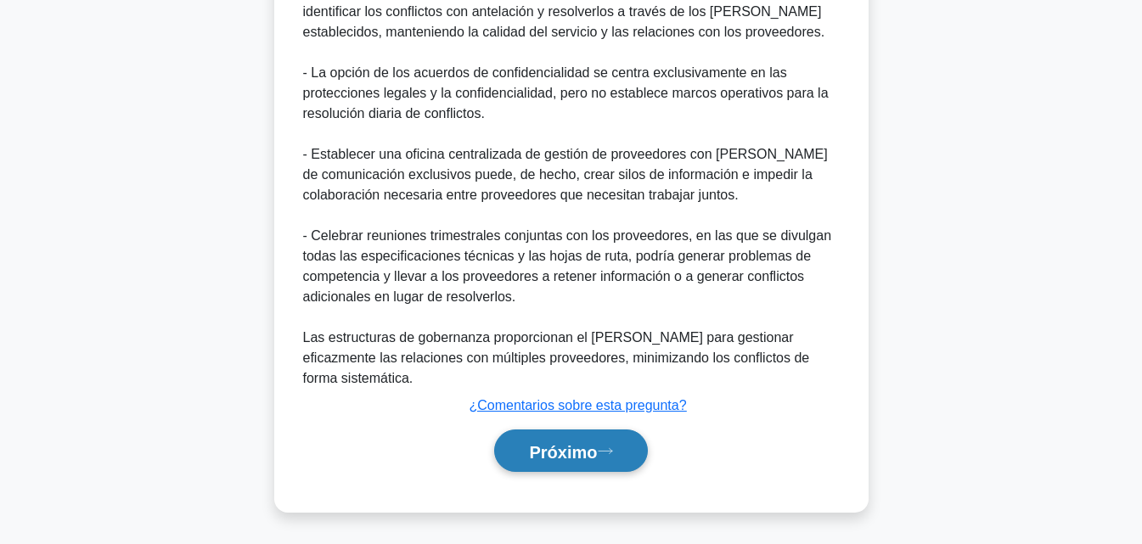
click at [589, 445] on font "Próximo" at bounding box center [563, 451] width 68 height 19
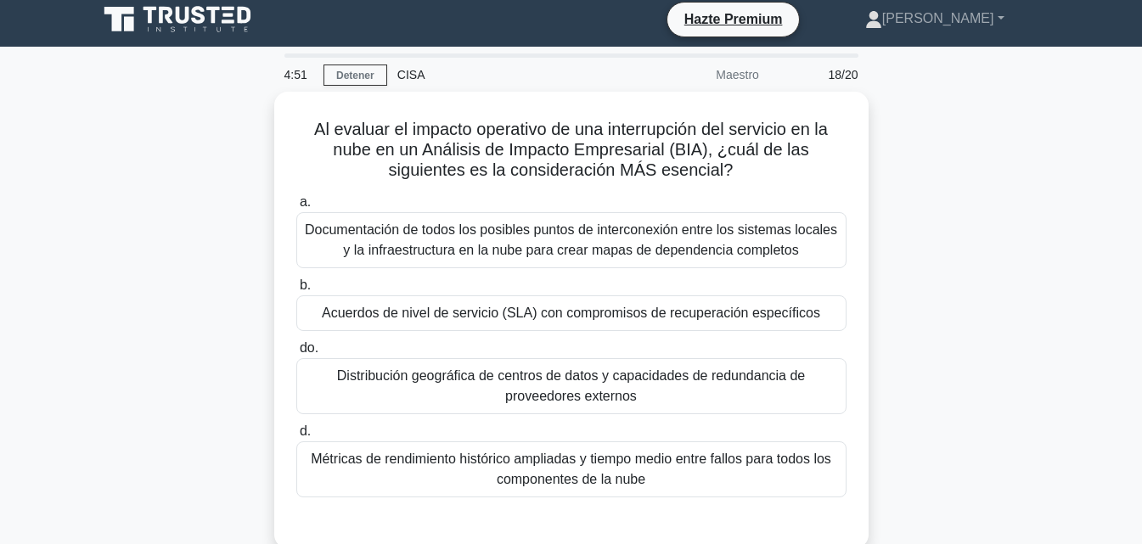
scroll to position [3, 0]
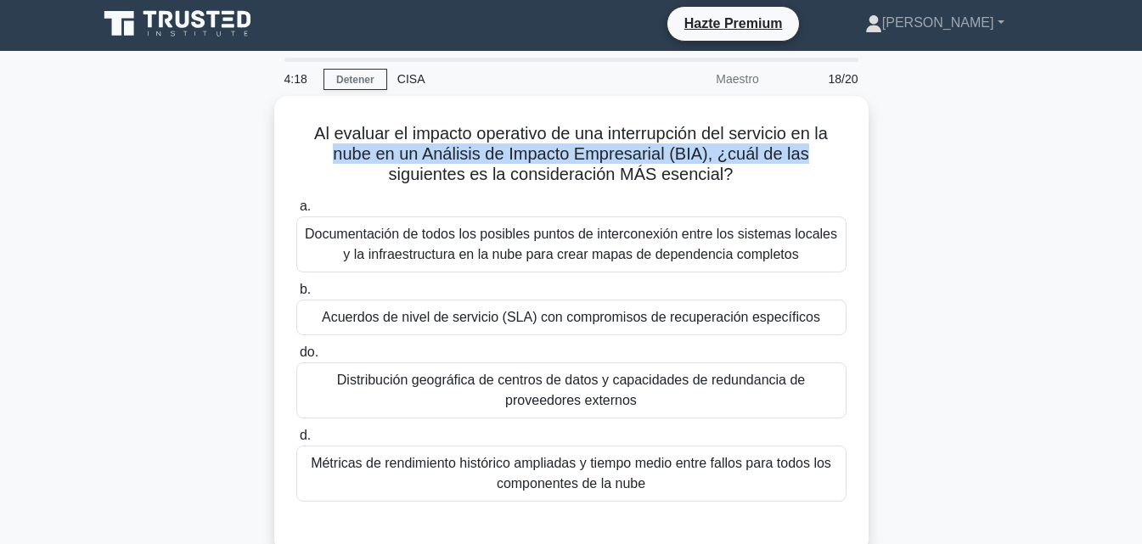
drag, startPoint x: 1129, startPoint y: 114, endPoint x: 1129, endPoint y: 159, distance: 45.0
click at [1129, 159] on main "4:18 Detener CISA Maestro 18/20 Al evaluar el impacto operativo de una interrup…" at bounding box center [571, 482] width 1142 height 863
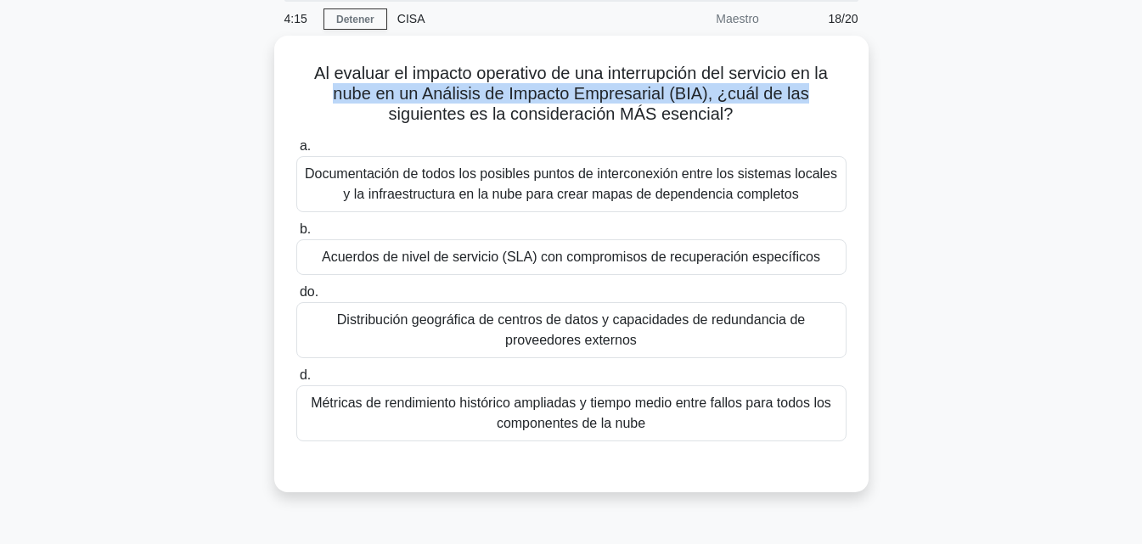
scroll to position [67, 0]
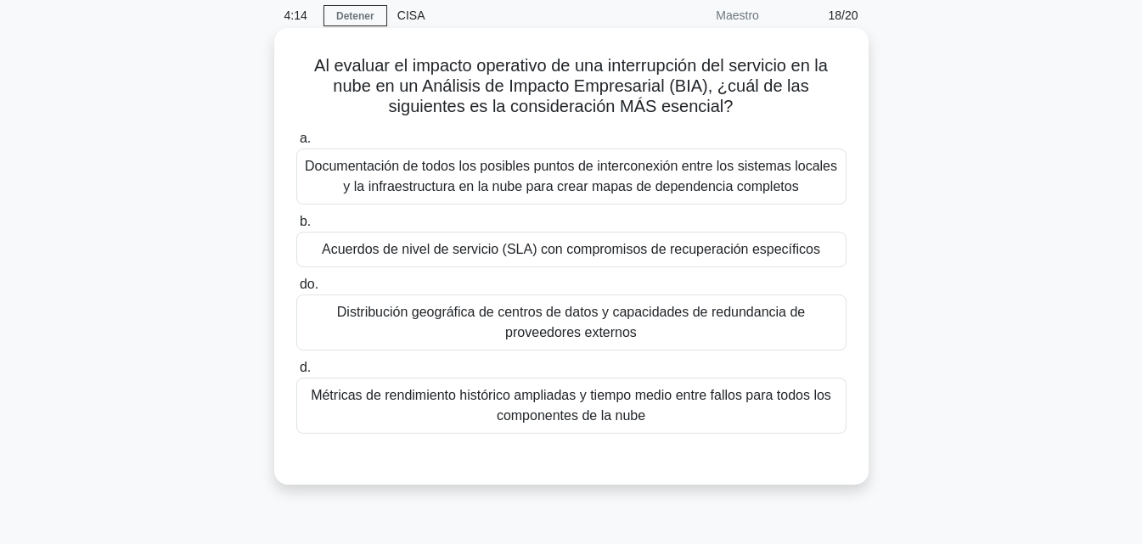
click at [639, 316] on font "Distribución geográfica de centros de datos y capacidades de redundancia de pro…" at bounding box center [571, 322] width 468 height 35
click at [296, 290] on input "do. Distribución geográfica de centros de datos y capacidades de redundancia de…" at bounding box center [296, 284] width 0 height 11
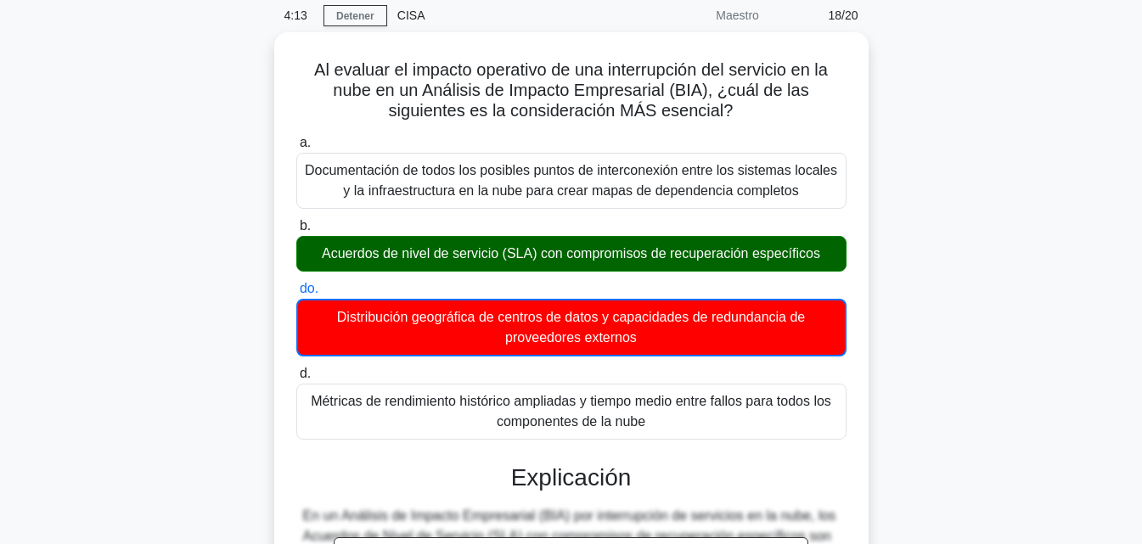
click at [1018, 310] on div "Al evaluar el impacto operativo de una interrupción del servicio en la nube en …" at bounding box center [571, 545] width 968 height 1026
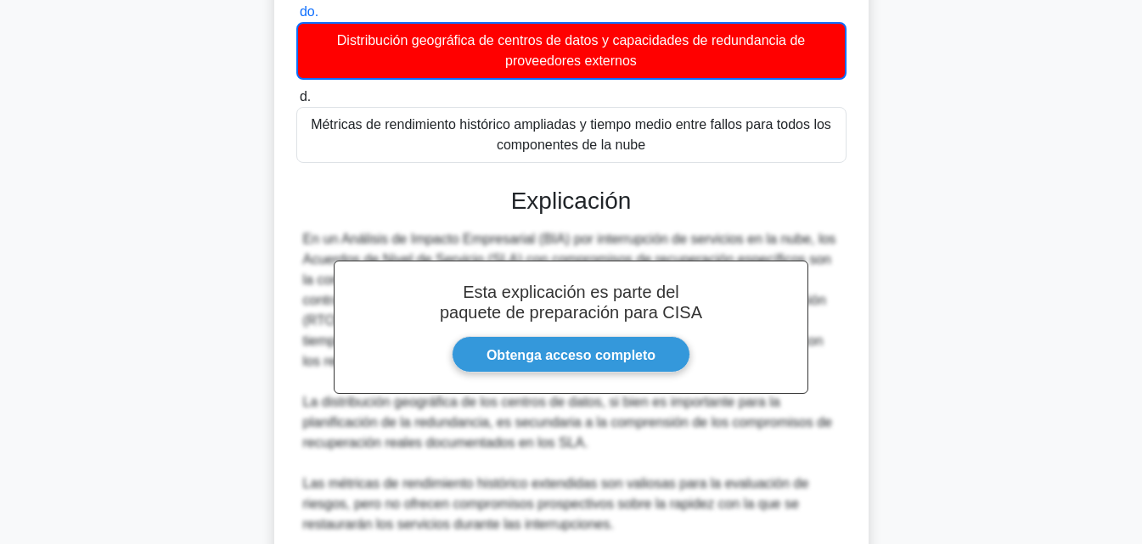
scroll to position [589, 0]
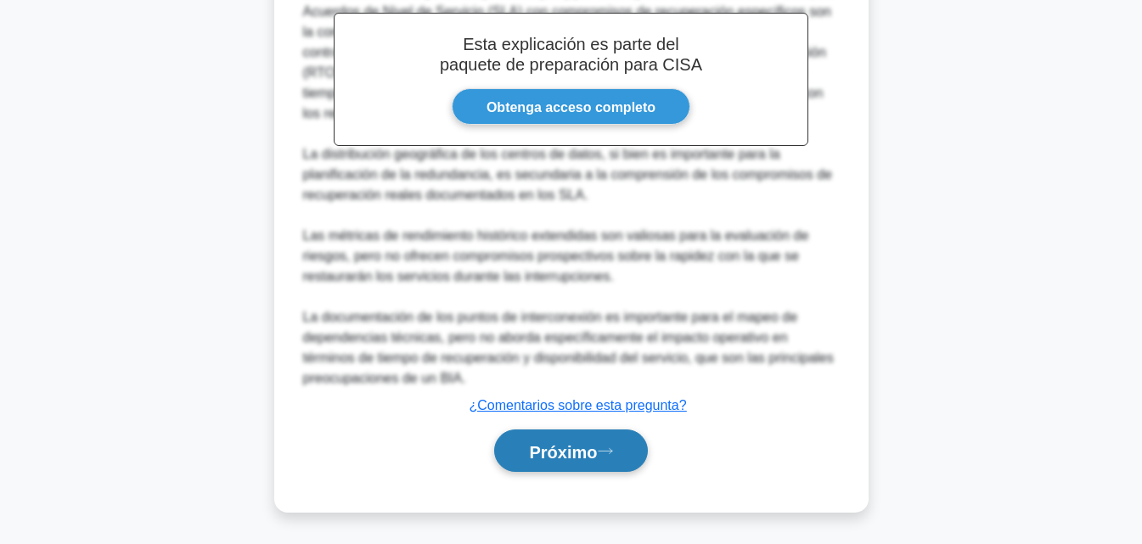
click at [591, 458] on font "Próximo" at bounding box center [563, 451] width 68 height 19
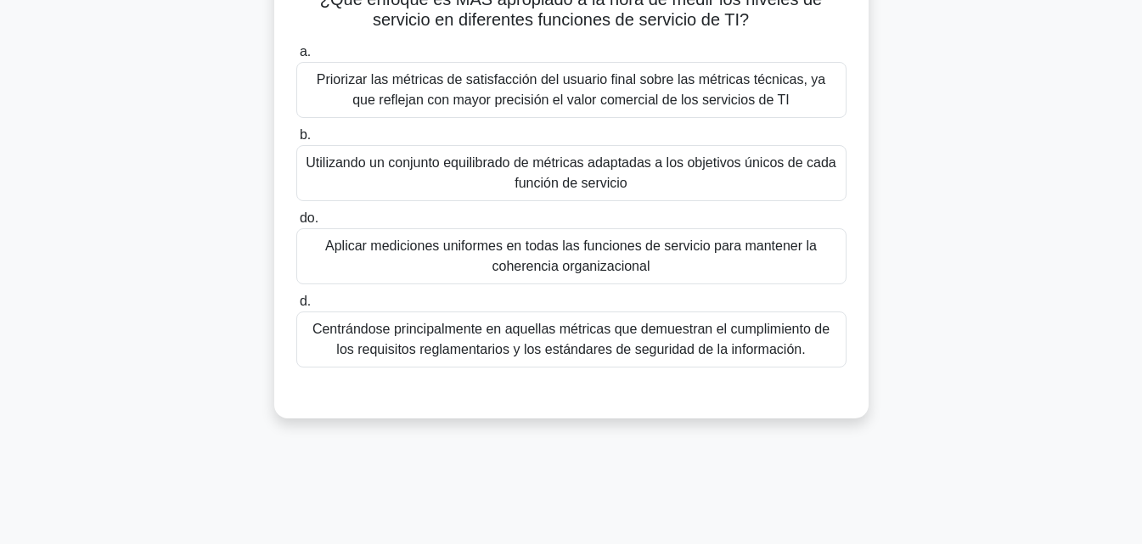
scroll to position [52, 0]
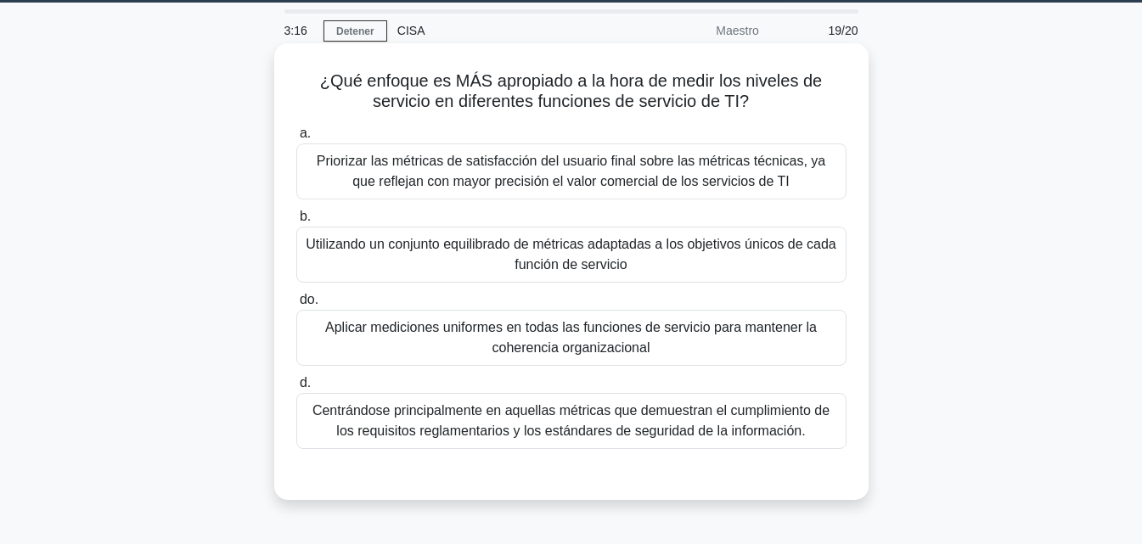
click at [673, 250] on font "Utilizando un conjunto equilibrado de métricas adaptadas a los objetivos únicos…" at bounding box center [571, 254] width 530 height 35
click at [296, 222] on input "b. Utilizando un conjunto equilibrado de métricas adaptadas a los objetivos úni…" at bounding box center [296, 216] width 0 height 11
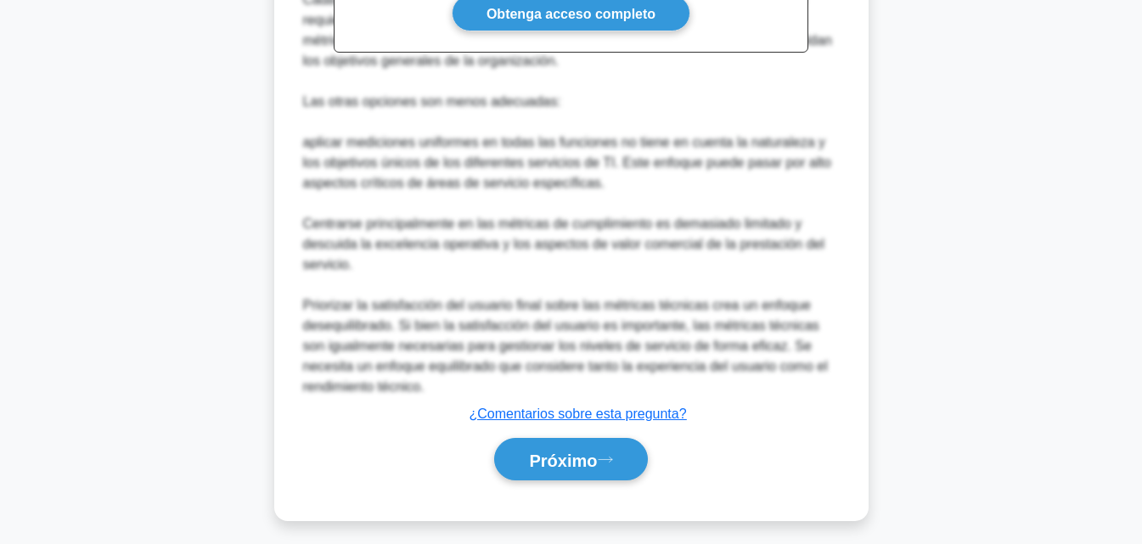
scroll to position [690, 0]
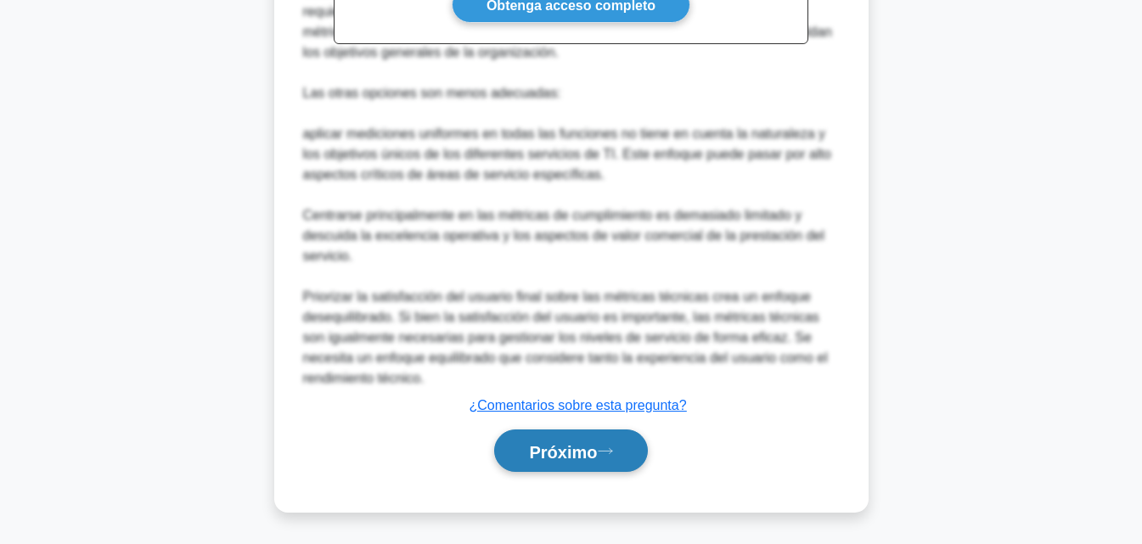
click at [597, 446] on font "Próximo" at bounding box center [563, 451] width 68 height 19
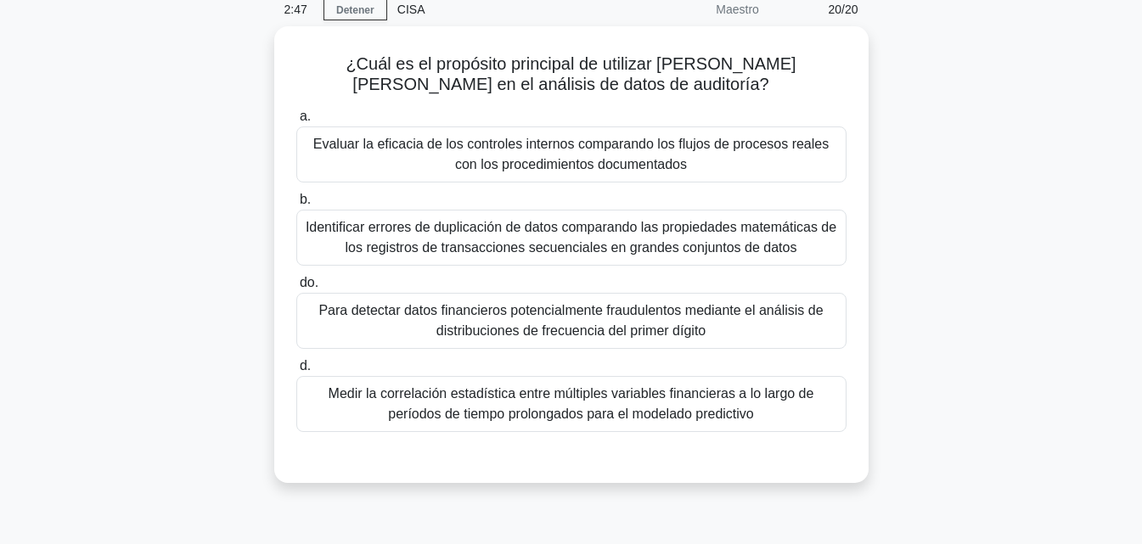
scroll to position [74, 0]
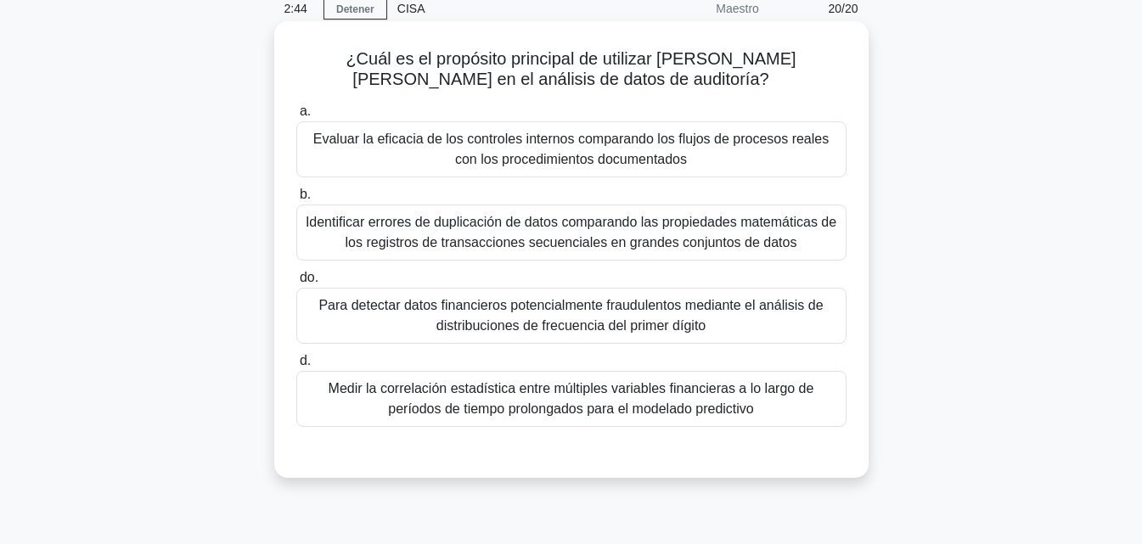
click at [589, 140] on font "Evaluar la eficacia de los controles internos comparando los flujos de procesos…" at bounding box center [570, 149] width 515 height 35
click at [296, 117] on input "a. Evaluar la eficacia de los controles internos comparando los flujos de proce…" at bounding box center [296, 111] width 0 height 11
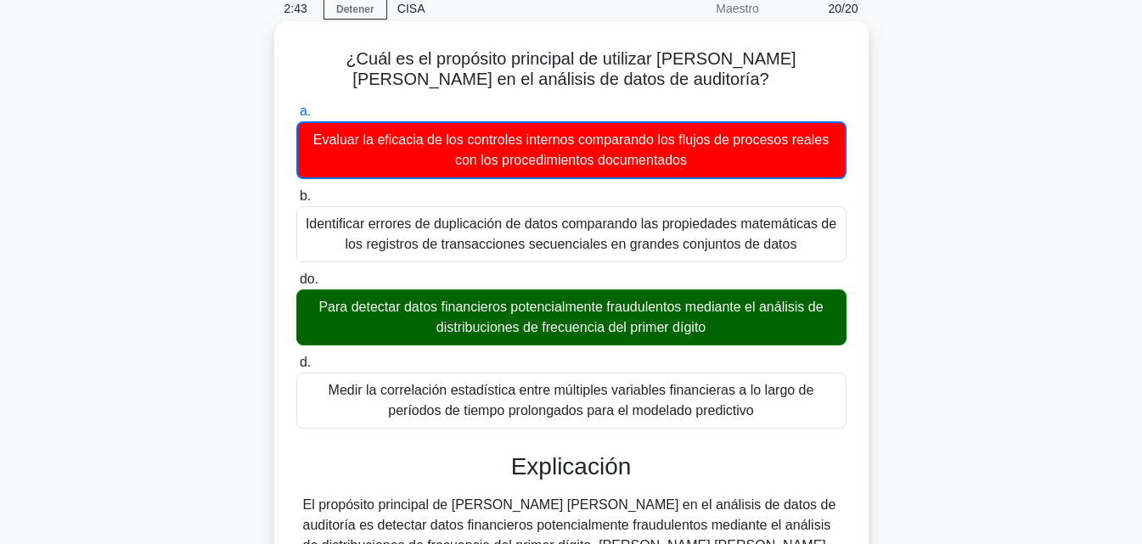
drag, startPoint x: 603, startPoint y: 344, endPoint x: 624, endPoint y: 339, distance: 21.8
click at [624, 339] on div "Para detectar datos financieros potencialmente fraudulentos mediante el análisi…" at bounding box center [571, 318] width 550 height 56
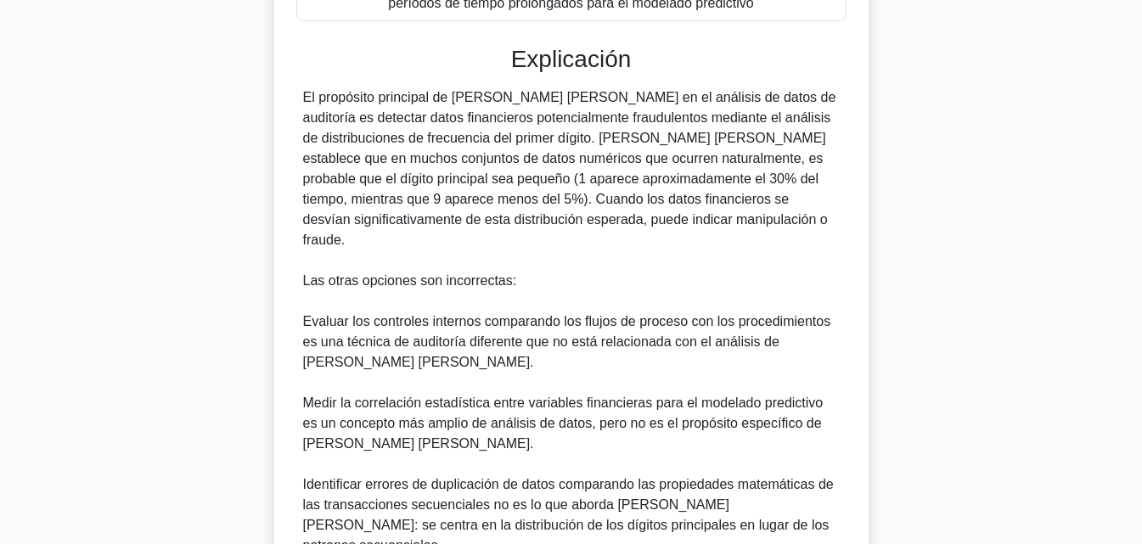
scroll to position [608, 0]
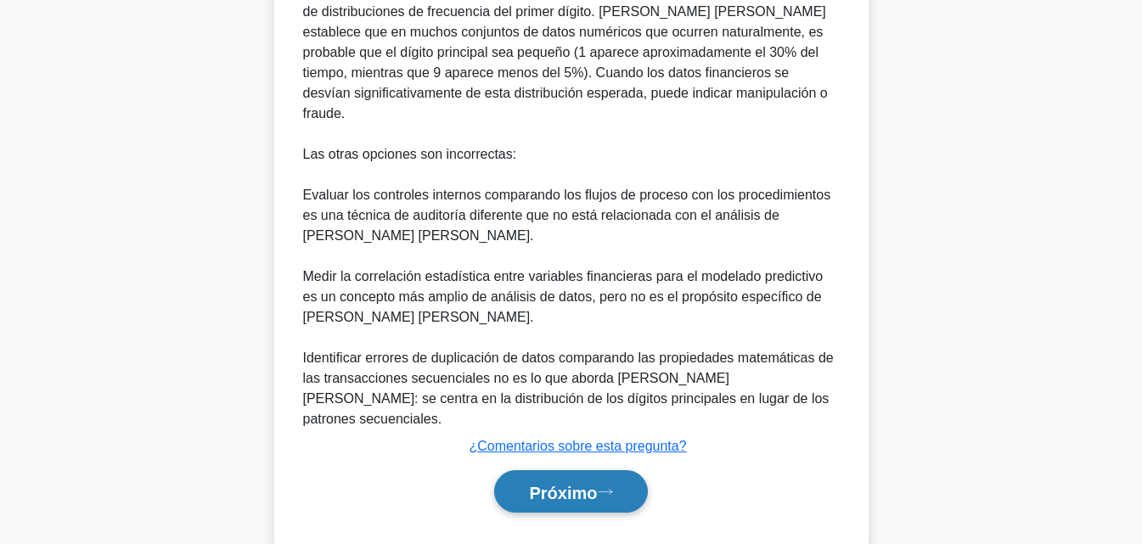
click at [574, 483] on font "Próximo" at bounding box center [563, 492] width 68 height 19
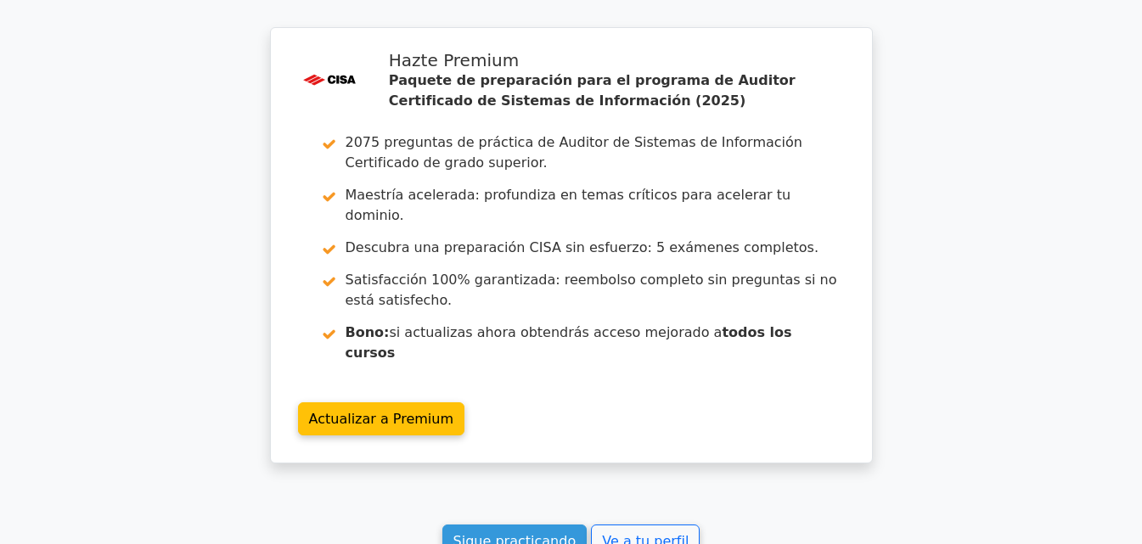
scroll to position [4202, 0]
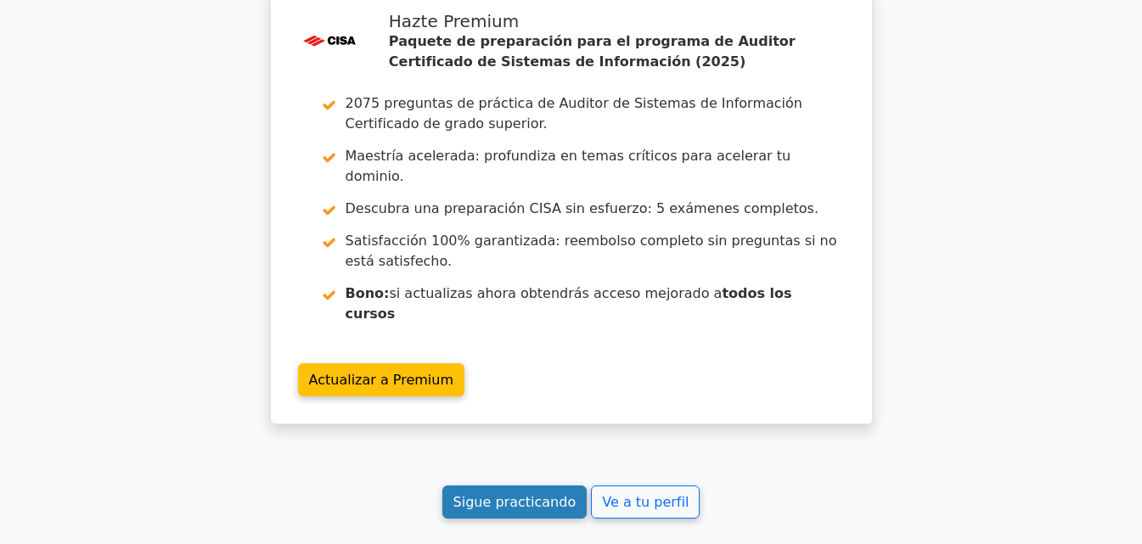
click at [481, 486] on link "Sigue practicando" at bounding box center [514, 502] width 145 height 33
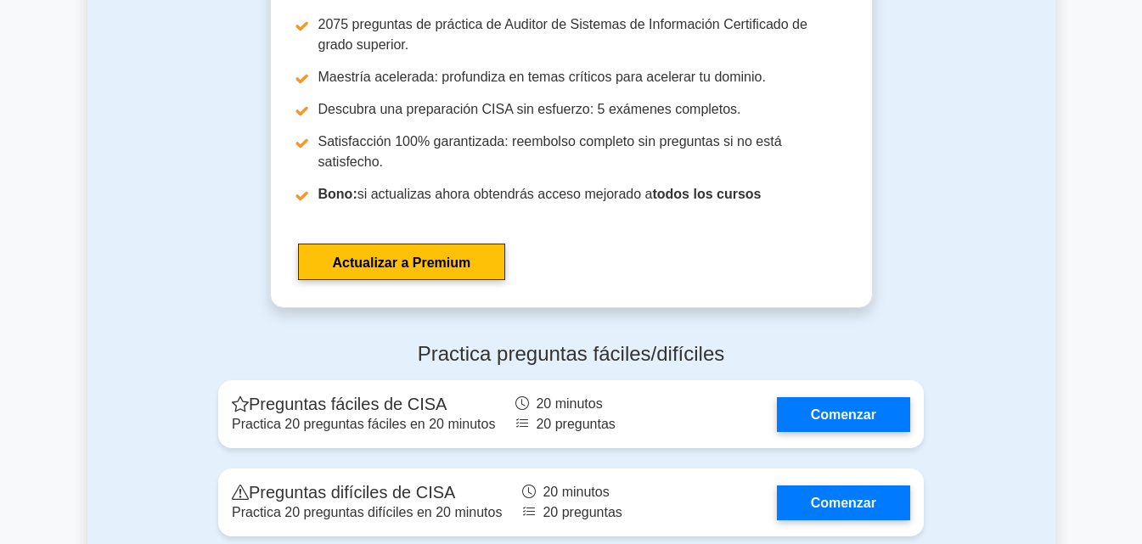
scroll to position [2871, 0]
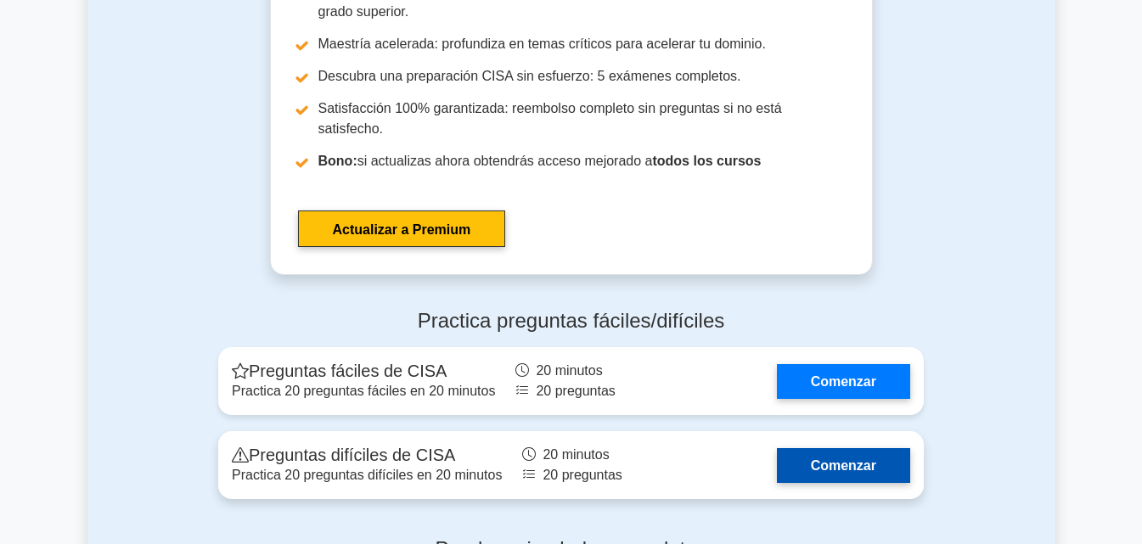
click at [819, 448] on link "Comenzar" at bounding box center [843, 465] width 133 height 35
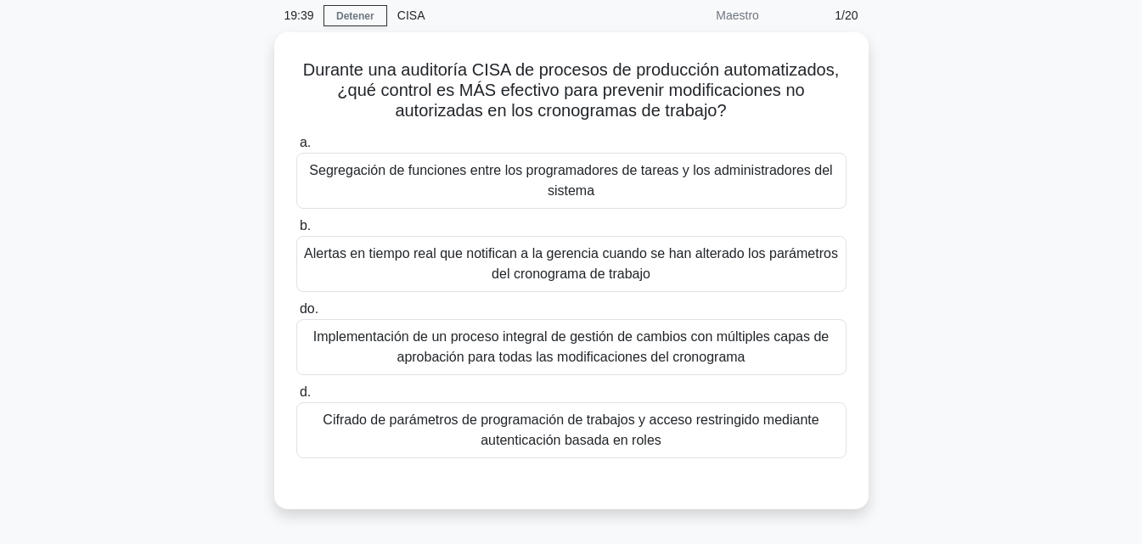
scroll to position [70, 0]
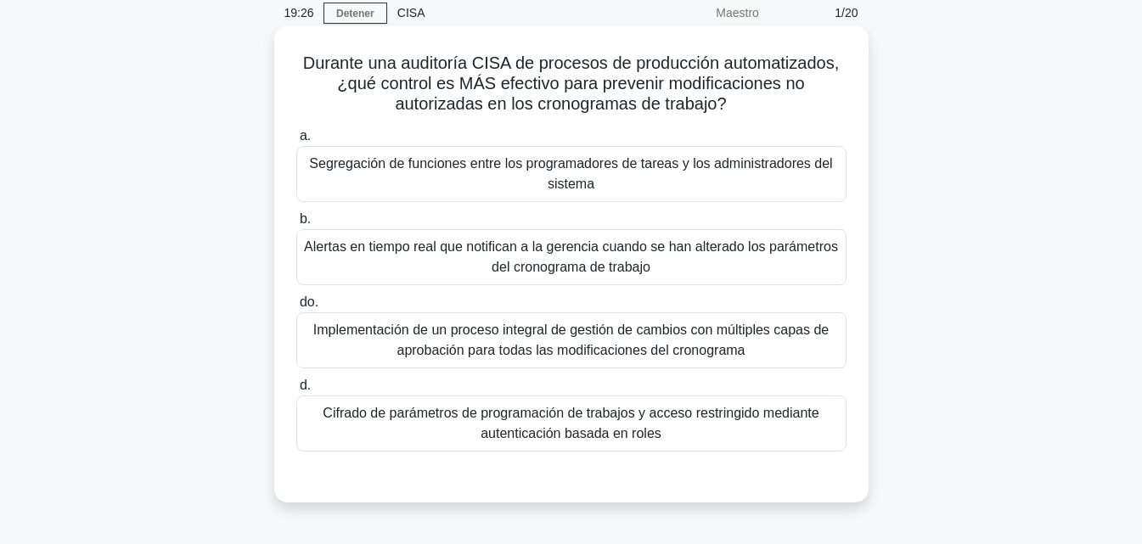
click at [757, 347] on font "Implementación de un proceso integral de gestión de cambios con múltiples capas…" at bounding box center [571, 340] width 535 height 41
click at [296, 308] on input "do. Implementación de un proceso integral de gestión de cambios con múltiples c…" at bounding box center [296, 302] width 0 height 11
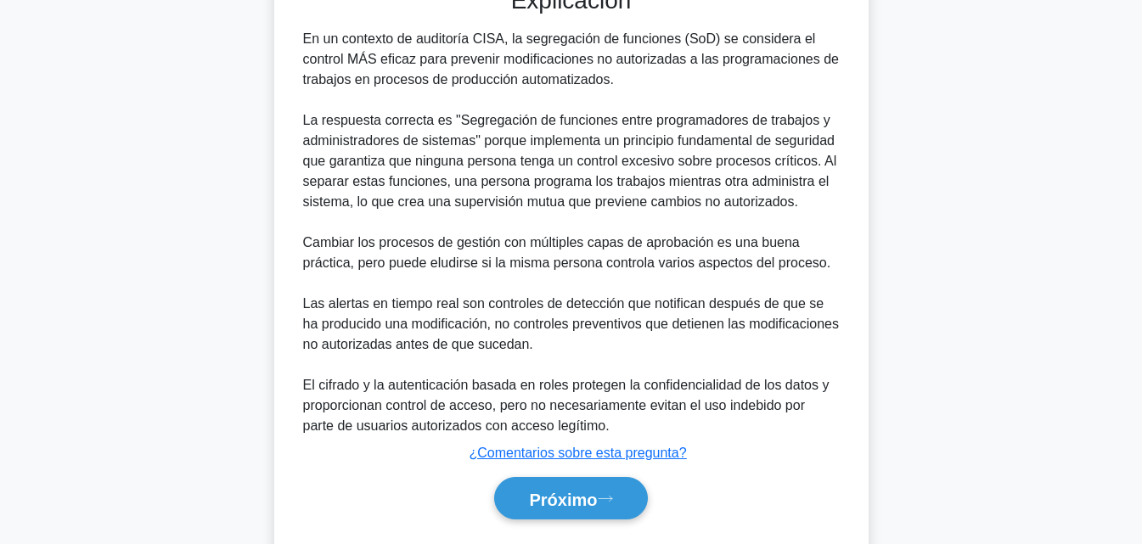
scroll to position [610, 0]
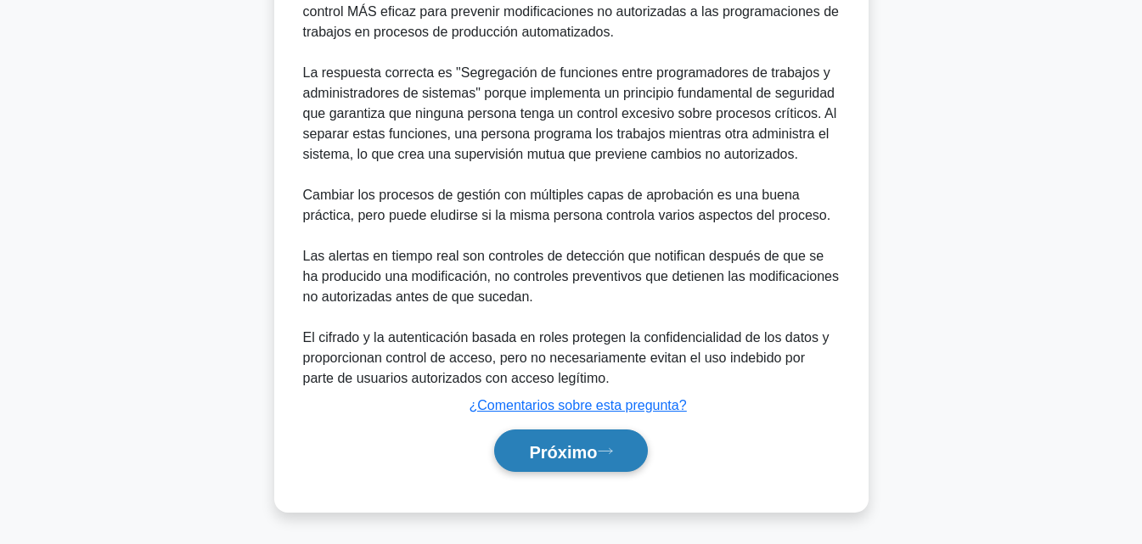
click at [585, 464] on button "Próximo" at bounding box center [570, 451] width 153 height 43
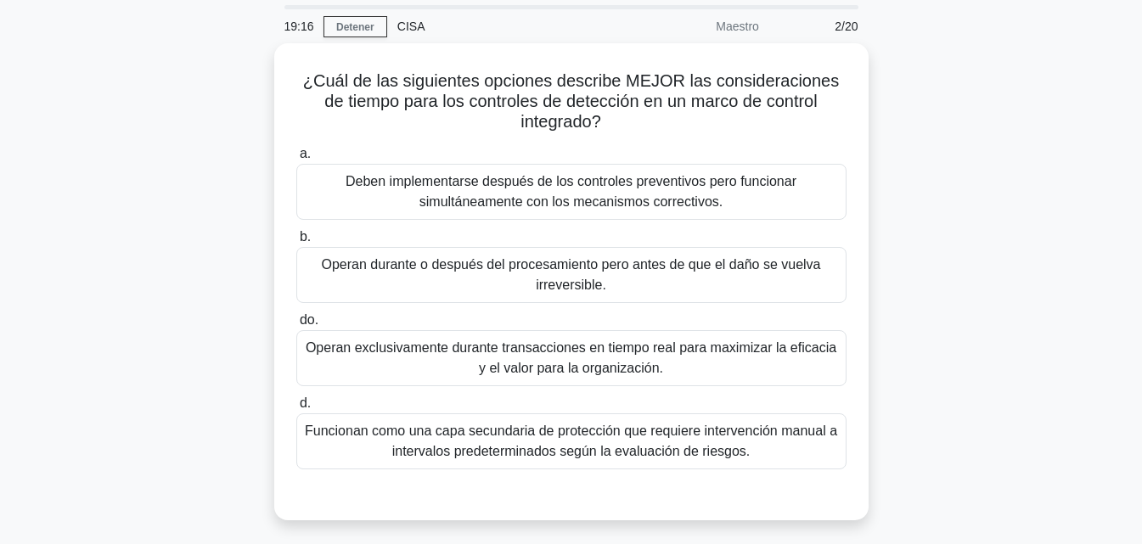
scroll to position [54, 0]
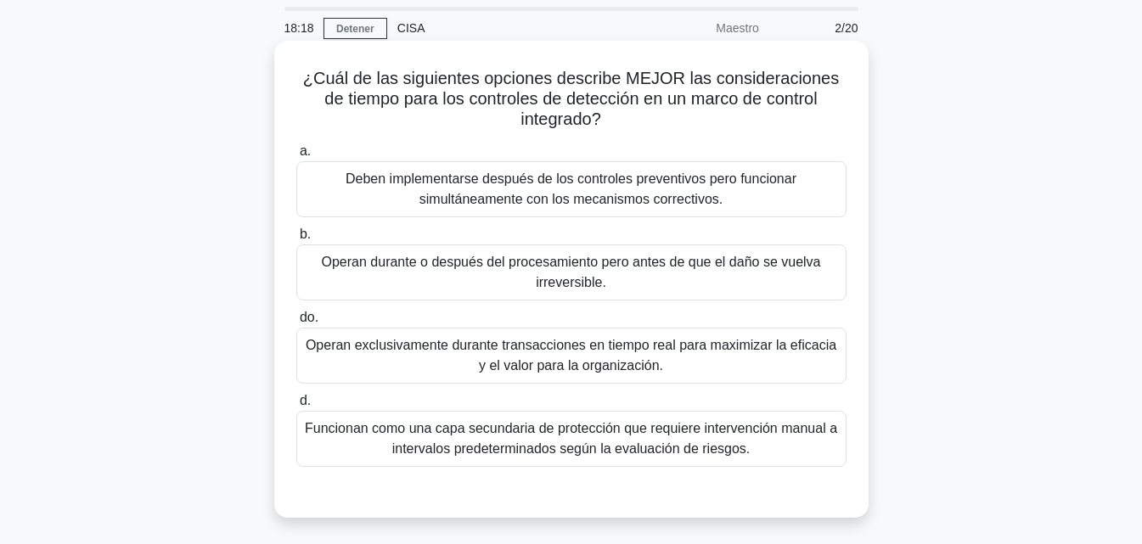
click at [650, 456] on font "Funcionan como una capa secundaria de protección que requiere intervención manu…" at bounding box center [571, 438] width 532 height 35
click at [296, 407] on input "d. Funcionan como una capa secundaria de protección que requiere intervención m…" at bounding box center [296, 401] width 0 height 11
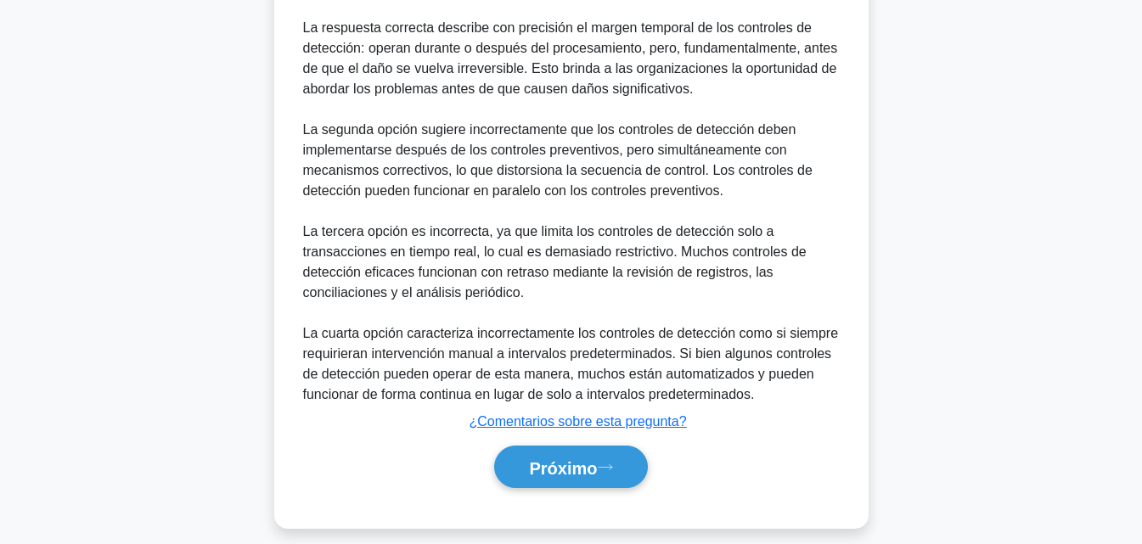
scroll to position [712, 0]
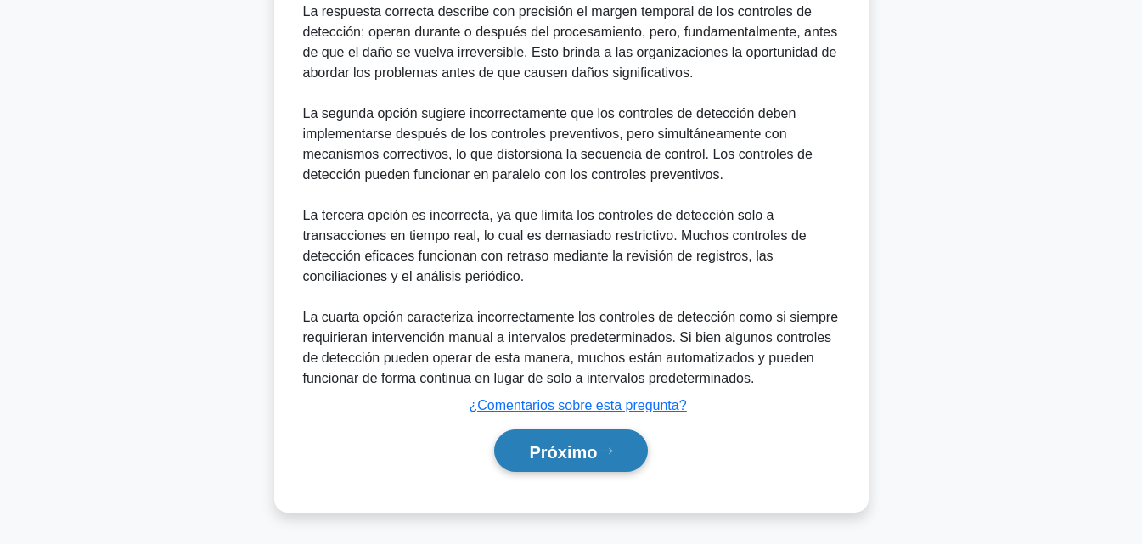
click at [566, 458] on font "Próximo" at bounding box center [563, 451] width 68 height 19
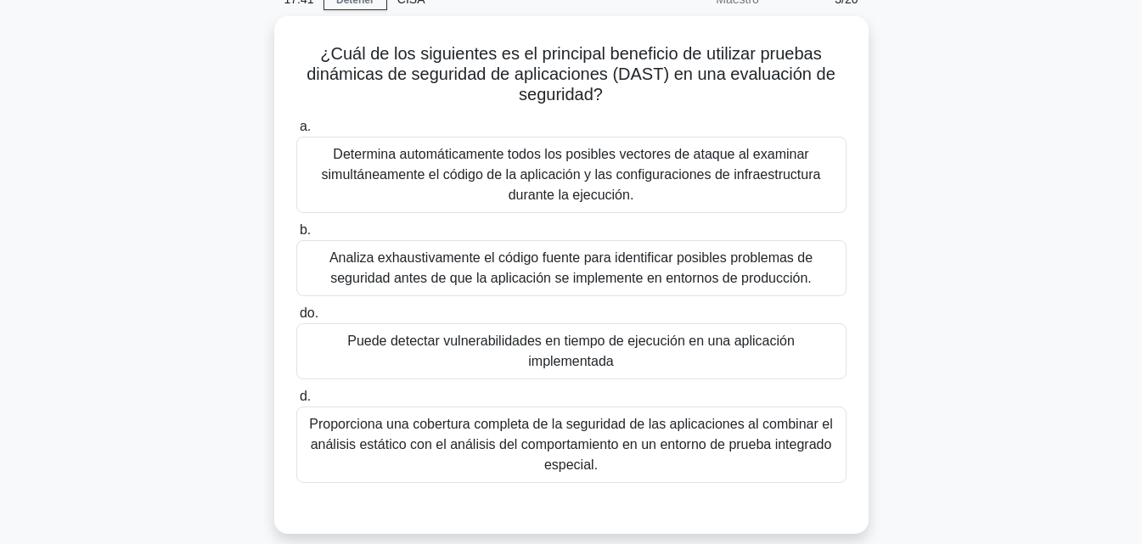
scroll to position [85, 0]
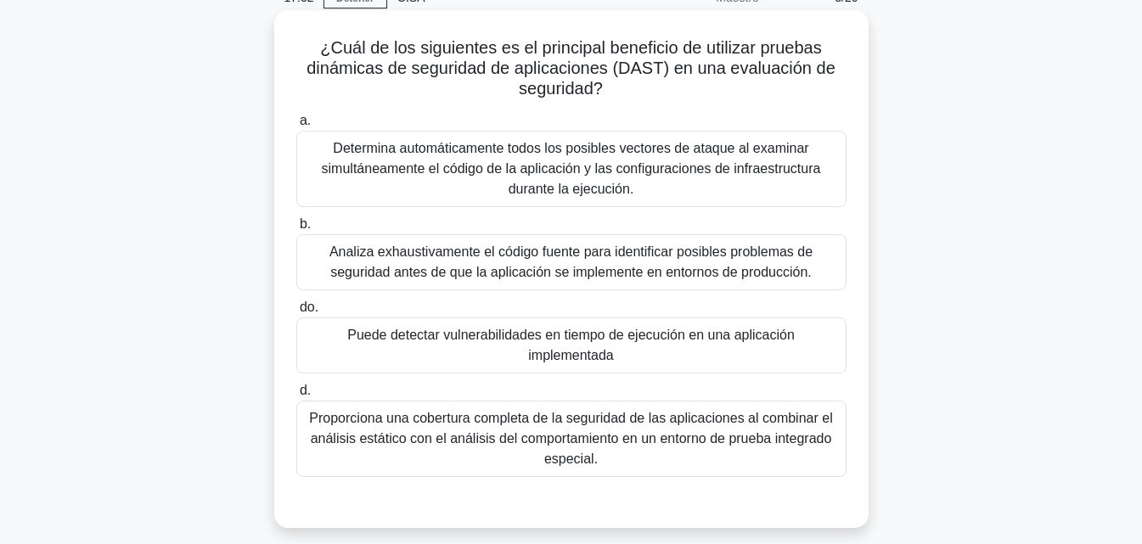
click at [668, 279] on font "Analiza exhaustivamente el código fuente para identificar posibles problemas de…" at bounding box center [570, 262] width 483 height 35
click at [296, 230] on input "b. Analiza exhaustivamente el código fuente para identificar posibles problemas…" at bounding box center [296, 224] width 0 height 11
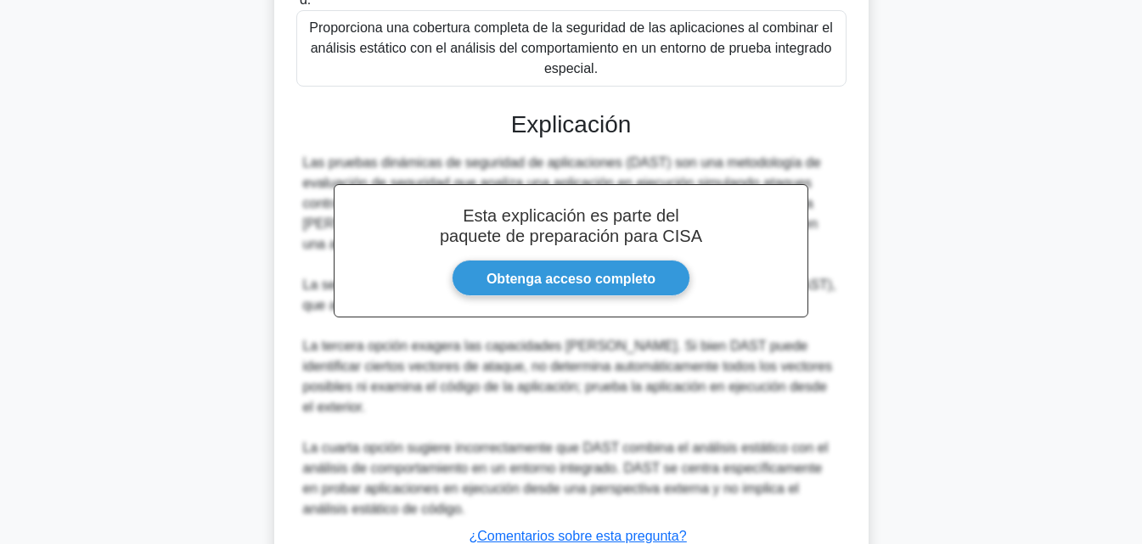
scroll to position [589, 0]
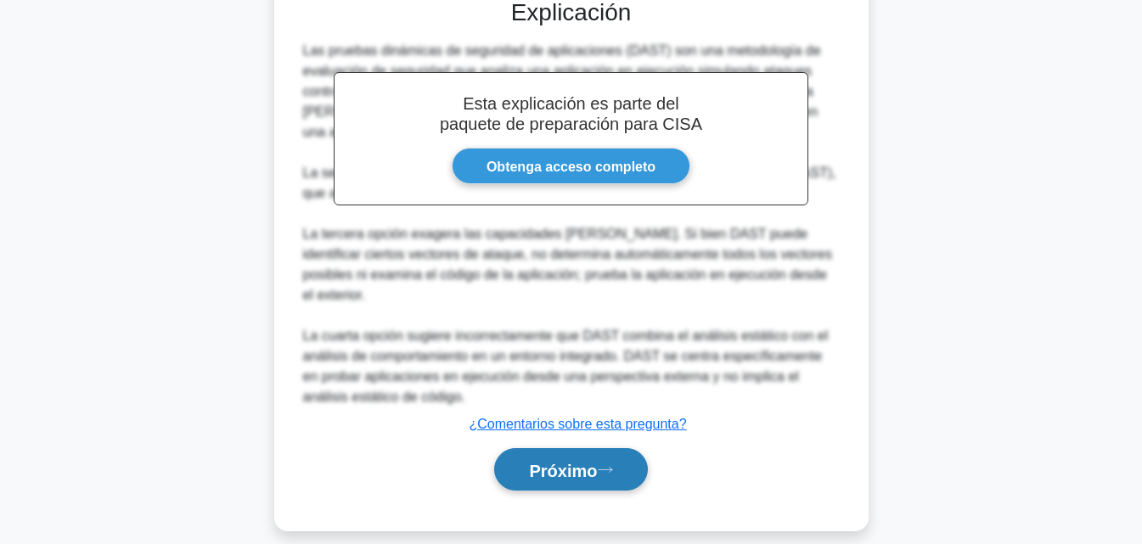
click at [566, 461] on font "Próximo" at bounding box center [563, 470] width 68 height 19
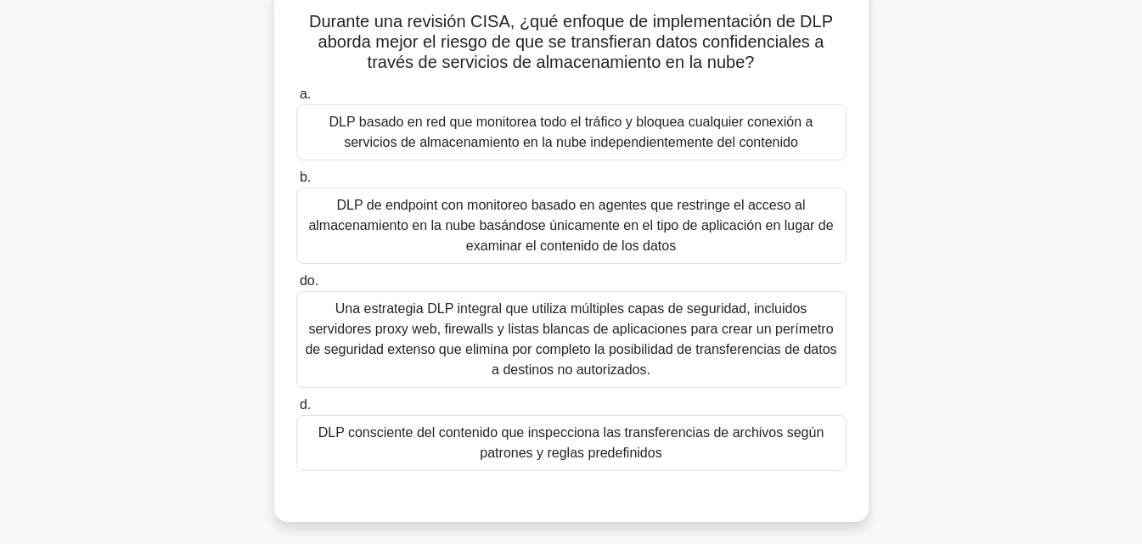
scroll to position [120, 0]
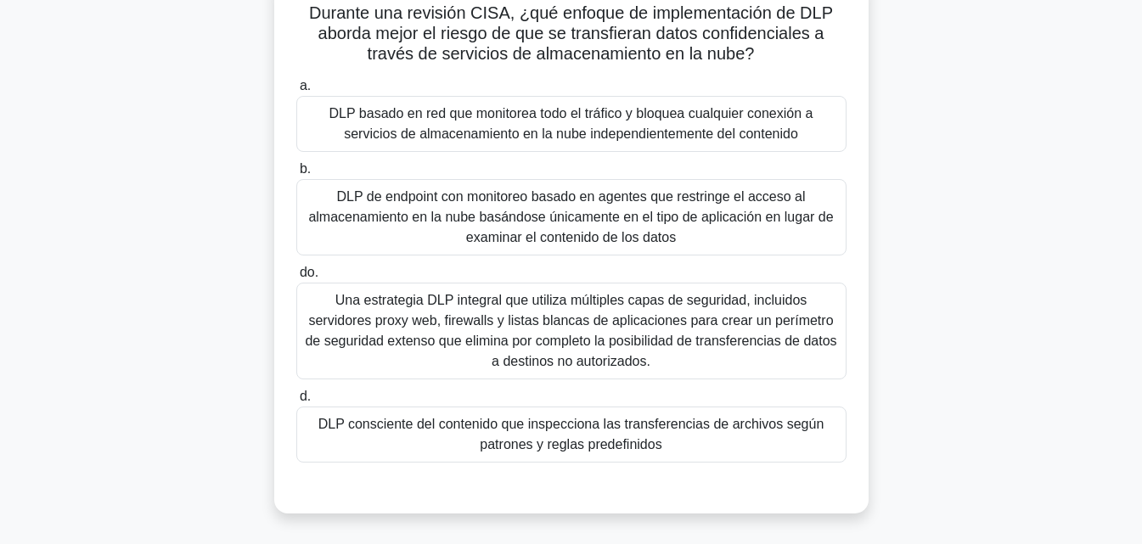
click at [610, 352] on font "Una estrategia DLP integral que utiliza múltiples capas de seguridad, incluidos…" at bounding box center [571, 331] width 535 height 82
click at [296, 279] on input "do. Una estrategia DLP integral que utiliza múltiples capas de seguridad, inclu…" at bounding box center [296, 273] width 0 height 11
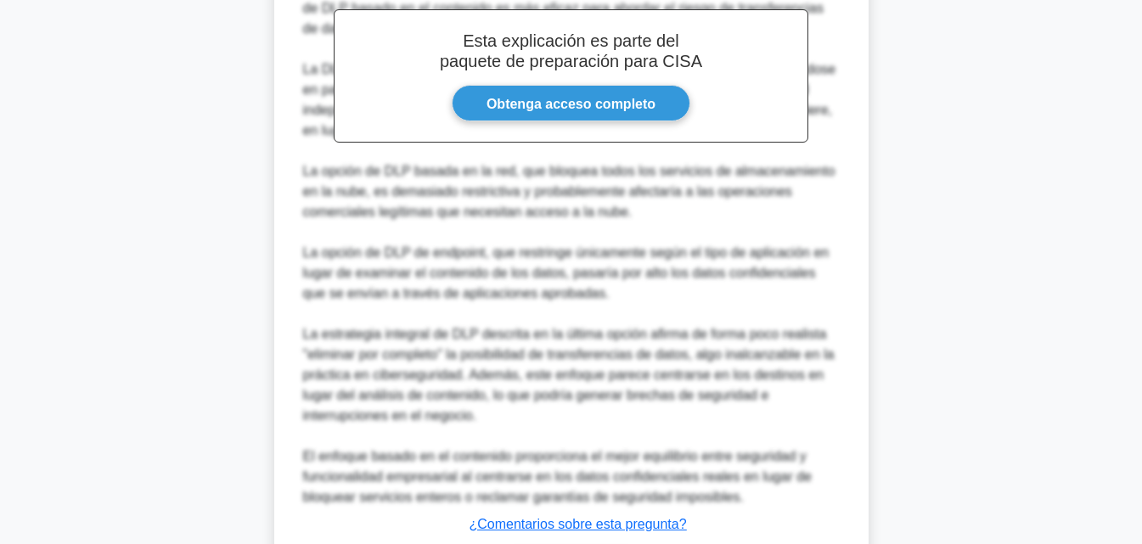
scroll to position [793, 0]
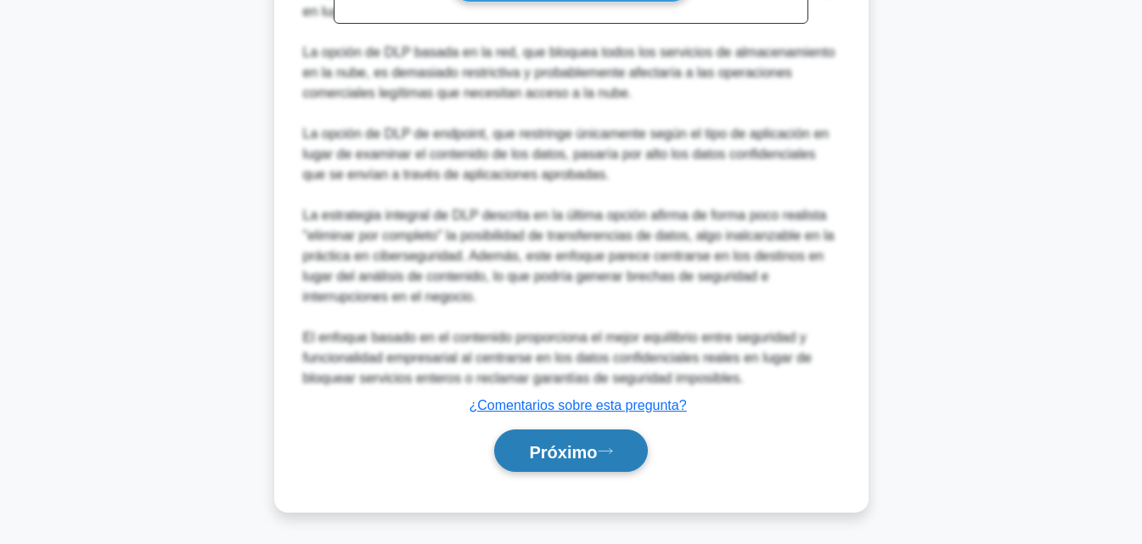
click at [588, 443] on font "Próximo" at bounding box center [563, 451] width 68 height 19
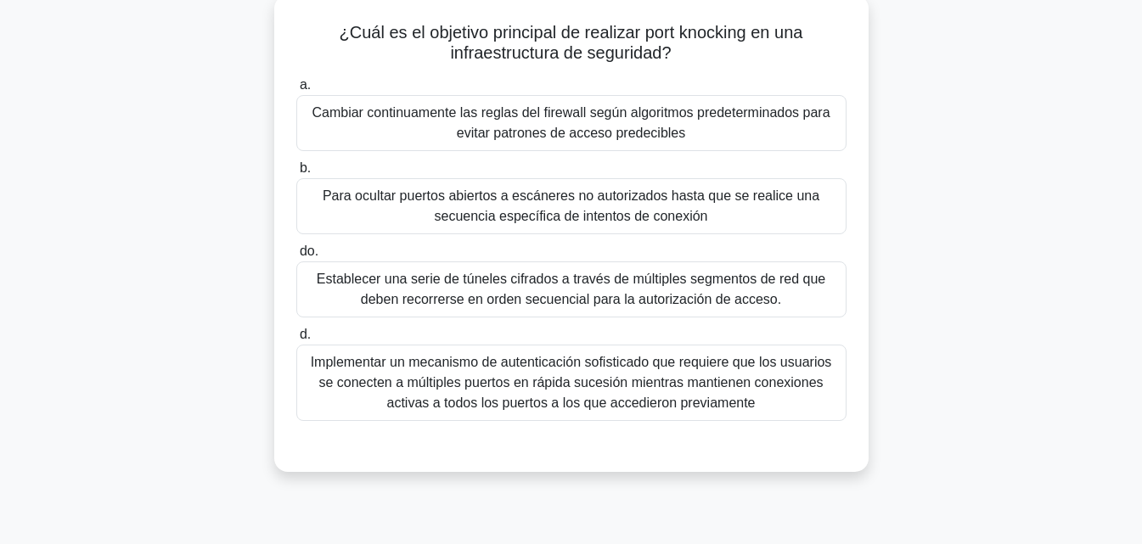
scroll to position [106, 0]
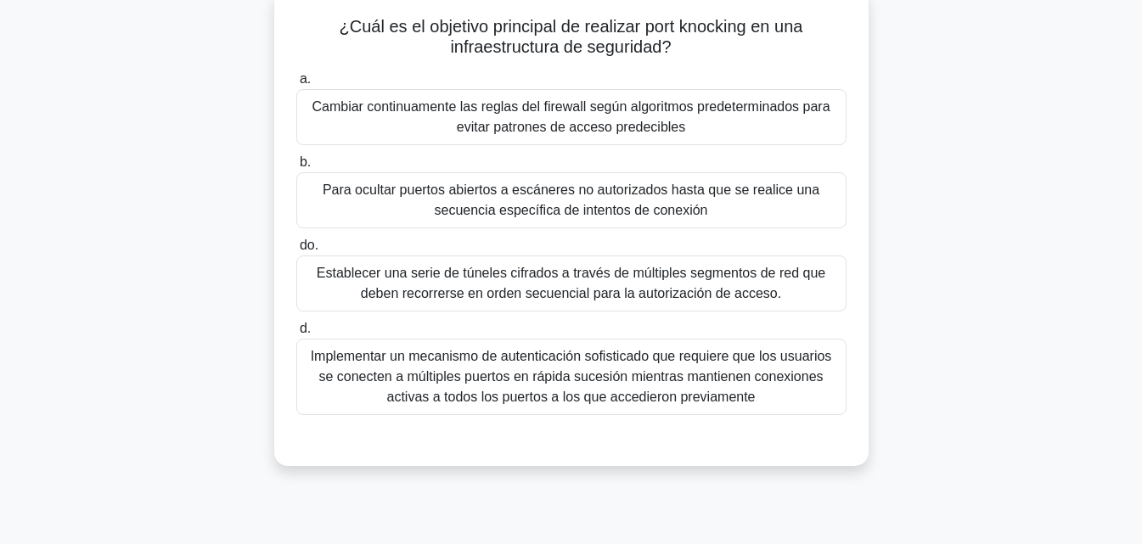
click at [680, 193] on font "Para ocultar puertos abiertos a escáneres no autorizados hasta que se realice u…" at bounding box center [571, 200] width 497 height 35
click at [296, 168] on input "b. Para ocultar puertos abiertos a escáneres no autorizados hasta que se realic…" at bounding box center [296, 162] width 0 height 11
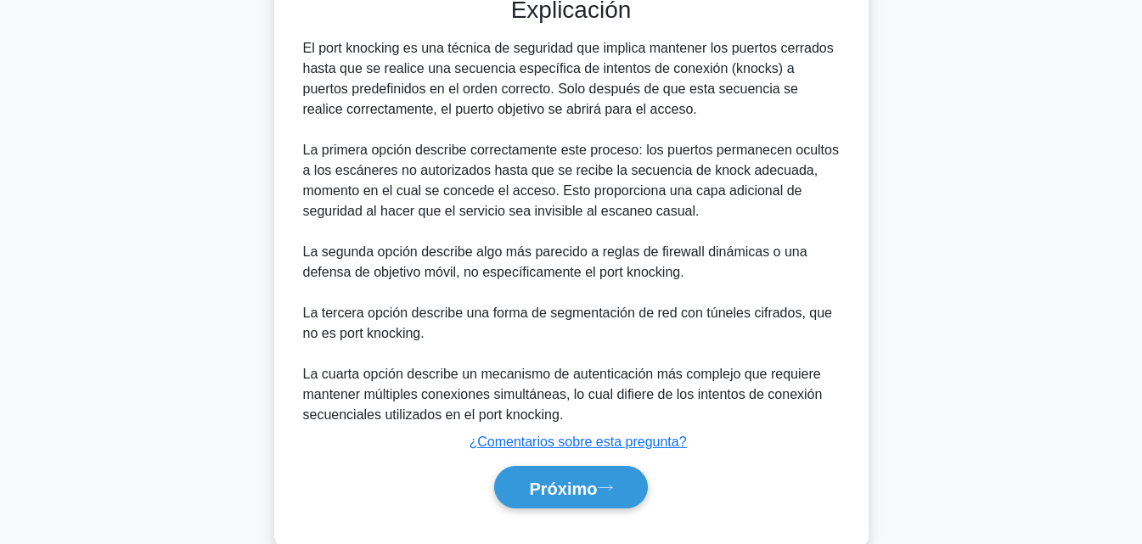
scroll to position [559, 0]
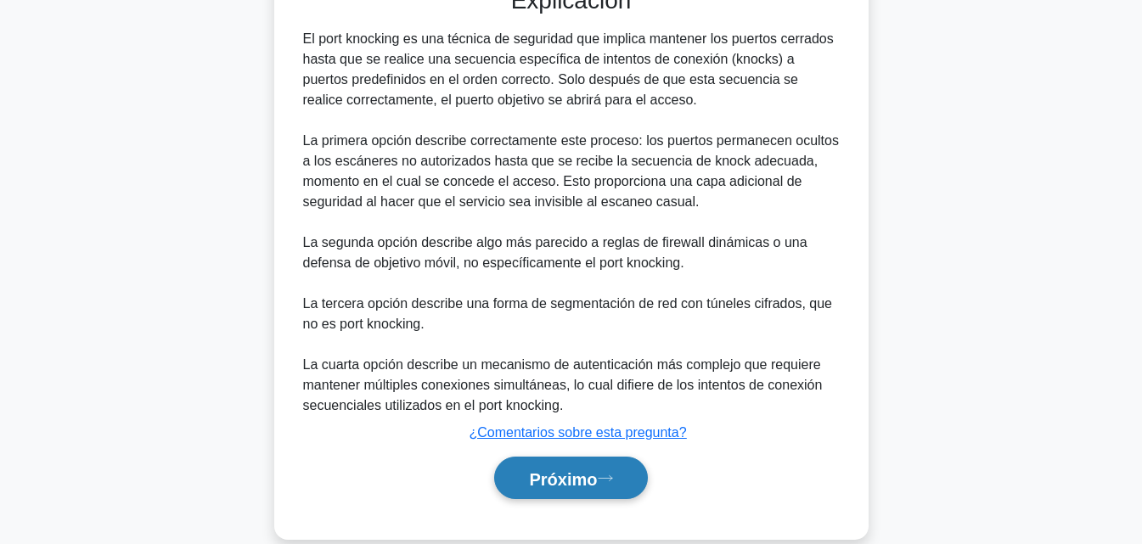
click at [592, 484] on font "Próximo" at bounding box center [563, 479] width 68 height 19
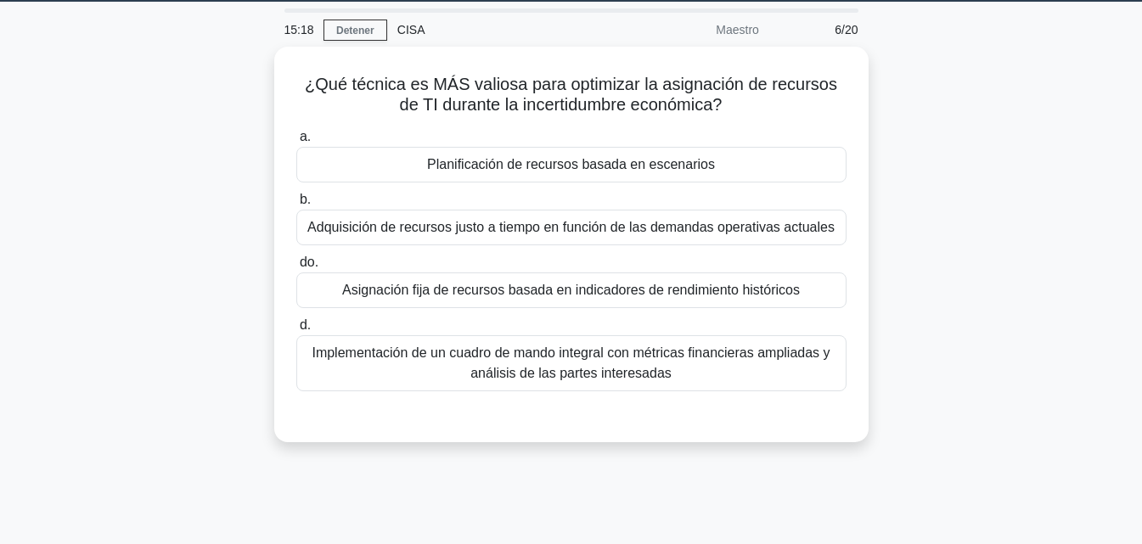
scroll to position [47, 0]
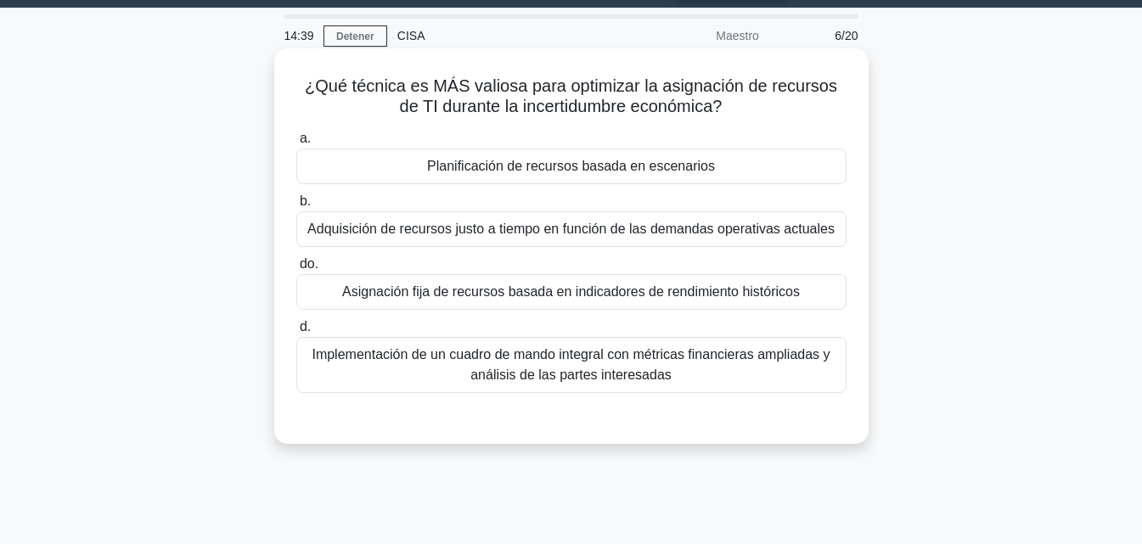
click at [668, 296] on font "Asignación fija de recursos basada en indicadores de rendimiento históricos" at bounding box center [571, 291] width 458 height 14
click at [296, 270] on input "do. Asignación fija de recursos basada en indicadores de rendimiento históricos" at bounding box center [296, 264] width 0 height 11
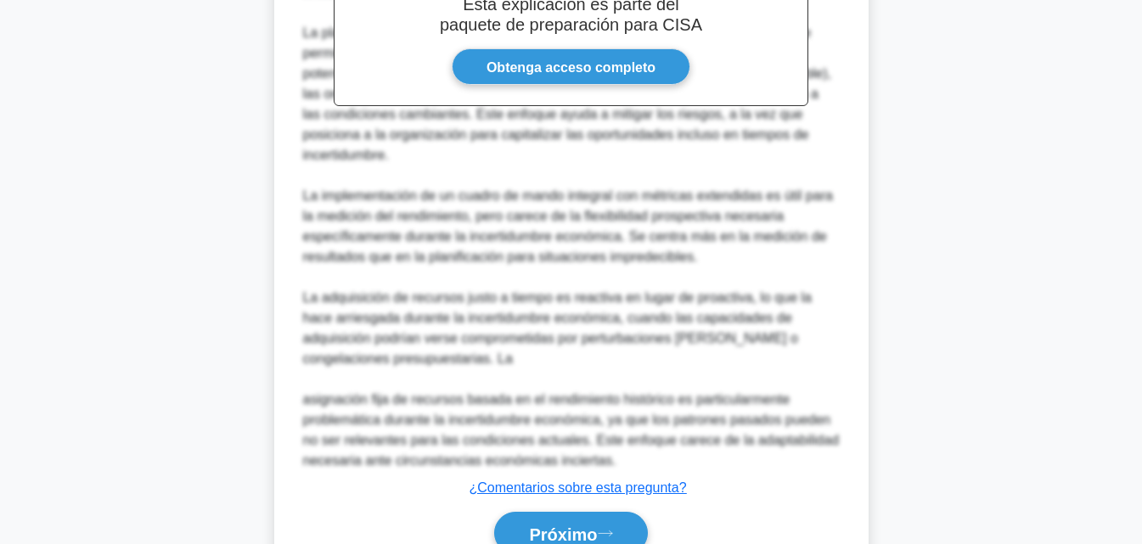
scroll to position [630, 0]
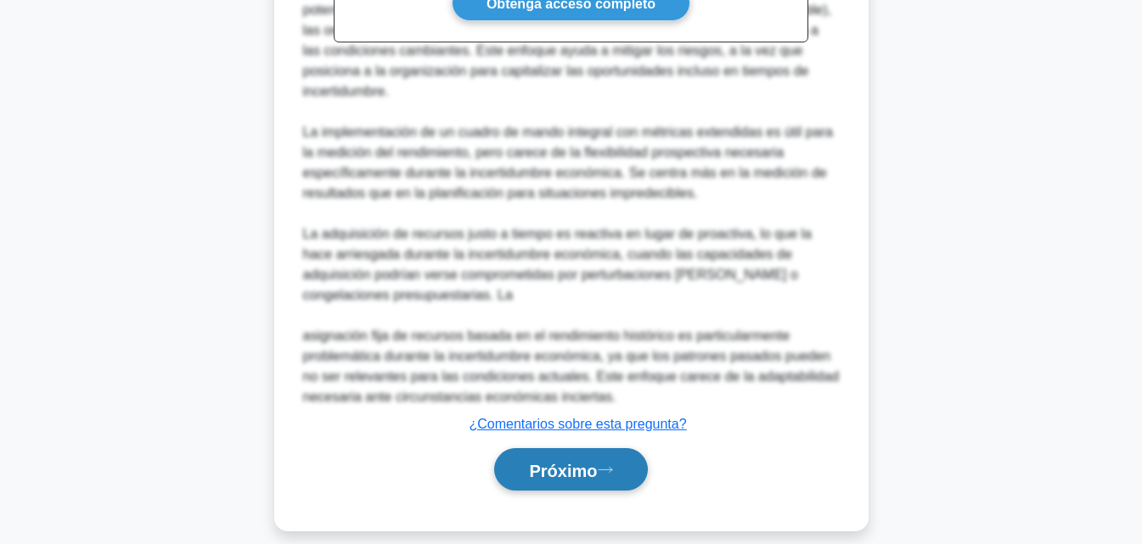
click at [589, 461] on font "Próximo" at bounding box center [563, 470] width 68 height 19
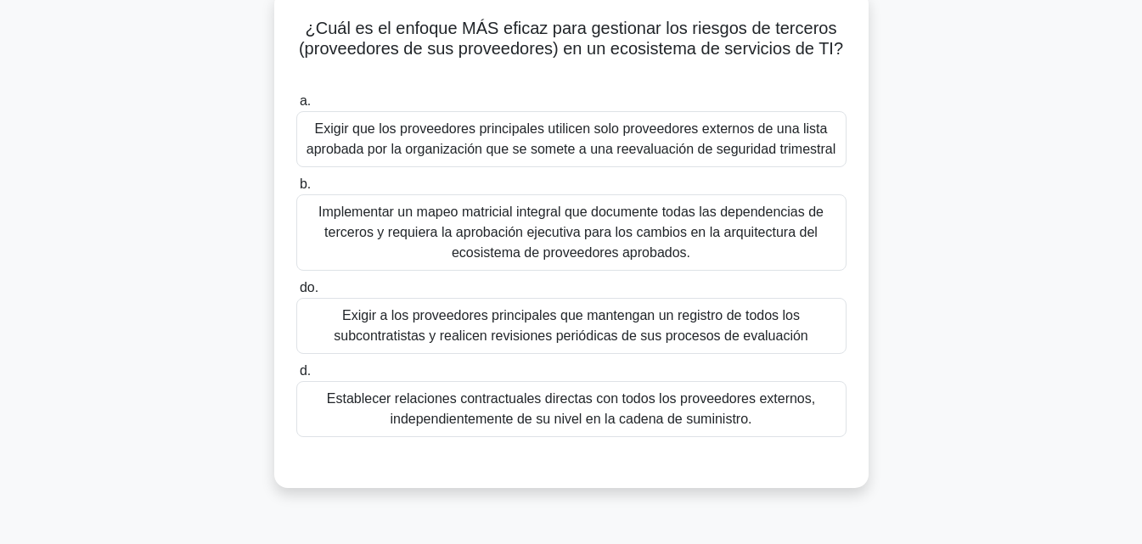
scroll to position [110, 0]
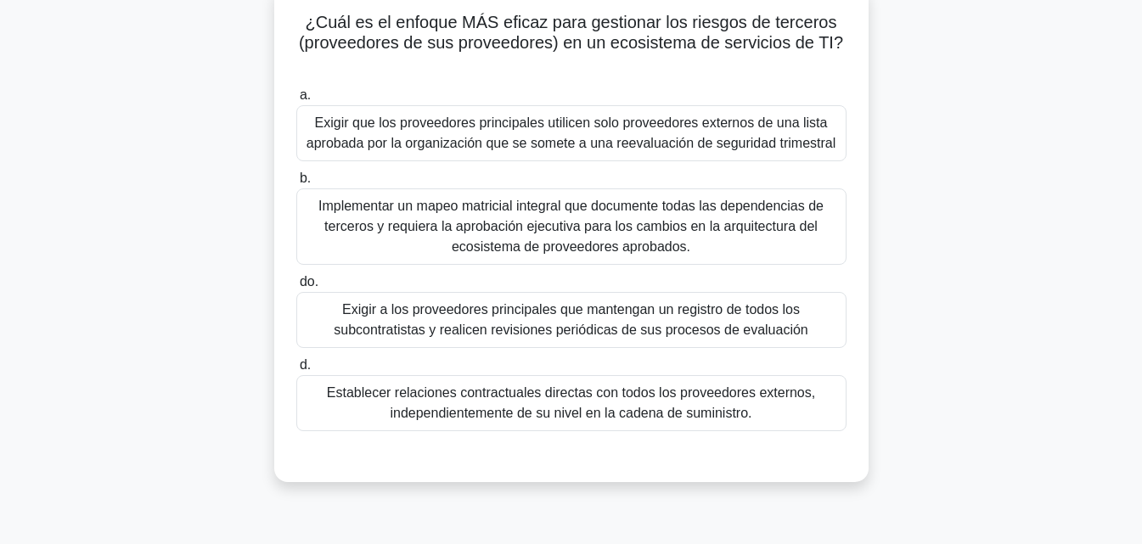
click at [596, 337] on font "Exigir a los proveedores principales que mantengan un registro de todos los sub…" at bounding box center [571, 319] width 475 height 35
click at [296, 288] on input "do. Exigir a los proveedores principales que mantengan un registro de todos los…" at bounding box center [296, 282] width 0 height 11
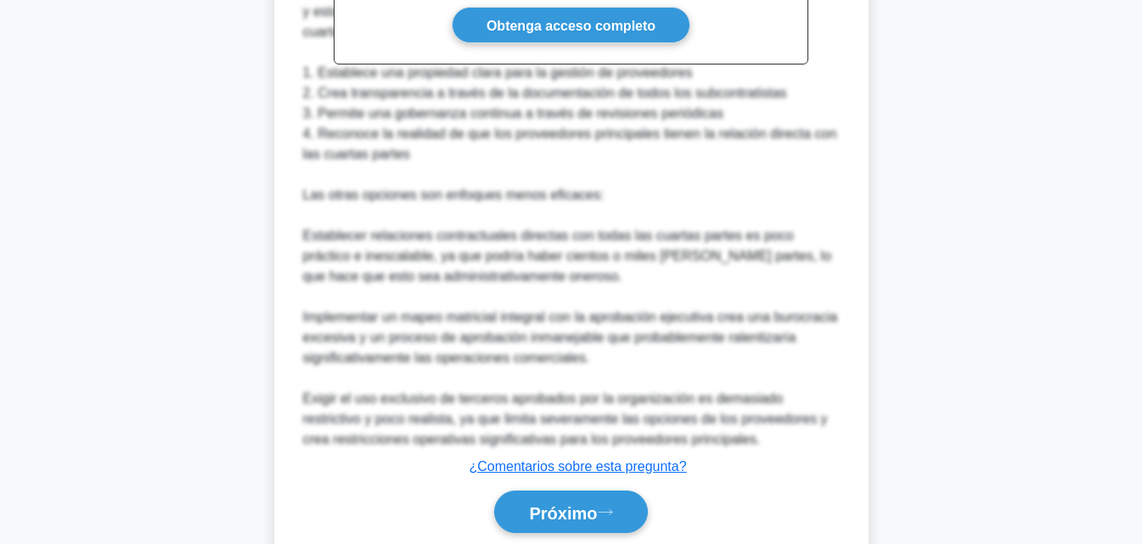
scroll to position [771, 0]
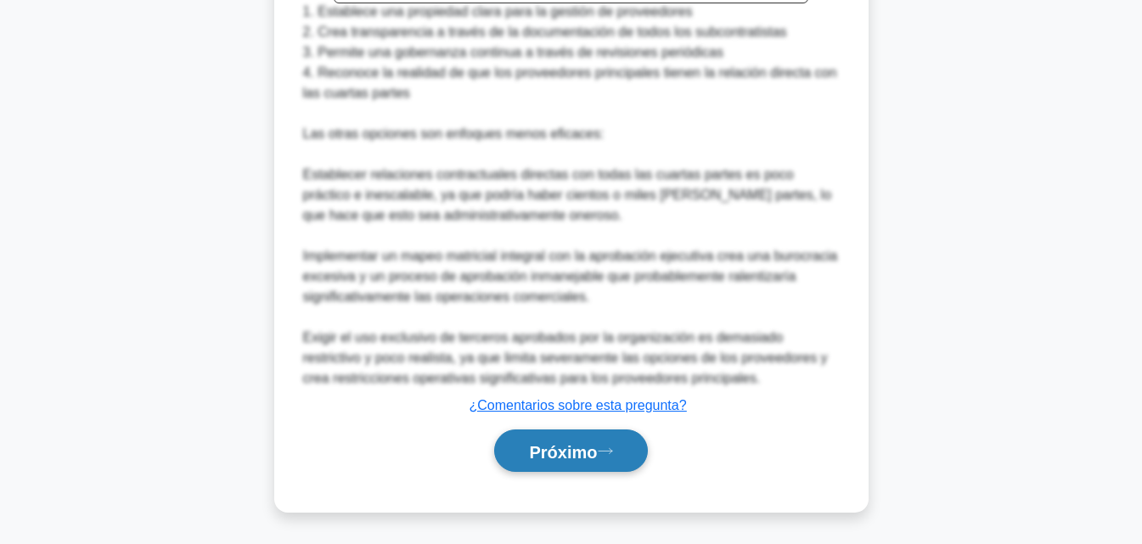
click at [589, 451] on font "Próximo" at bounding box center [563, 451] width 68 height 19
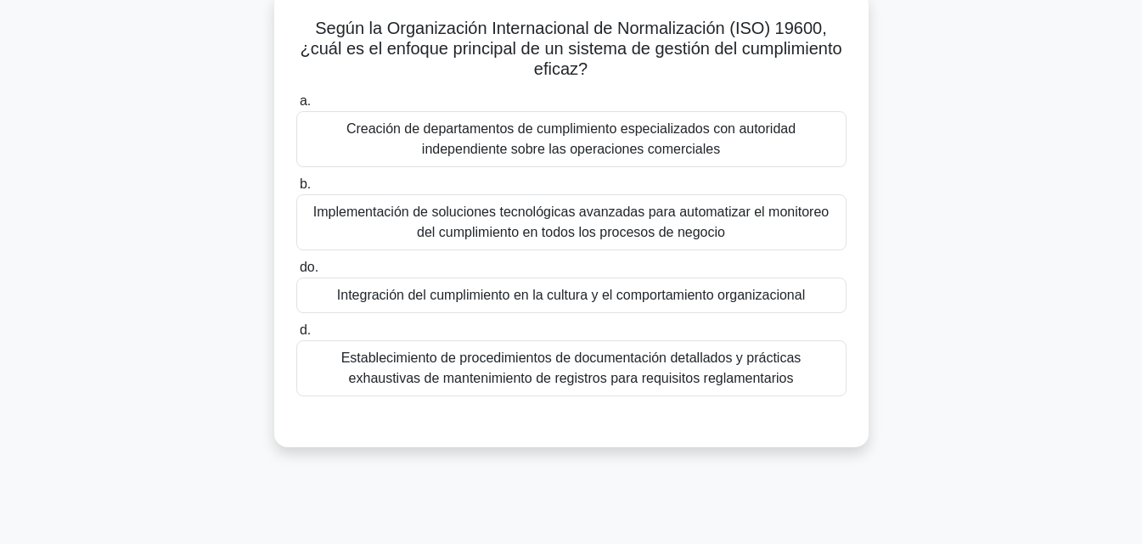
scroll to position [44, 0]
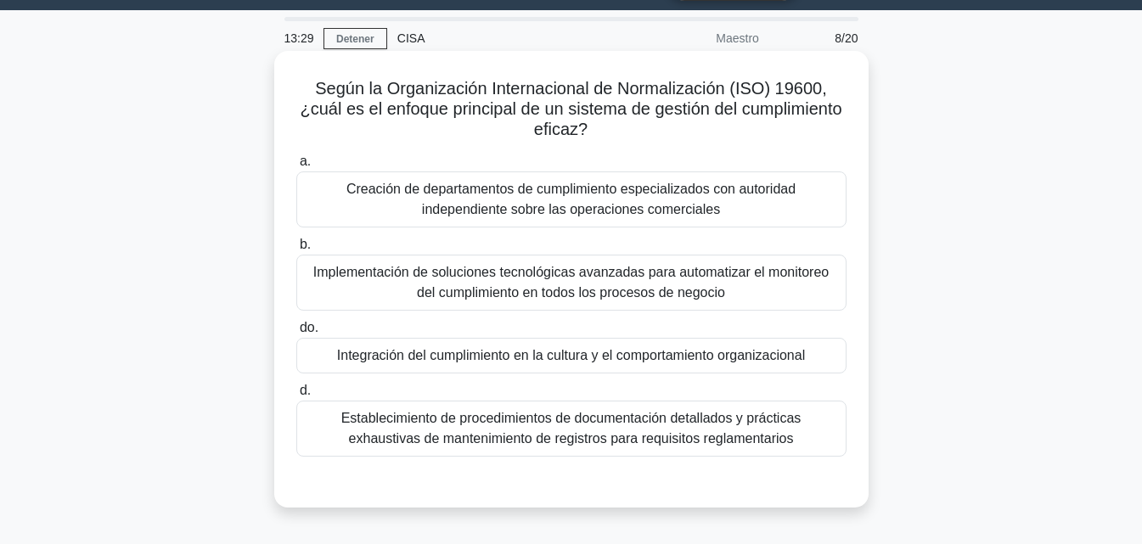
click at [438, 353] on font "Integración del cumplimiento en la cultura y el comportamiento organizacional" at bounding box center [571, 355] width 468 height 14
click at [296, 334] on input "do. Integración del cumplimiento en la cultura y el comportamiento organizacion…" at bounding box center [296, 328] width 0 height 11
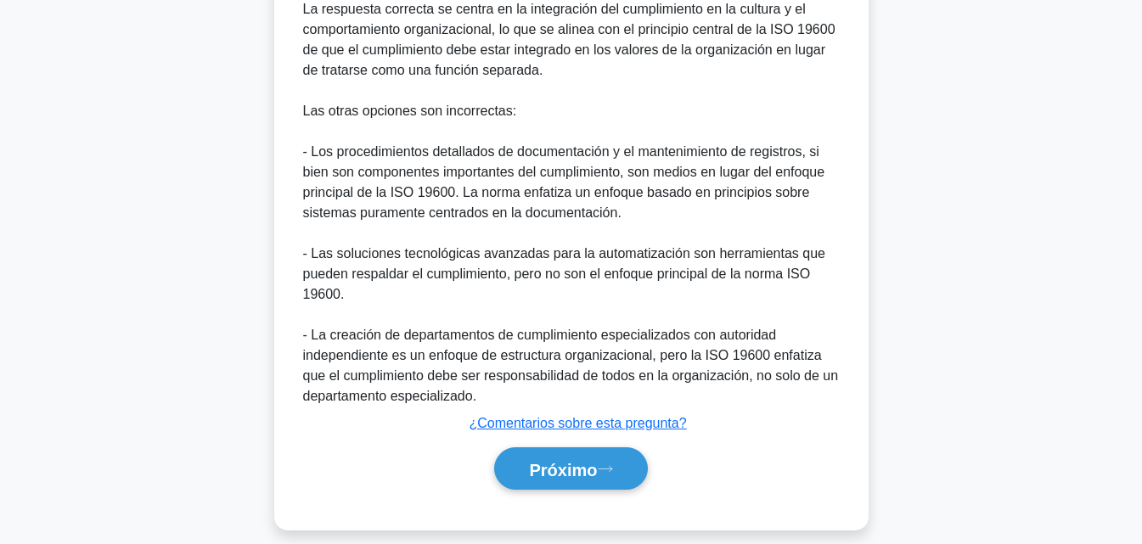
scroll to position [690, 0]
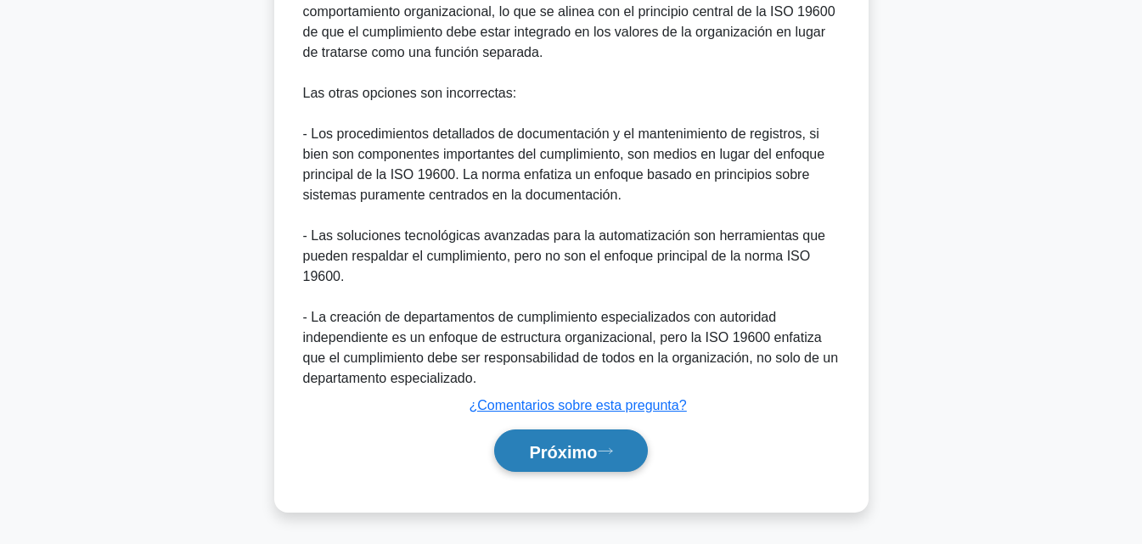
click at [581, 453] on font "Próximo" at bounding box center [563, 451] width 68 height 19
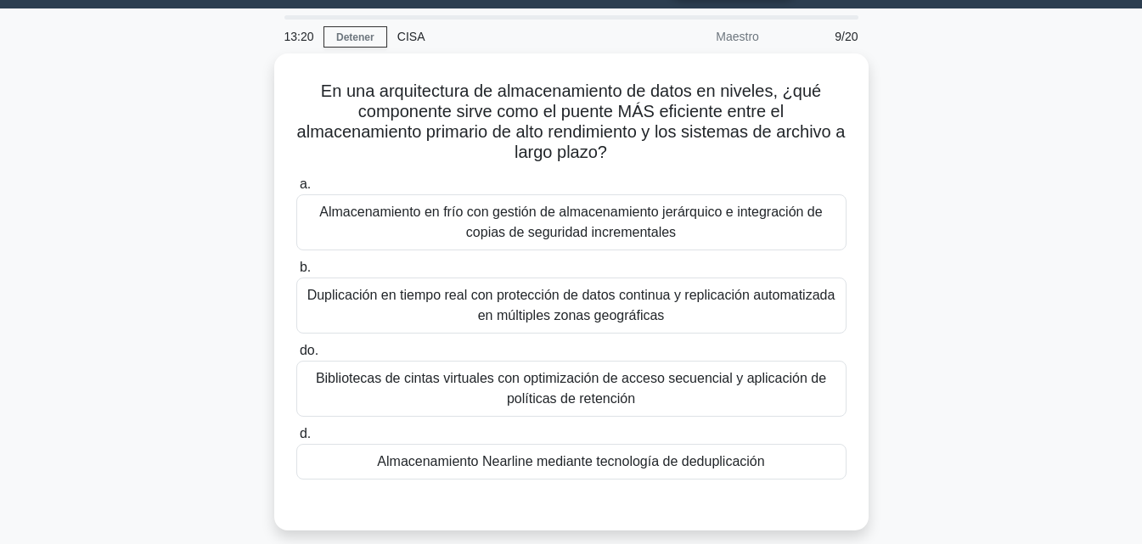
scroll to position [44, 0]
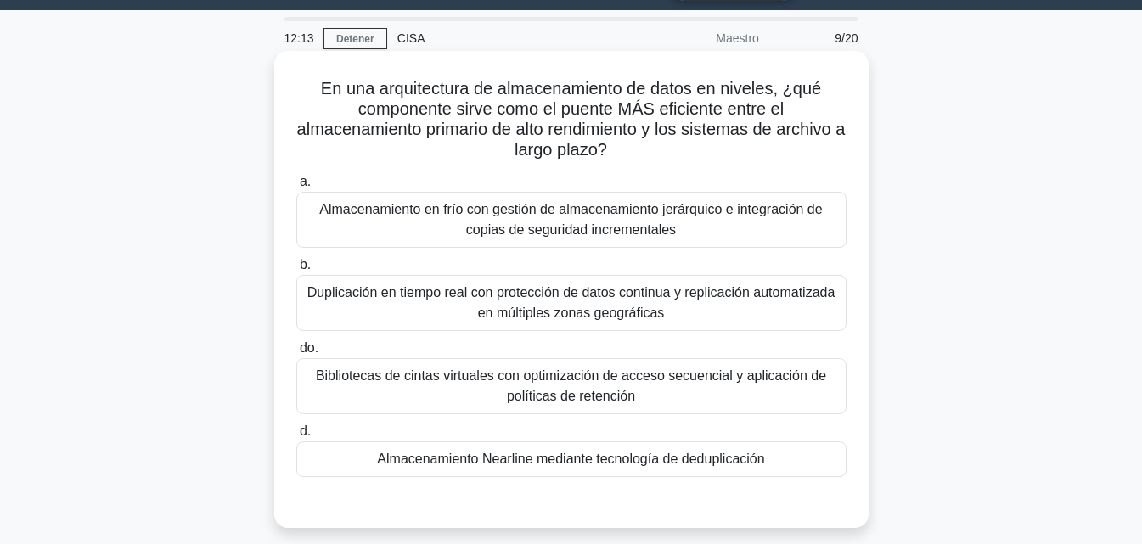
click at [599, 196] on div "Almacenamiento en frío con gestión de almacenamiento jerárquico e integración d…" at bounding box center [571, 220] width 550 height 56
click at [296, 188] on input "a. Almacenamiento en frío con gestión de almacenamiento jerárquico e integració…" at bounding box center [296, 182] width 0 height 11
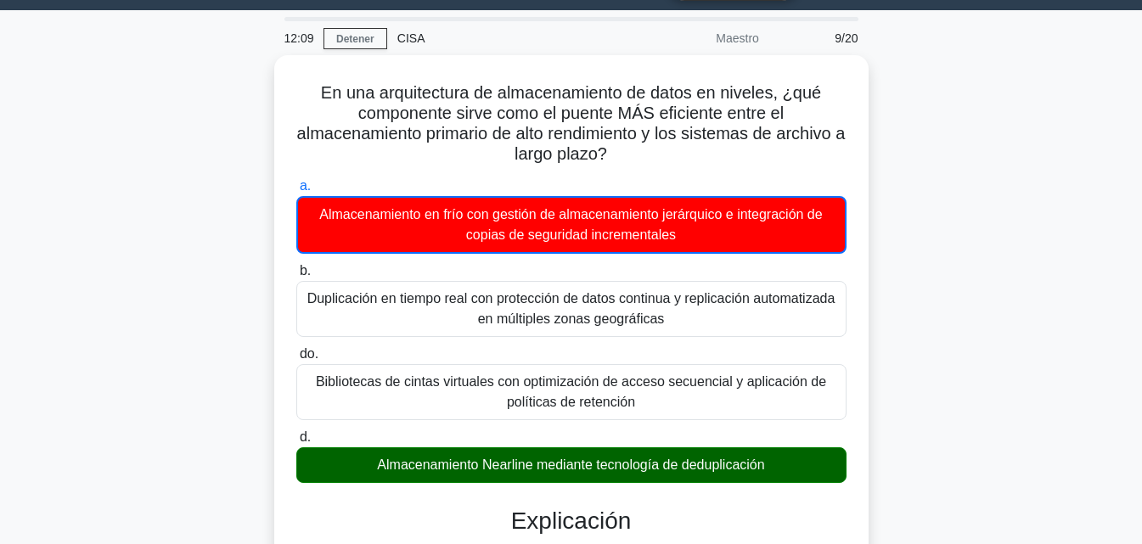
drag, startPoint x: 1128, startPoint y: 137, endPoint x: 1132, endPoint y: 202, distance: 65.5
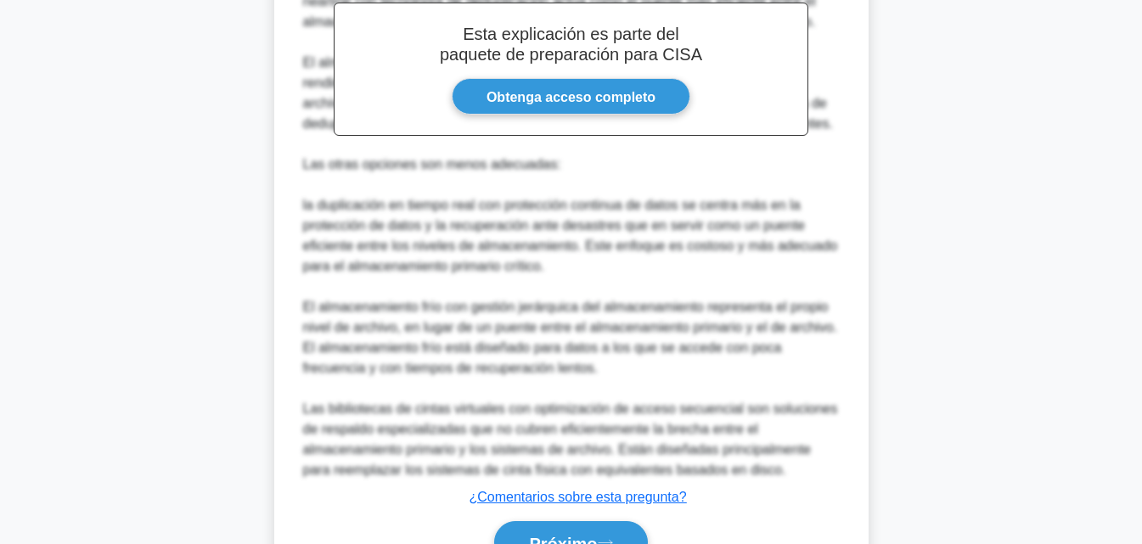
scroll to position [712, 0]
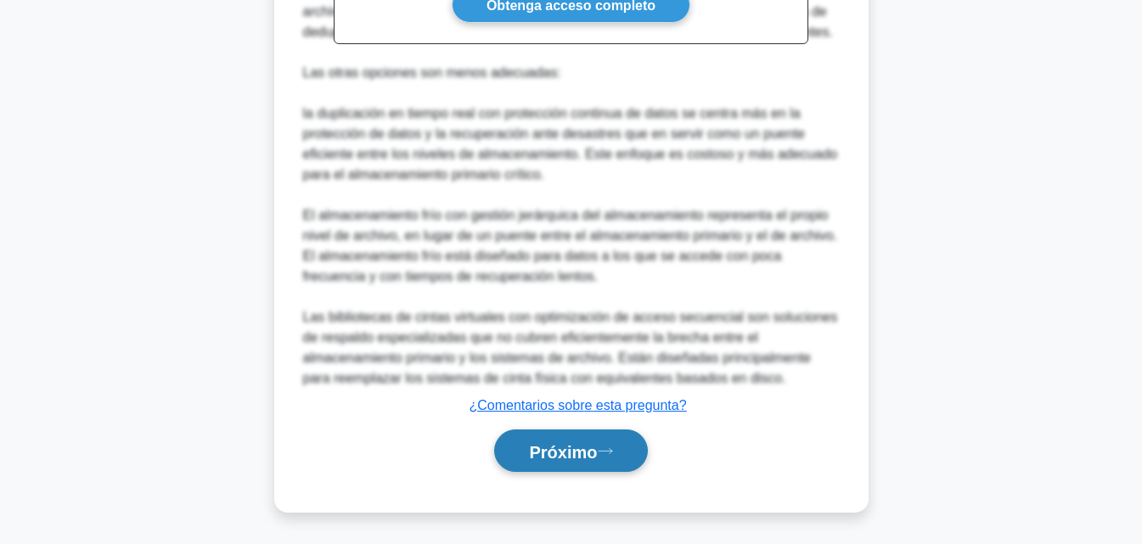
click at [621, 459] on button "Próximo" at bounding box center [570, 451] width 153 height 43
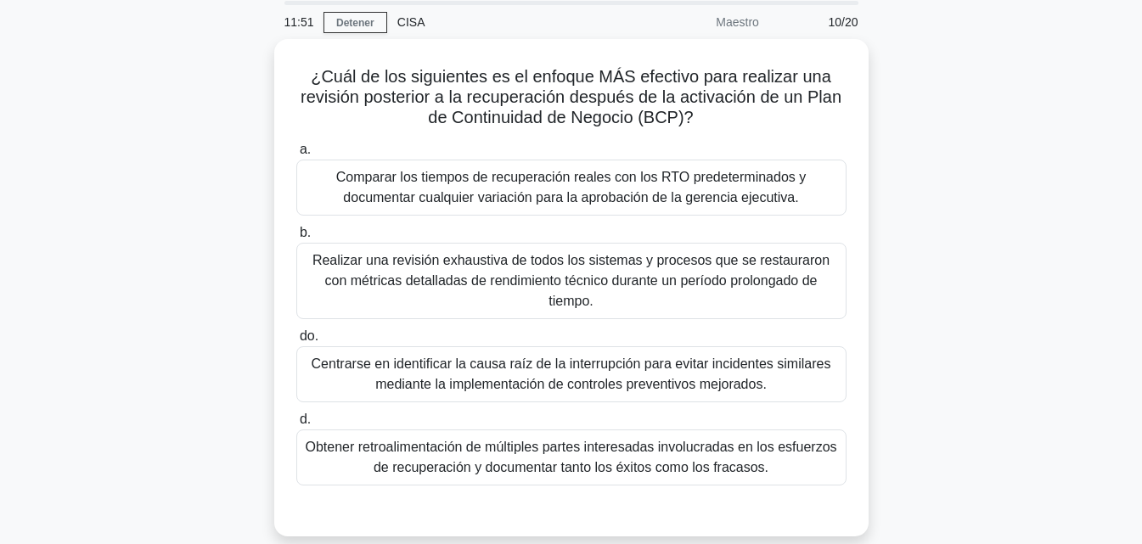
scroll to position [65, 0]
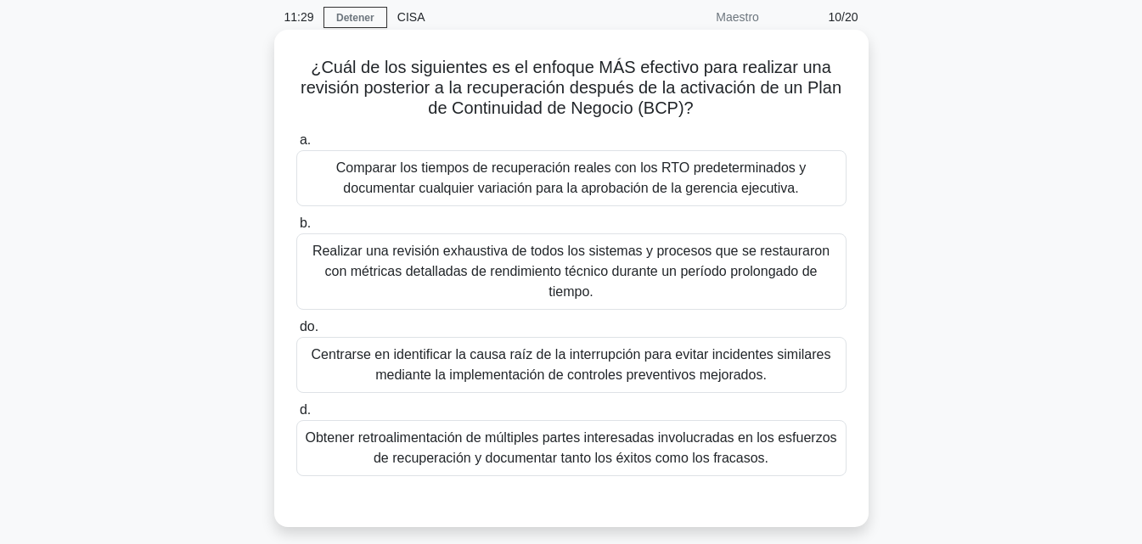
click at [778, 195] on font "Comparar los tiempos de recuperación reales con los RTO predeterminados y docum…" at bounding box center [571, 178] width 470 height 35
click at [296, 146] on input "a. Comparar los tiempos de recuperación reales con los RTO predeterminados y do…" at bounding box center [296, 140] width 0 height 11
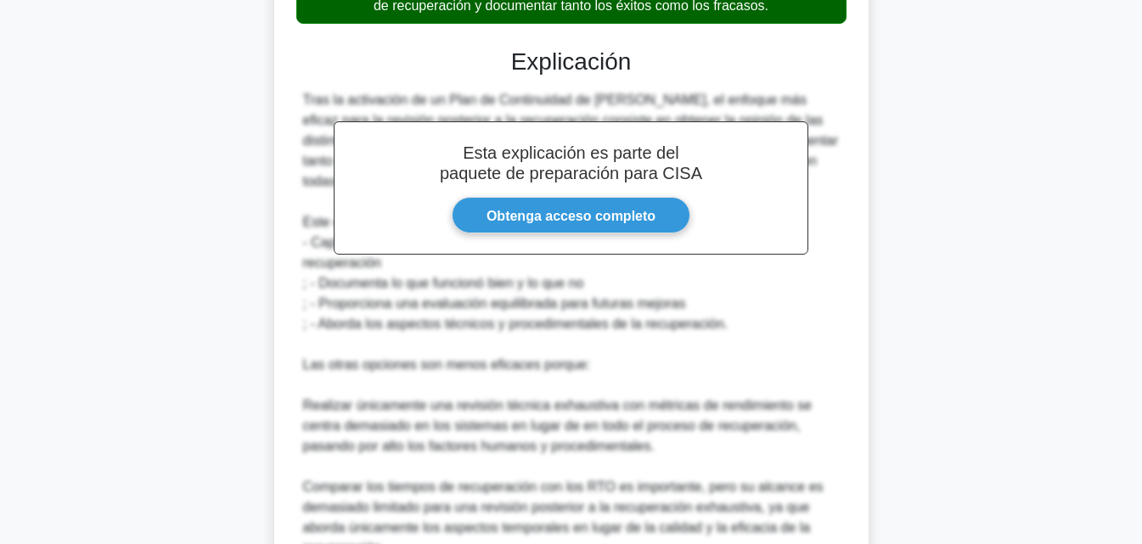
scroll to position [752, 0]
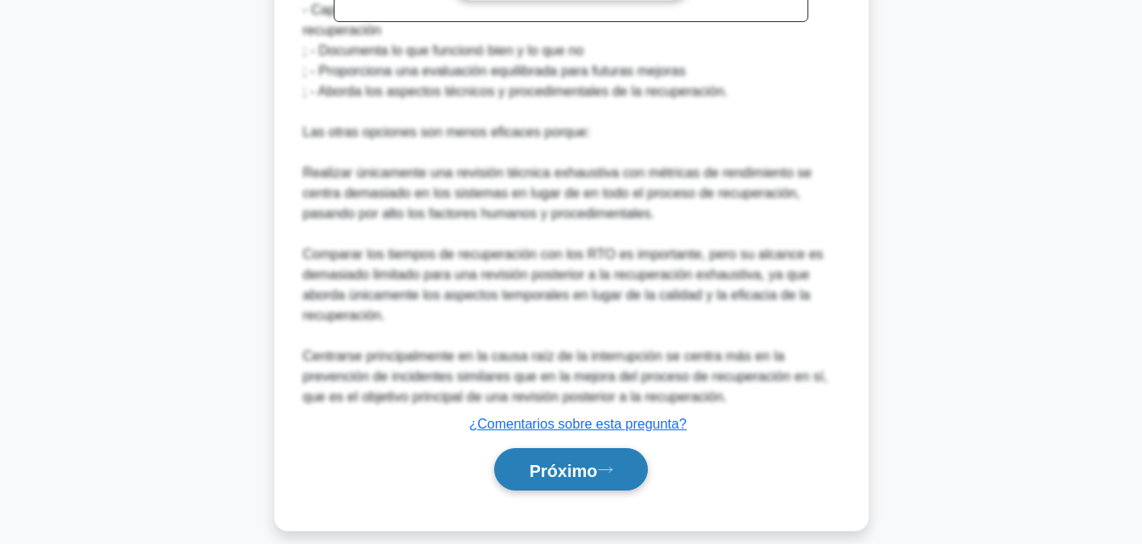
click at [574, 461] on font "Próximo" at bounding box center [563, 470] width 68 height 19
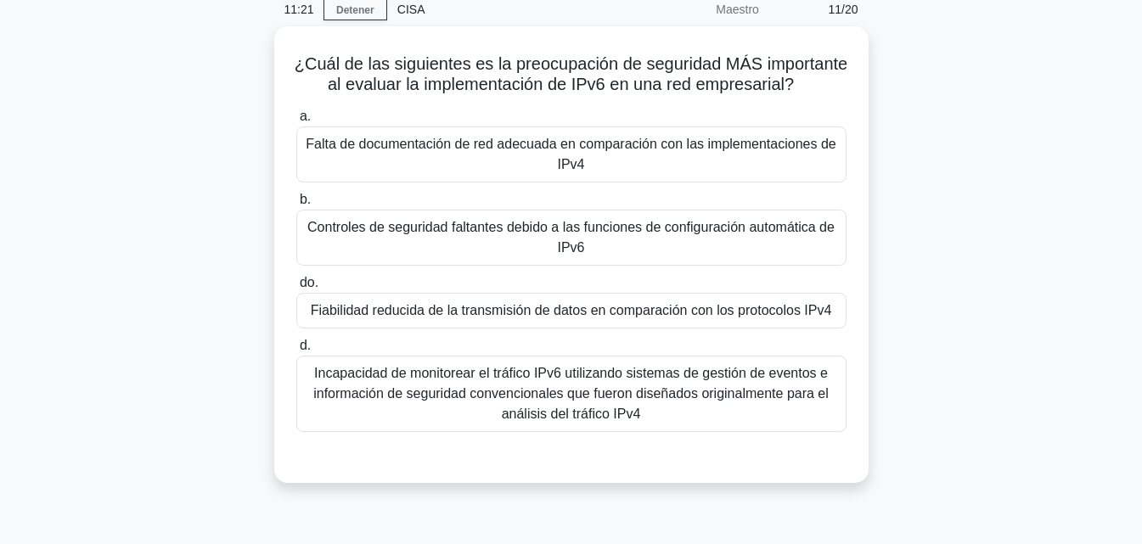
scroll to position [70, 0]
click at [502, 174] on font "Falta de documentación de red adecuada en comparación con las implementaciones …" at bounding box center [571, 153] width 535 height 41
click at [296, 121] on input "a. Falta de documentación de red adecuada en comparación con las implementacion…" at bounding box center [296, 115] width 0 height 11
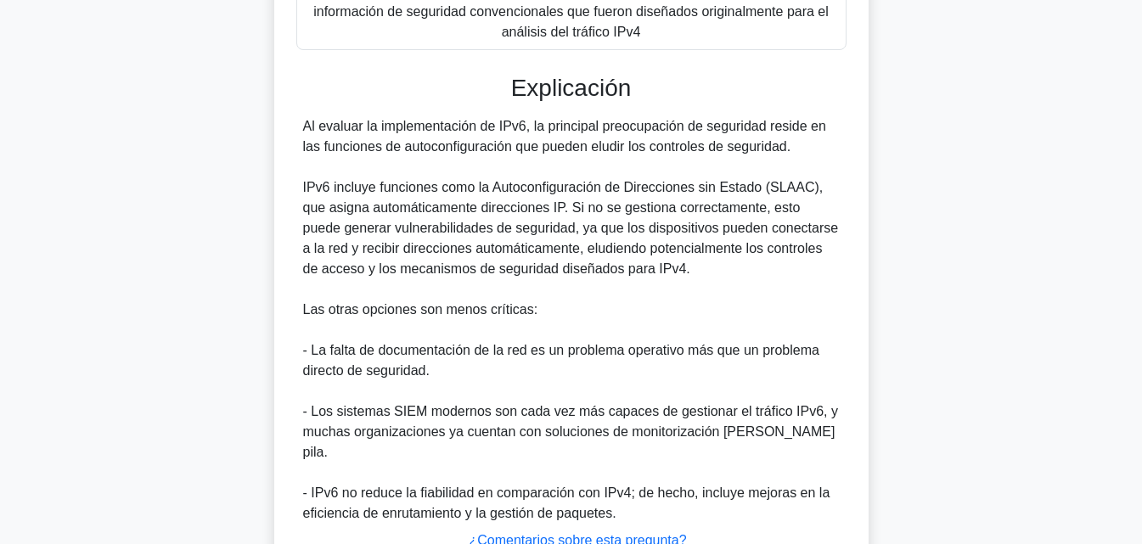
scroll to position [589, 0]
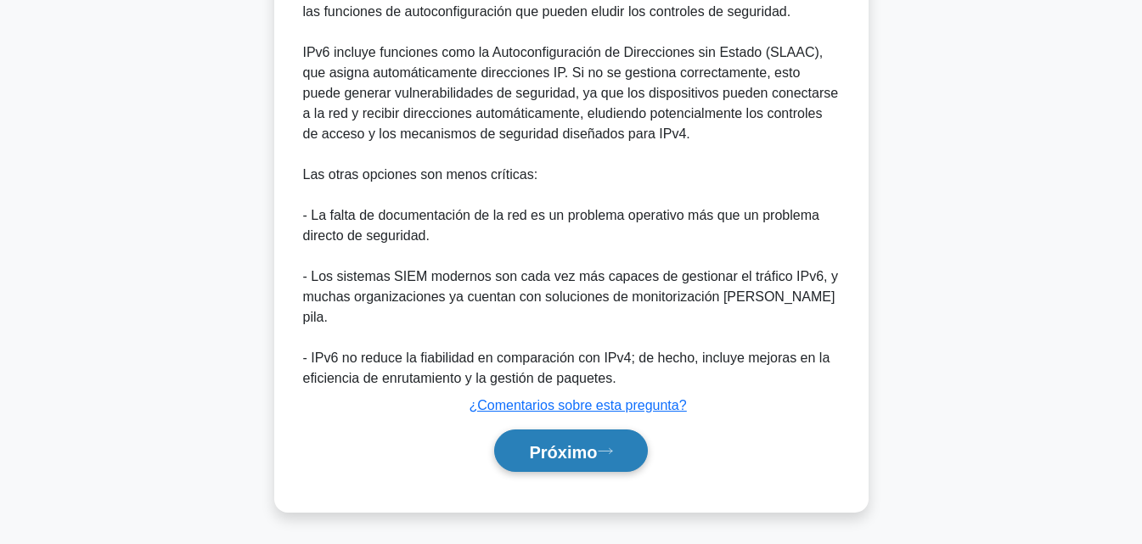
click at [578, 457] on font "Próximo" at bounding box center [563, 451] width 68 height 19
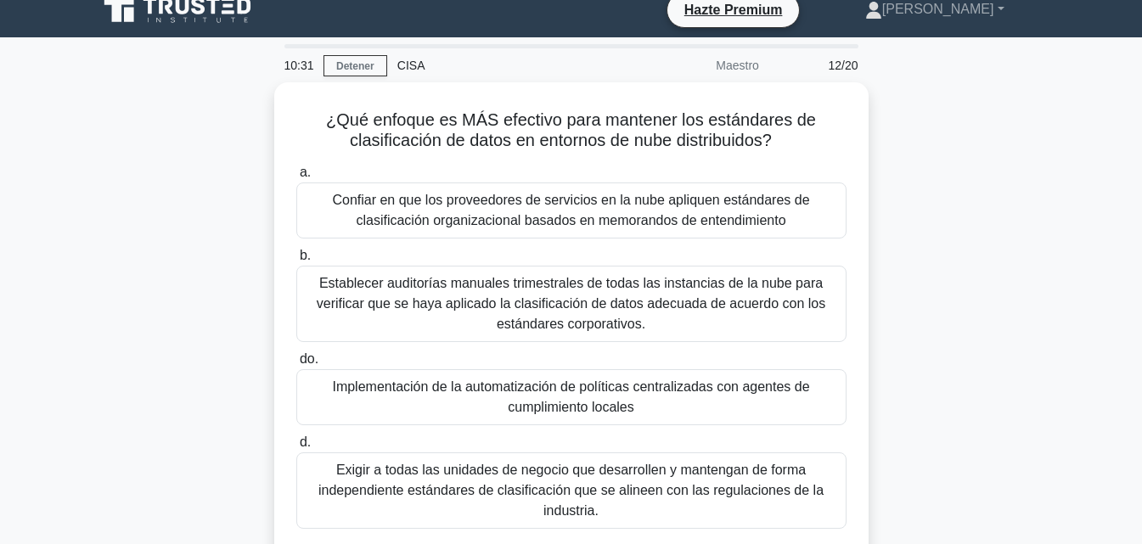
scroll to position [18, 0]
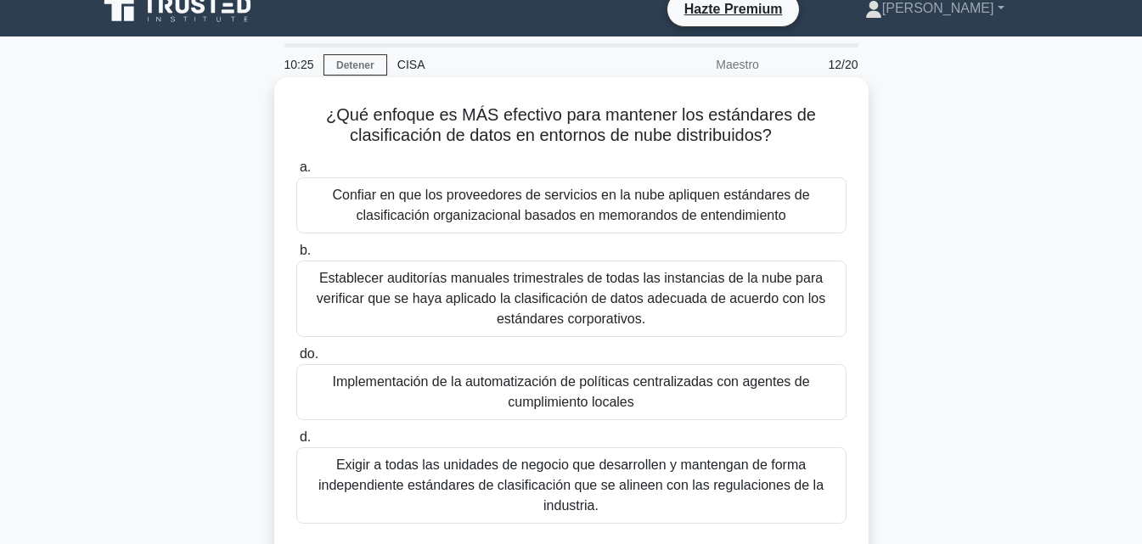
click at [572, 194] on font "Confiar en que los proveedores de servicios en la nube apliquen estándares de c…" at bounding box center [570, 205] width 477 height 35
click at [296, 173] on input "a. Confiar en que los proveedores de servicios en la nube apliquen estándares d…" at bounding box center [296, 167] width 0 height 11
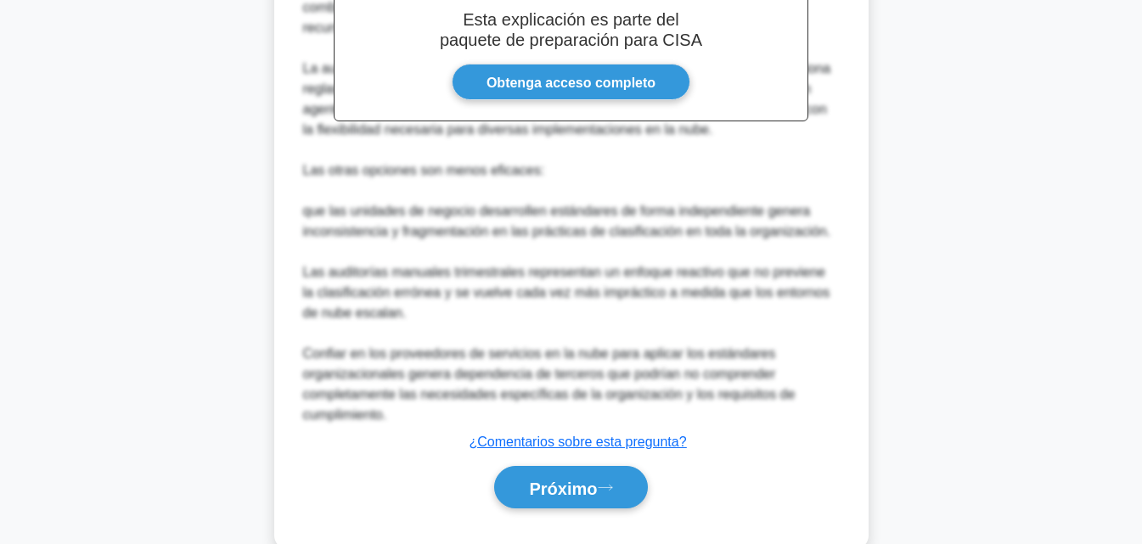
scroll to position [659, 0]
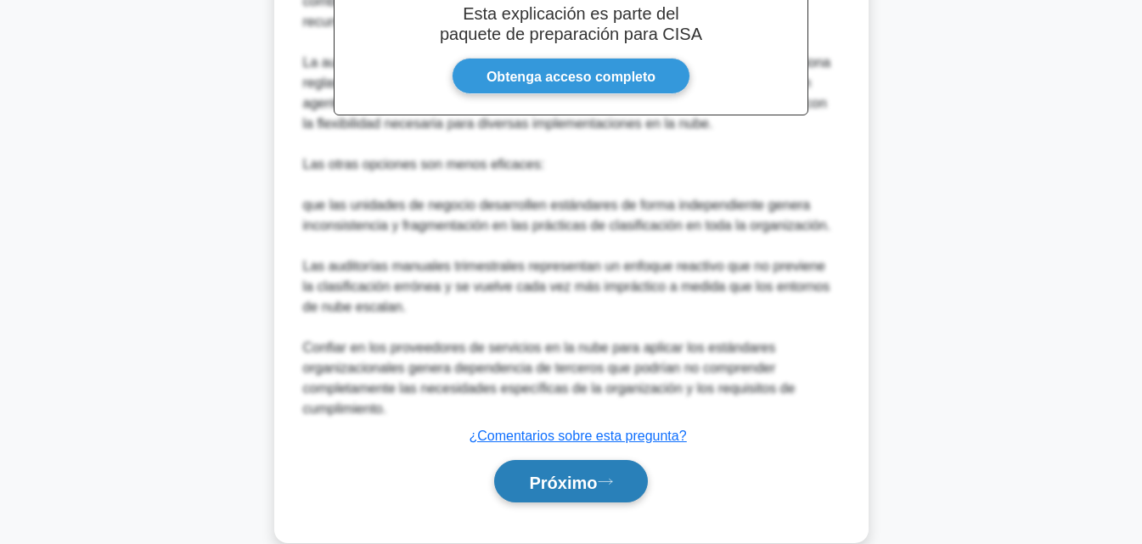
click at [556, 473] on font "Próximo" at bounding box center [563, 482] width 68 height 19
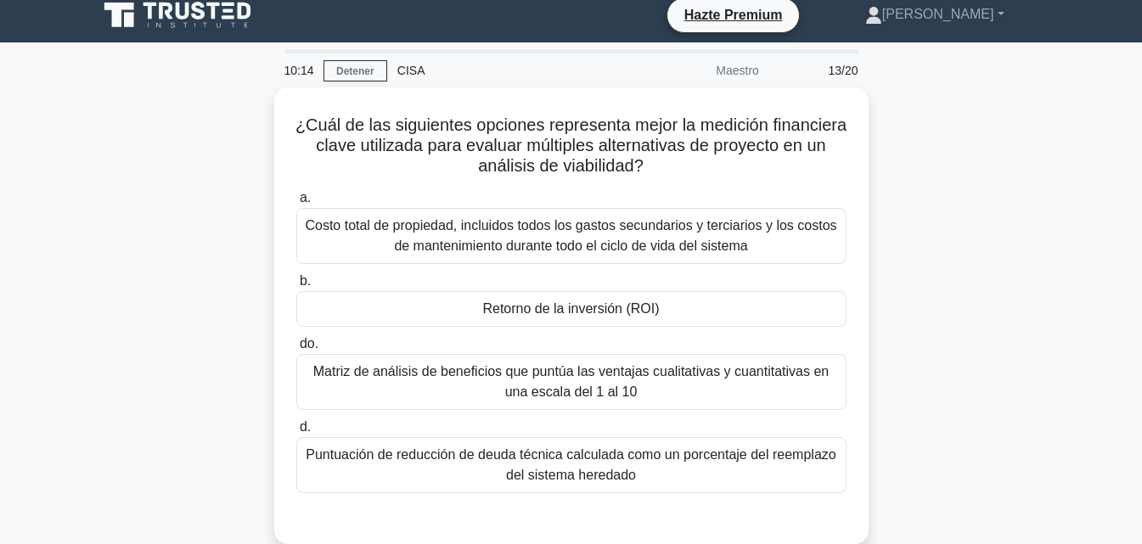
scroll to position [0, 0]
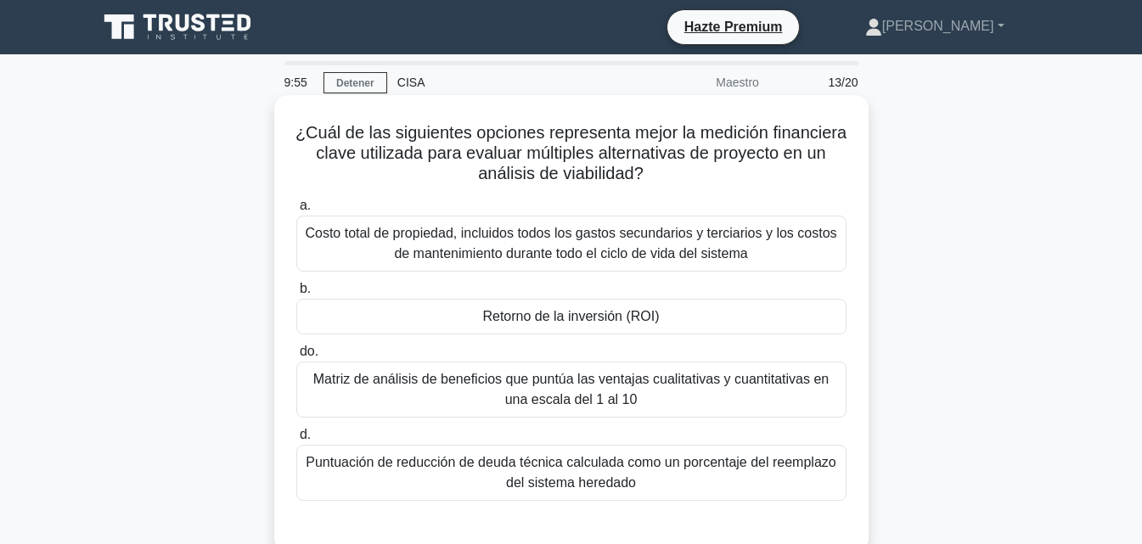
click at [733, 378] on font "Matriz de análisis de beneficios que puntúa las ventajas cualitativas y cuantit…" at bounding box center [570, 389] width 515 height 35
click at [296, 358] on input "do. Matriz de análisis de beneficios que puntúa las ventajas cualitativas y cua…" at bounding box center [296, 351] width 0 height 11
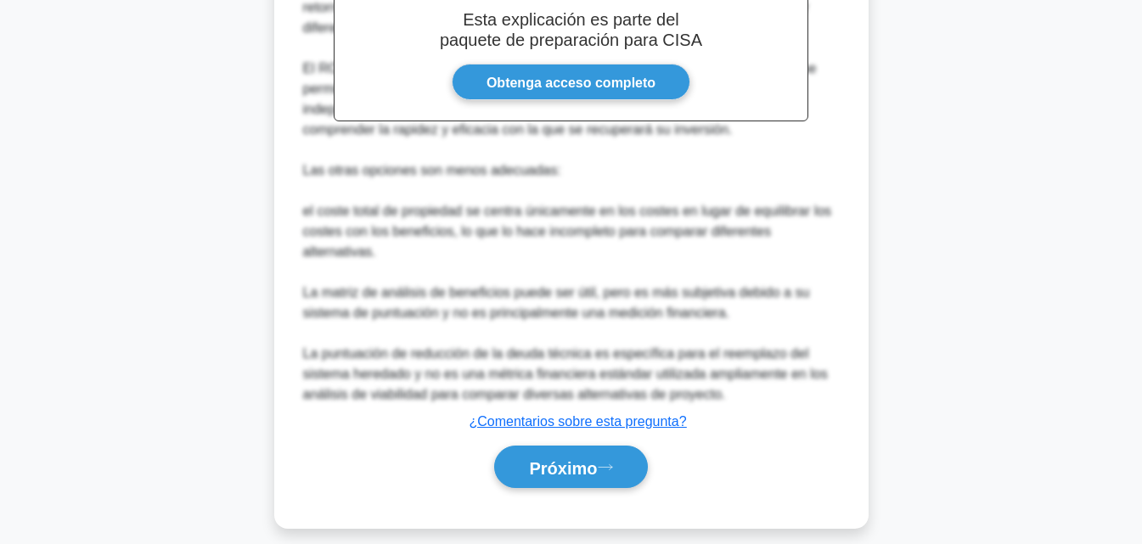
scroll to position [630, 0]
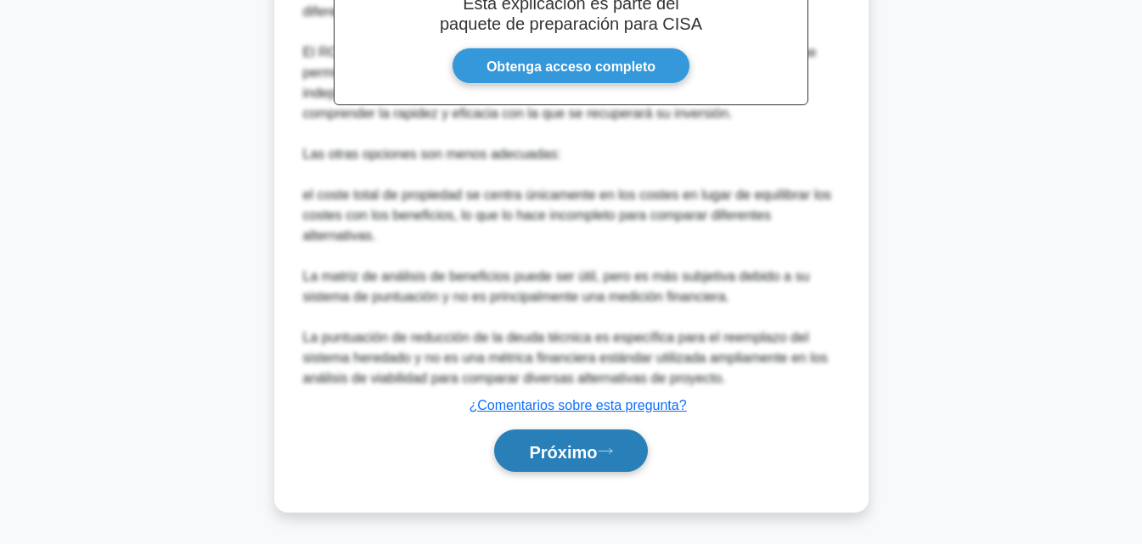
click at [588, 445] on font "Próximo" at bounding box center [563, 451] width 68 height 19
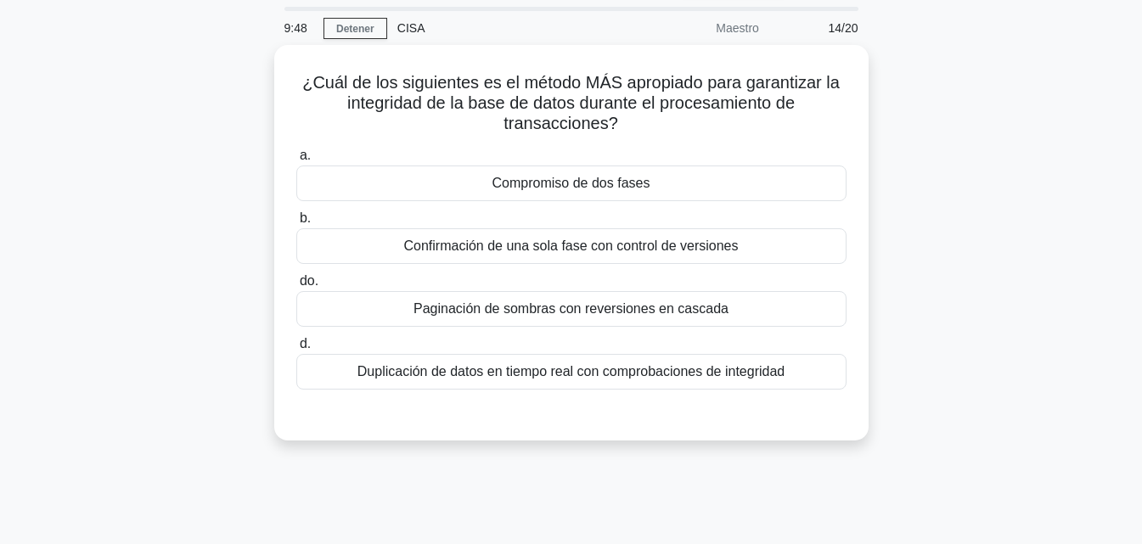
scroll to position [42, 0]
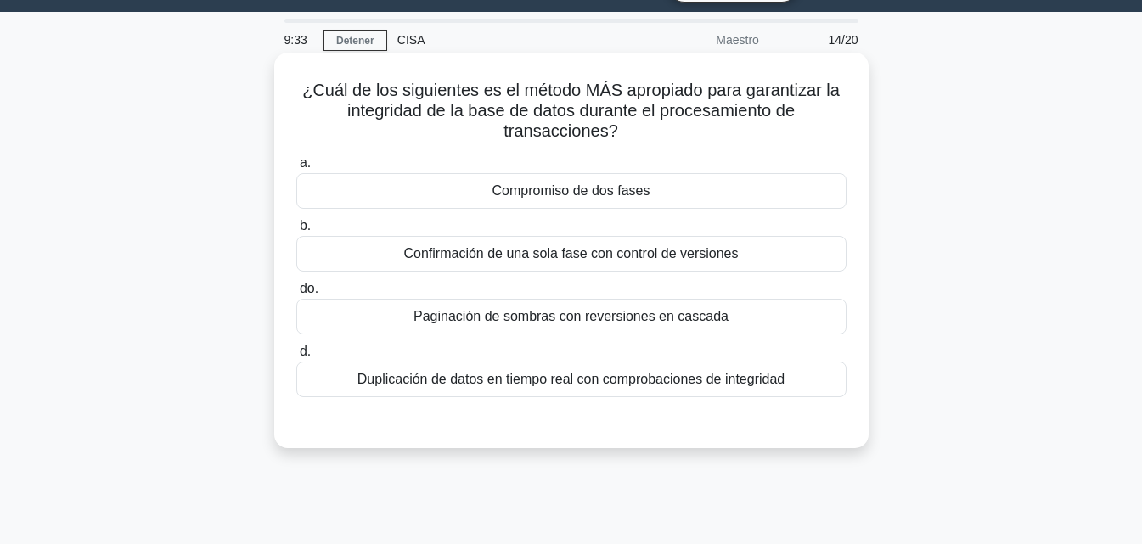
click at [728, 384] on font "Duplicación de datos en tiempo real con comprobaciones de integridad" at bounding box center [571, 379] width 427 height 14
click at [296, 358] on input "d. Duplicación de datos en tiempo real con comprobaciones de integridad" at bounding box center [296, 351] width 0 height 11
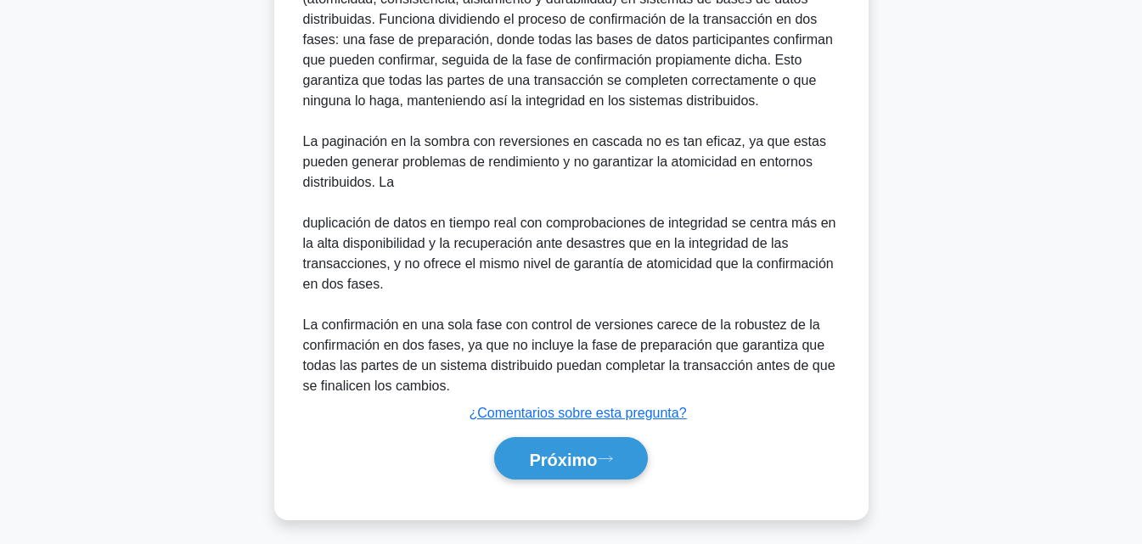
scroll to position [610, 0]
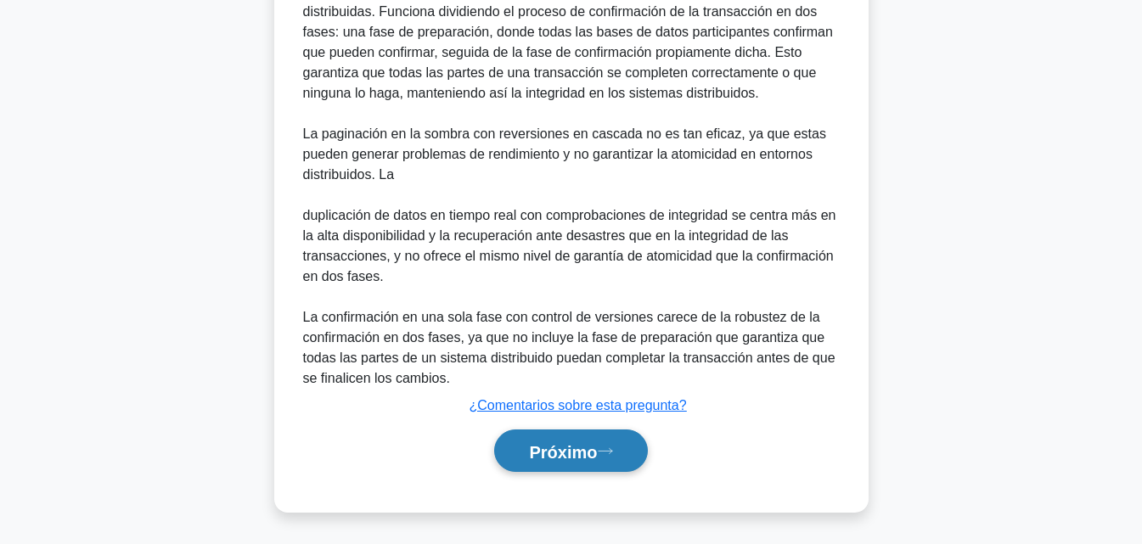
click at [599, 464] on button "Próximo" at bounding box center [570, 451] width 153 height 43
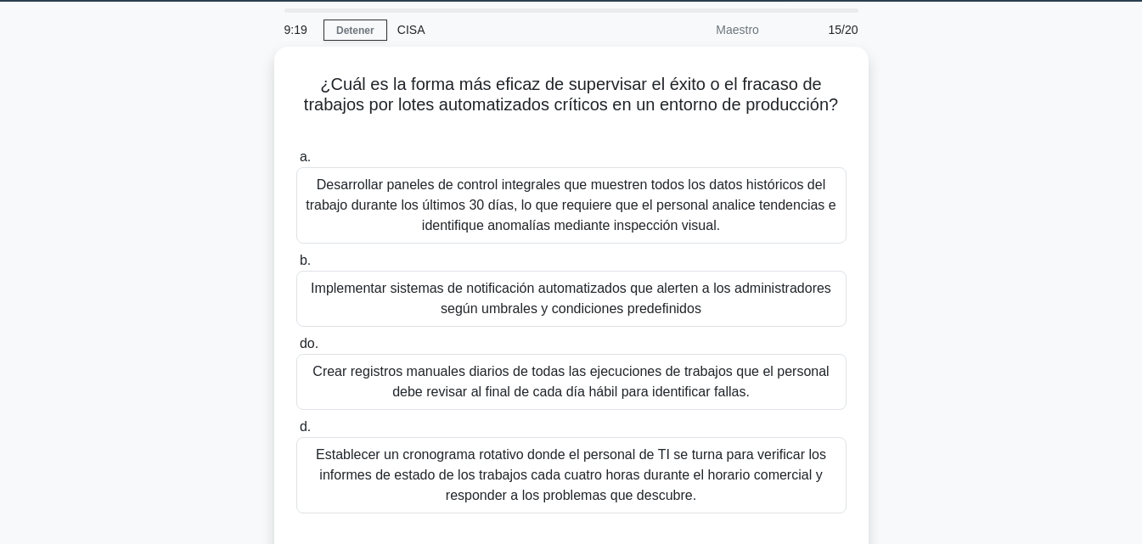
scroll to position [52, 0]
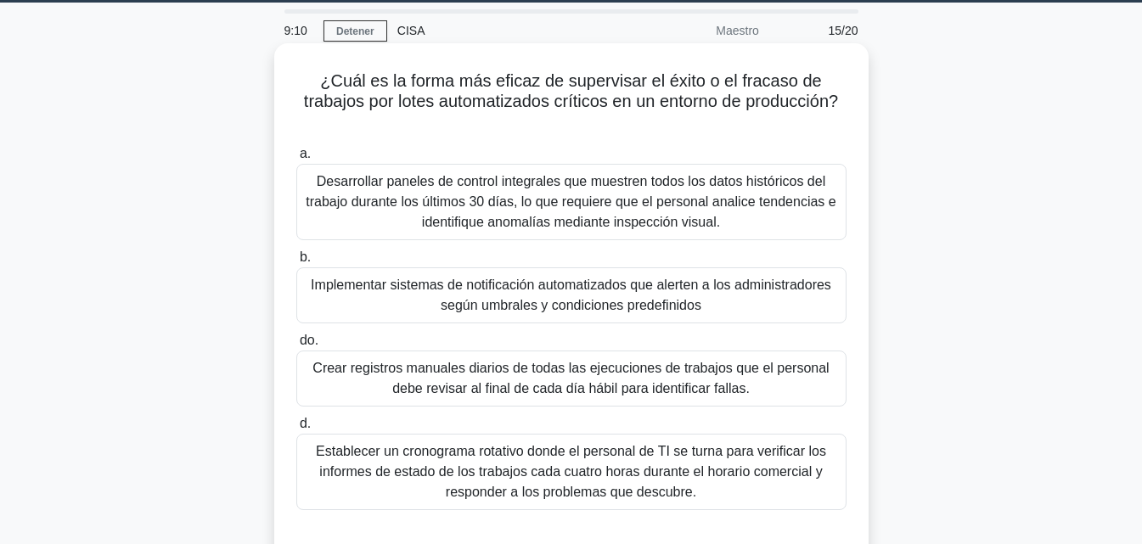
click at [781, 363] on font "Crear registros manuales diarios de todas las ejecuciones de trabajos que el pe…" at bounding box center [571, 378] width 516 height 35
click at [296, 346] on input "do. Crear registros manuales diarios de todas las ejecuciones de trabajos que e…" at bounding box center [296, 340] width 0 height 11
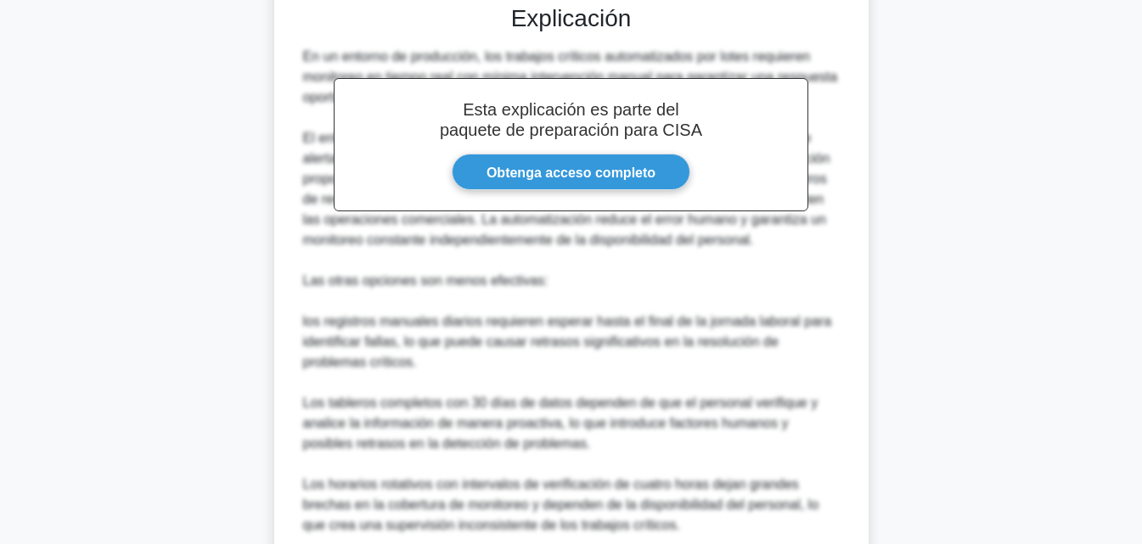
scroll to position [640, 0]
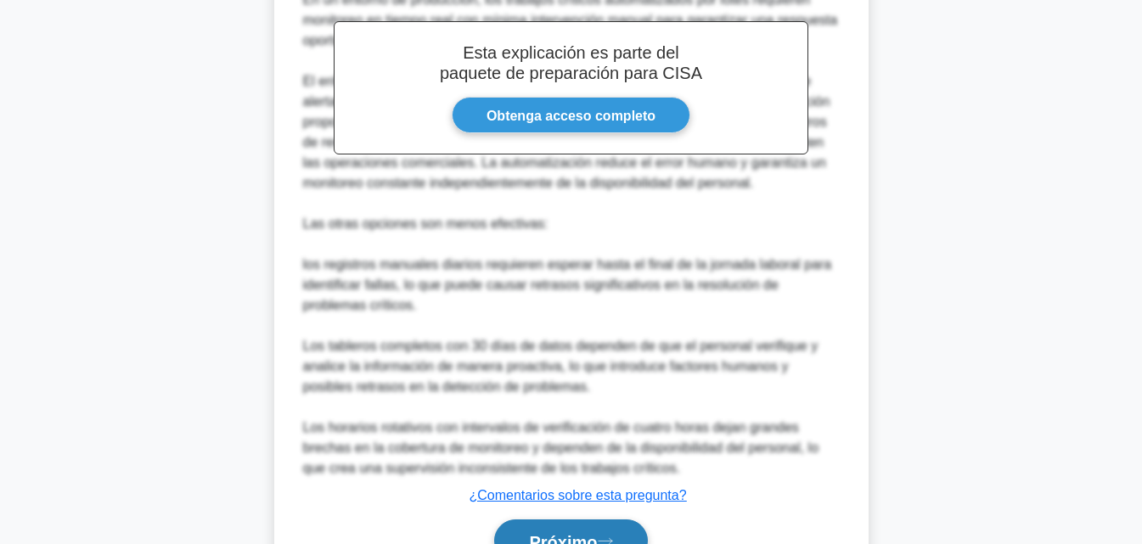
click at [614, 532] on button "Próximo" at bounding box center [570, 541] width 153 height 43
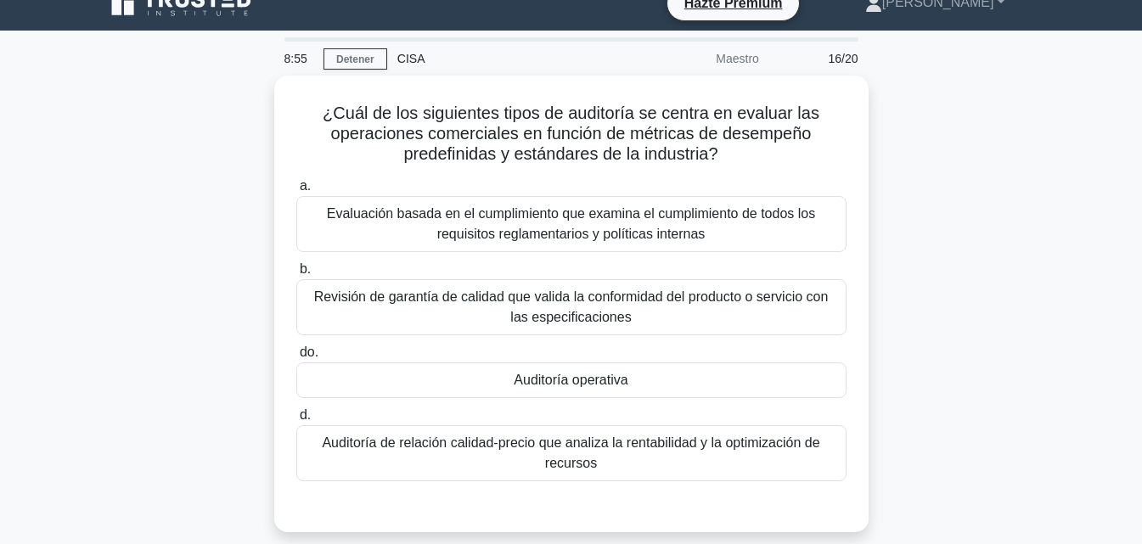
scroll to position [15, 0]
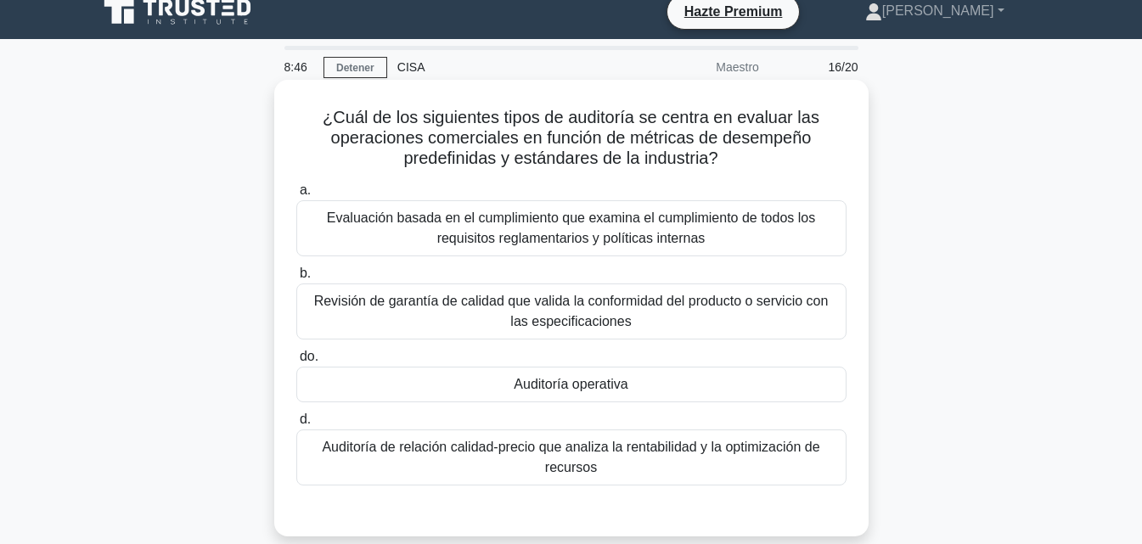
click at [645, 397] on div "Auditoría operativa" at bounding box center [571, 385] width 550 height 36
click at [296, 363] on input "do. Auditoría operativa" at bounding box center [296, 357] width 0 height 11
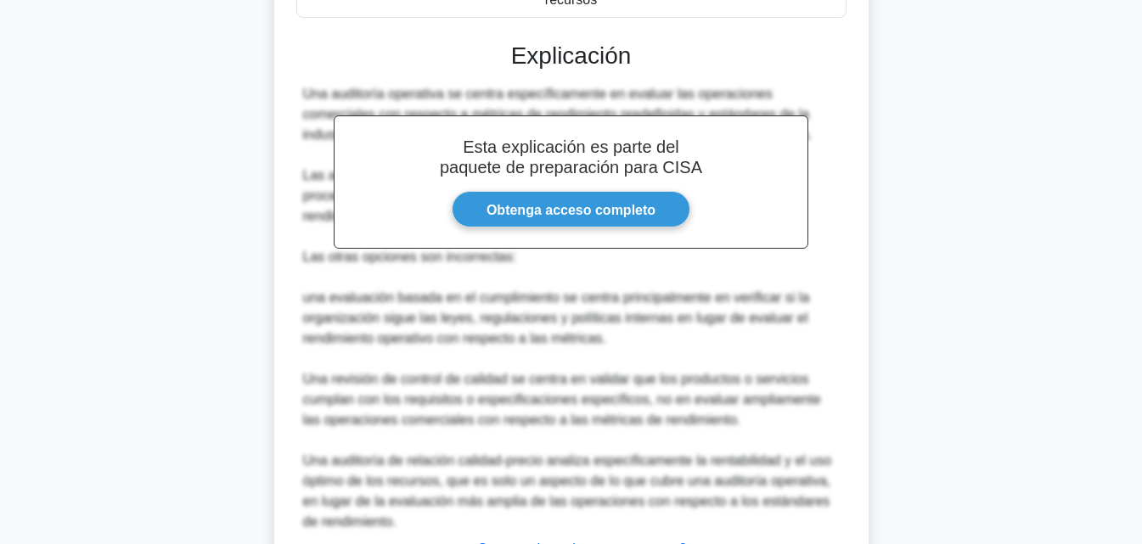
scroll to position [608, 0]
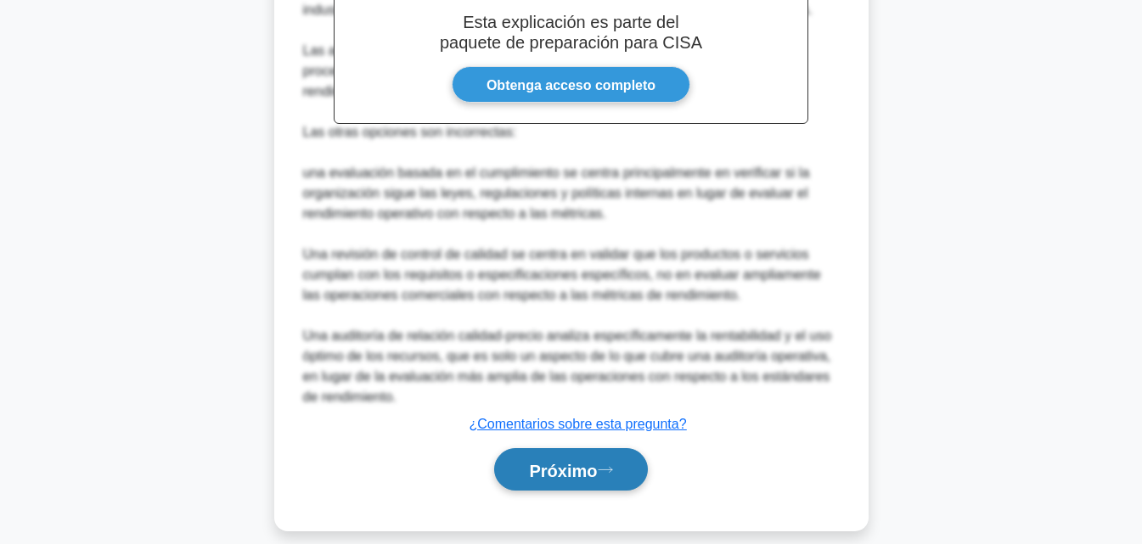
click at [576, 461] on font "Próximo" at bounding box center [563, 470] width 68 height 19
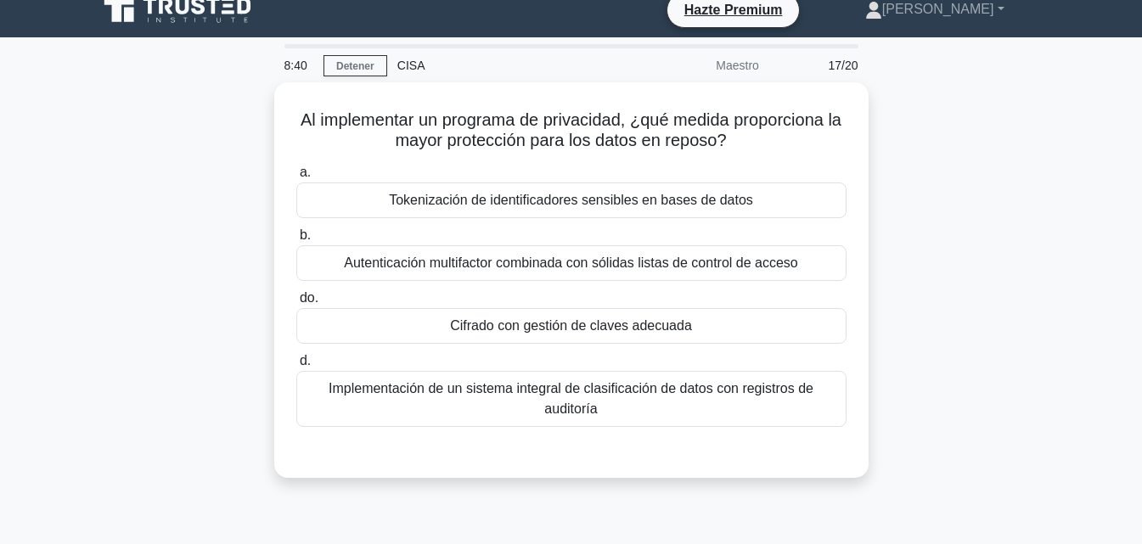
scroll to position [0, 0]
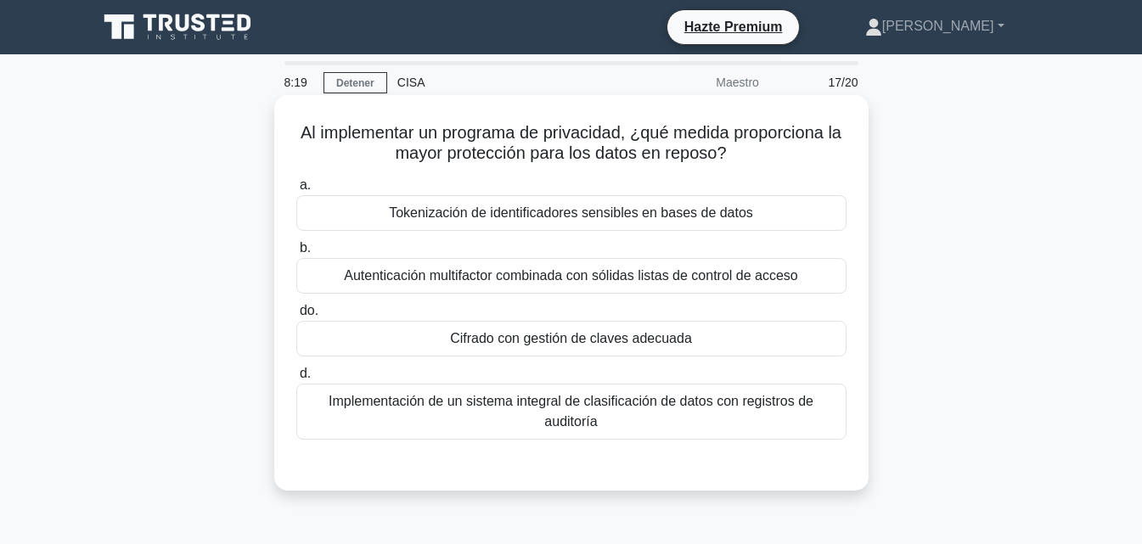
click at [574, 340] on font "Cifrado con gestión de claves adecuada" at bounding box center [571, 338] width 242 height 14
click at [296, 317] on input "do. Cifrado con gestión de claves adecuada" at bounding box center [296, 311] width 0 height 11
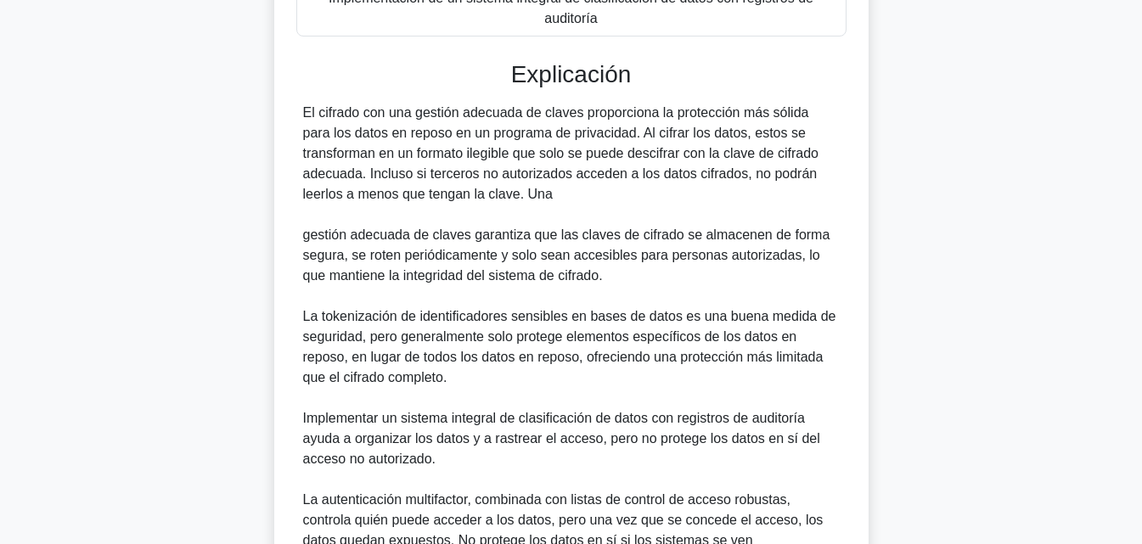
scroll to position [588, 0]
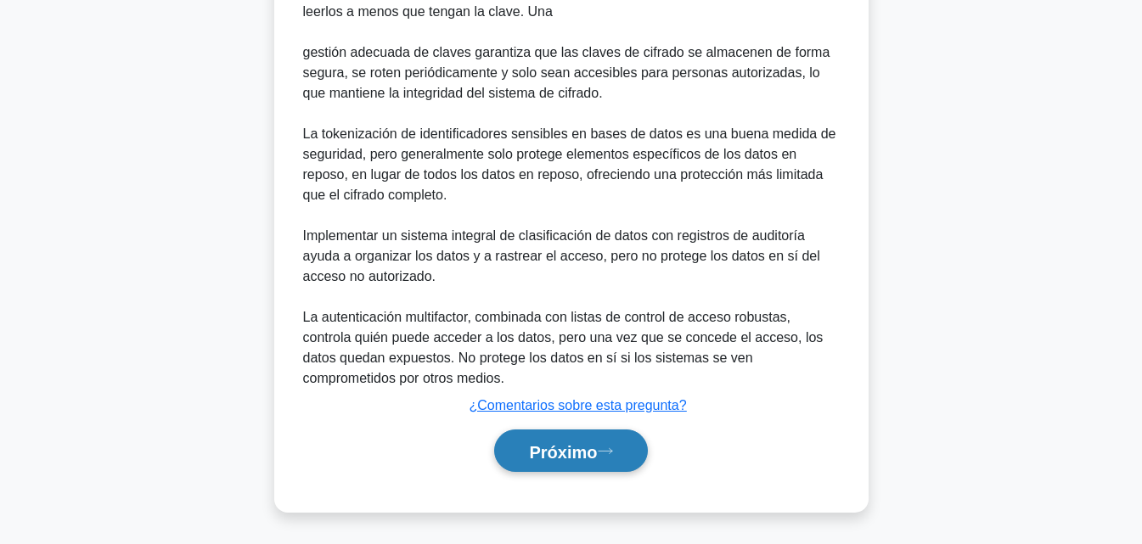
click at [571, 460] on font "Próximo" at bounding box center [563, 451] width 68 height 19
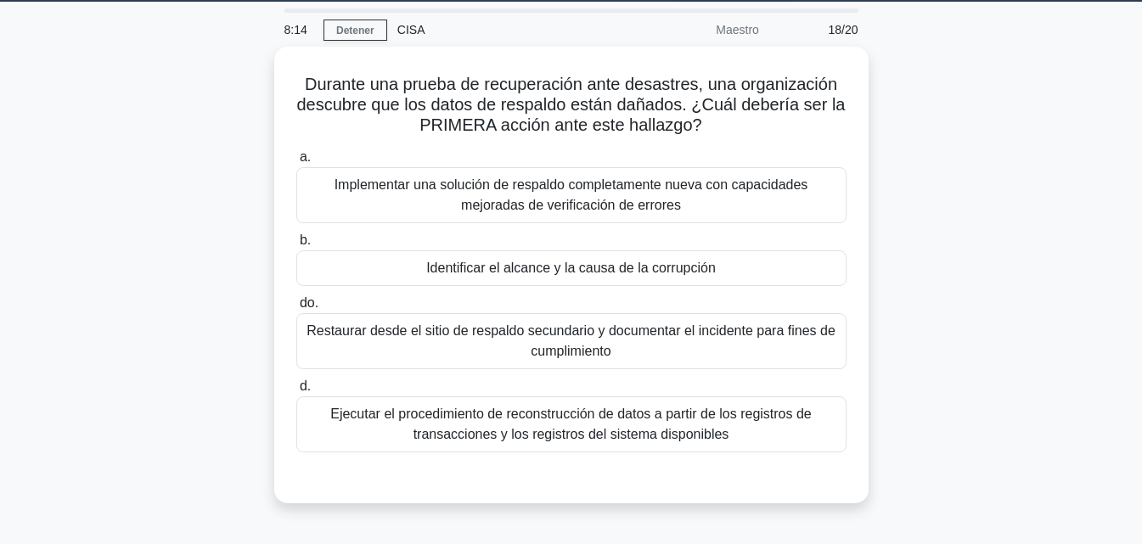
scroll to position [47, 0]
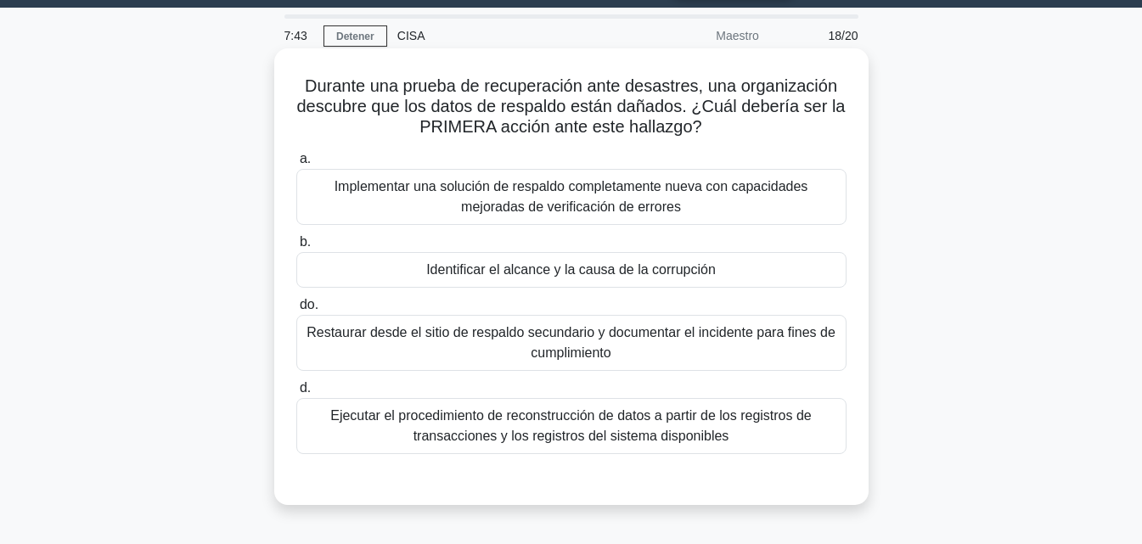
click at [661, 438] on font "Ejecutar el procedimiento de reconstrucción de datos a partir de los registros …" at bounding box center [571, 425] width 482 height 35
click at [296, 394] on input "d. Ejecutar el procedimiento de reconstrucción de datos a partir de los registr…" at bounding box center [296, 388] width 0 height 11
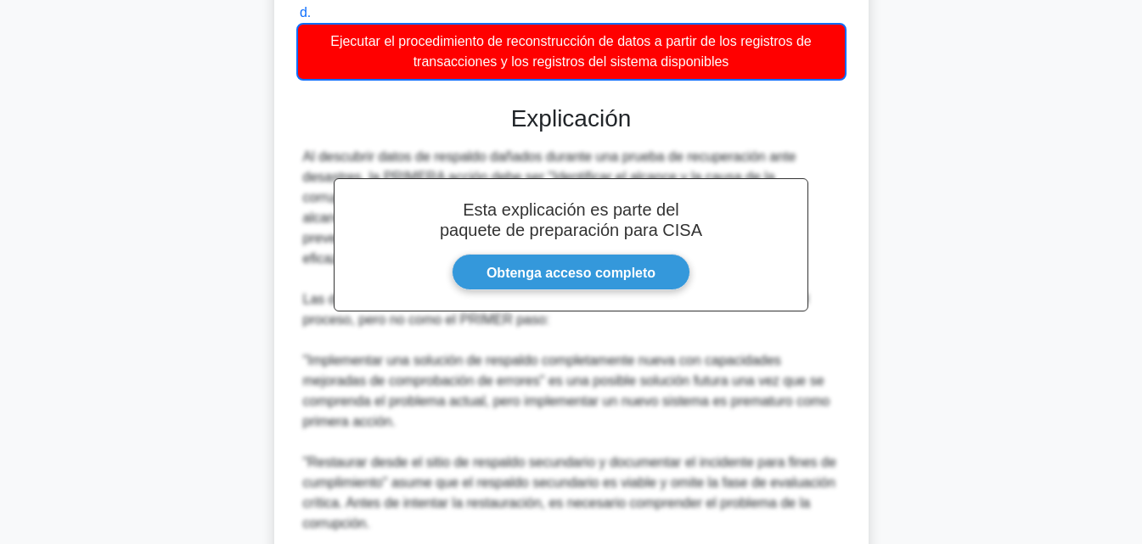
scroll to position [671, 0]
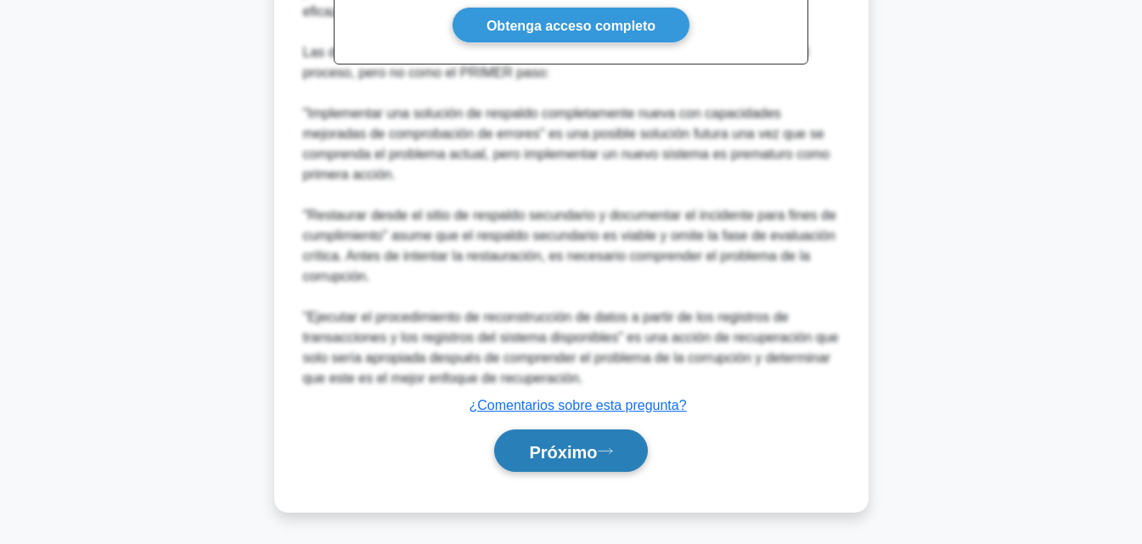
click at [589, 453] on font "Próximo" at bounding box center [563, 451] width 68 height 19
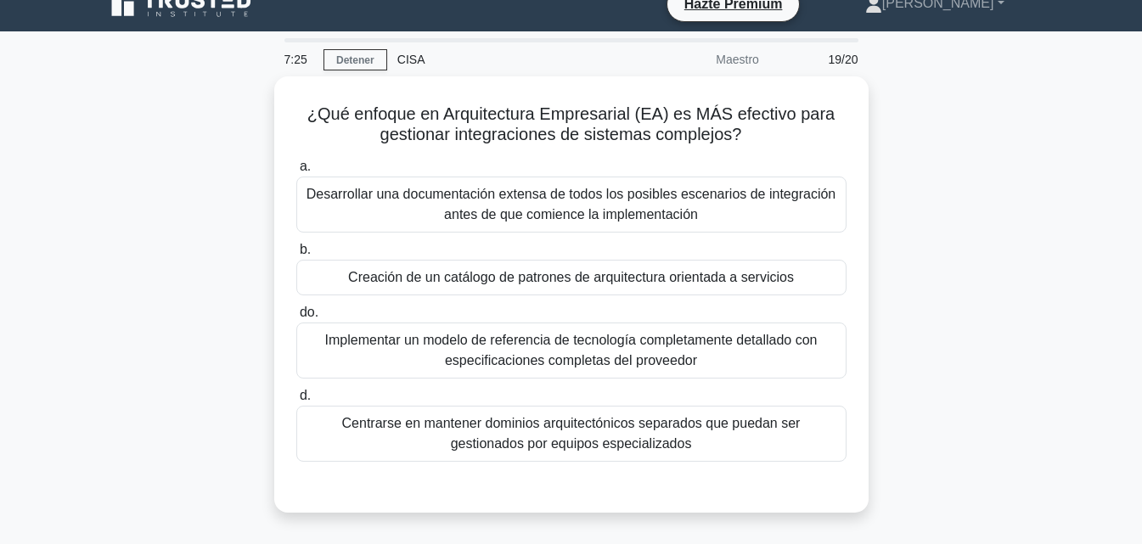
scroll to position [21, 0]
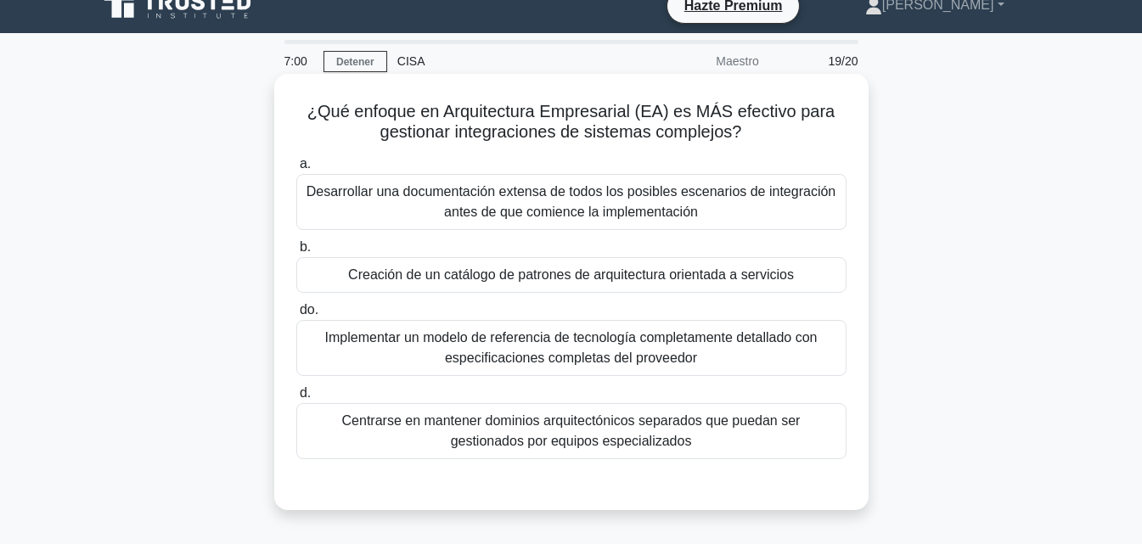
click at [549, 356] on font "Implementar un modelo de referencia de tecnología completamente detallado con e…" at bounding box center [571, 347] width 493 height 35
click at [296, 316] on input "do. Implementar un modelo de referencia de tecnología completamente detallado c…" at bounding box center [296, 310] width 0 height 11
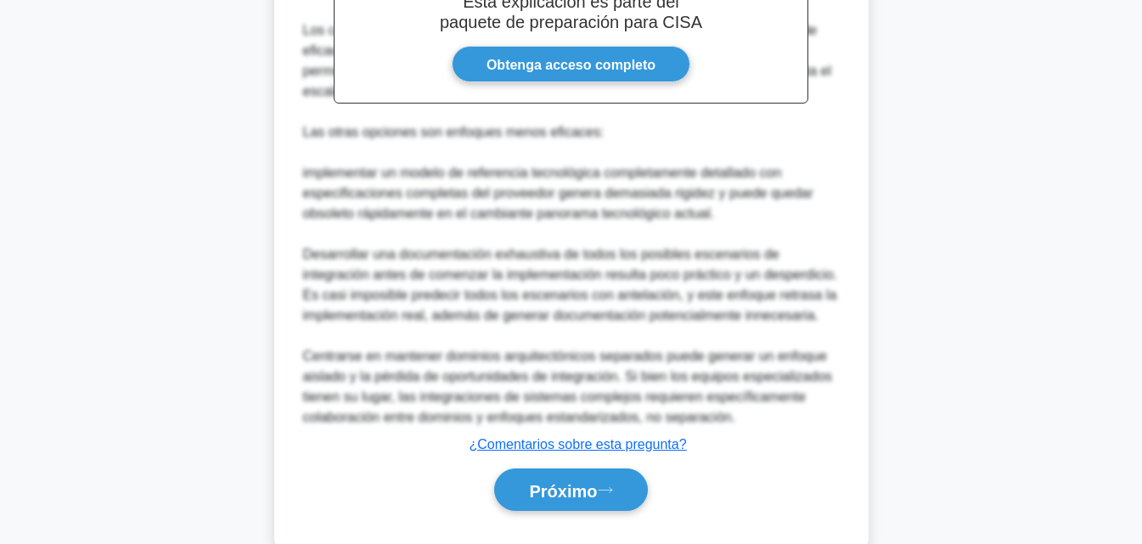
scroll to position [618, 0]
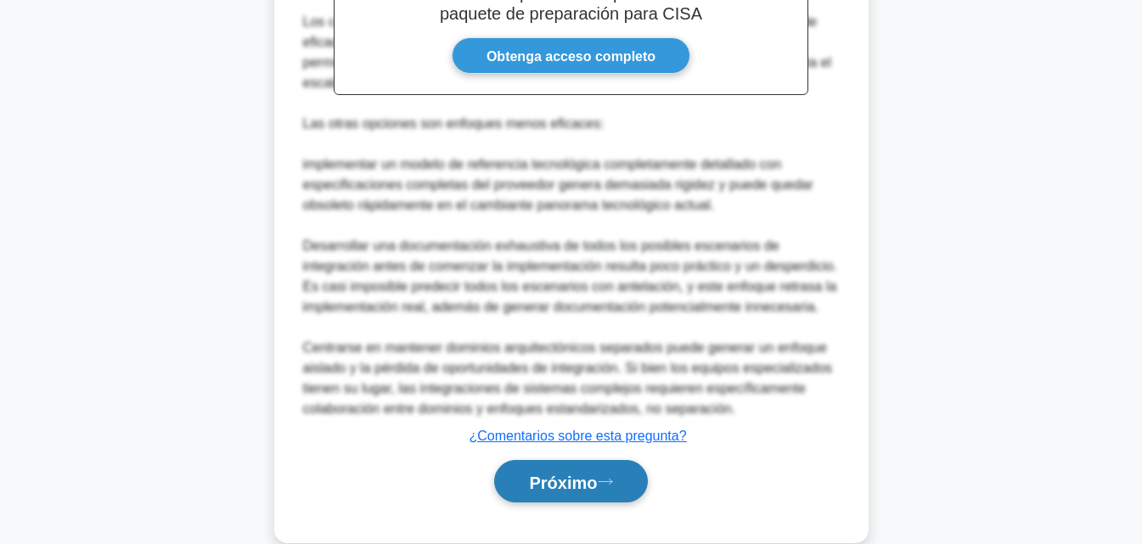
click at [610, 484] on icon at bounding box center [605, 481] width 15 height 9
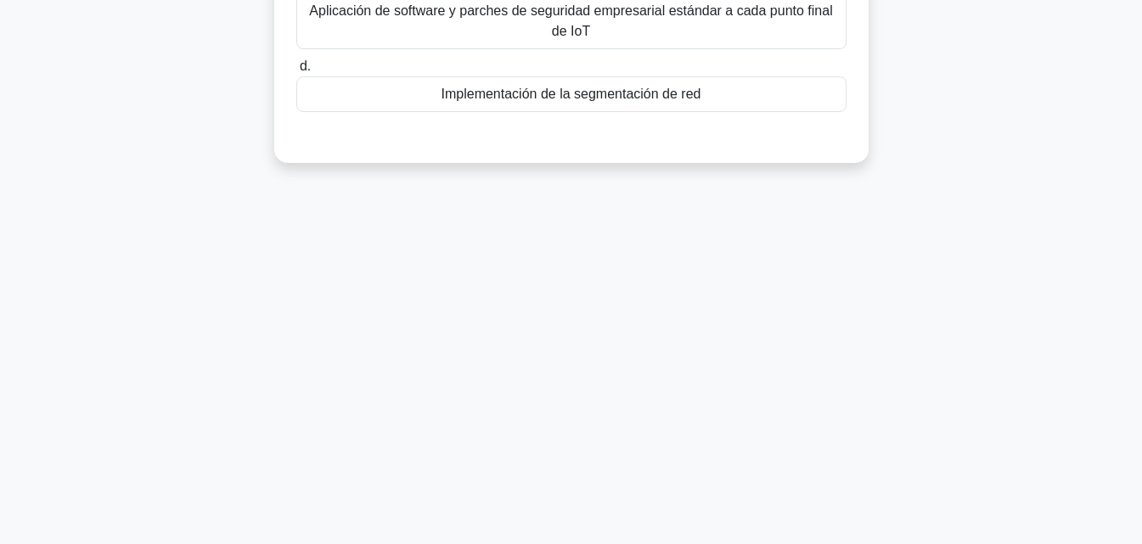
scroll to position [0, 0]
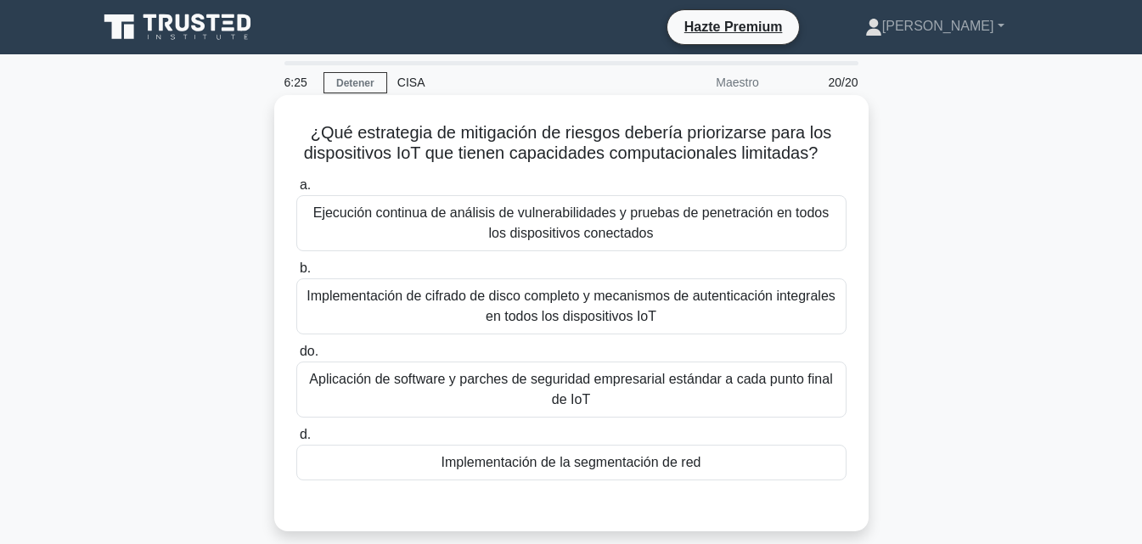
click at [778, 392] on font "Aplicación de software y parches de seguridad empresarial estándar a cada punto…" at bounding box center [571, 389] width 535 height 41
click at [296, 358] on input "do. Aplicación de software y parches de seguridad empresarial estándar a cada p…" at bounding box center [296, 351] width 0 height 11
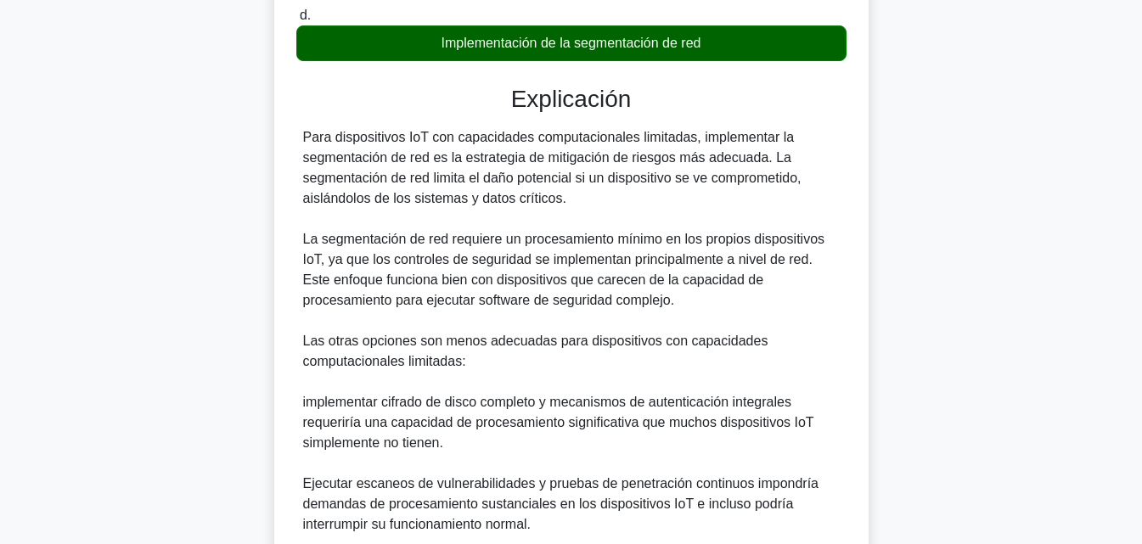
scroll to position [671, 0]
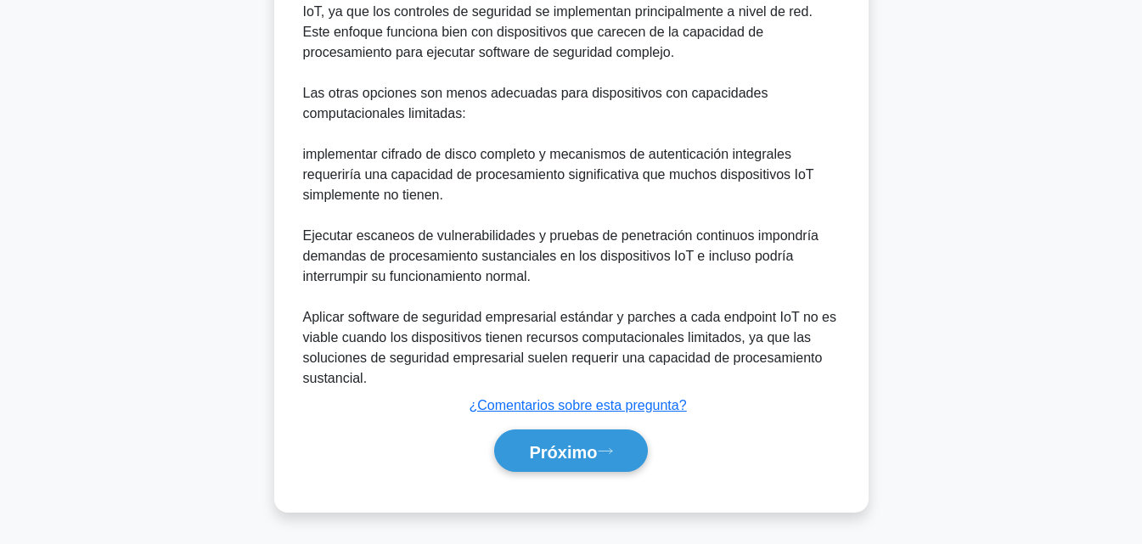
click at [553, 426] on div "Próximo" at bounding box center [571, 451] width 550 height 57
click at [558, 444] on font "Próximo" at bounding box center [563, 451] width 68 height 19
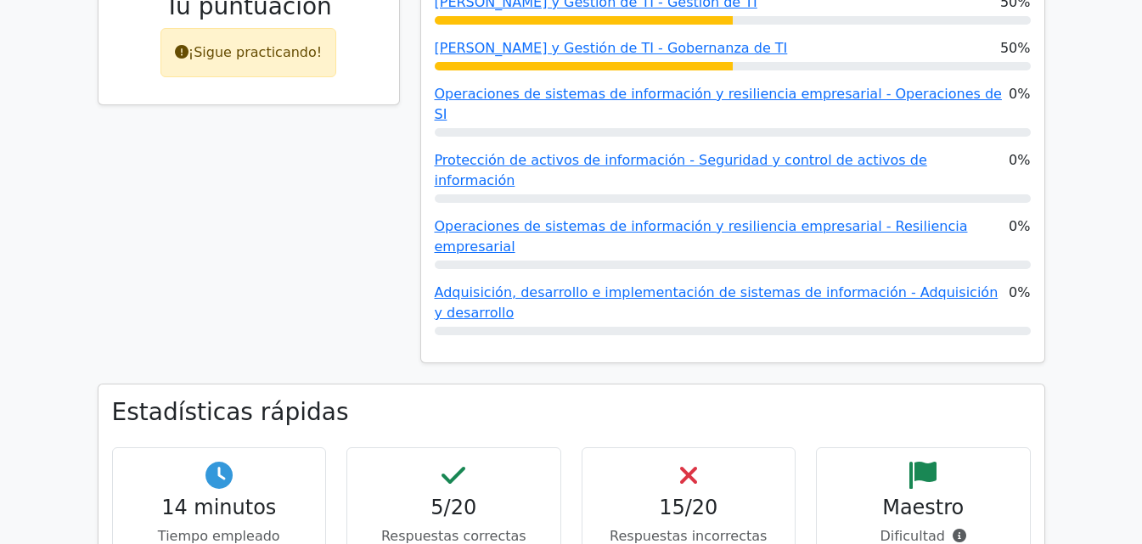
scroll to position [943, 0]
